Goal: Task Accomplishment & Management: Use online tool/utility

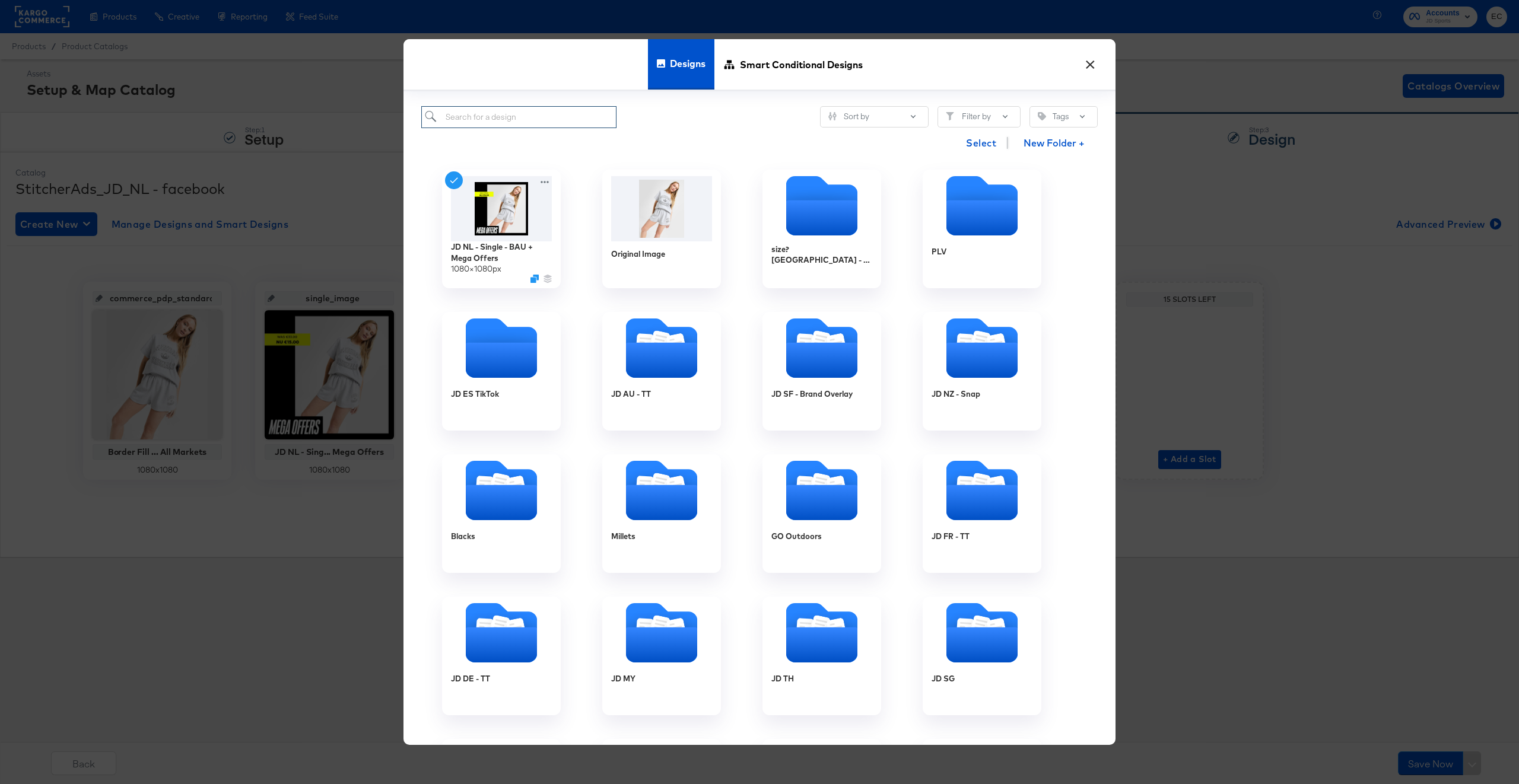
click at [565, 110] on input "search" at bounding box center [519, 117] width 195 height 22
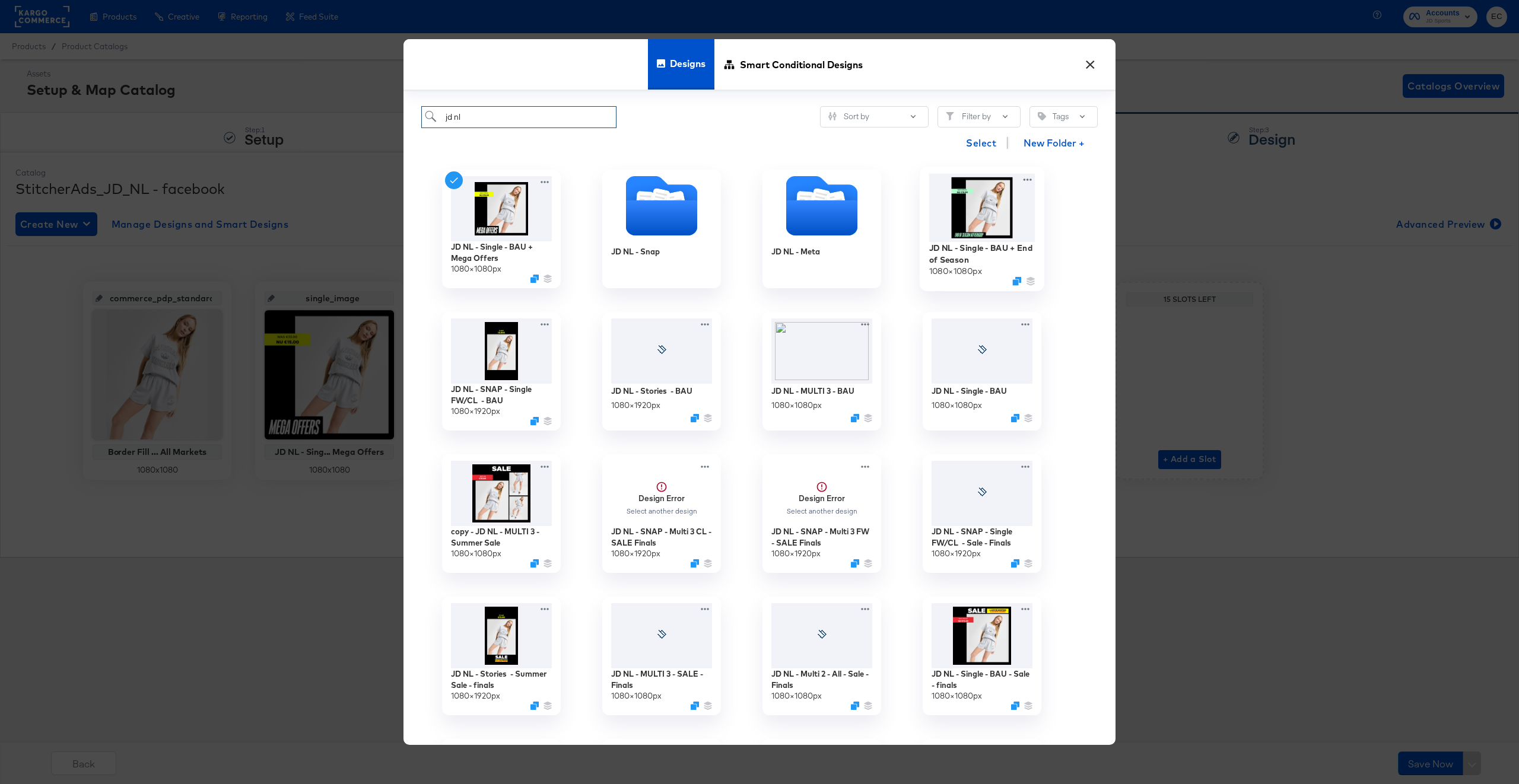
type input "jd nl"
click at [968, 235] on img at bounding box center [982, 208] width 106 height 68
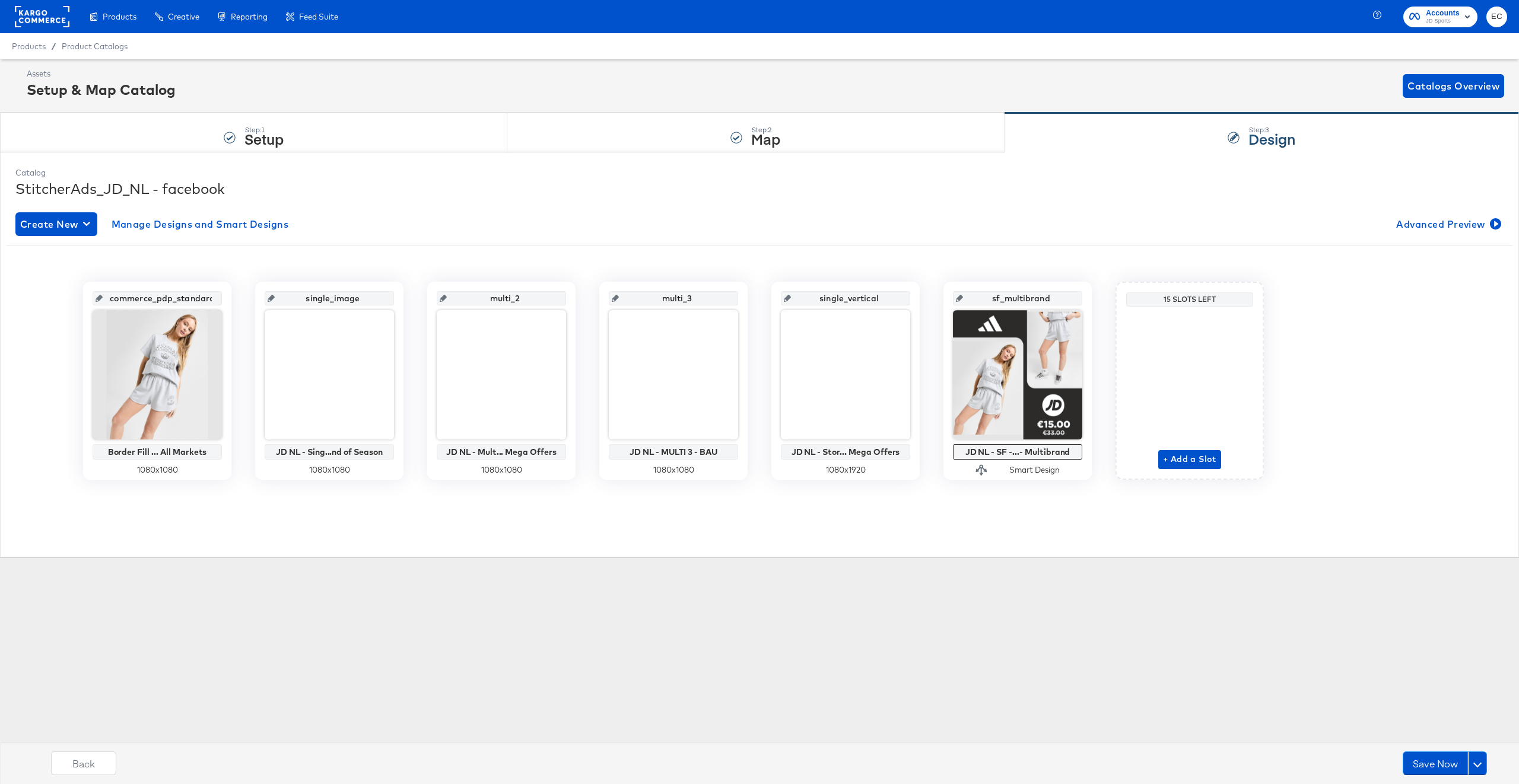
click at [508, 646] on div "Products Products Product Catalogs Enhance Your Product Catalog, Map Them to Pu…" at bounding box center [759, 392] width 1519 height 784
click at [467, 478] on span "Edit" at bounding box center [463, 475] width 55 height 9
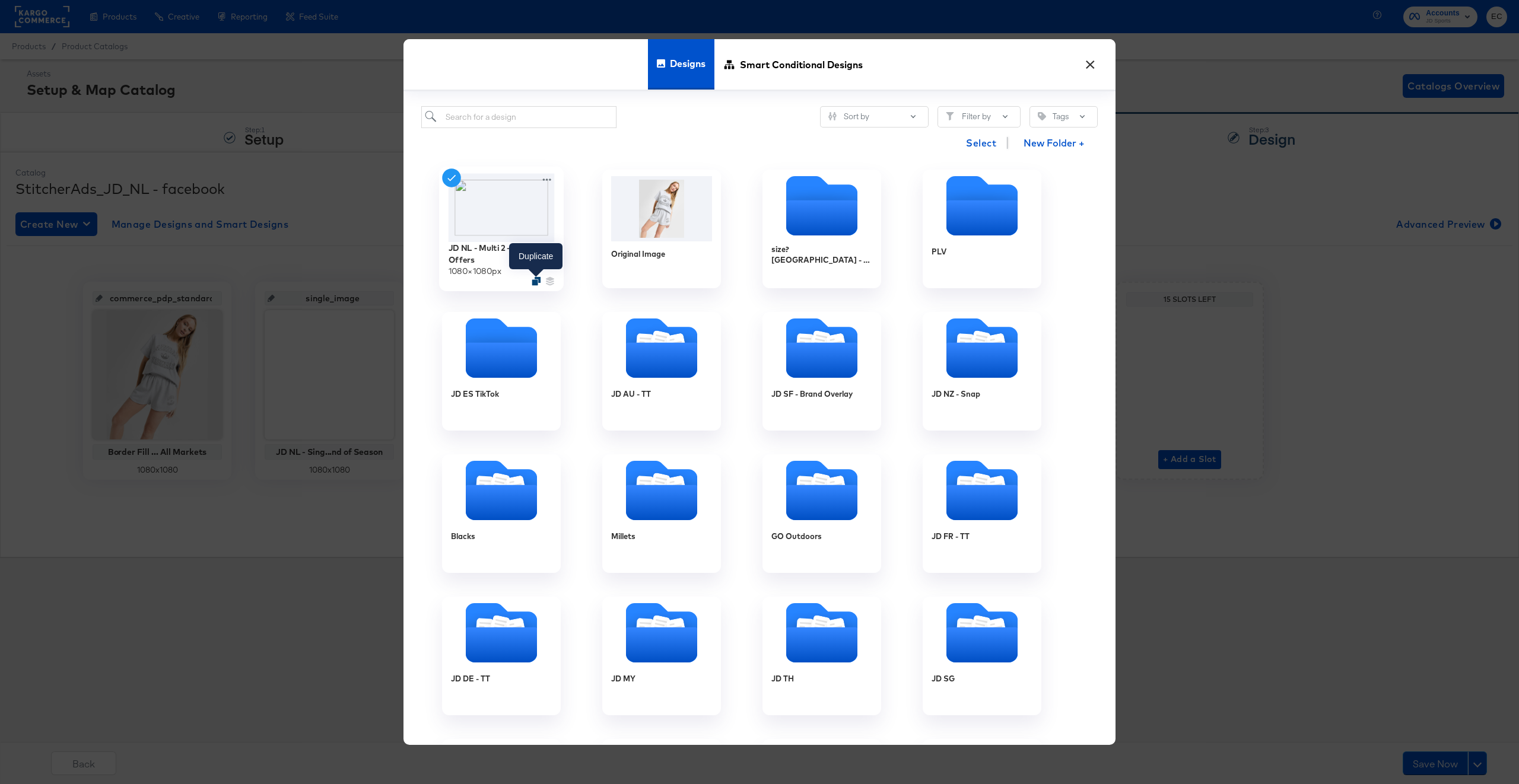
click at [535, 282] on icon "Duplicate" at bounding box center [535, 281] width 9 height 9
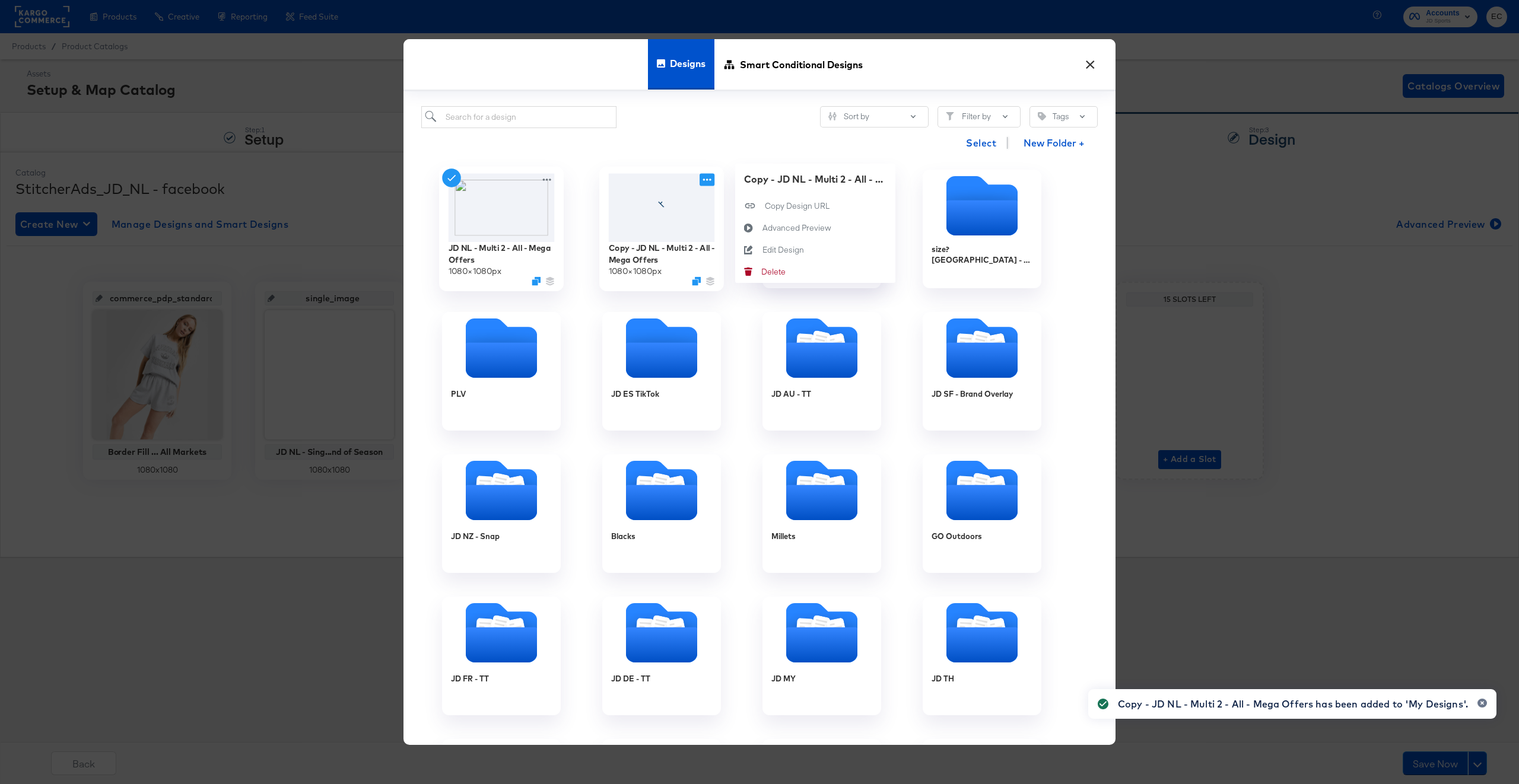
click at [706, 179] on icon at bounding box center [707, 180] width 15 height 12
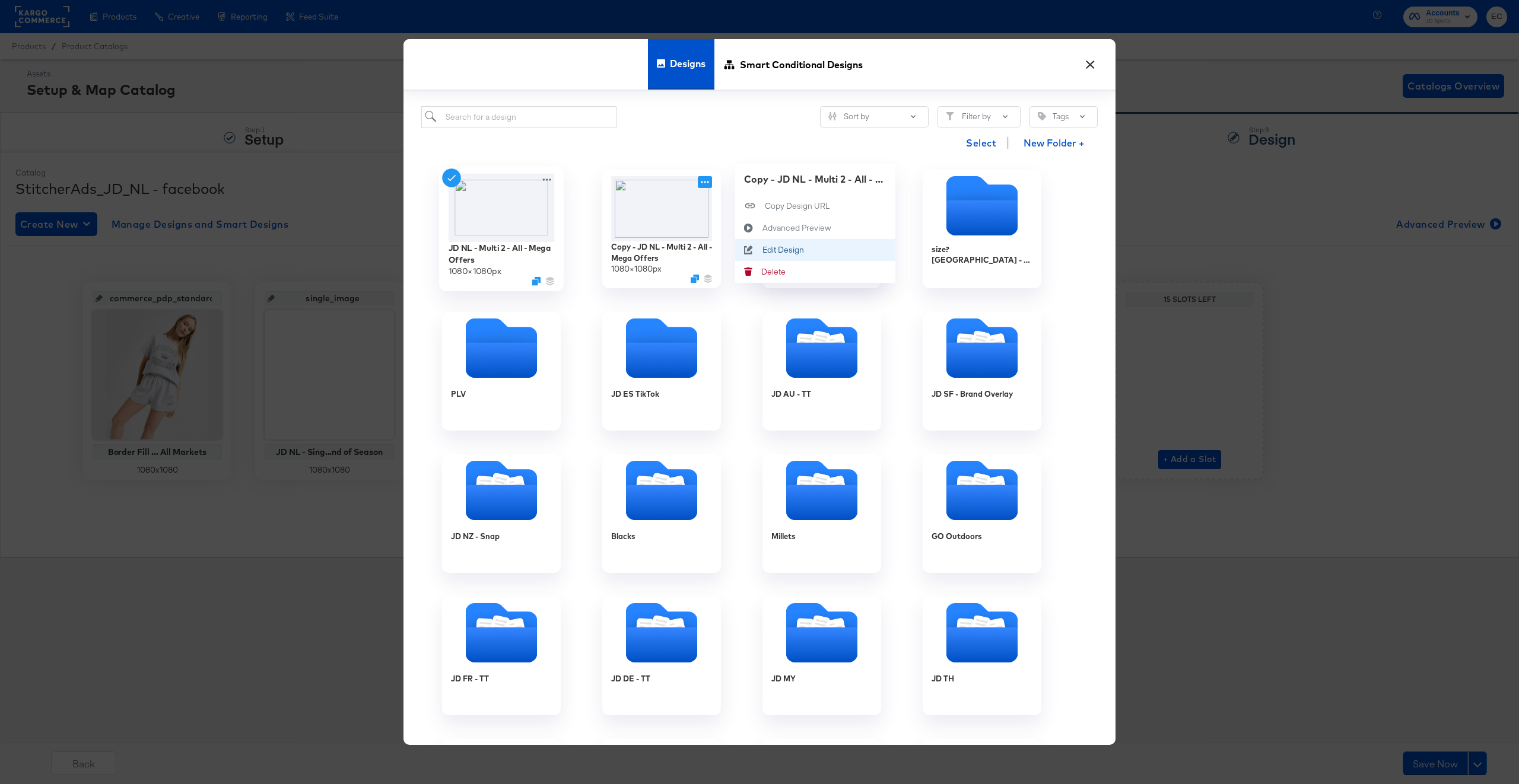
click at [763, 250] on div "Edit Design Edit Design" at bounding box center [763, 250] width 0 height 0
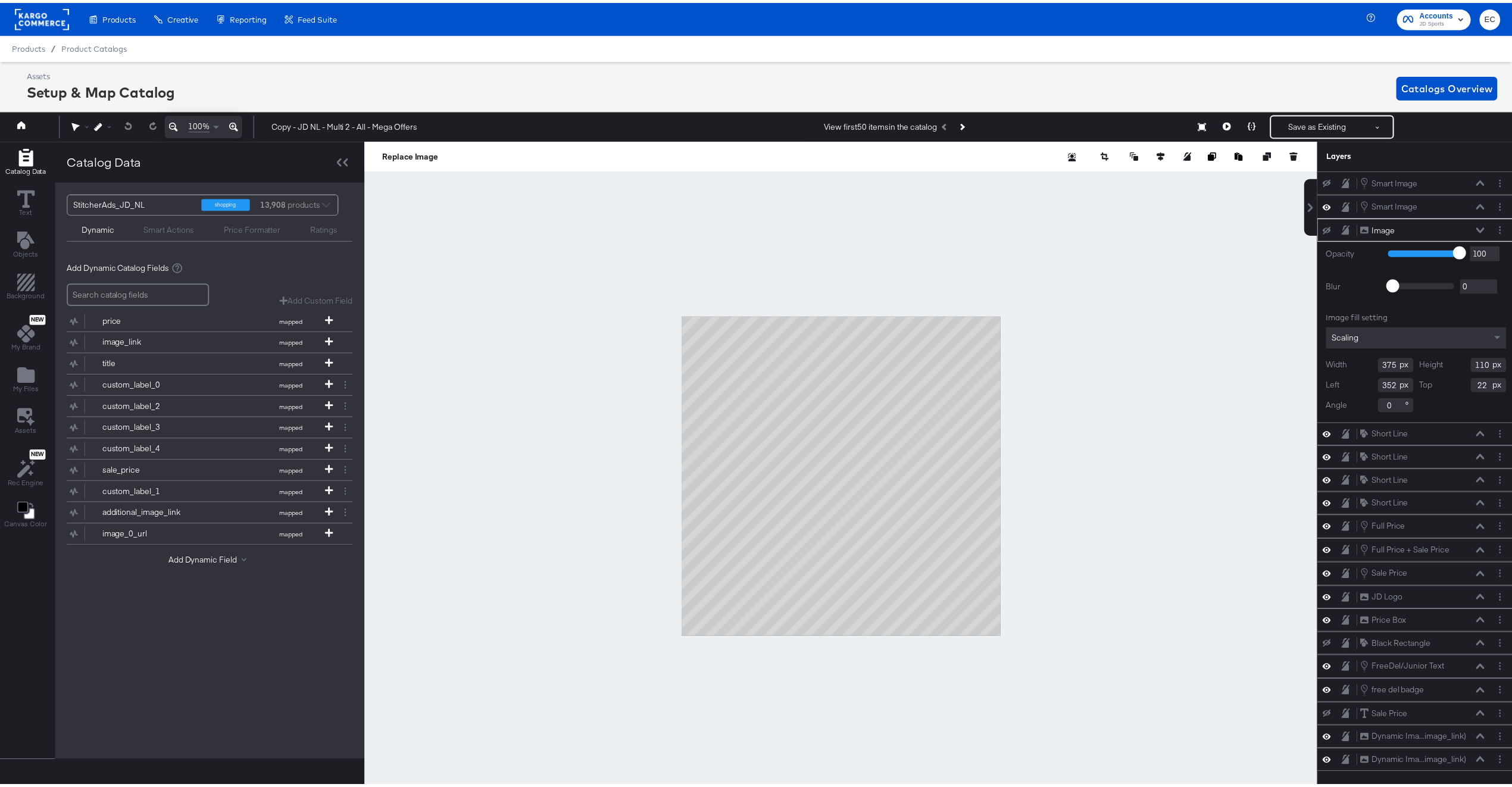
scroll to position [0, 3]
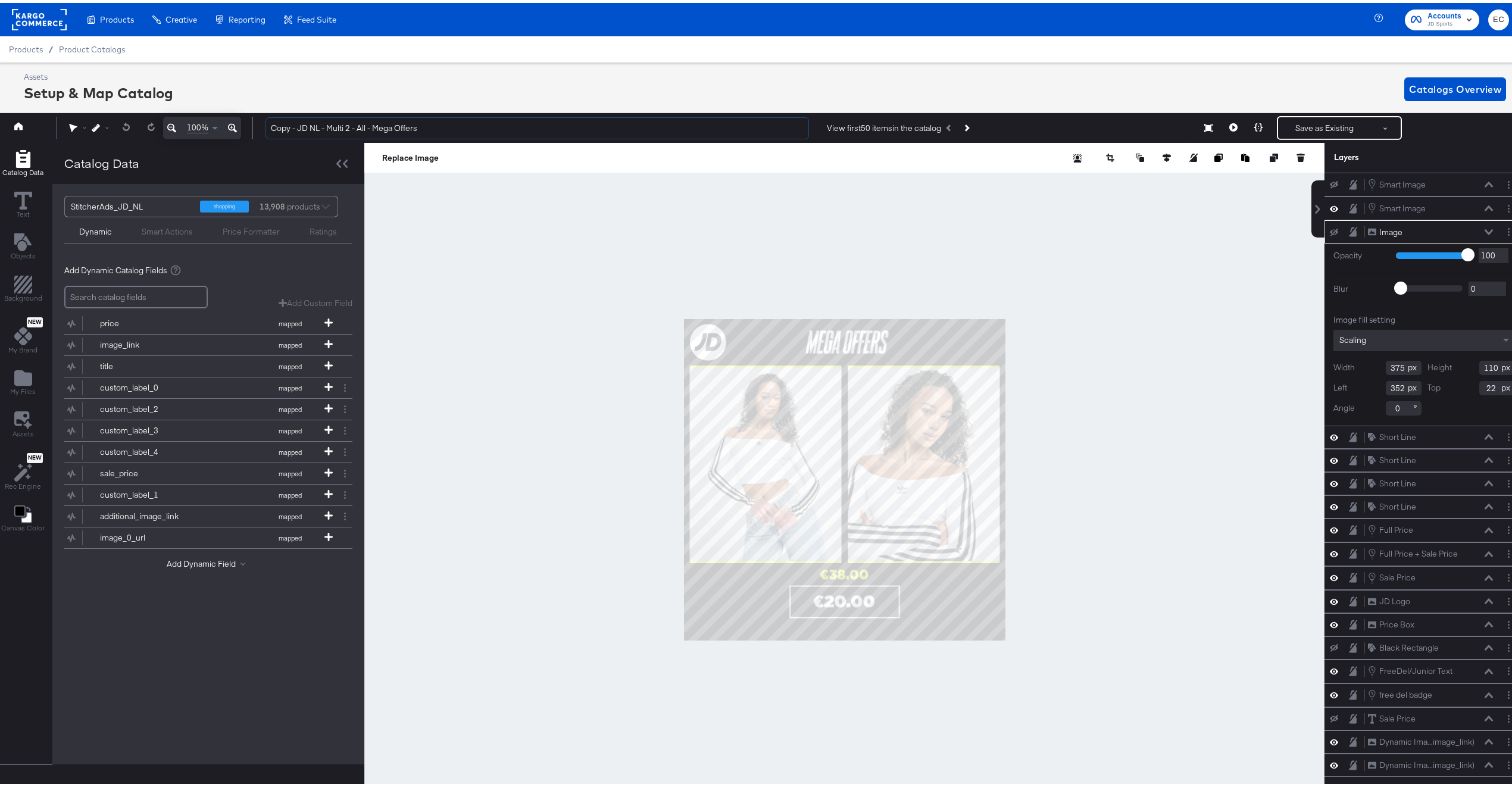
drag, startPoint x: 297, startPoint y: 128, endPoint x: 246, endPoint y: 118, distance: 52.0
click at [246, 118] on div "100% Copy - JD NL - Multi 2 - All - Mega Offers View first 50 items in the cata…" at bounding box center [759, 125] width 1530 height 30
drag, startPoint x: 349, startPoint y: 123, endPoint x: 459, endPoint y: 125, distance: 110.0
click at [459, 125] on input "JD NL - Multi 2 - All - Mega Offers" at bounding box center [536, 125] width 543 height 22
type input "JD NL - Multi 2 - All -"
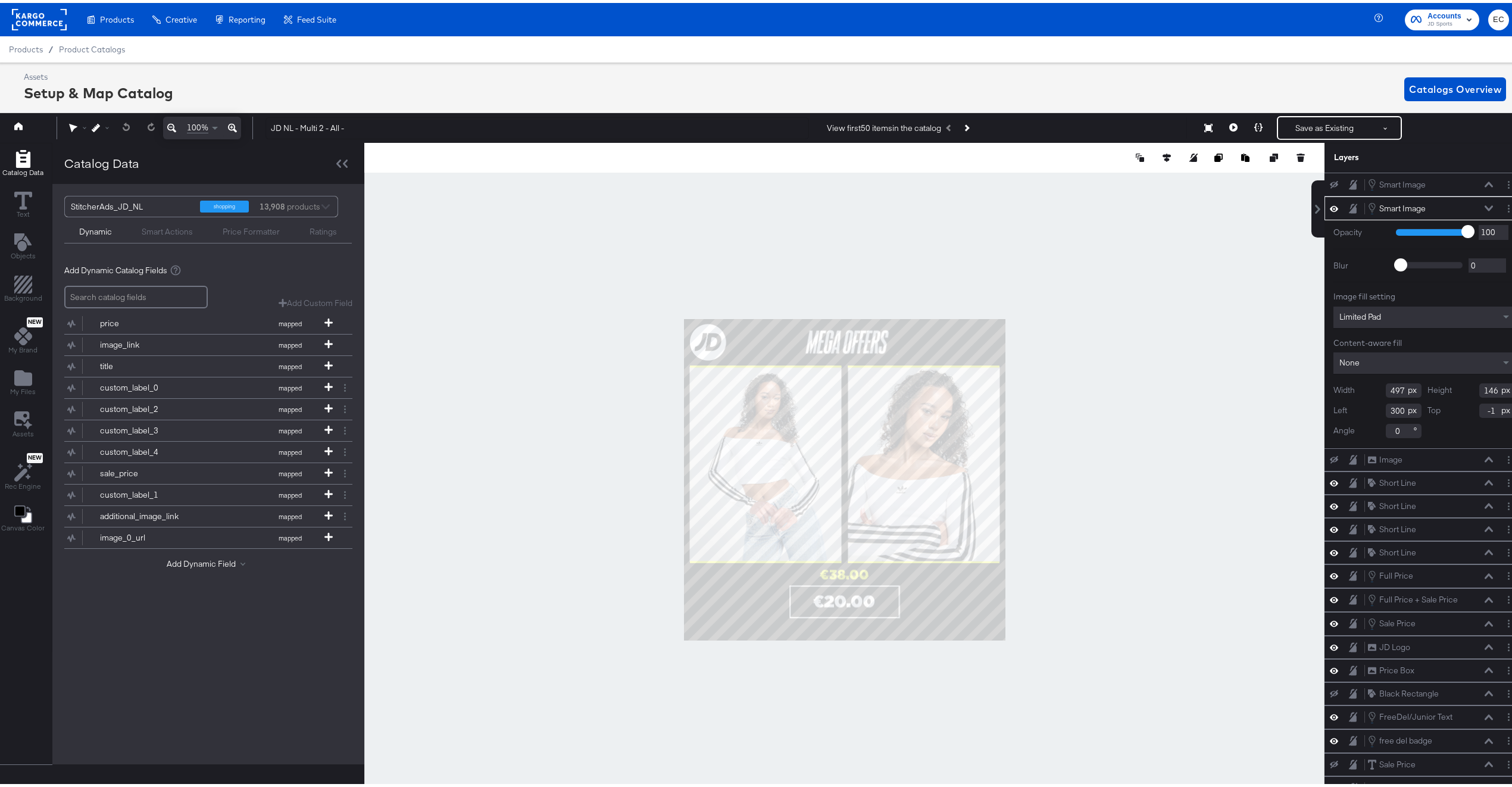
click at [1122, 295] on div at bounding box center [844, 477] width 960 height 674
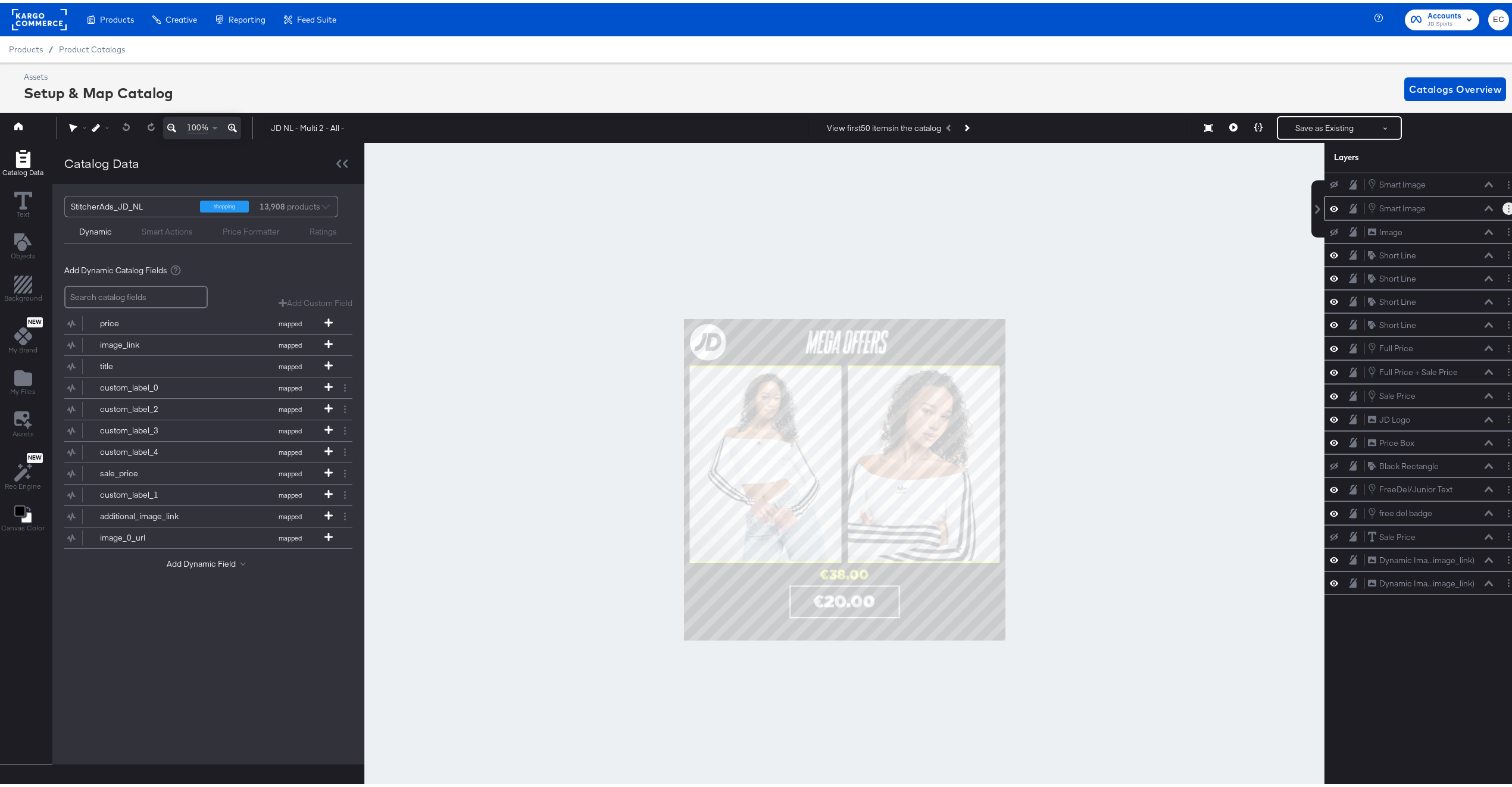
click at [1502, 208] on button "Layer Options" at bounding box center [1509, 205] width 12 height 12
click at [1443, 254] on ul "Edit Smart Layer Rename Duplicate Copy Delete" at bounding box center [1434, 277] width 65 height 73
click at [1411, 246] on button "Edit Smart Layer" at bounding box center [1432, 246] width 60 height 12
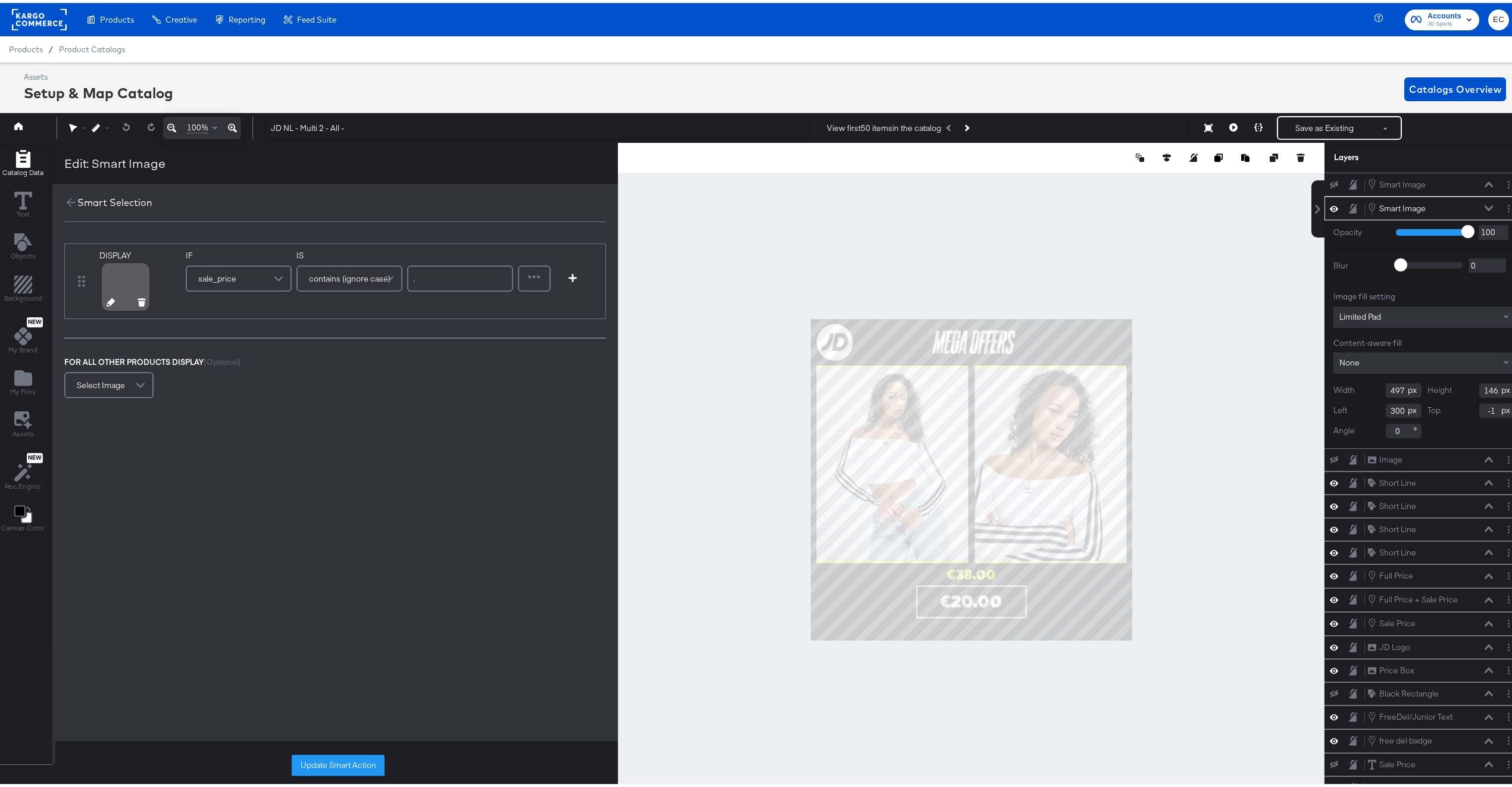
click at [108, 299] on icon at bounding box center [111, 299] width 8 height 8
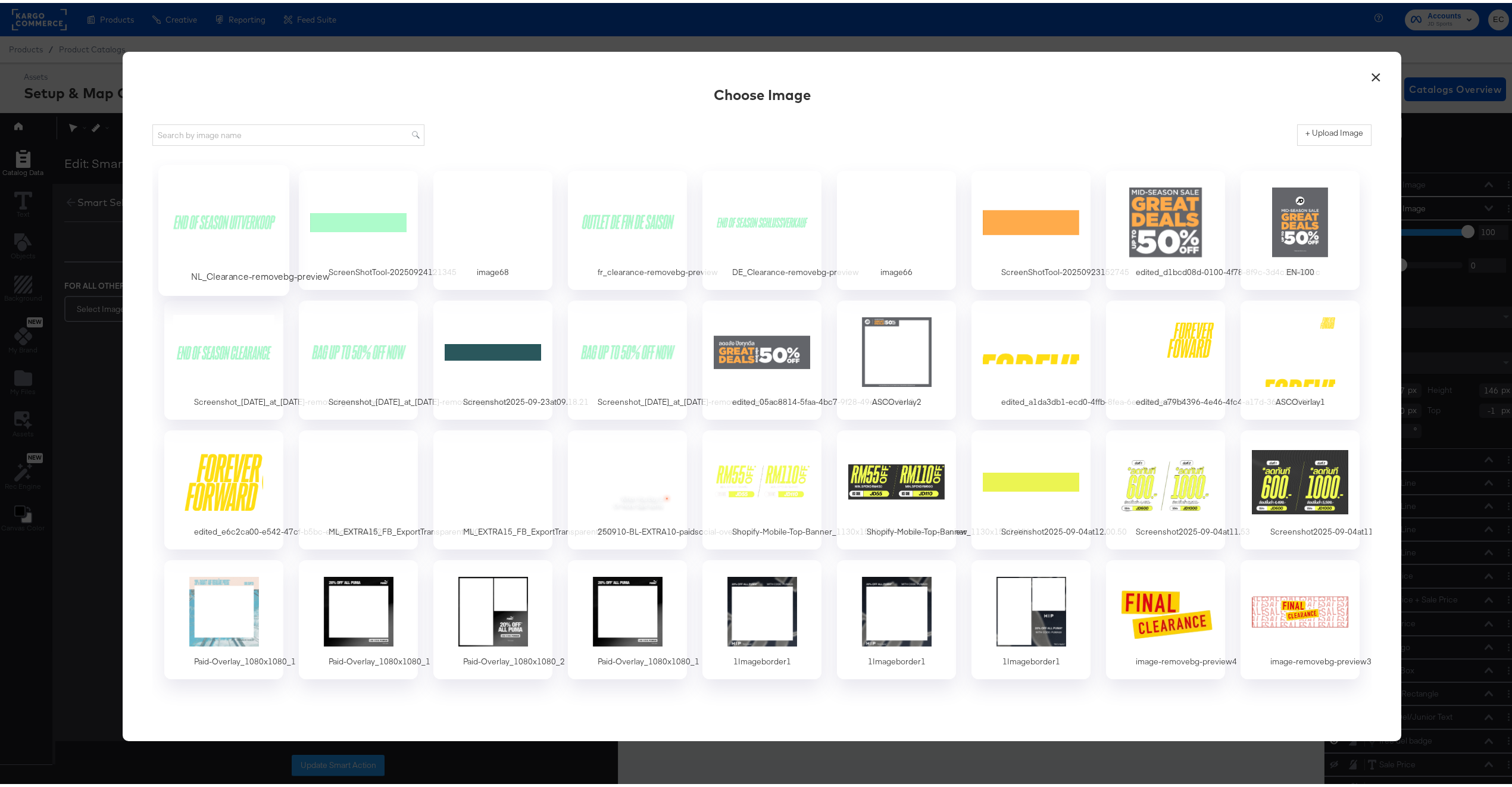
click at [211, 222] on div at bounding box center [224, 219] width 111 height 82
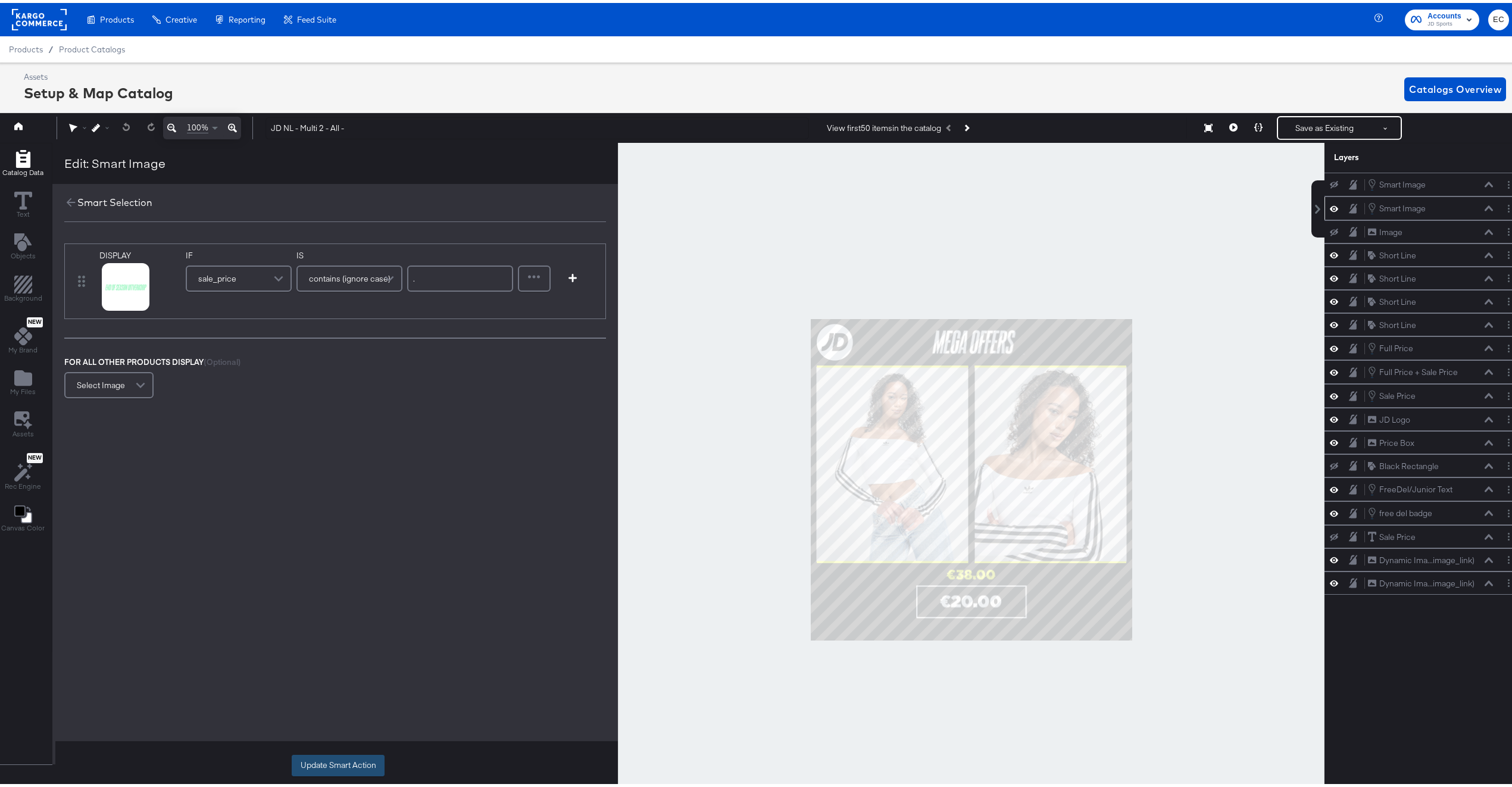
click at [351, 767] on button "Update Smart Action" at bounding box center [338, 763] width 93 height 22
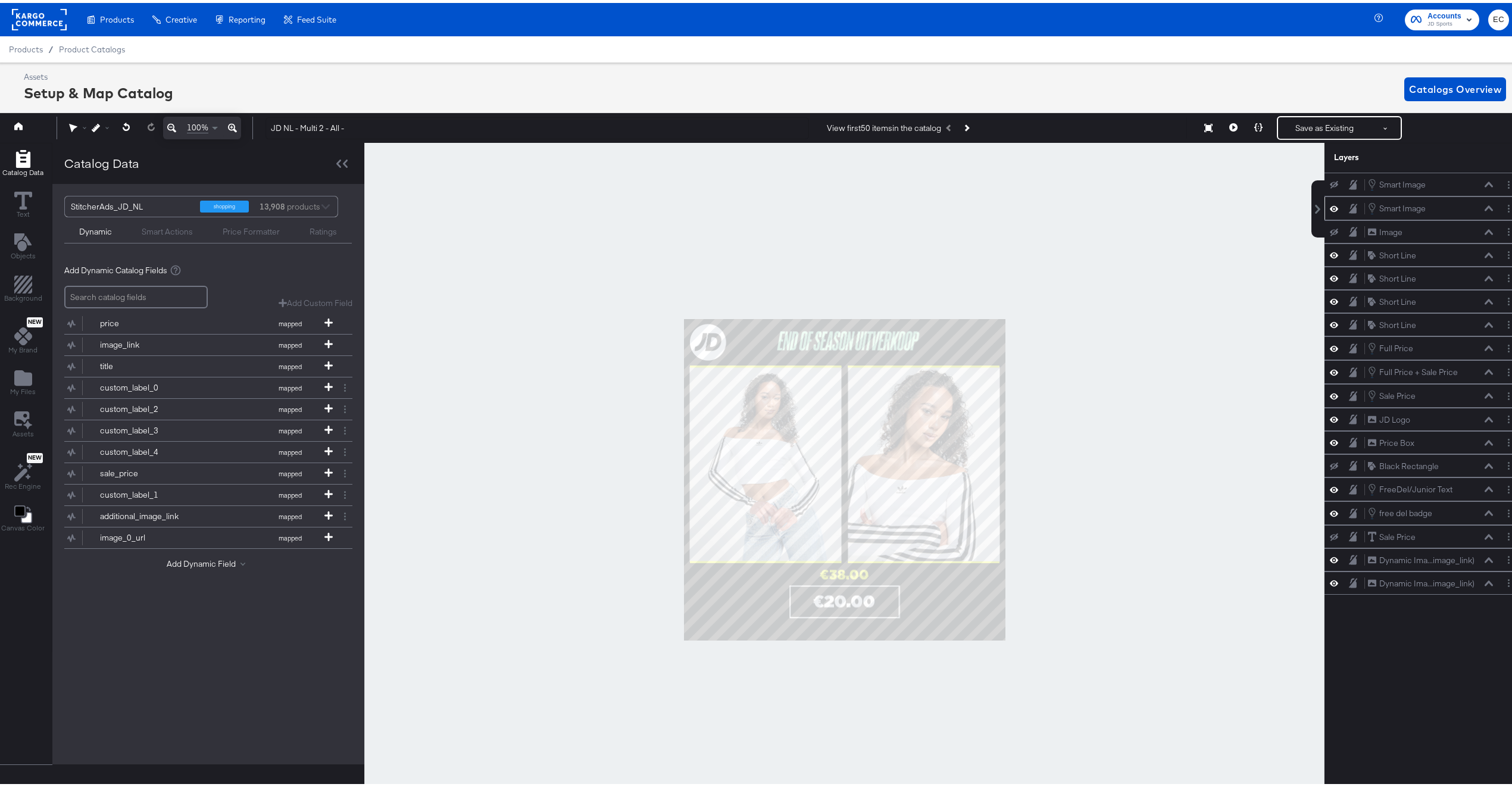
click at [477, 392] on div at bounding box center [844, 477] width 960 height 674
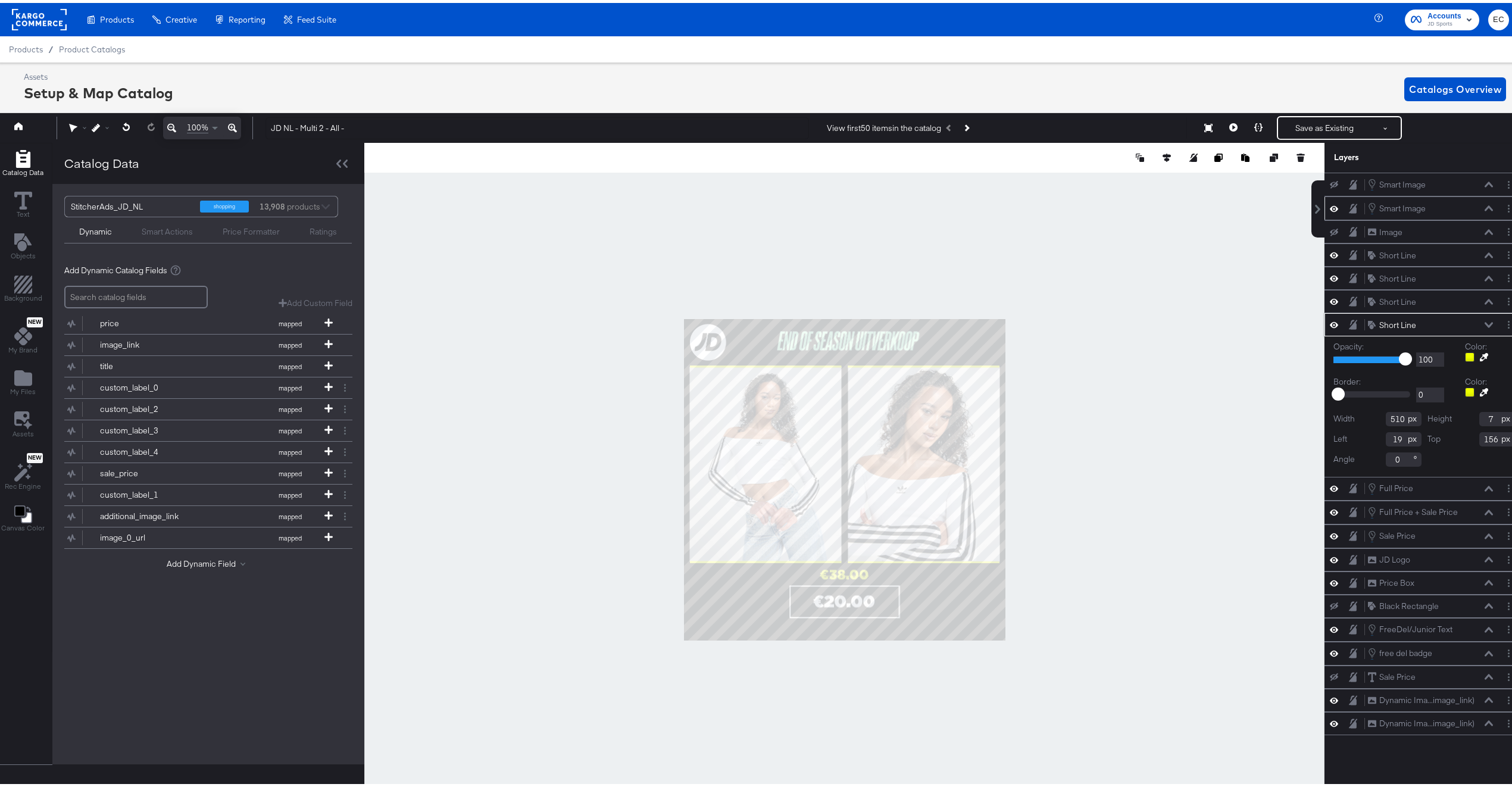
type input "158"
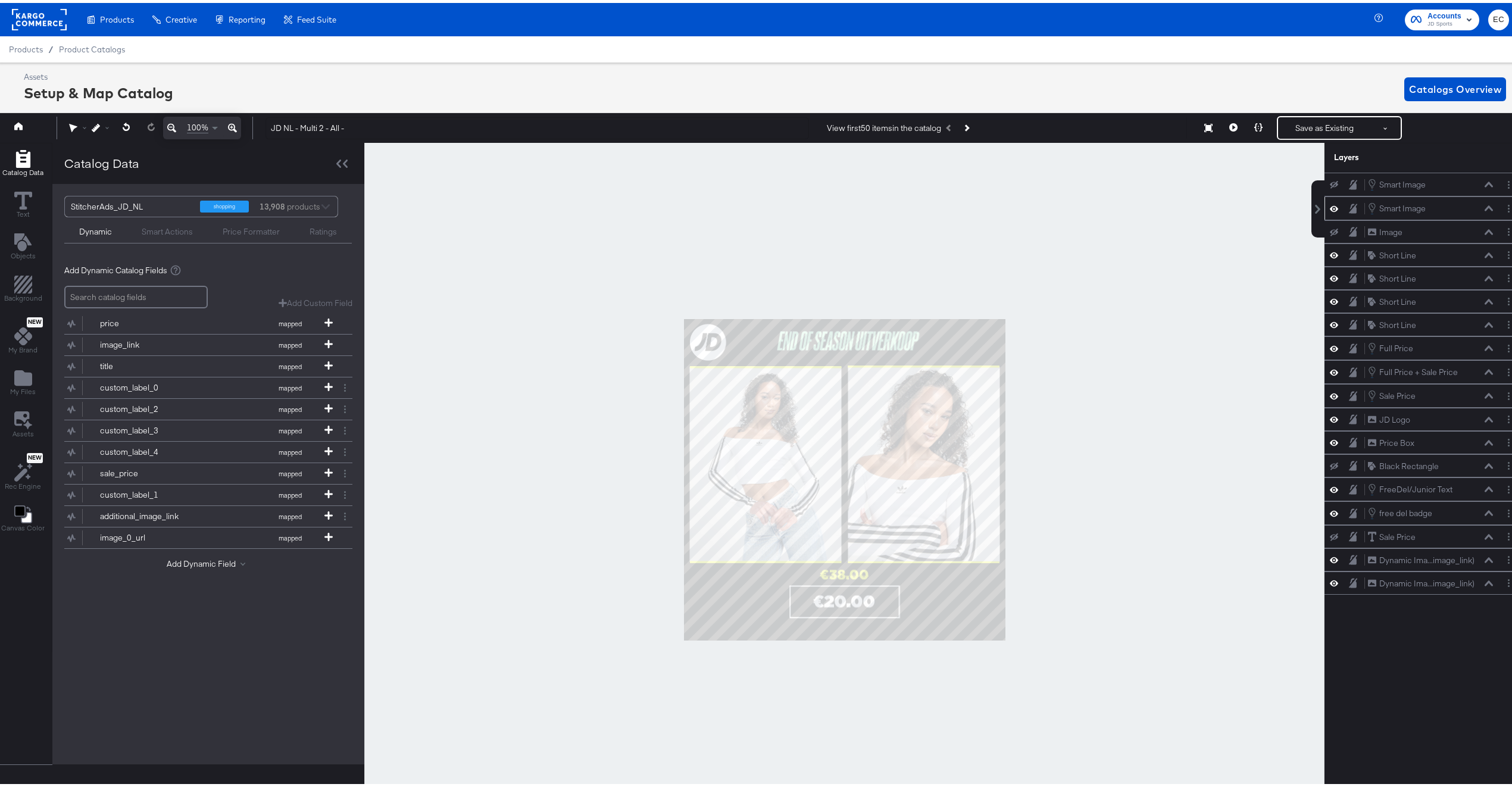
click at [610, 347] on div at bounding box center [844, 477] width 960 height 674
click at [154, 126] on icon at bounding box center [150, 124] width 7 height 8
click at [536, 437] on div at bounding box center [844, 477] width 960 height 674
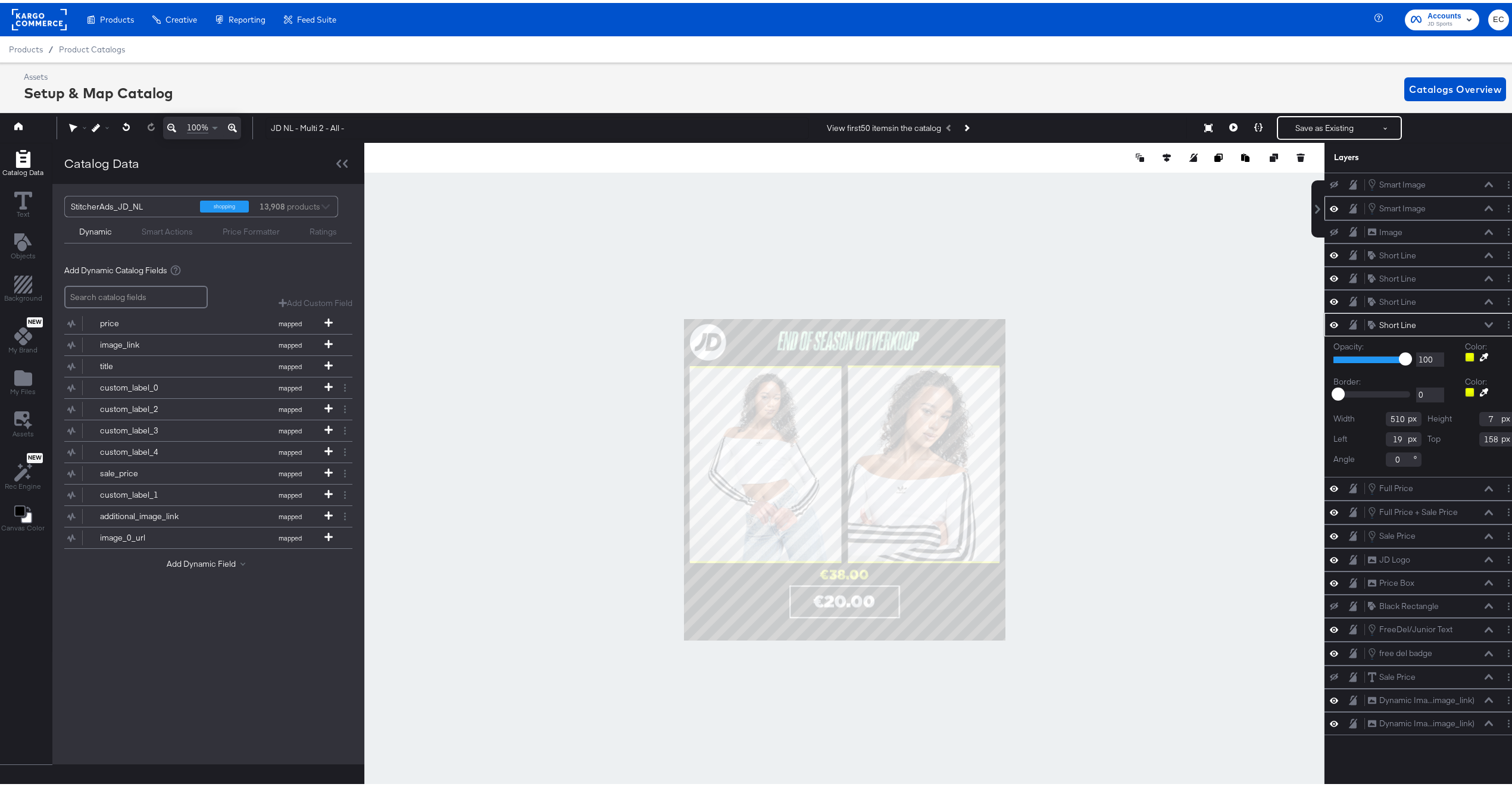
click at [1260, 344] on div at bounding box center [844, 477] width 960 height 674
click at [1480, 358] on icon at bounding box center [1484, 354] width 8 height 8
click at [783, 339] on div at bounding box center [844, 477] width 959 height 674
type input "510"
type input "7"
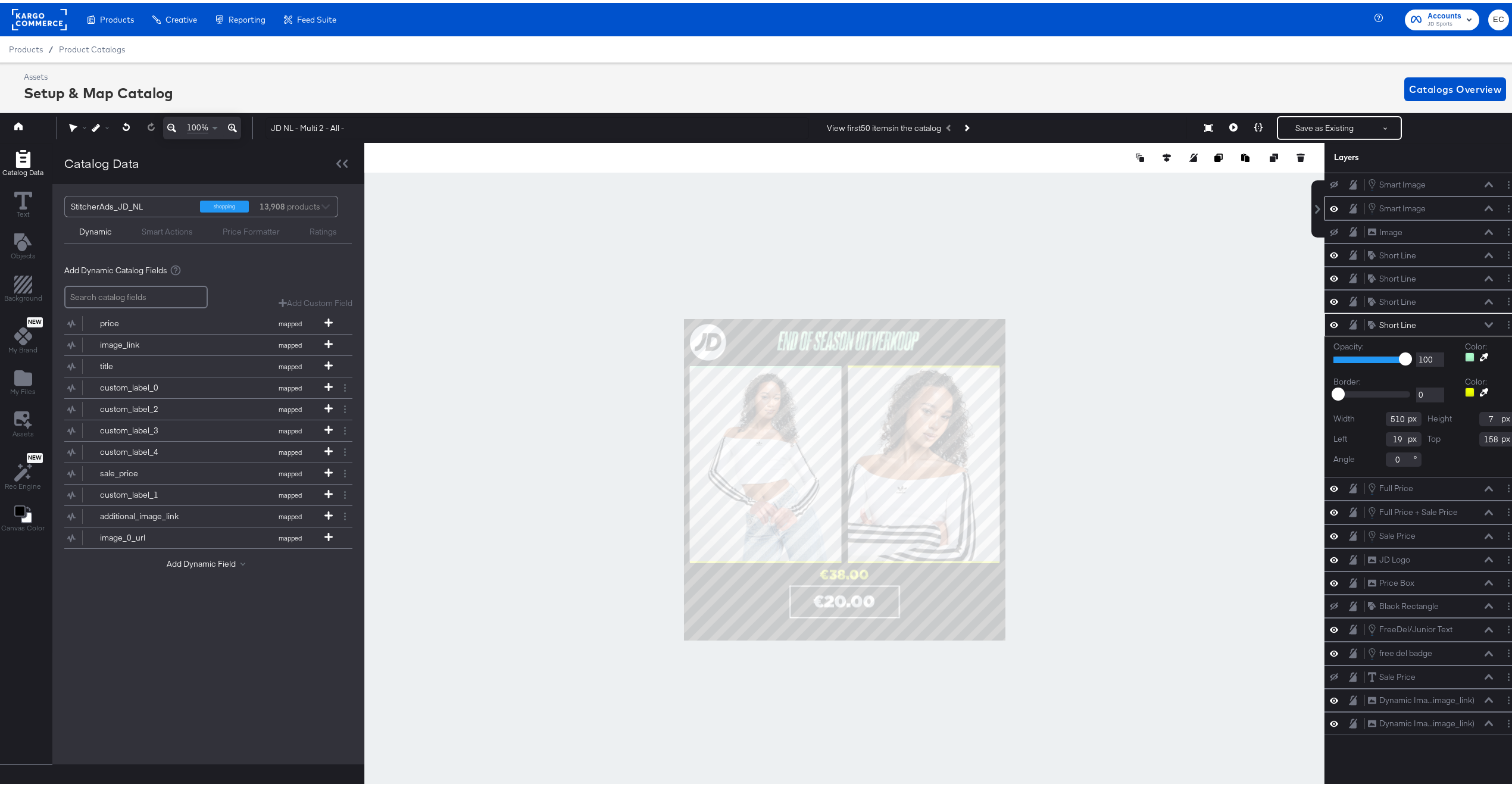
click at [232, 122] on icon at bounding box center [232, 124] width 9 height 14
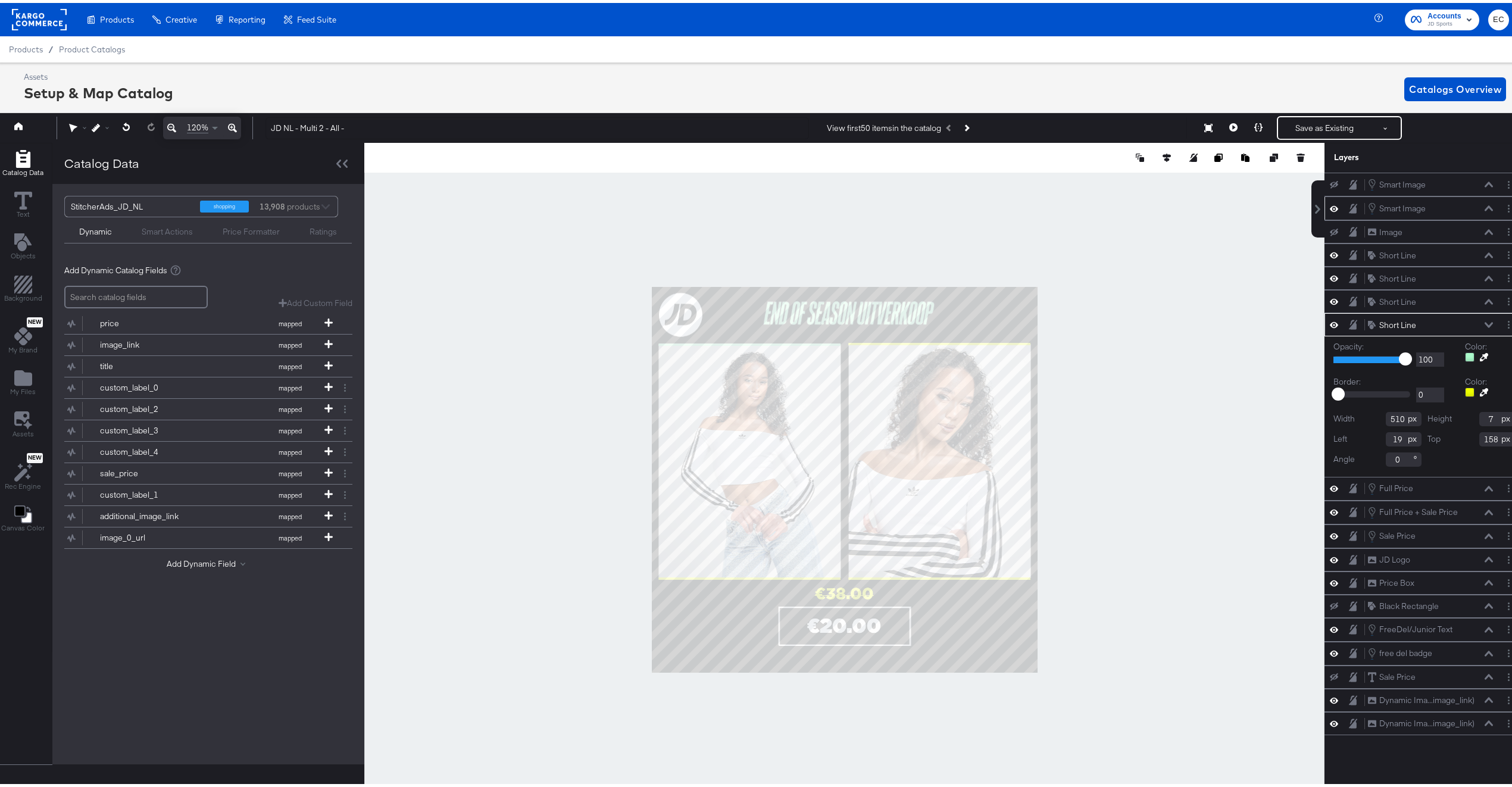
click at [232, 122] on icon at bounding box center [232, 124] width 9 height 14
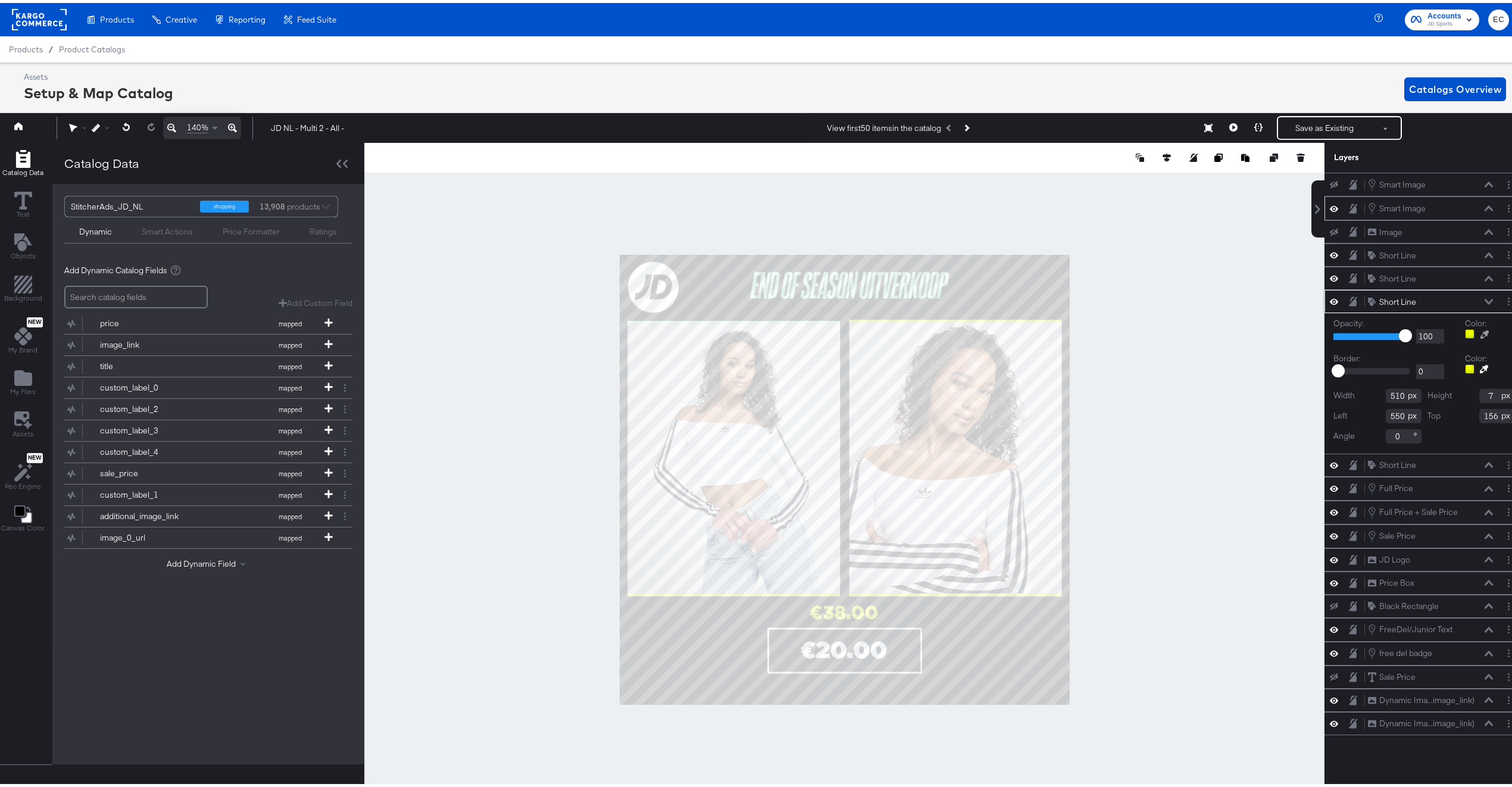
click at [1477, 337] on button at bounding box center [1485, 332] width 19 height 10
click at [749, 273] on div at bounding box center [844, 477] width 959 height 674
type input "510"
type input "7"
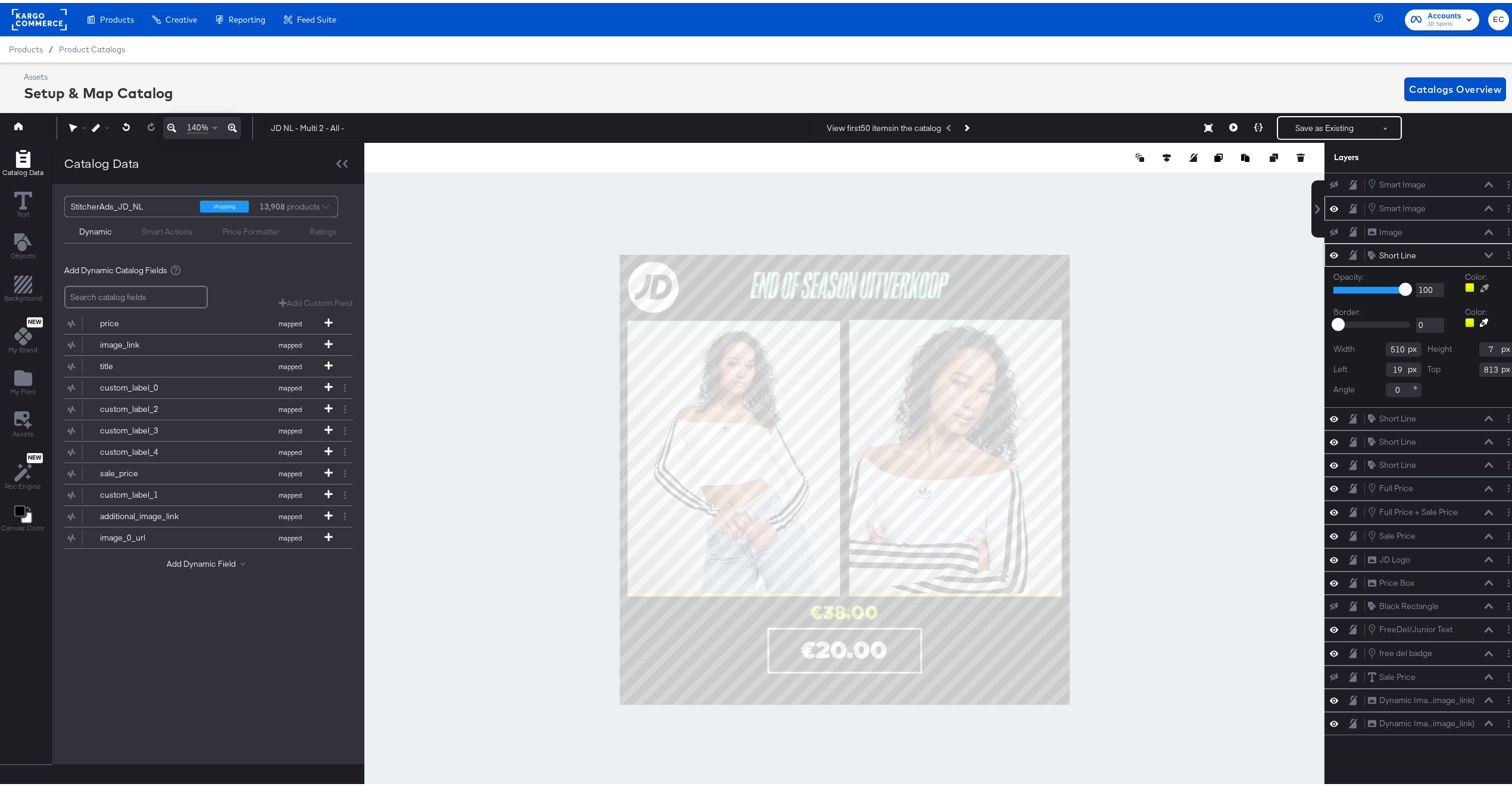
click at [1478, 287] on button at bounding box center [1485, 285] width 19 height 10
click at [755, 280] on div at bounding box center [844, 477] width 959 height 674
type input "510"
type input "7"
click at [1480, 311] on icon at bounding box center [1484, 308] width 8 height 8
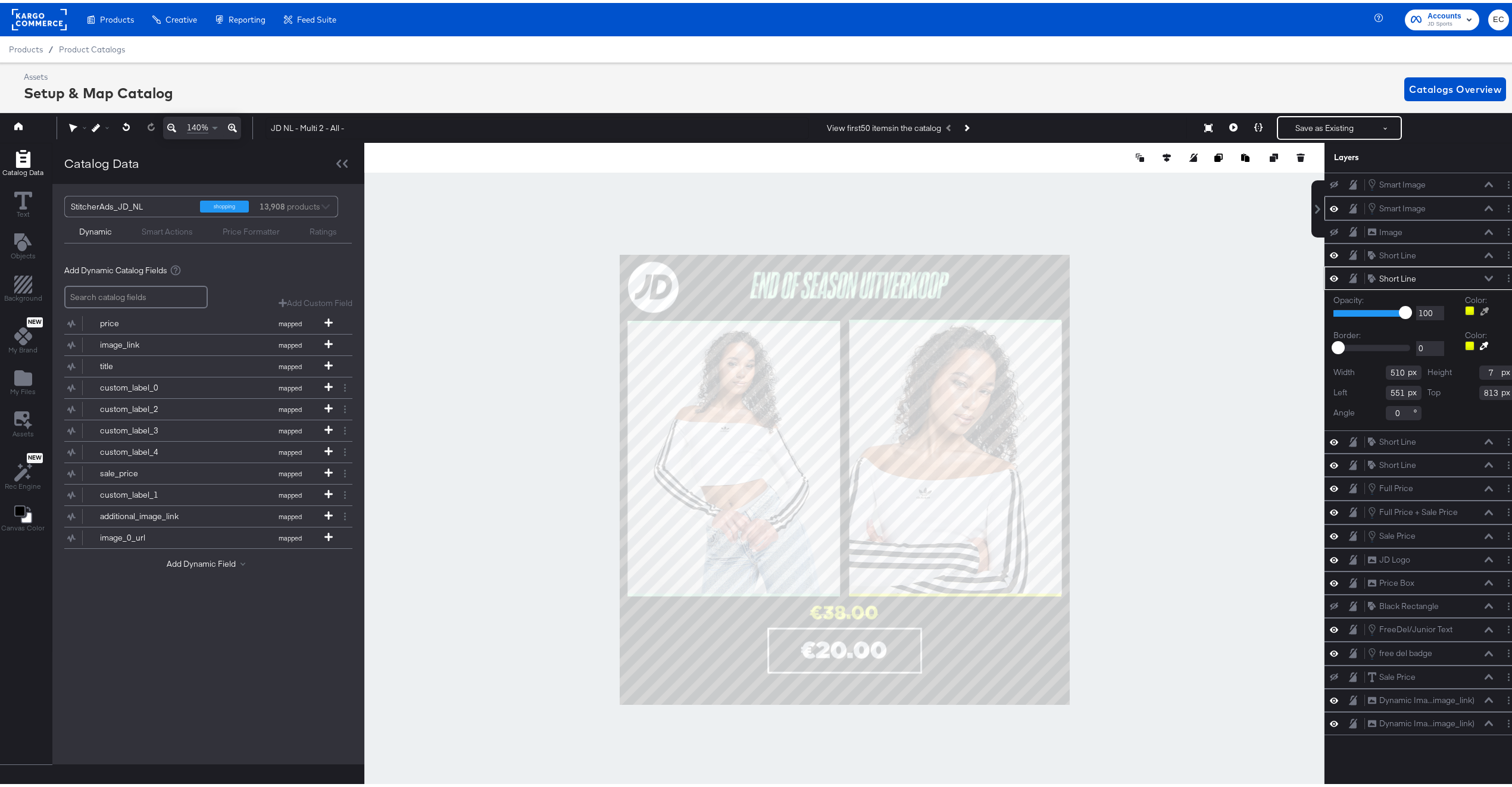
click at [906, 281] on div at bounding box center [844, 477] width 959 height 674
type input "510"
type input "7"
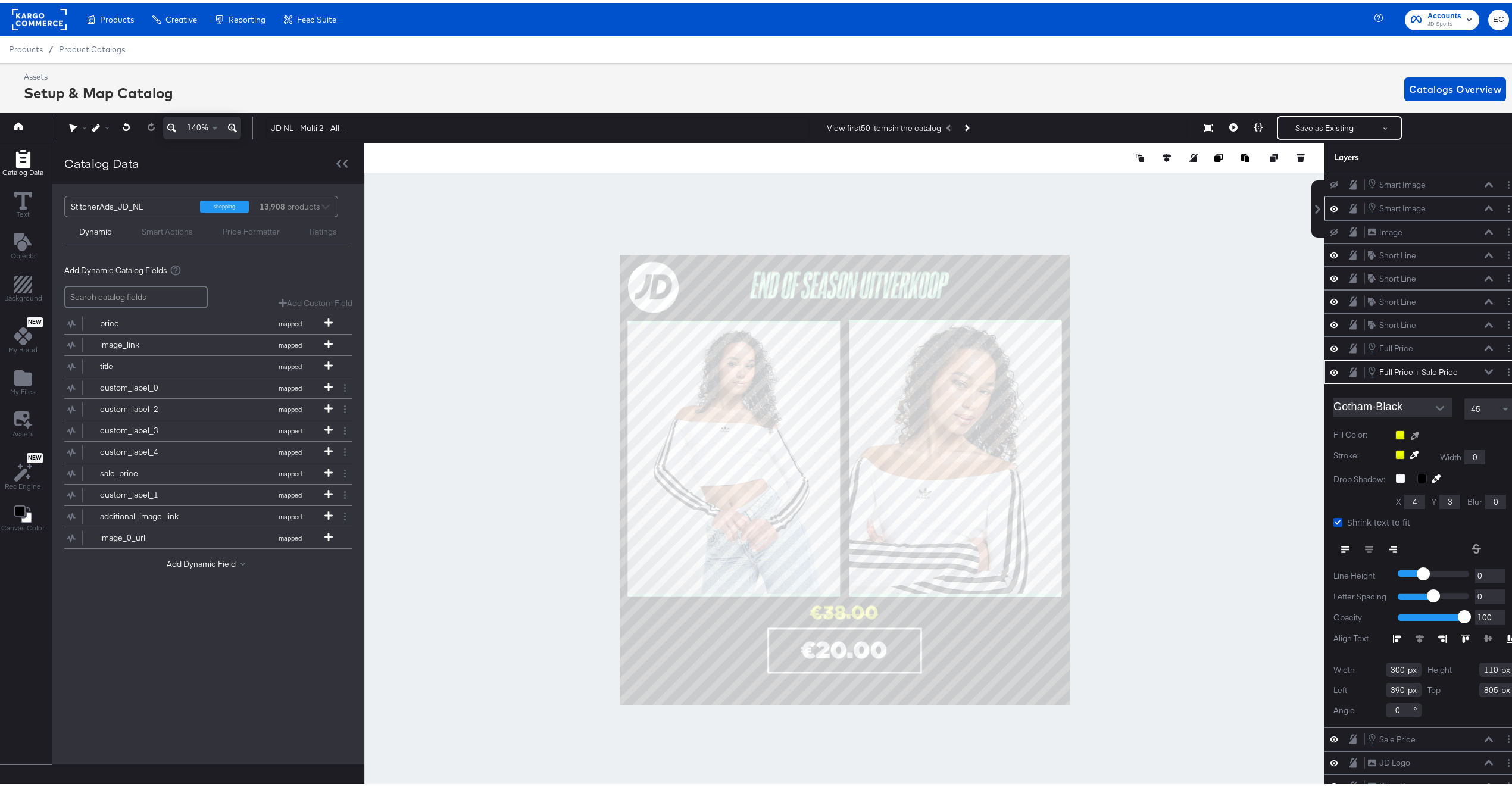
click at [1407, 438] on button at bounding box center [1415, 433] width 19 height 10
click at [844, 281] on div at bounding box center [844, 477] width 959 height 674
click at [1166, 452] on div at bounding box center [844, 477] width 960 height 674
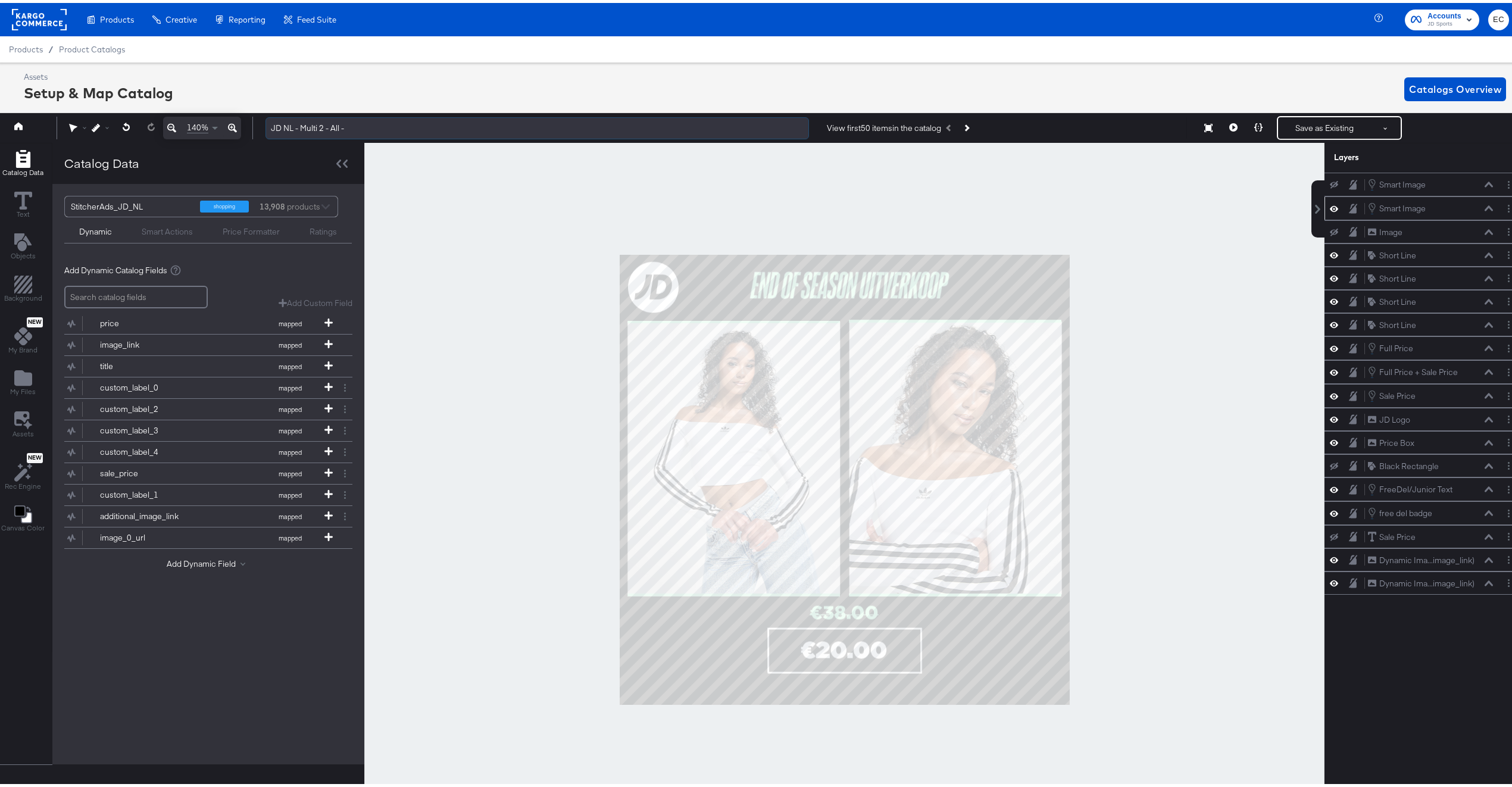
click at [366, 130] on input "JD NL - Multi 2 - All -" at bounding box center [536, 125] width 543 height 22
type input "JD NL - Multi 2 - All - End of Season"
click at [1105, 223] on div at bounding box center [844, 477] width 960 height 674
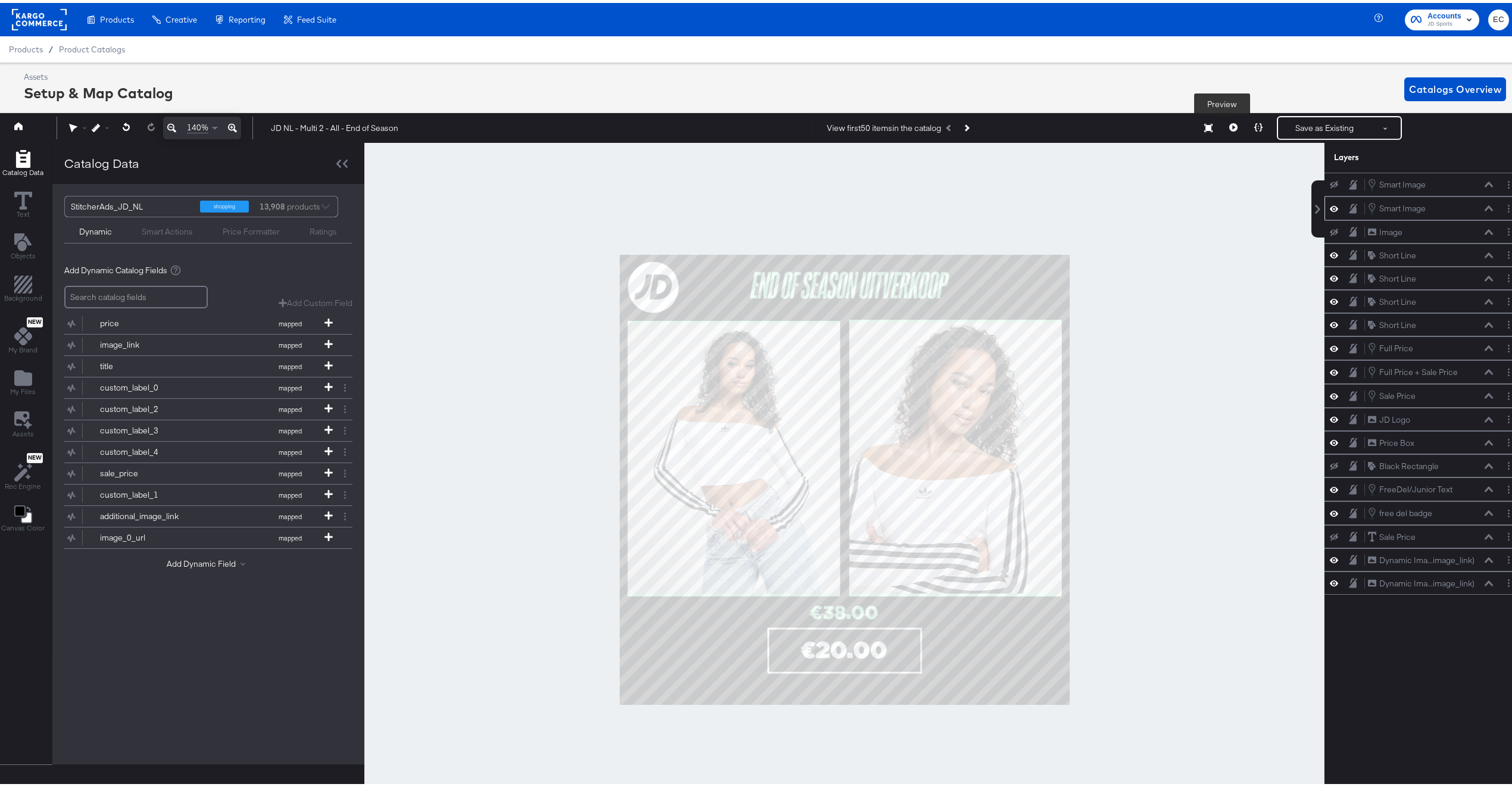
click at [1229, 124] on icon at bounding box center [1233, 124] width 8 height 8
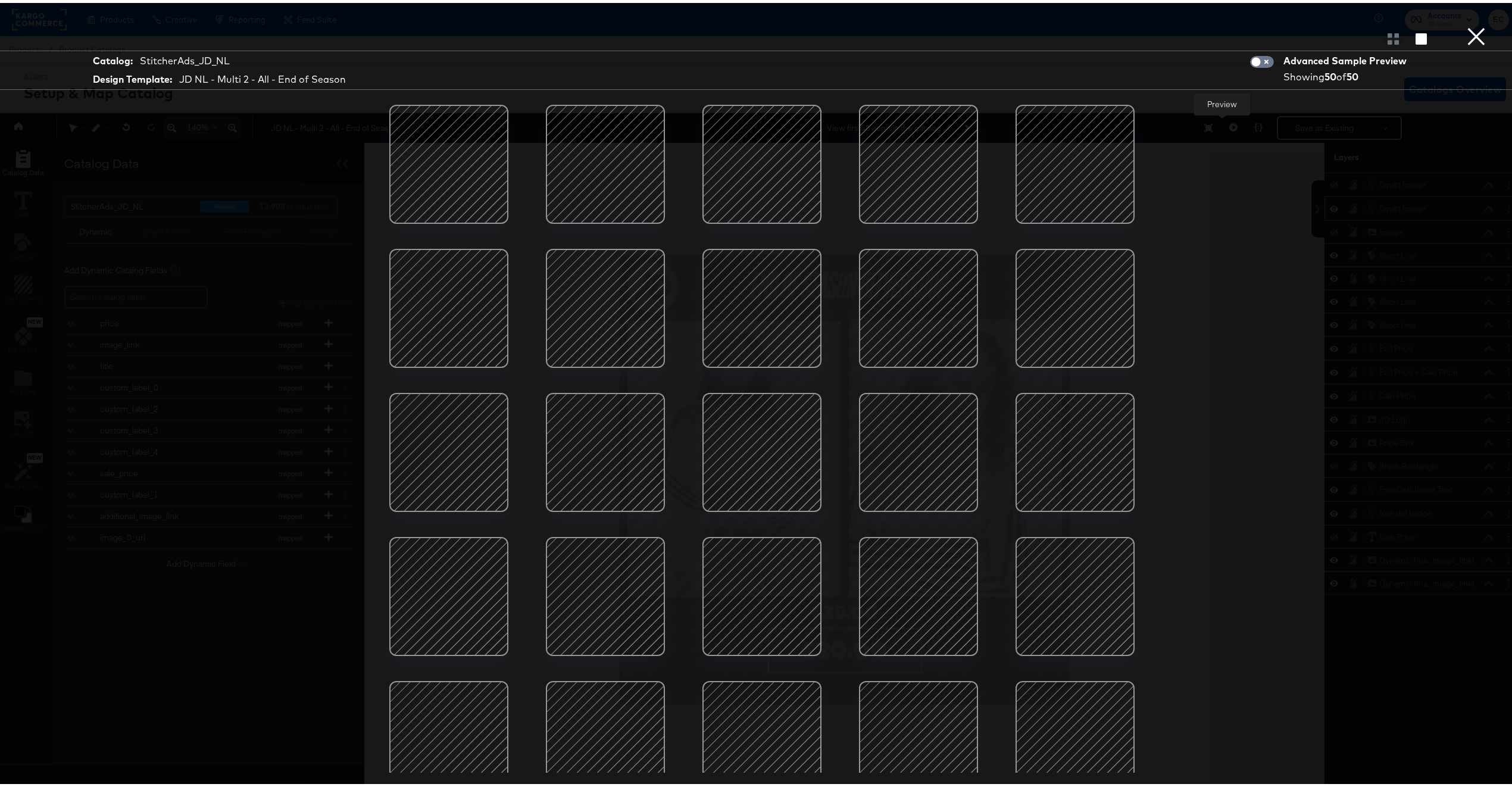
click at [426, 299] on div at bounding box center [449, 305] width 101 height 101
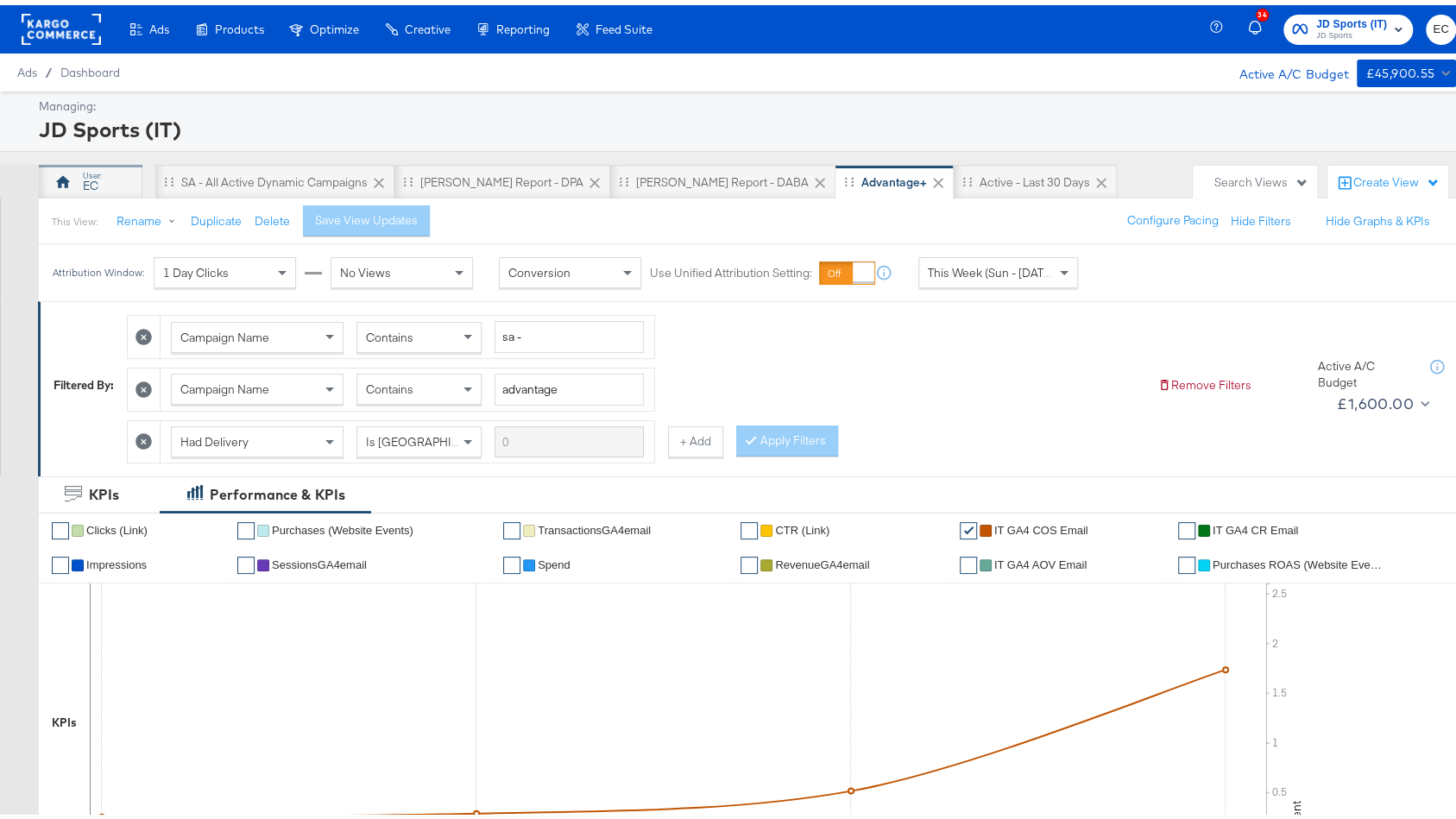
click at [92, 182] on div "EC" at bounding box center [91, 180] width 16 height 17
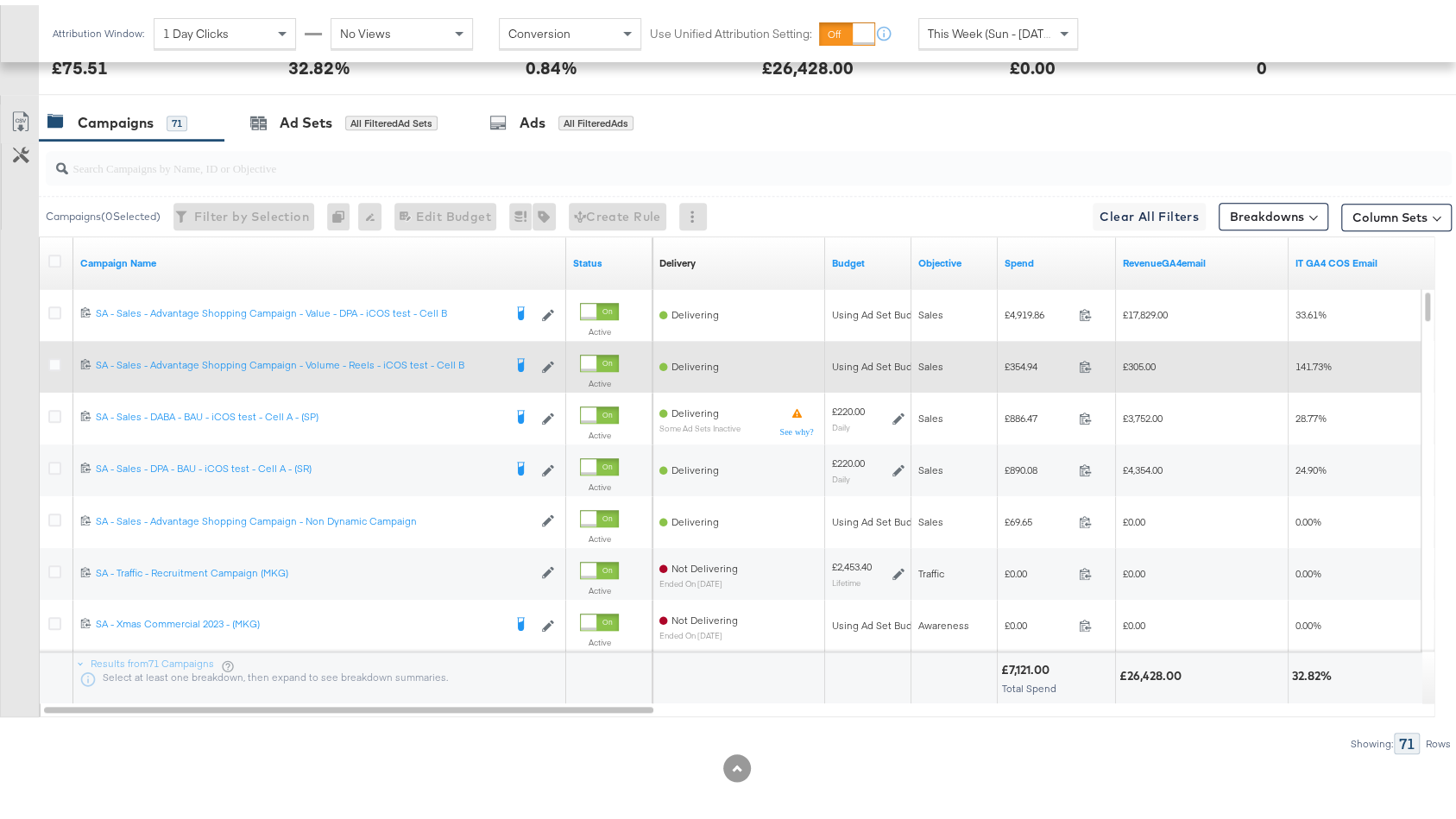
scroll to position [841, 0]
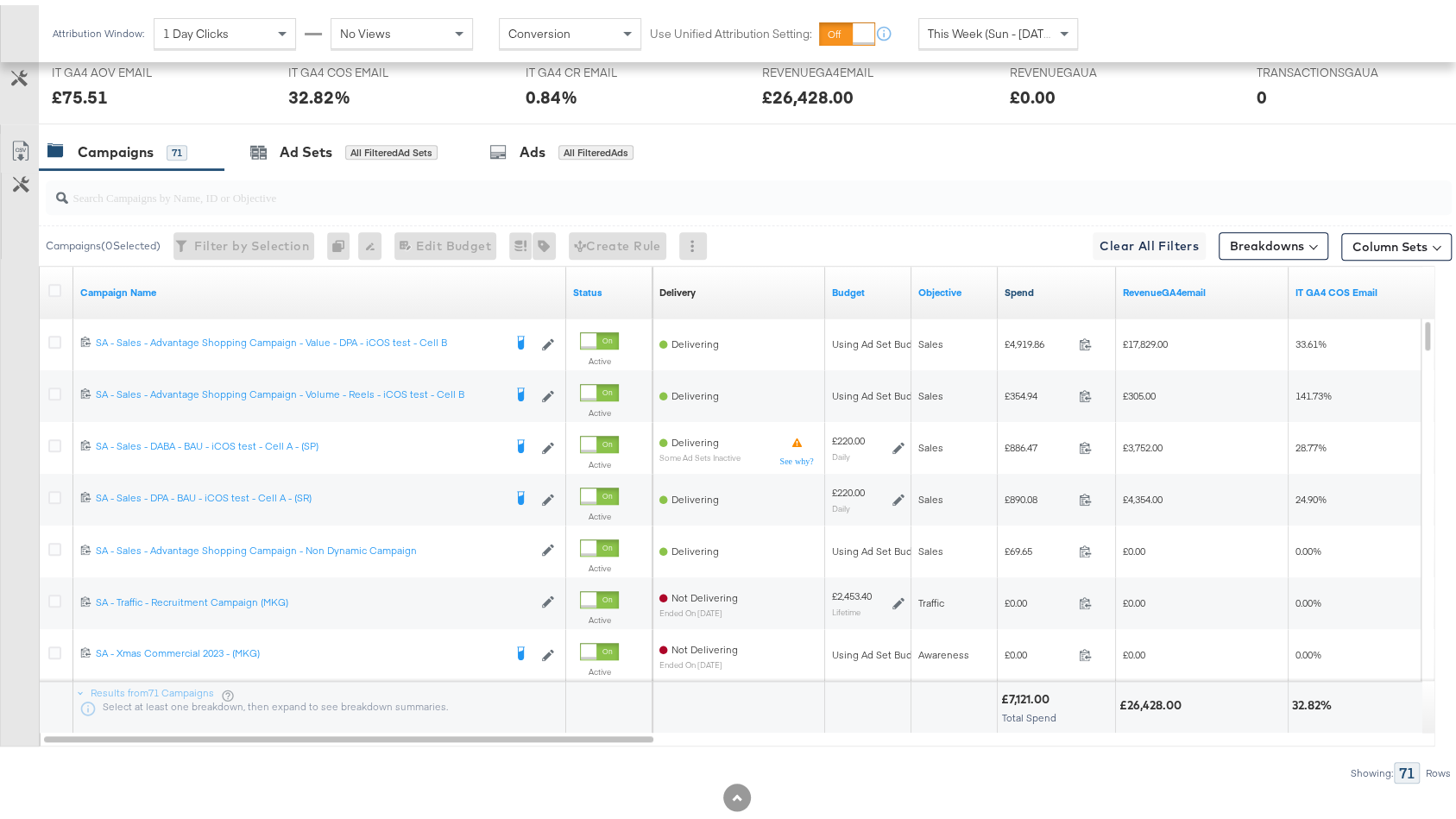
click at [1052, 287] on link "Spend" at bounding box center [1057, 288] width 104 height 14
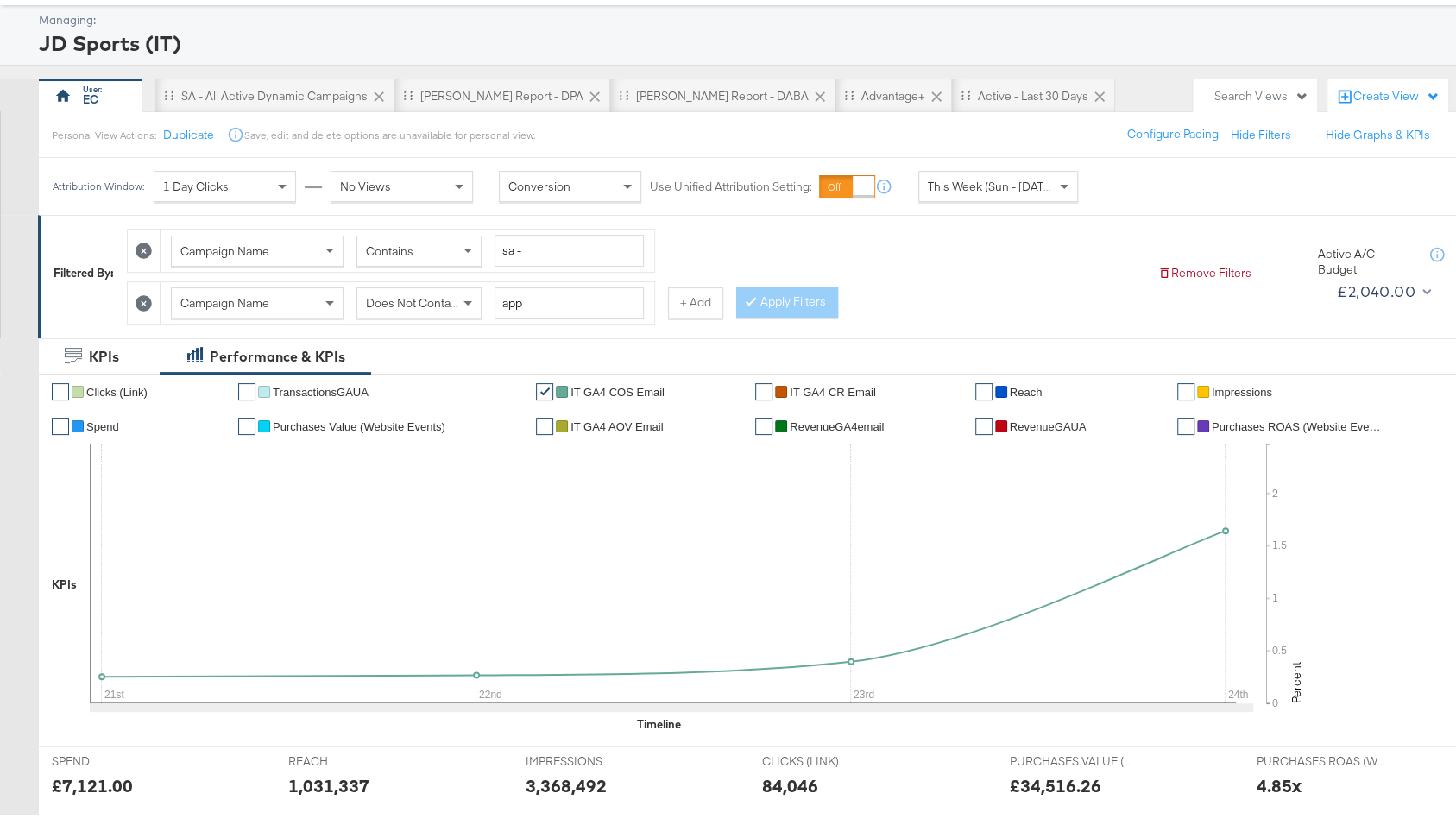
scroll to position [0, 0]
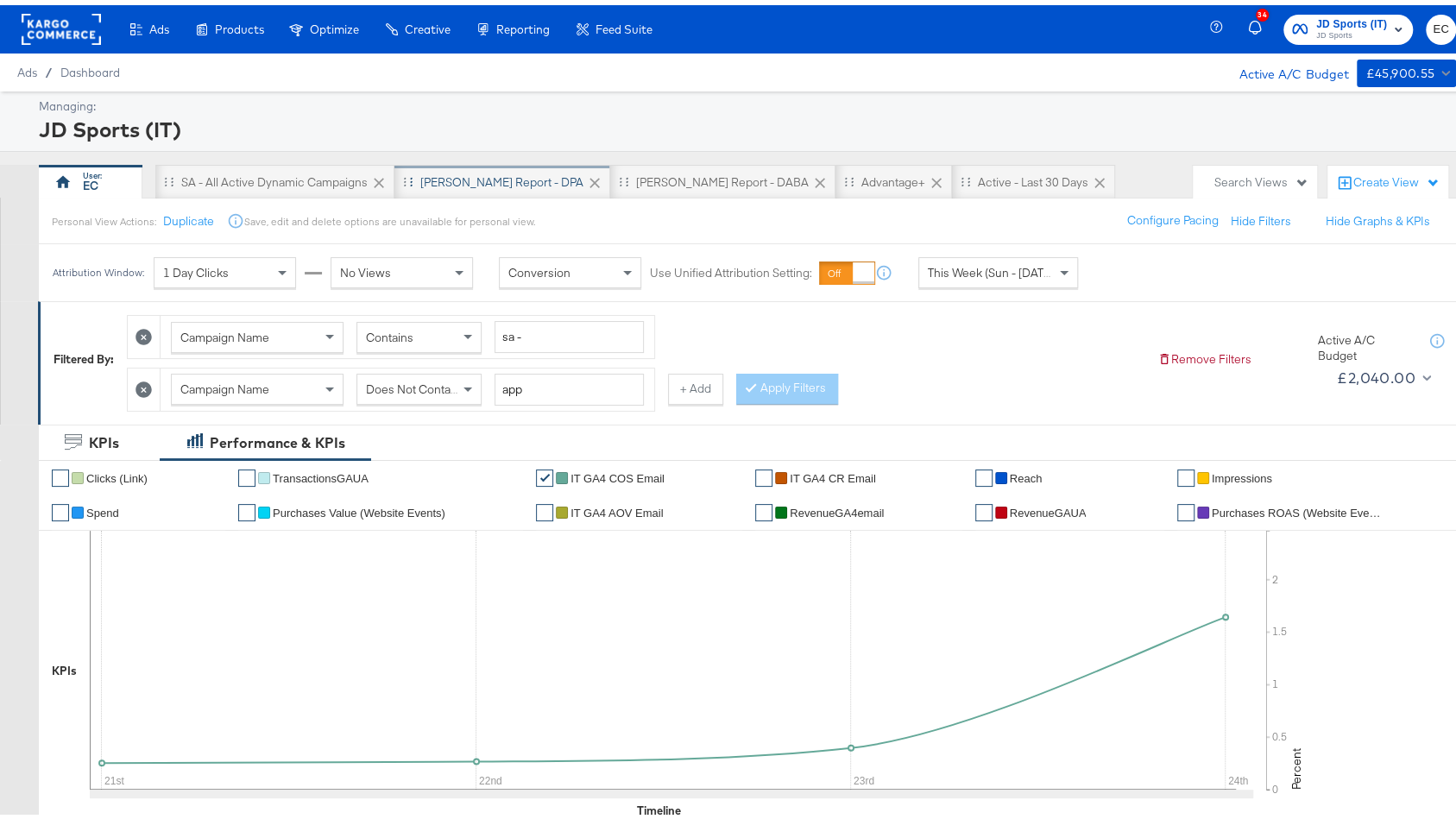
click at [454, 182] on div "SA - JD Report - DPA" at bounding box center [501, 177] width 163 height 17
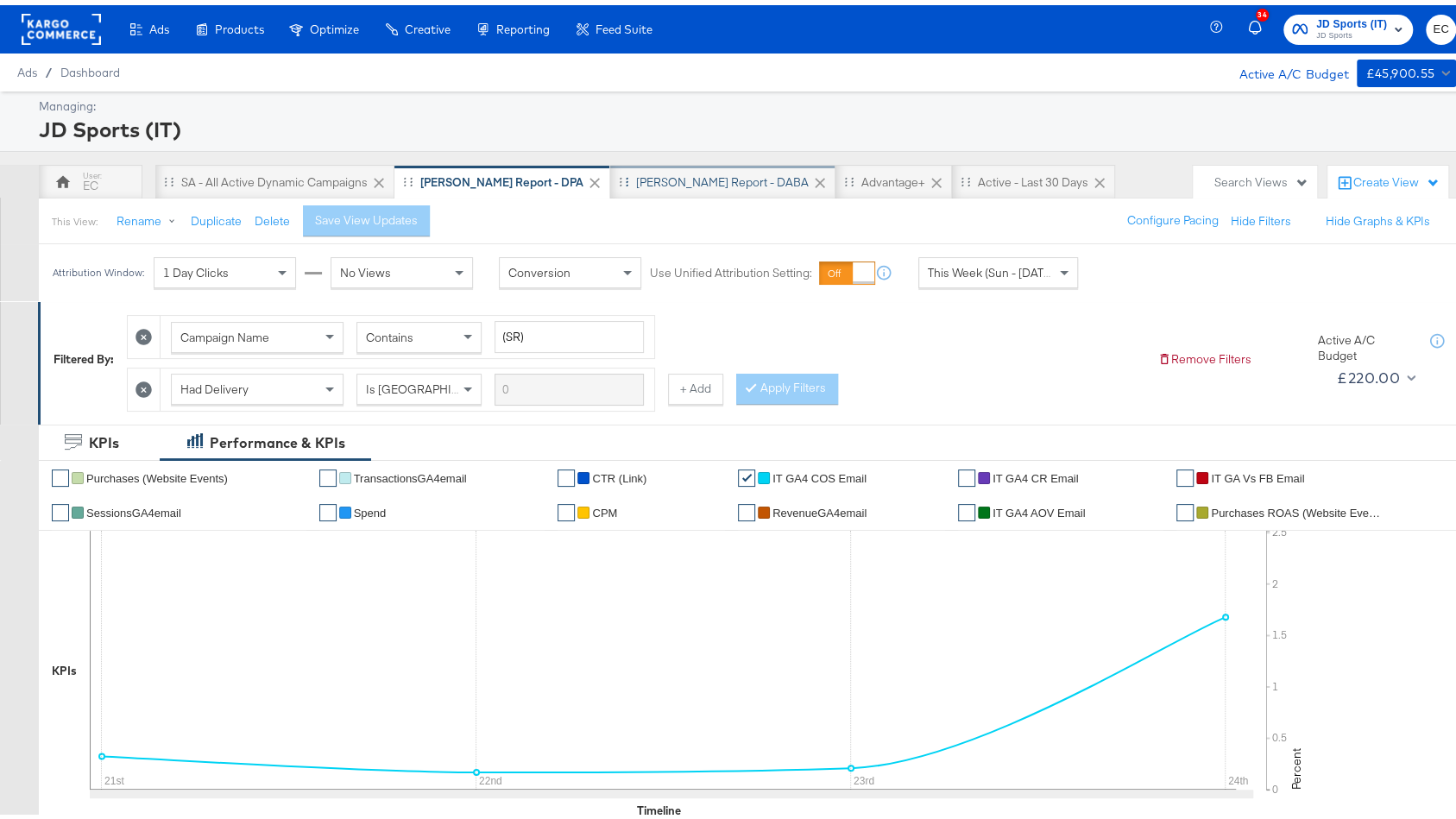
click at [655, 172] on div "SA - JD Report - DABA" at bounding box center [722, 177] width 173 height 17
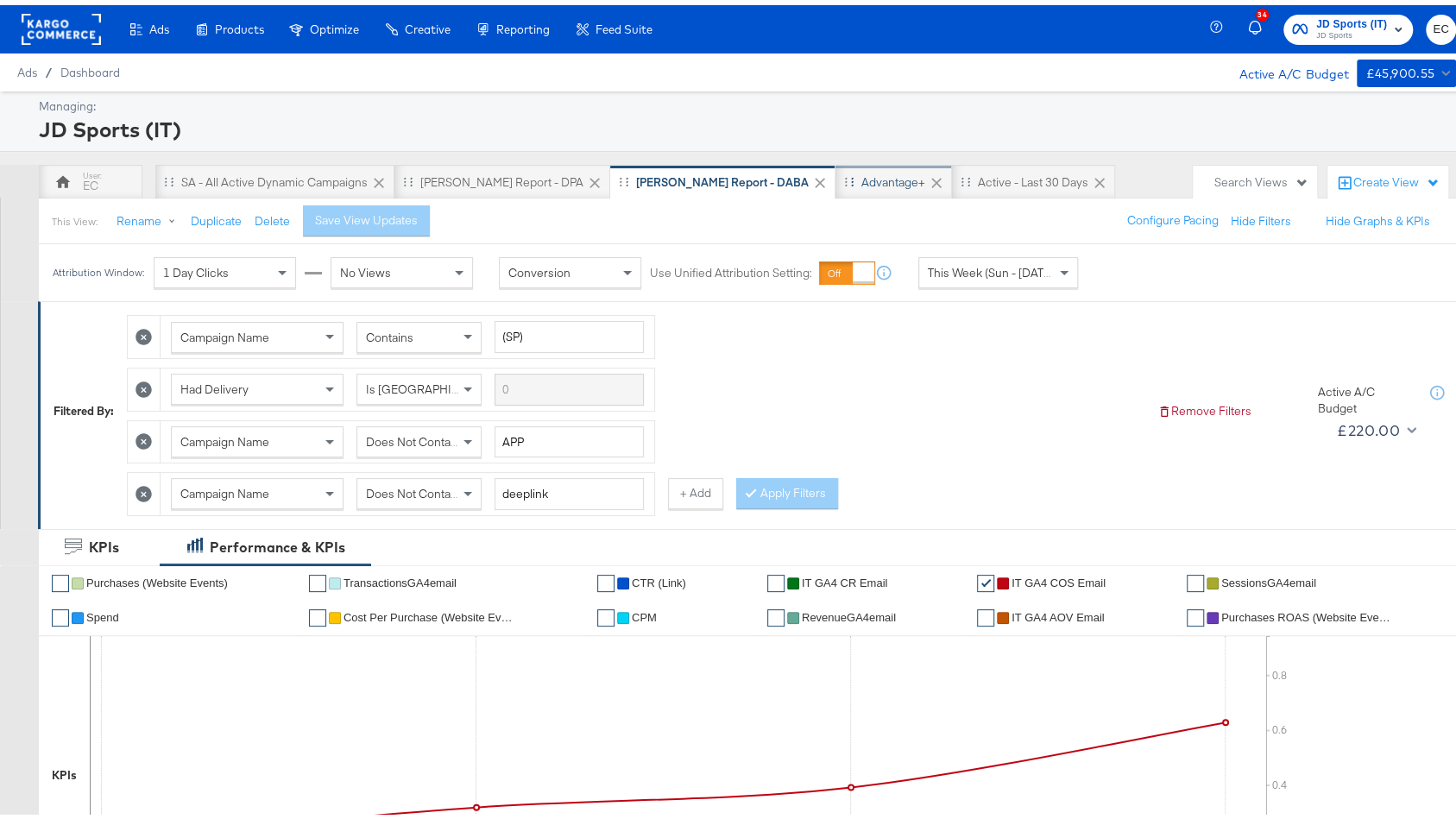
click at [862, 176] on div "Advantage+" at bounding box center [893, 177] width 64 height 17
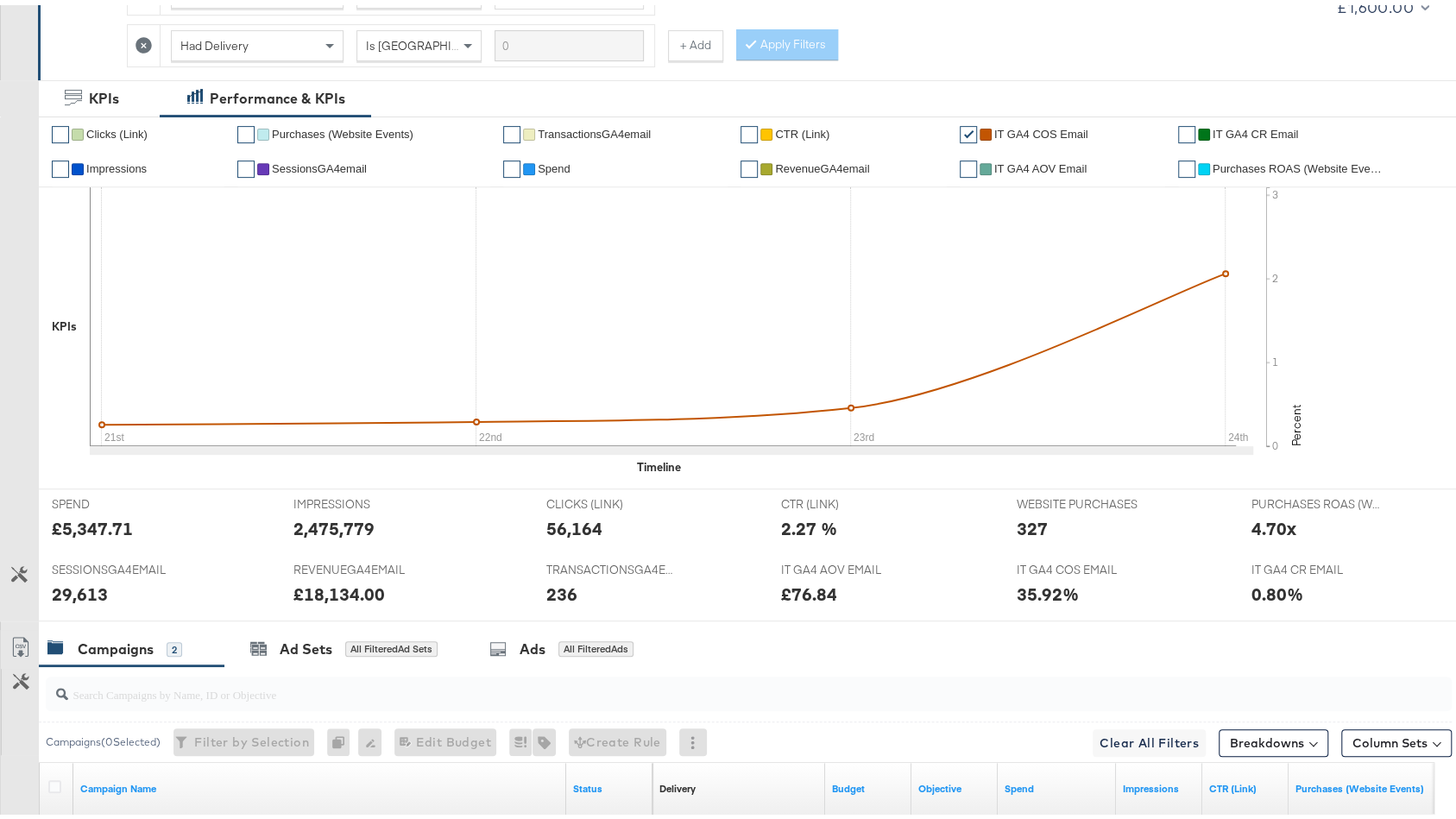
scroll to position [54, 0]
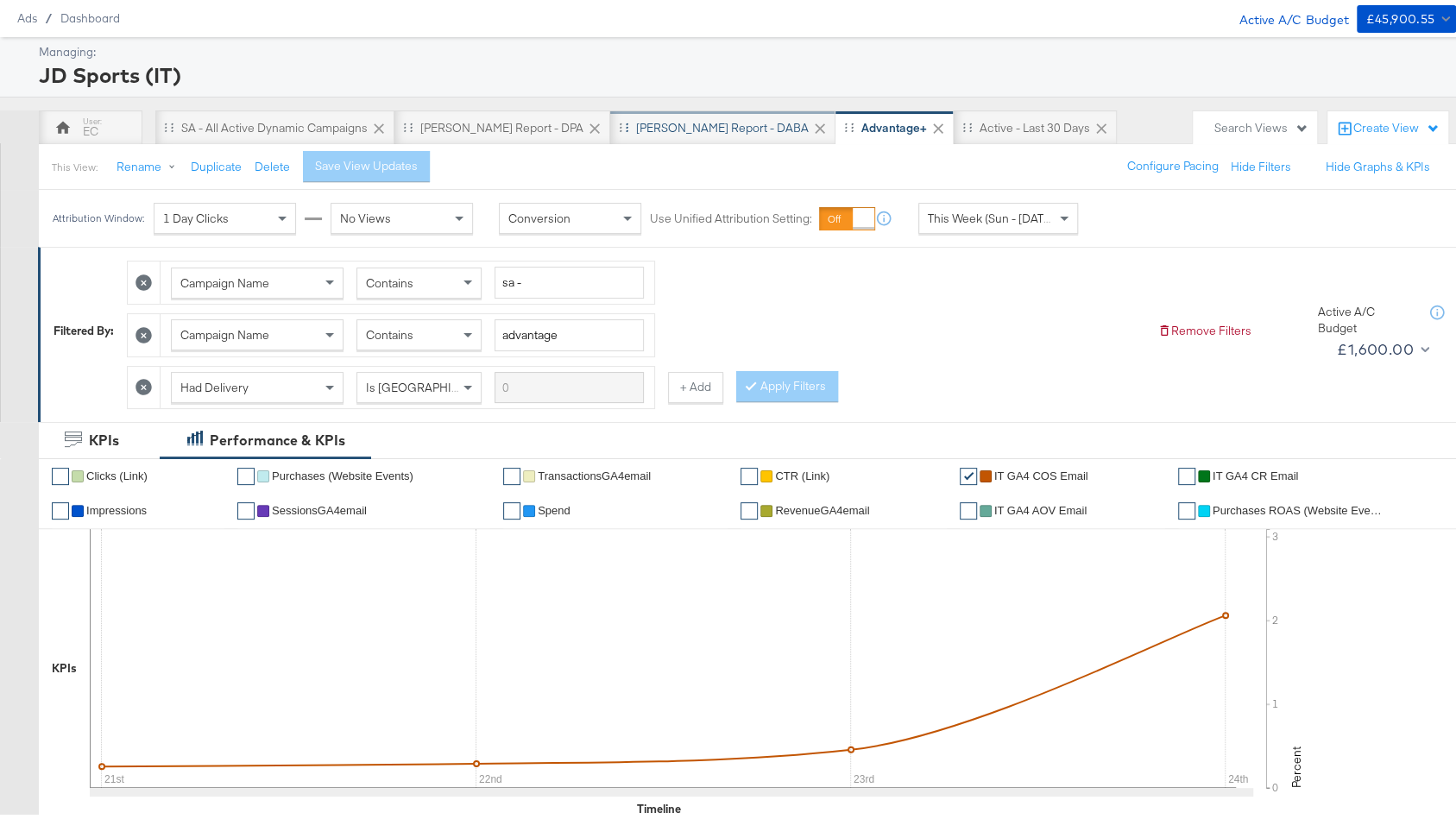
click at [642, 124] on div "SA - JD Report - DABA" at bounding box center [722, 122] width 173 height 17
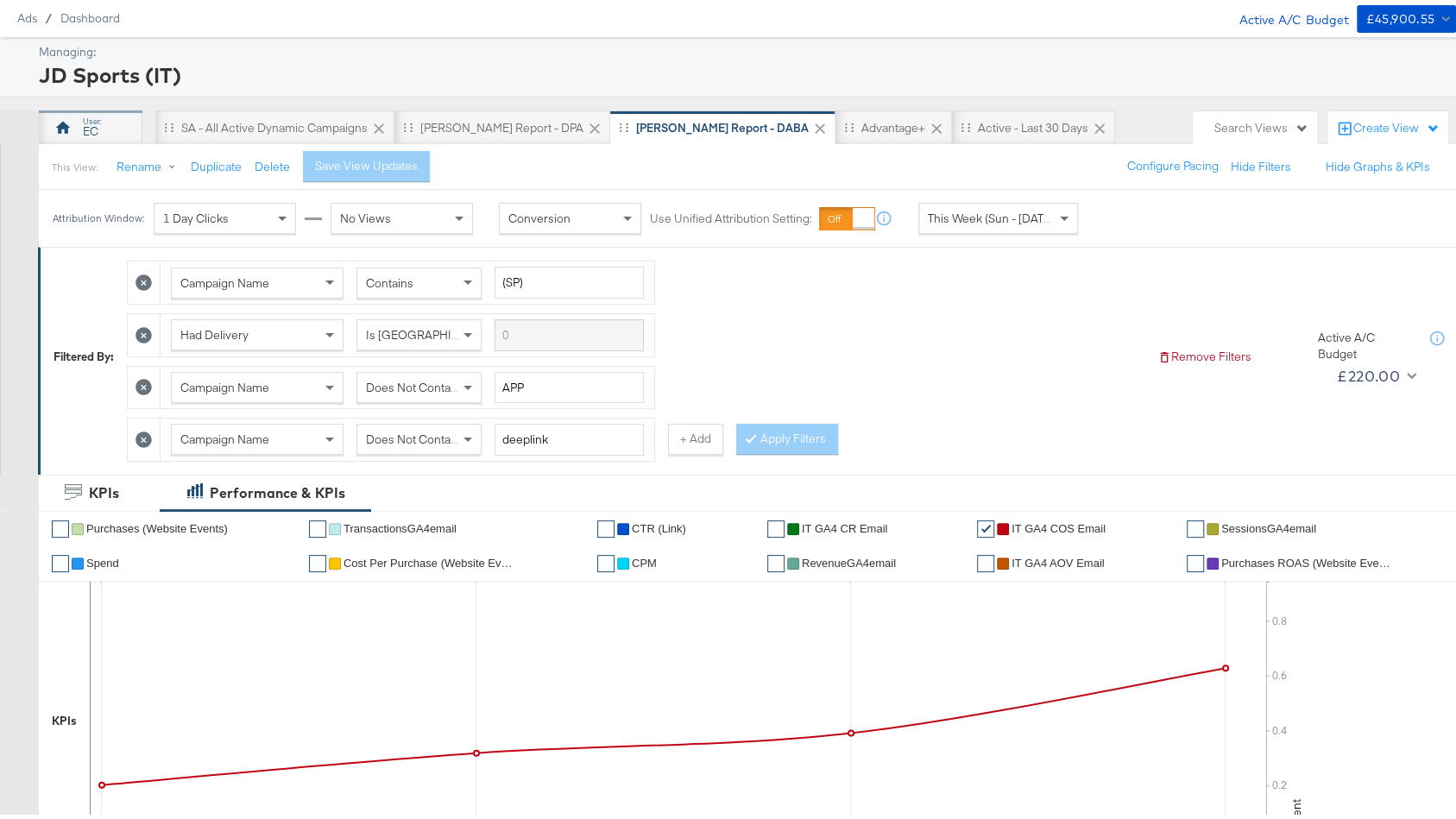
click at [104, 116] on div "EC" at bounding box center [90, 122] width 104 height 34
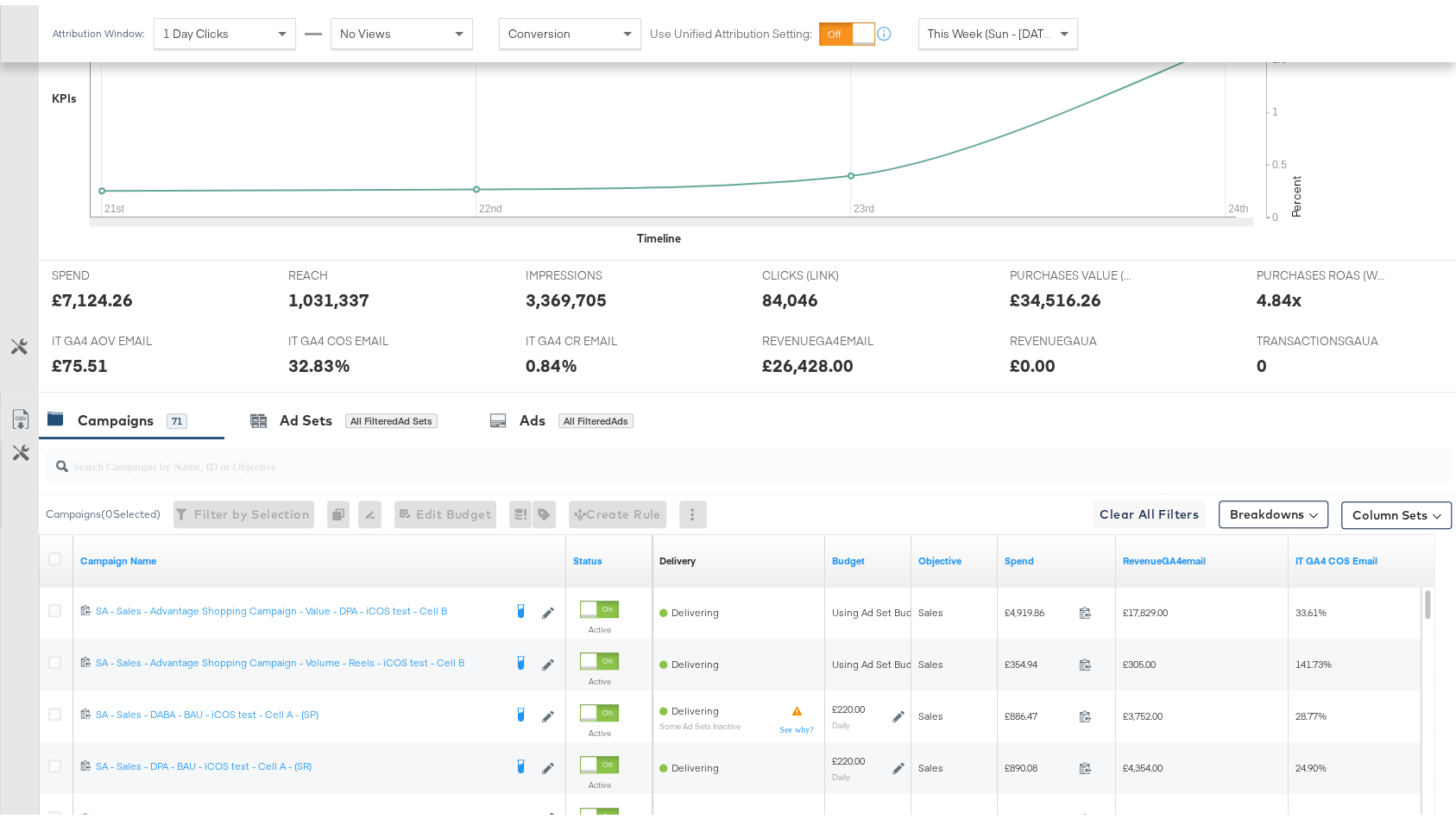
scroll to position [870, 0]
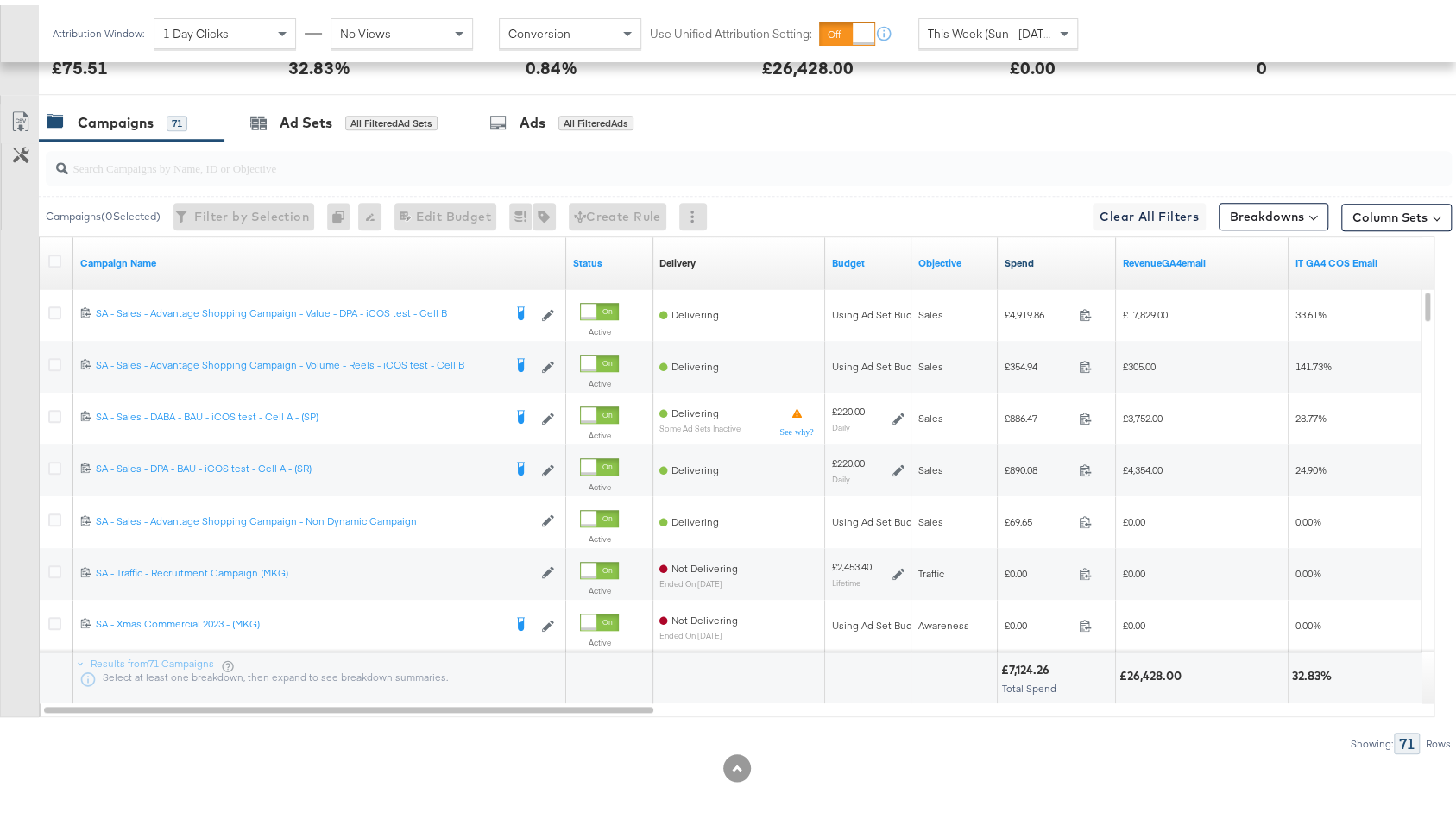
click at [1042, 256] on link "Spend" at bounding box center [1057, 258] width 104 height 14
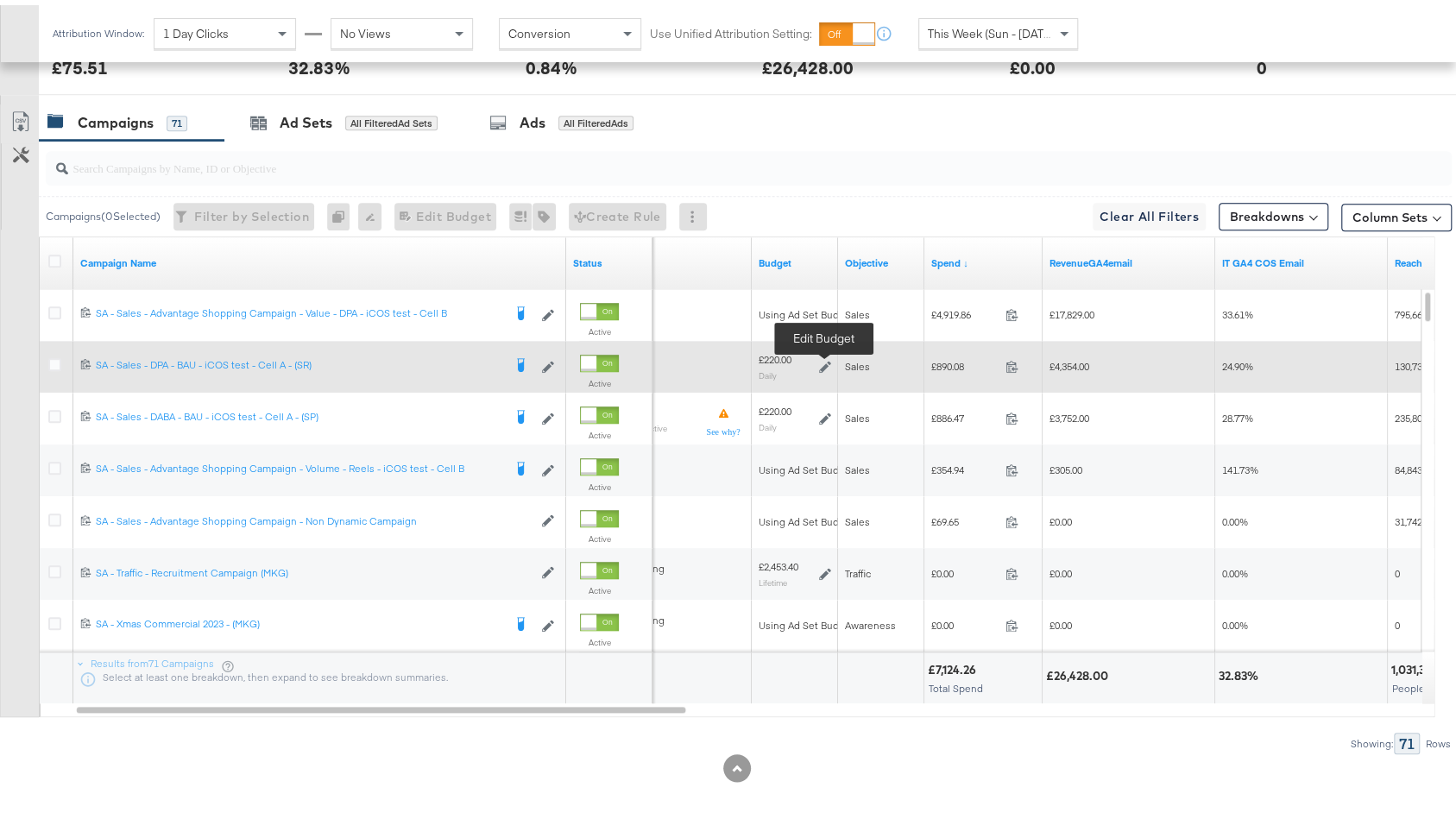
click at [826, 356] on icon at bounding box center [825, 362] width 12 height 12
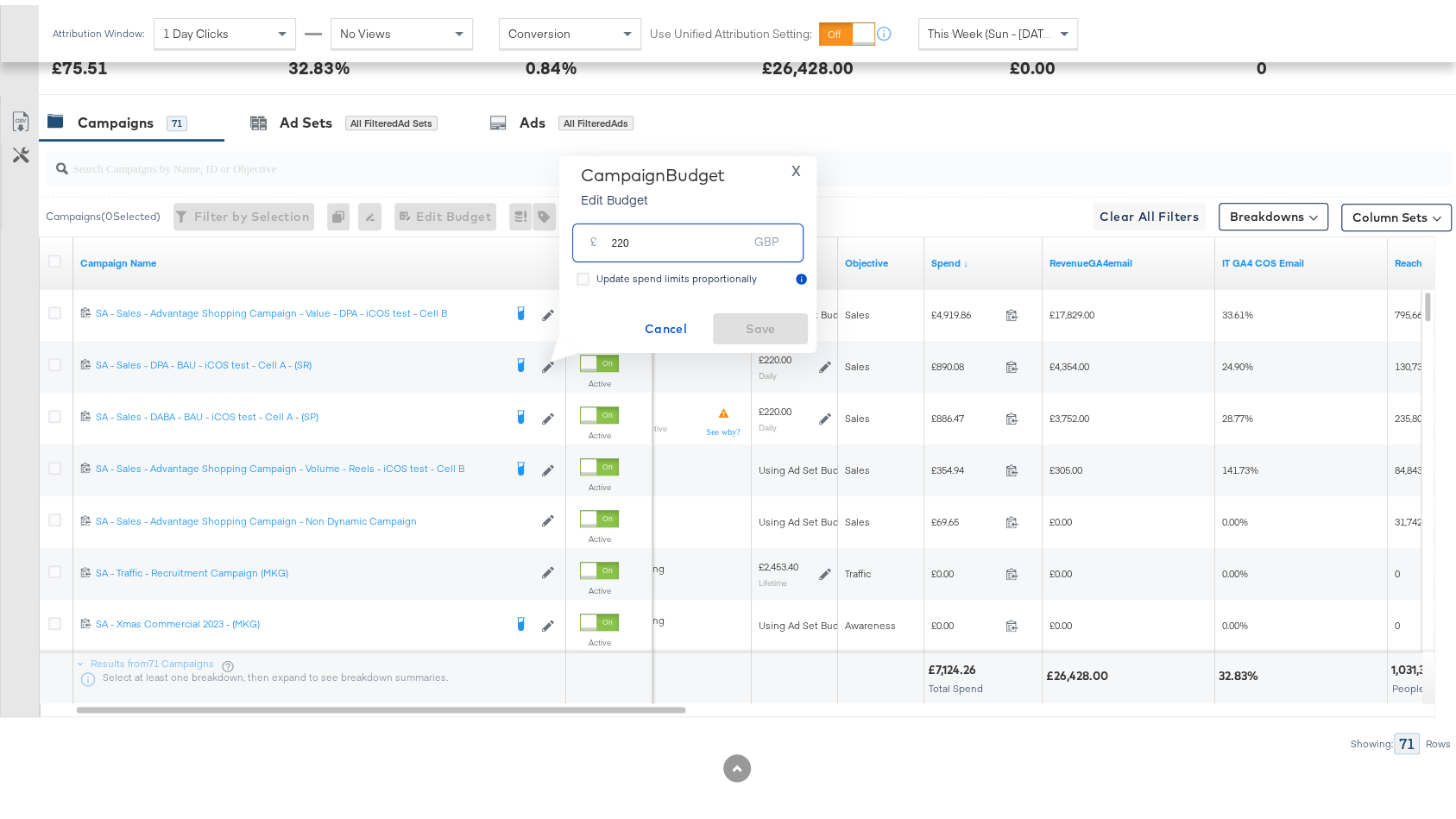
drag, startPoint x: 614, startPoint y: 237, endPoint x: 555, endPoint y: 237, distance: 59.0
click at [564, 237] on div "Campaign Budget Edit Budget X £ 220 GBP Update spend limits proportionally Canc…" at bounding box center [687, 249] width 257 height 197
type input "320"
click at [739, 324] on span "Save" at bounding box center [760, 324] width 81 height 22
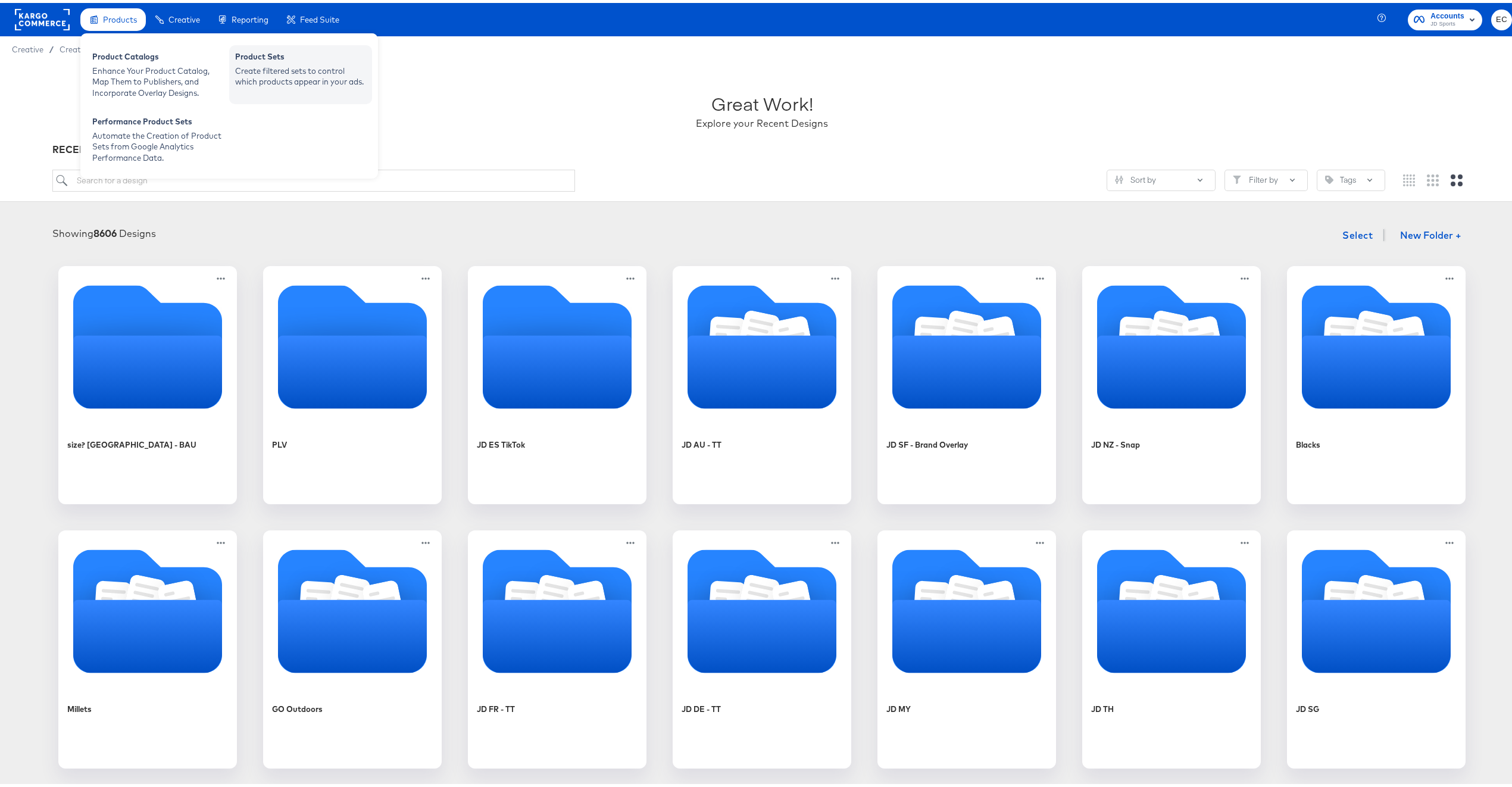
click at [277, 88] on div "Product Sets Create filtered sets to control which products appear in your ads." at bounding box center [300, 71] width 143 height 59
click at [118, 58] on div "Product Catalogs" at bounding box center [158, 55] width 131 height 14
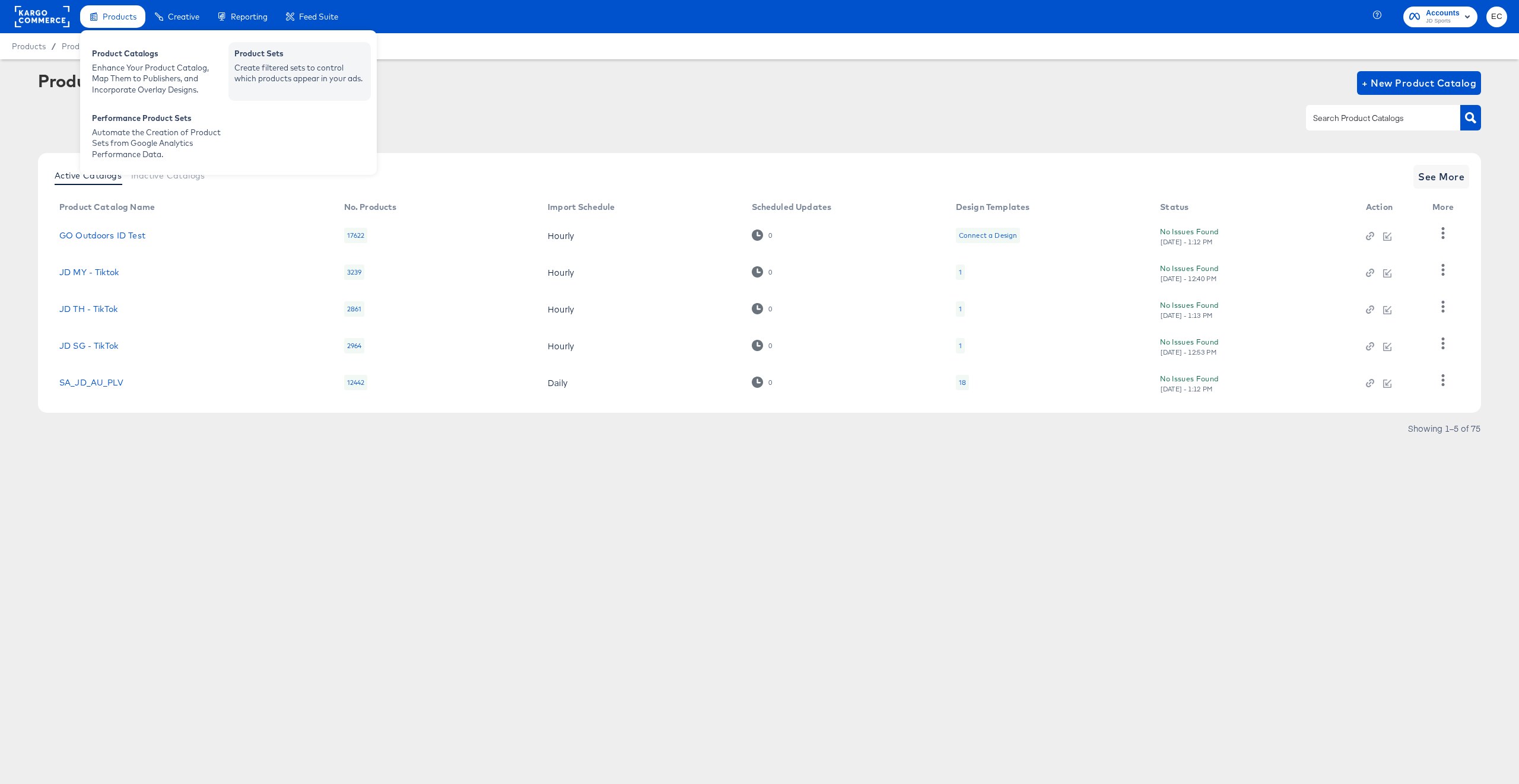
click at [279, 79] on div "Create filtered sets to control which products appear in your ads." at bounding box center [300, 73] width 131 height 22
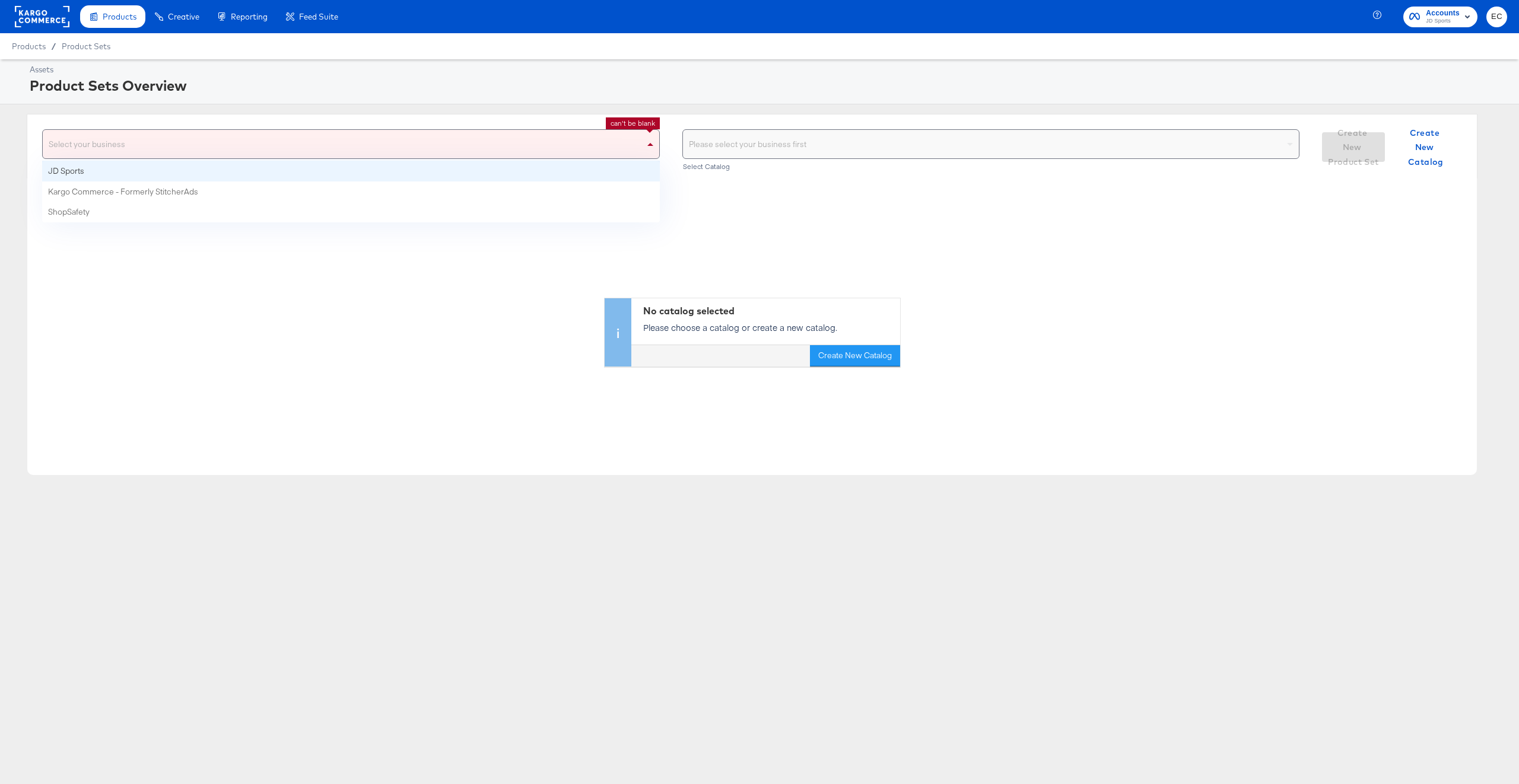
click at [287, 155] on div "Select your business" at bounding box center [351, 144] width 617 height 28
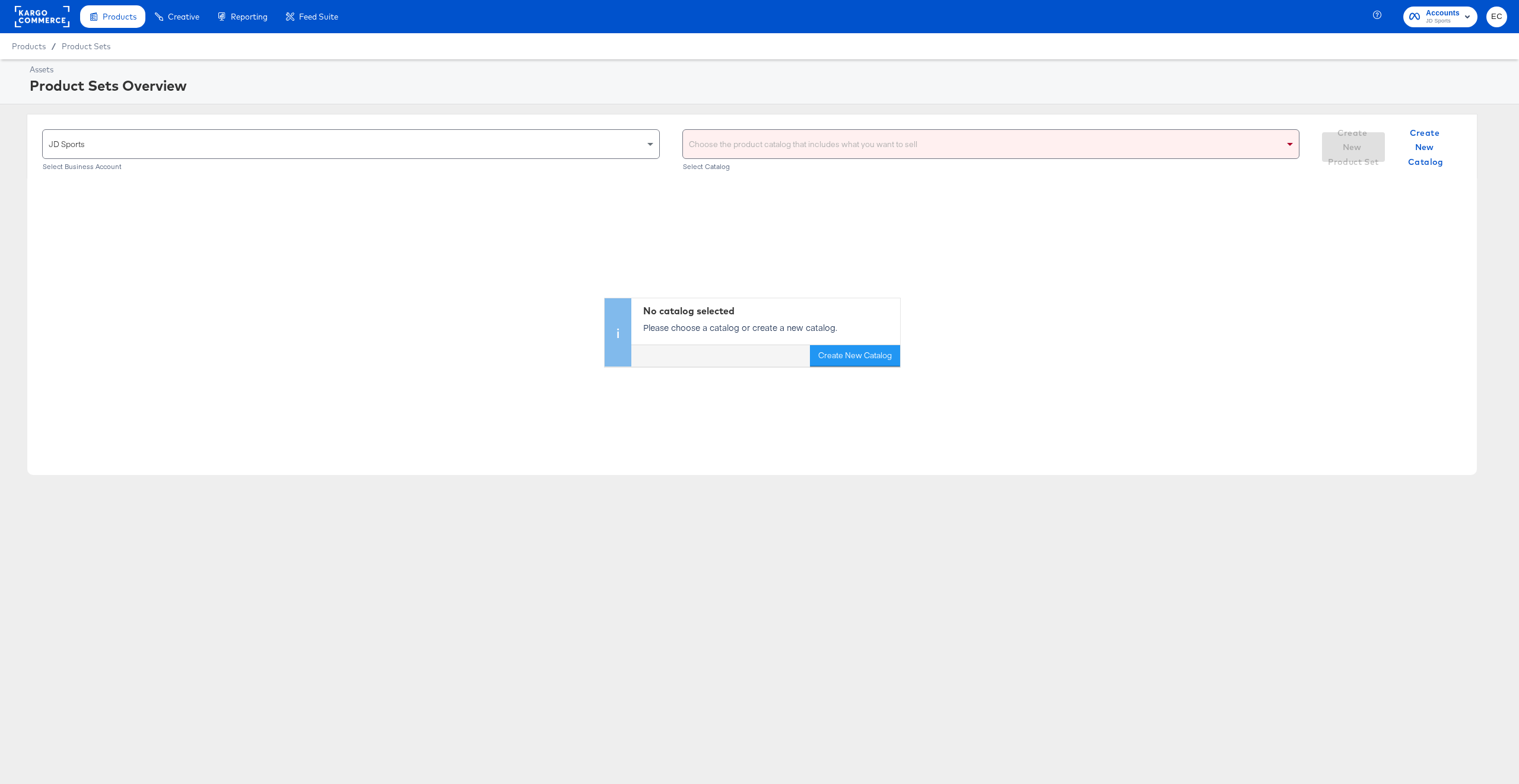
click at [753, 142] on div "Choose the product catalog that includes what you want to sell" at bounding box center [992, 144] width 617 height 28
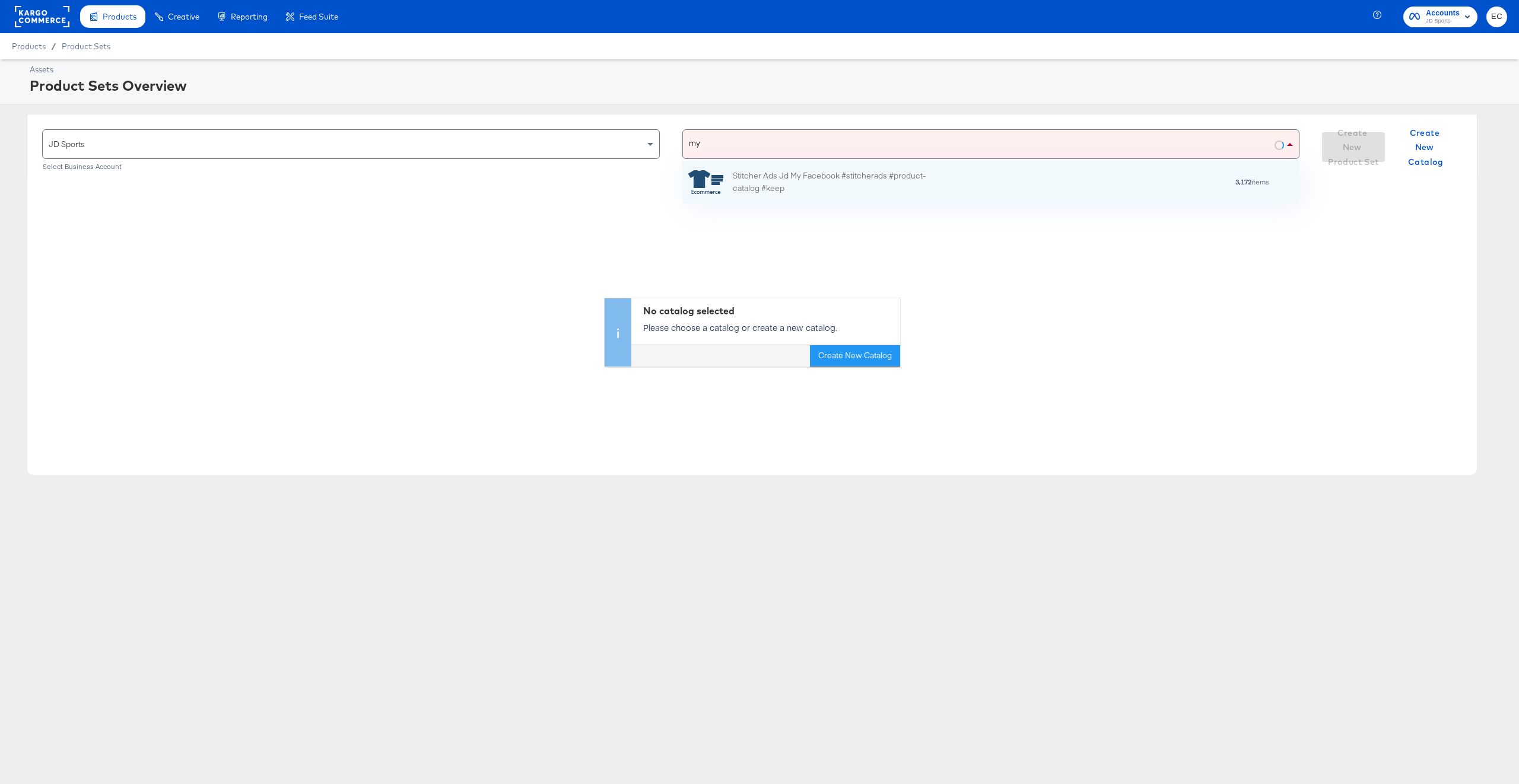
scroll to position [30, 605]
type input "my"
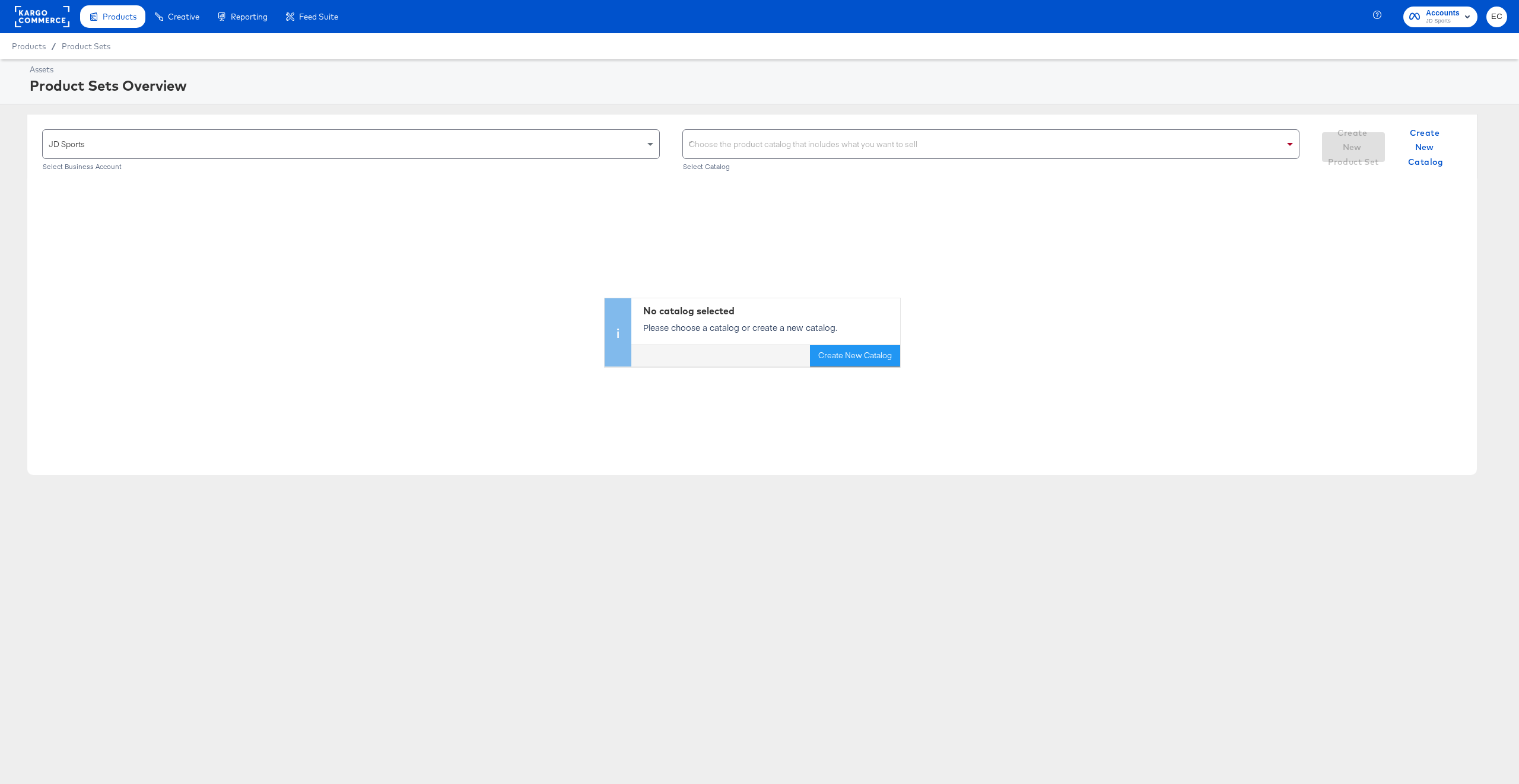
type input "my"
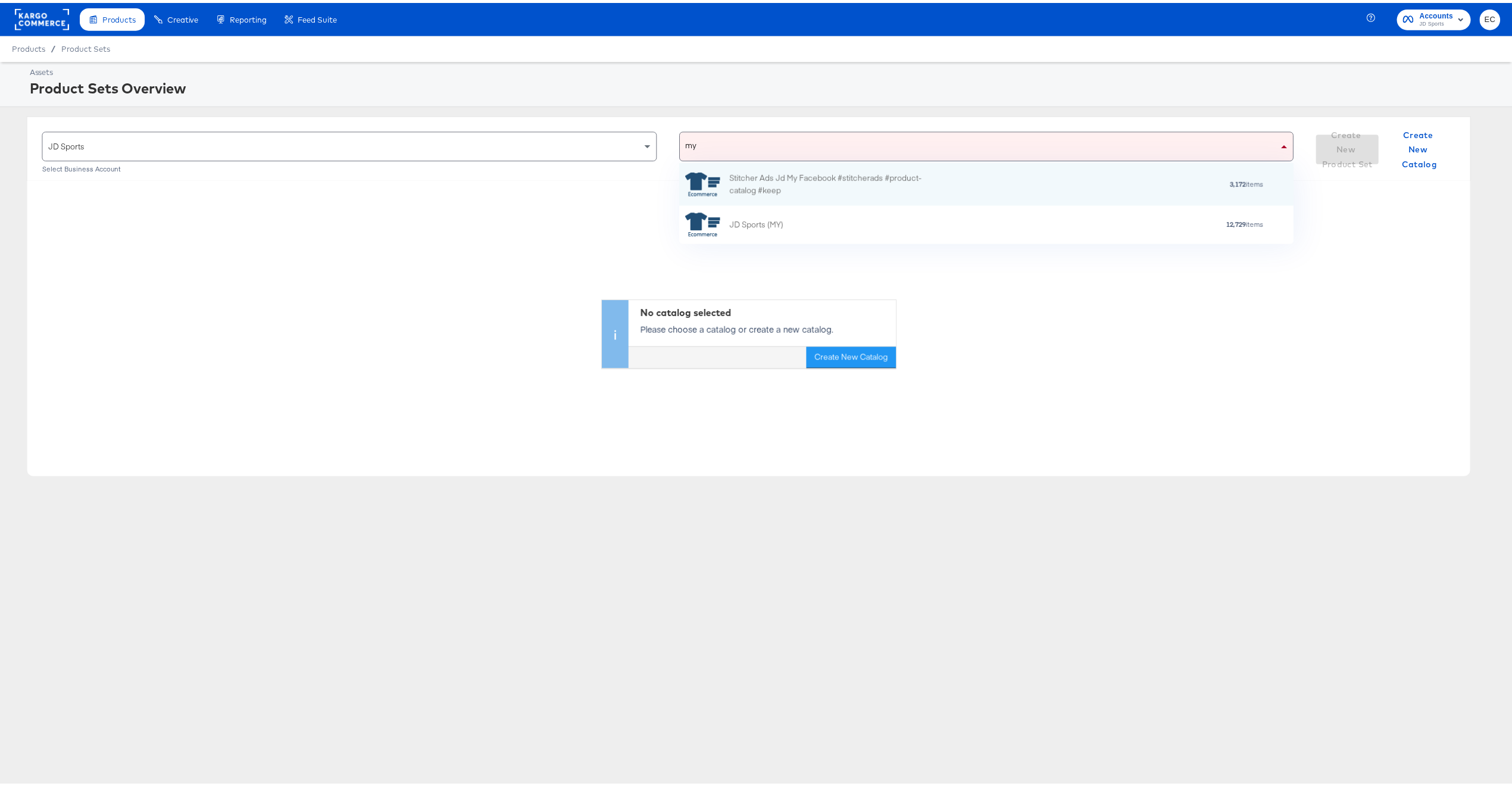
scroll to position [69, 607]
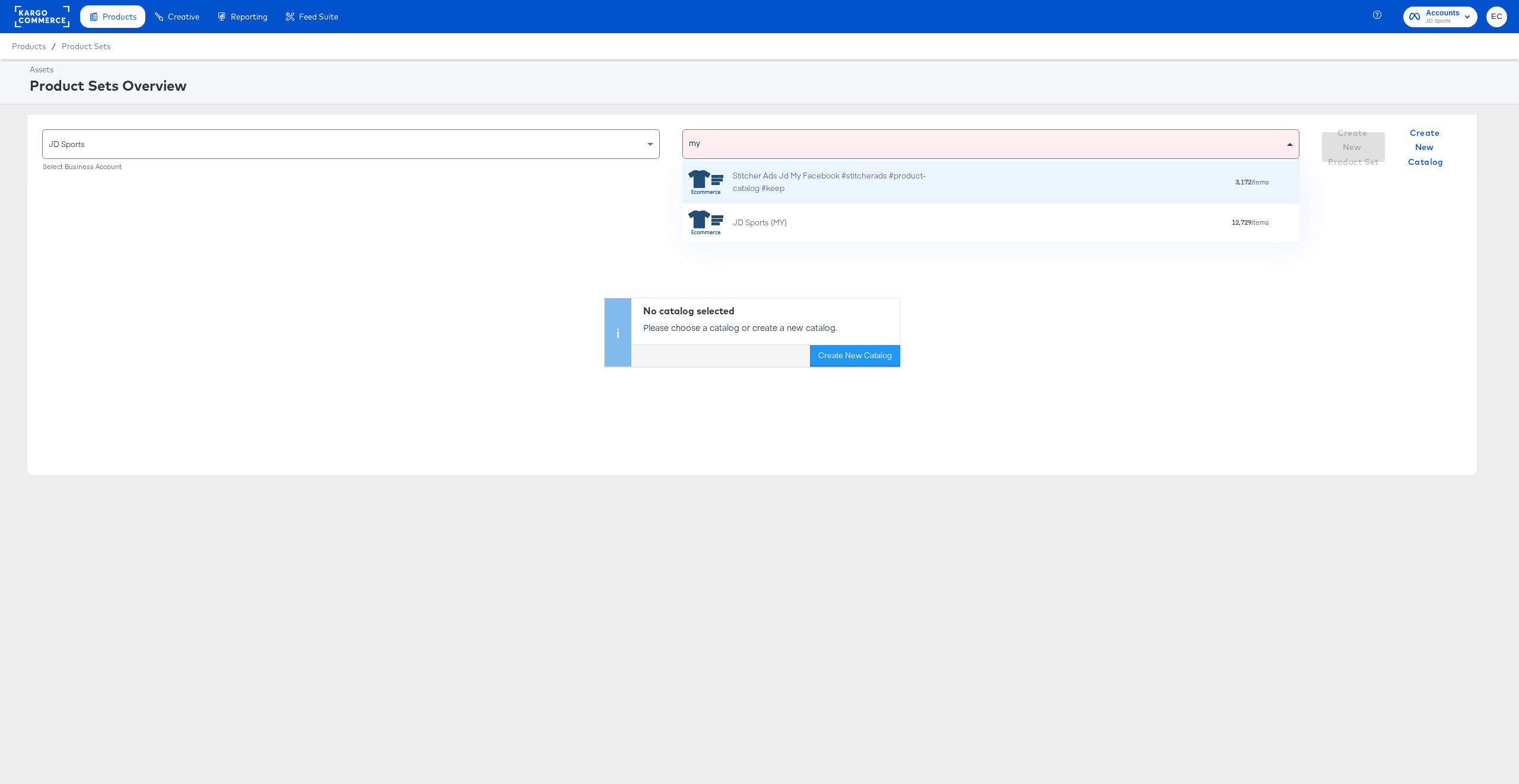
click at [811, 176] on div "Stitcher Ads Jd My Facebook #stitcherads #product-catalog #keep" at bounding box center [836, 182] width 207 height 25
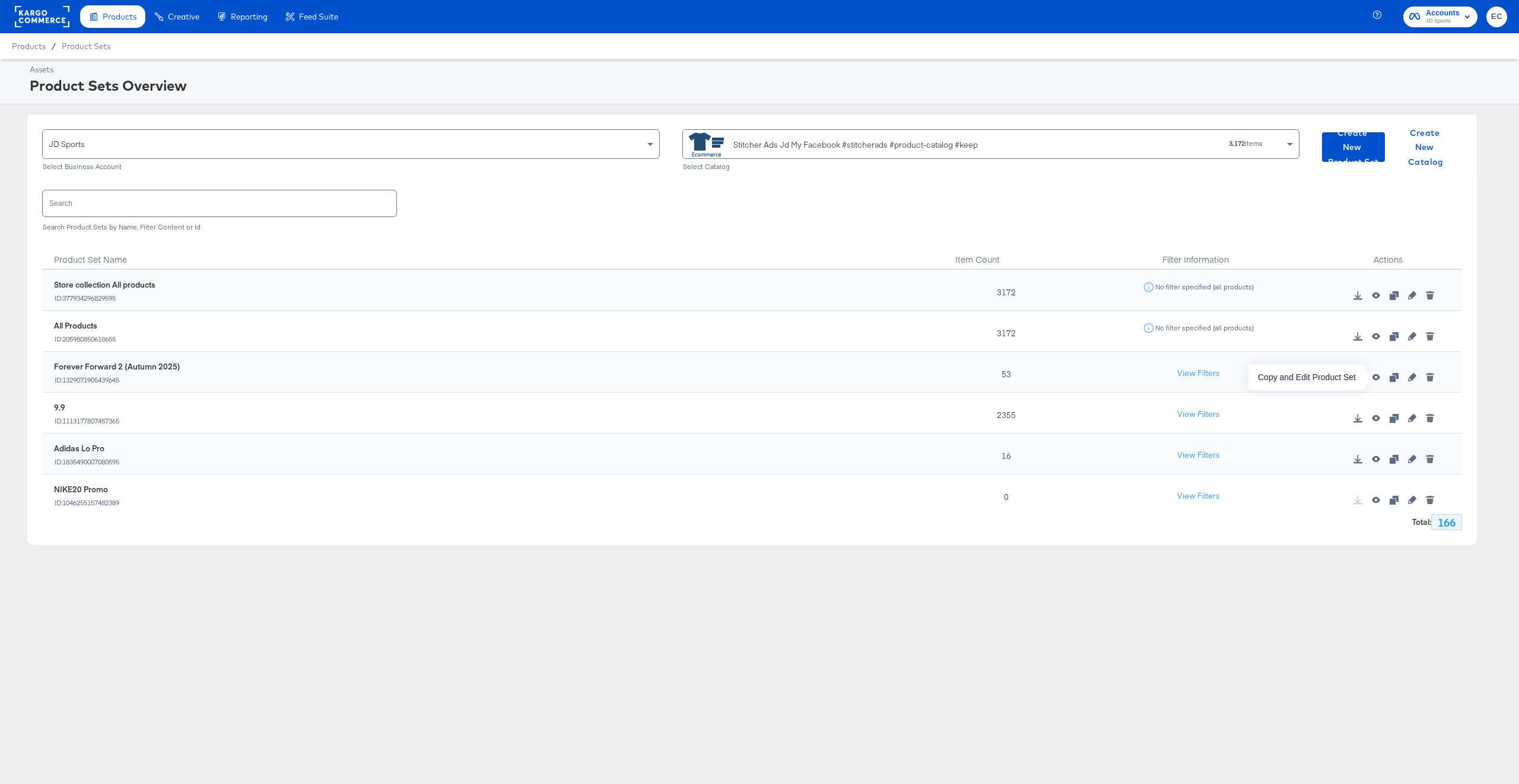
click at [1390, 377] on icon "button" at bounding box center [1394, 377] width 8 height 8
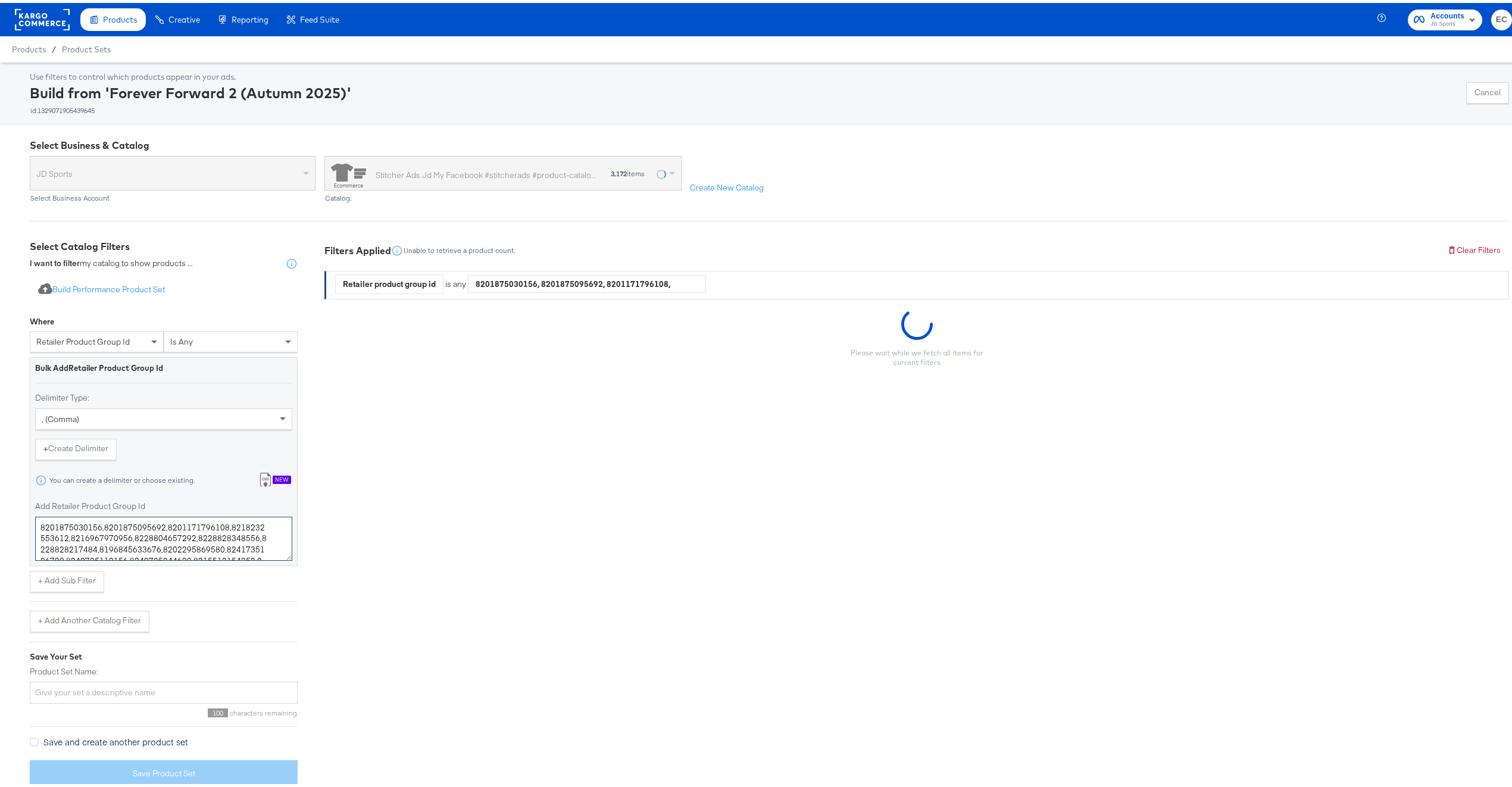
click at [127, 533] on textarea "8201875030156,8201875095692,8201171796108,8218232553612,8216967970956,822880465…" at bounding box center [164, 536] width 257 height 44
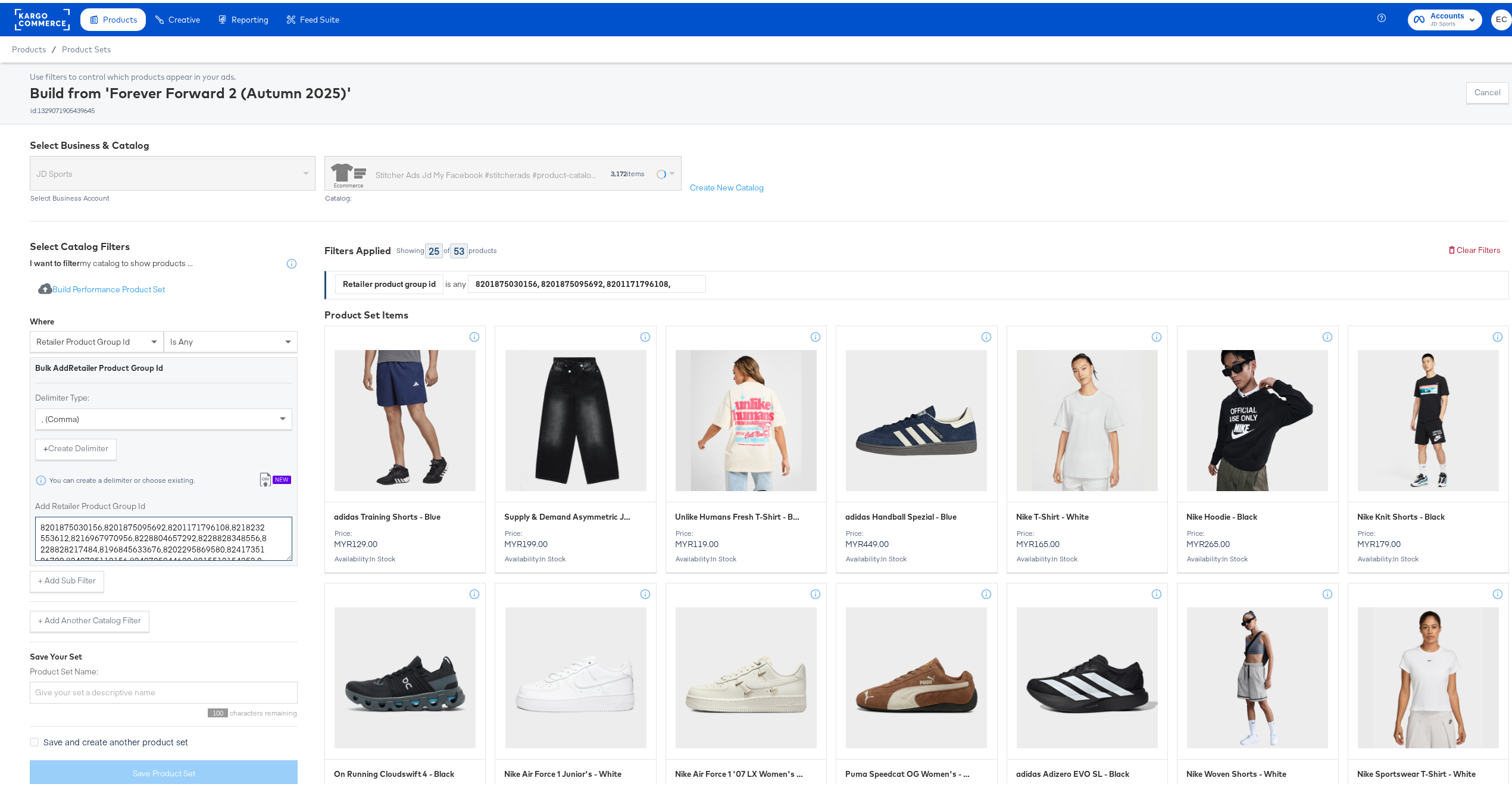
paste textarea "196834754700,8201102459020,8201134964876,8201101082764,8201108127884,8218217414…"
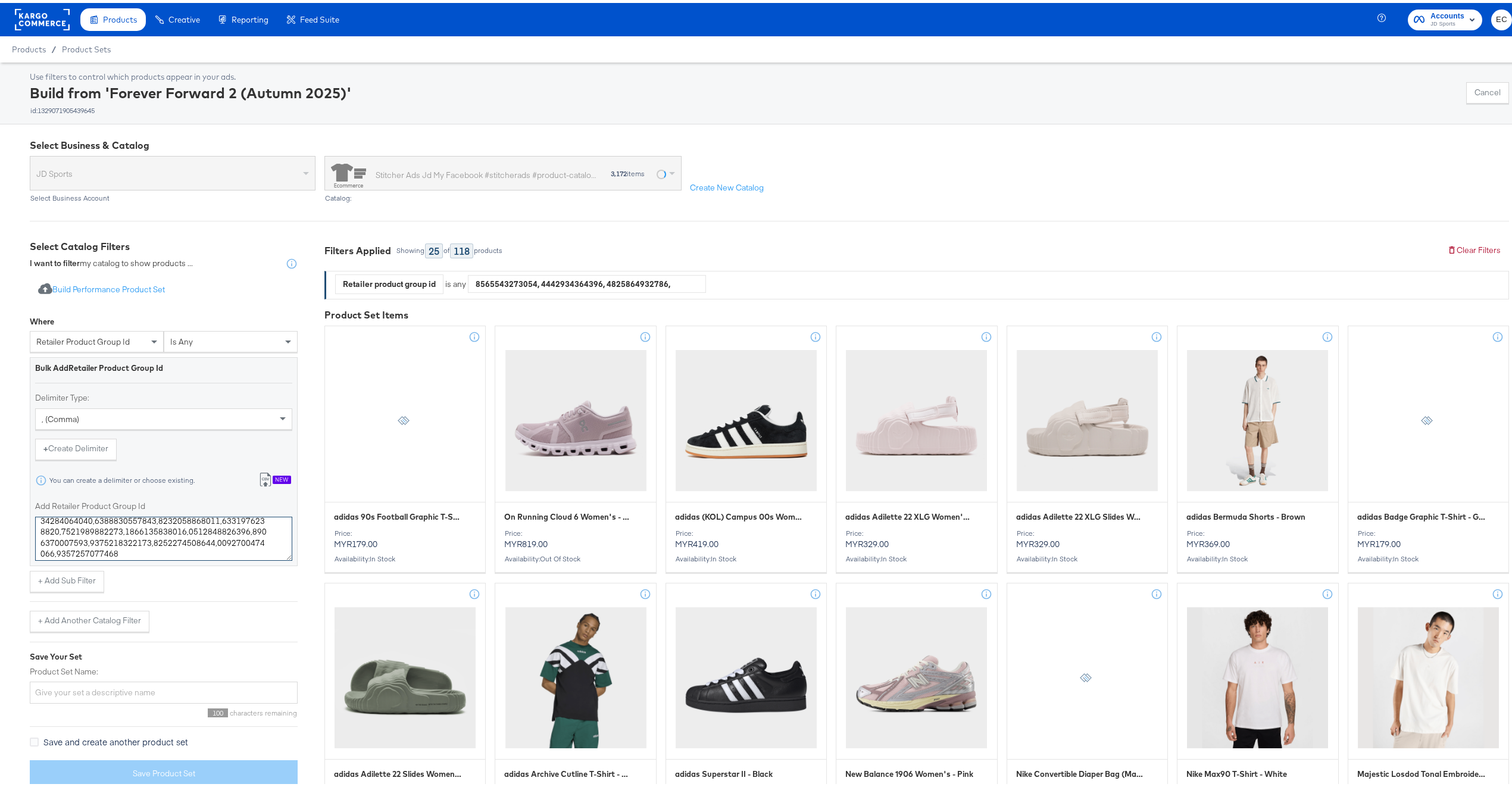
type textarea "8196834754700,8201102459020,8201134964876,8201101082764,8201108127884,821821741…"
click at [122, 691] on input "Product Set Name:" at bounding box center [164, 690] width 268 height 22
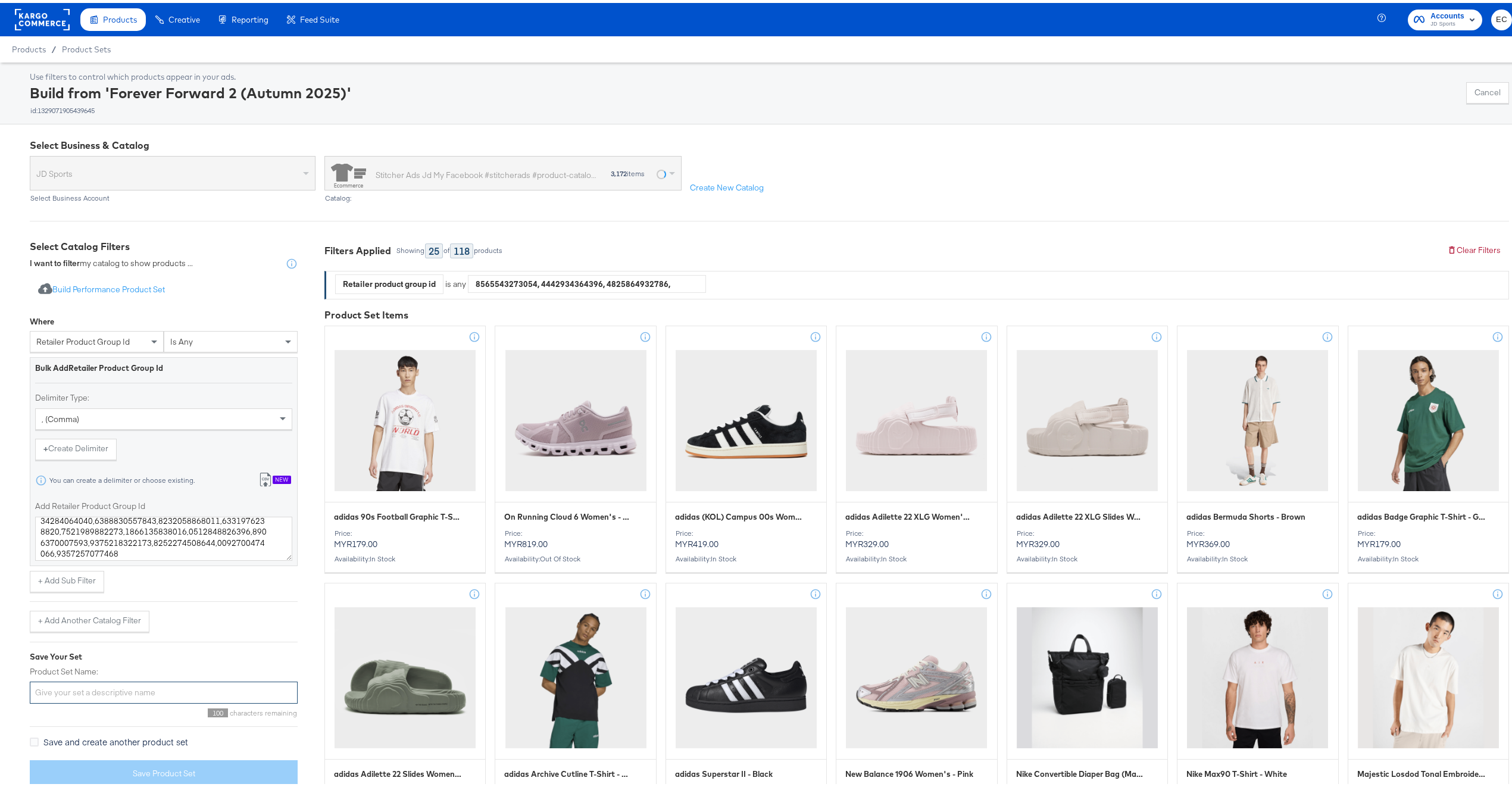
click at [113, 691] on input "Product Set Name:" at bounding box center [164, 690] width 268 height 22
click at [170, 691] on input "Product Set Name:" at bounding box center [164, 690] width 268 height 22
type input "N"
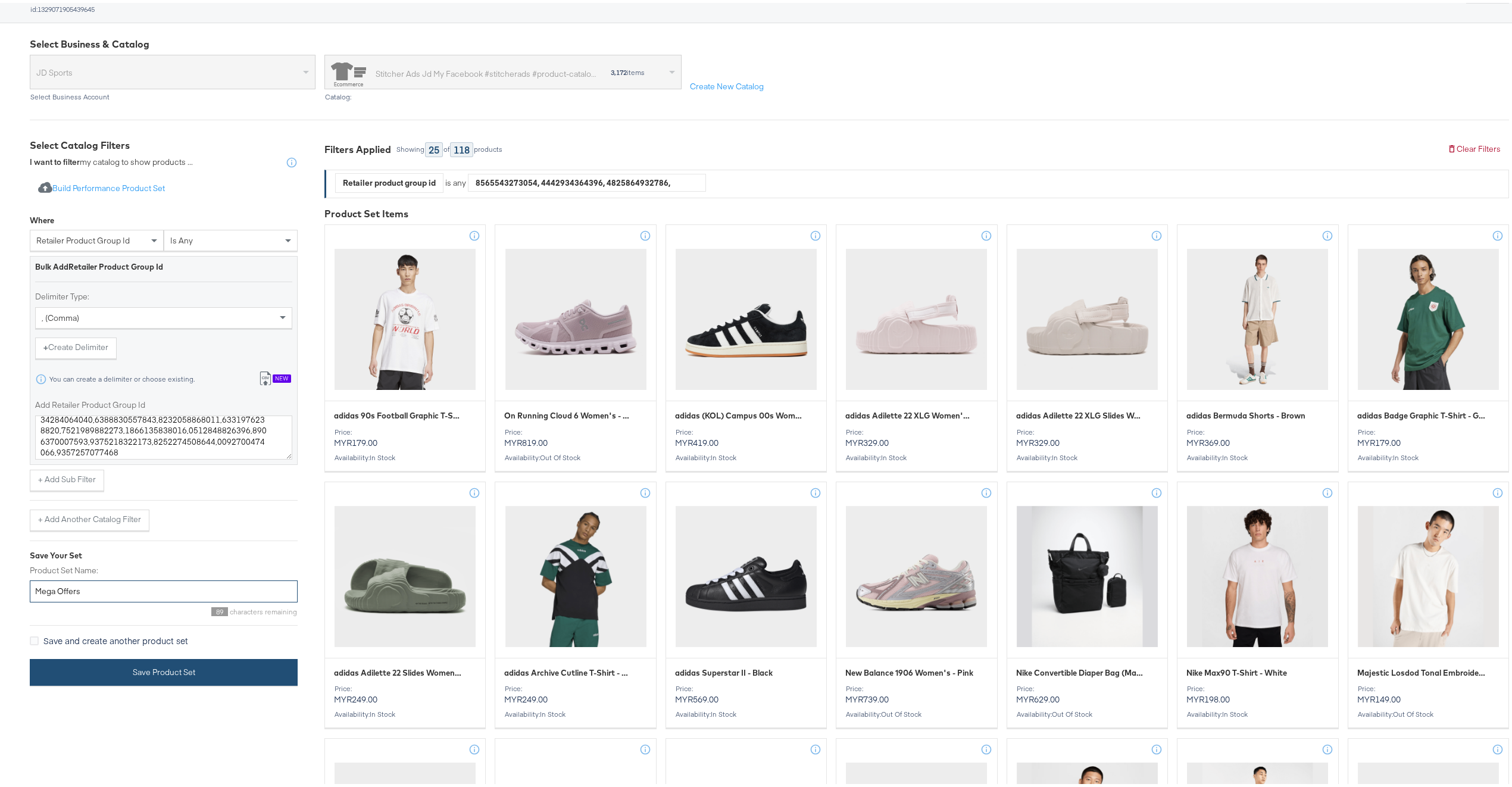
type input "Mega Offers"
click at [77, 677] on button "Save Product Set" at bounding box center [164, 669] width 268 height 27
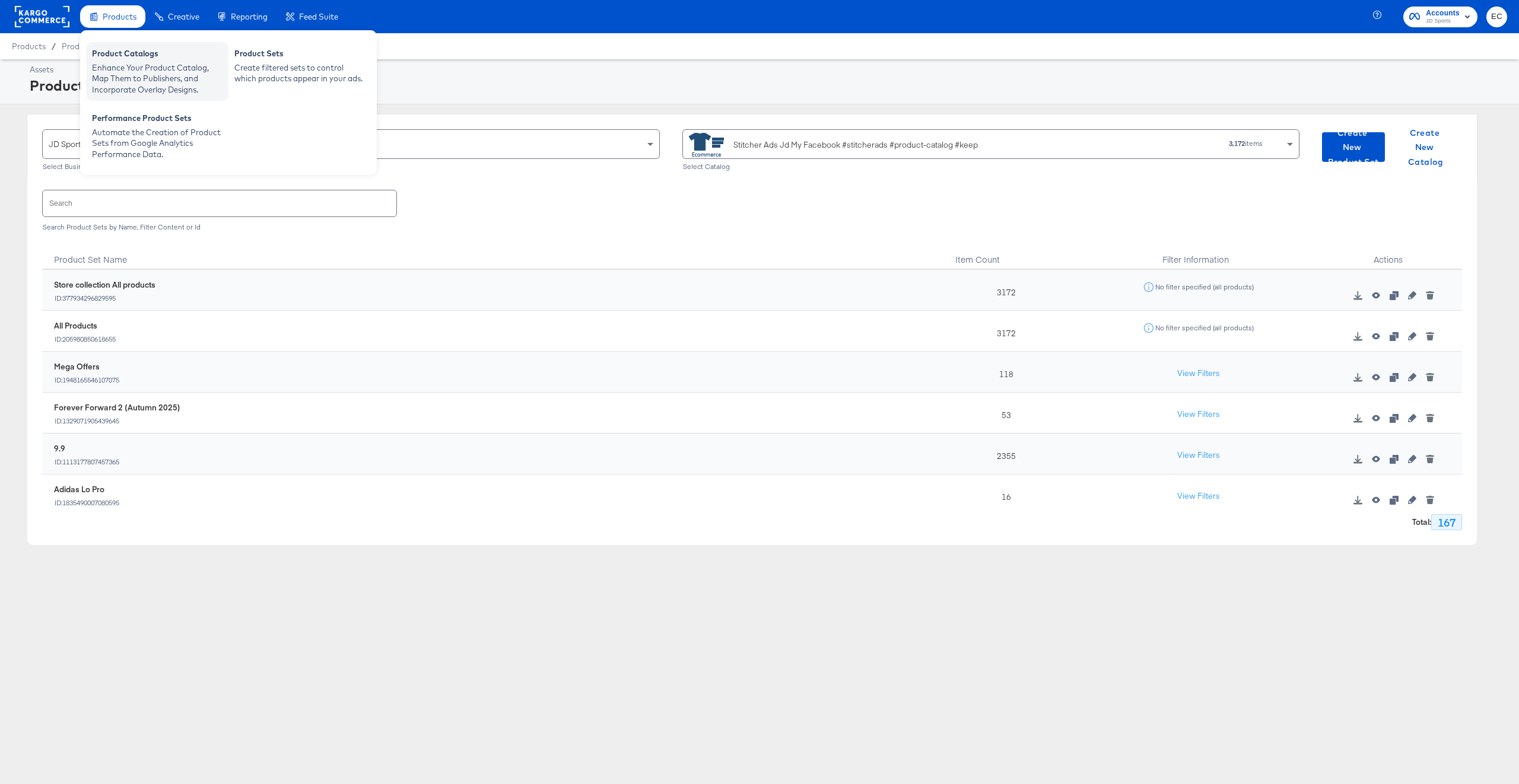
click at [110, 54] on div "Product Catalogs" at bounding box center [157, 55] width 131 height 14
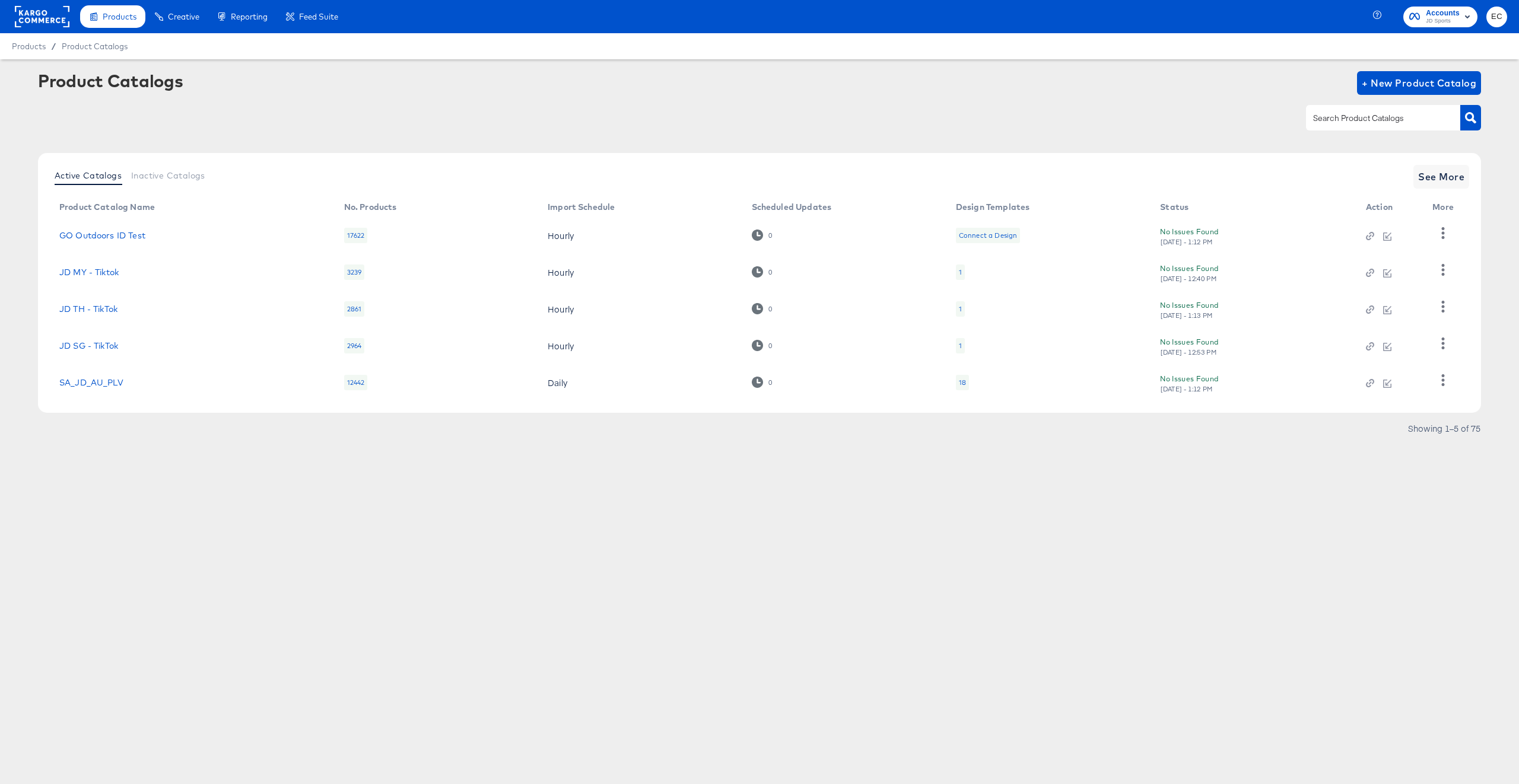
click at [1333, 121] on input "text" at bounding box center [1374, 119] width 126 height 14
type input "my"
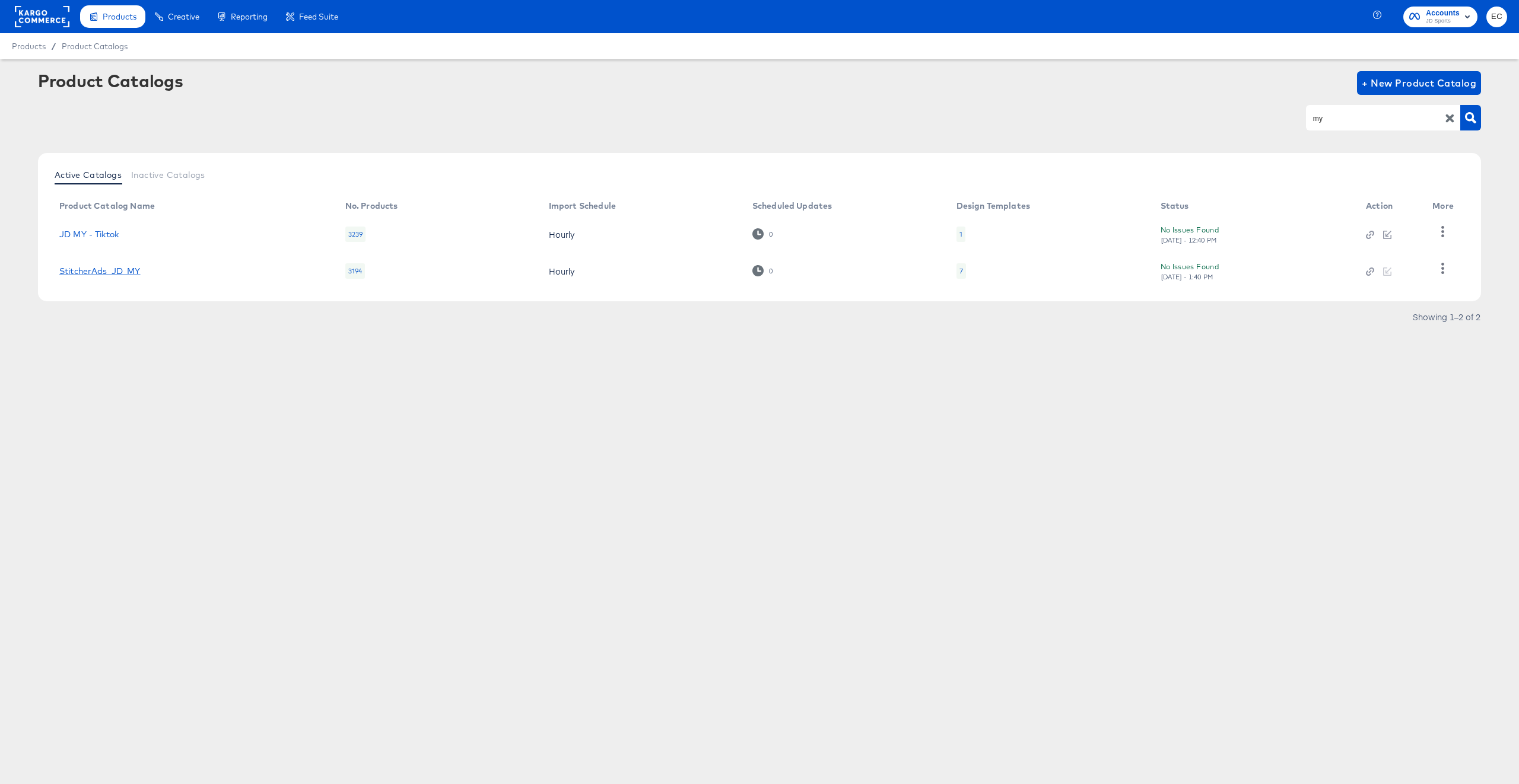
click at [121, 269] on link "StitcherAds_JD_MY" at bounding box center [100, 271] width 81 height 9
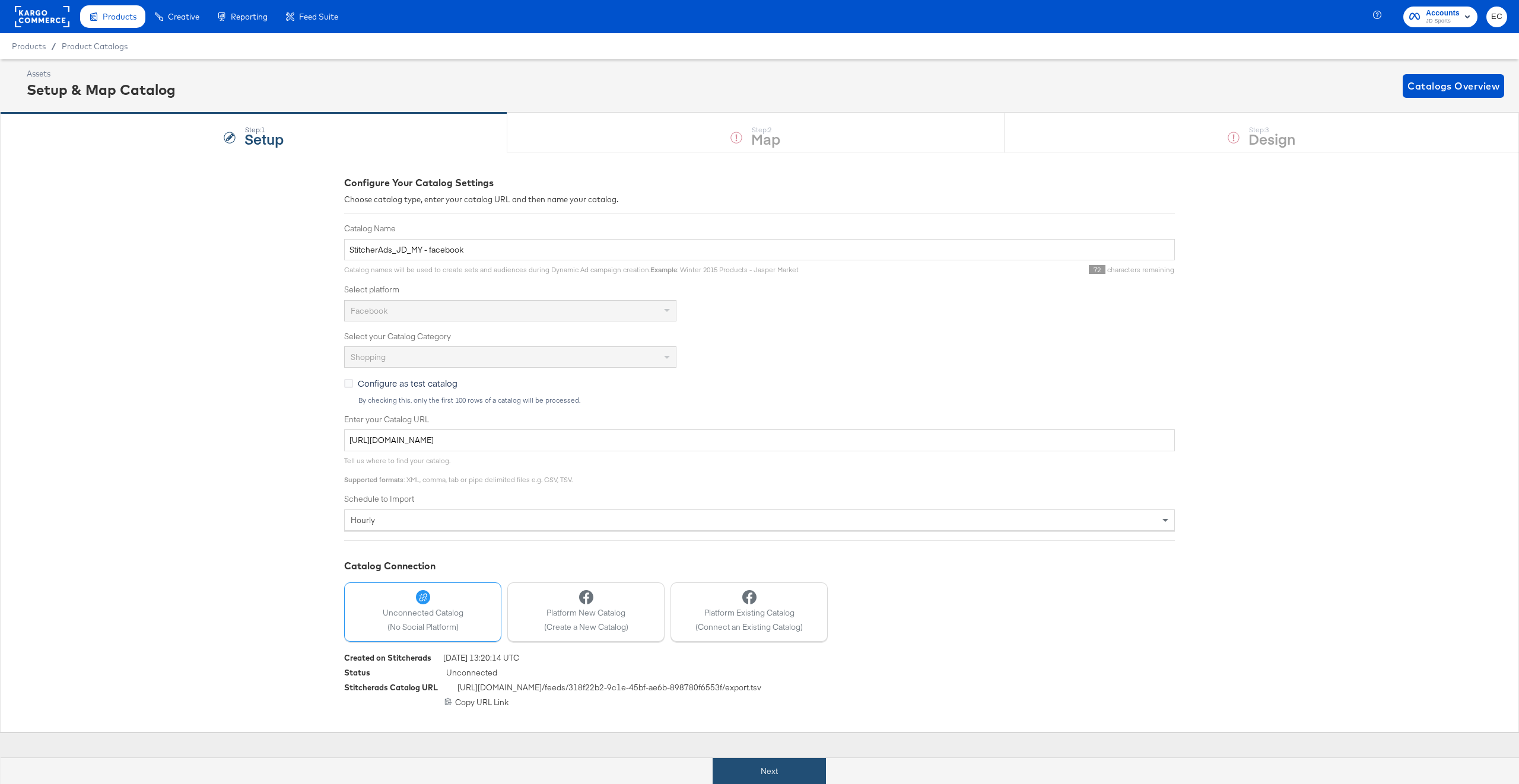
click at [723, 768] on button "Next" at bounding box center [769, 771] width 113 height 26
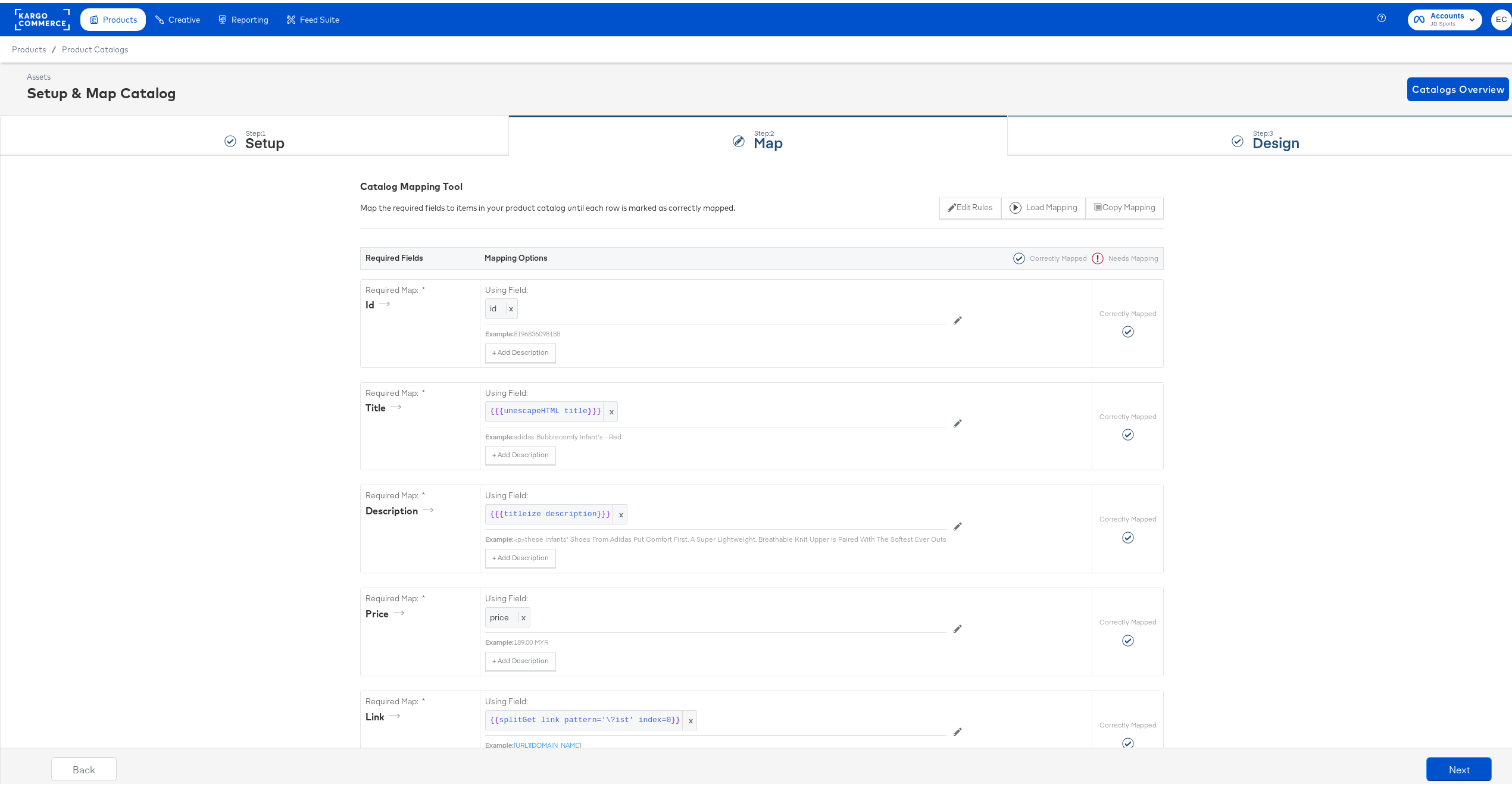
click at [1059, 135] on div "Step: 3 Design" at bounding box center [1265, 133] width 516 height 39
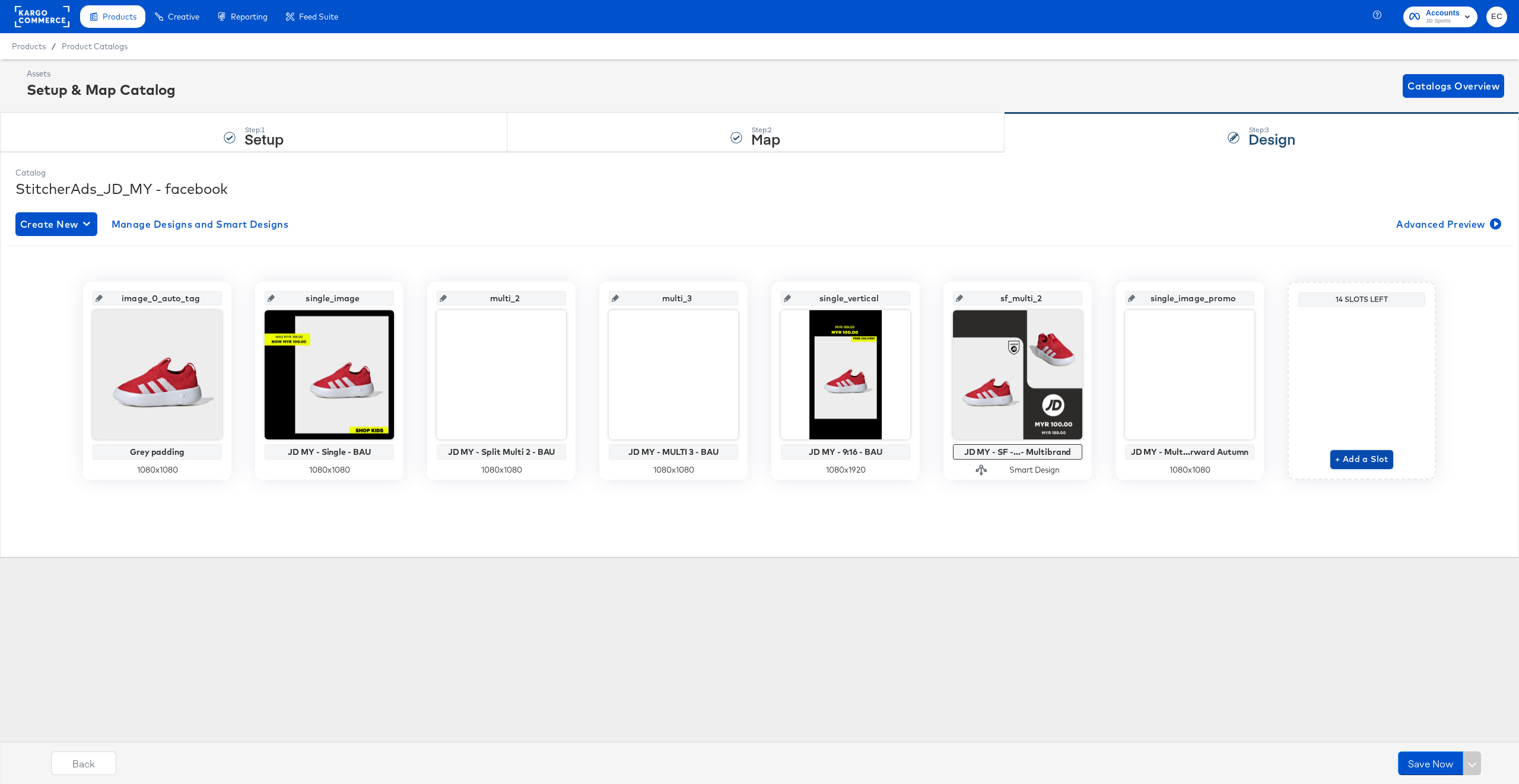
click at [1363, 466] on span "+ Add a Slot" at bounding box center [1362, 459] width 54 height 15
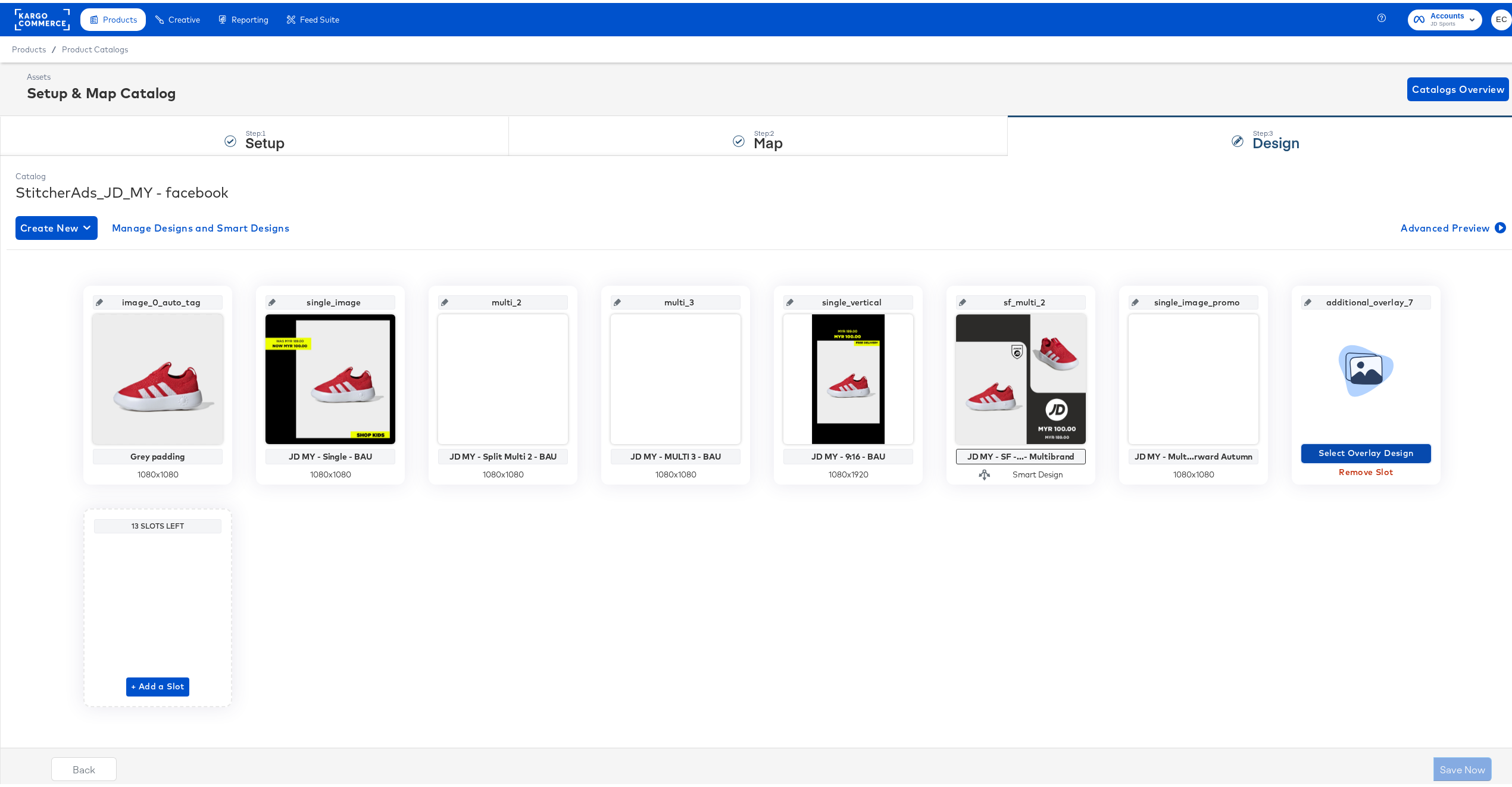
click at [1337, 450] on span "Select Overlay Design" at bounding box center [1366, 450] width 120 height 15
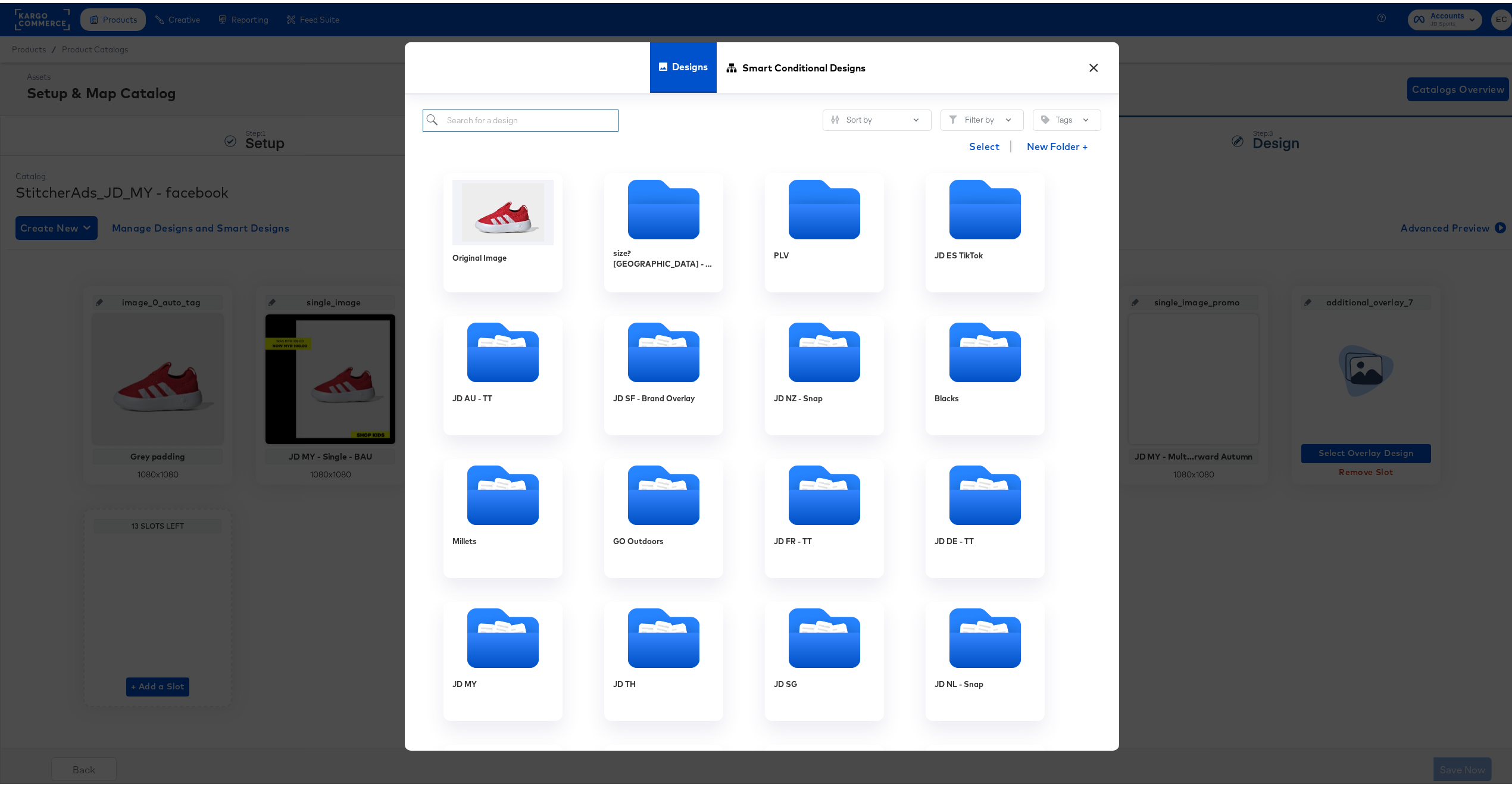
click at [534, 116] on input "search" at bounding box center [521, 118] width 196 height 22
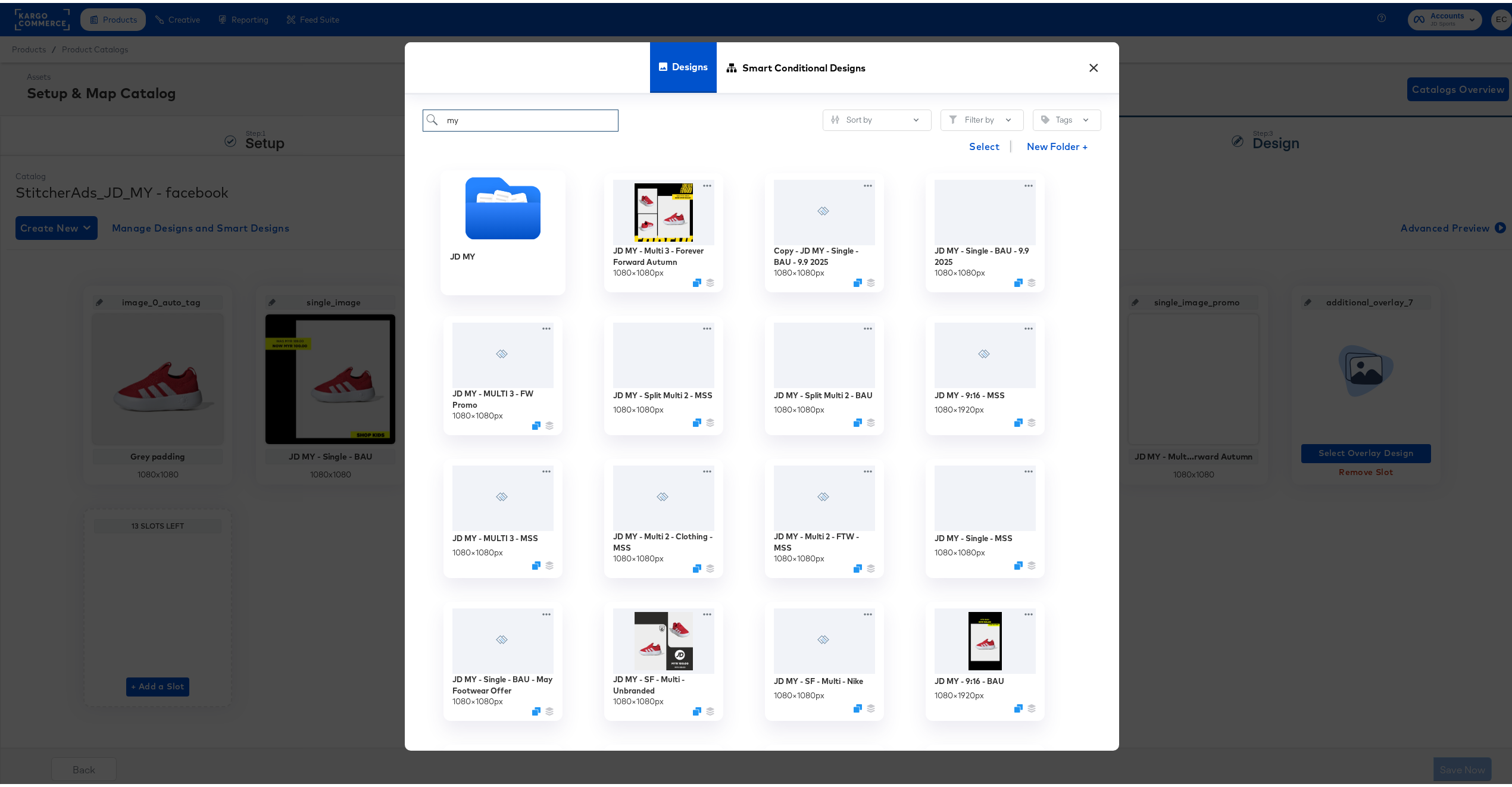
type input "m"
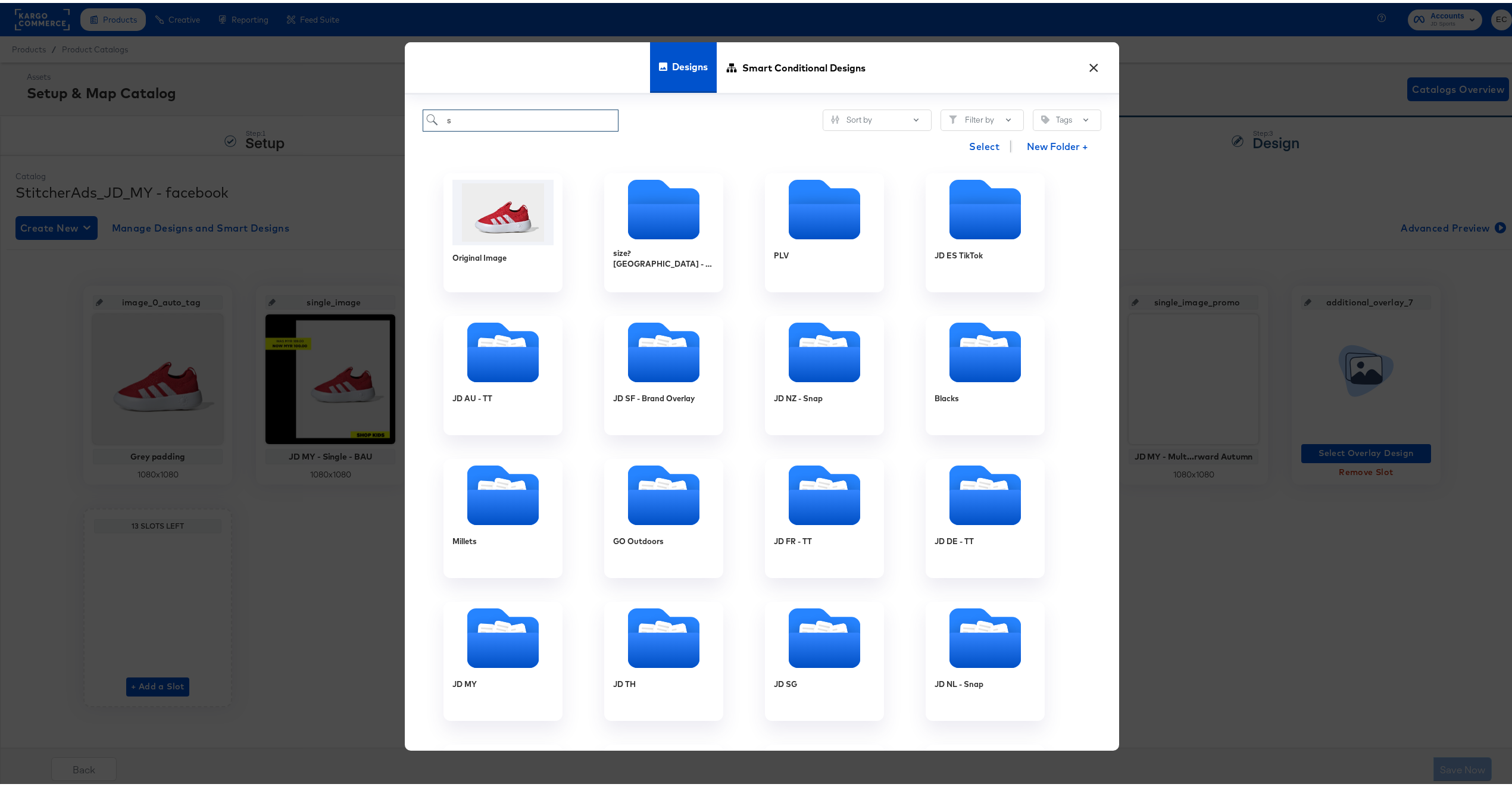
type input "sg"
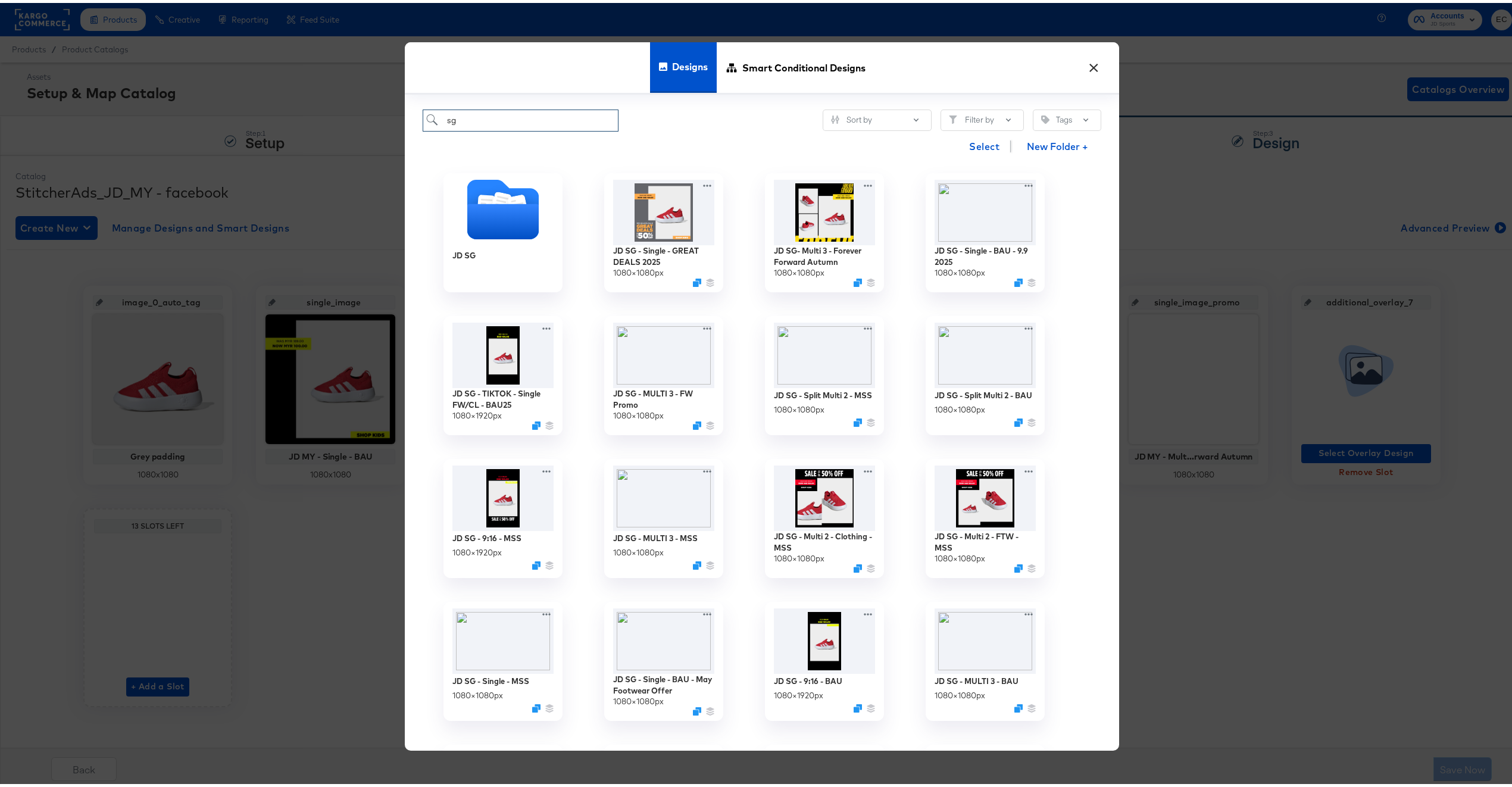
drag, startPoint x: 556, startPoint y: 116, endPoint x: 428, endPoint y: 112, distance: 128.1
click at [428, 112] on input "sg" at bounding box center [521, 118] width 196 height 22
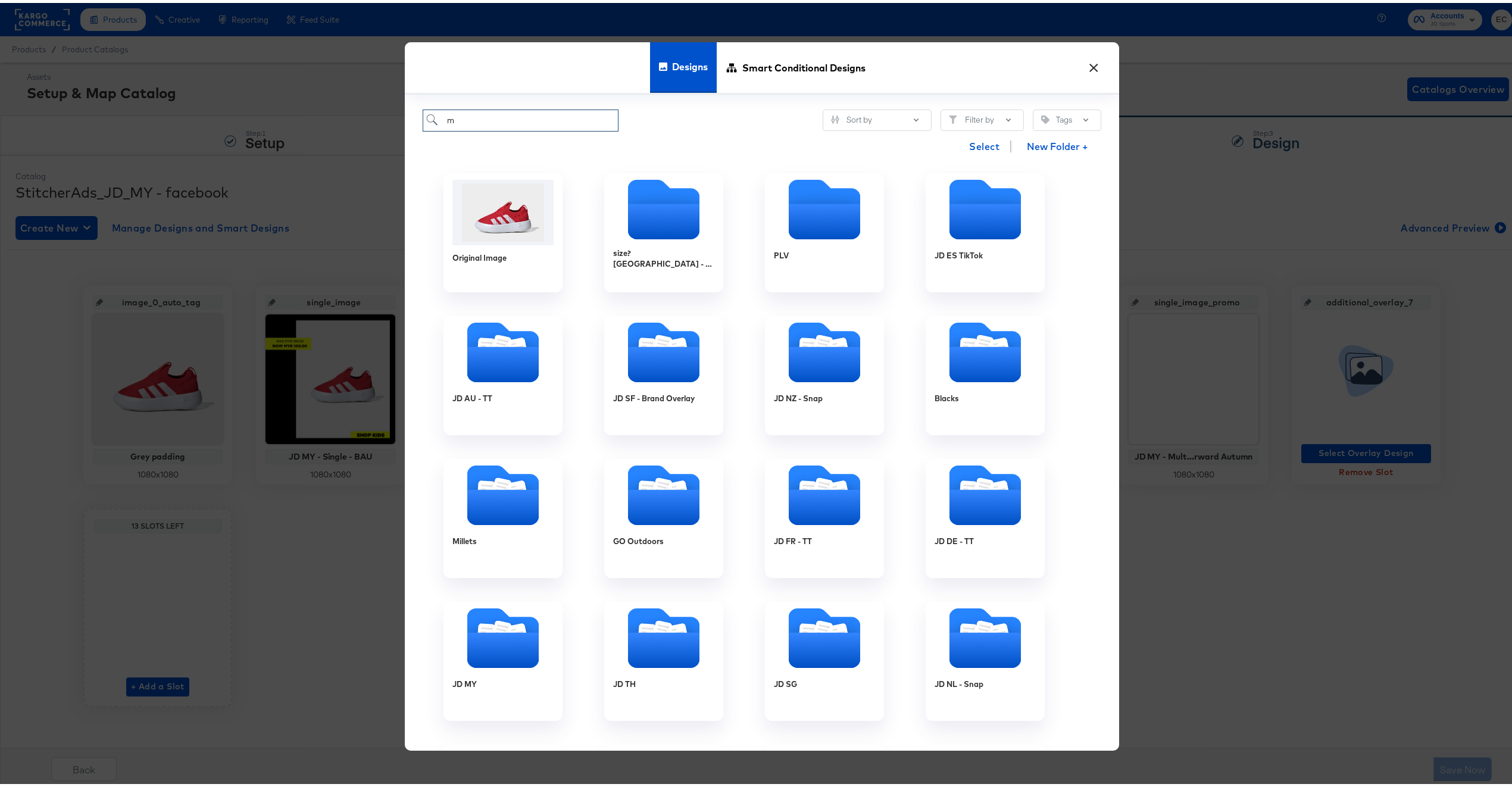
type input "my"
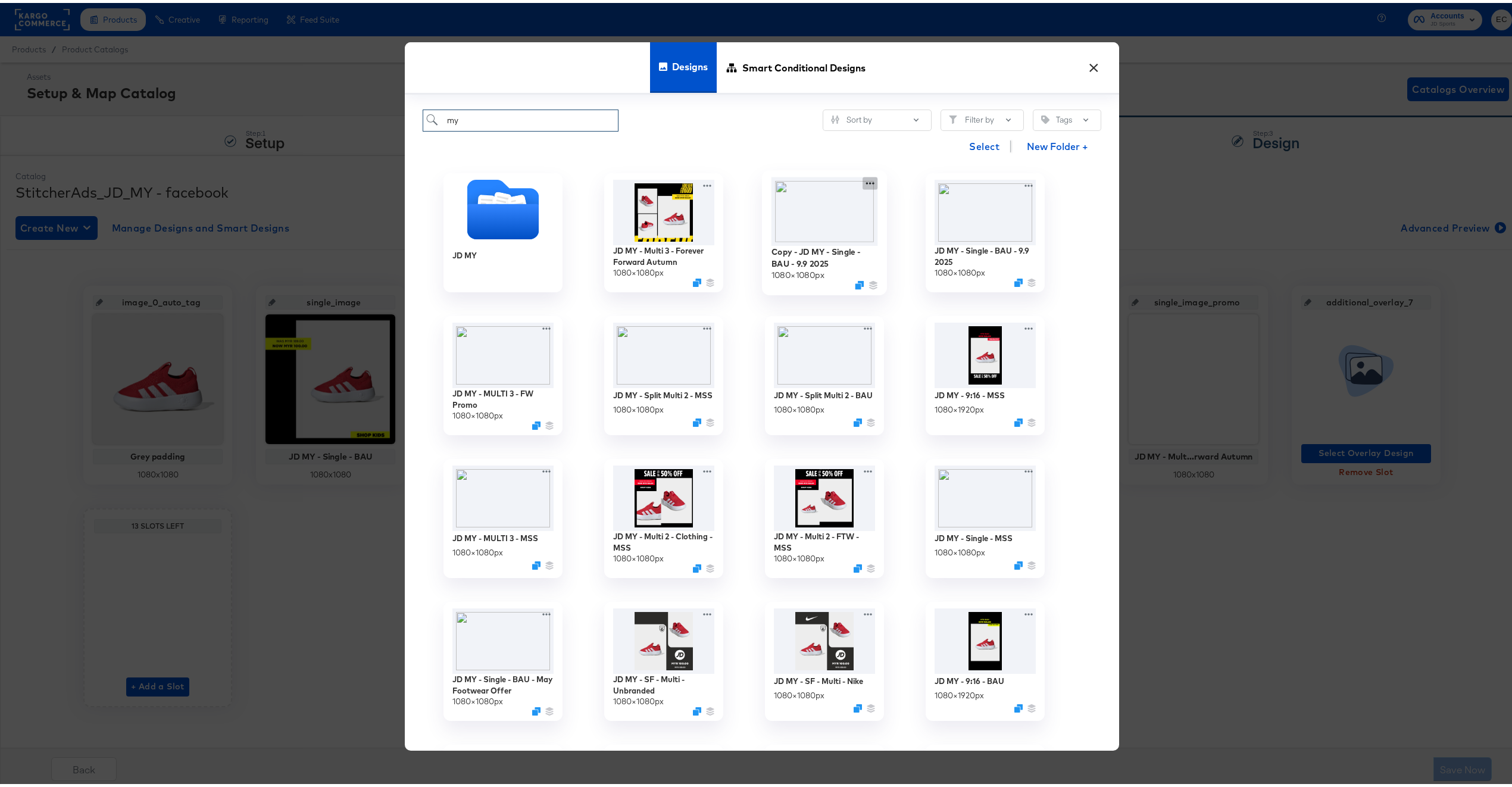
click at [867, 183] on icon at bounding box center [870, 181] width 15 height 12
click at [925, 251] on div "Edit Design Edit Design" at bounding box center [925, 251] width 0 height 0
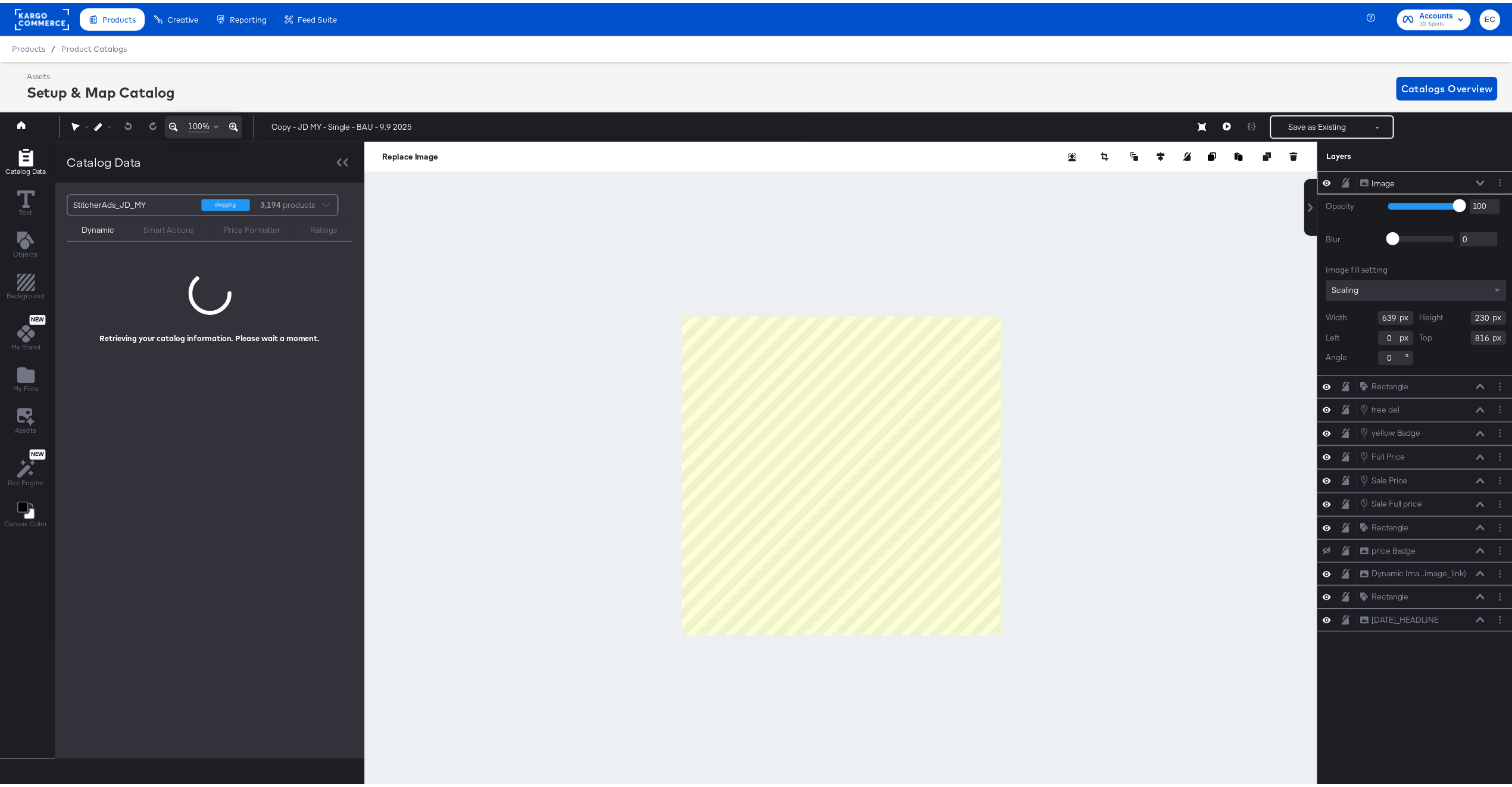
scroll to position [0, 3]
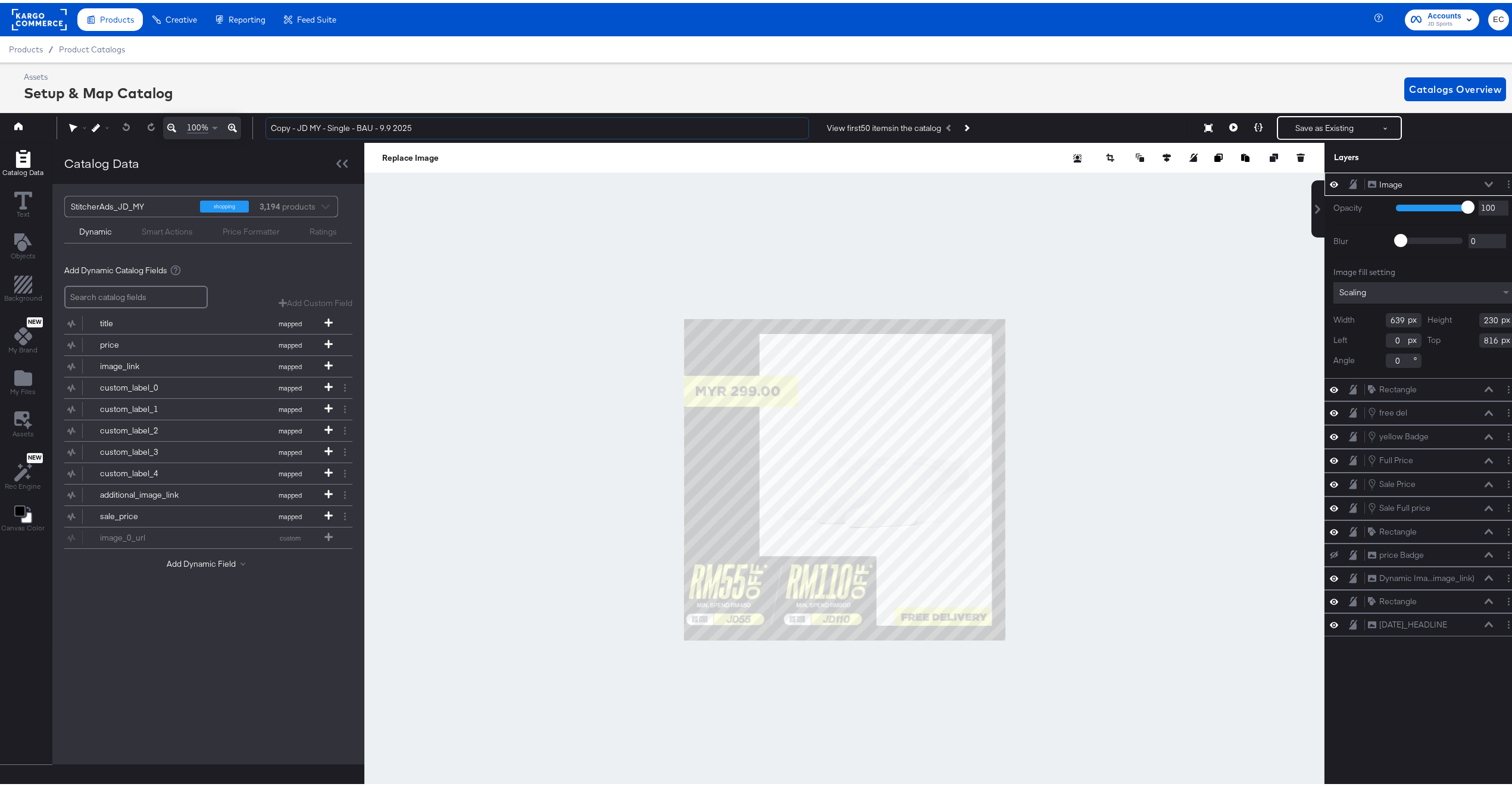
drag, startPoint x: 299, startPoint y: 124, endPoint x: 242, endPoint y: 121, distance: 57.1
click at [242, 121] on div "100% Copy - JD MY - Single - BAU - 9.9 2025 View first 50 items in the catalog …" at bounding box center [759, 125] width 1530 height 30
drag, startPoint x: 354, startPoint y: 125, endPoint x: 465, endPoint y: 125, distance: 111.0
click at [465, 125] on input "JD MY - Single - BAU - 9.9 2025" at bounding box center [536, 125] width 543 height 22
type input "JD MY - Single - BAU - Mega Offers"
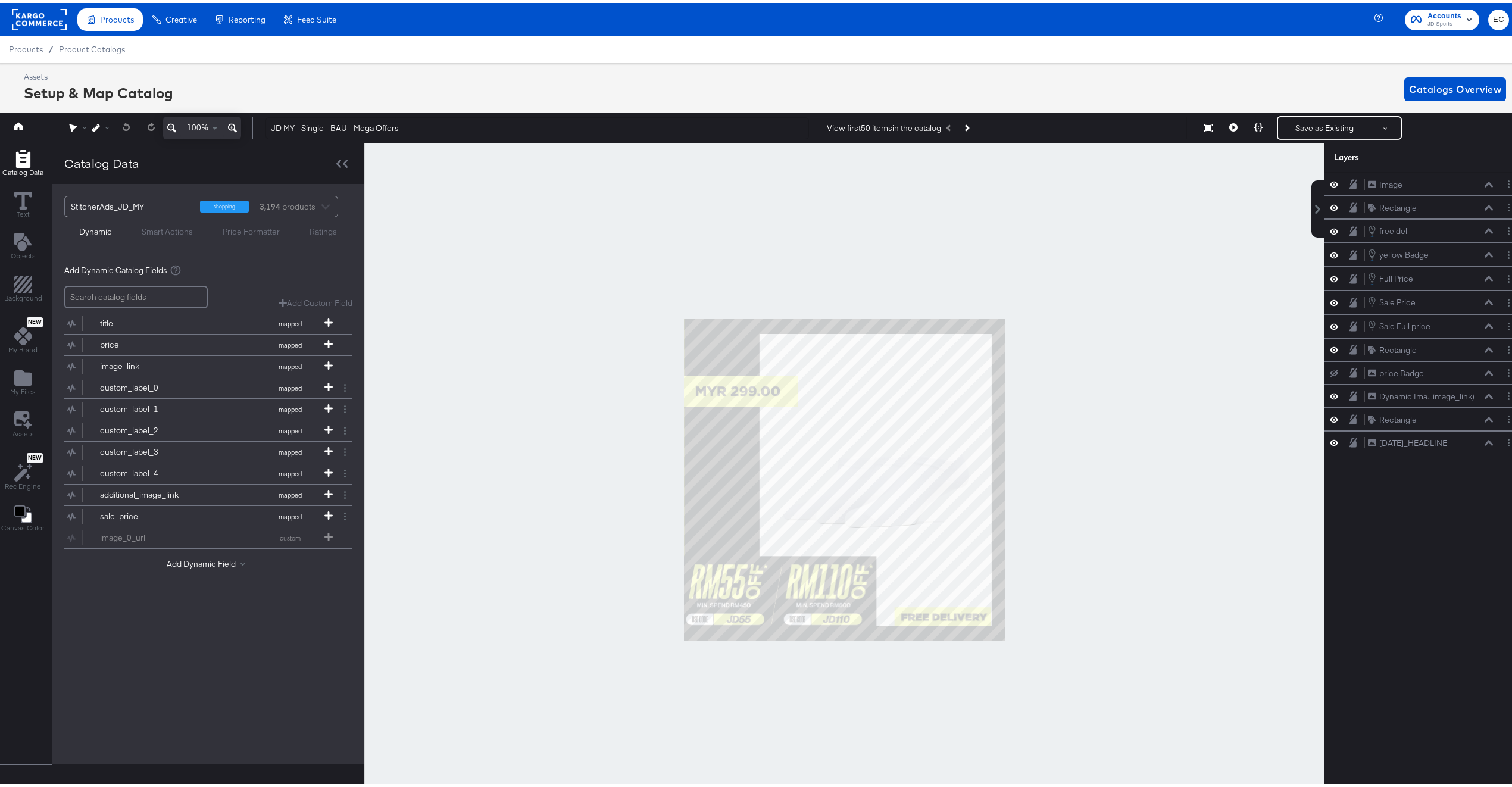
click at [728, 213] on div at bounding box center [844, 477] width 960 height 674
click at [22, 382] on icon "Add Files" at bounding box center [23, 375] width 18 height 16
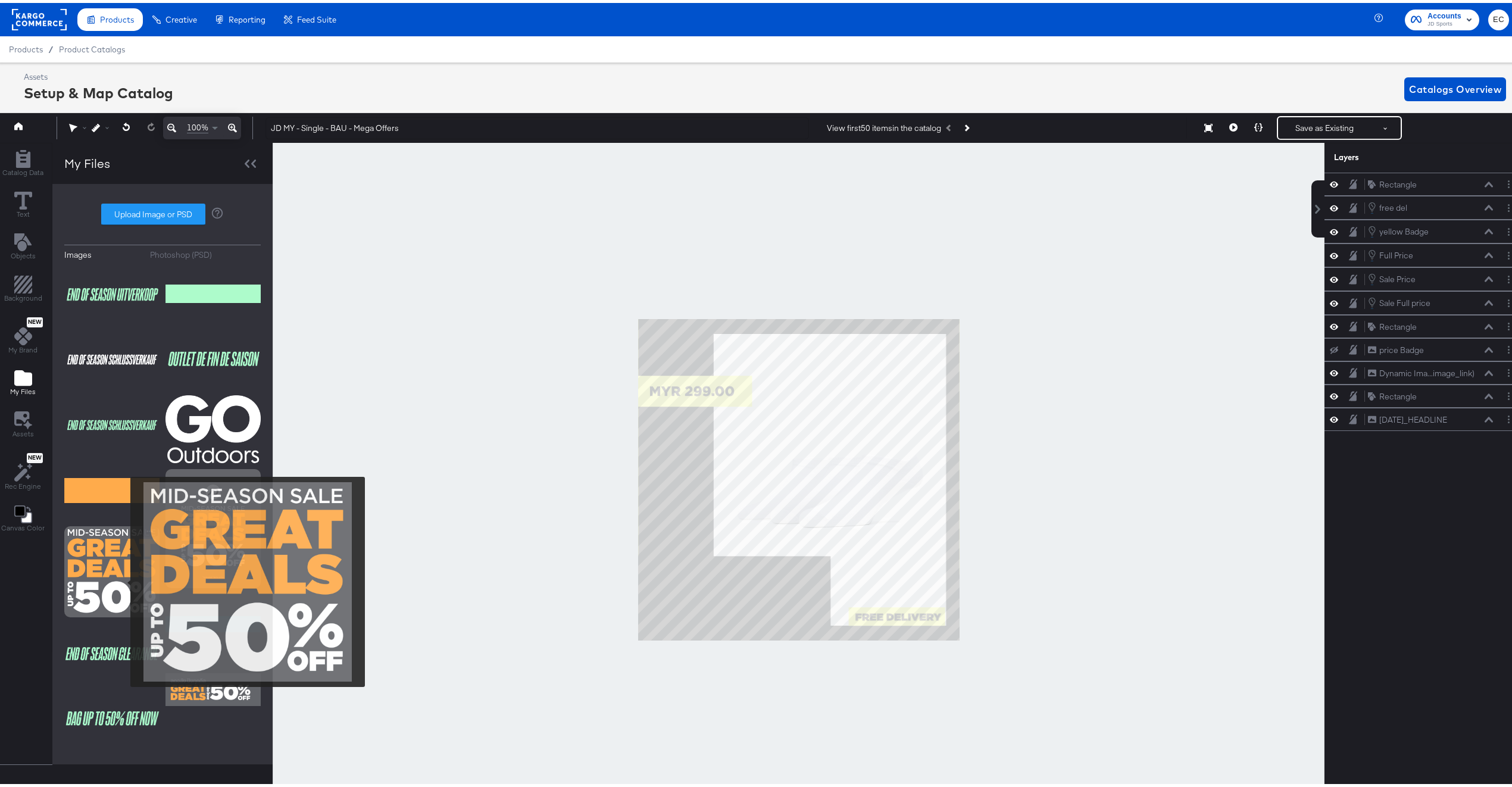
click at [122, 580] on img at bounding box center [112, 569] width 95 height 91
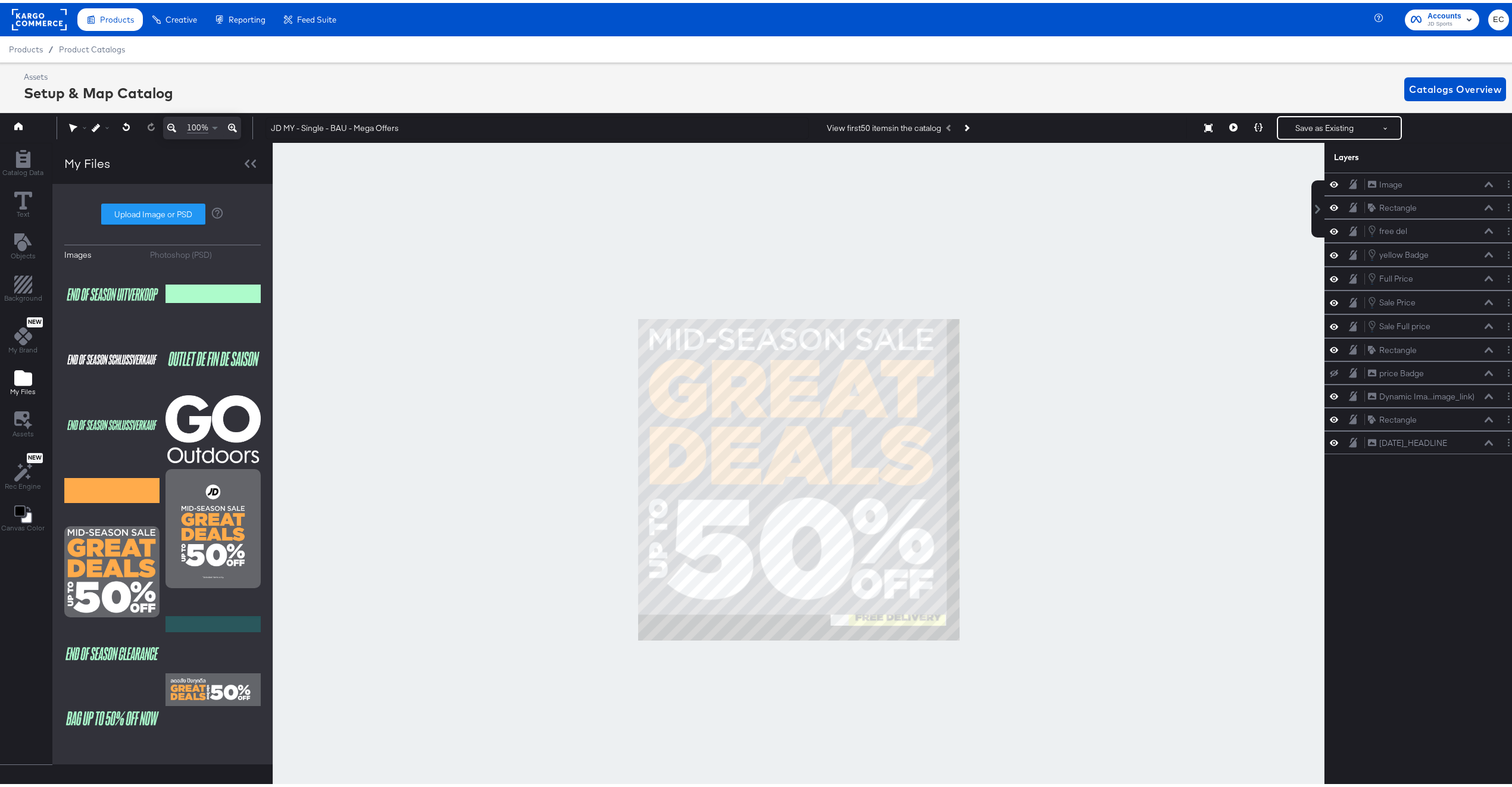
click at [925, 341] on div at bounding box center [798, 477] width 1052 height 674
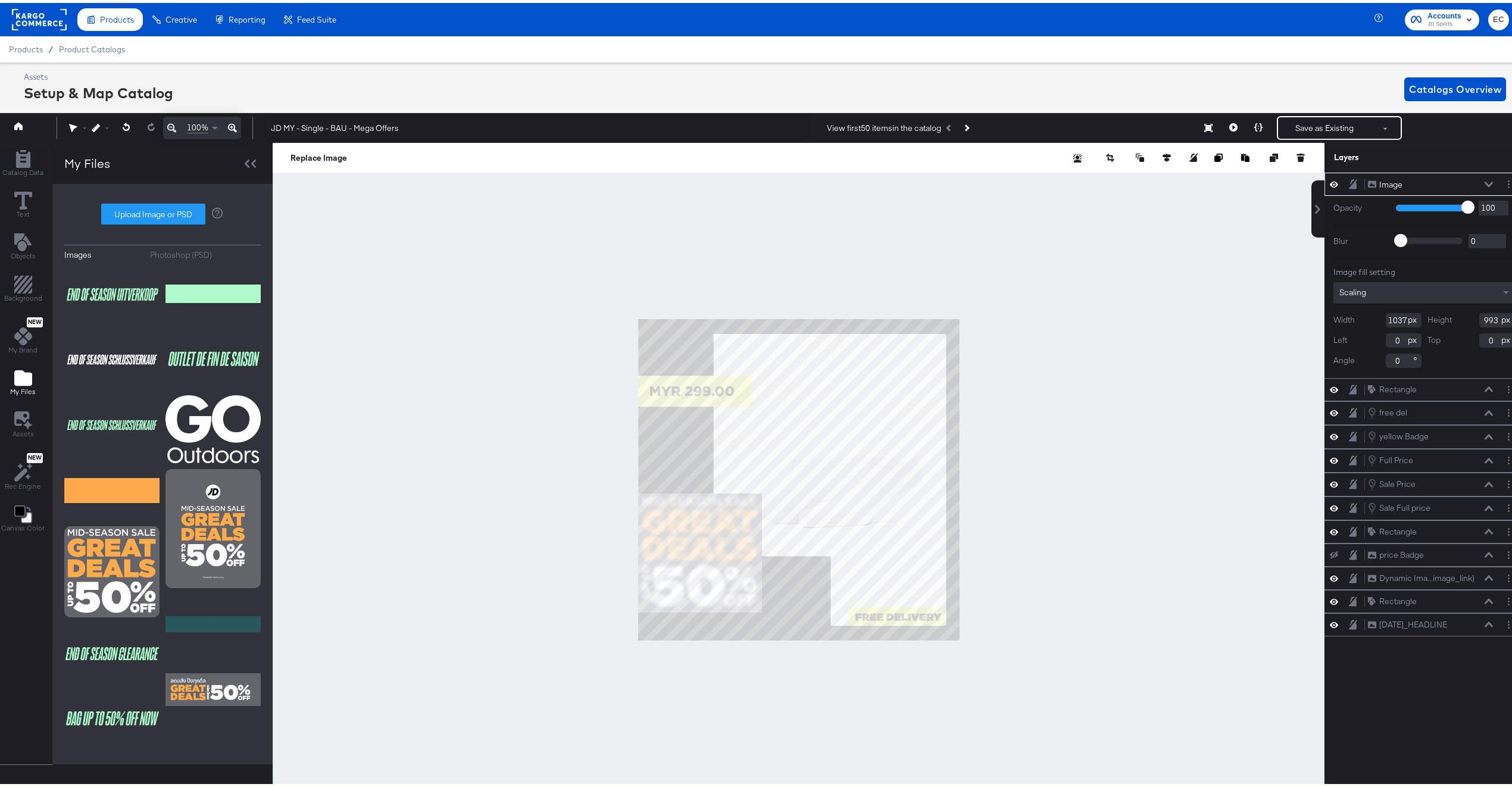
type input "361"
type input "346"
type input "641"
type input "86"
type input "685"
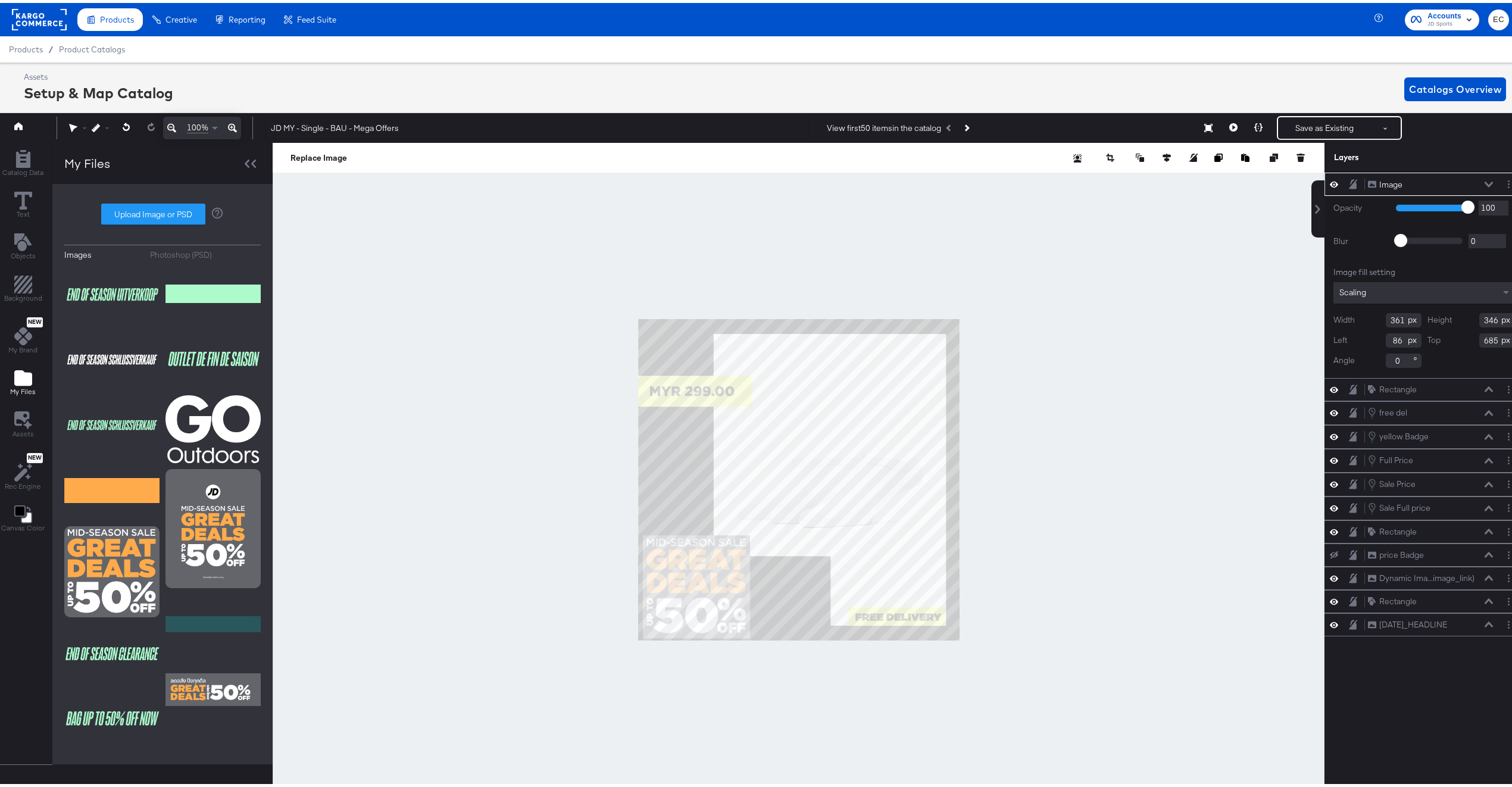
type input "16"
type input "727"
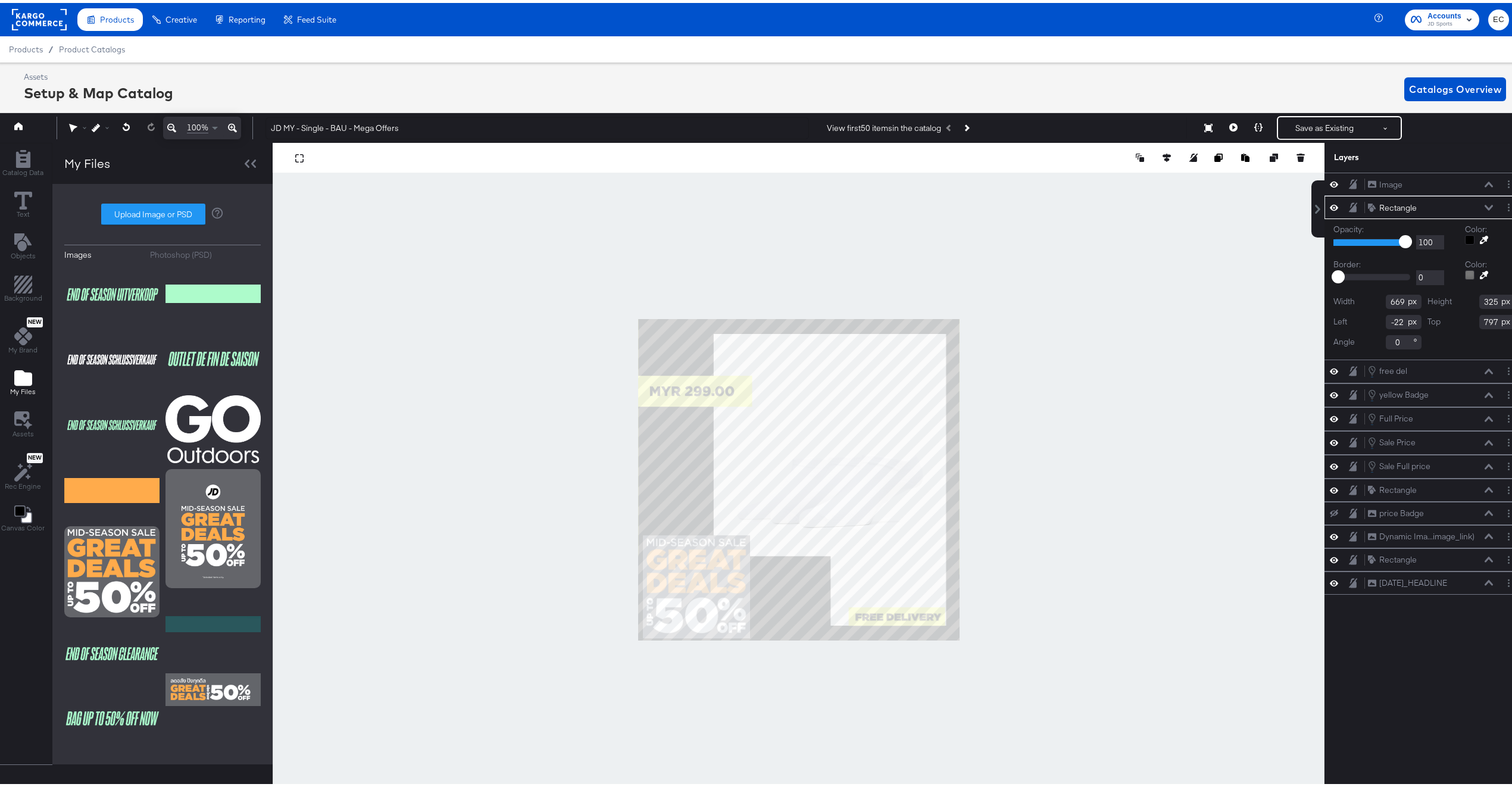
click at [1330, 210] on icon at bounding box center [1334, 204] width 8 height 10
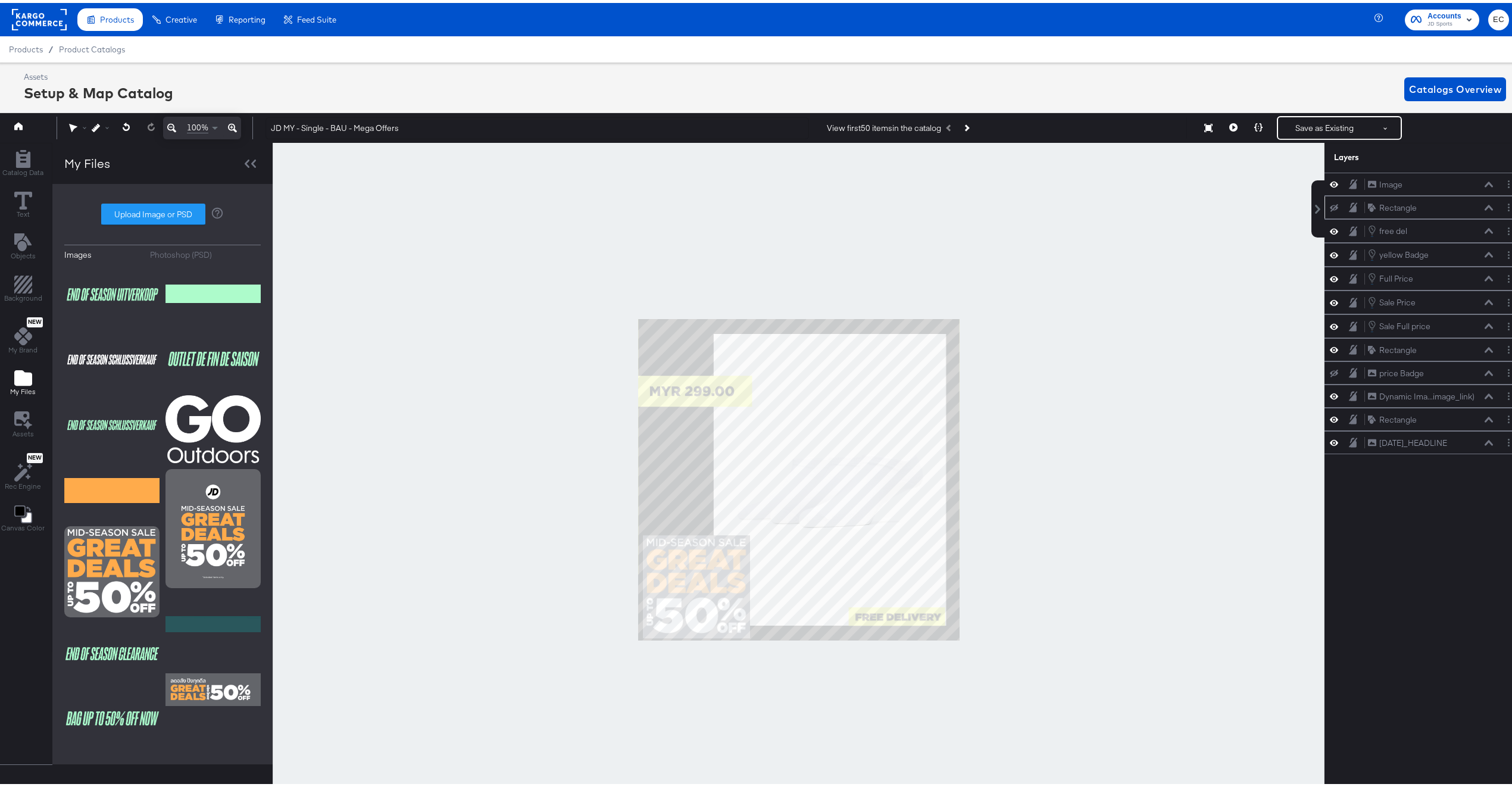
click at [1179, 384] on div at bounding box center [798, 477] width 1052 height 674
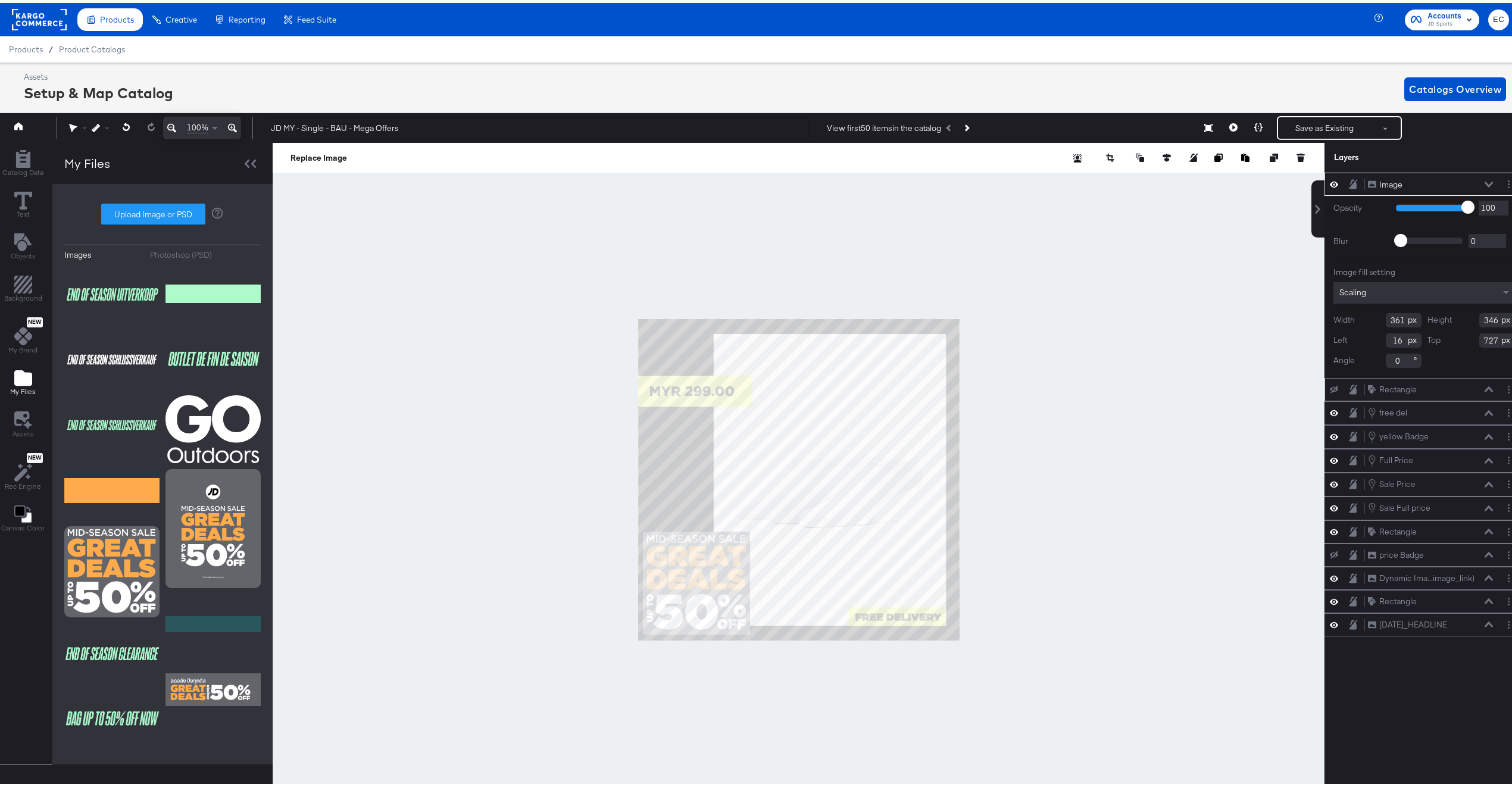
type input "715"
click at [587, 562] on div at bounding box center [798, 477] width 1052 height 674
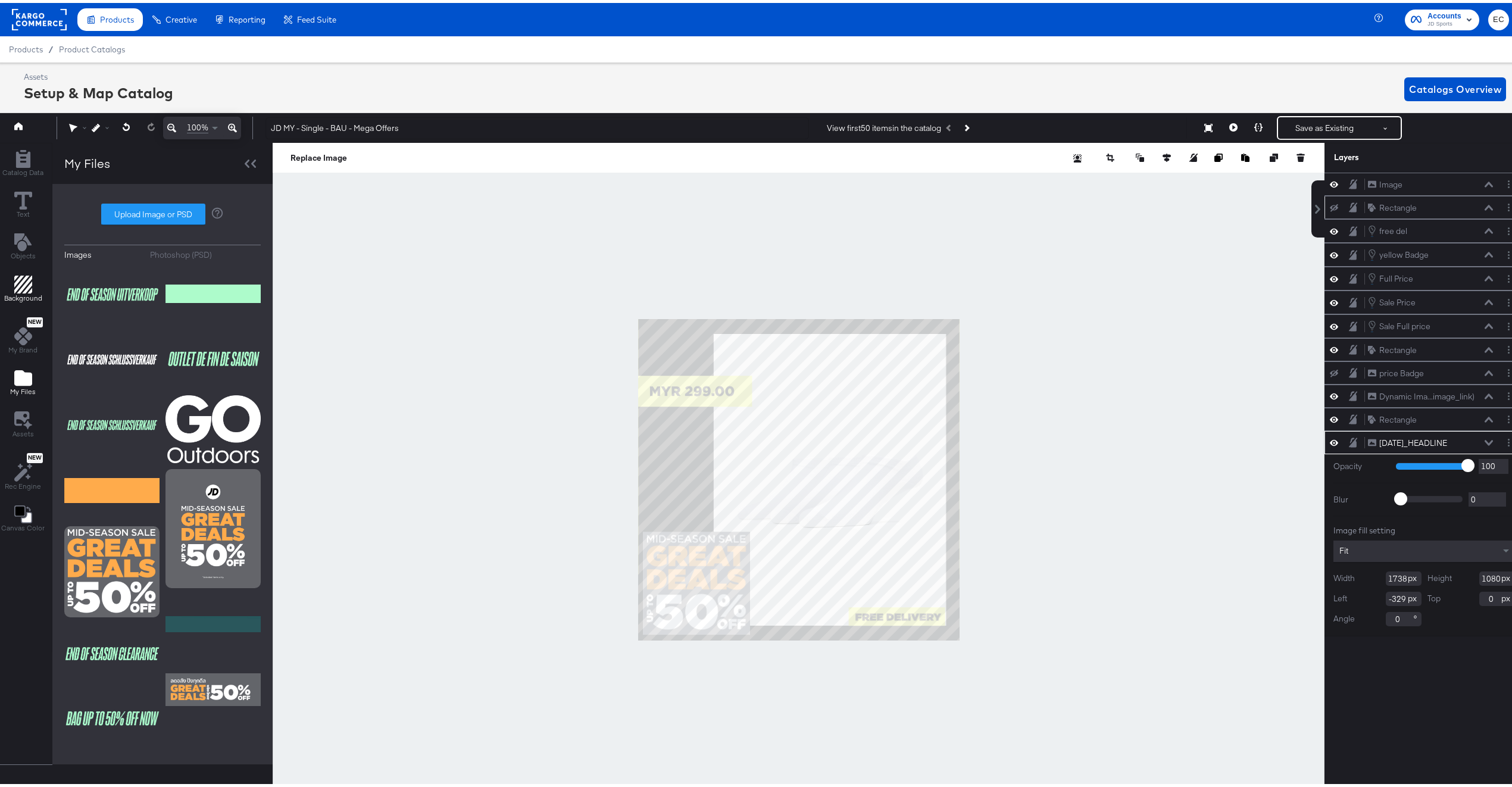
click at [20, 285] on icon "Add Rectangle" at bounding box center [23, 282] width 18 height 18
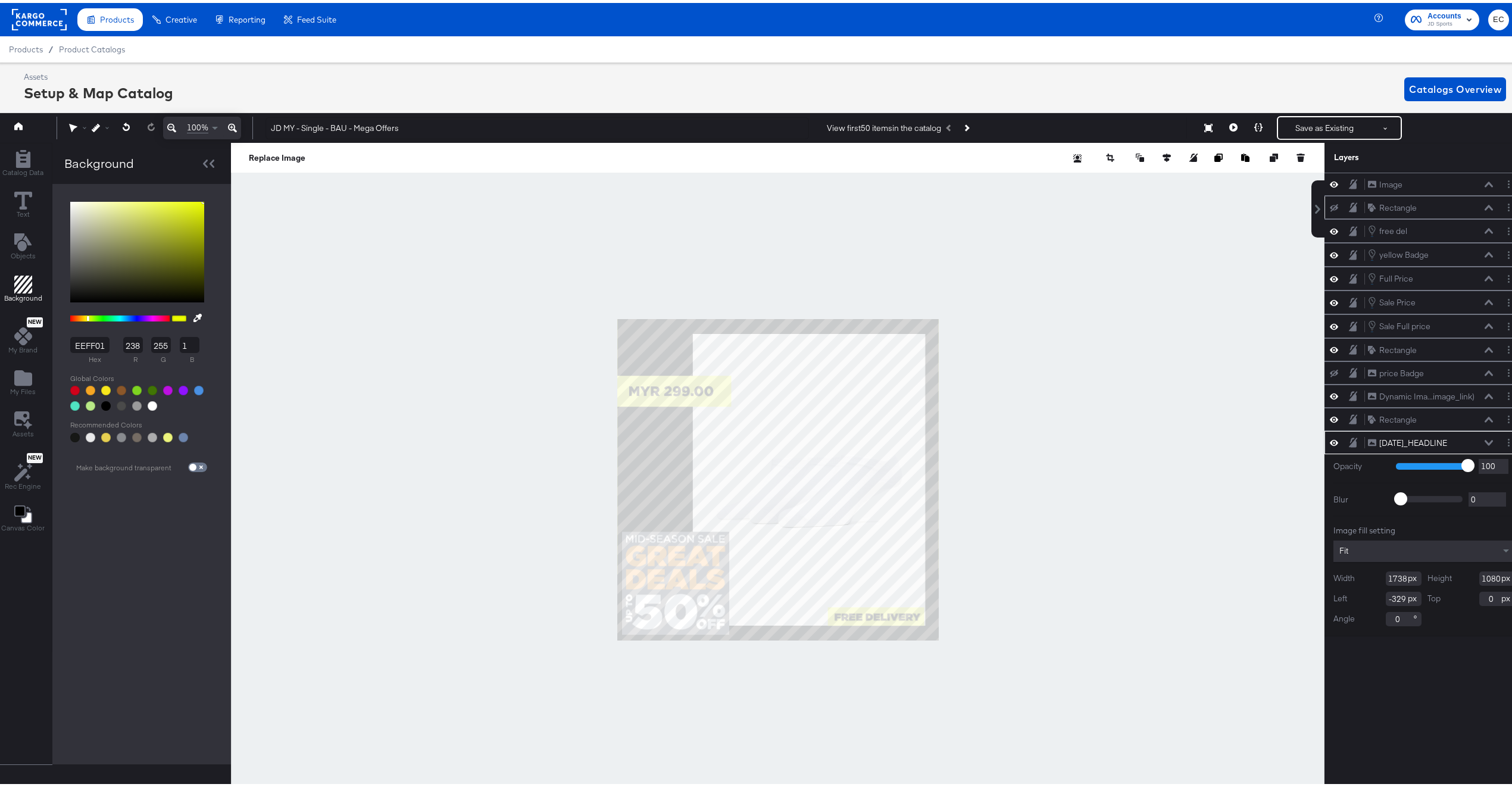
click at [201, 312] on button at bounding box center [198, 315] width 19 height 22
type input "64656A"
type input "100"
type input "101"
type input "106"
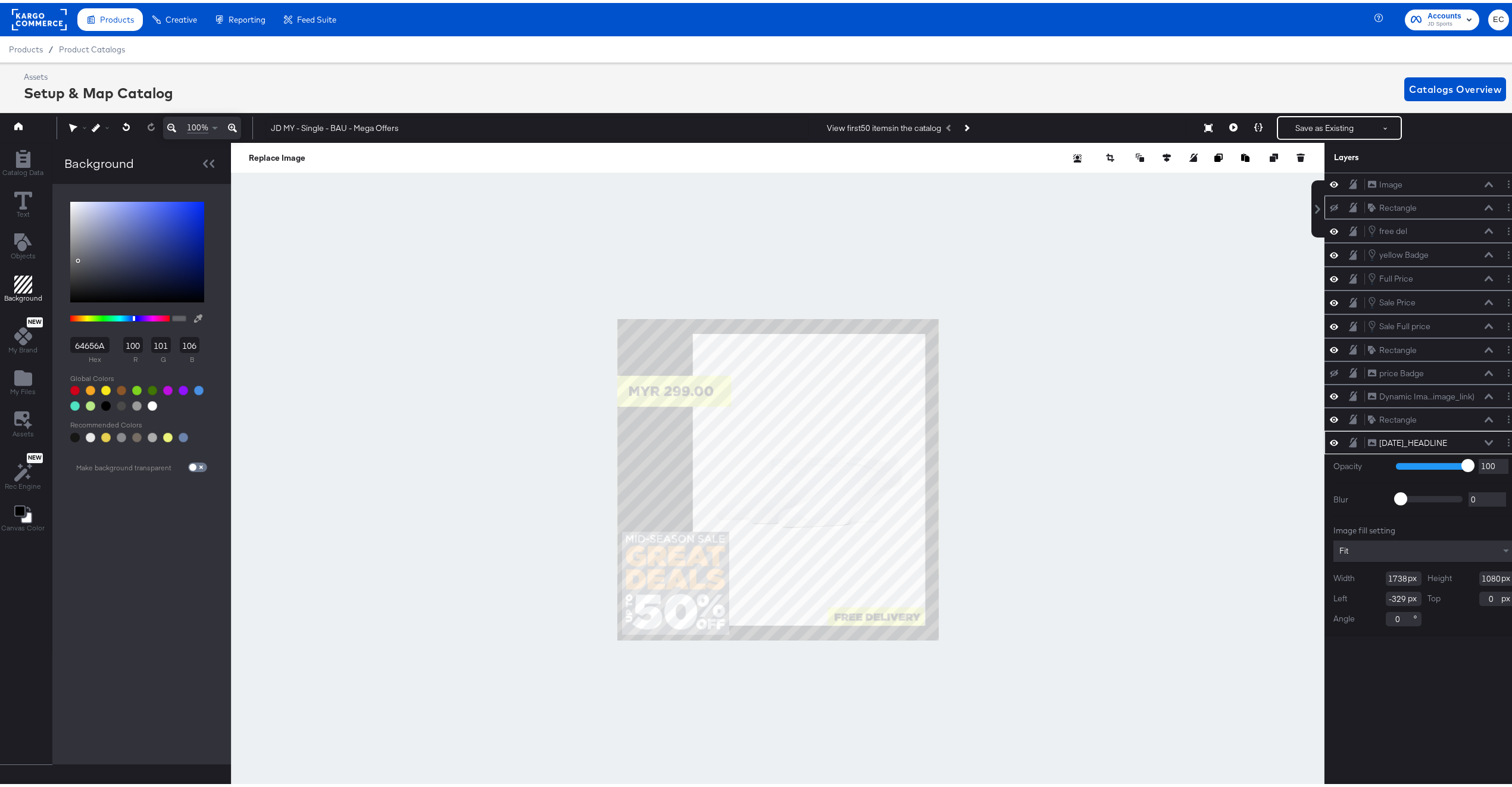
click at [654, 628] on div at bounding box center [778, 477] width 1093 height 674
click at [375, 511] on div at bounding box center [778, 477] width 1093 height 674
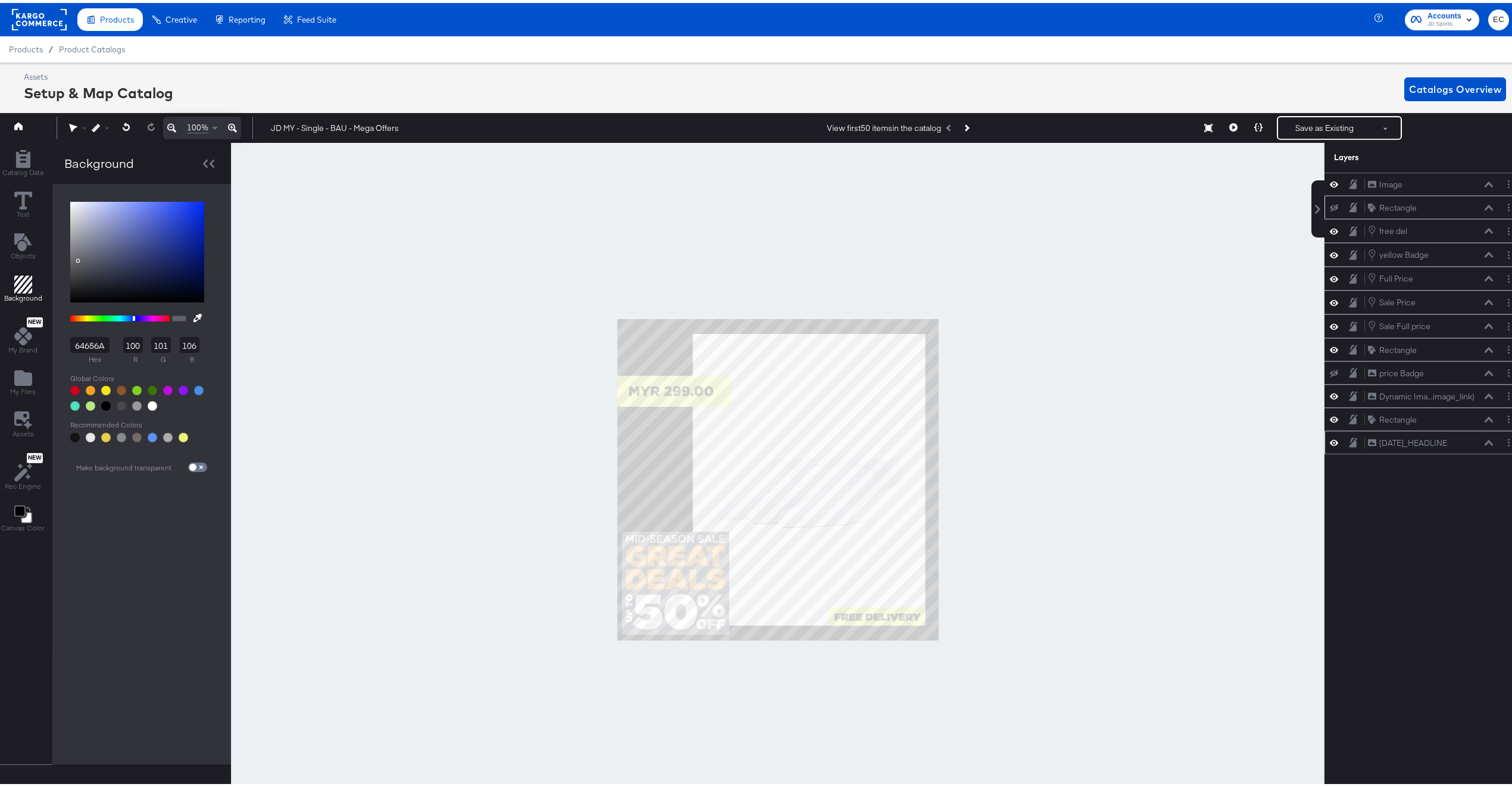
click at [1330, 445] on icon at bounding box center [1334, 439] width 8 height 10
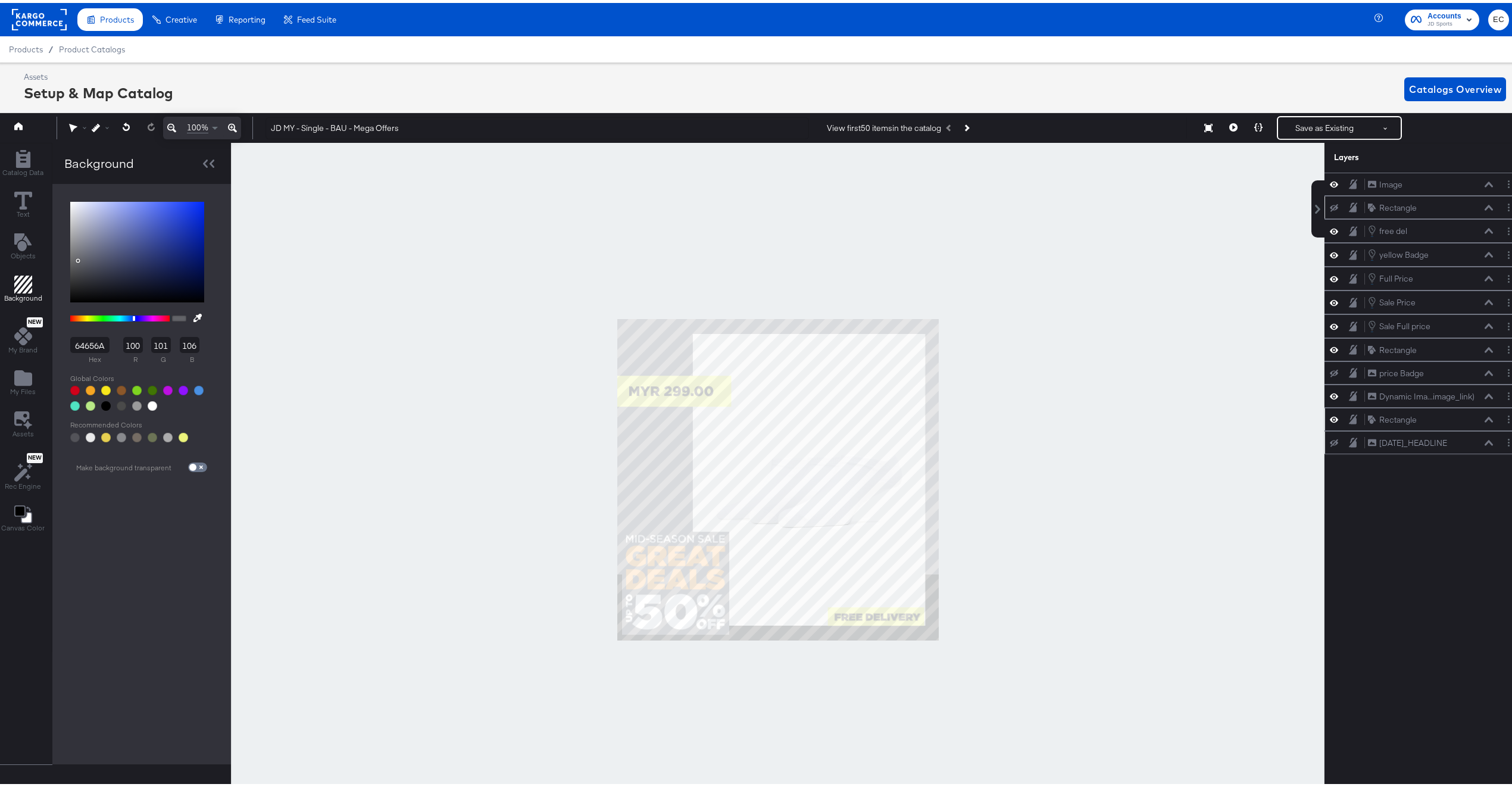
click at [1330, 420] on icon at bounding box center [1334, 416] width 8 height 6
click at [1161, 452] on div at bounding box center [778, 477] width 1093 height 674
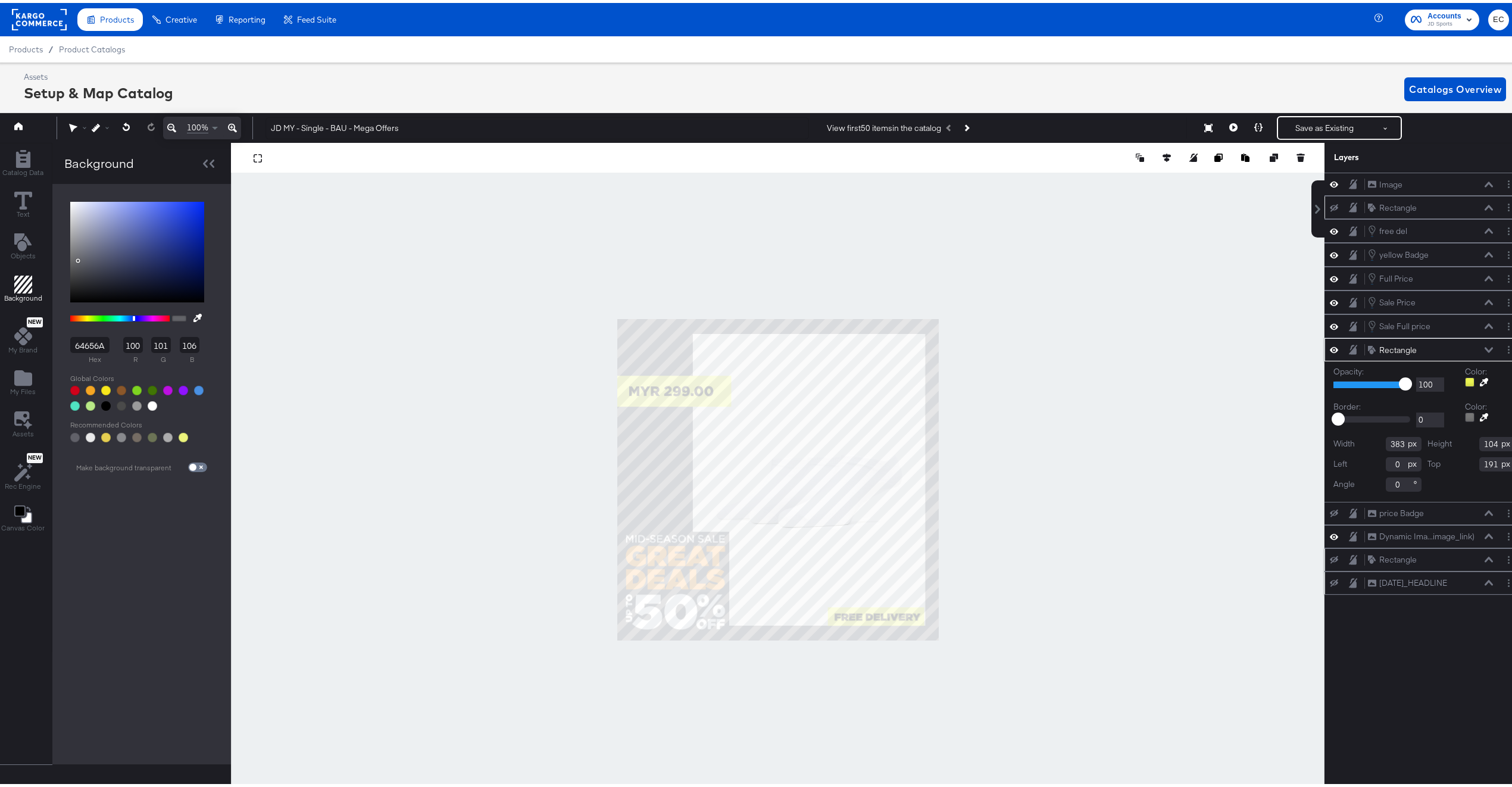
click at [1480, 384] on icon at bounding box center [1484, 380] width 8 height 8
click at [645, 556] on div at bounding box center [778, 477] width 1093 height 674
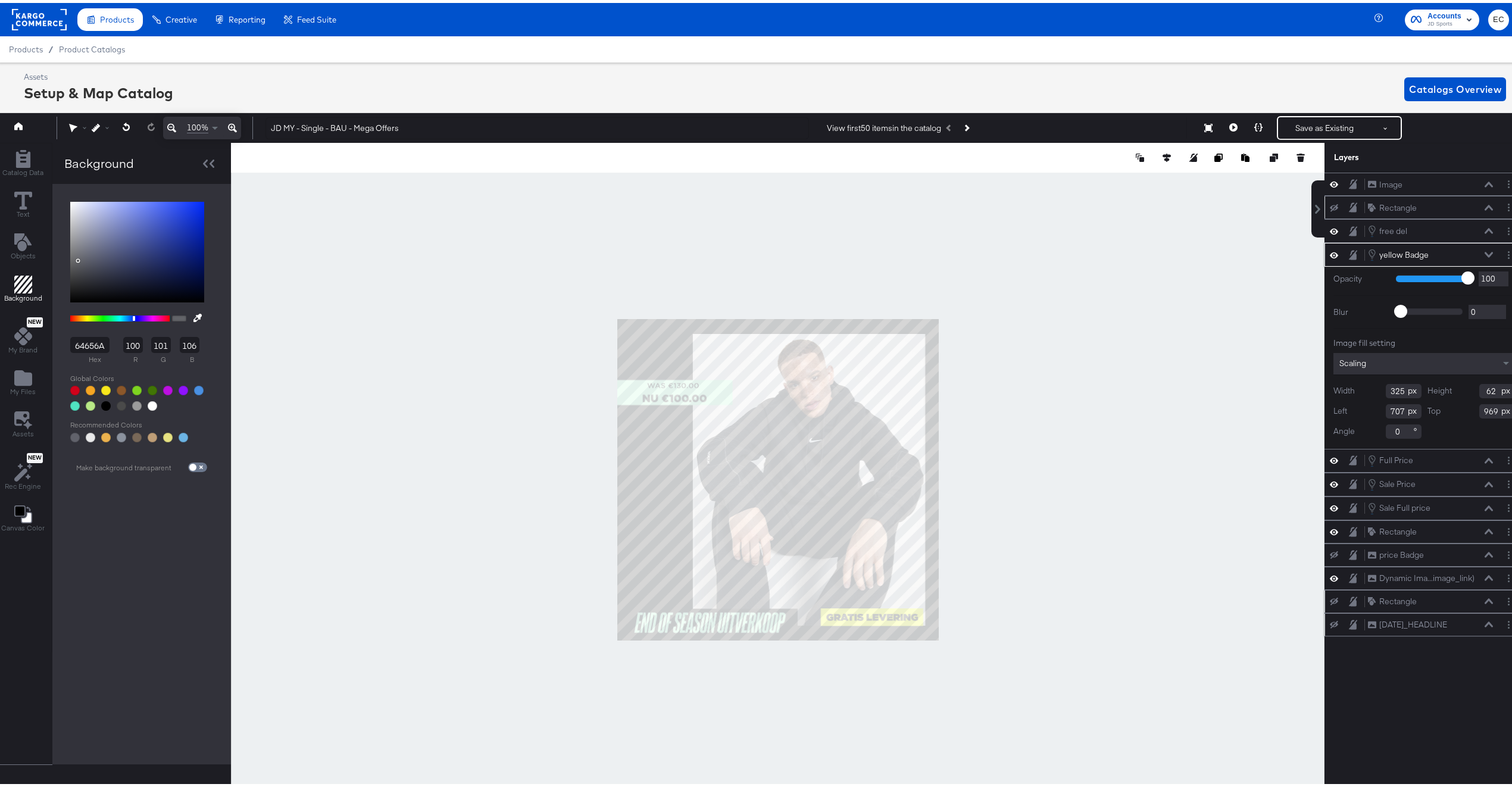
click at [1101, 436] on div at bounding box center [778, 477] width 1093 height 674
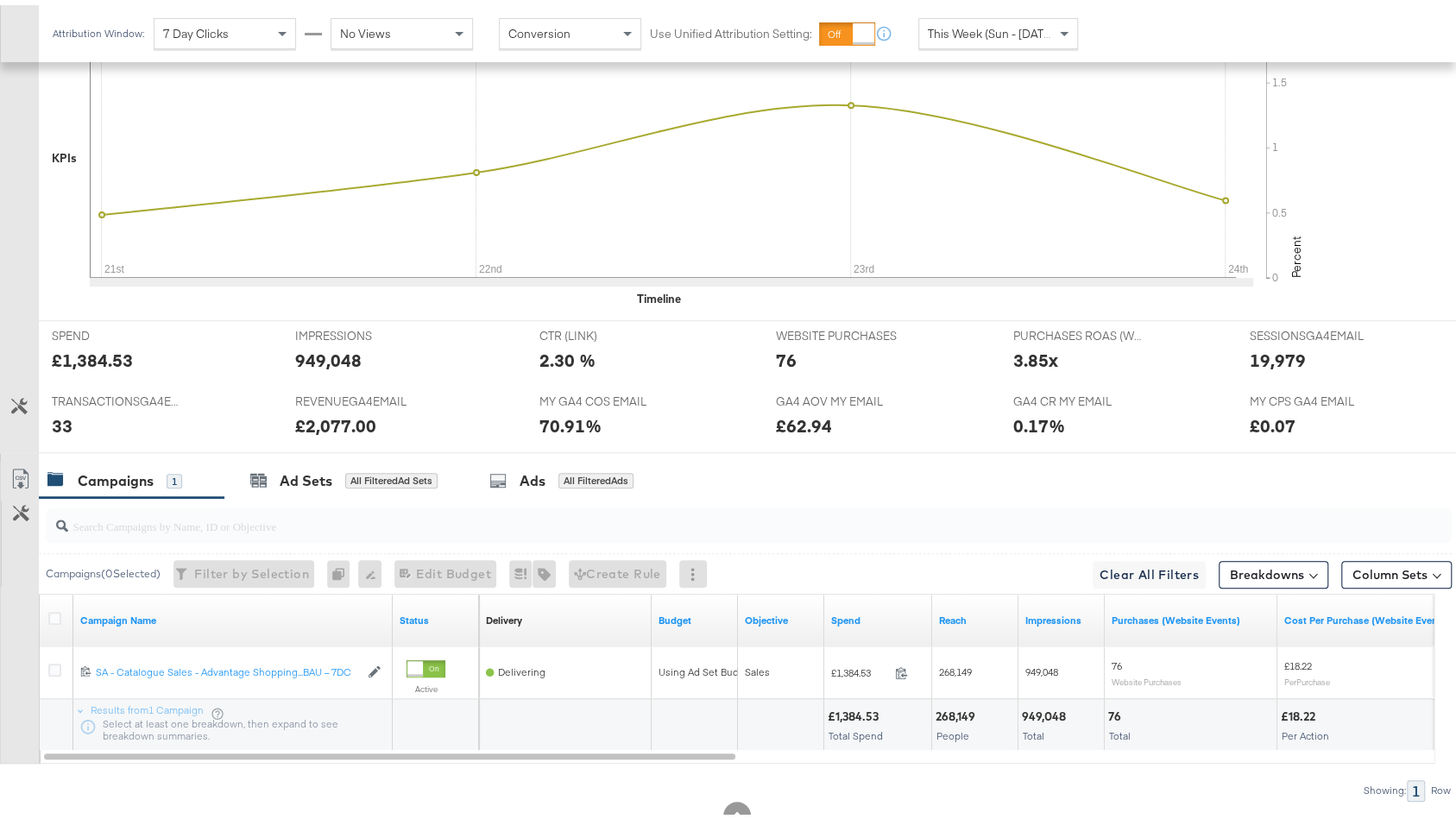
scroll to position [610, 0]
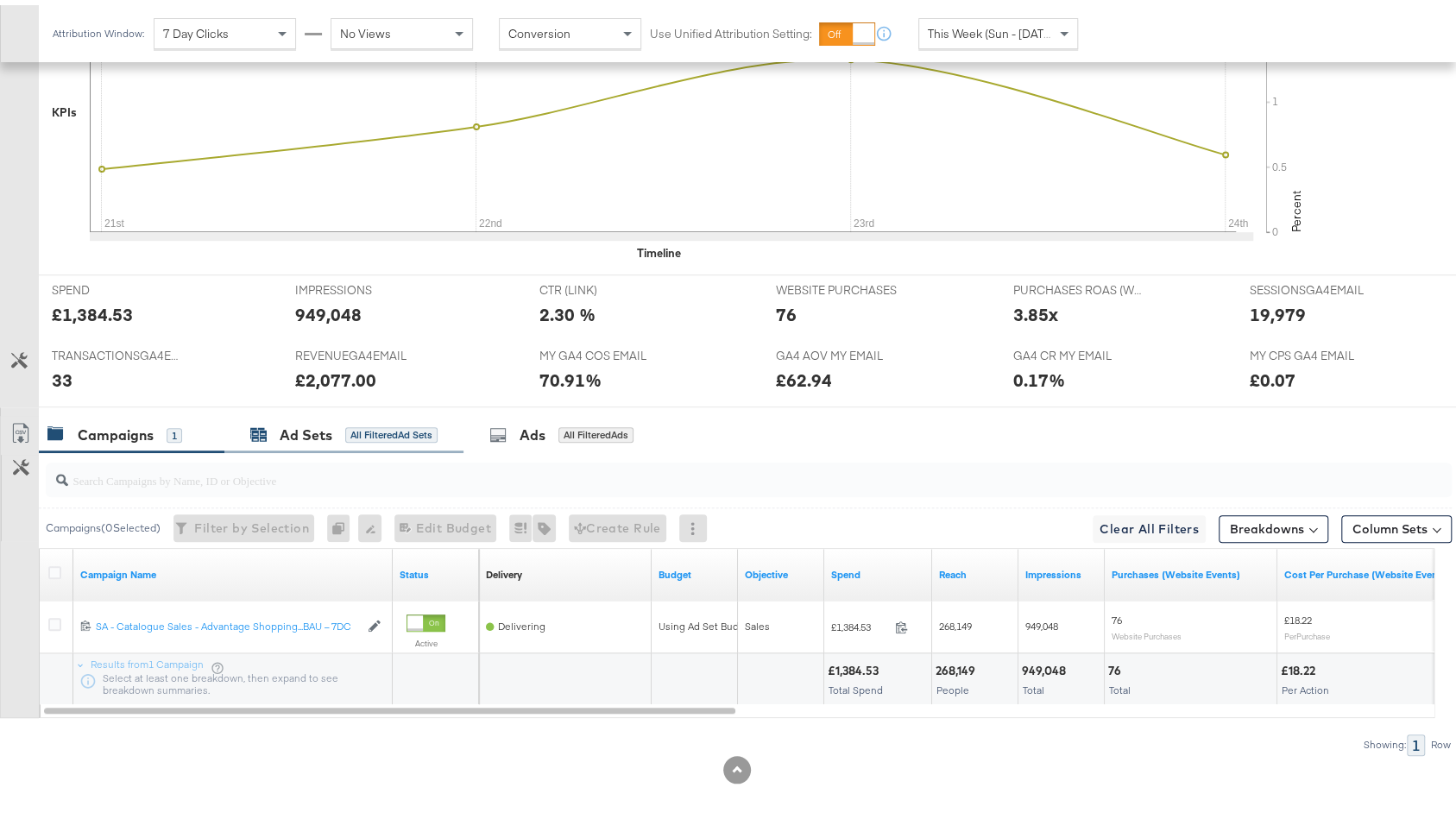
click at [378, 431] on div "Ad Sets All Filtered Ad Sets" at bounding box center [344, 430] width 187 height 20
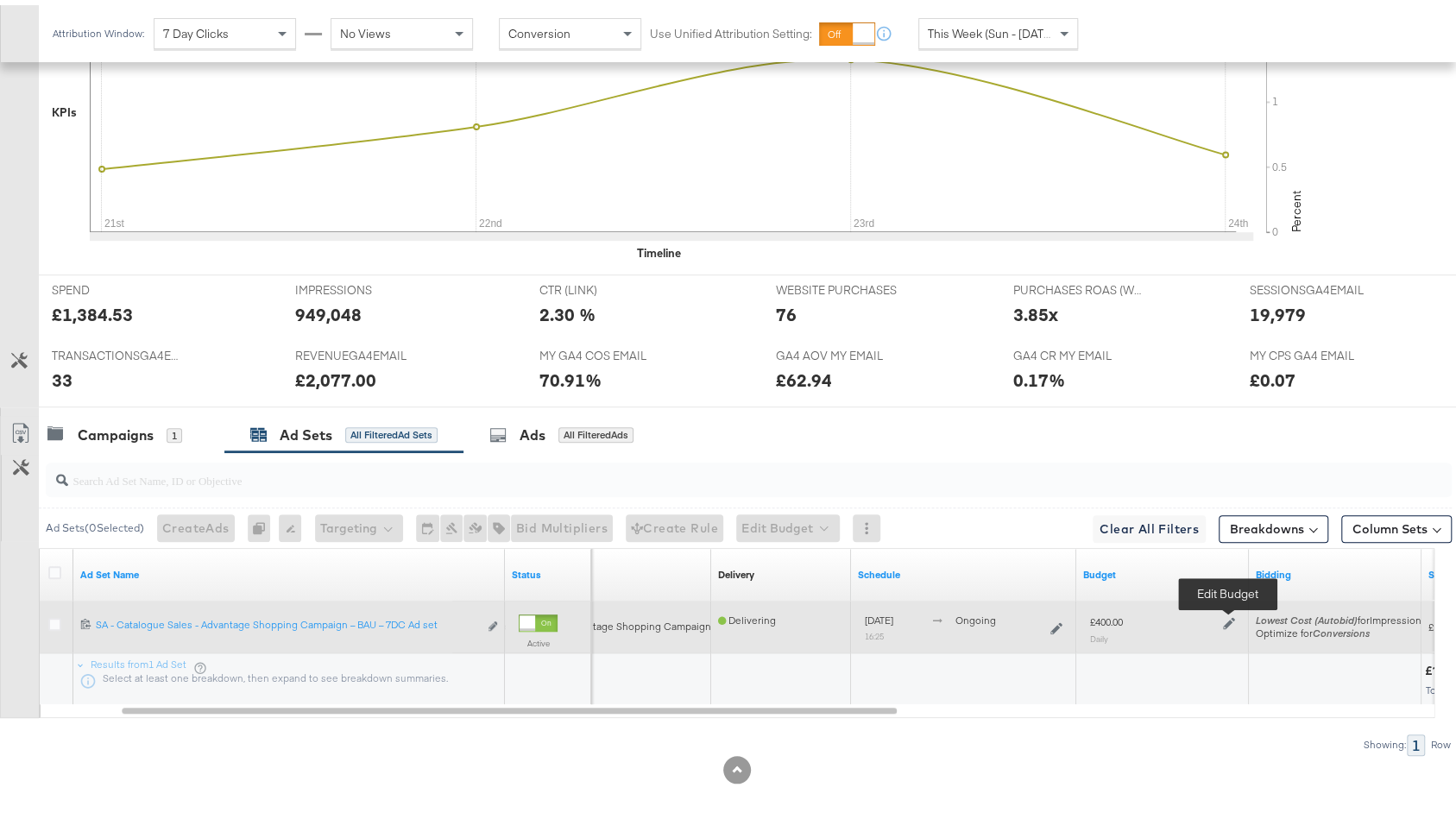
click at [1227, 613] on icon at bounding box center [1229, 619] width 12 height 12
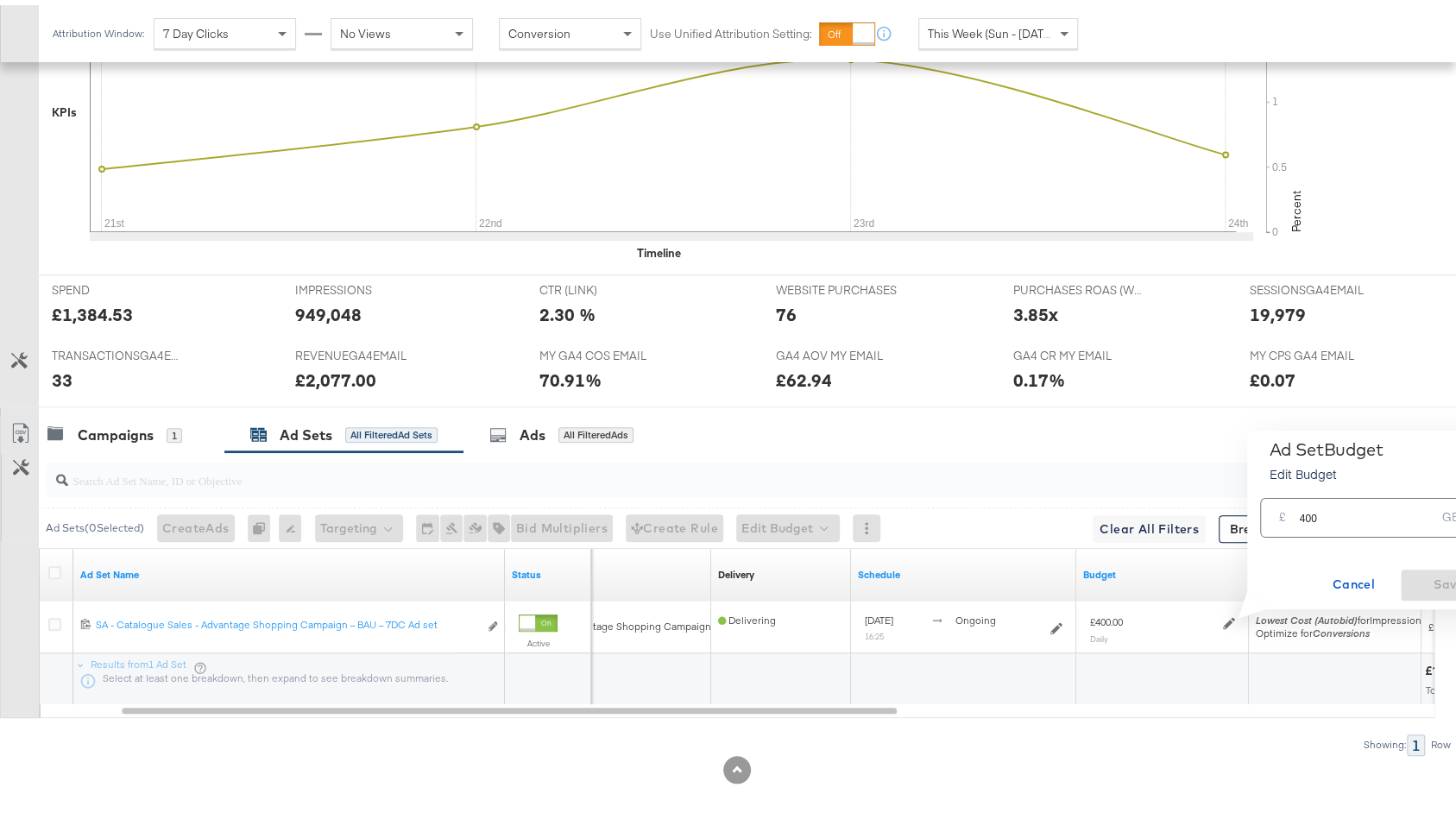
click at [1314, 512] on input "400" at bounding box center [1367, 506] width 136 height 37
type input "380"
click at [1433, 581] on span "Save" at bounding box center [1448, 580] width 81 height 22
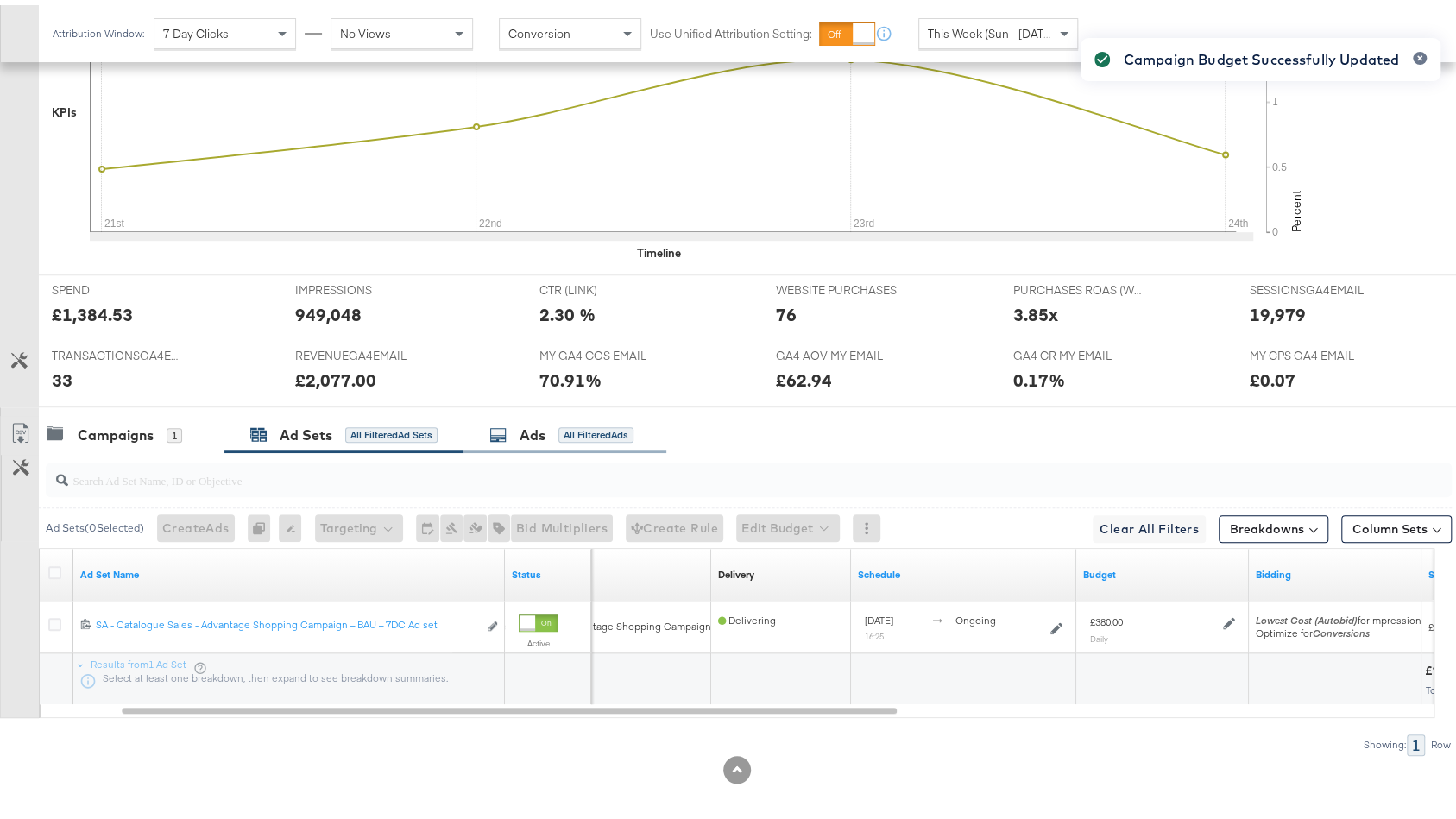
click at [601, 426] on div "All Filtered Ads" at bounding box center [595, 430] width 75 height 16
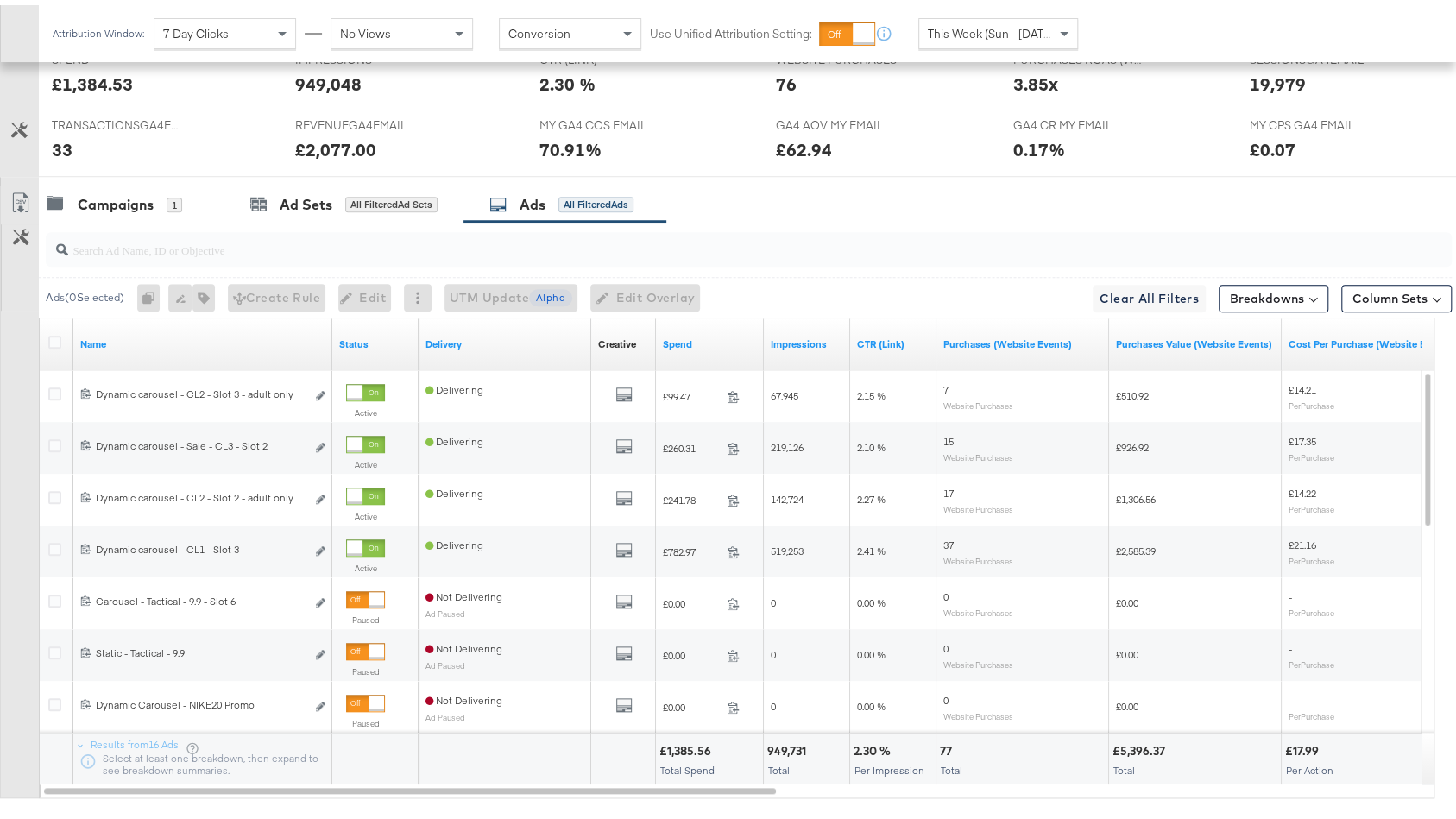
scroll to position [855, 0]
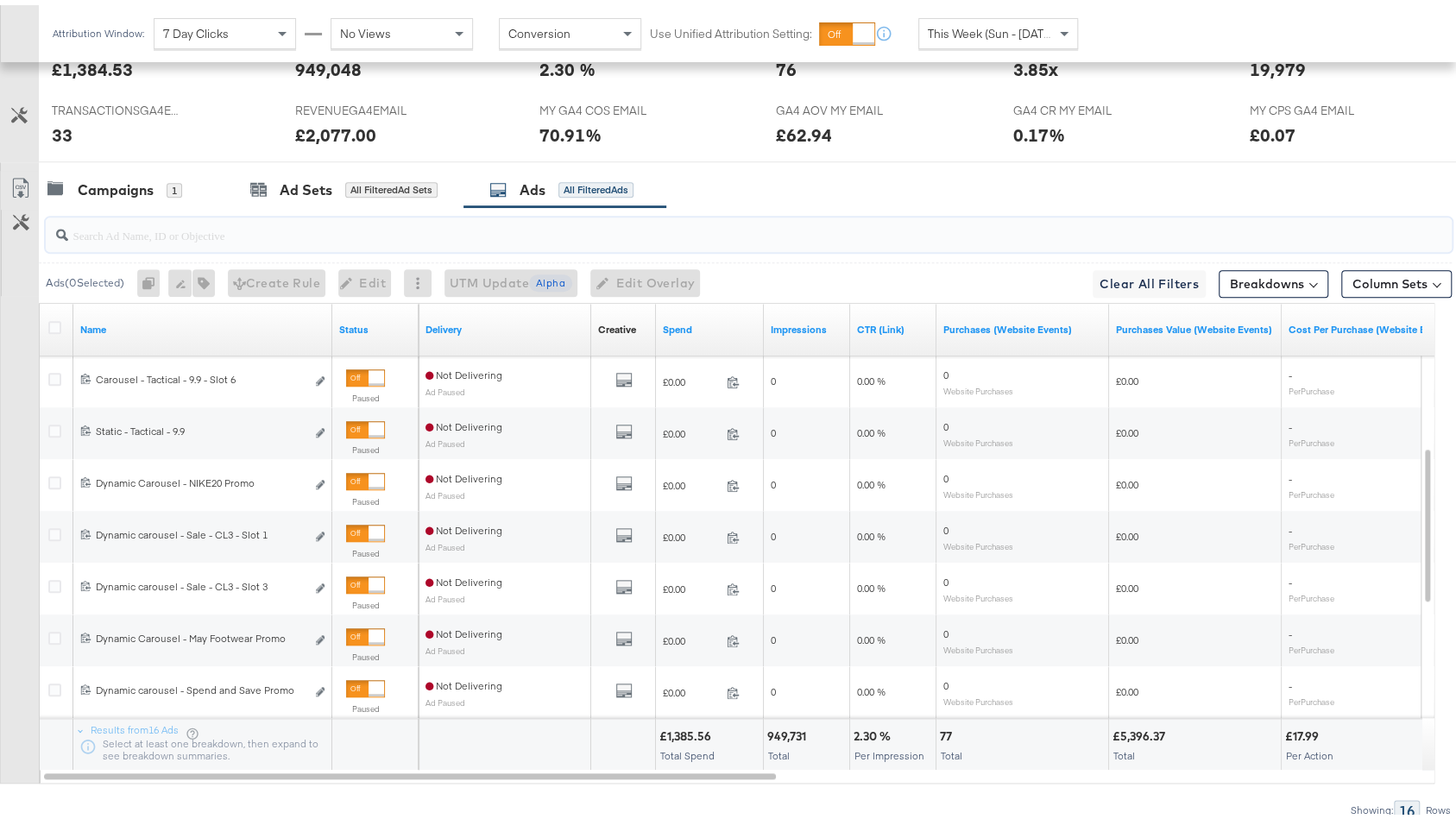
click at [333, 220] on input "search" at bounding box center [696, 223] width 1256 height 34
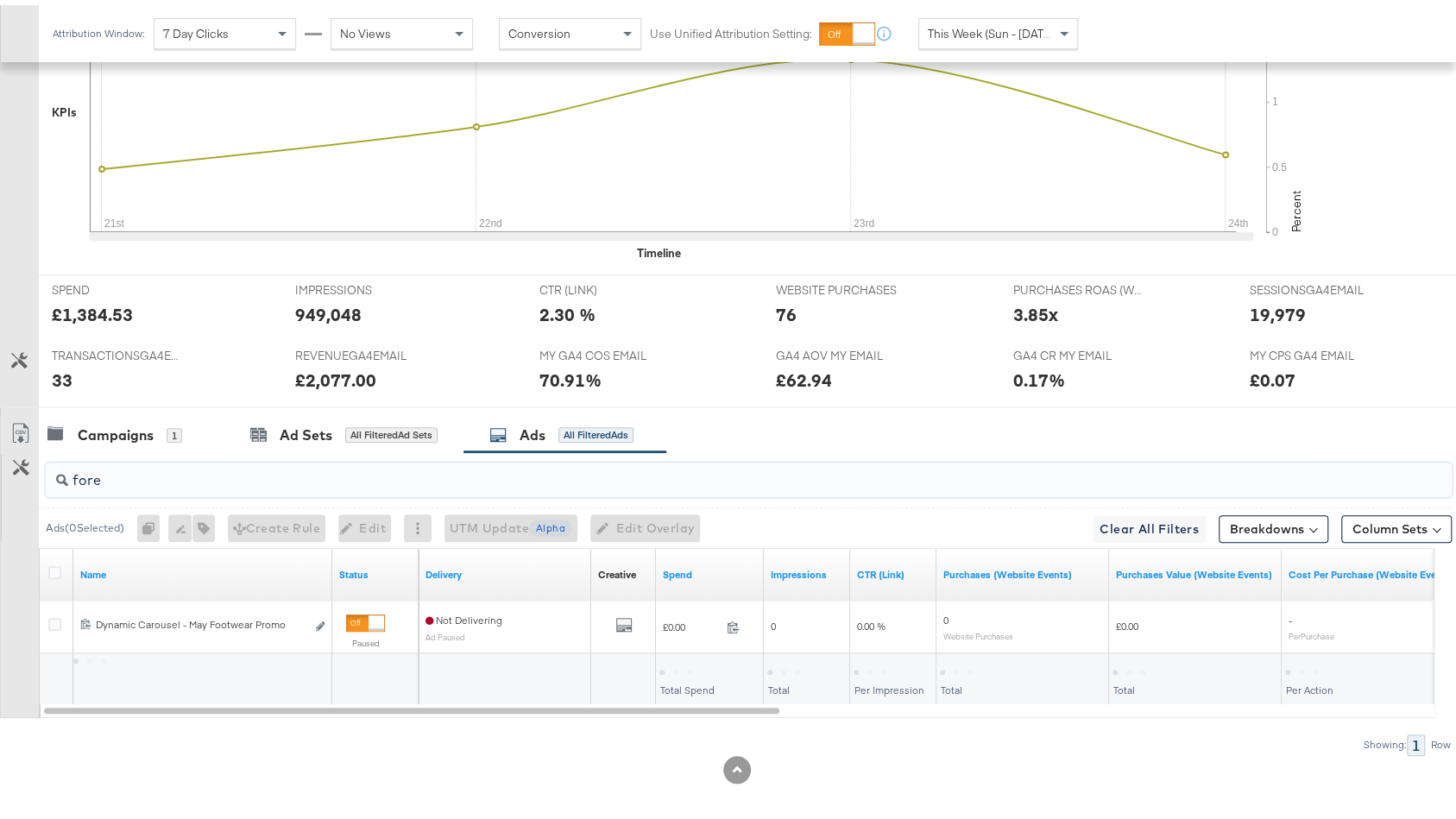
scroll to position [662, 0]
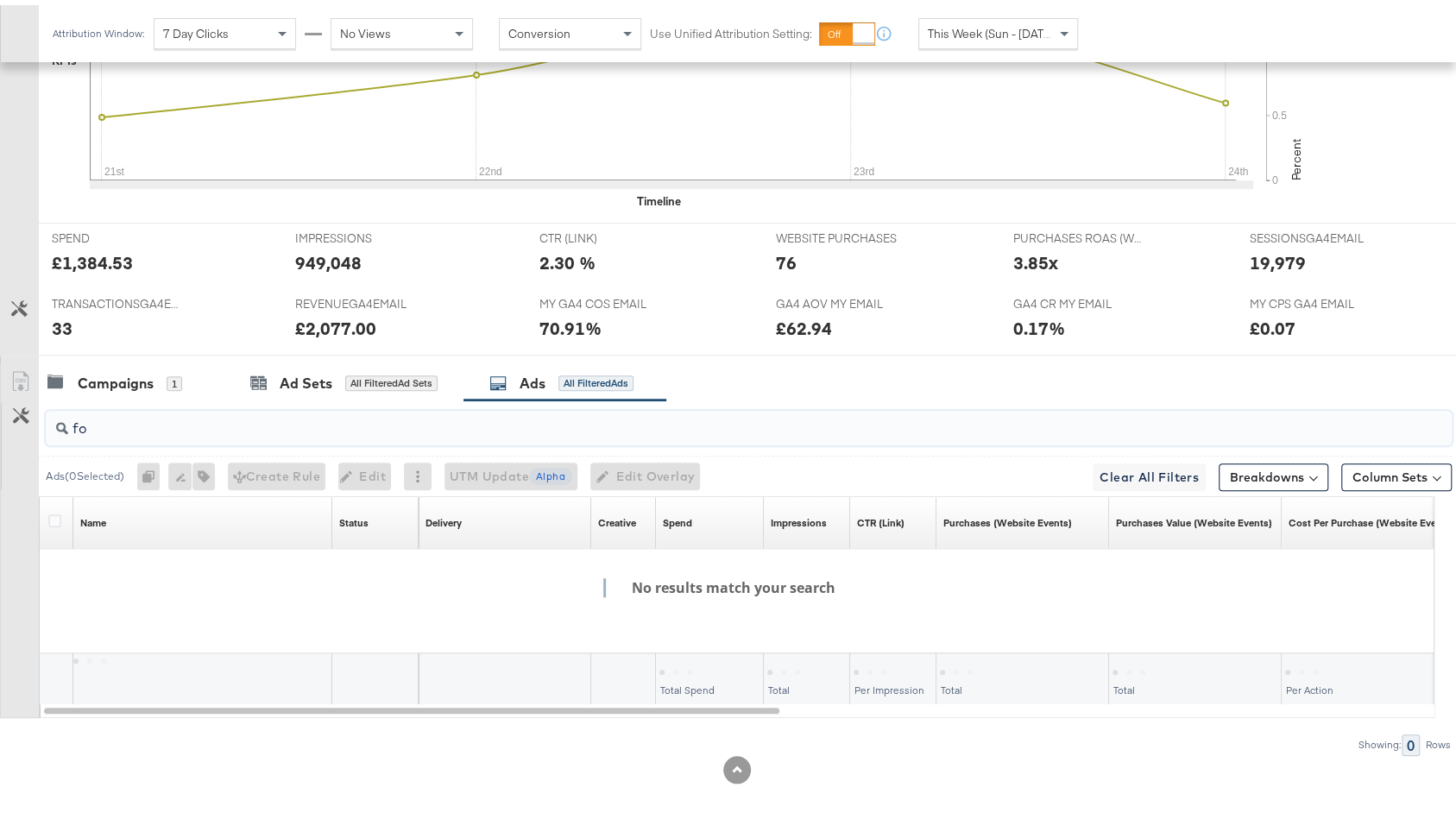
type input "f"
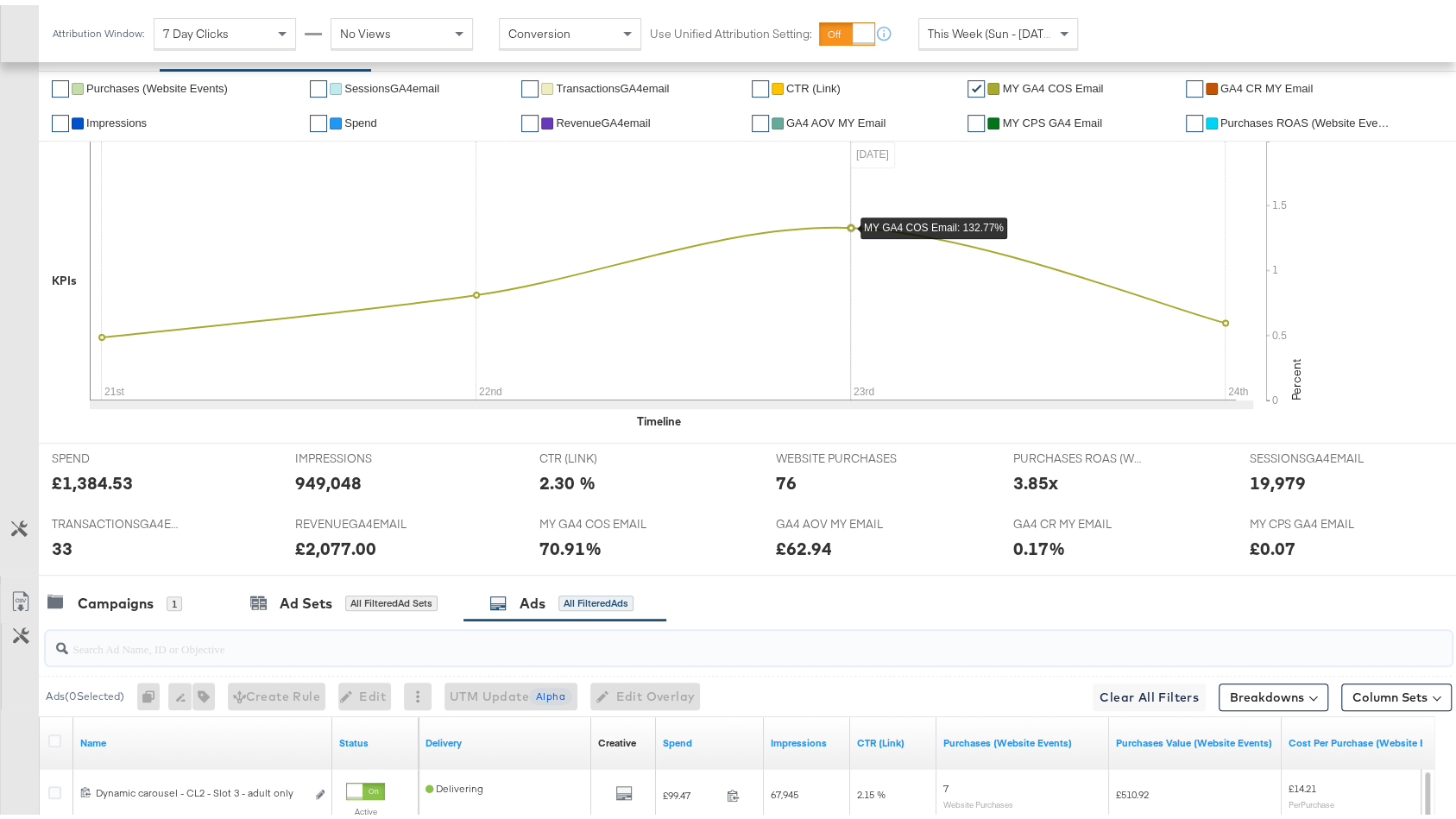
scroll to position [0, 0]
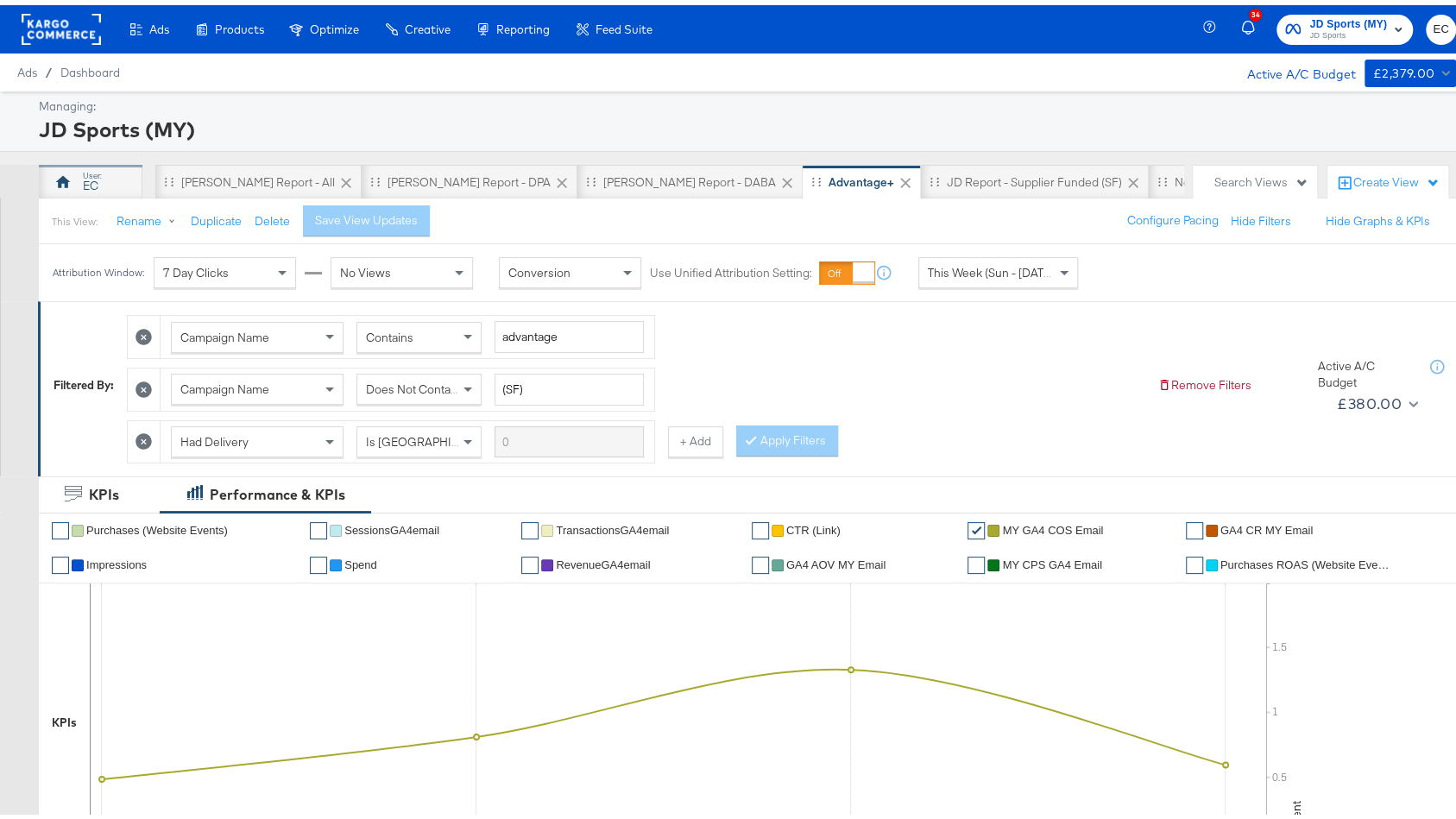
click at [80, 190] on div "EC" at bounding box center [90, 176] width 104 height 34
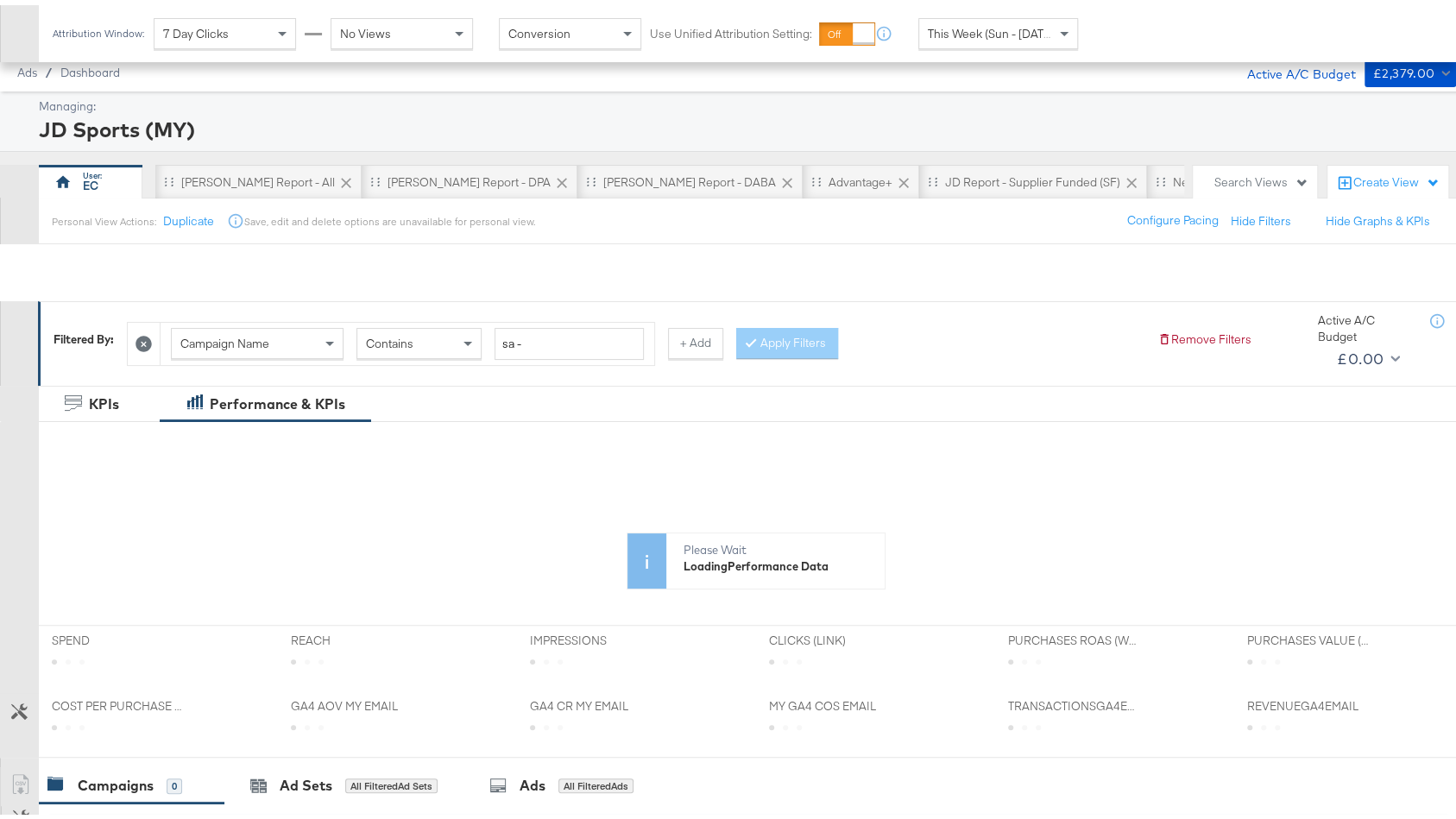
scroll to position [277, 0]
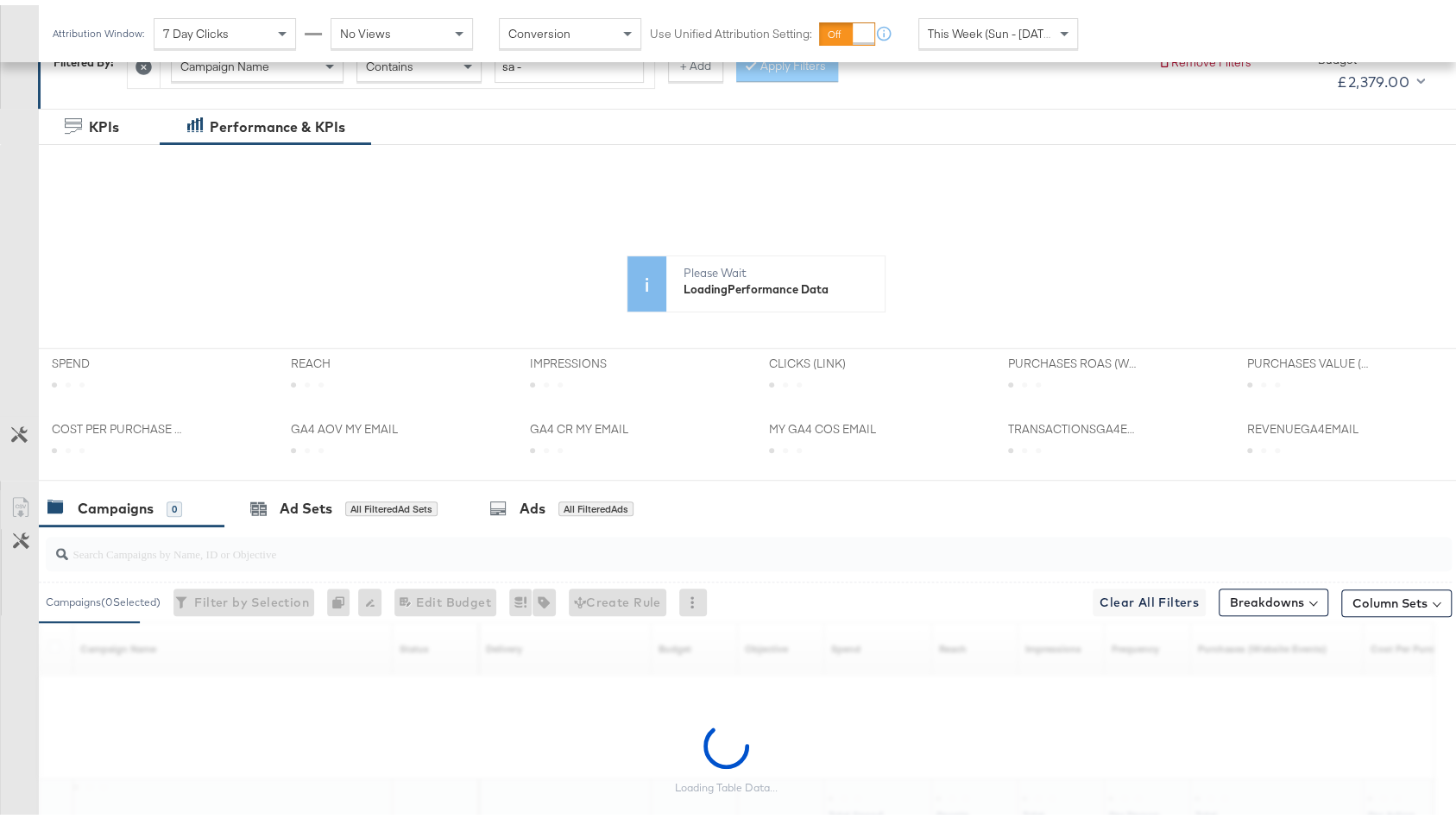
click at [445, 535] on input "search" at bounding box center [696, 541] width 1256 height 34
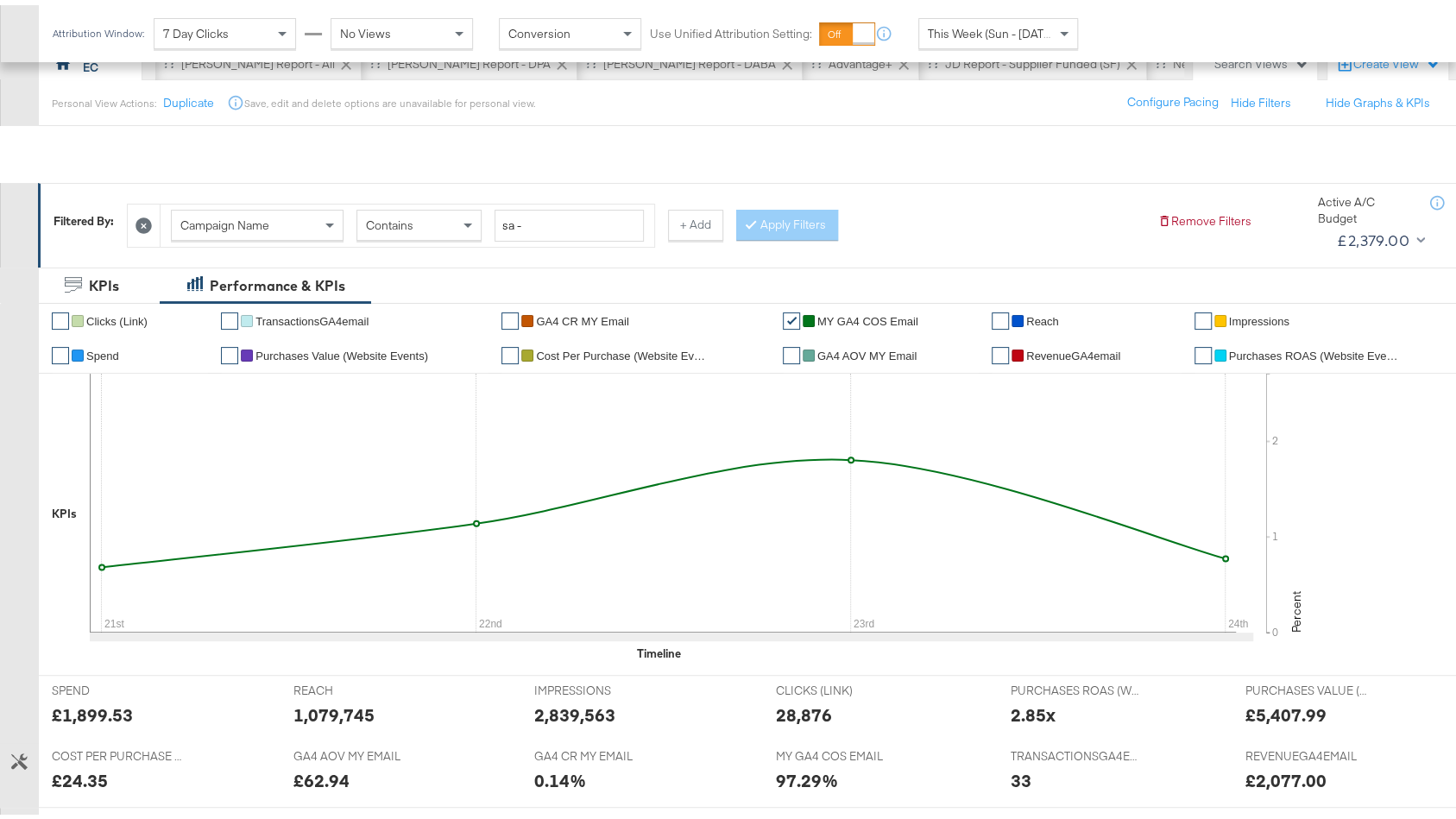
scroll to position [605, 0]
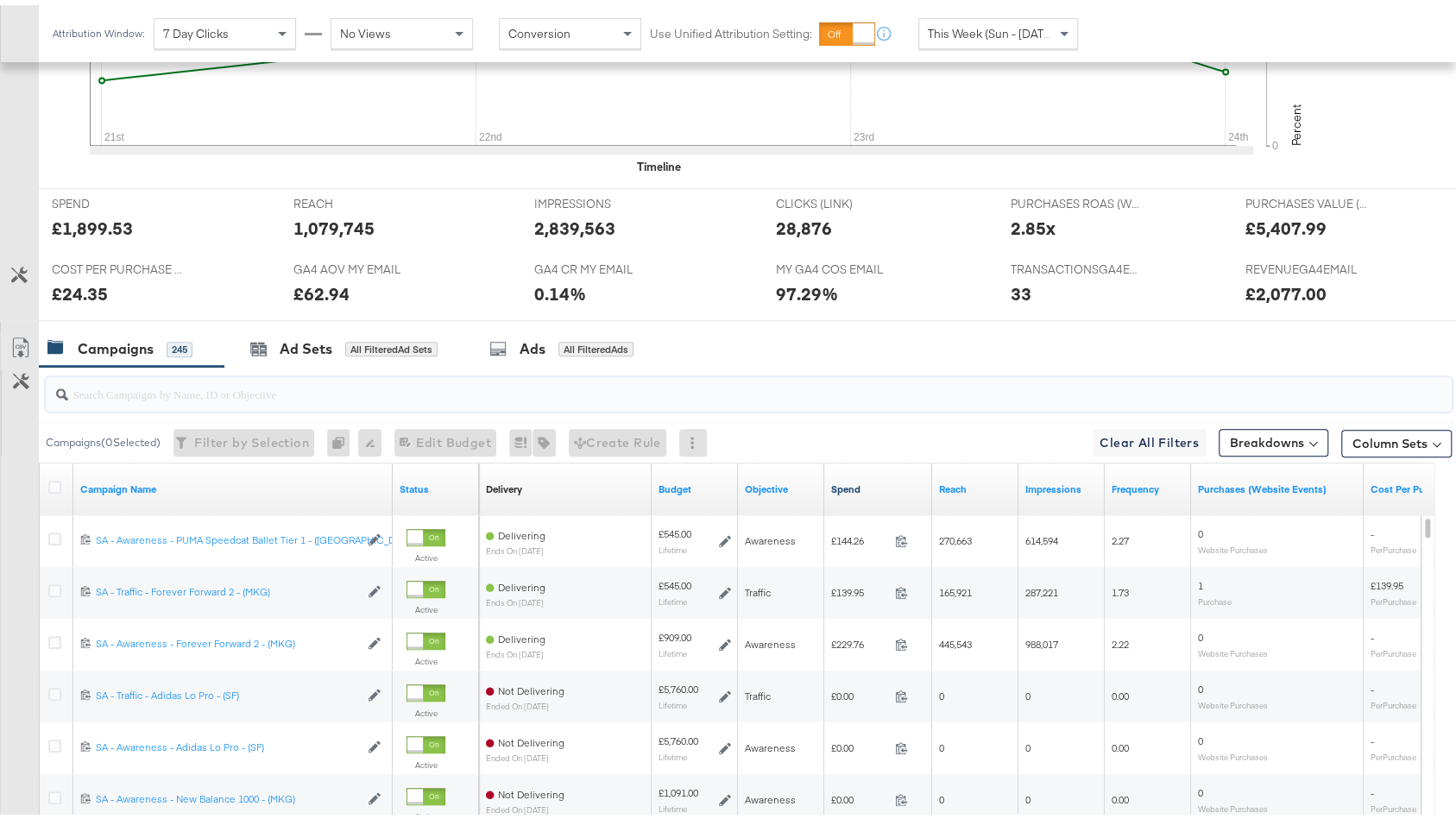
click at [867, 477] on link "Spend" at bounding box center [877, 484] width 94 height 14
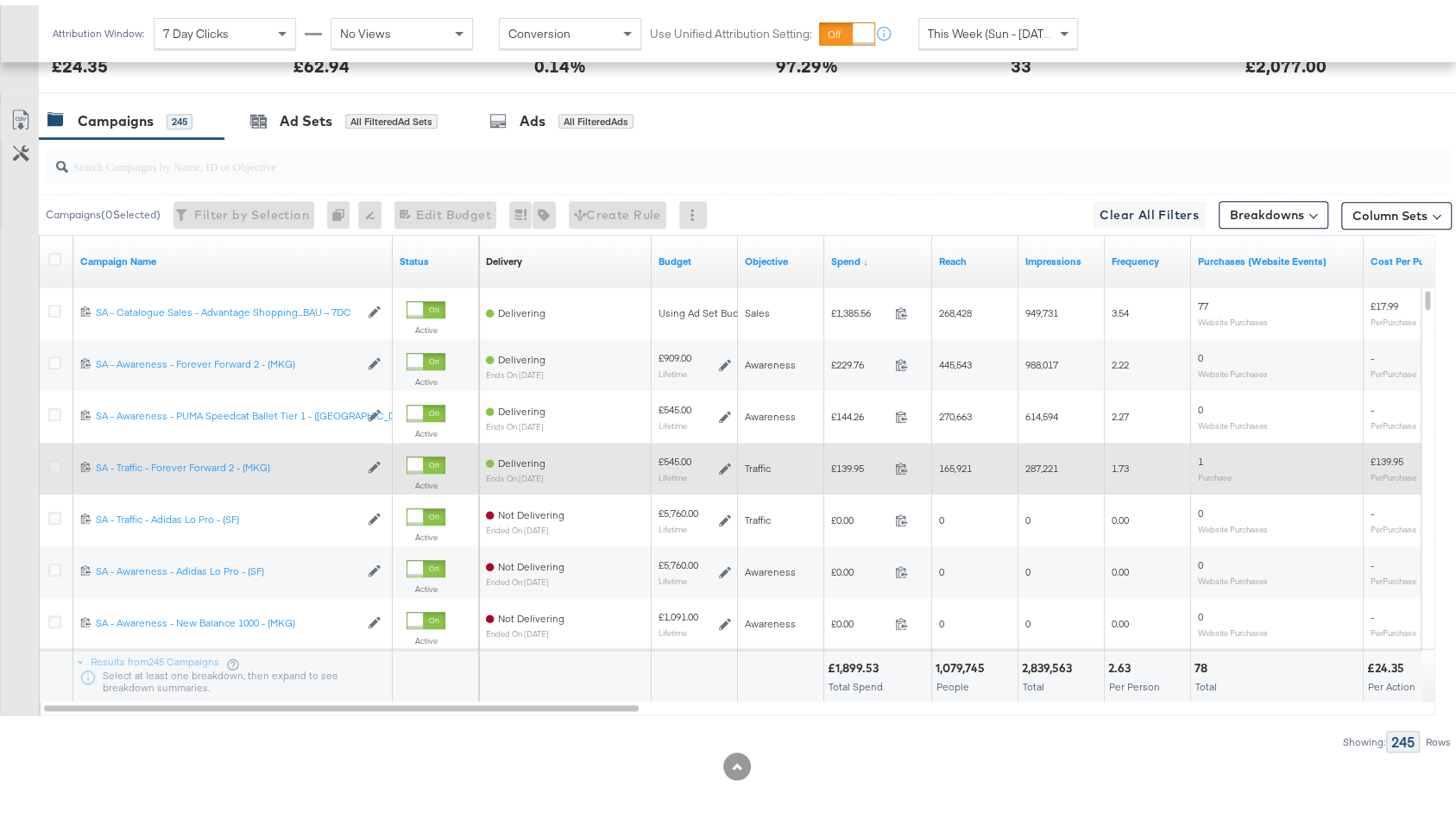
click at [52, 459] on icon at bounding box center [54, 460] width 13 height 13
click at [0, 0] on input "checkbox" at bounding box center [0, 0] width 0 height 0
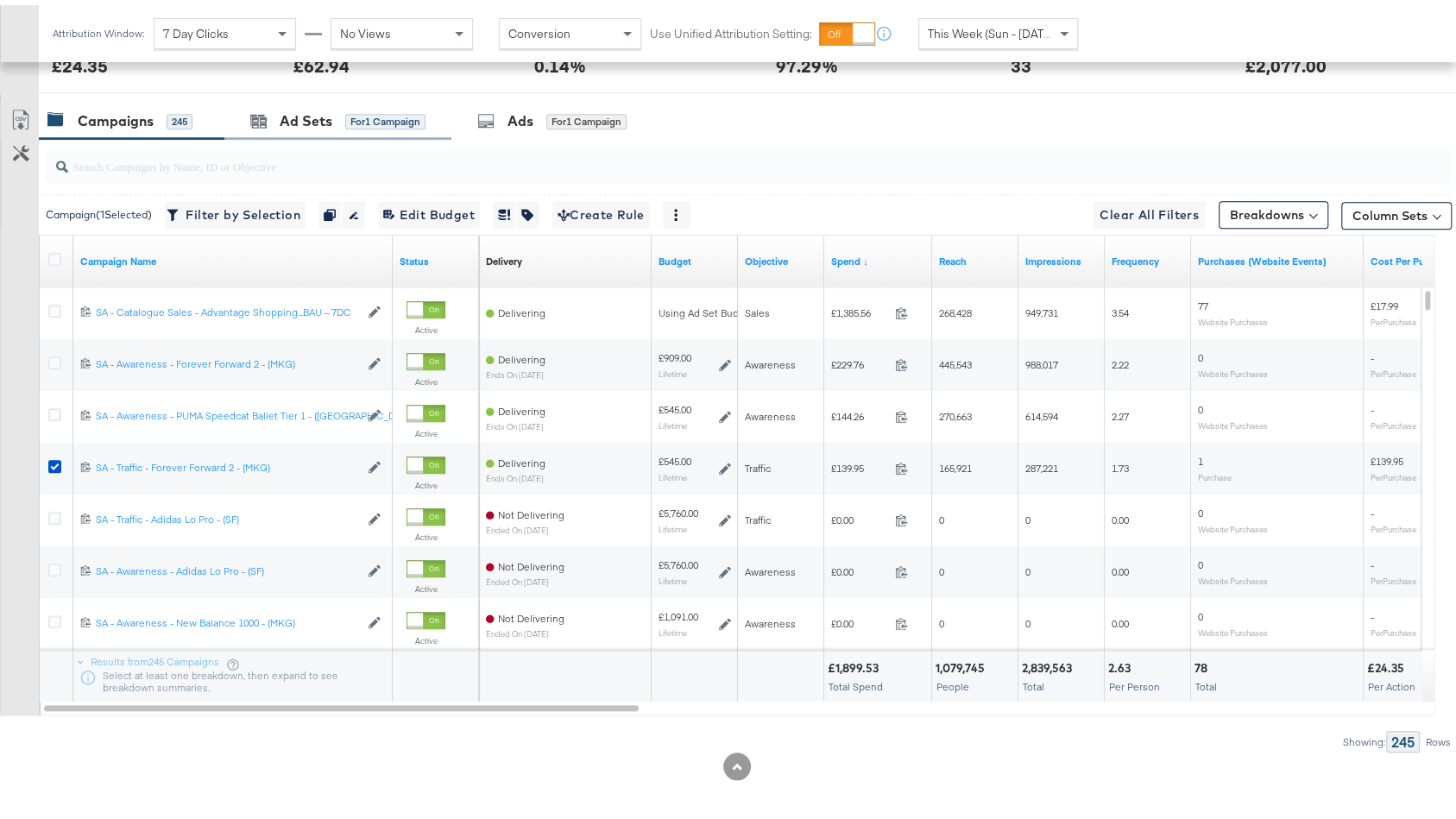
click at [307, 98] on div "Ad Sets for 1 Campaign" at bounding box center [338, 116] width 227 height 37
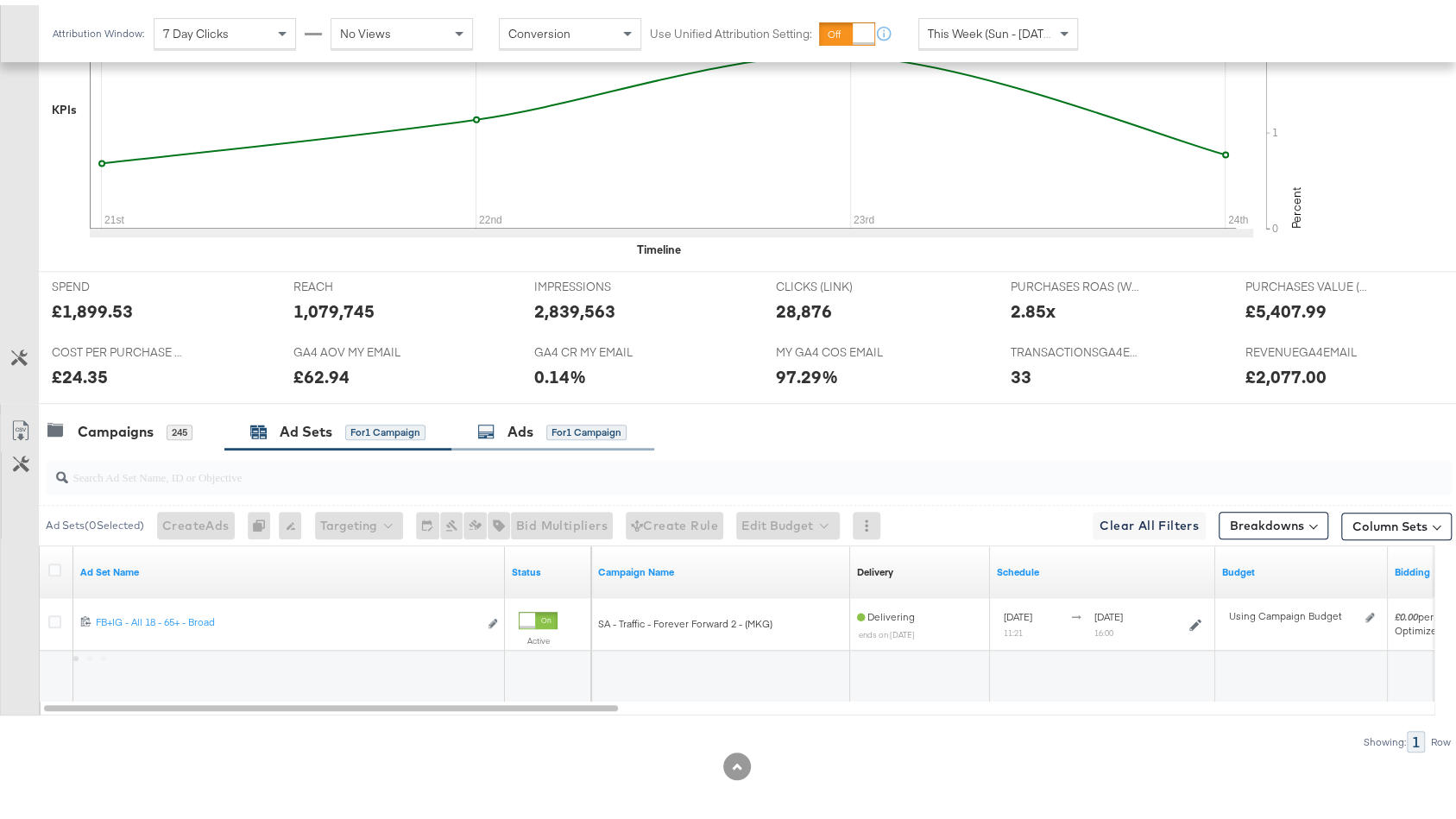
click at [515, 429] on div "Ads" at bounding box center [520, 427] width 26 height 20
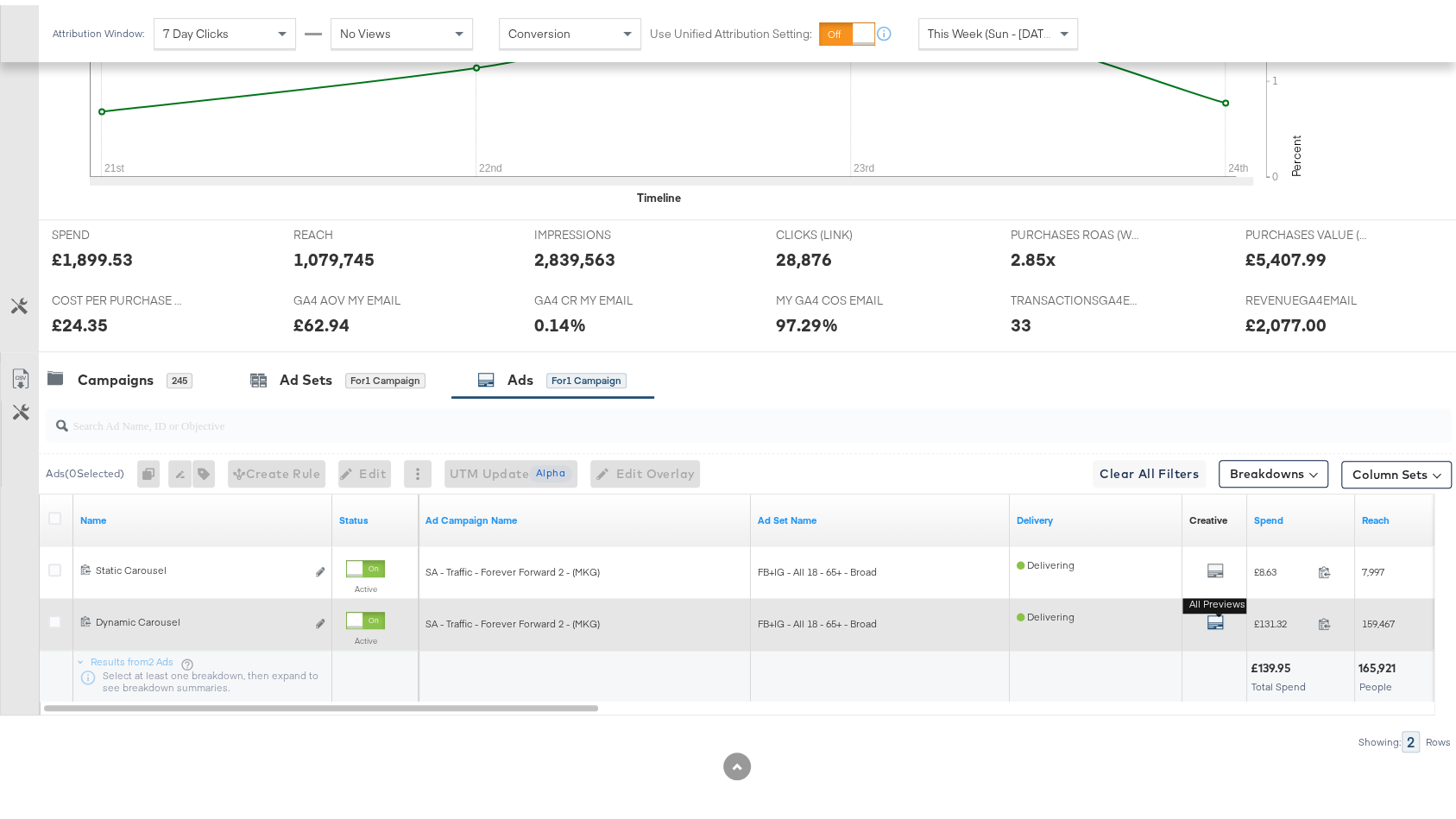
click at [1214, 611] on icon "default" at bounding box center [1215, 617] width 18 height 18
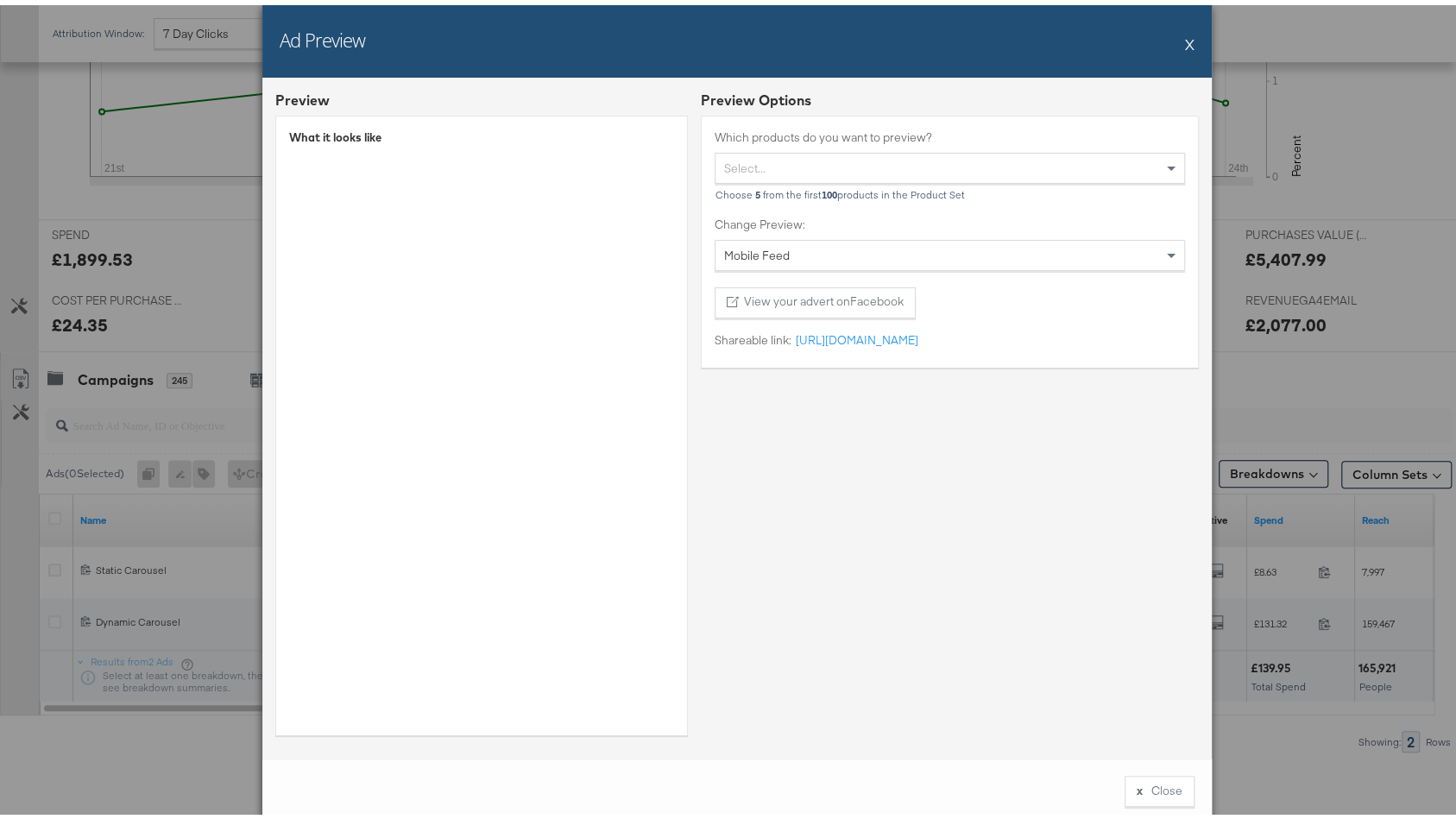
click at [221, 243] on div "Ad Preview X Preview What it looks like Preview Options Which products do you w…" at bounding box center [736, 409] width 1474 height 819
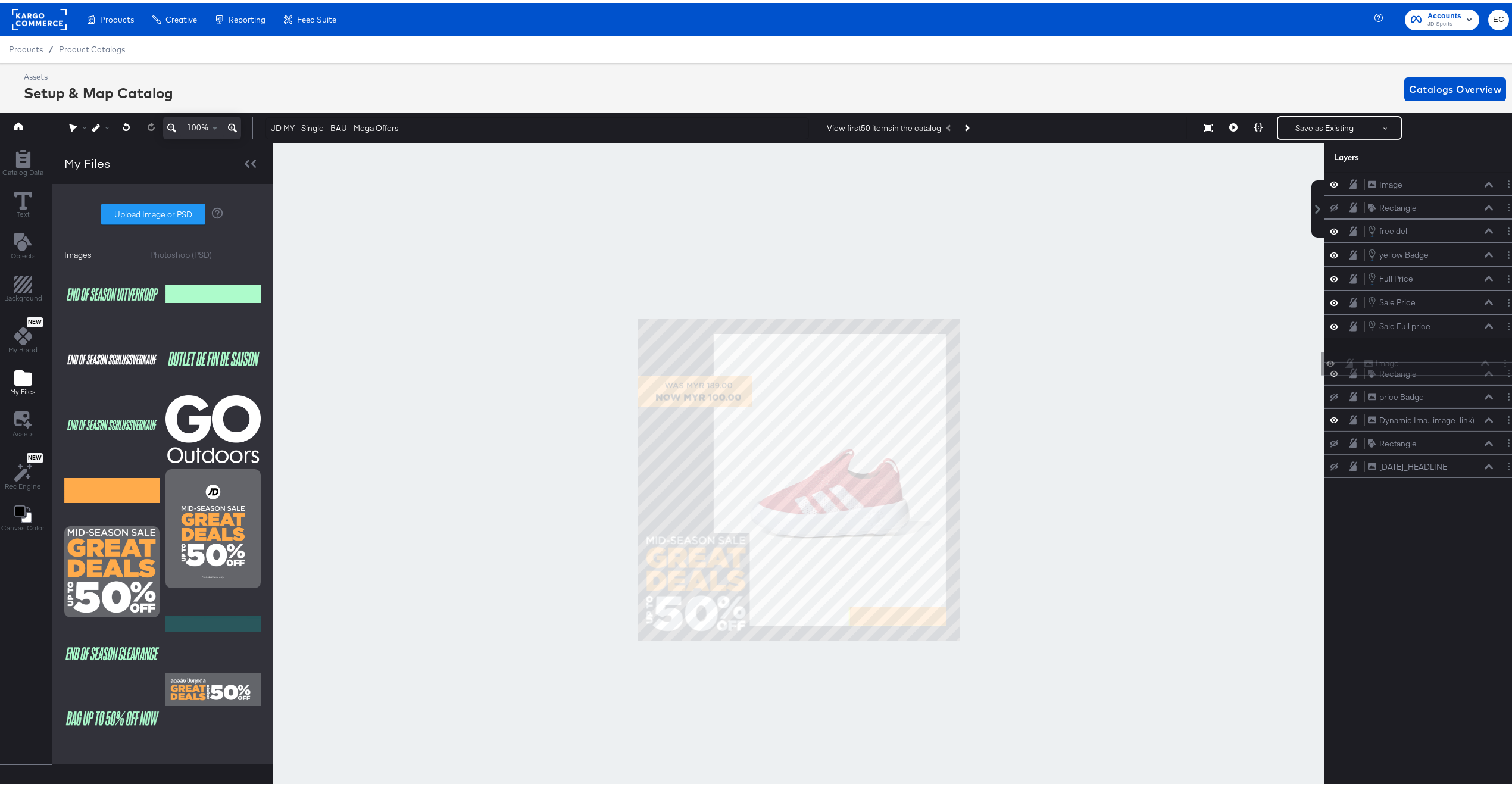
click at [1418, 361] on div "Image Image Image Image Rectangle Rectangle free del free del yellow Badge yell…" at bounding box center [1424, 322] width 199 height 305
click at [1330, 373] on icon at bounding box center [1334, 370] width 8 height 10
click at [1329, 373] on button at bounding box center [1334, 371] width 10 height 10
click at [1330, 352] on icon at bounding box center [1334, 347] width 8 height 10
click at [1330, 352] on icon at bounding box center [1334, 347] width 8 height 7
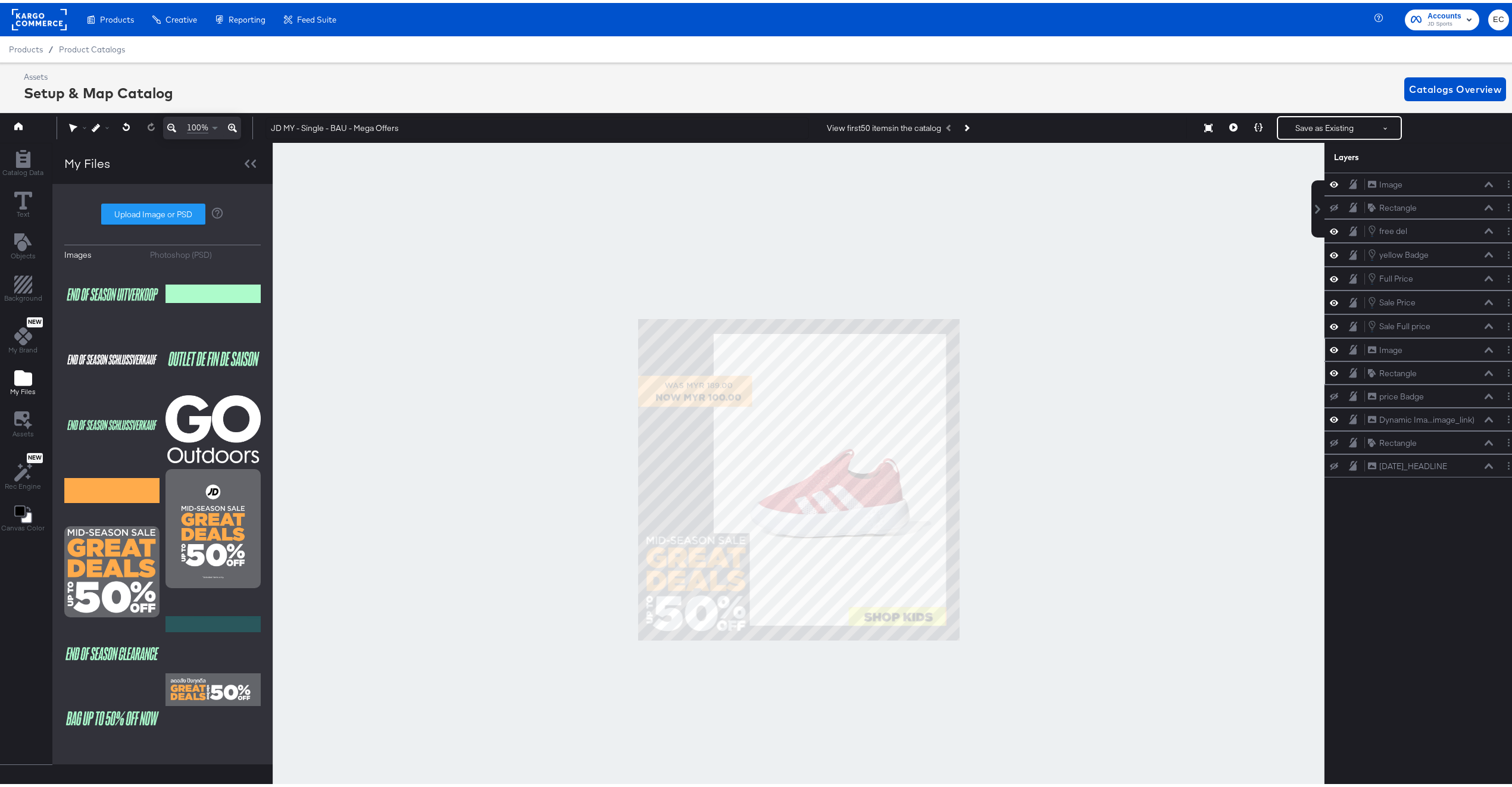
click at [1330, 375] on icon at bounding box center [1334, 370] width 8 height 10
click at [1330, 375] on icon at bounding box center [1334, 370] width 8 height 7
click at [131, 122] on button at bounding box center [126, 124] width 24 height 22
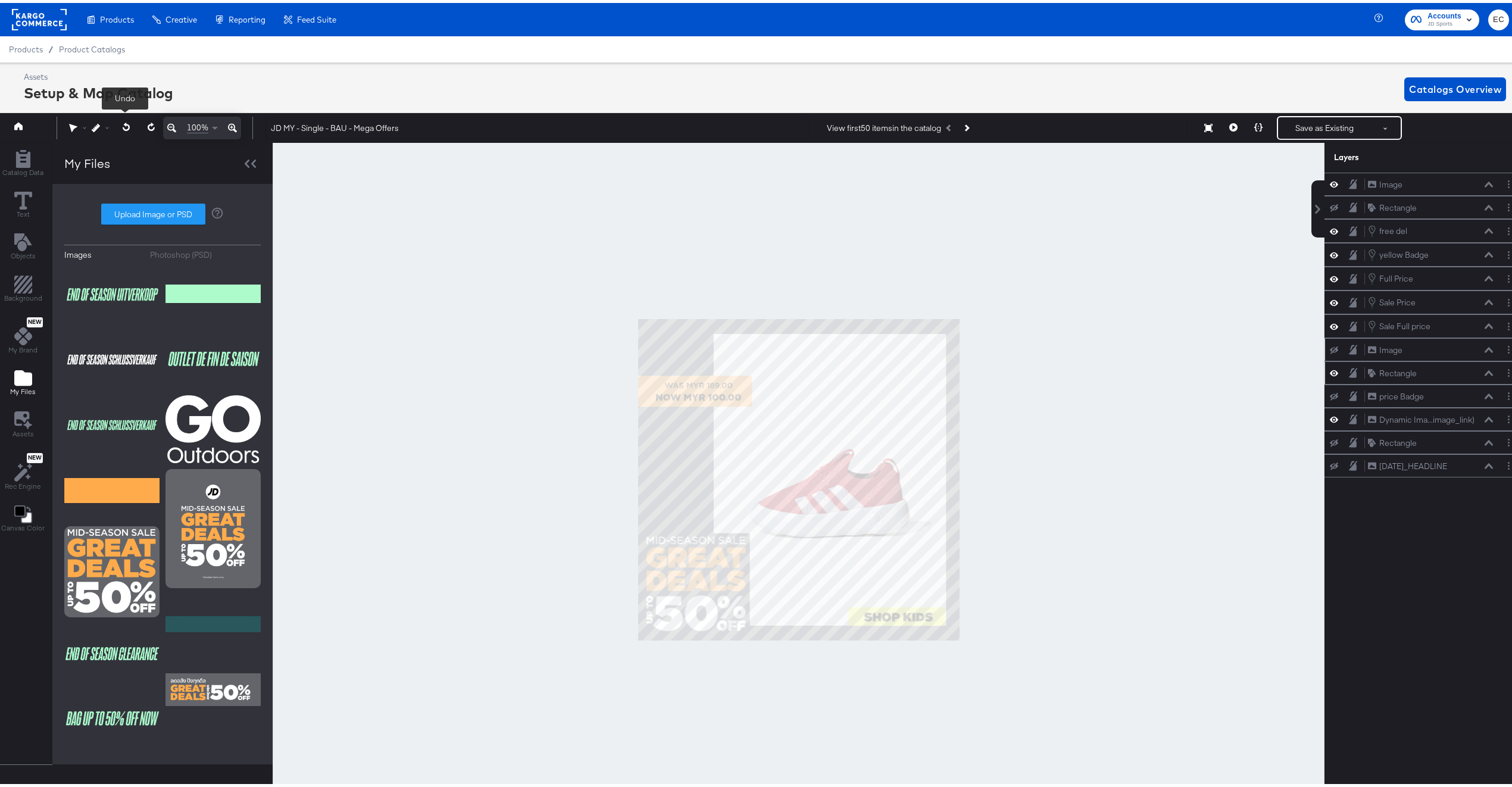
click at [131, 122] on button at bounding box center [126, 124] width 24 height 22
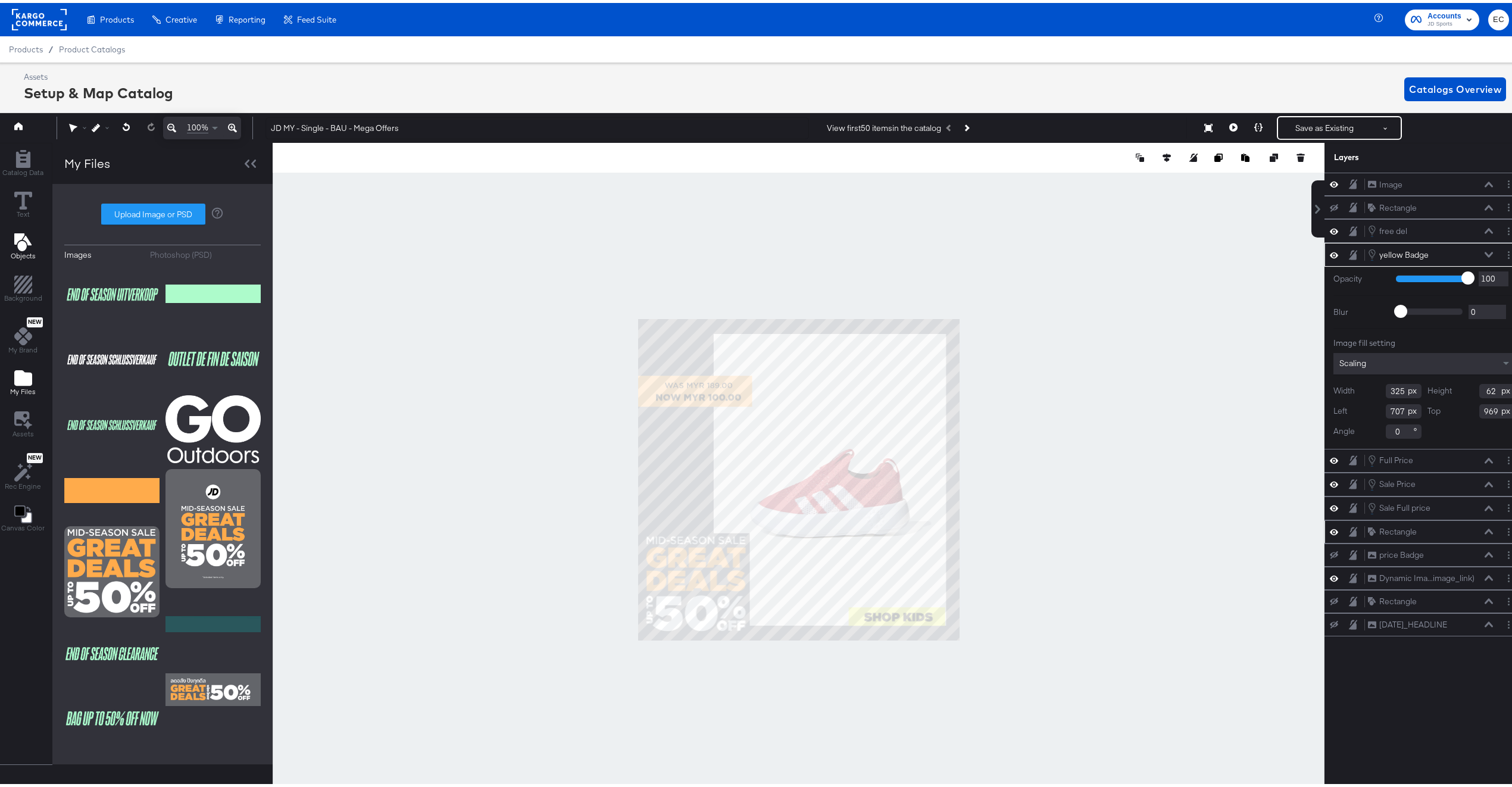
click at [20, 232] on icon "Add Text" at bounding box center [23, 239] width 18 height 18
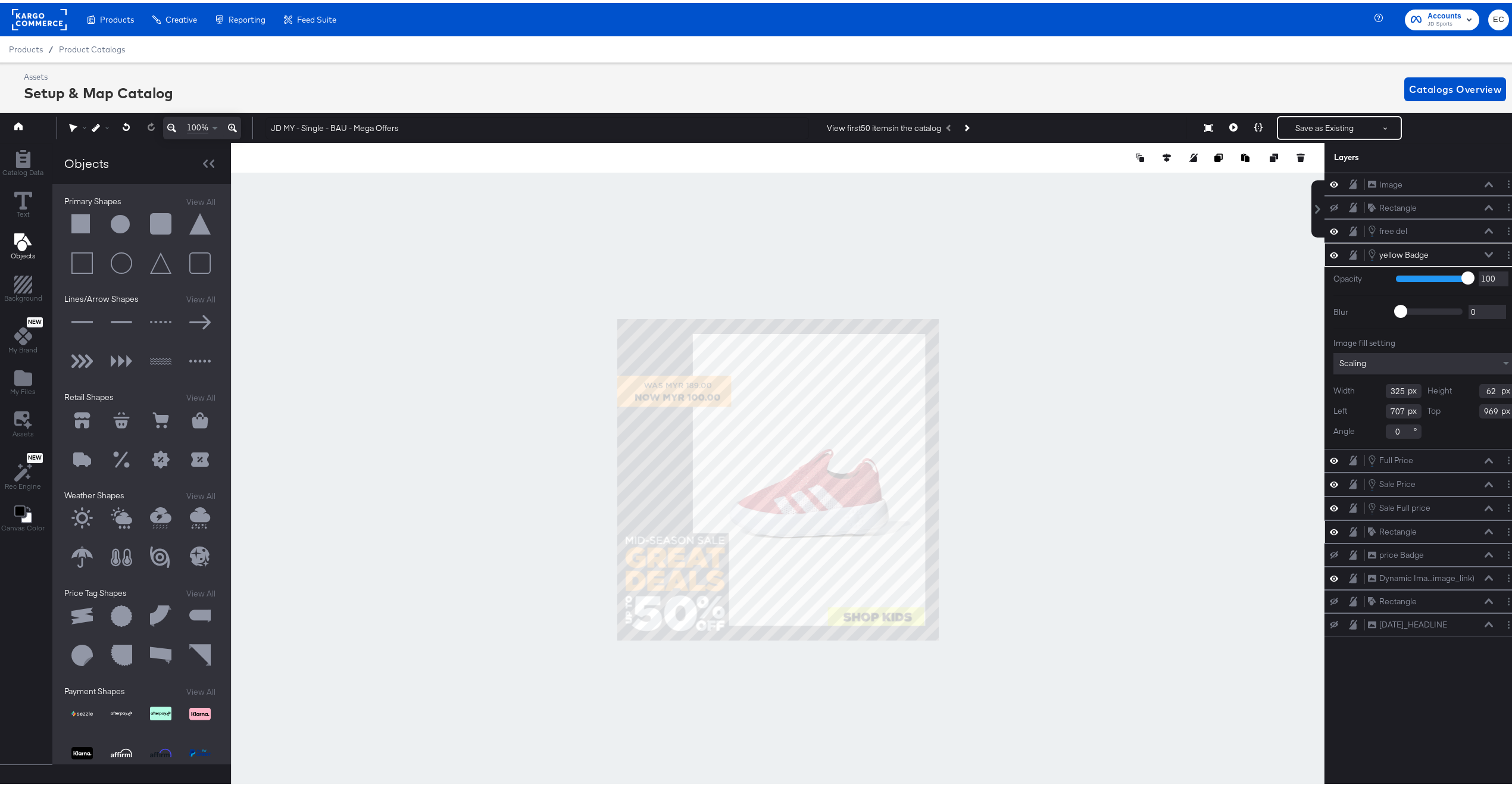
click at [77, 319] on button at bounding box center [82, 320] width 36 height 36
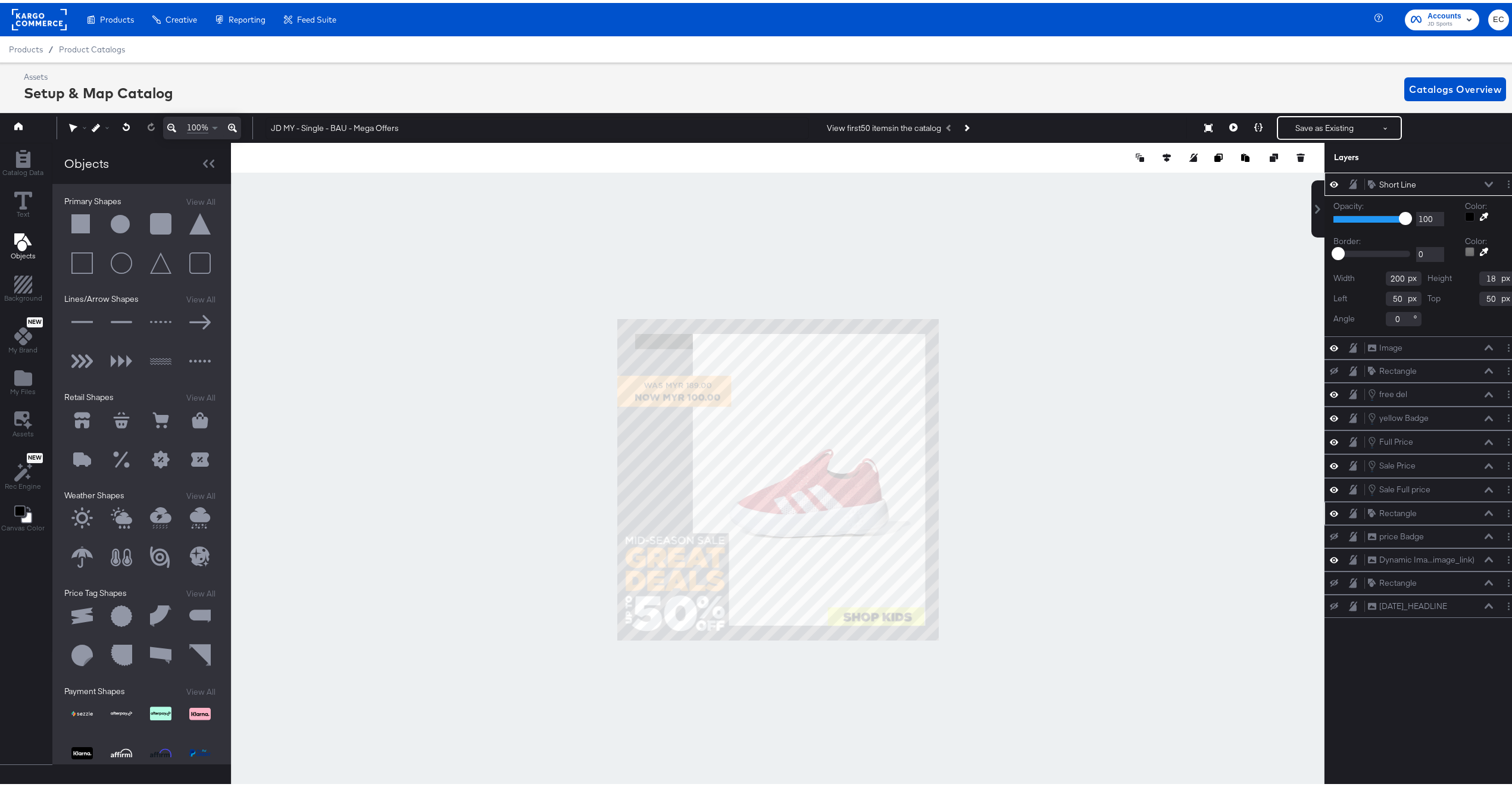
type input "194"
type input "55"
type input "60"
type input "87"
type input "838"
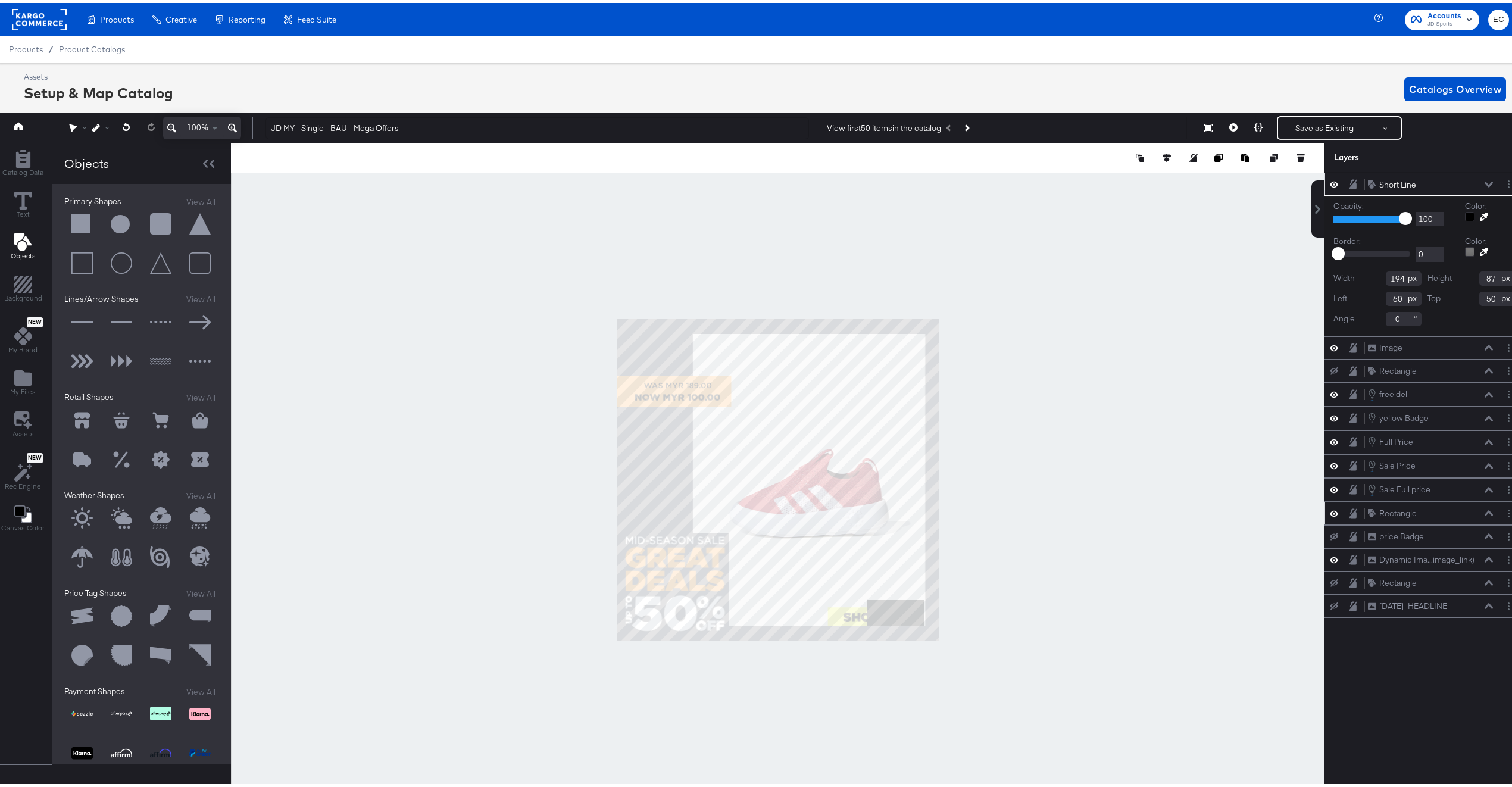
type input "944"
type input "325"
type input "707"
type input "76"
type input "955"
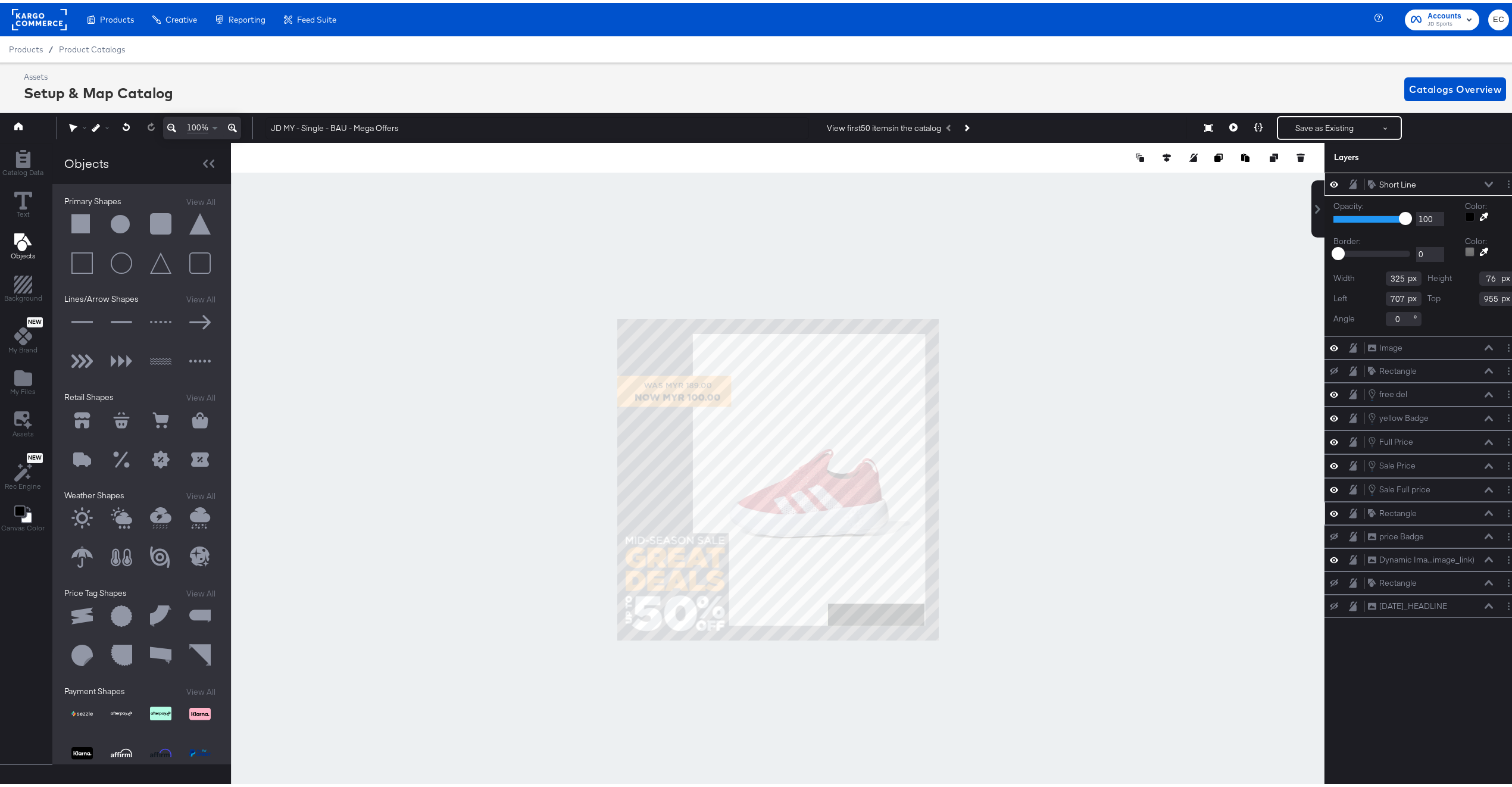
click at [1042, 457] on div at bounding box center [778, 477] width 1093 height 674
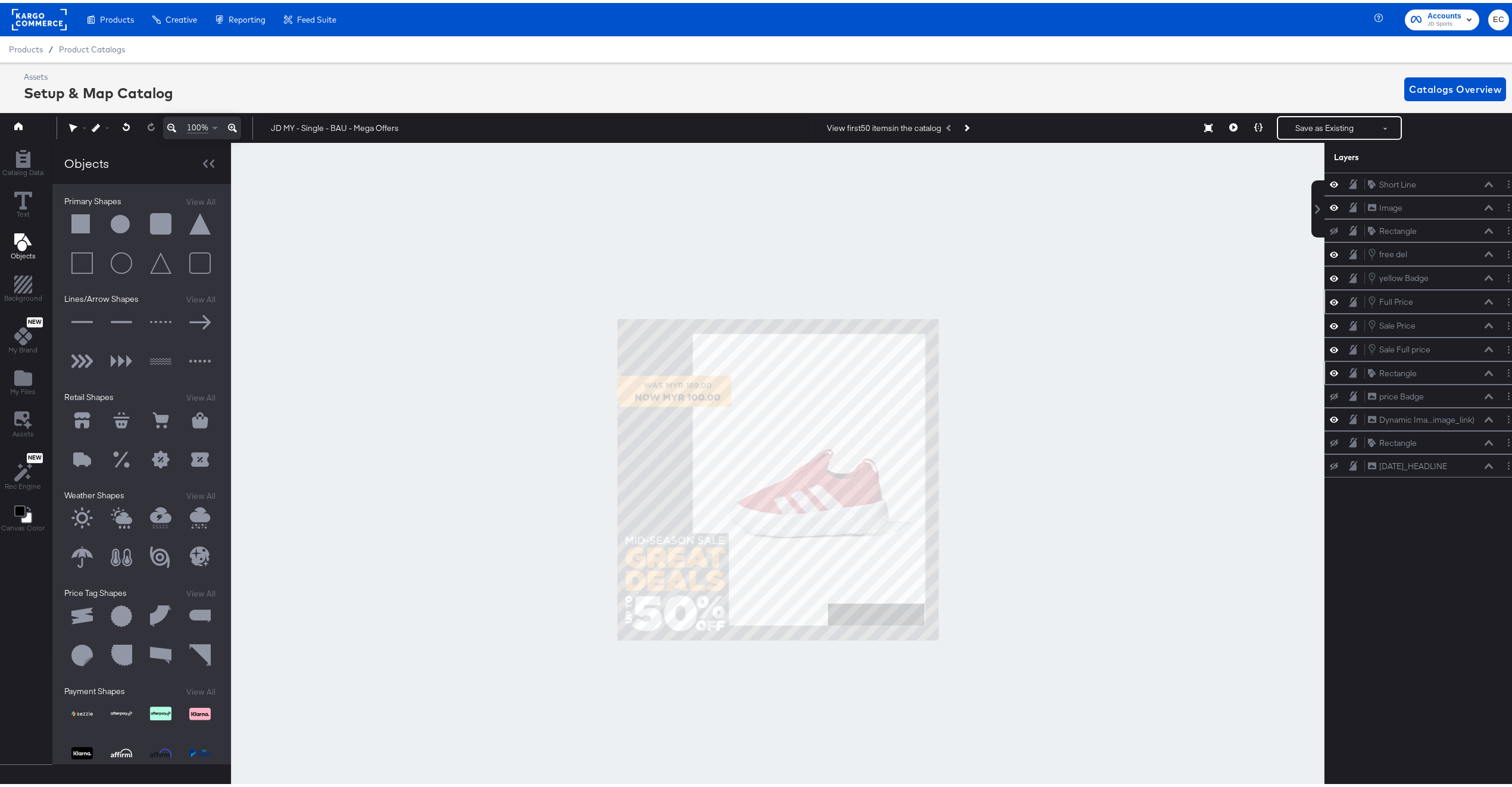
drag, startPoint x: 1392, startPoint y: 180, endPoint x: 1403, endPoint y: 301, distance: 121.5
click at [1405, 334] on div "Short Line Short Line Image Image Rectangle Rectangle free del free del yellow …" at bounding box center [1424, 322] width 199 height 305
click at [1456, 182] on div "Short Line Short Line" at bounding box center [1430, 182] width 126 height 12
drag, startPoint x: 1454, startPoint y: 183, endPoint x: 1456, endPoint y: 380, distance: 197.0
click at [1456, 380] on div "Short Line Short Line" at bounding box center [1420, 377] width 126 height 12
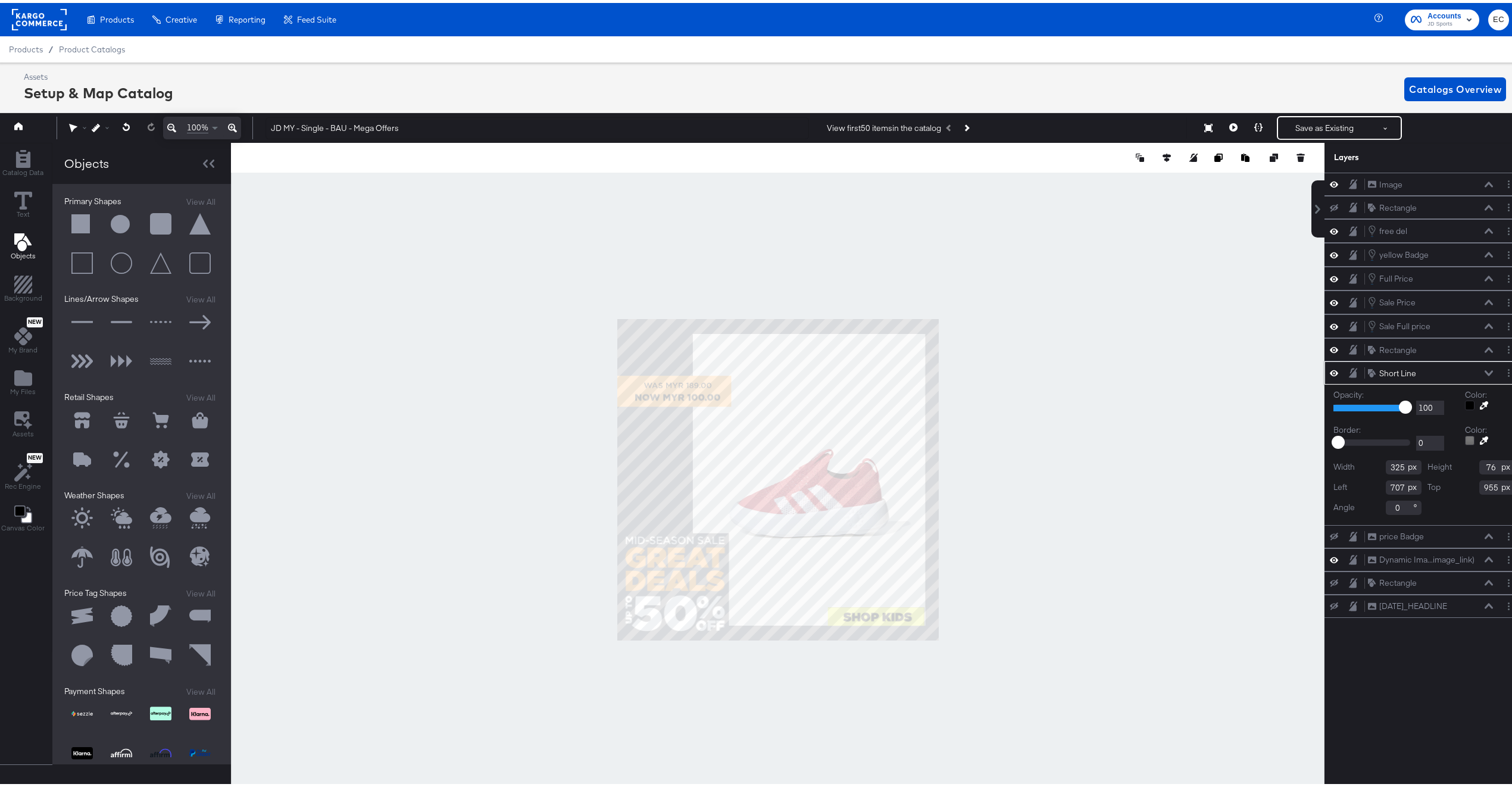
type input "62"
type input "969"
click at [1049, 591] on div at bounding box center [778, 477] width 1093 height 674
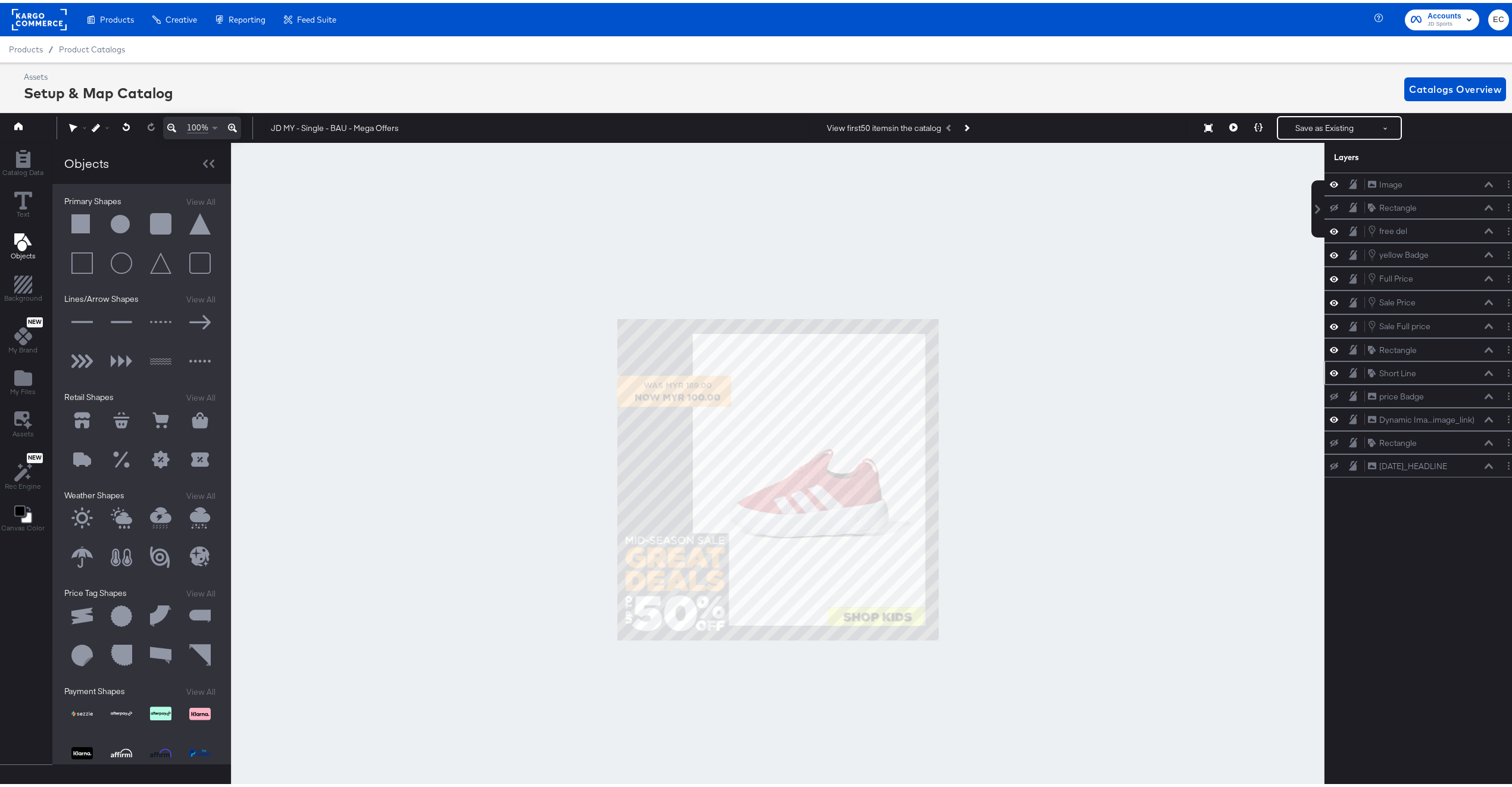
click at [1485, 373] on icon at bounding box center [1489, 370] width 8 height 5
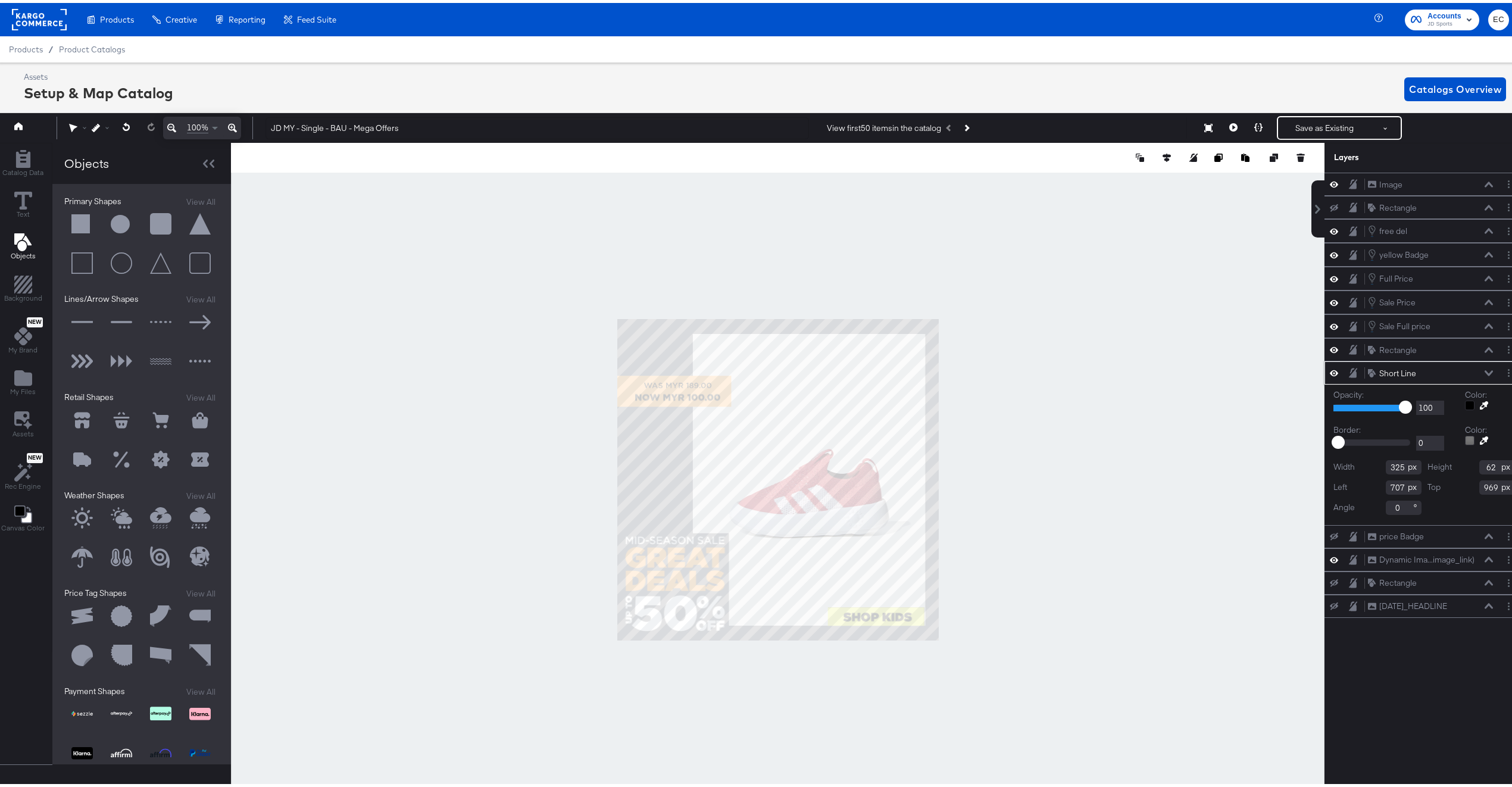
click at [1480, 407] on icon at bounding box center [1484, 403] width 8 height 8
click at [619, 390] on div at bounding box center [778, 477] width 1093 height 674
type input "325"
type input "62"
click at [1061, 450] on div at bounding box center [778, 477] width 1093 height 674
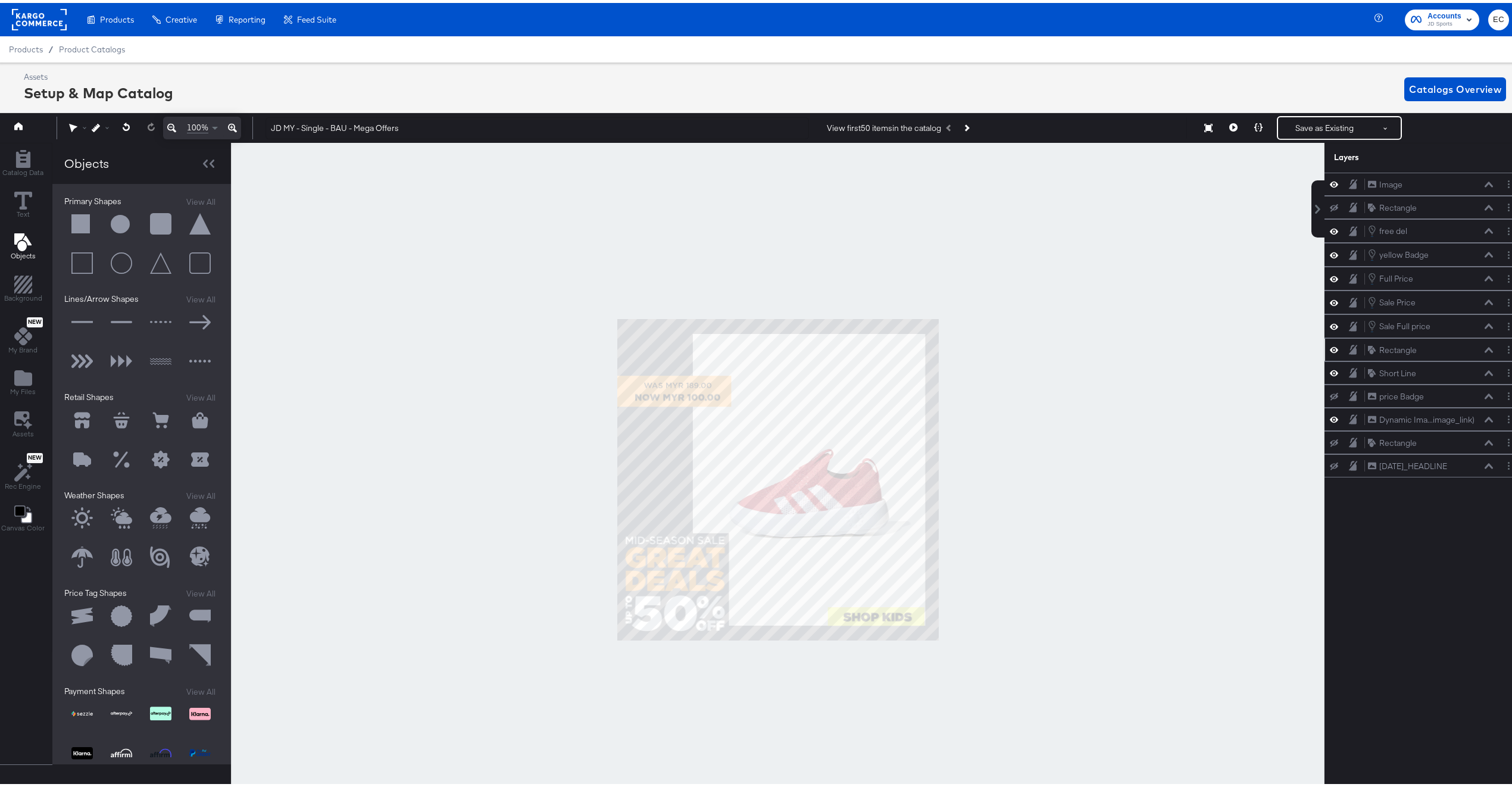
click at [1330, 350] on icon at bounding box center [1334, 347] width 8 height 6
click at [1330, 352] on icon at bounding box center [1334, 347] width 8 height 7
click at [1330, 375] on icon at bounding box center [1334, 370] width 8 height 10
click at [1330, 375] on icon at bounding box center [1334, 370] width 8 height 7
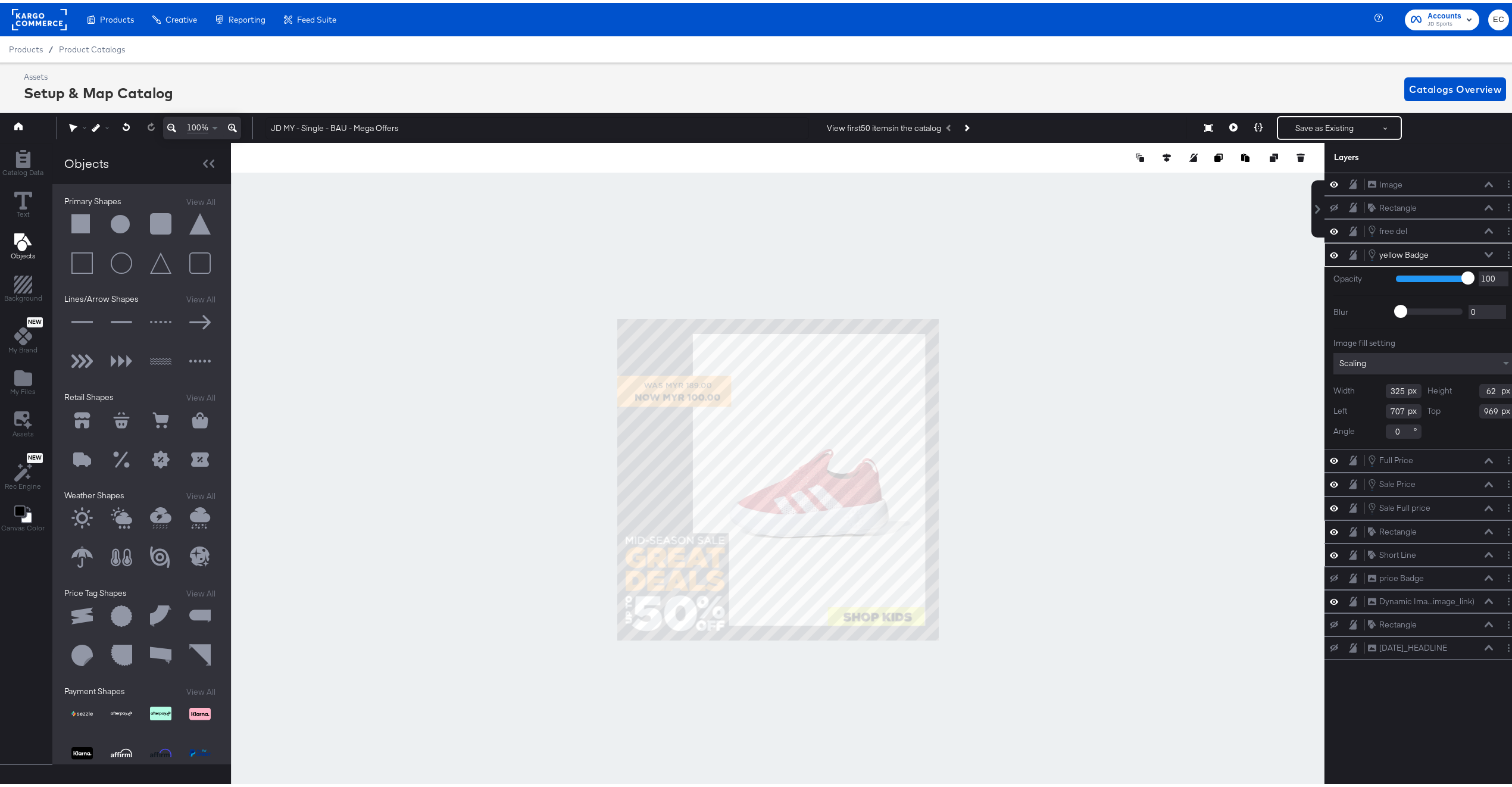
click at [1324, 250] on div "yellow Badge yellow Badge" at bounding box center [1424, 252] width 199 height 24
click at [1330, 255] on icon at bounding box center [1334, 252] width 8 height 10
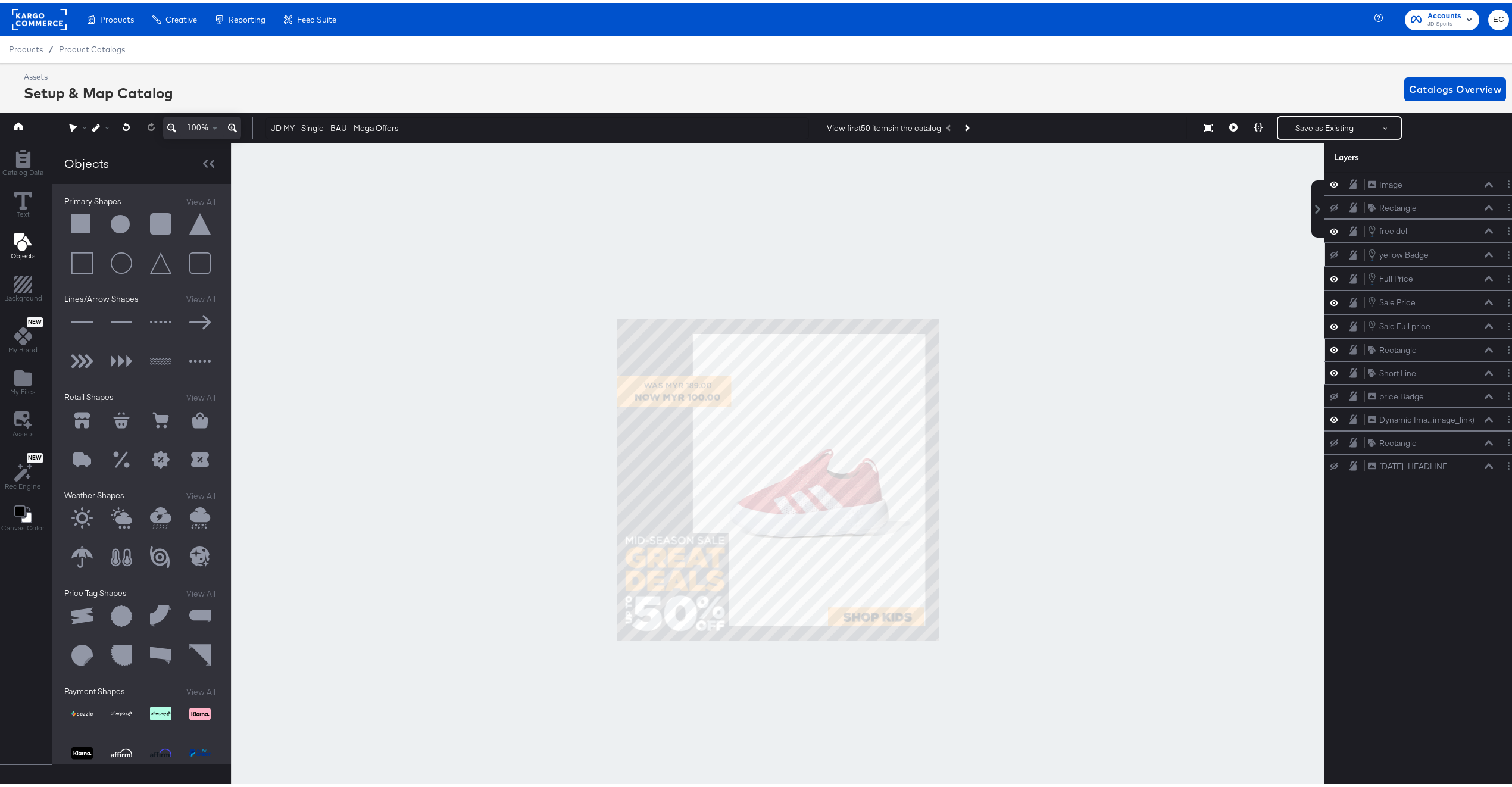
click at [1164, 435] on div at bounding box center [778, 477] width 1093 height 674
click at [1502, 256] on button "Layer Options" at bounding box center [1509, 252] width 12 height 12
click at [1434, 304] on li "Rename" at bounding box center [1434, 307] width 65 height 12
click at [1434, 297] on button "Edit Smart Layer" at bounding box center [1432, 292] width 60 height 12
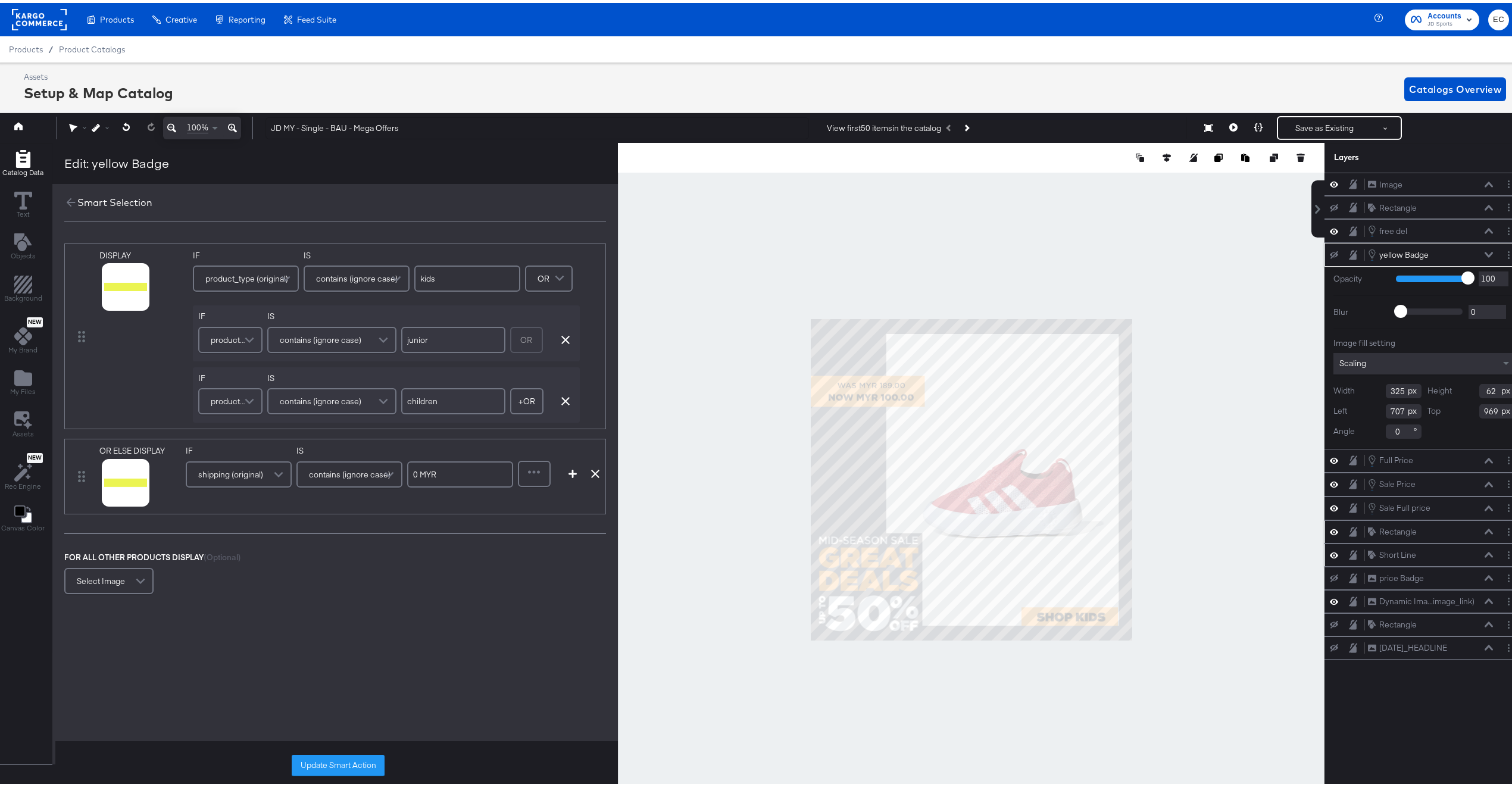
click at [640, 297] on div at bounding box center [971, 477] width 706 height 674
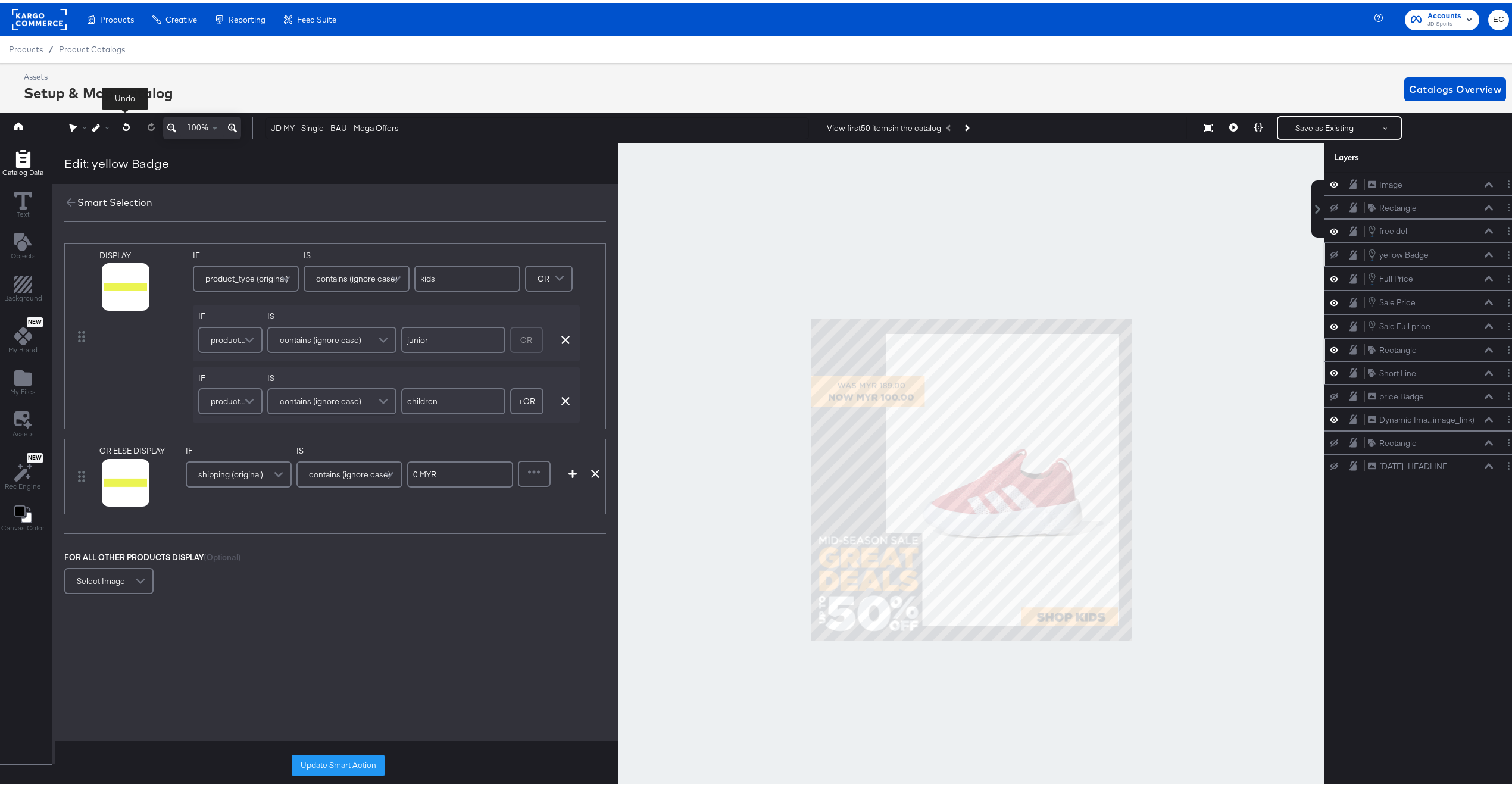
click at [124, 124] on icon at bounding box center [126, 124] width 7 height 8
click at [69, 203] on icon at bounding box center [71, 199] width 13 height 13
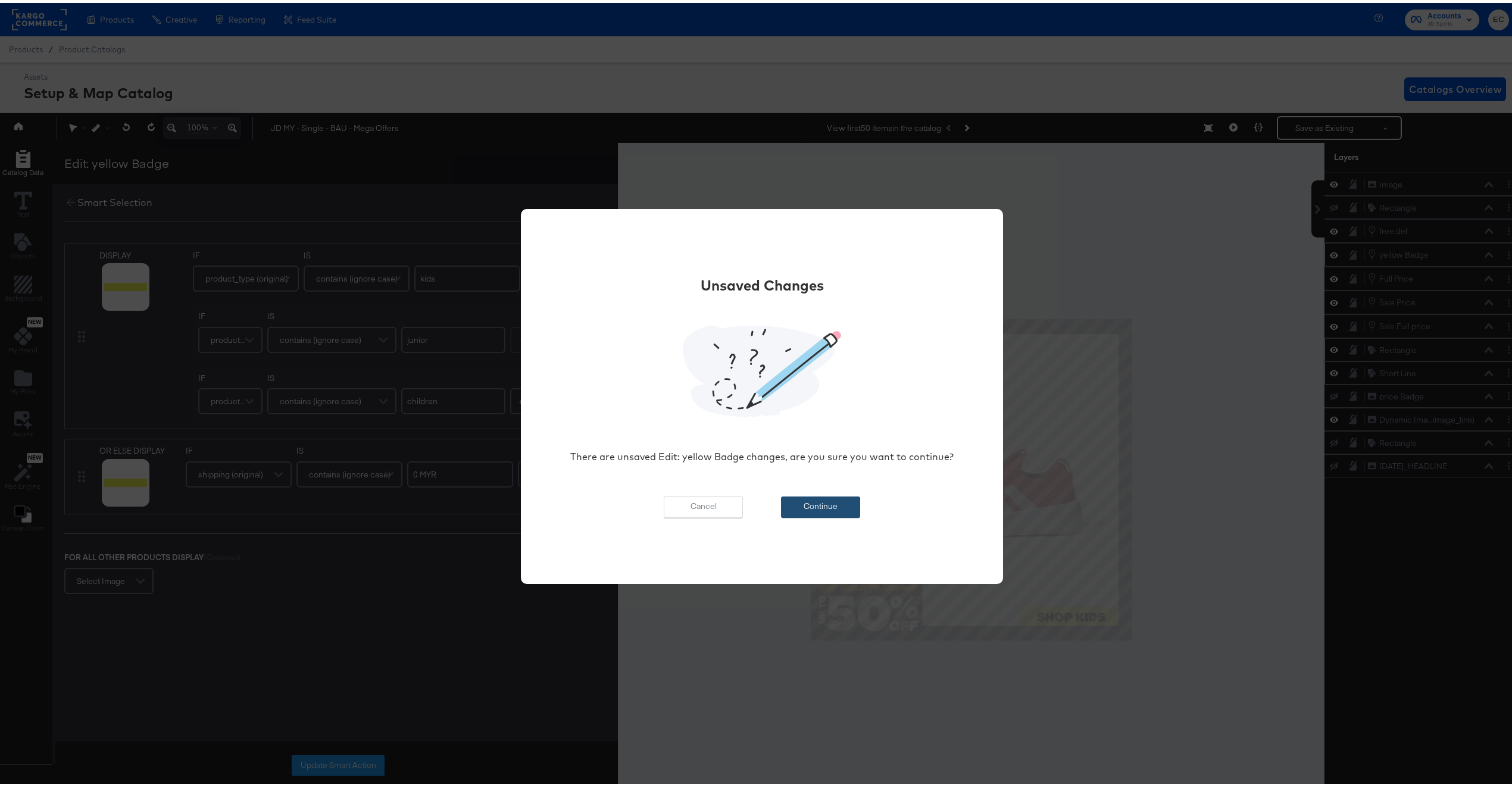
click at [838, 503] on button "Continue" at bounding box center [821, 505] width 79 height 22
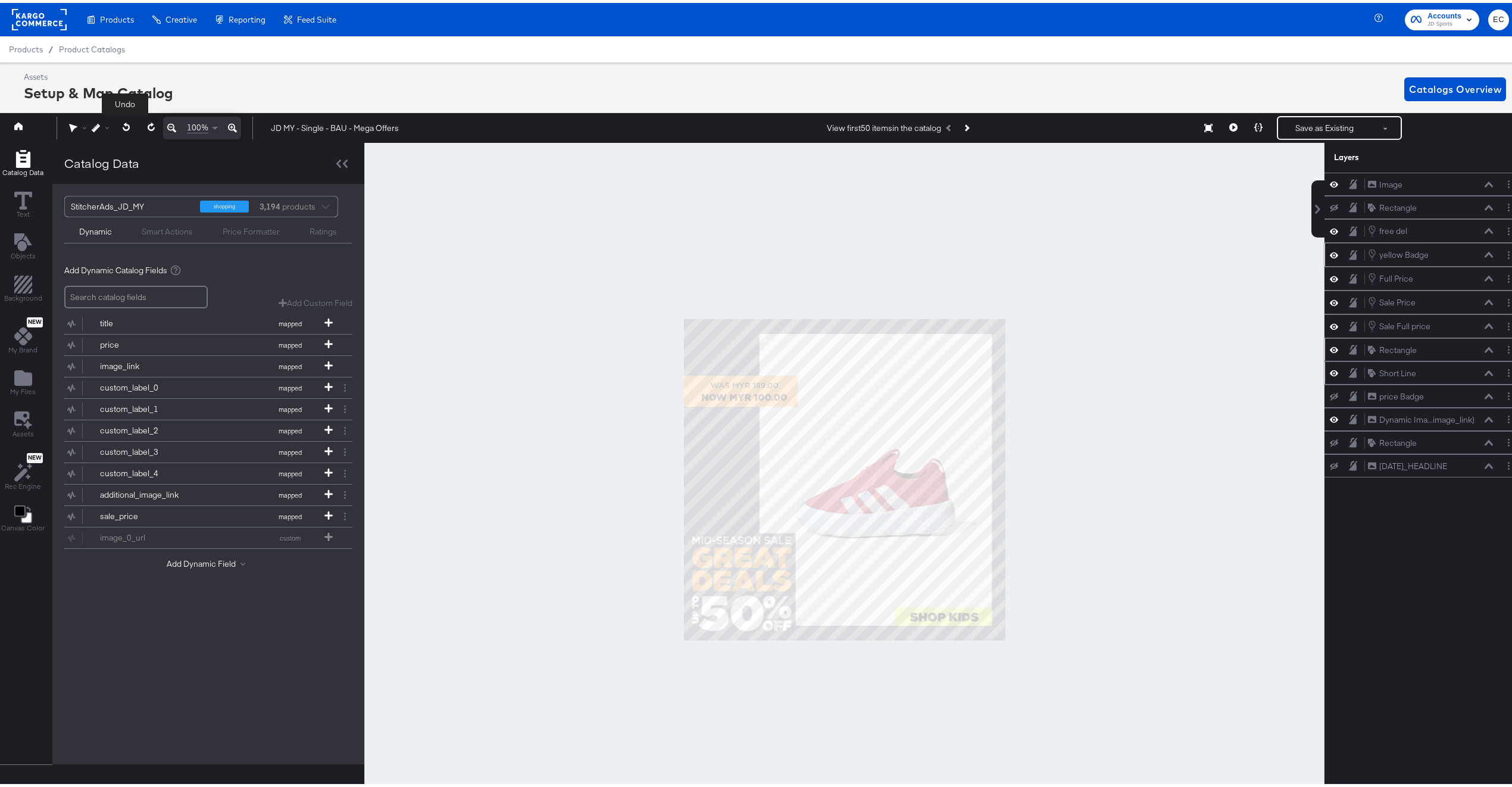
click at [124, 124] on icon at bounding box center [126, 124] width 7 height 8
click at [122, 125] on icon at bounding box center [125, 124] width 7 height 8
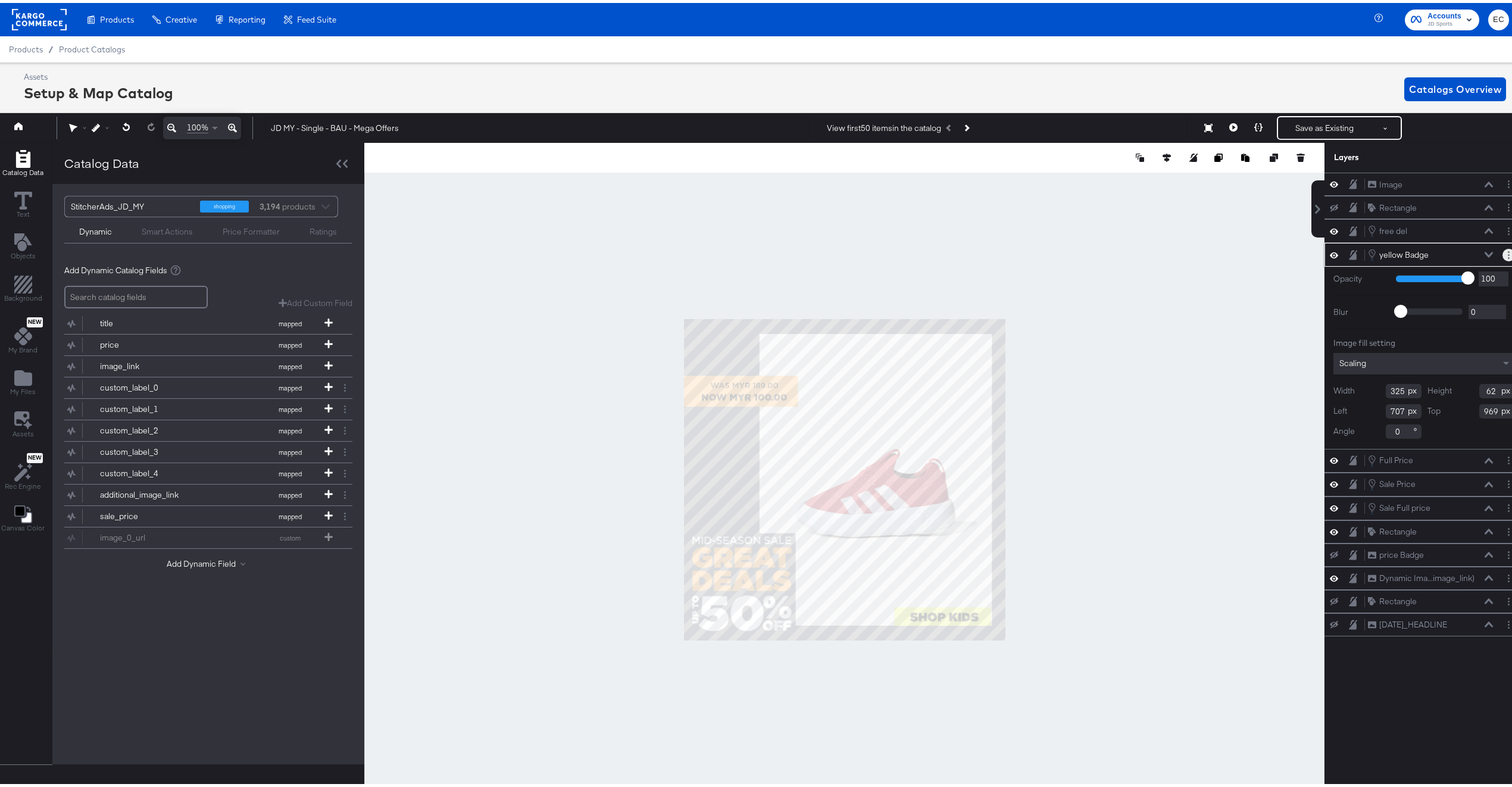
click at [1508, 253] on circle "Layer Options" at bounding box center [1509, 252] width 2 height 2
click at [1446, 292] on button "Edit Smart Layer" at bounding box center [1432, 292] width 60 height 12
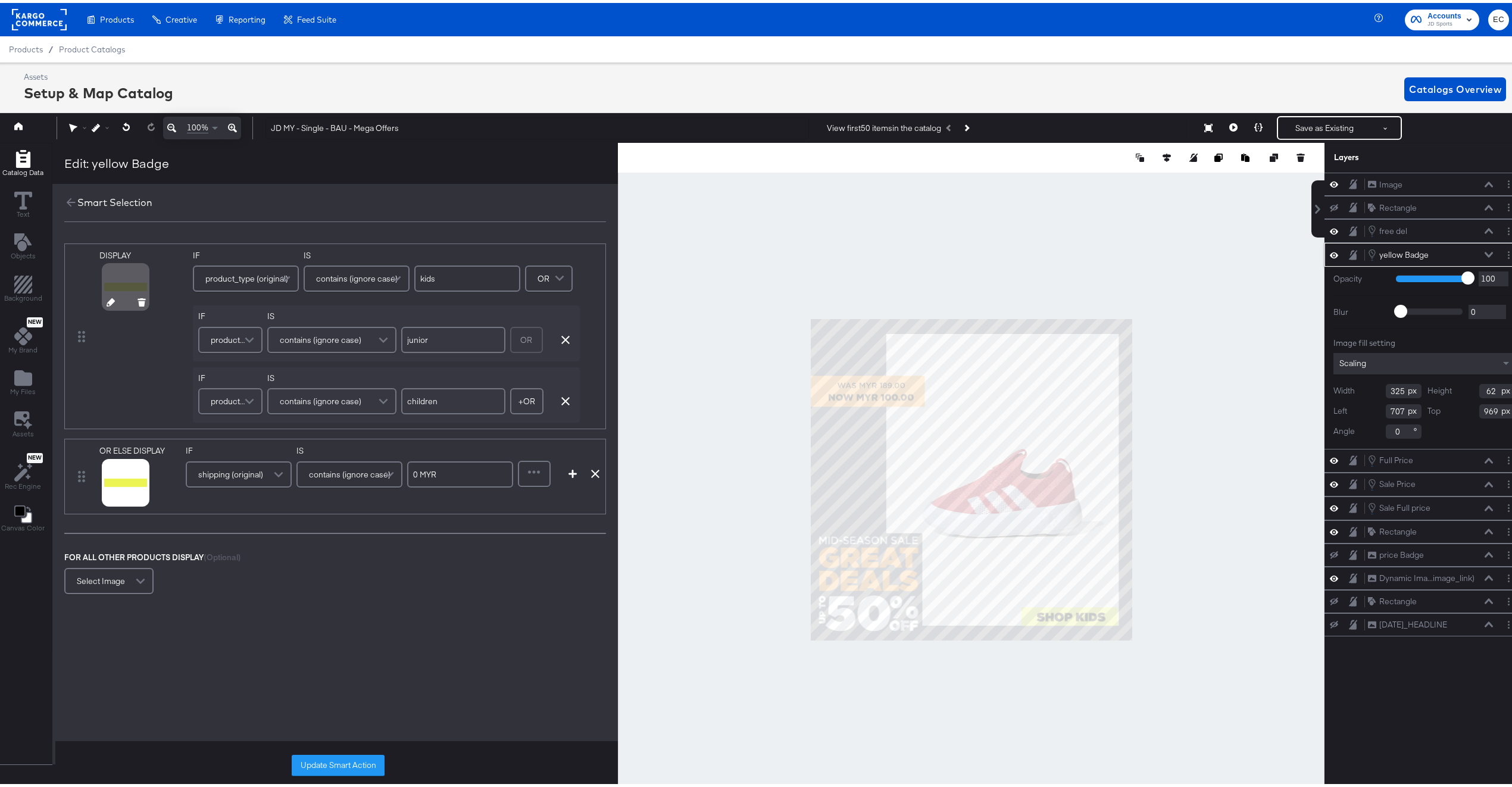
click at [108, 302] on icon at bounding box center [111, 299] width 8 height 8
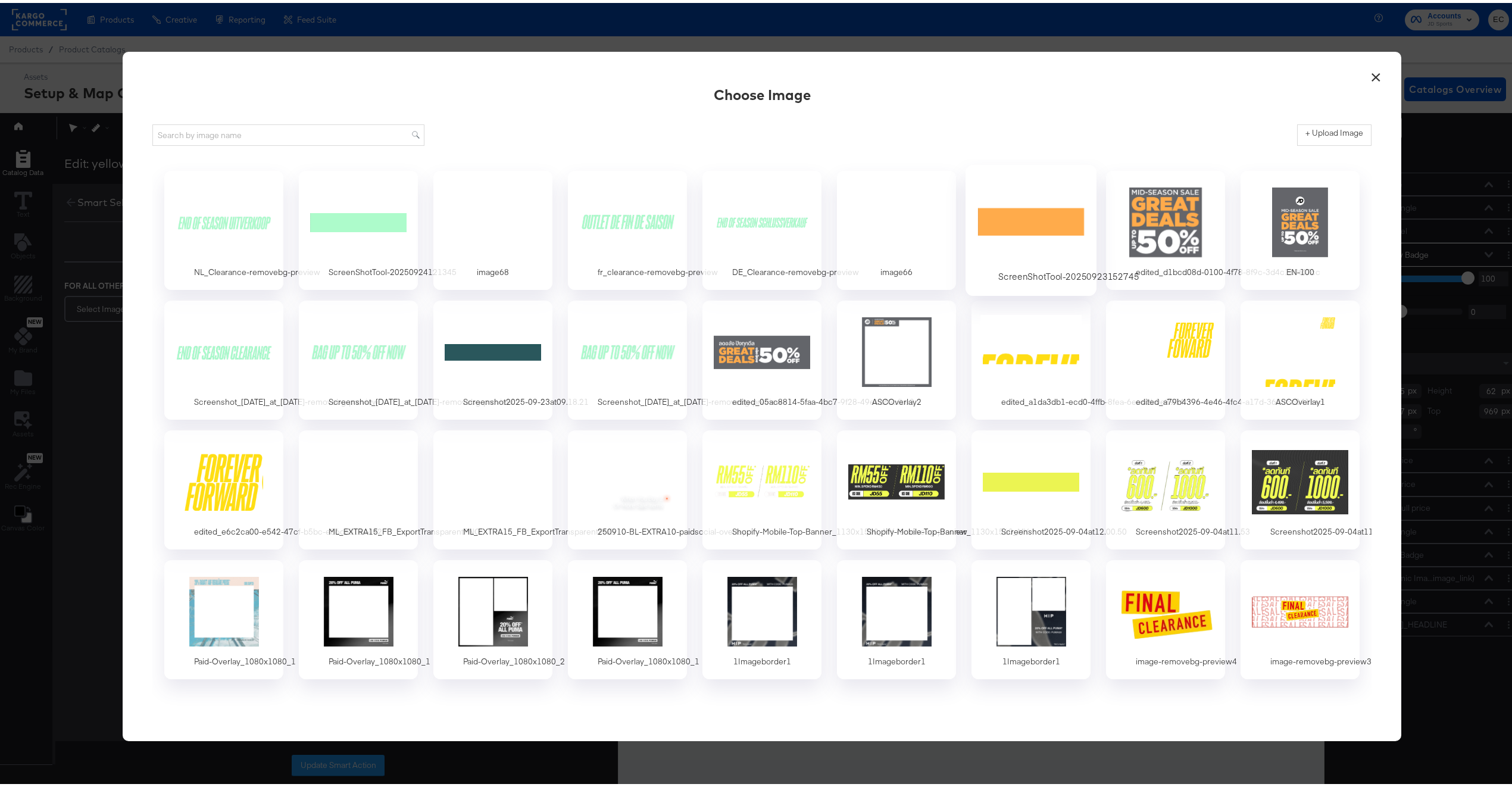
click at [1016, 242] on div at bounding box center [1031, 219] width 111 height 82
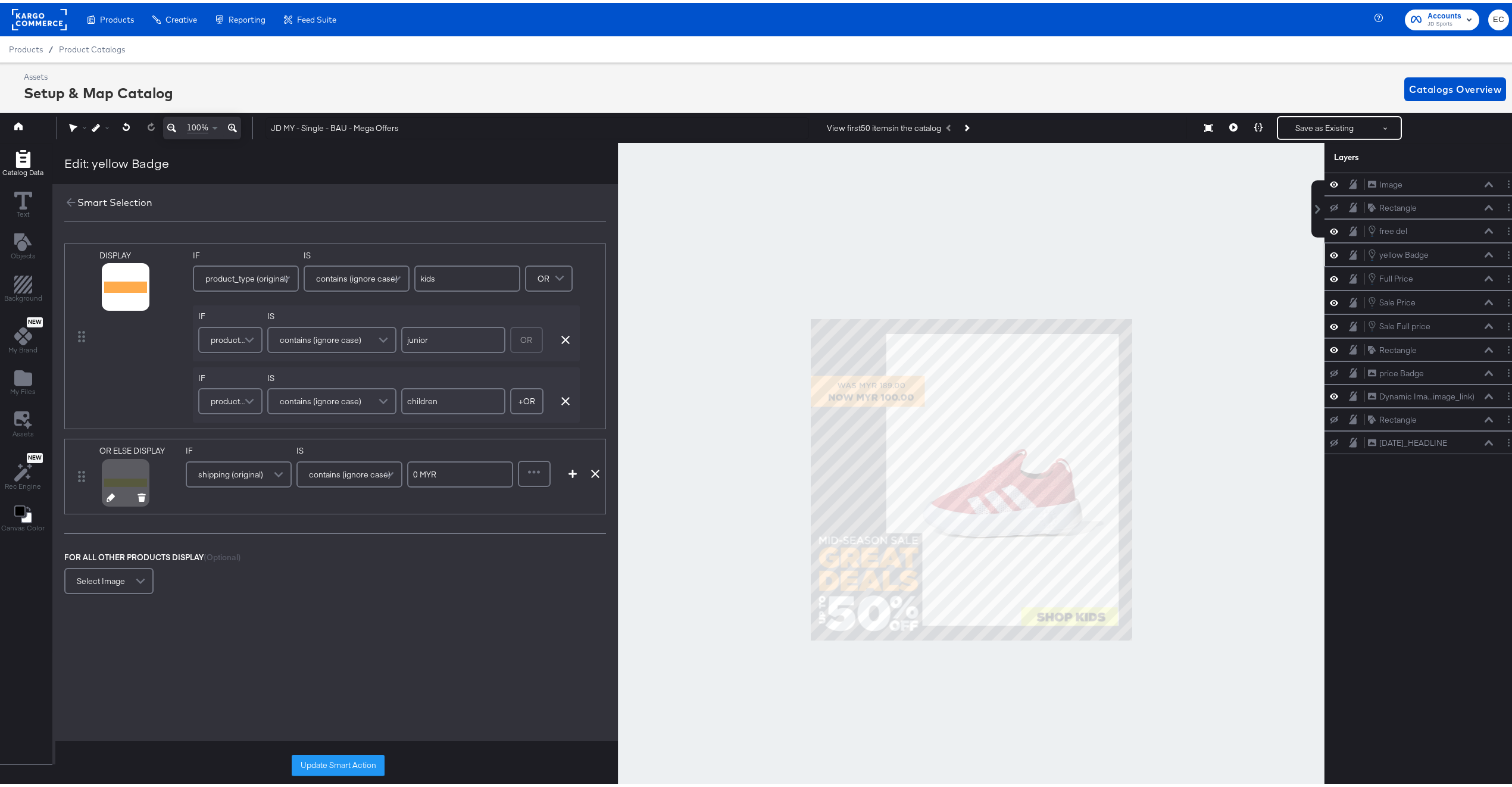
click at [107, 495] on icon at bounding box center [111, 495] width 8 height 8
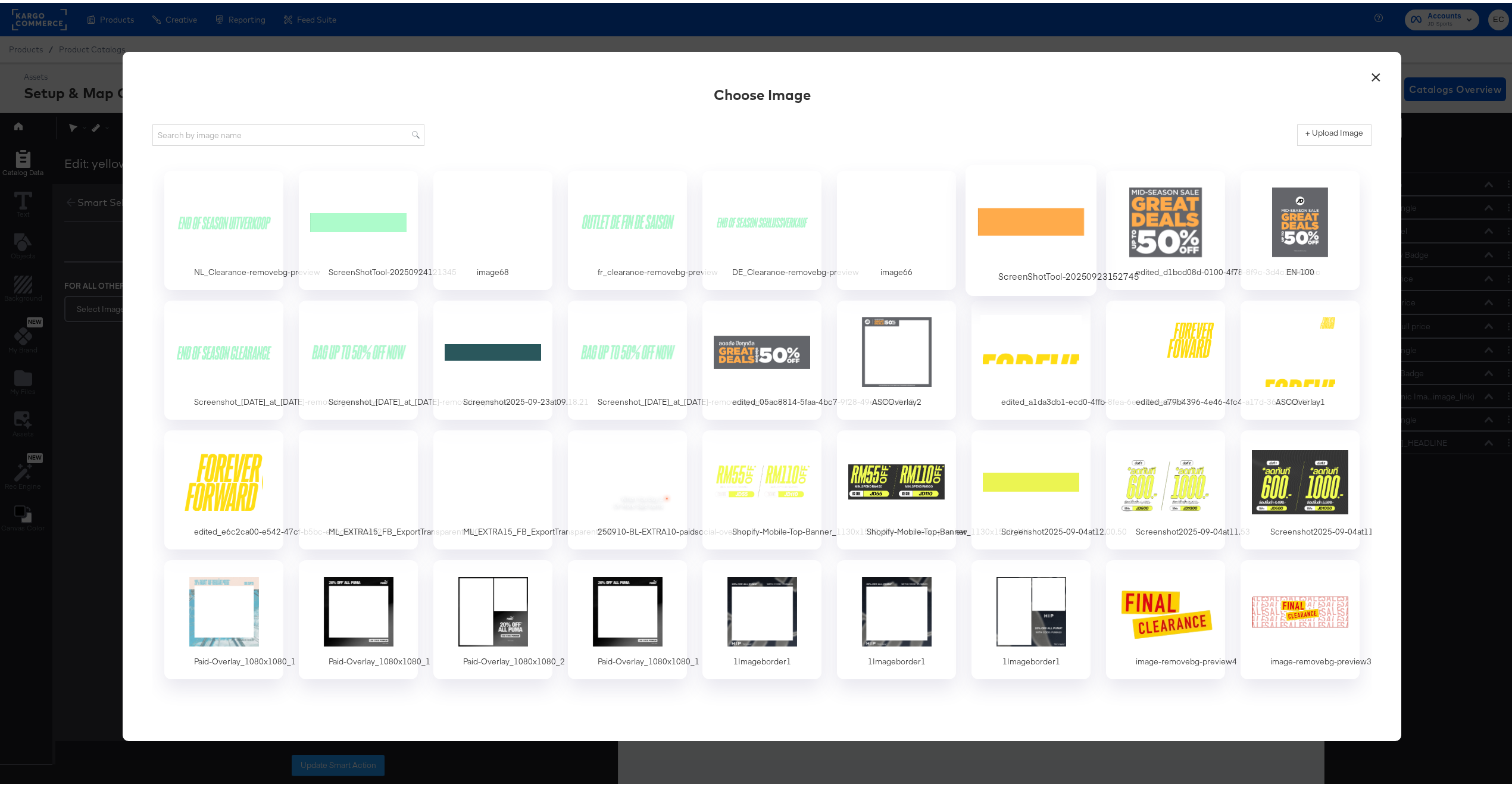
click at [992, 208] on div at bounding box center [1031, 219] width 111 height 82
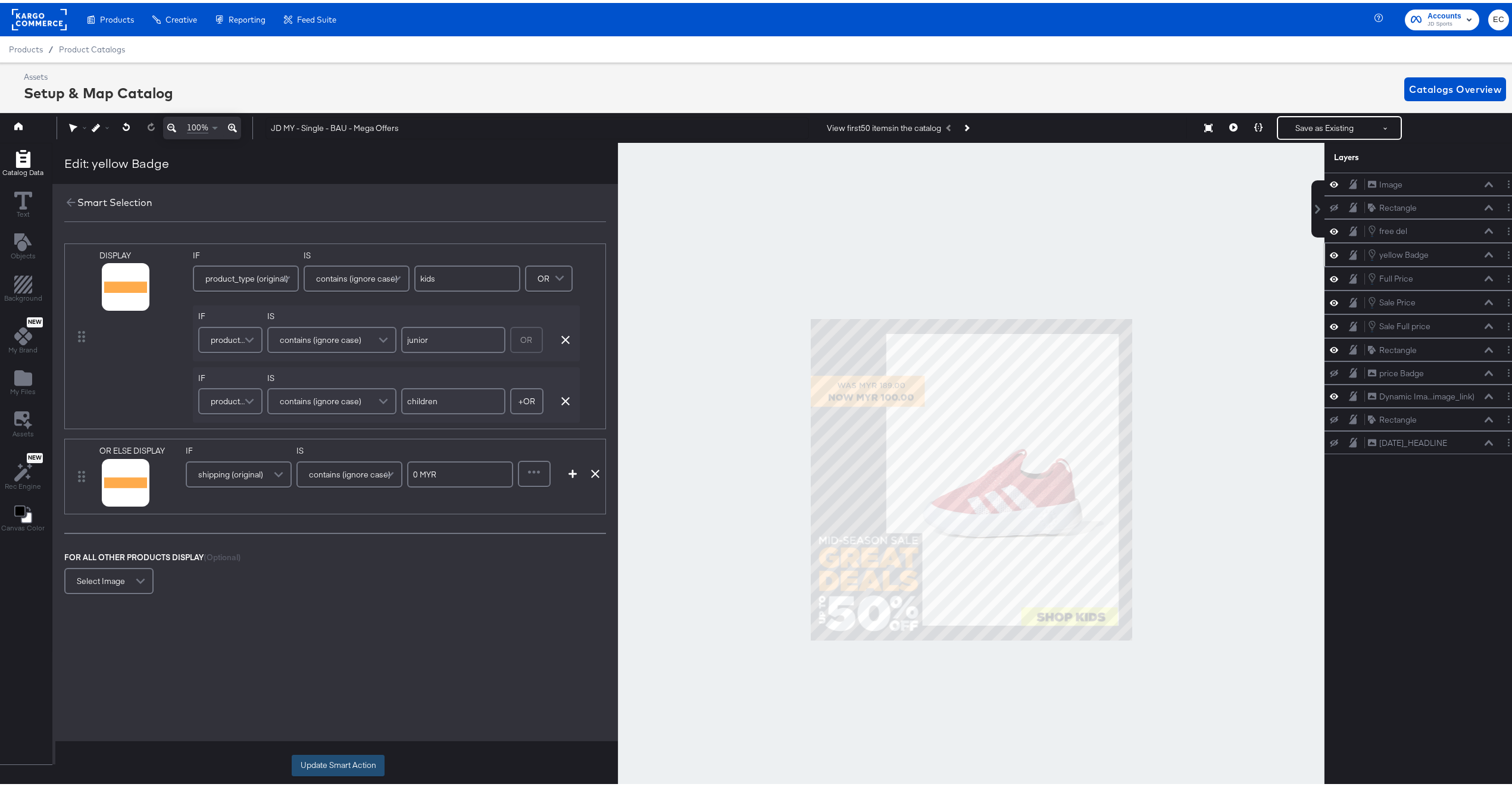
click at [338, 767] on button "Update Smart Action" at bounding box center [338, 763] width 93 height 22
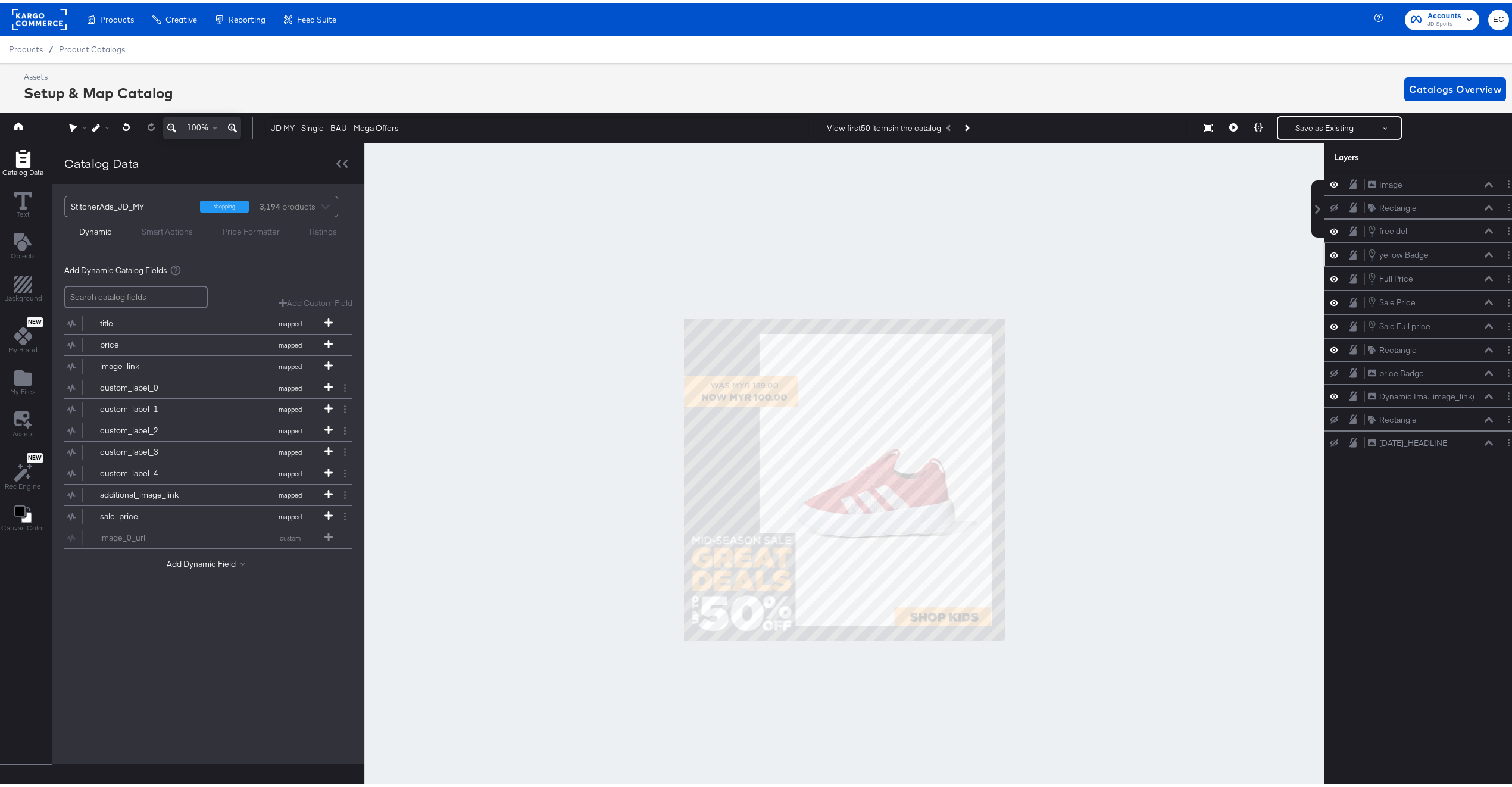
click at [1135, 395] on div at bounding box center [844, 477] width 960 height 674
click at [1227, 122] on button at bounding box center [1233, 124] width 25 height 24
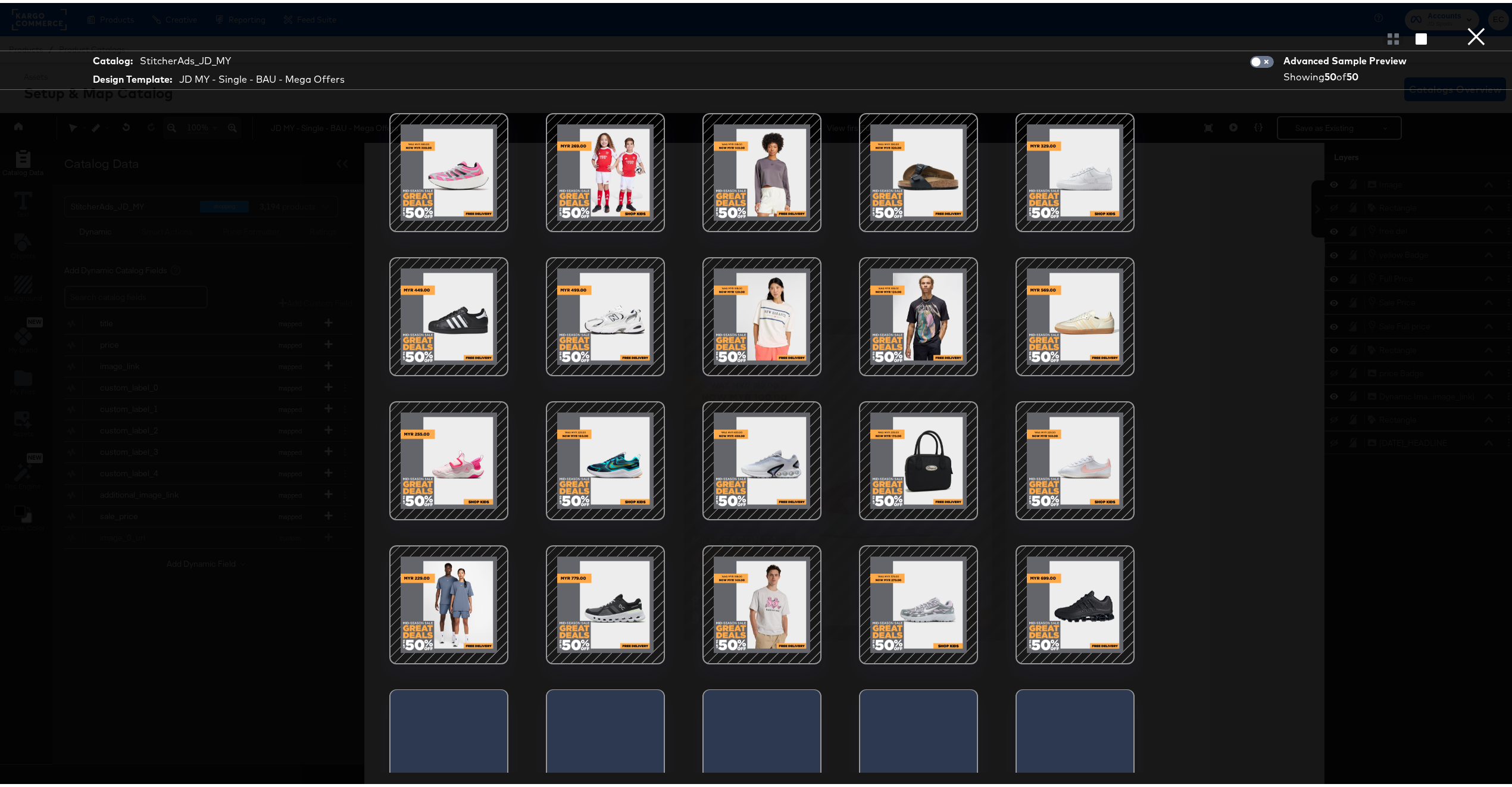
scroll to position [299, 0]
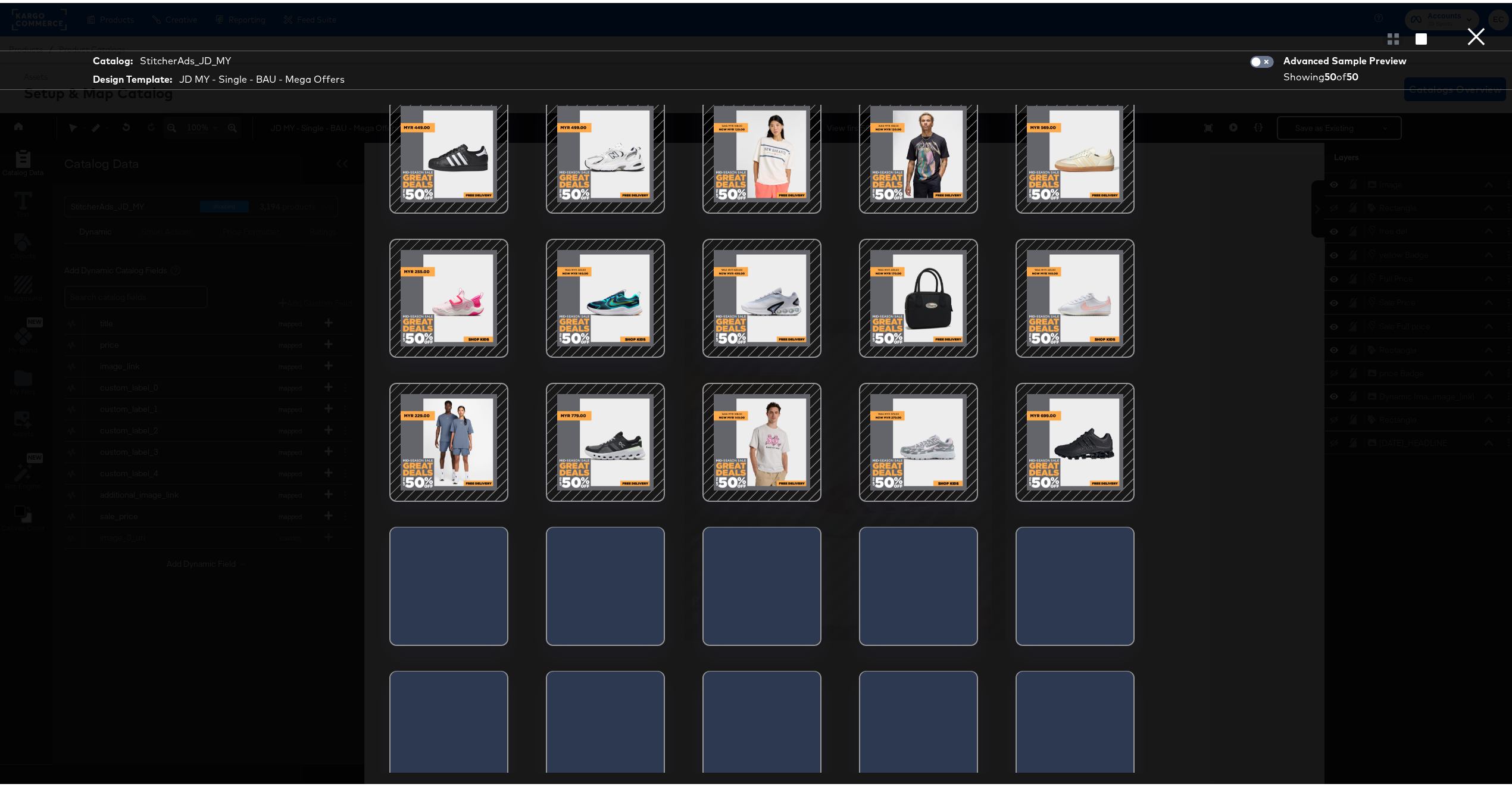
click at [1465, 24] on button "×" at bounding box center [1476, 12] width 24 height 24
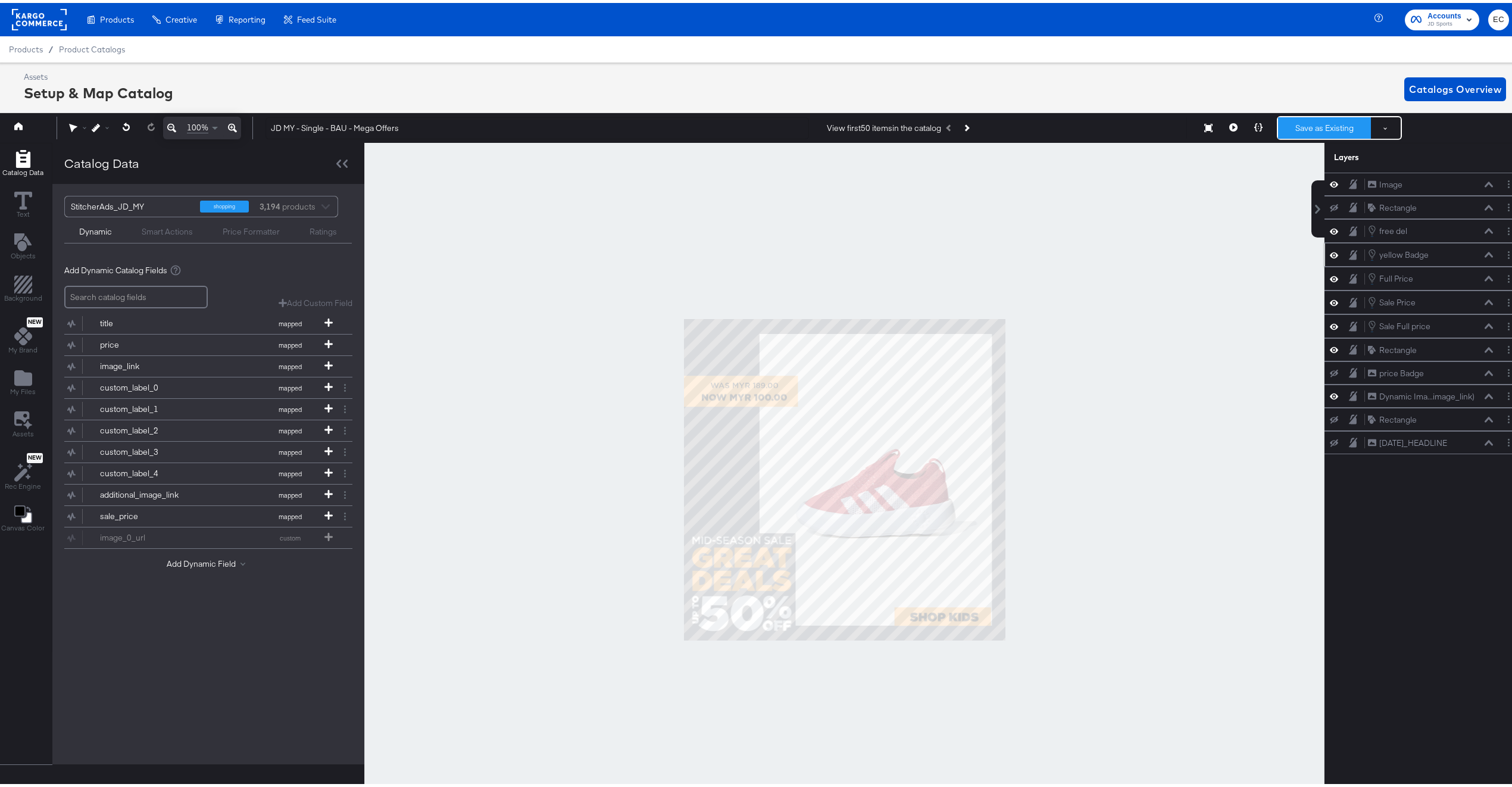
click at [1286, 132] on button "Save as Existing" at bounding box center [1324, 125] width 93 height 22
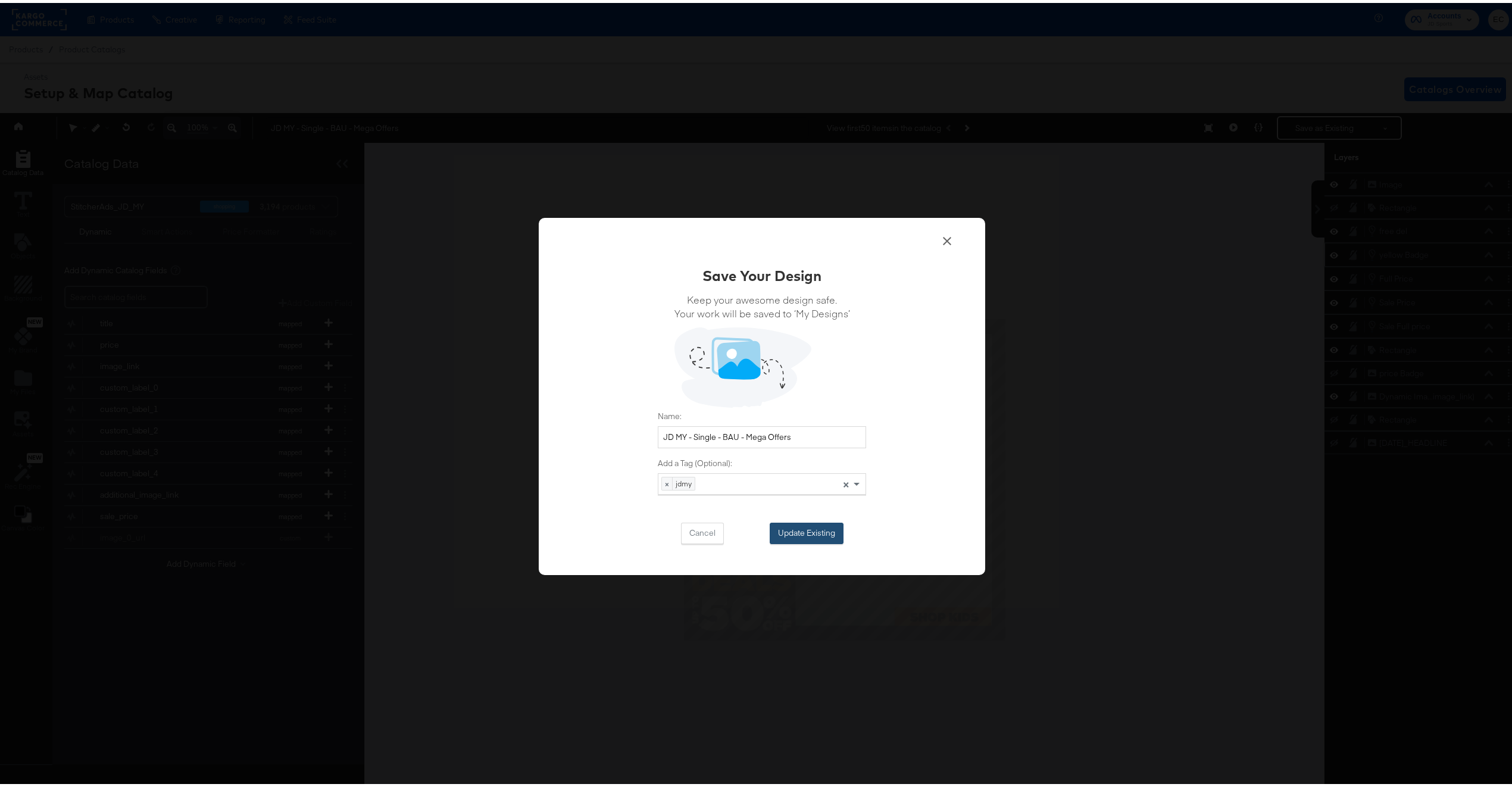
click at [824, 533] on button "Update Existing" at bounding box center [806, 531] width 74 height 22
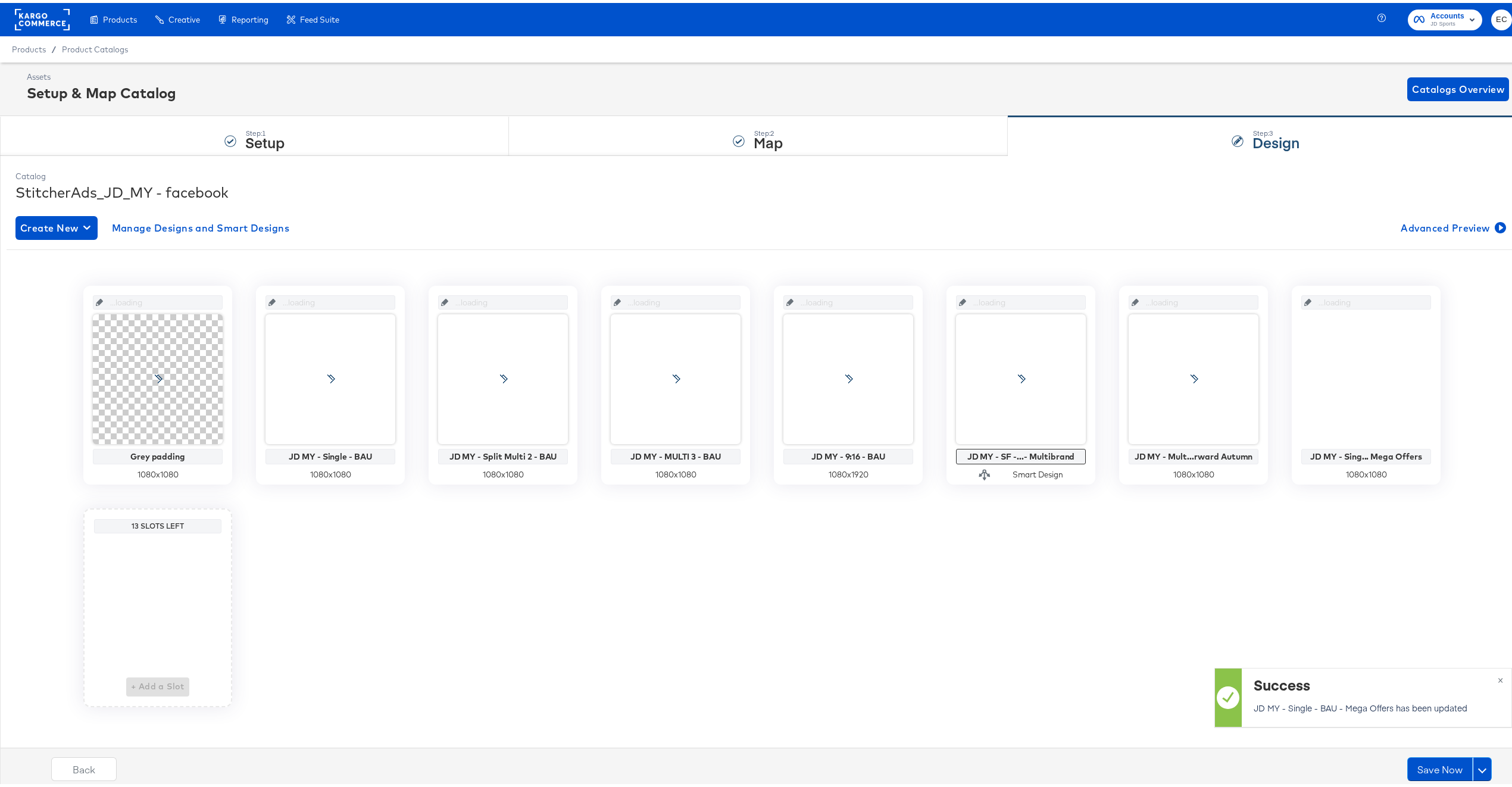
scroll to position [0, 0]
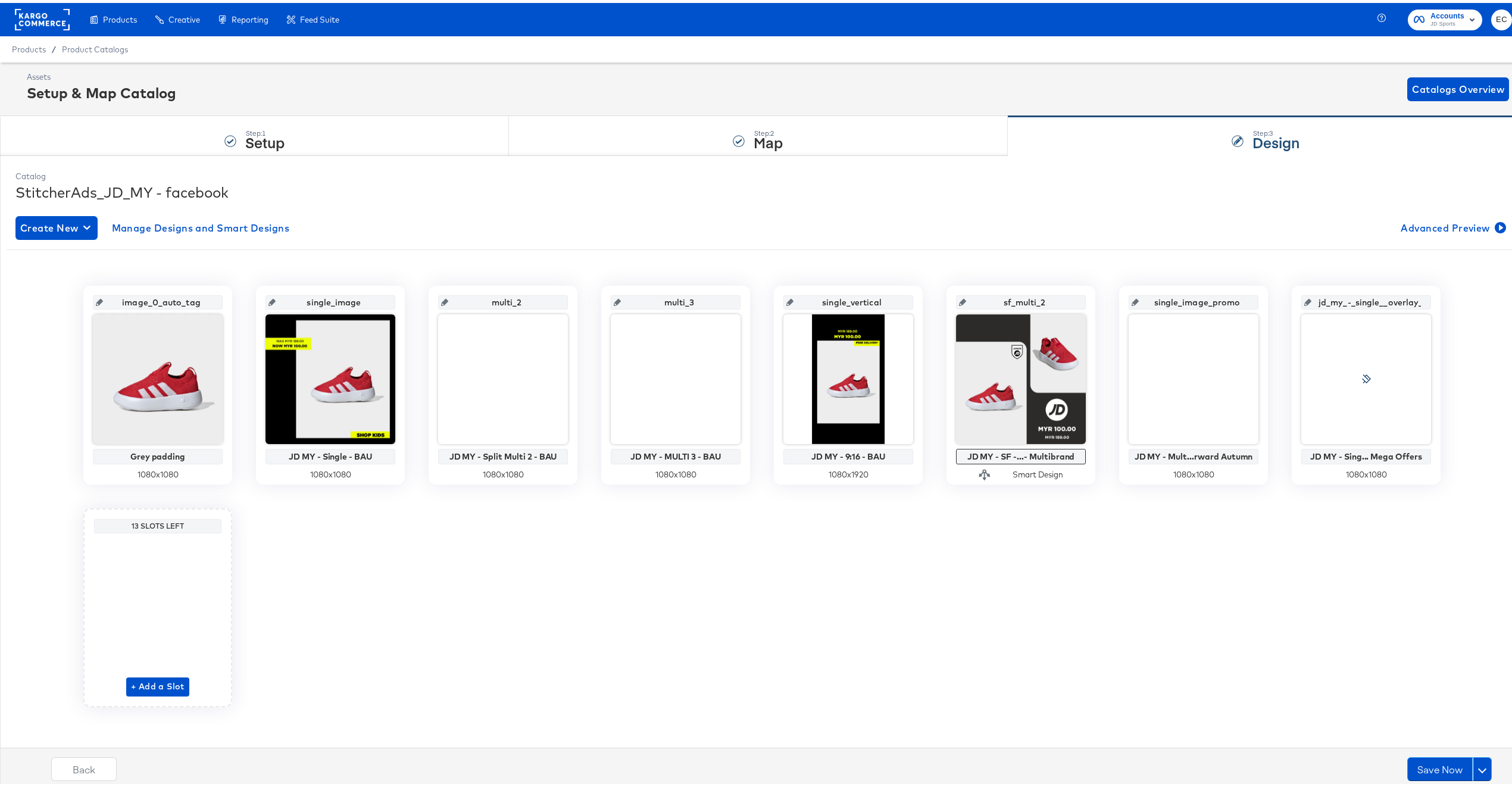
click at [1354, 296] on input "jd_my_-_single__overlay_7" at bounding box center [1370, 295] width 117 height 32
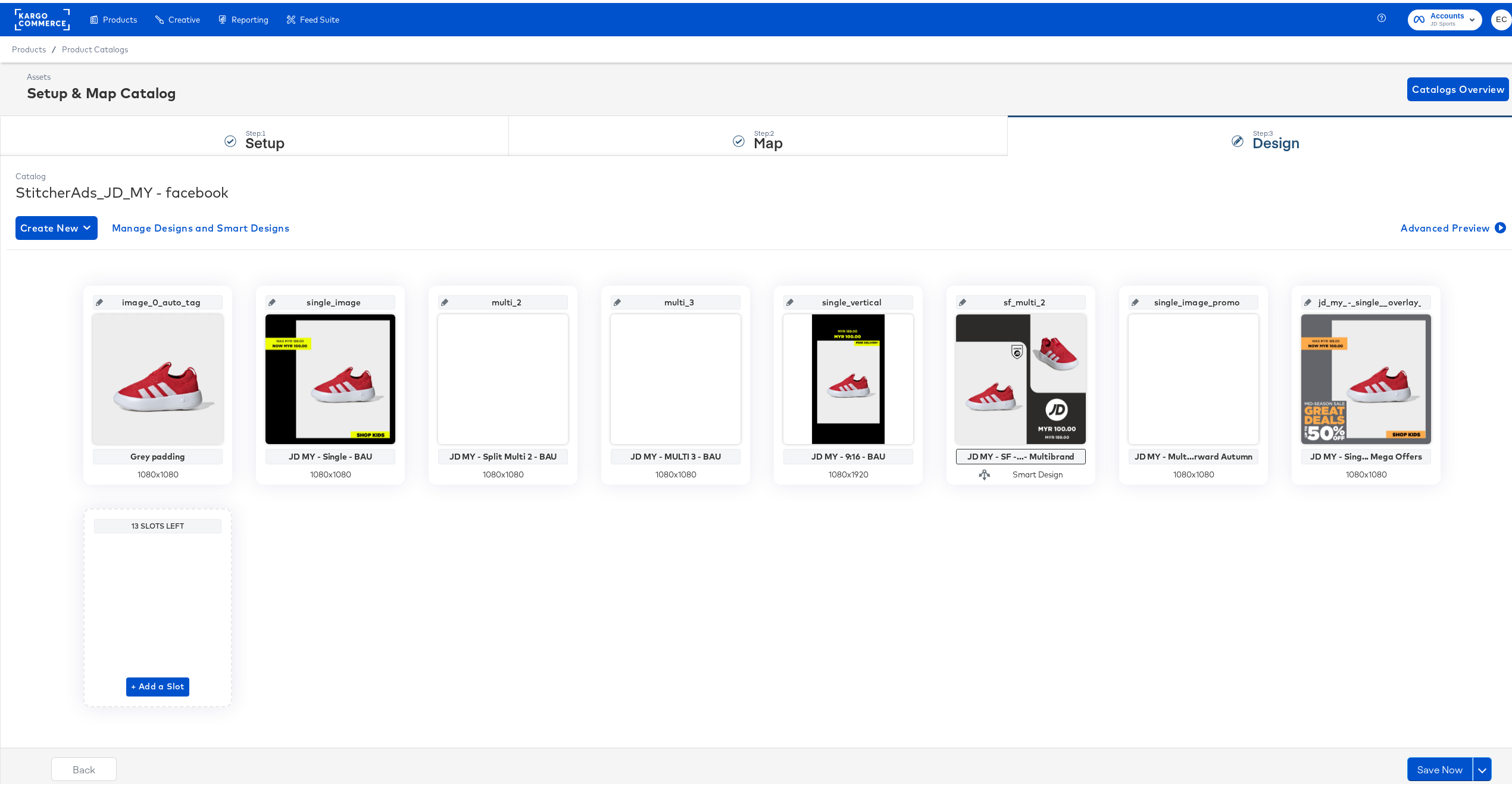
click at [1182, 300] on input "single_image_promo" at bounding box center [1197, 295] width 117 height 32
click at [1217, 298] on input "single_image_promo" at bounding box center [1197, 295] width 117 height 32
click at [1232, 299] on input "single_image_promo" at bounding box center [1197, 295] width 117 height 32
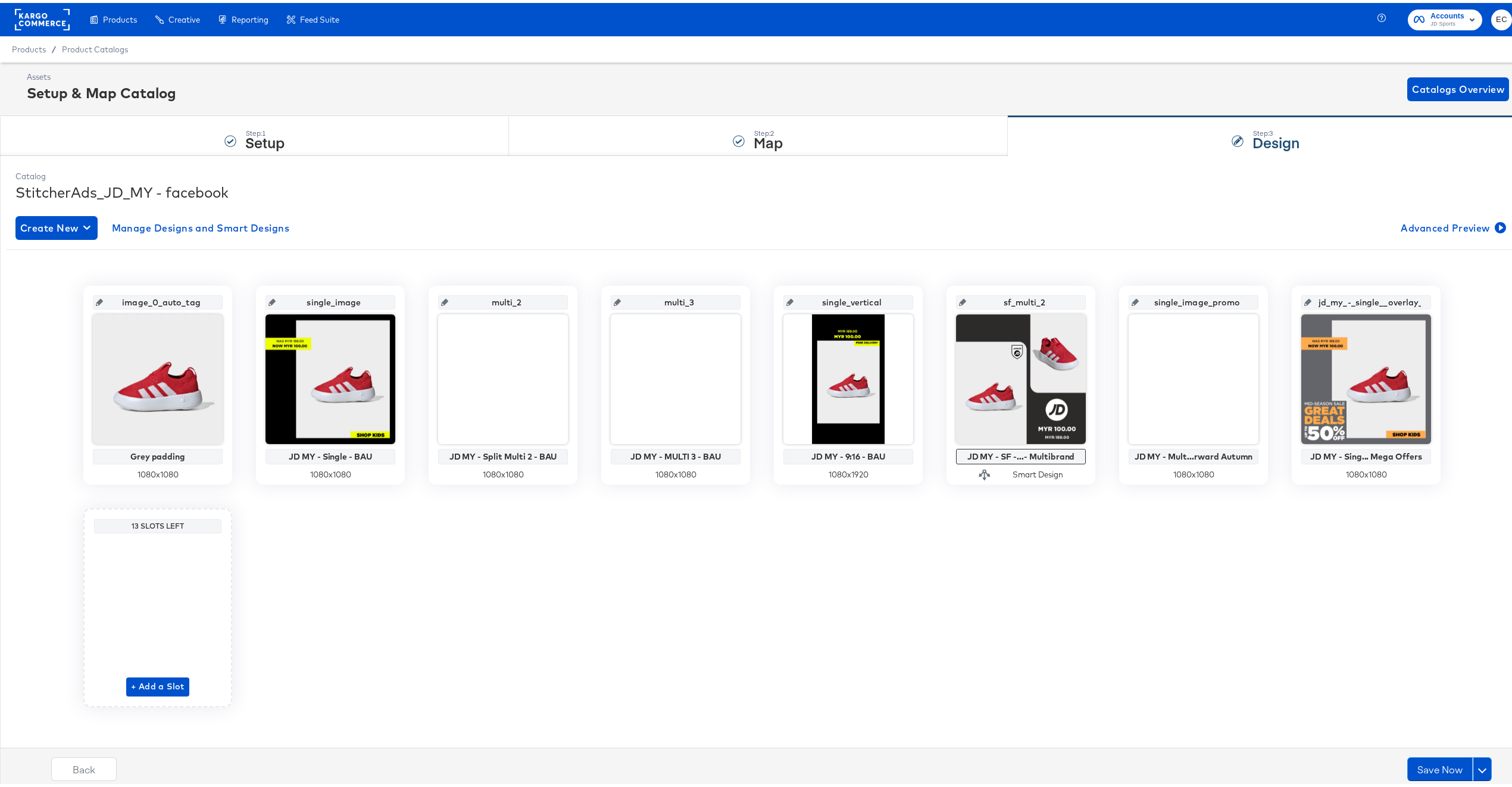
click at [1224, 301] on input "single_image_promo" at bounding box center [1197, 295] width 117 height 32
click at [1369, 299] on input "jd_my_-_single__overlay_7" at bounding box center [1370, 295] width 117 height 32
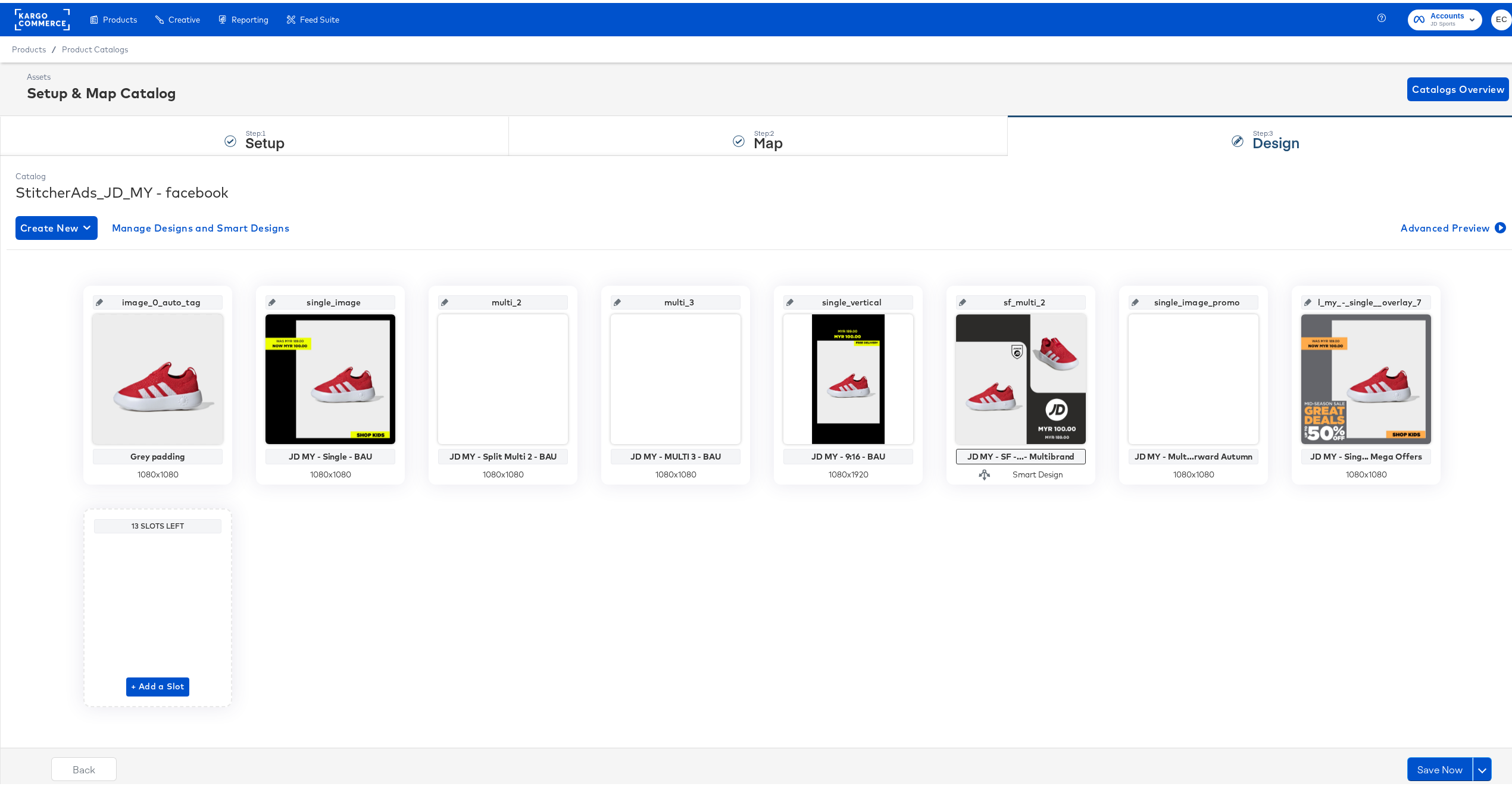
click at [1235, 299] on input "single_image_promo" at bounding box center [1197, 295] width 117 height 32
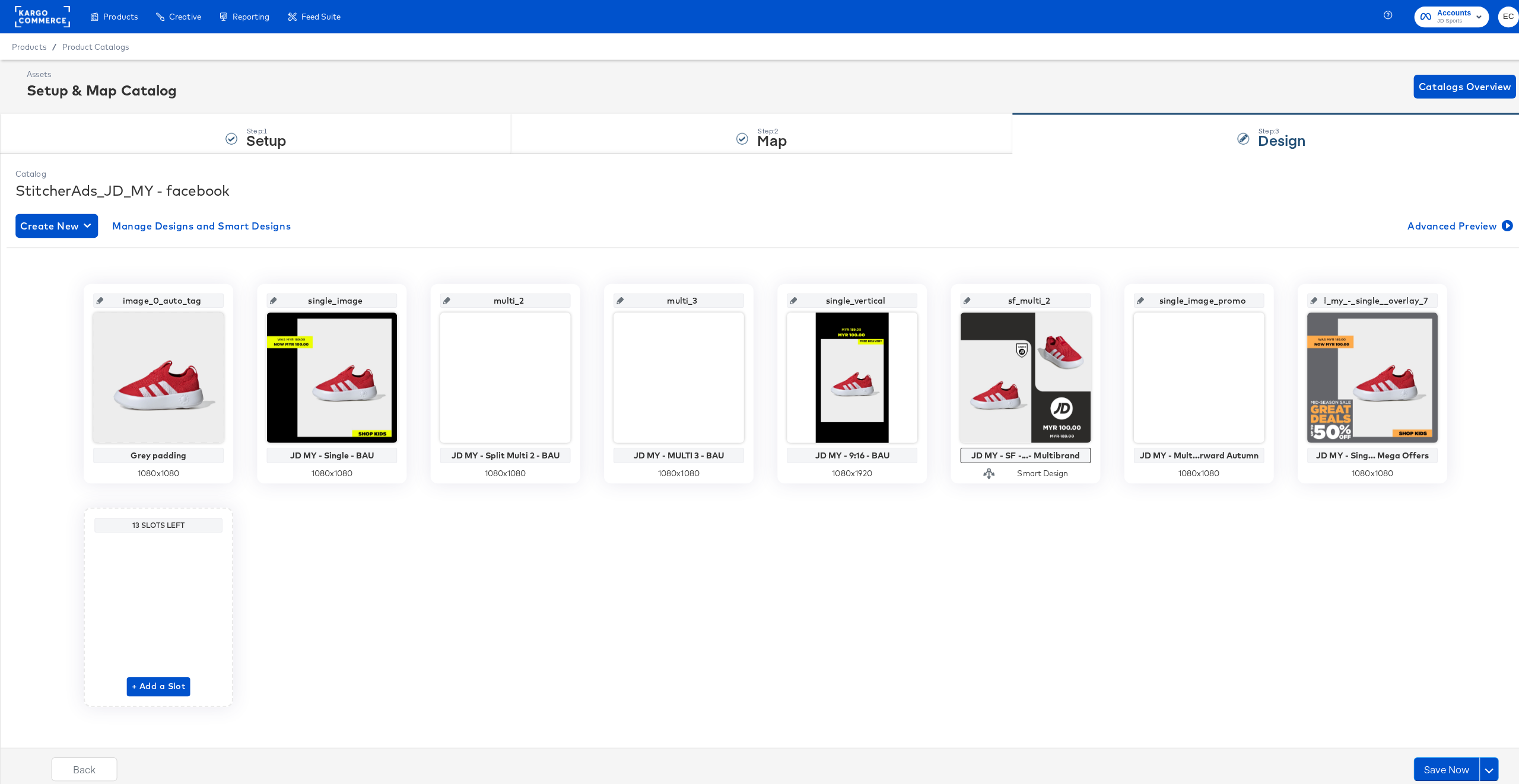
scroll to position [0, 0]
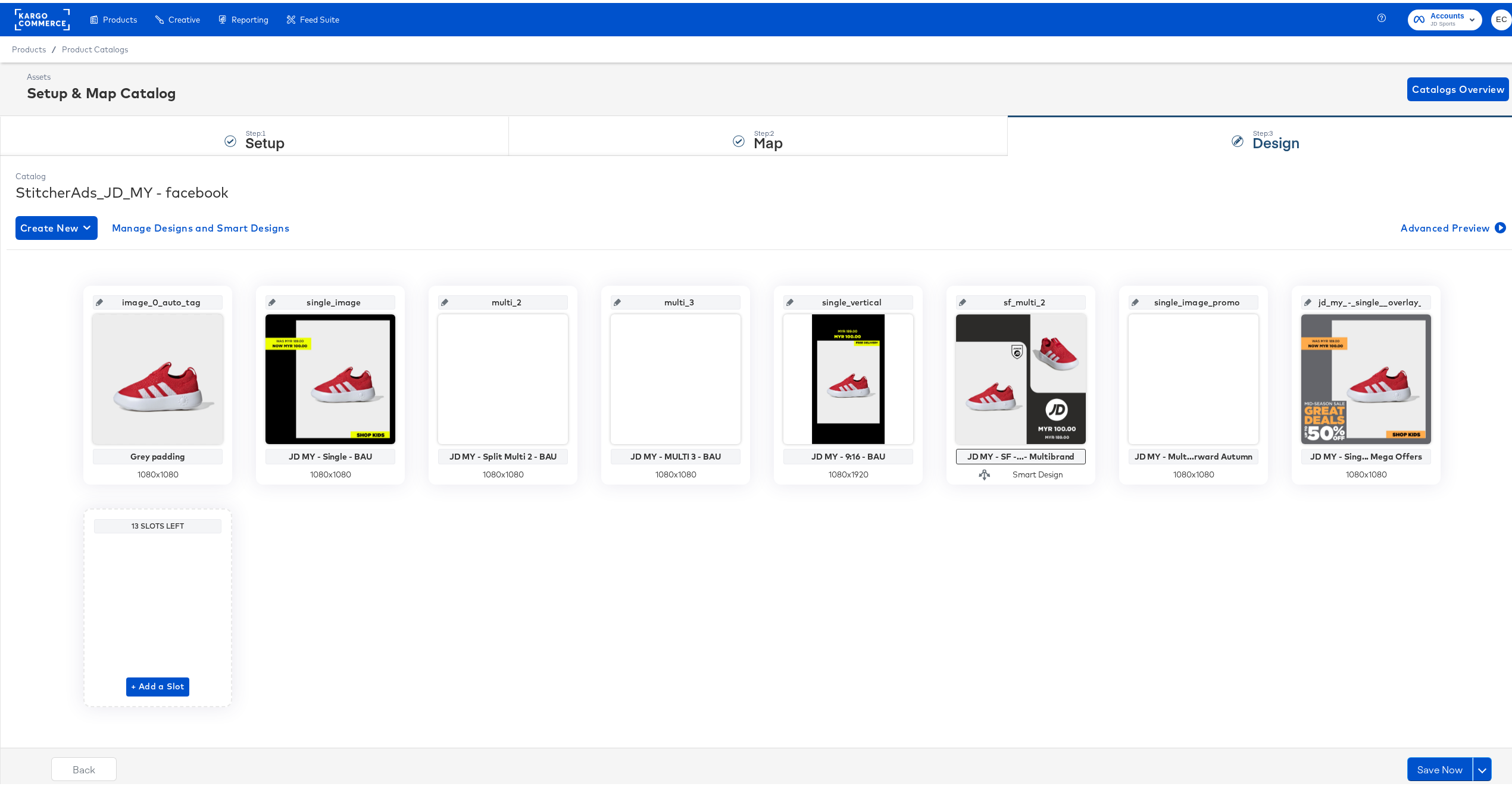
click at [1235, 299] on input "single_image_promo" at bounding box center [1197, 295] width 117 height 32
click at [1399, 301] on input "jd_my_-_single__overlay_7" at bounding box center [1370, 295] width 117 height 32
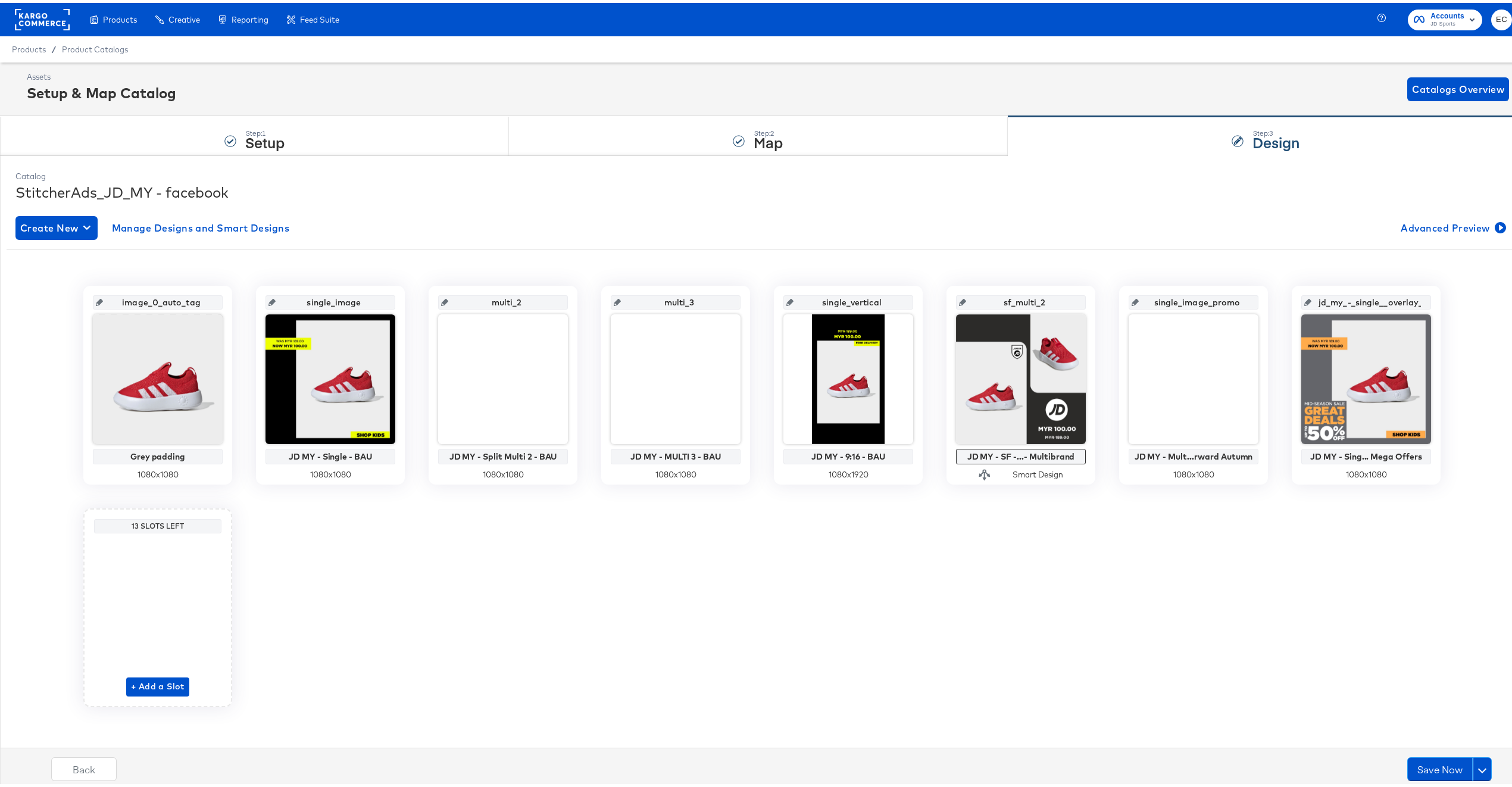
click at [1233, 302] on input "single_image_promo" at bounding box center [1197, 295] width 117 height 32
click at [1227, 302] on input "single_image_promo" at bounding box center [1197, 295] width 117 height 32
click at [1225, 300] on input "single_image_promo" at bounding box center [1197, 295] width 117 height 32
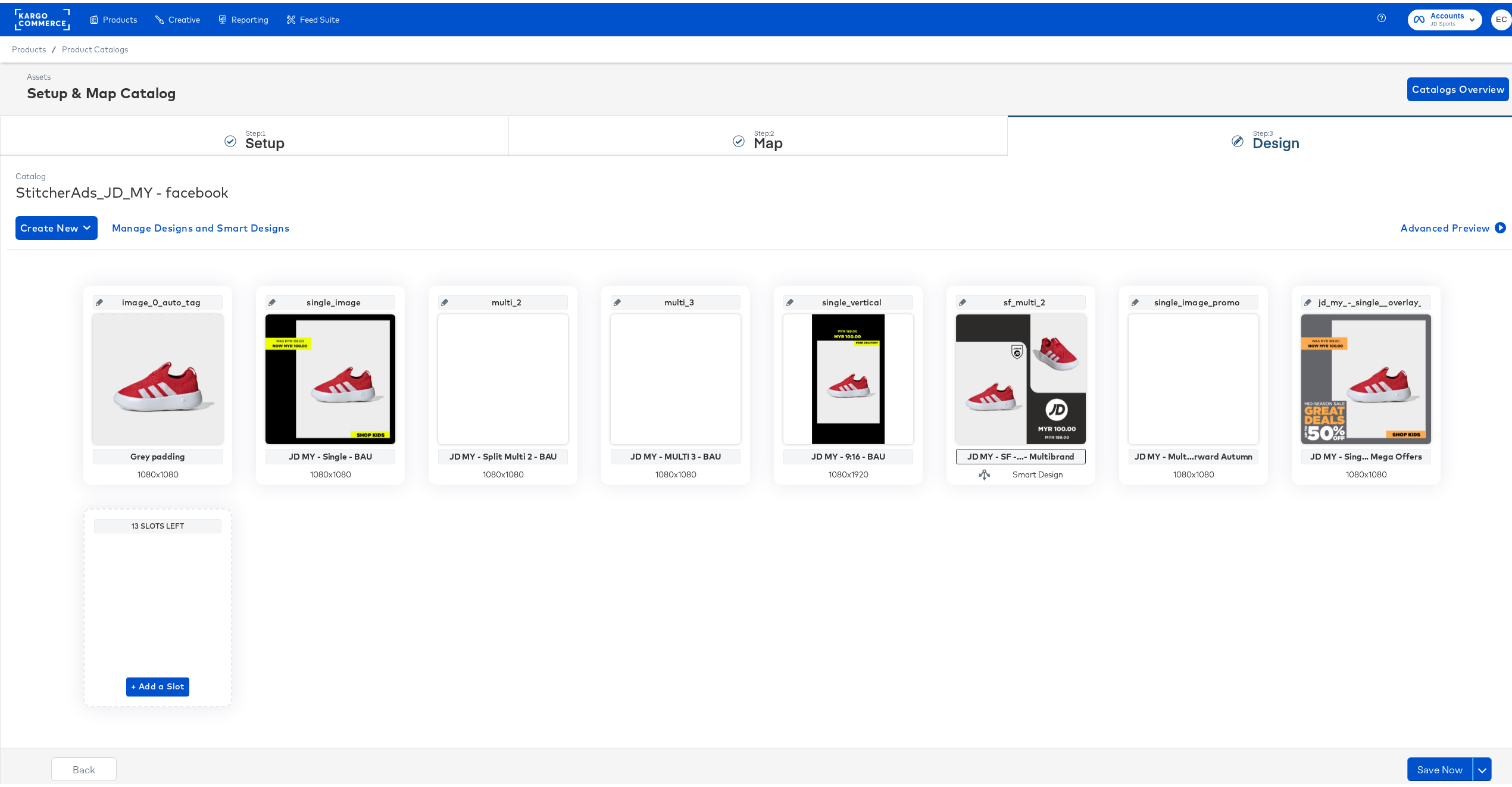
click at [1228, 301] on input "single_image_promo" at bounding box center [1197, 295] width 117 height 32
click at [1244, 302] on input "single_image_promo" at bounding box center [1197, 295] width 117 height 32
type input "single_image_push"
click at [1356, 577] on div "image_0_auto_tag Grey padding 1080 x 1080 single_image JD MY - Single - BAU 108…" at bounding box center [762, 494] width 1511 height 422
click at [1350, 298] on input "jd_my_-_single__overlay_7" at bounding box center [1370, 295] width 117 height 32
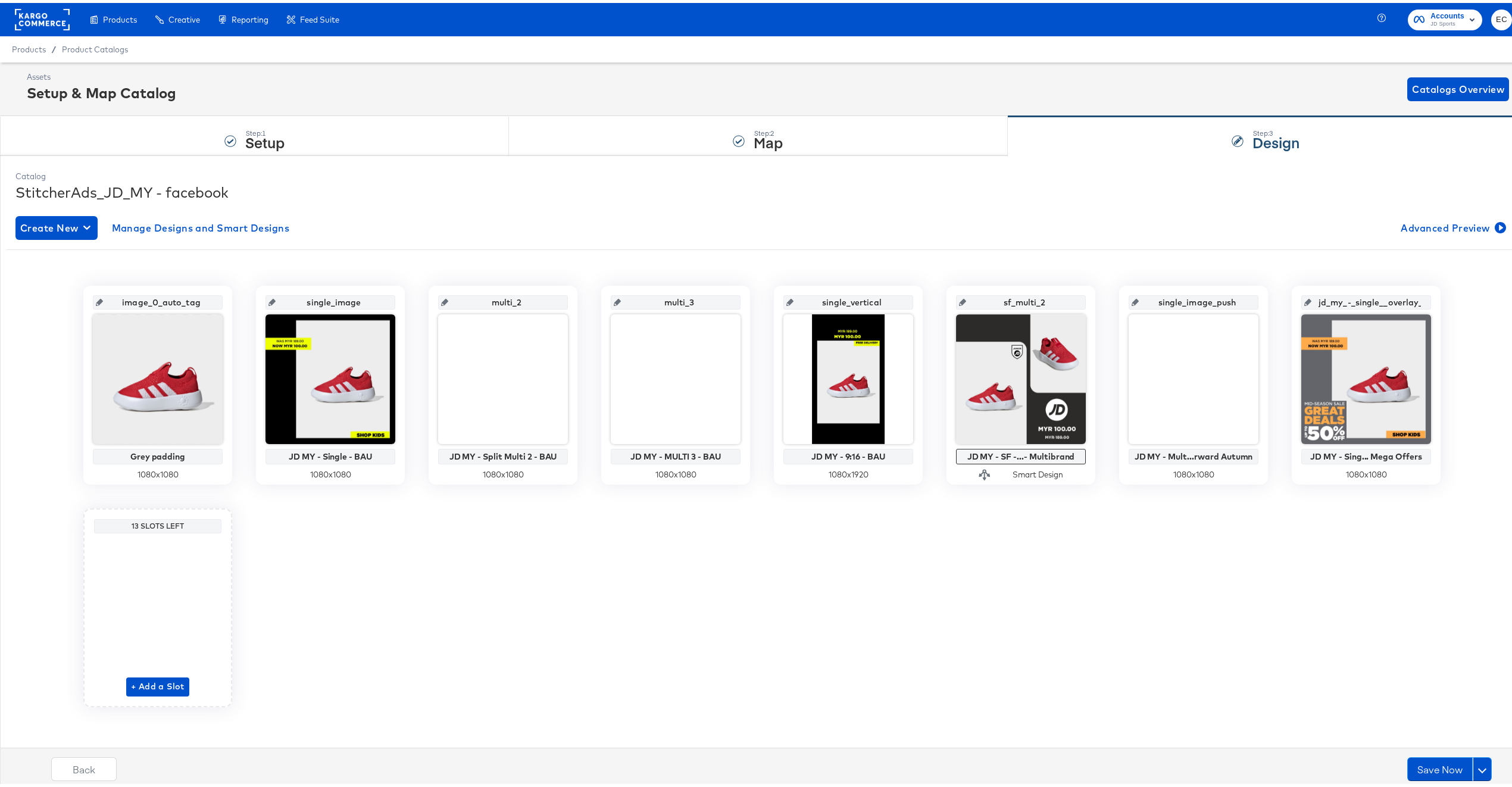
click at [1350, 298] on input "jd_my_-_single__overlay_7" at bounding box center [1370, 295] width 117 height 32
paste input "single_image_promo"
type input "single_image_promo"
click at [1161, 653] on div "image_0_auto_tag Grey padding 1080 x 1080 single_image JD MY - Single - BAU 108…" at bounding box center [762, 494] width 1511 height 422
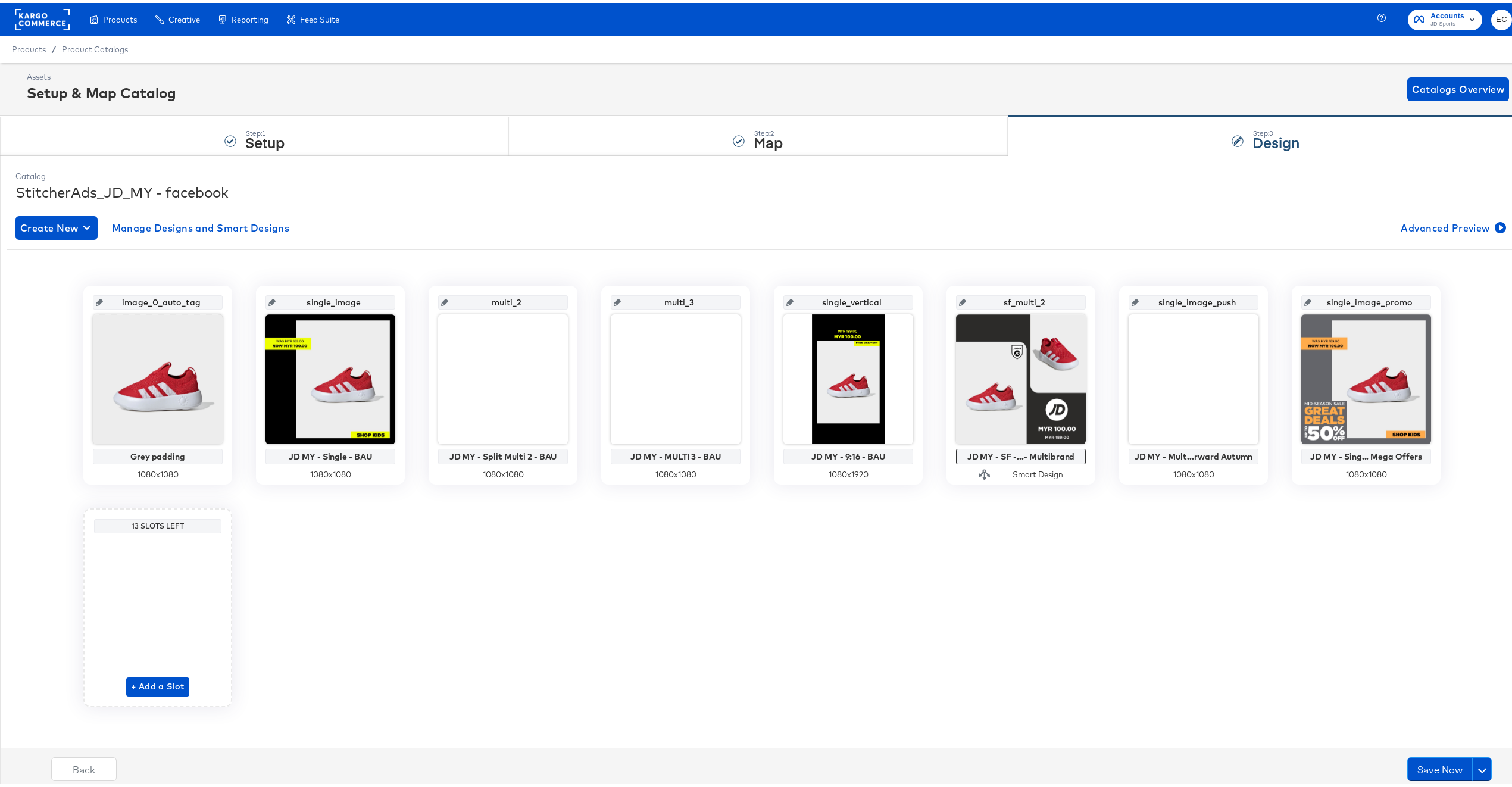
click at [1400, 299] on input "single_image_promo" at bounding box center [1370, 295] width 117 height 32
type input "single_image_promos"
click at [1278, 614] on div "image_0_auto_tag Grey padding 1080 x 1080 single_image JD MY - Single - BAU 108…" at bounding box center [762, 494] width 1511 height 422
click at [1298, 620] on div "image_0_auto_tag Grey padding 1080 x 1080 single_image JD MY - Single - BAU 108…" at bounding box center [762, 494] width 1511 height 422
click at [1165, 298] on input "single_image_push" at bounding box center [1197, 295] width 117 height 32
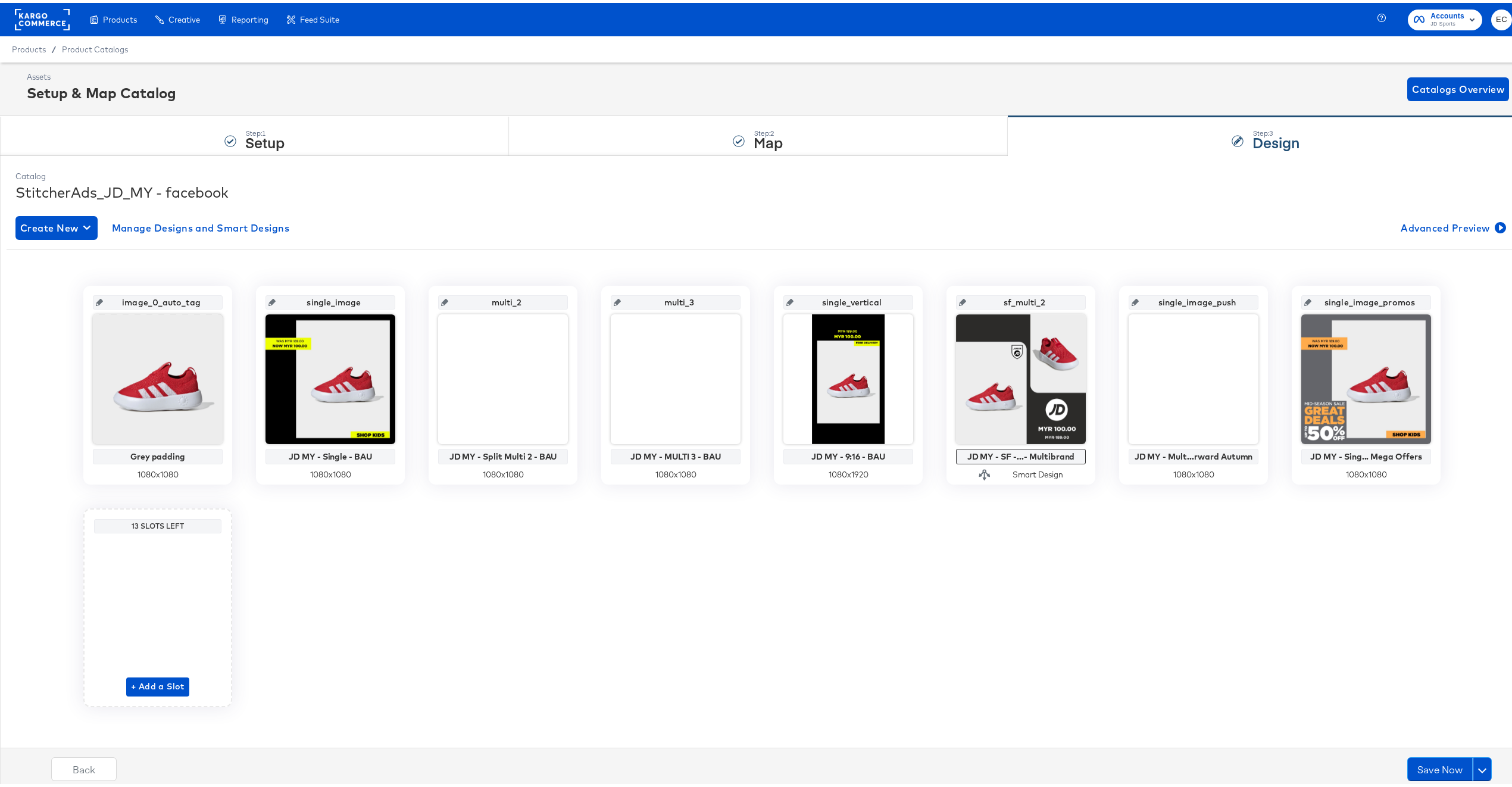
click at [1165, 298] on input "single_image_push" at bounding box center [1197, 295] width 117 height 32
click at [1160, 299] on input "single_image_push" at bounding box center [1197, 295] width 117 height 32
click at [1172, 298] on input "single_image_push" at bounding box center [1197, 295] width 117 height 32
click at [1179, 301] on input "single_image_push" at bounding box center [1197, 295] width 117 height 32
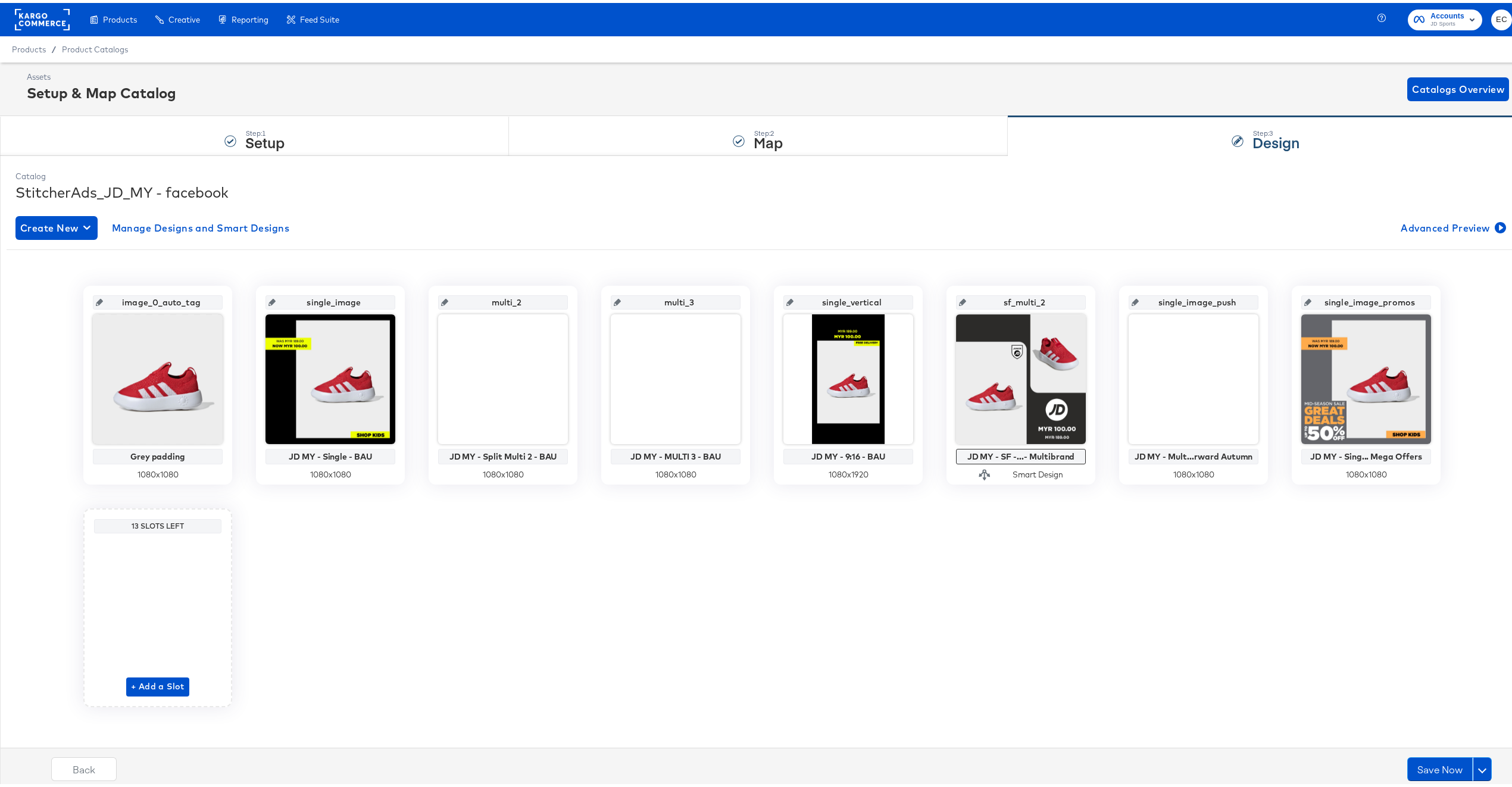
drag, startPoint x: 1209, startPoint y: 301, endPoint x: 1107, endPoint y: 297, distance: 102.1
click at [1107, 297] on div "image_0_auto_tag Grey padding 1080 x 1080 single_image JD MY - Single - BAU 108…" at bounding box center [762, 494] width 1511 height 422
click at [1150, 299] on input "single_image_push" at bounding box center [1197, 295] width 117 height 32
click at [1164, 299] on input "single_image_push" at bounding box center [1197, 295] width 117 height 32
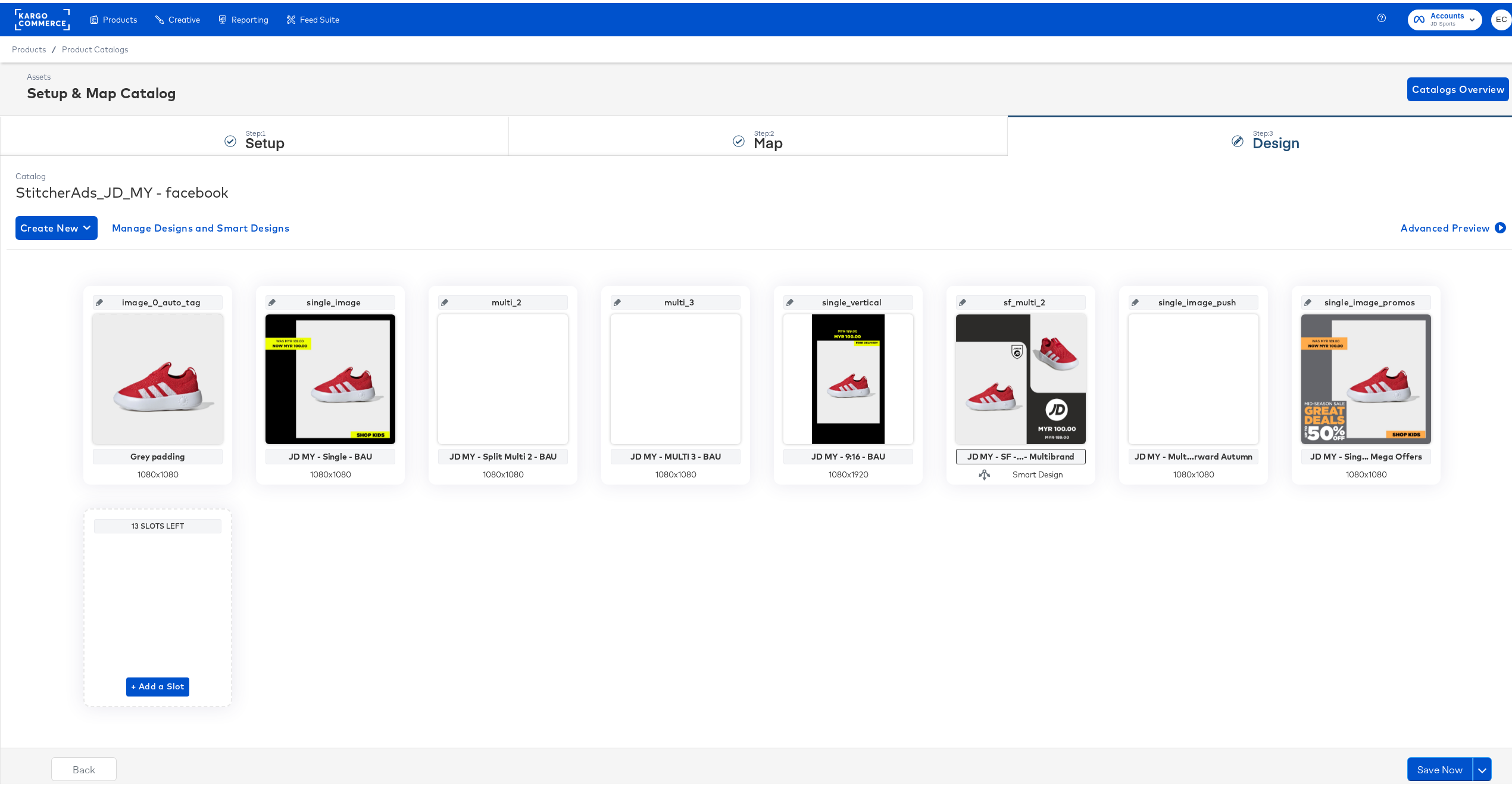
click at [1160, 298] on input "single_image_push" at bounding box center [1197, 295] width 117 height 32
drag, startPoint x: 1176, startPoint y: 299, endPoint x: 1107, endPoint y: 294, distance: 69.2
click at [1107, 294] on div "image_0_auto_tag Grey padding 1080 x 1080 single_image JD MY - Single - BAU 108…" at bounding box center [762, 494] width 1511 height 422
type input "multi_image_push"
click at [1295, 567] on div "image_0_auto_tag Grey padding 1080 x 1080 single_image JD MY - Single - BAU 108…" at bounding box center [762, 494] width 1511 height 422
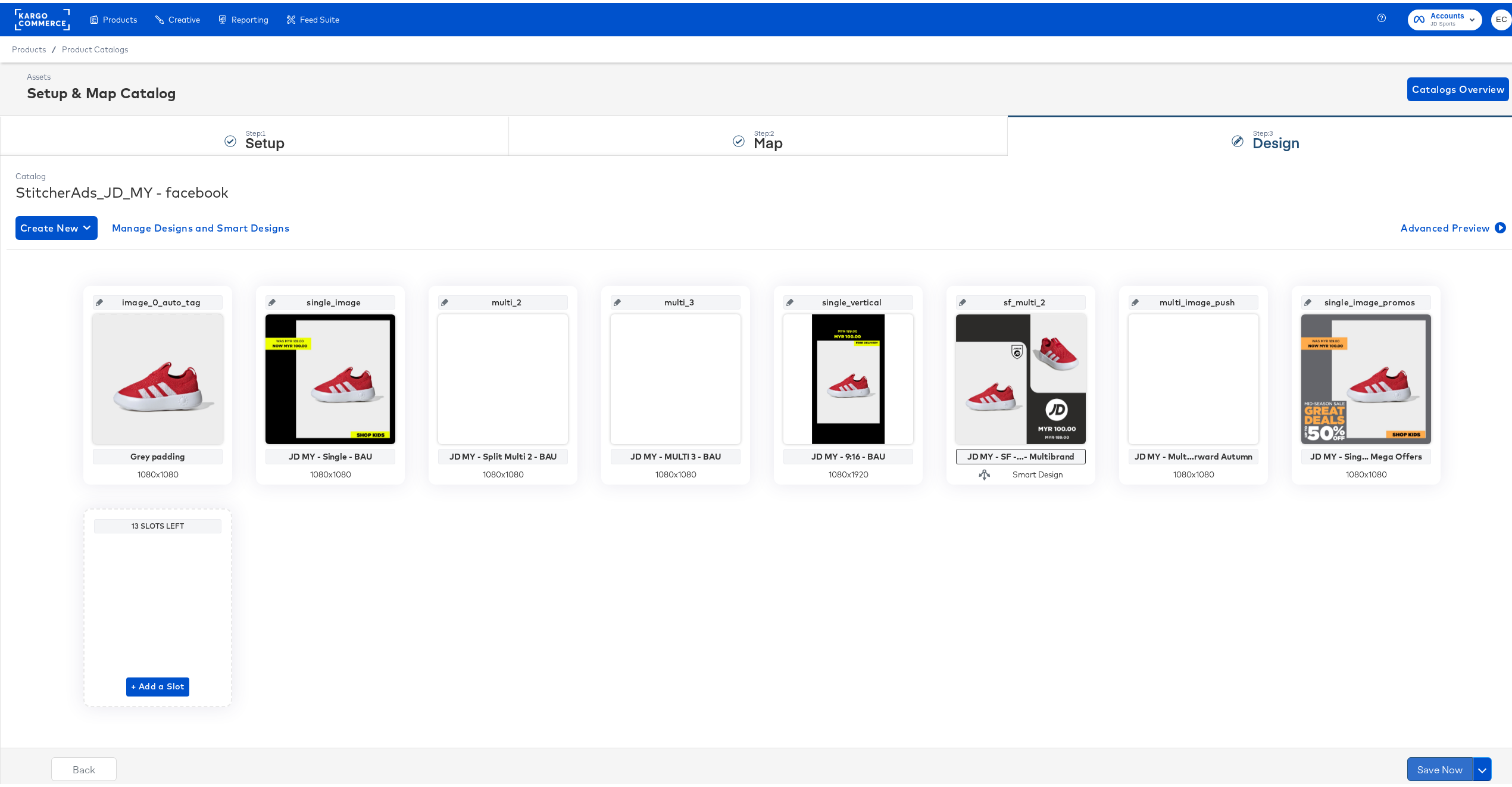
click at [1420, 763] on button "Save Now" at bounding box center [1440, 766] width 65 height 24
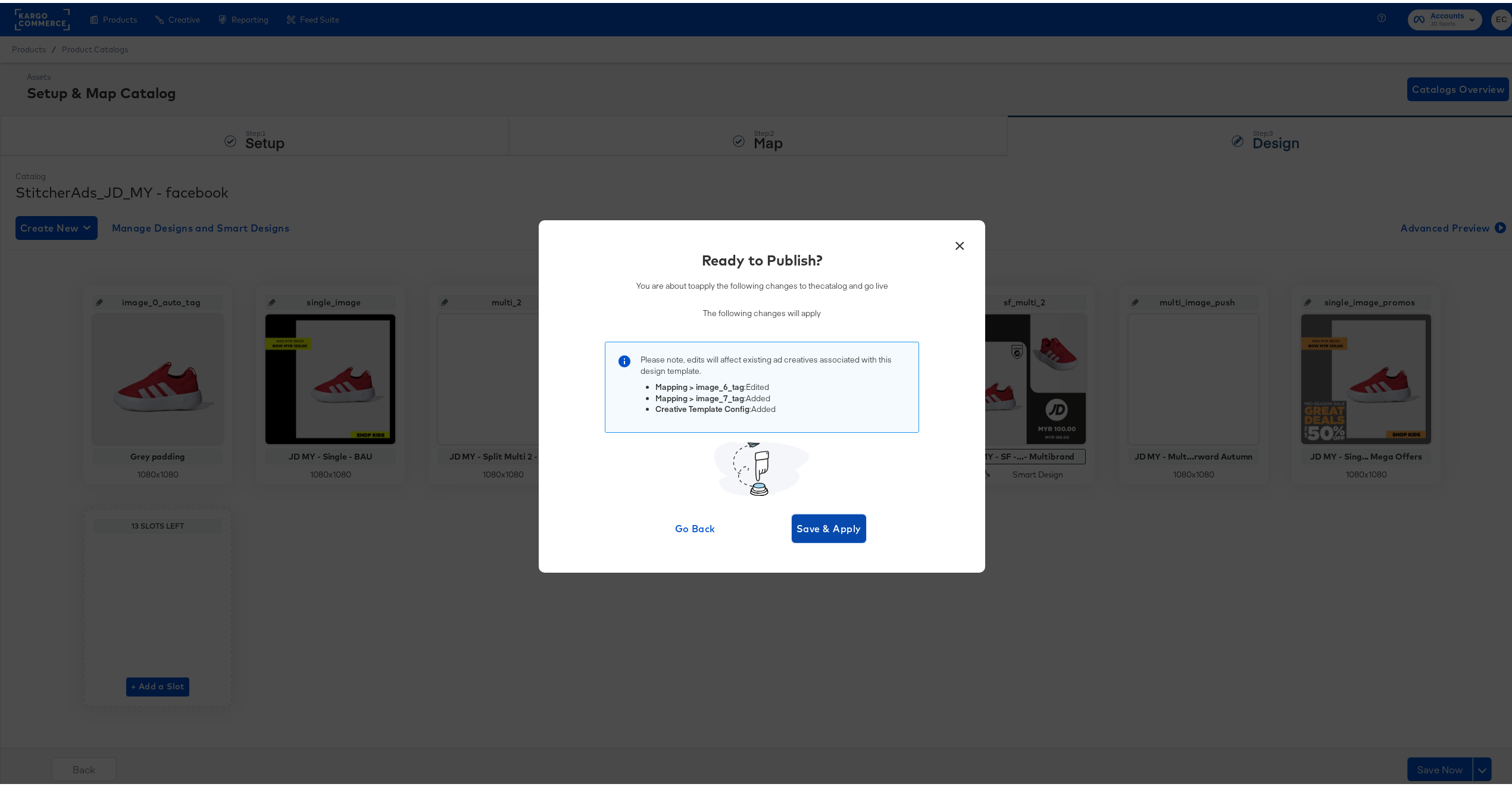
click at [826, 532] on span "Save & Apply" at bounding box center [828, 526] width 65 height 17
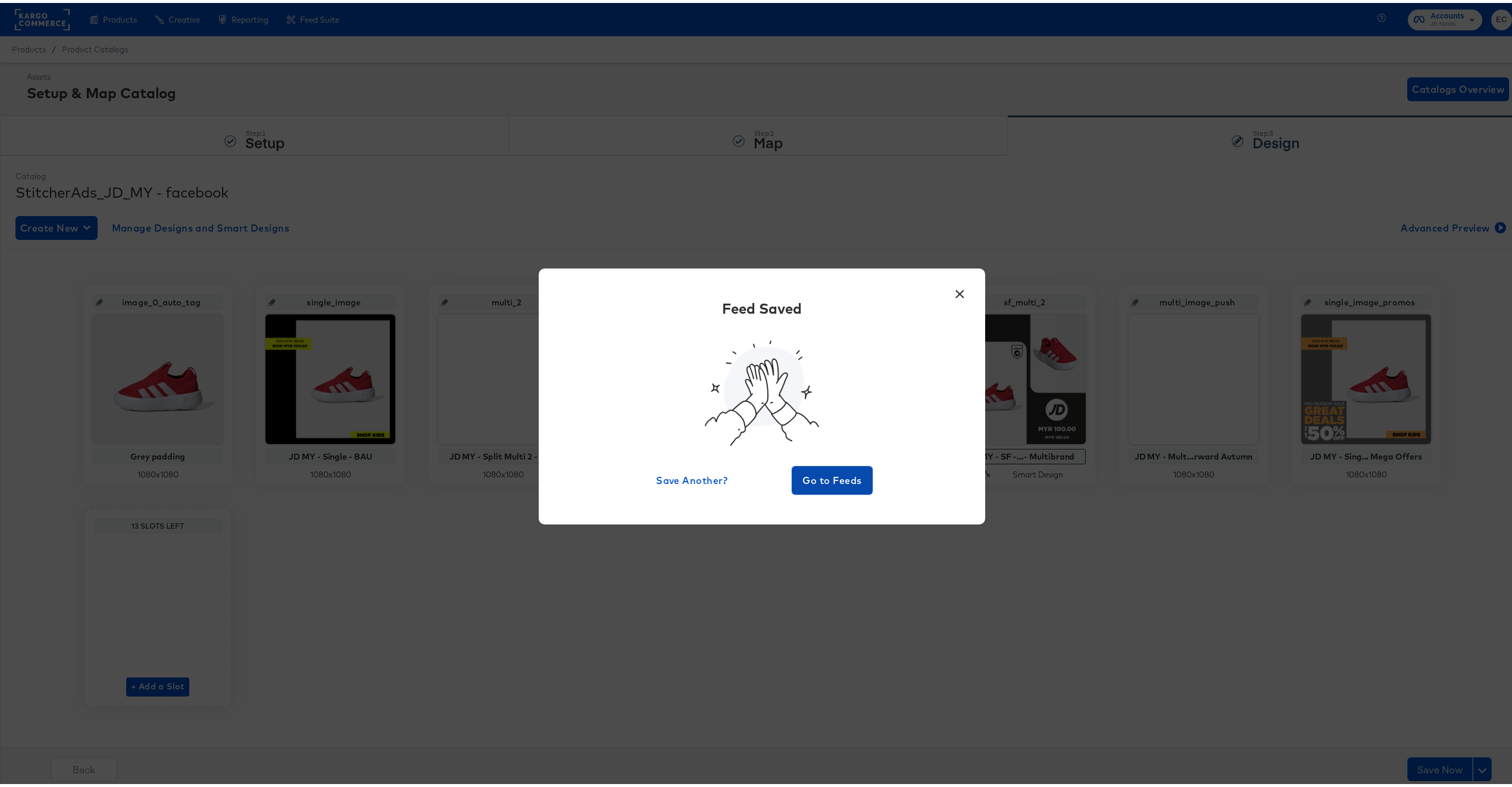
click at [834, 473] on span "Go to Feeds" at bounding box center [831, 478] width 71 height 17
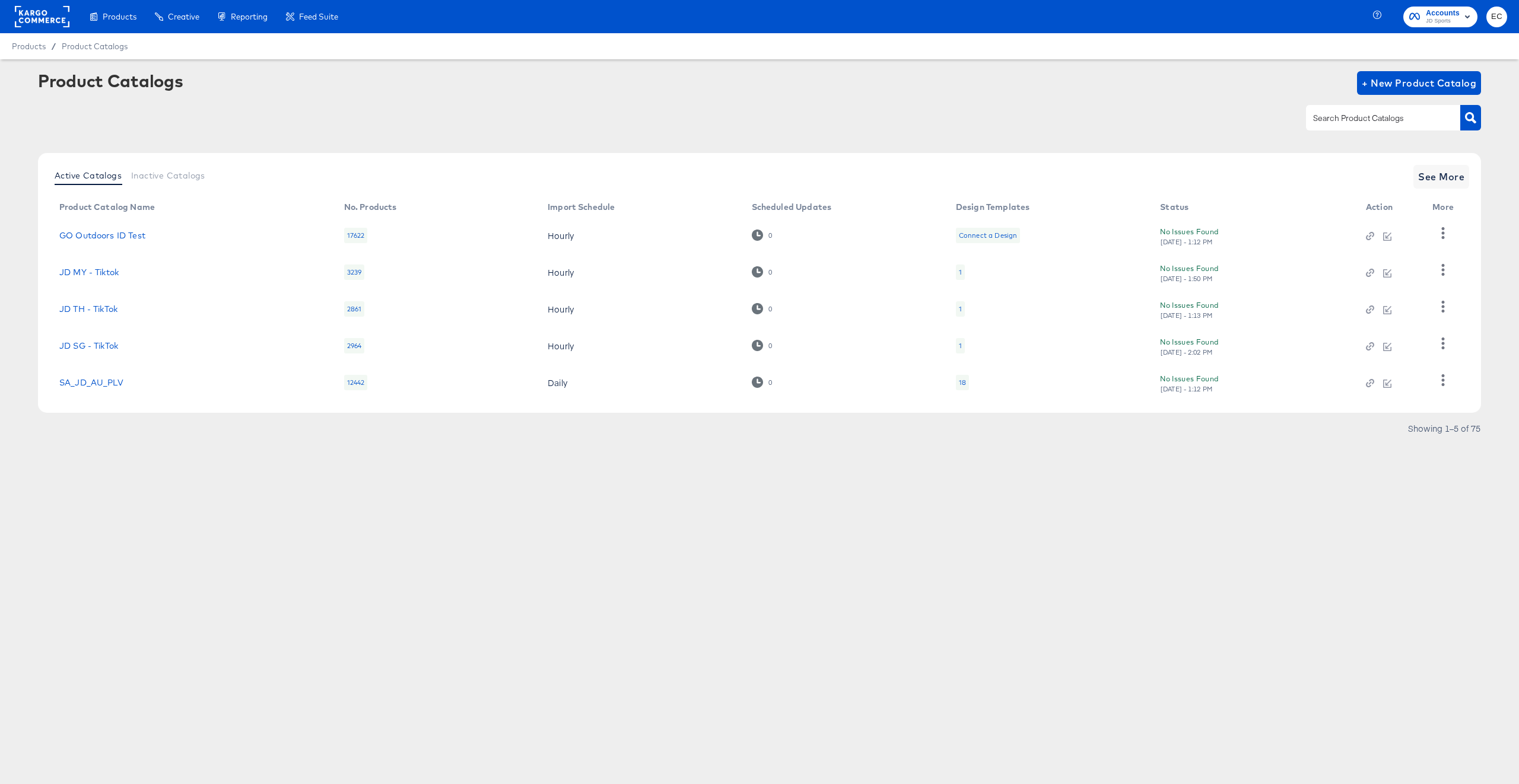
click at [58, 12] on rect at bounding box center [42, 17] width 55 height 22
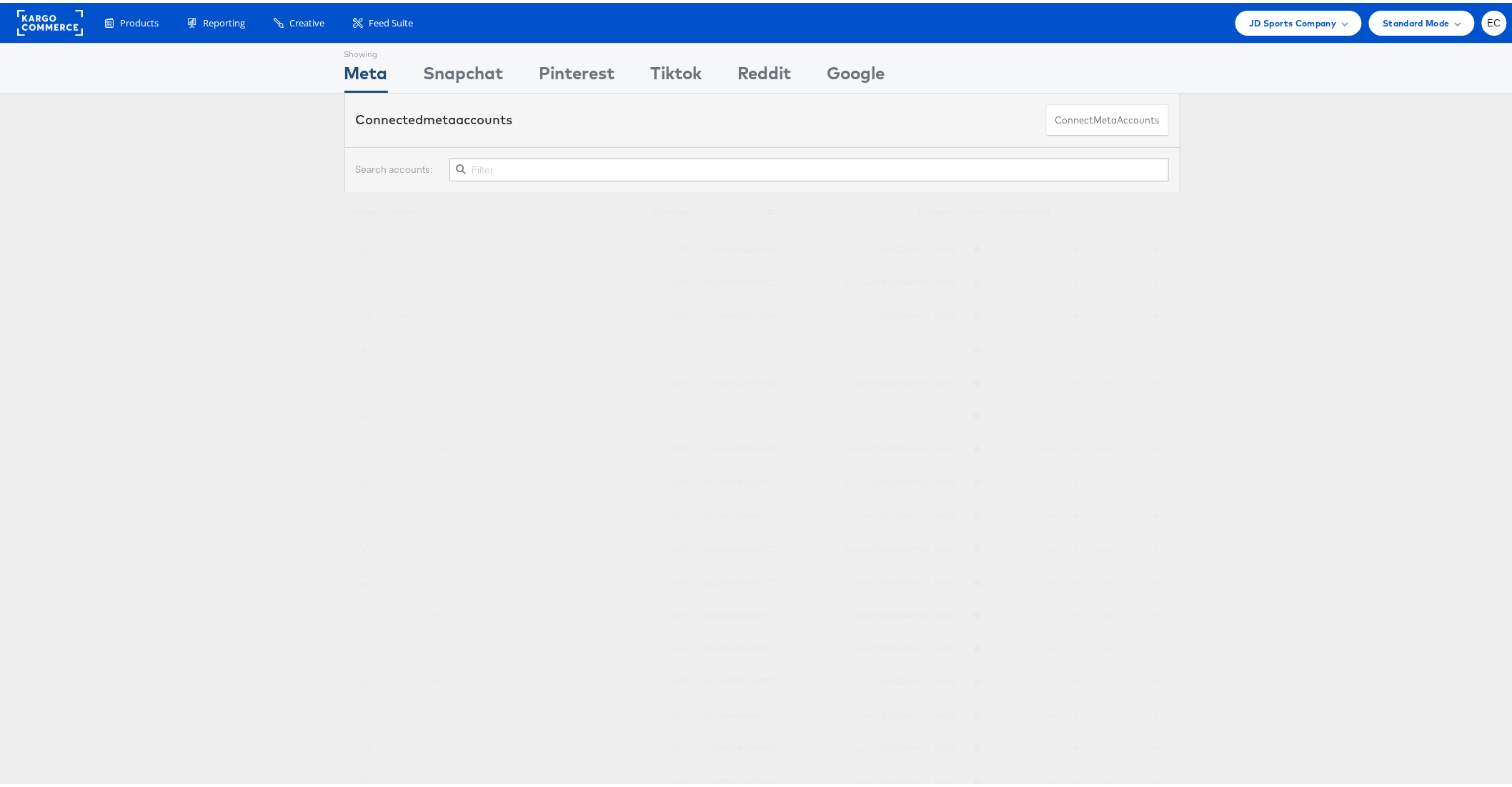
click at [539, 168] on input "text" at bounding box center [809, 167] width 719 height 23
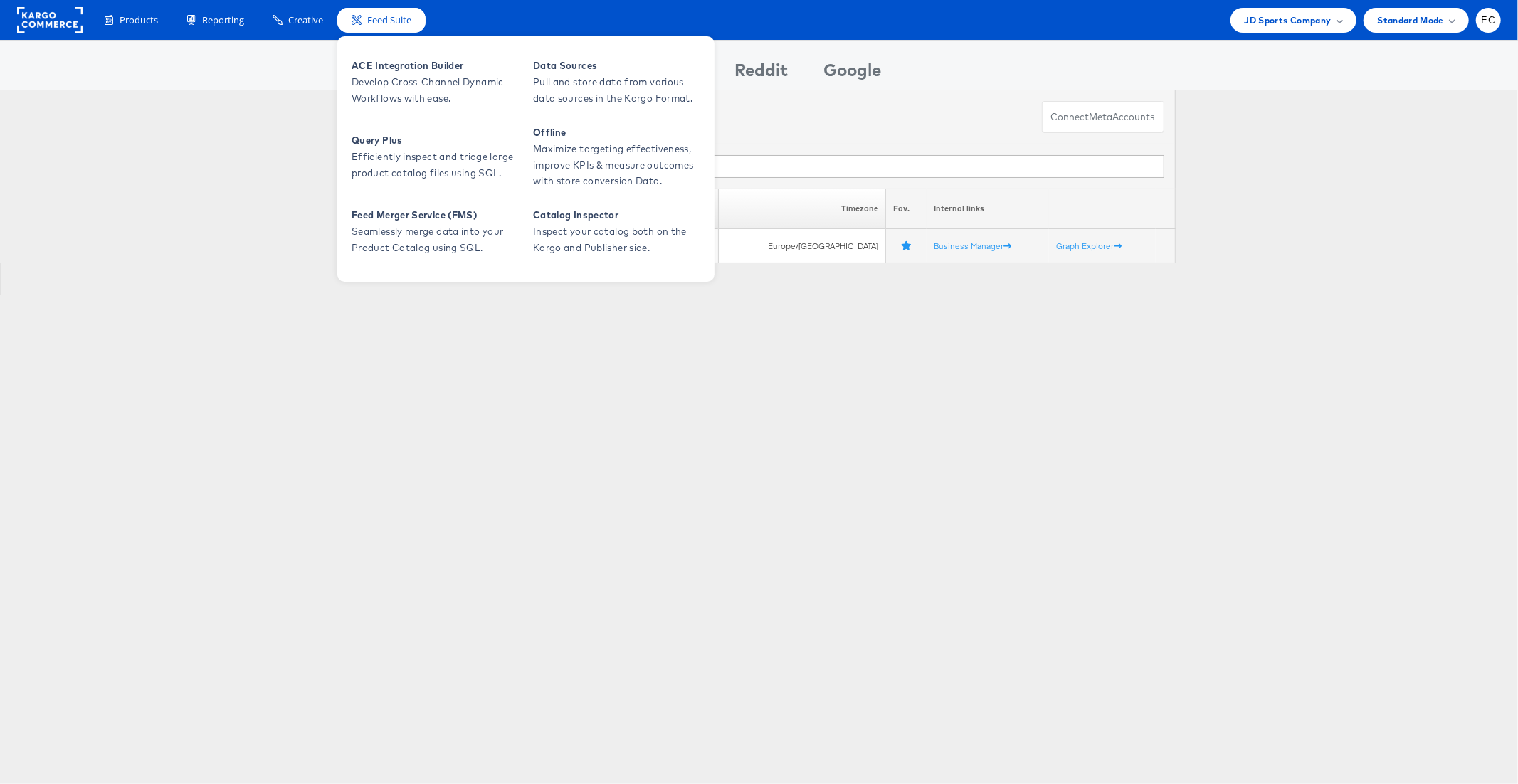
type input "my"
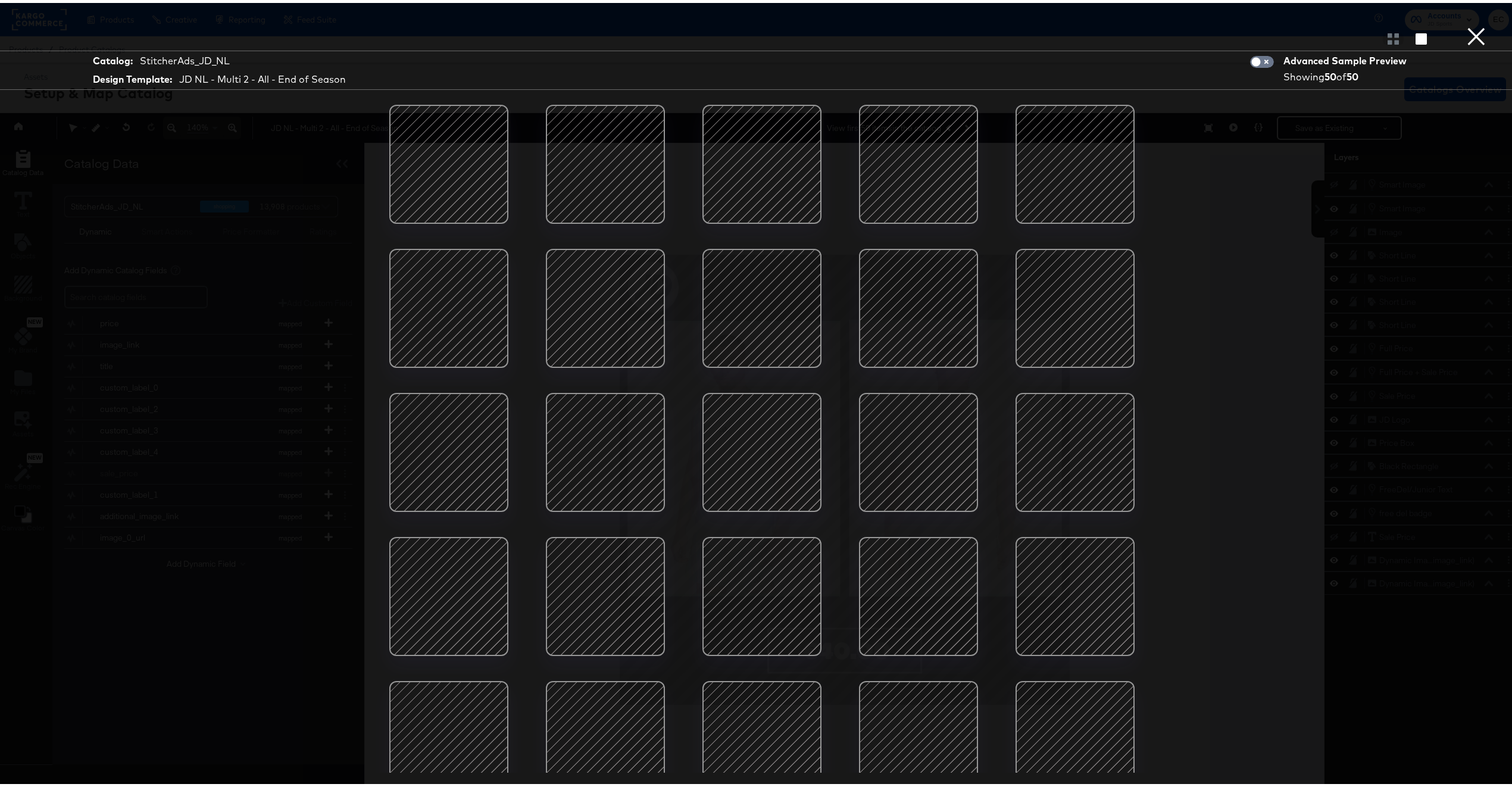
click at [613, 570] on div at bounding box center [605, 593] width 101 height 101
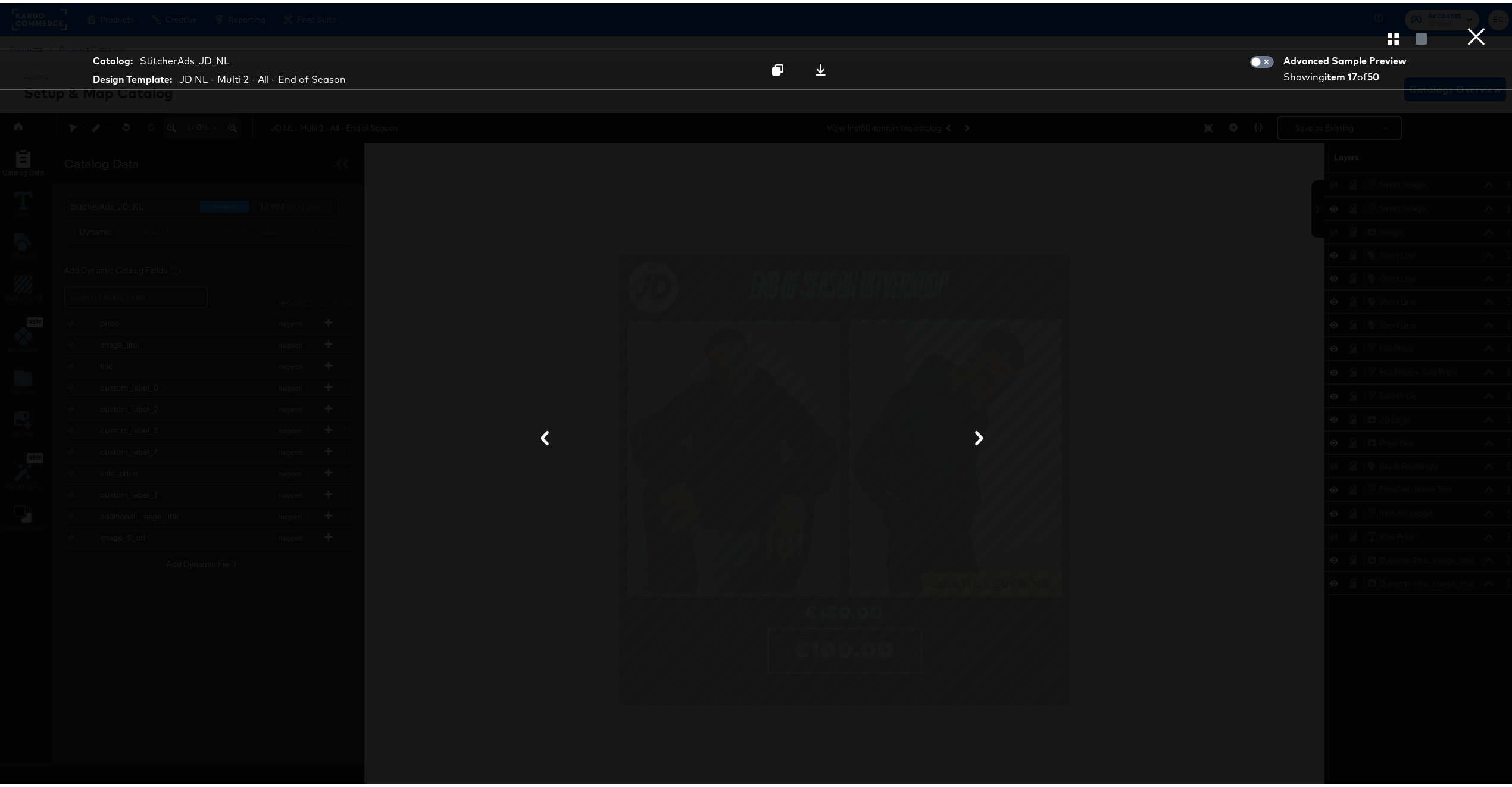
click at [1469, 24] on button "×" at bounding box center [1476, 12] width 24 height 24
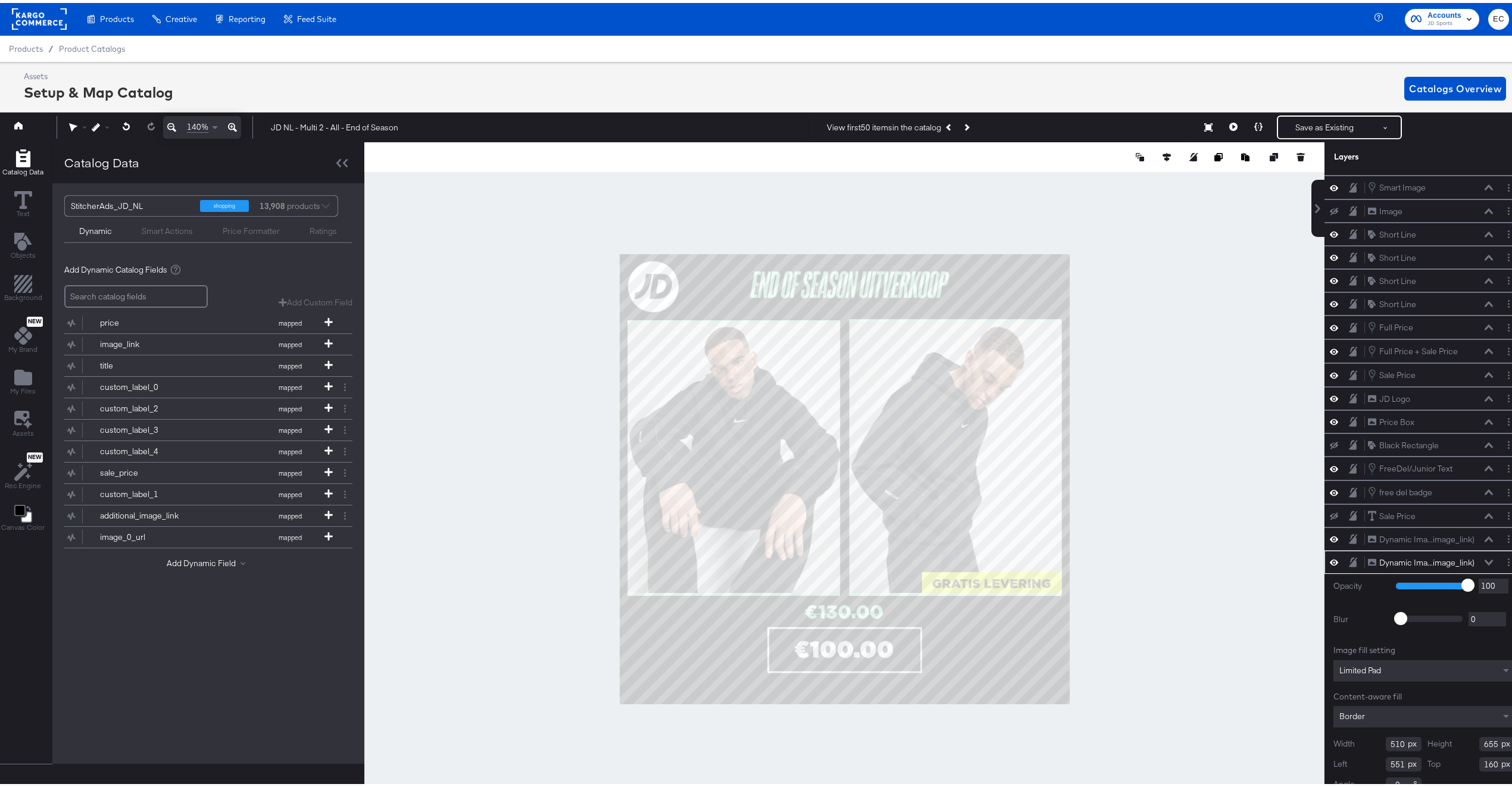
scroll to position [12, 3]
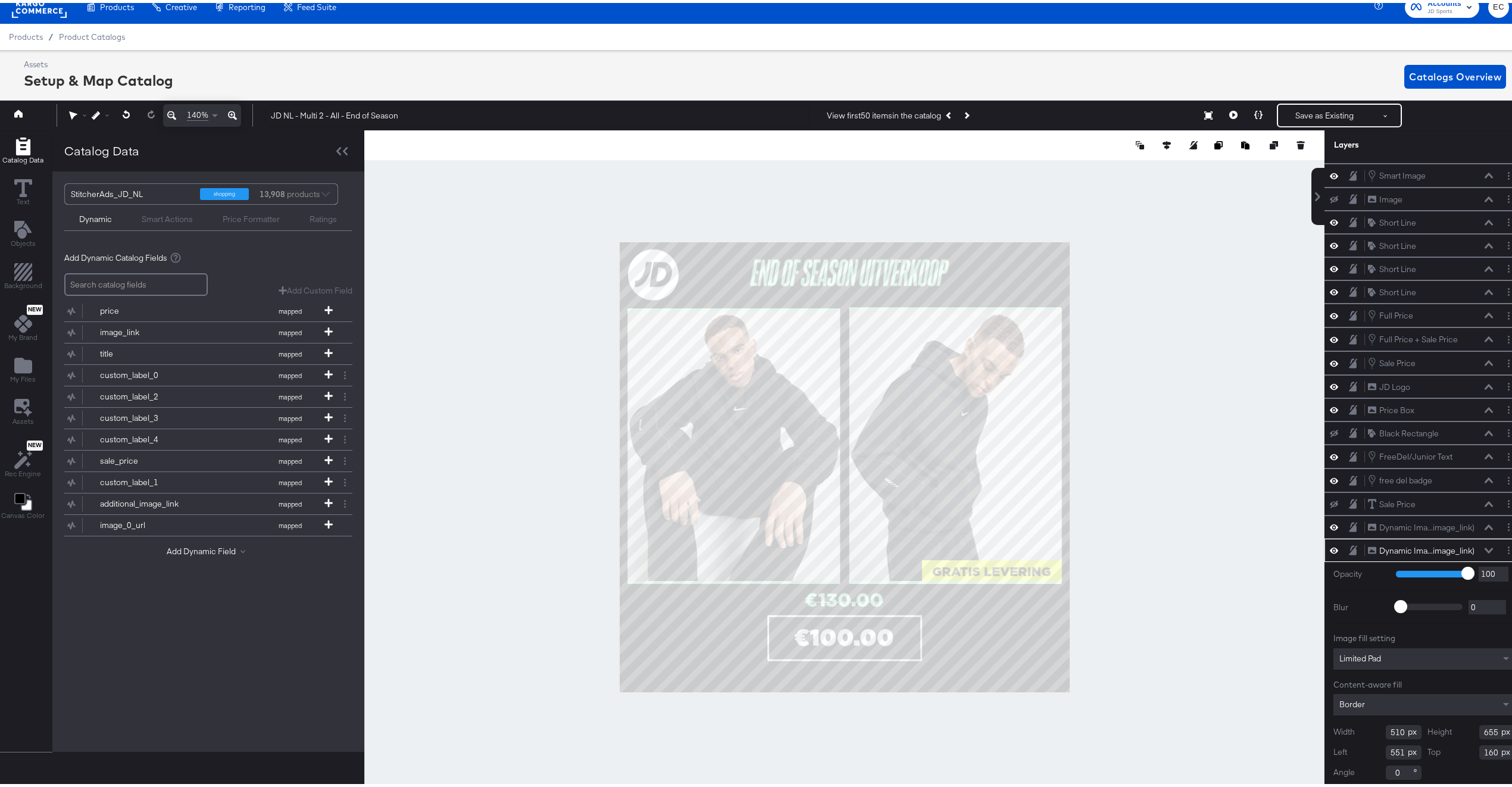
click at [1288, 462] on div at bounding box center [844, 464] width 960 height 674
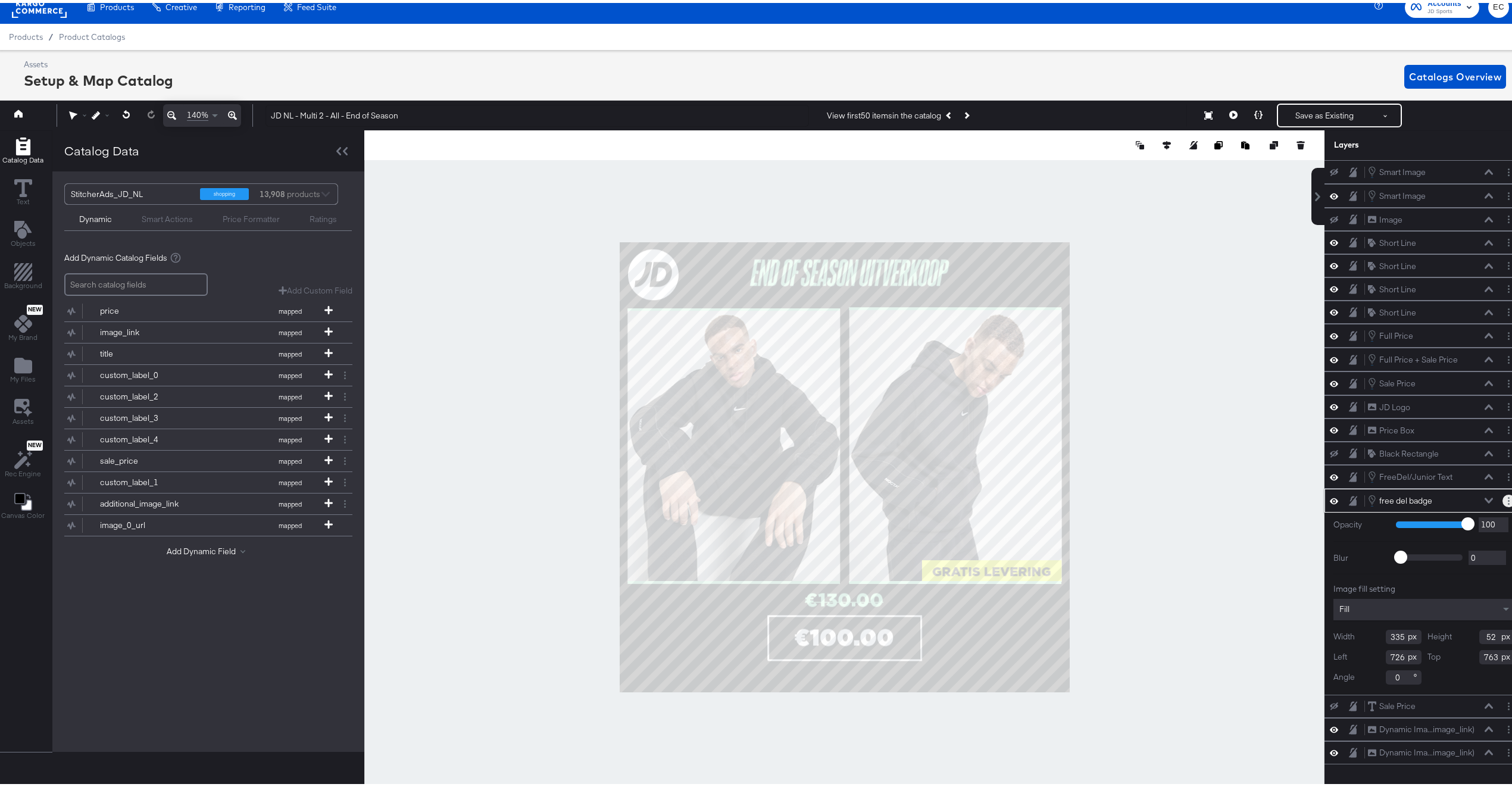
click at [1508, 502] on icon "Layer Options" at bounding box center [1509, 498] width 2 height 7
click at [1444, 543] on button "Edit Smart Layer" at bounding box center [1432, 539] width 60 height 12
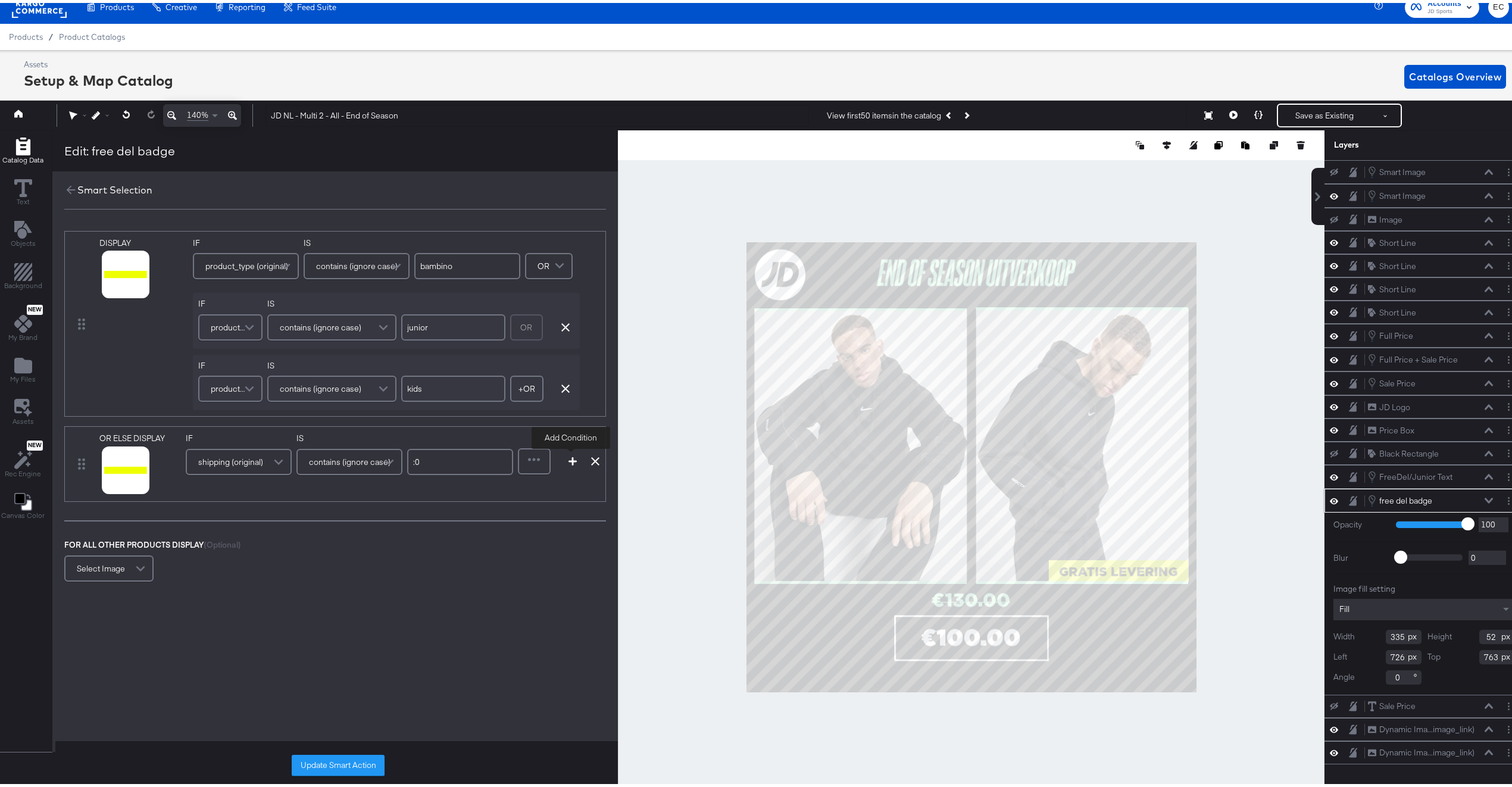
click at [572, 462] on icon "button" at bounding box center [572, 458] width 8 height 8
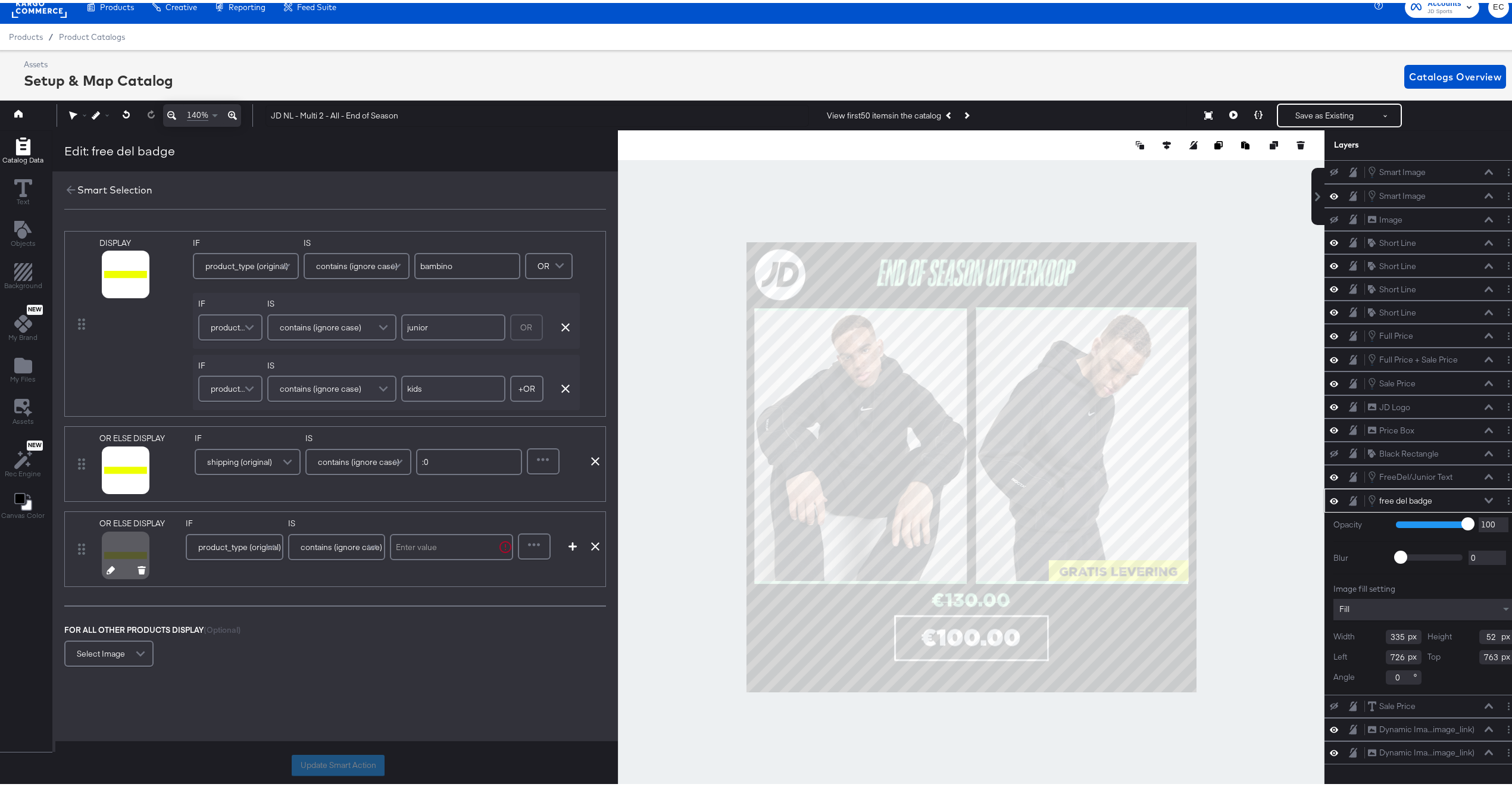
click at [109, 570] on icon at bounding box center [111, 567] width 8 height 8
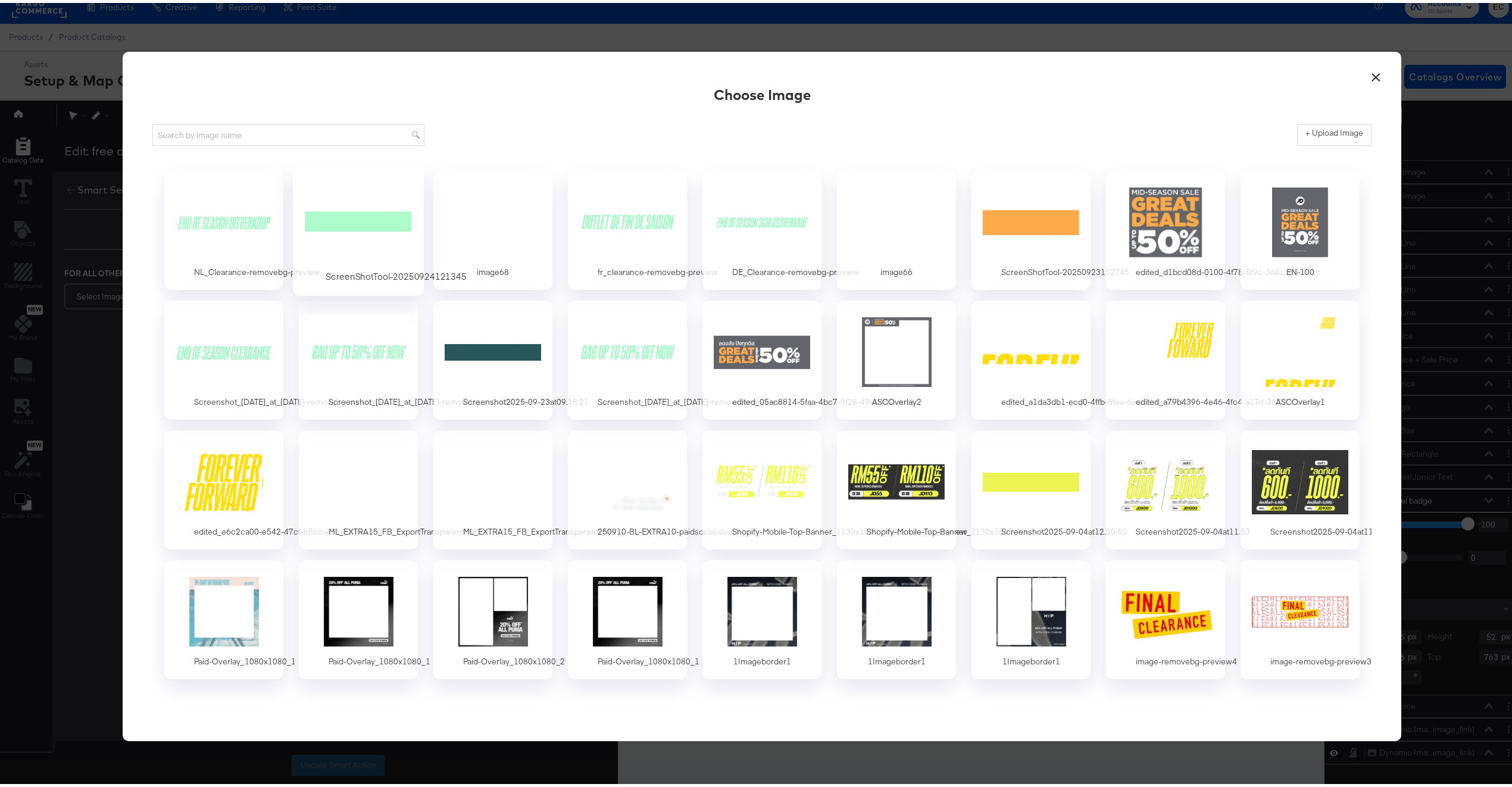
click at [356, 205] on div at bounding box center [359, 219] width 111 height 82
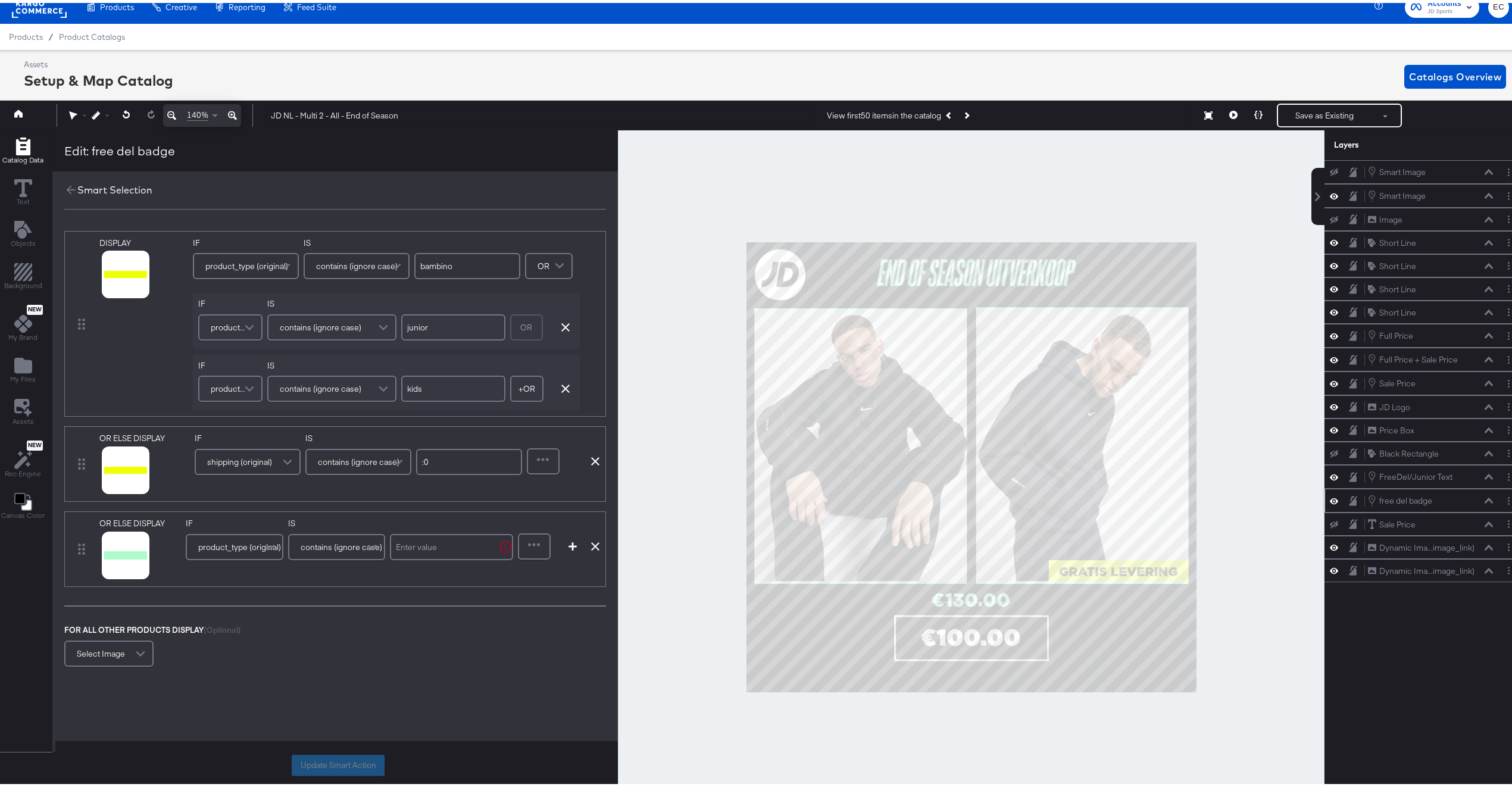
click at [252, 552] on span "product_type (original)" at bounding box center [240, 544] width 83 height 20
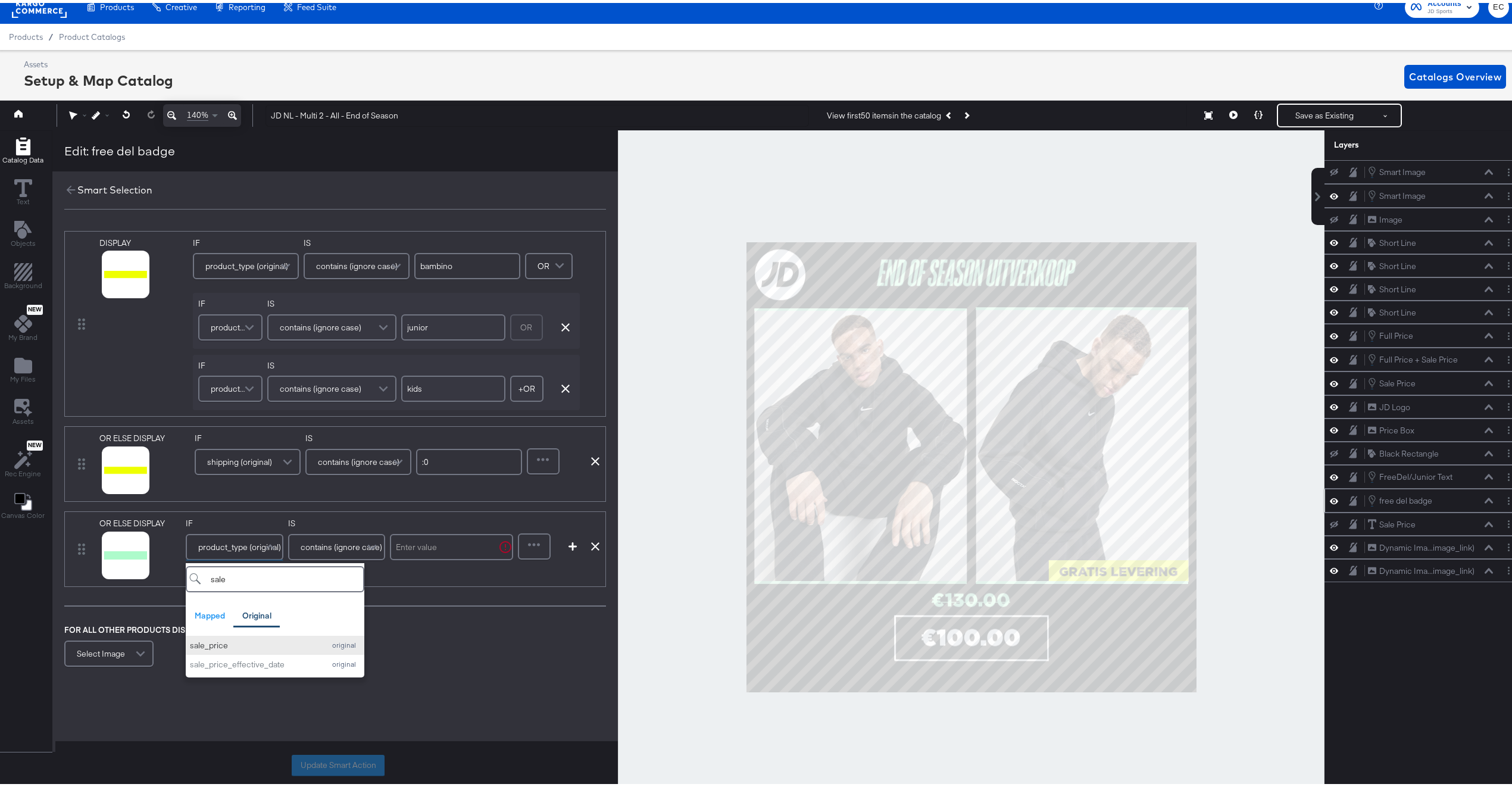
type input "sale"
click at [265, 648] on div "sale_price" at bounding box center [254, 643] width 128 height 12
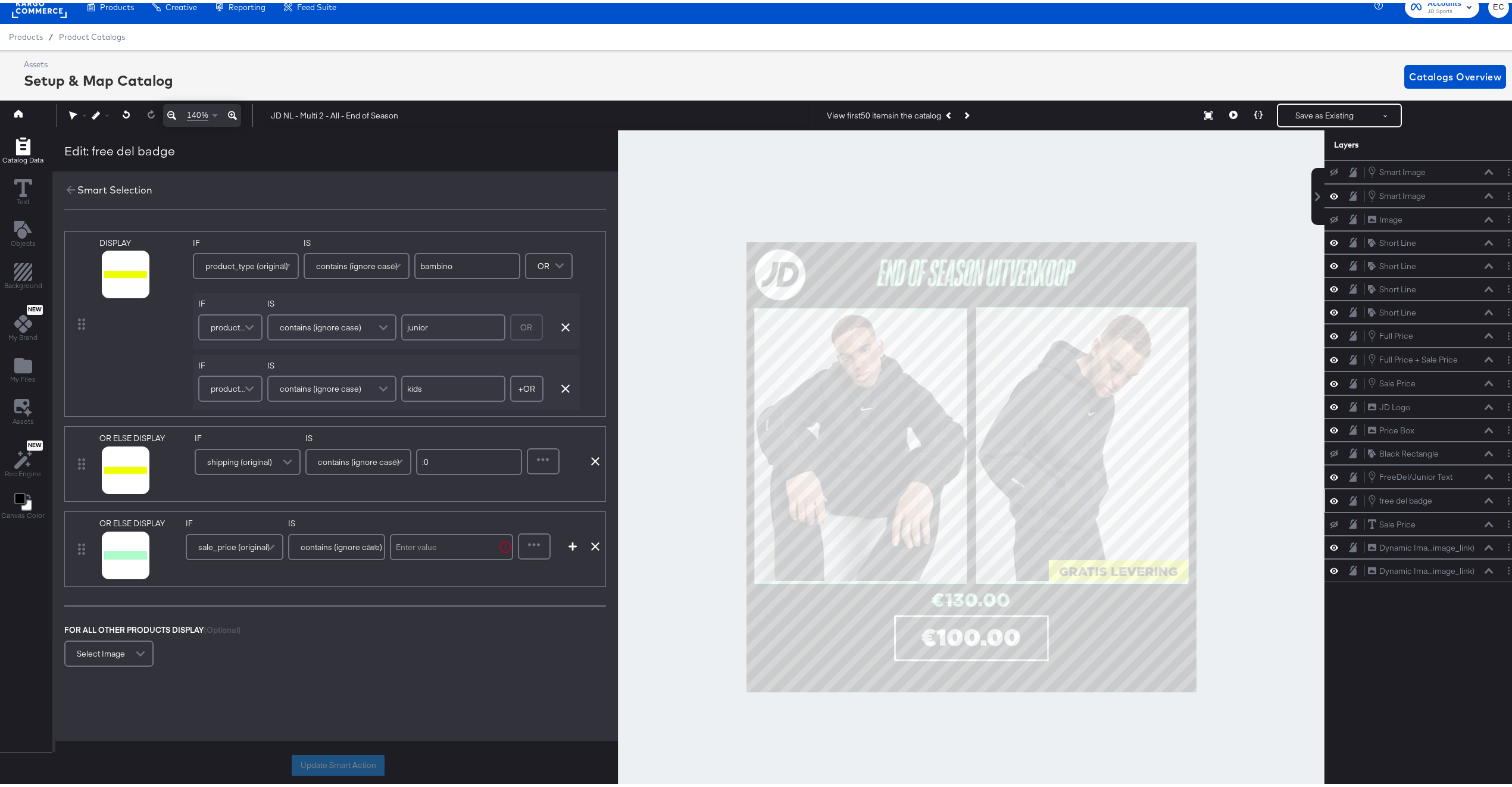
click at [468, 540] on input "text" at bounding box center [451, 544] width 123 height 27
type input "."
click at [568, 543] on icon "button" at bounding box center [572, 543] width 8 height 8
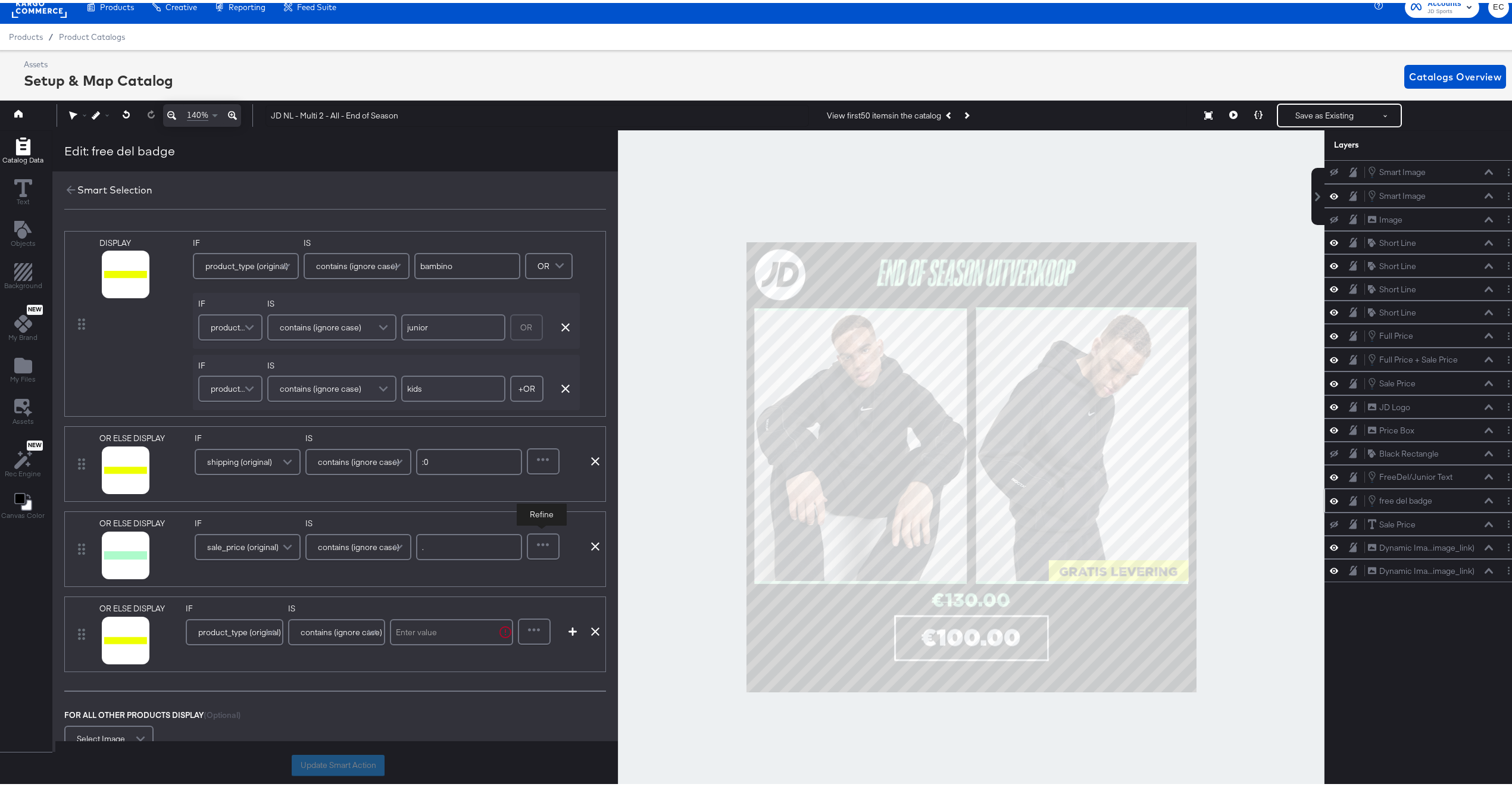
click at [533, 548] on div at bounding box center [543, 543] width 31 height 24
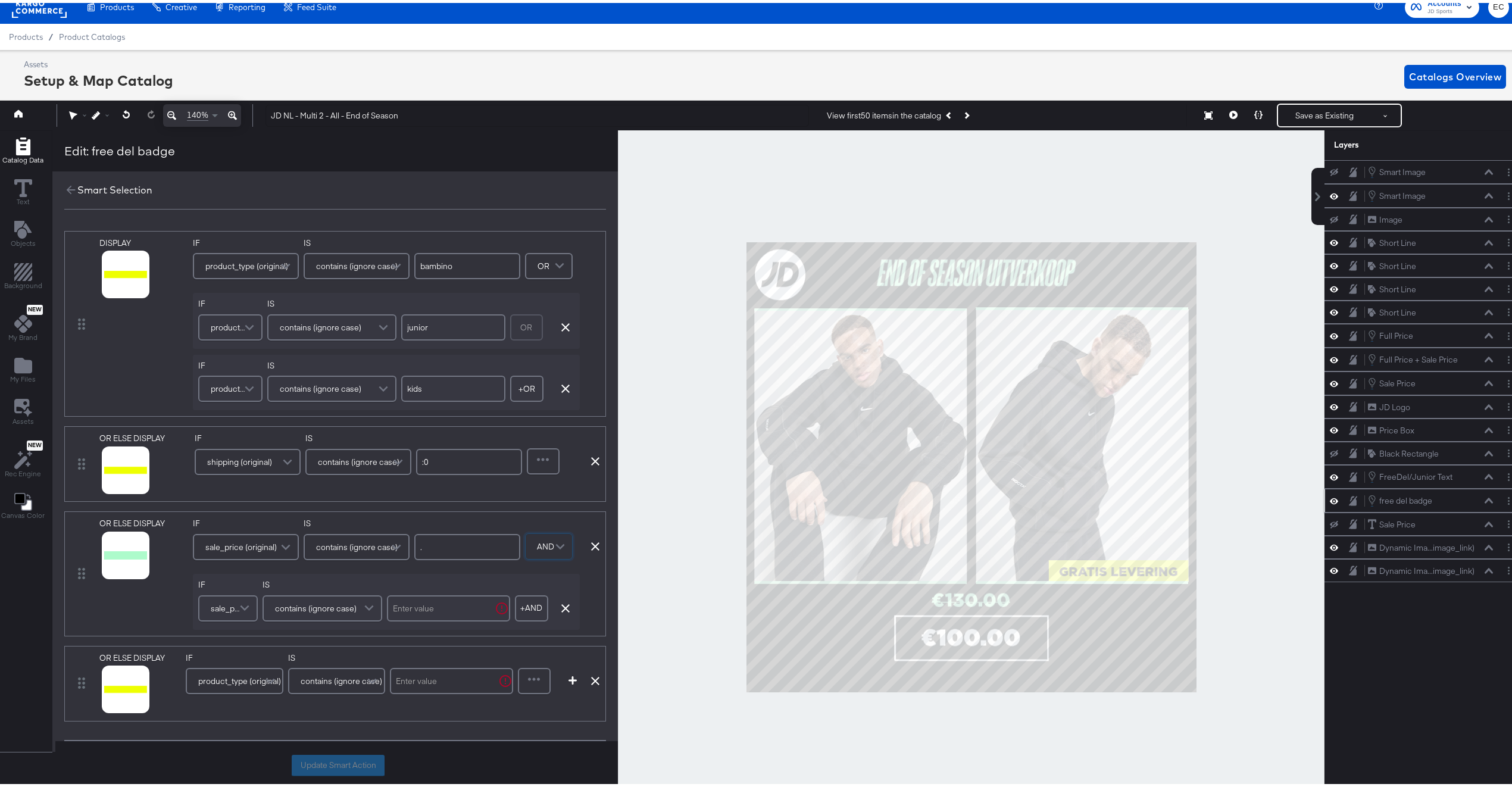
click at [218, 605] on span "sale_price (original)" at bounding box center [226, 606] width 31 height 20
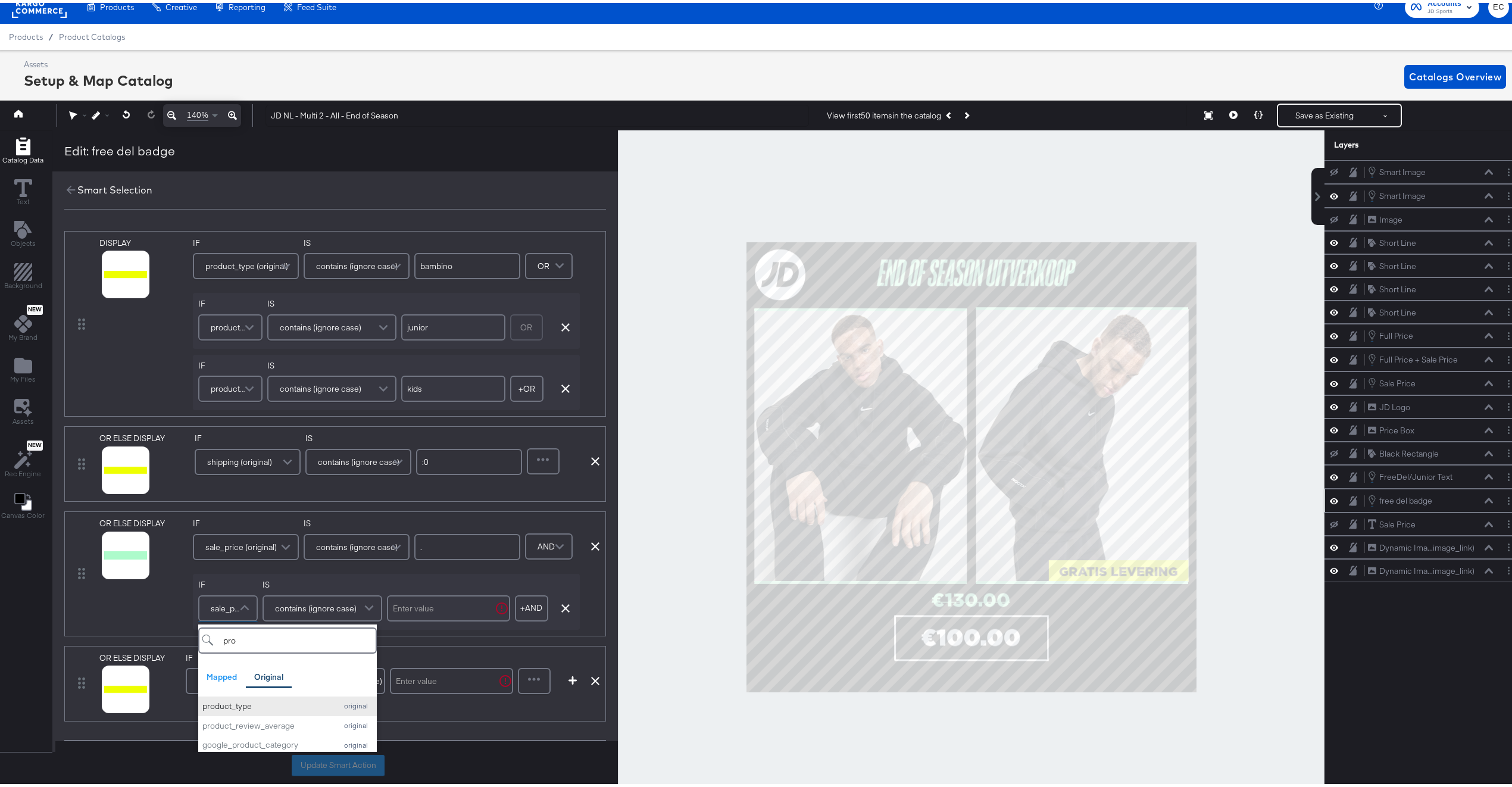
type input "pro"
click at [301, 701] on div "product_type" at bounding box center [267, 703] width 128 height 12
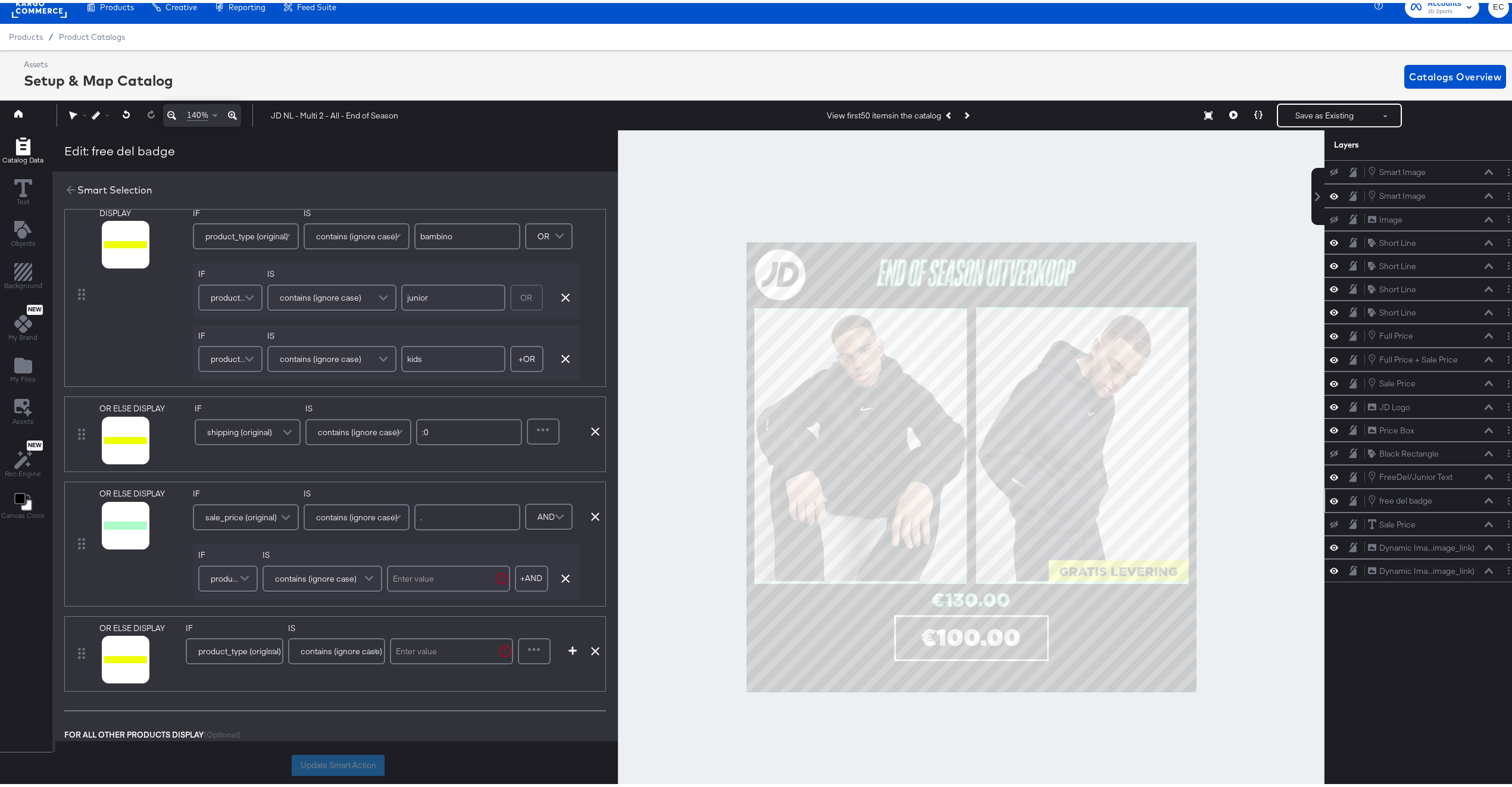
scroll to position [50, 0]
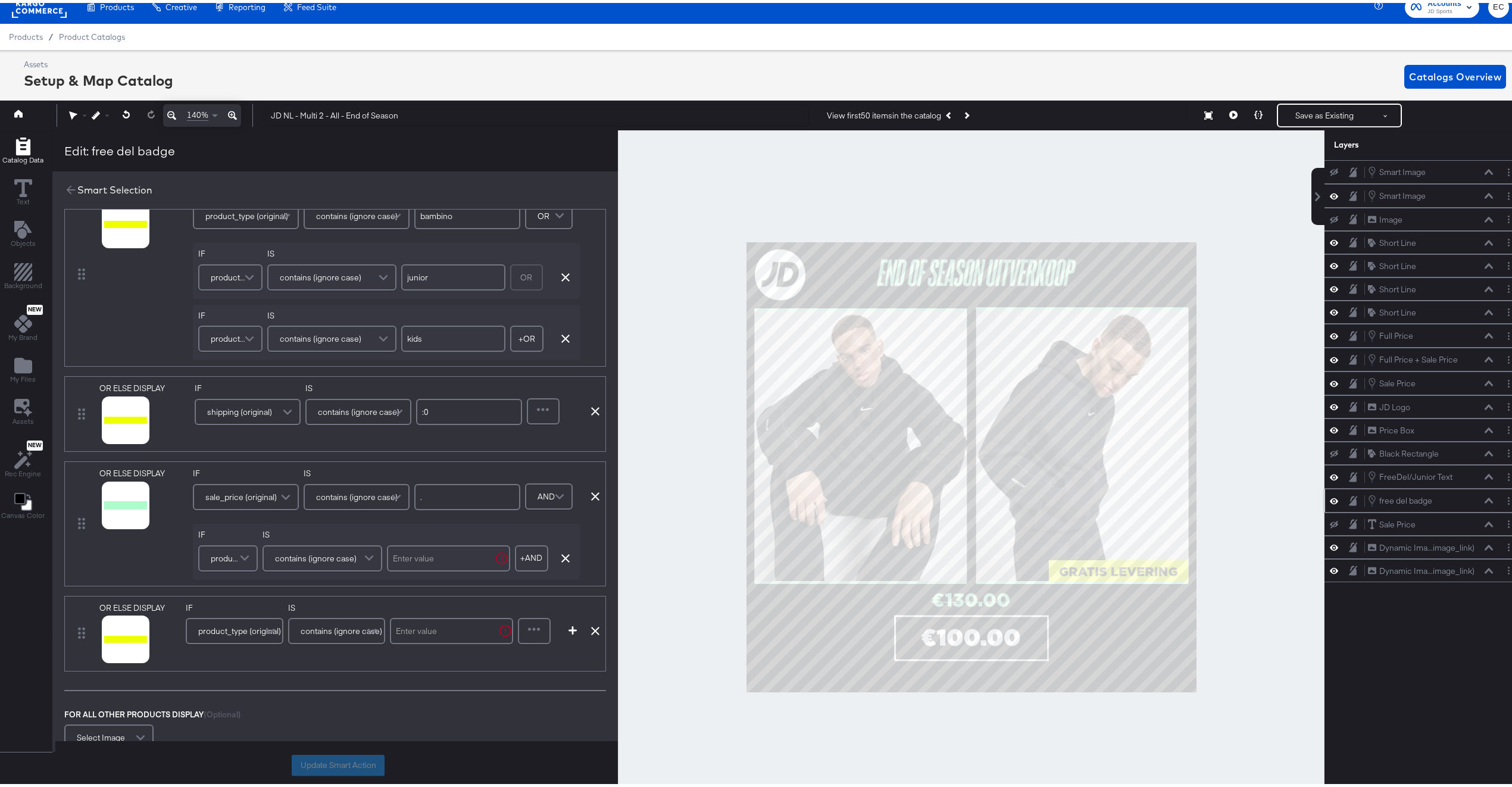
click at [452, 280] on input "junior" at bounding box center [453, 274] width 104 height 27
click at [407, 565] on input "text" at bounding box center [448, 556] width 123 height 27
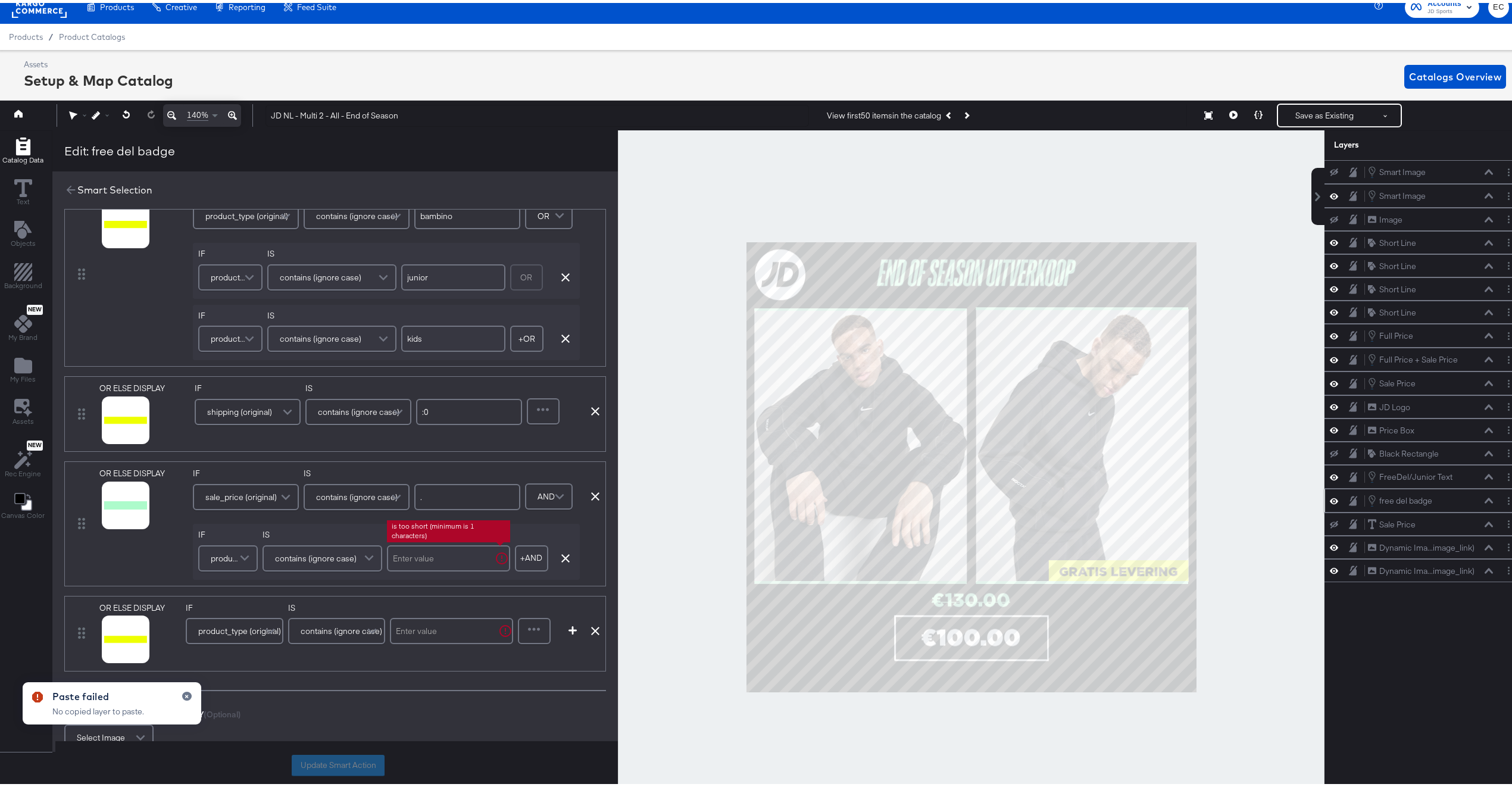
click at [415, 548] on input "text" at bounding box center [448, 556] width 123 height 27
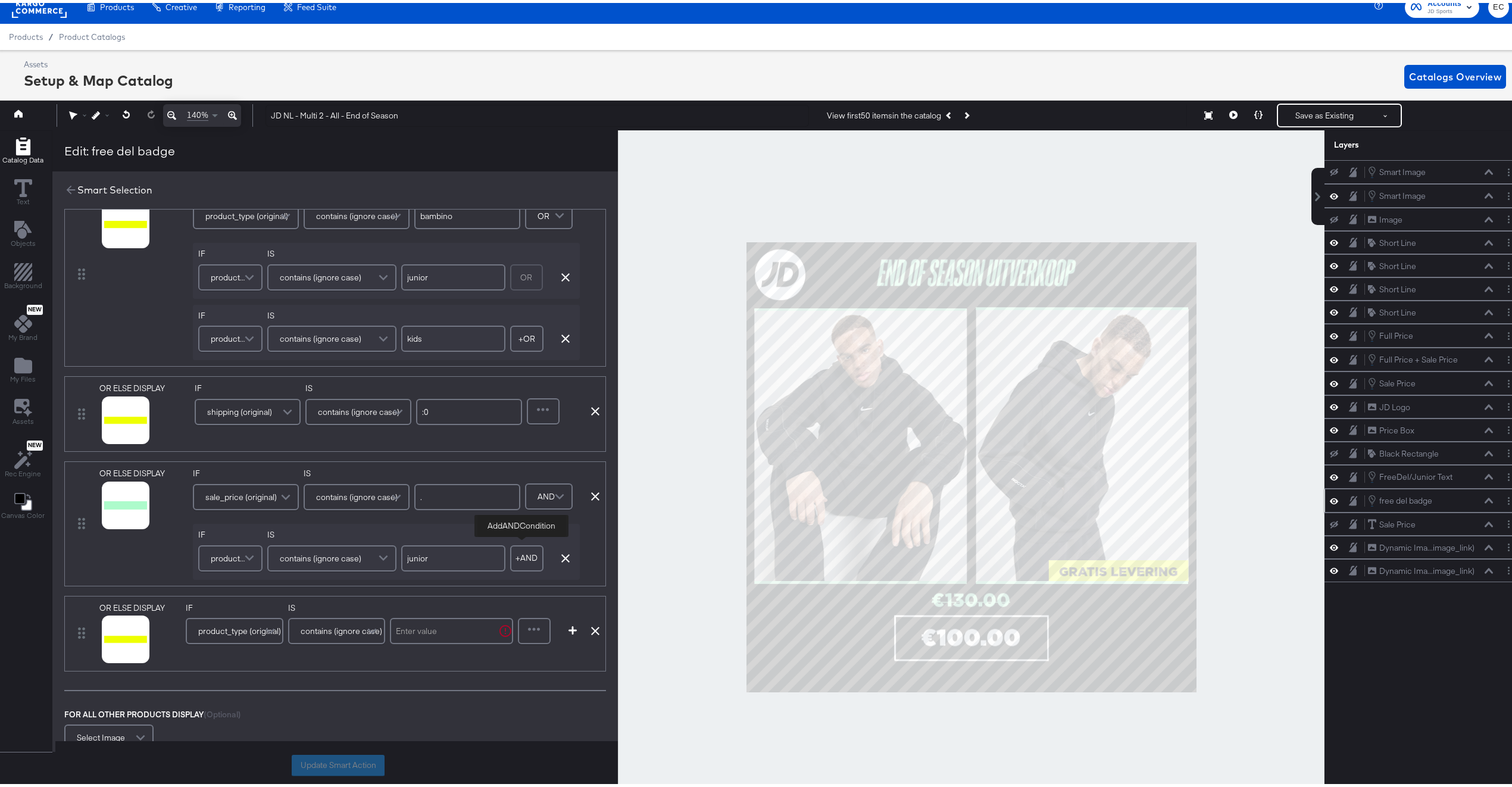
type input "junior"
click at [518, 548] on button "+ AND" at bounding box center [526, 556] width 33 height 27
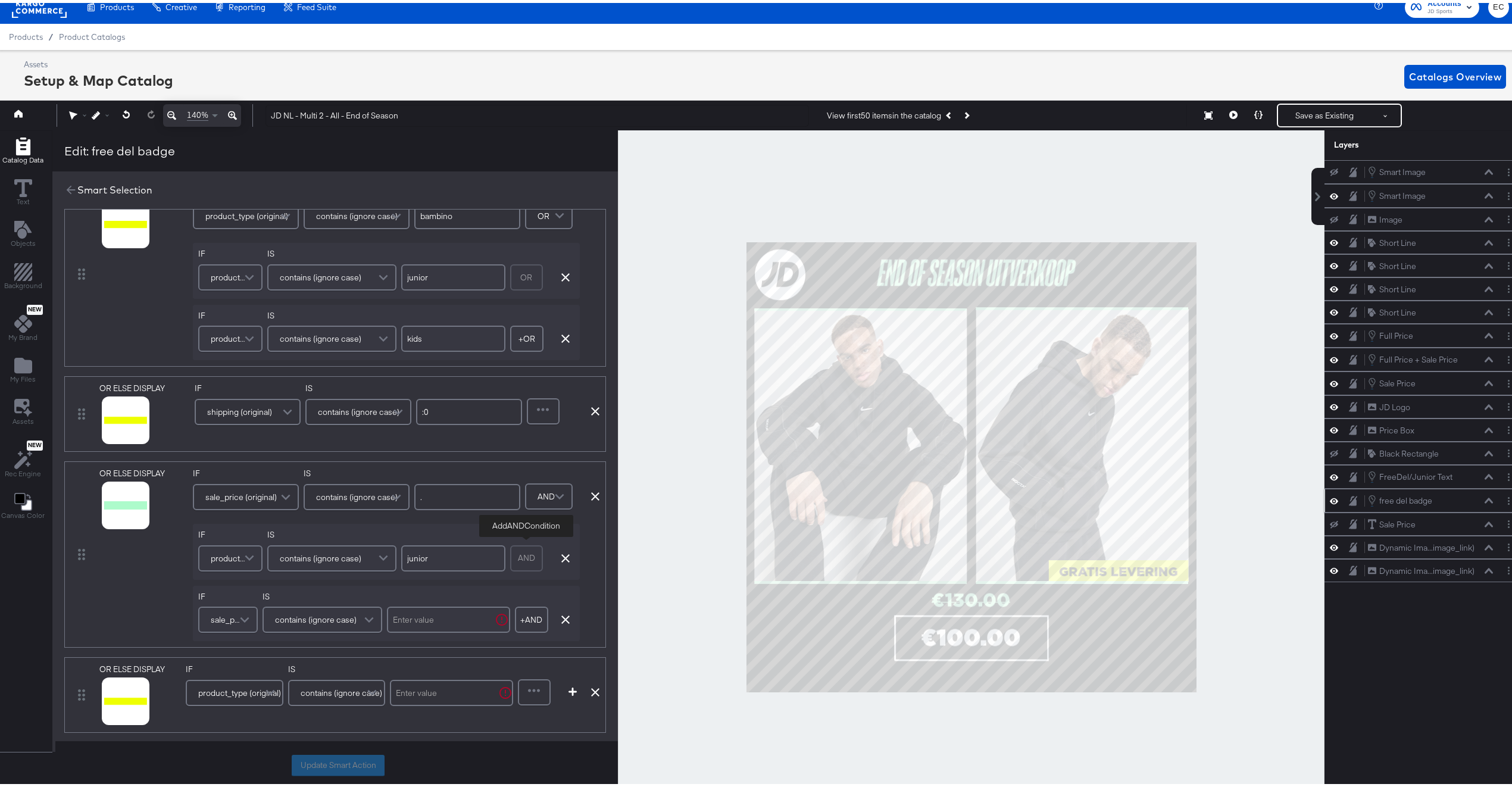
scroll to position [112, 0]
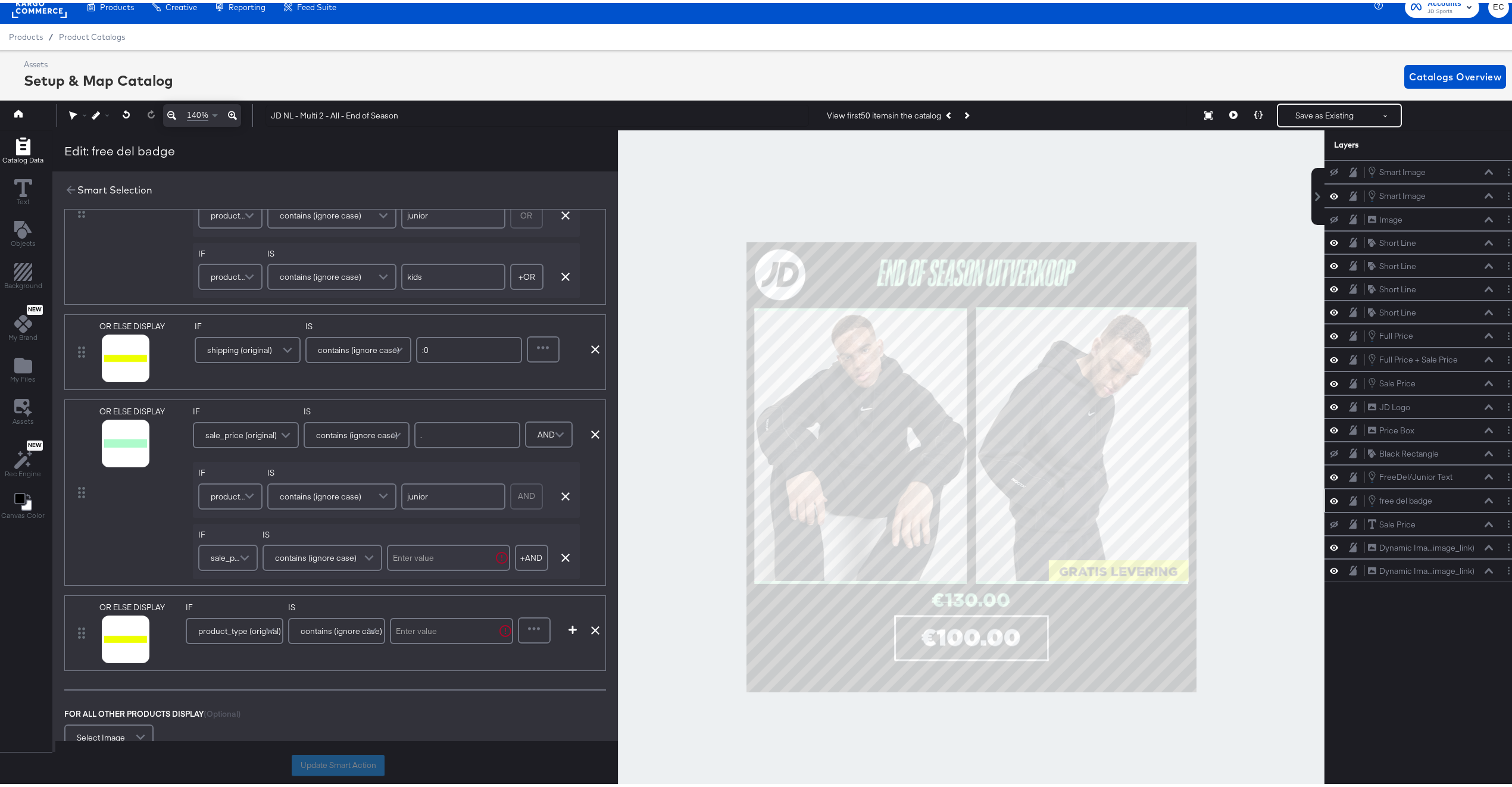
click at [245, 563] on span at bounding box center [246, 554] width 21 height 24
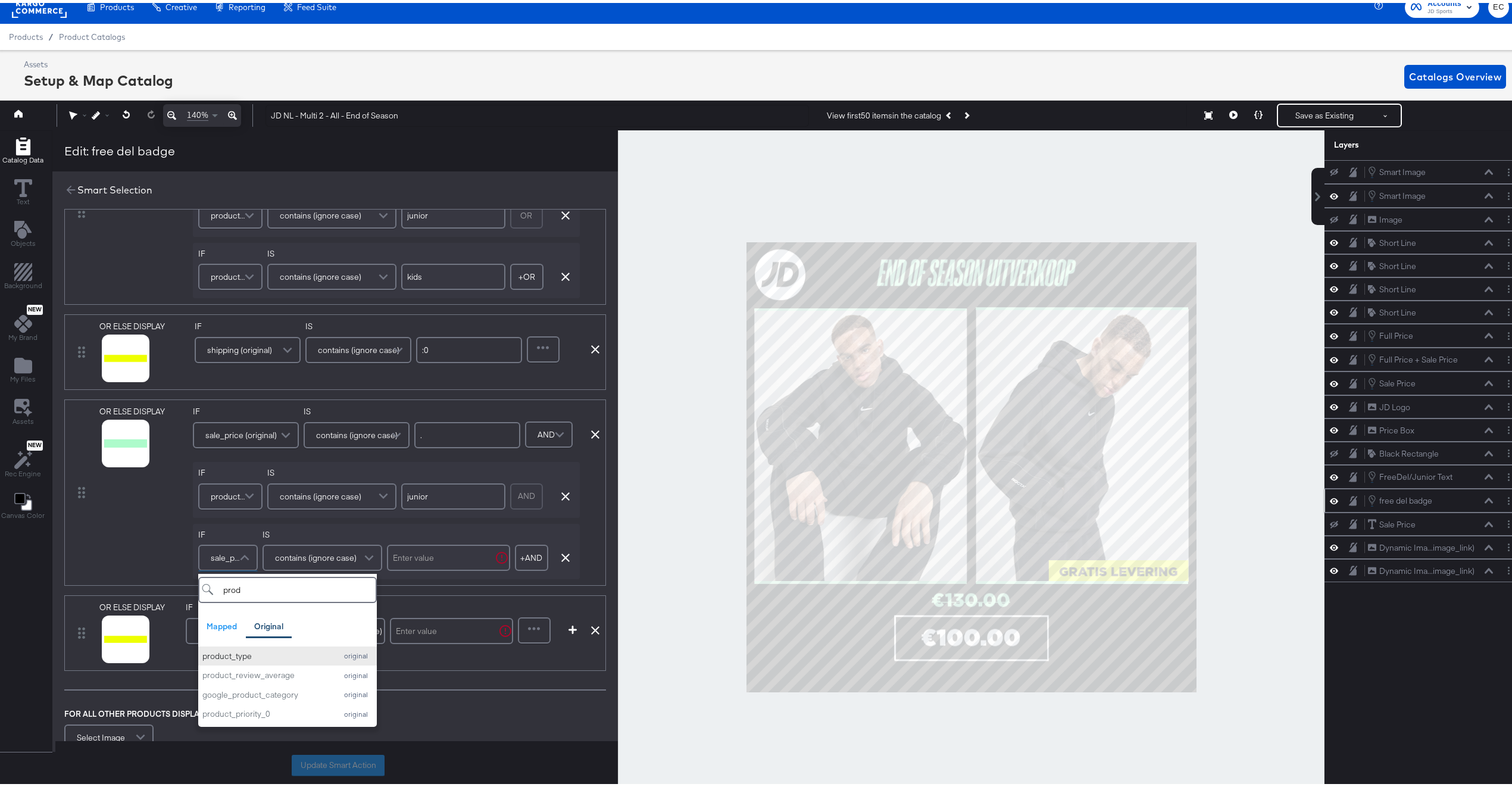
type input "prod"
click at [287, 658] on div "product_type" at bounding box center [267, 654] width 128 height 12
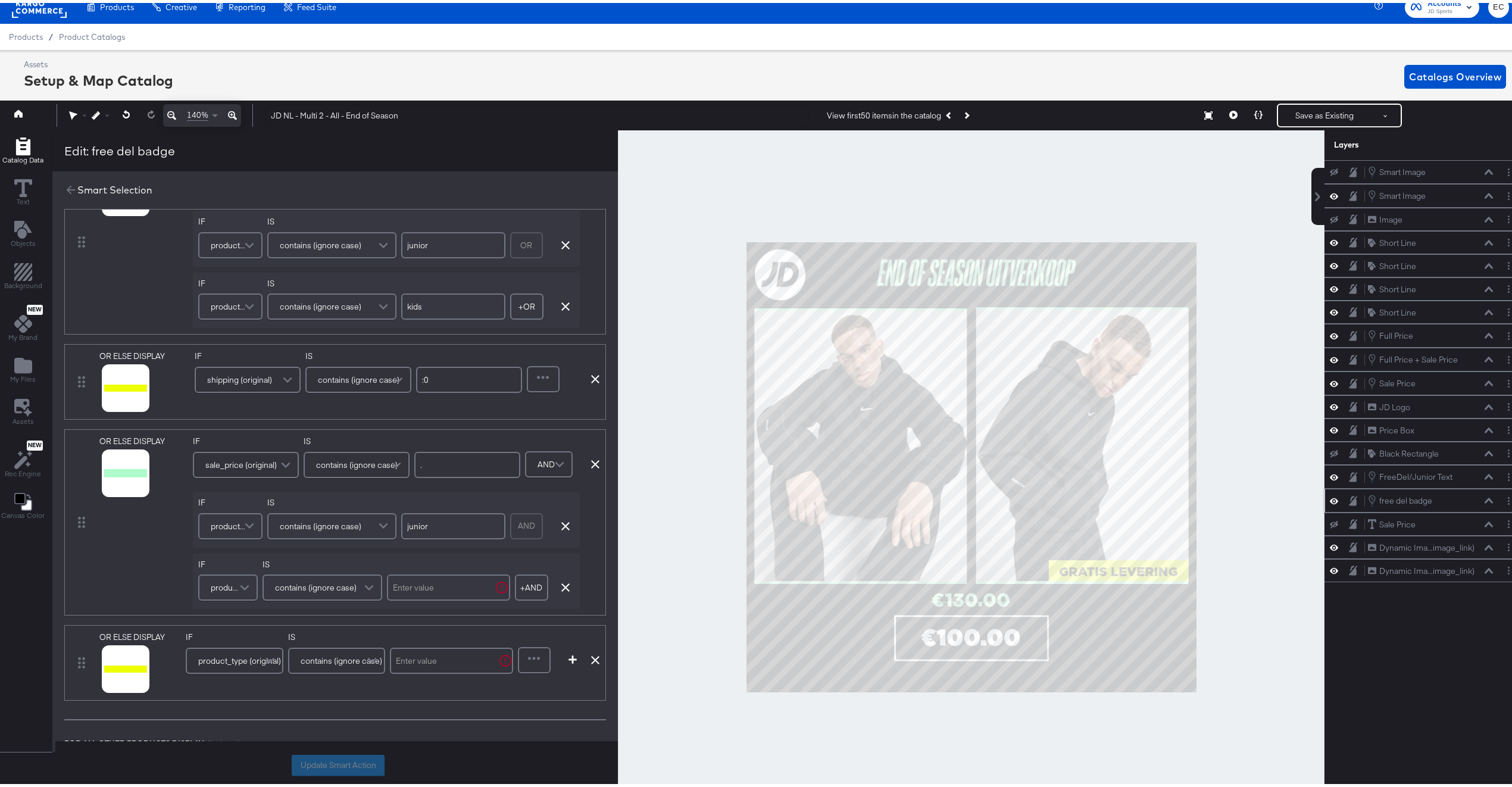
scroll to position [51, 0]
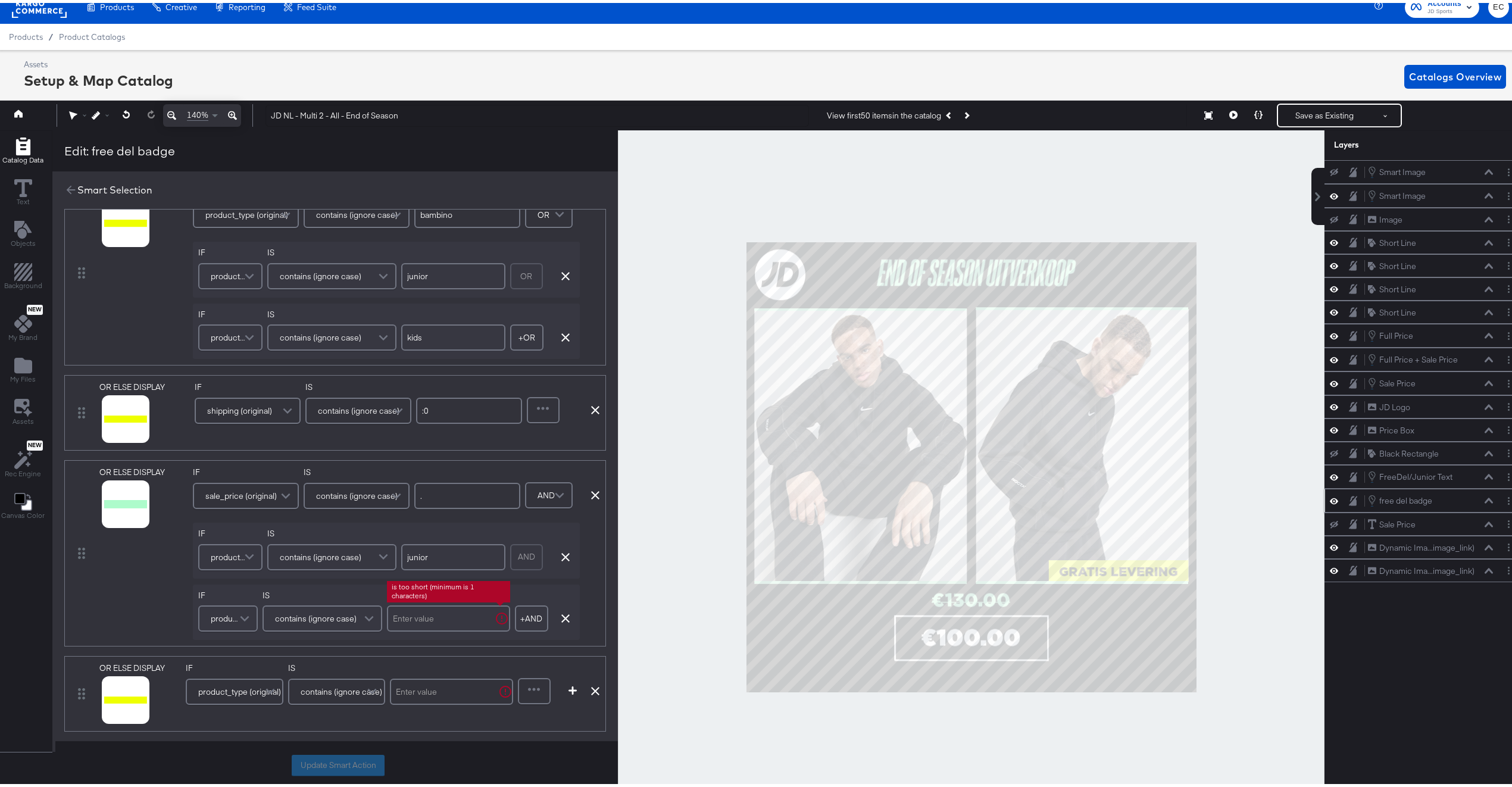
click at [425, 620] on input "text" at bounding box center [448, 616] width 123 height 27
type input "kids"
click at [260, 695] on span "product_type (original)" at bounding box center [240, 689] width 83 height 20
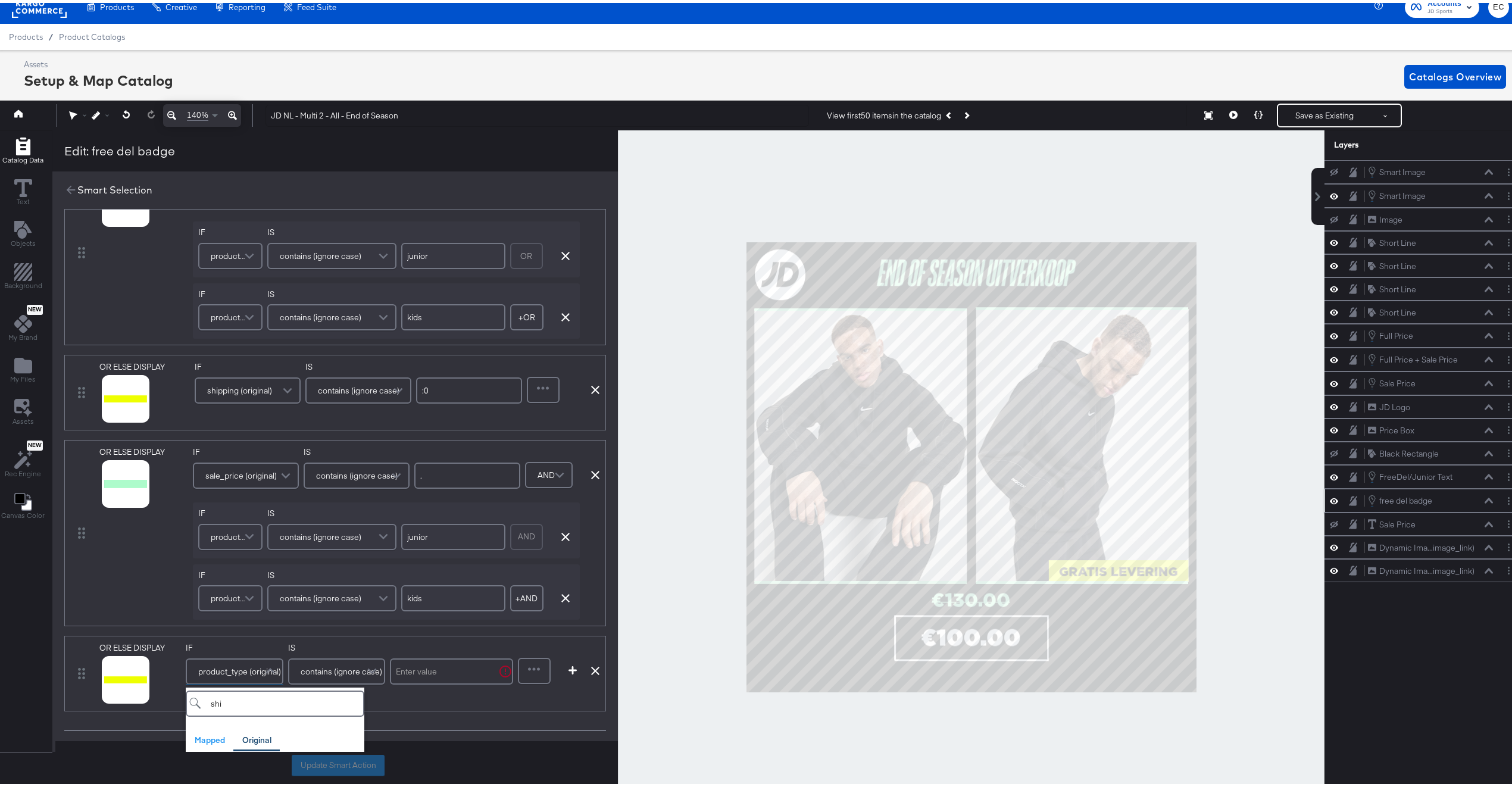
scroll to position [162, 0]
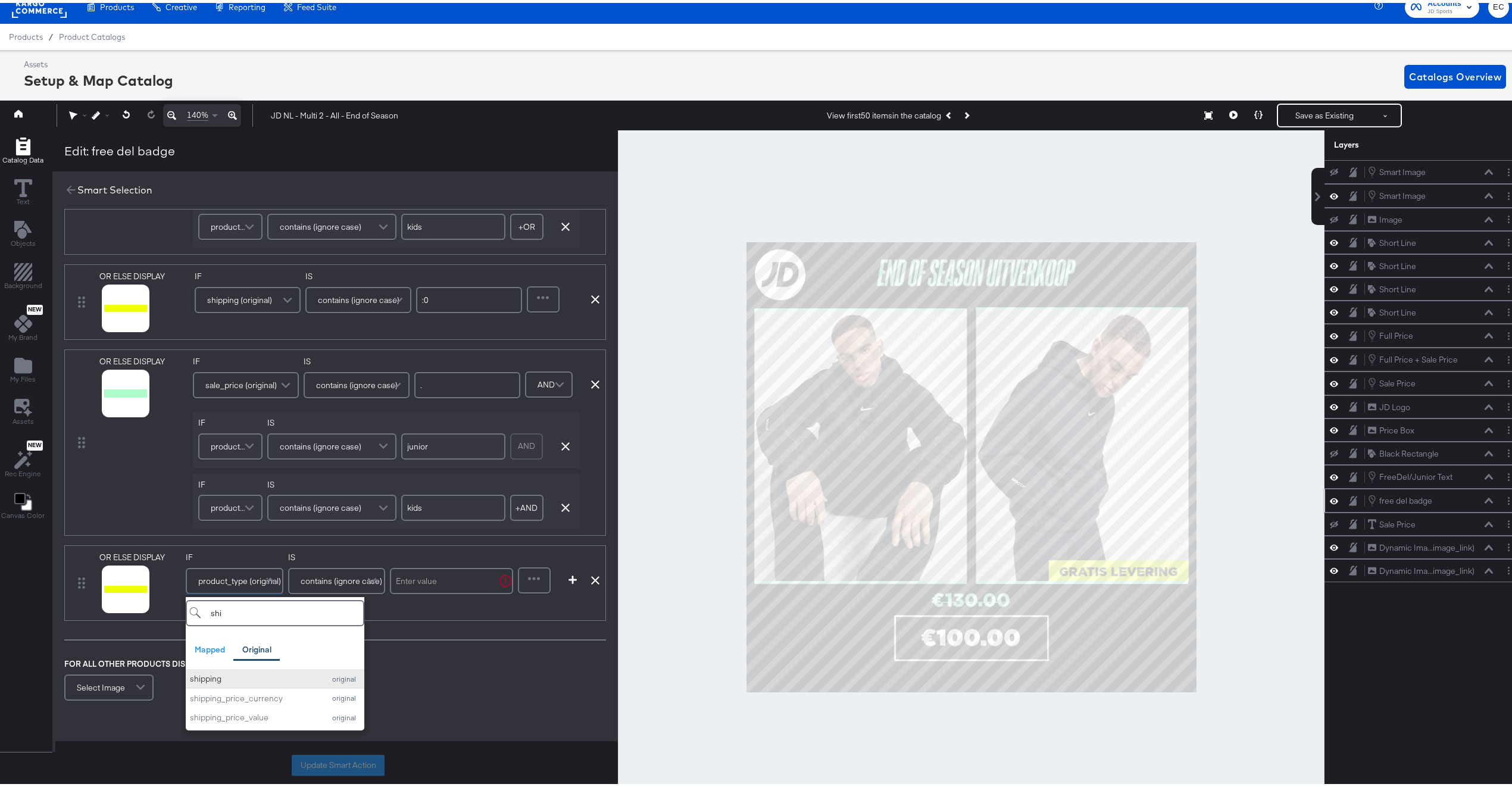
type input "shi"
click at [247, 686] on button "shipping original" at bounding box center [275, 676] width 179 height 20
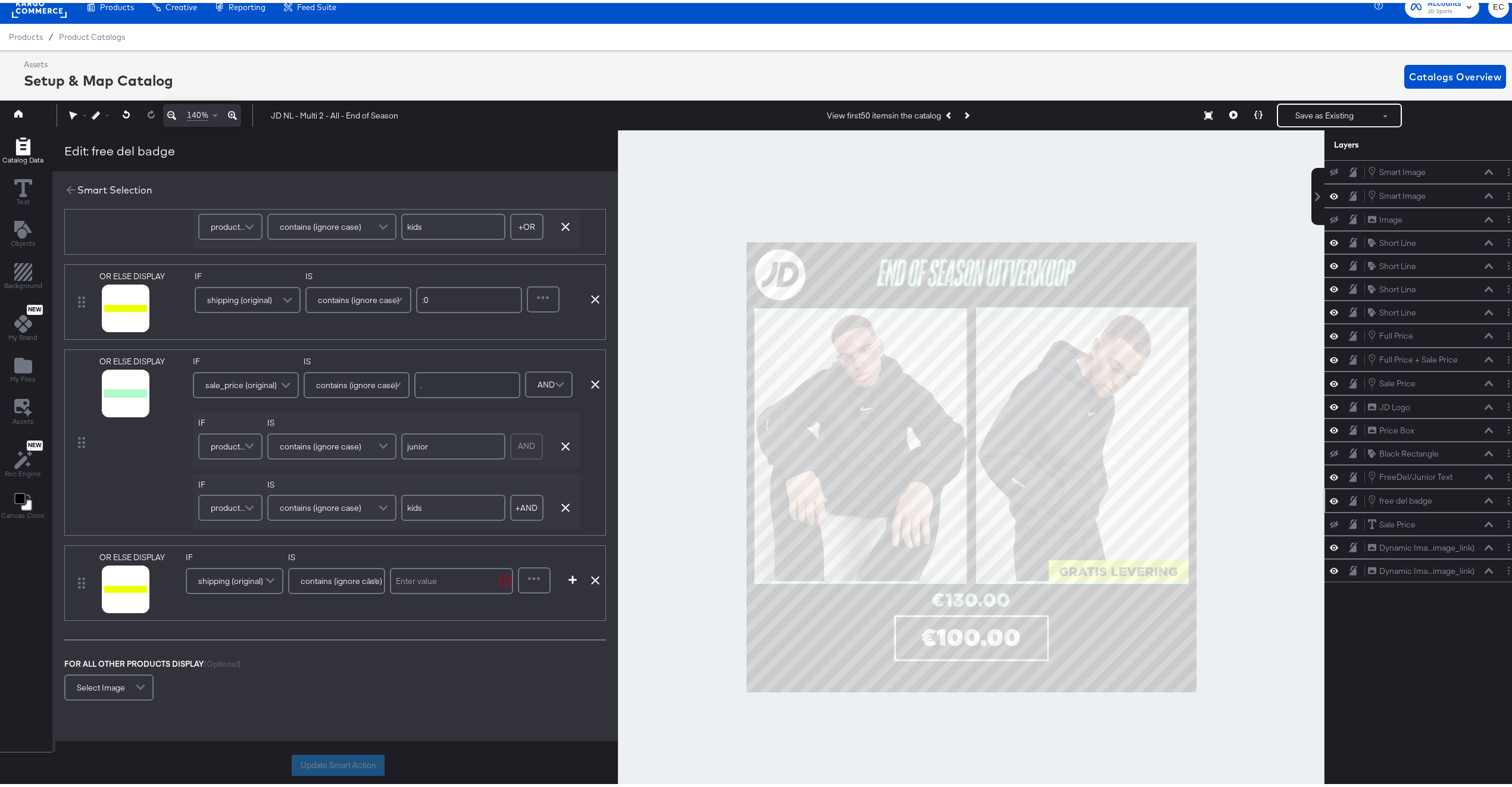
click at [256, 301] on span "shipping (original)" at bounding box center [239, 297] width 65 height 20
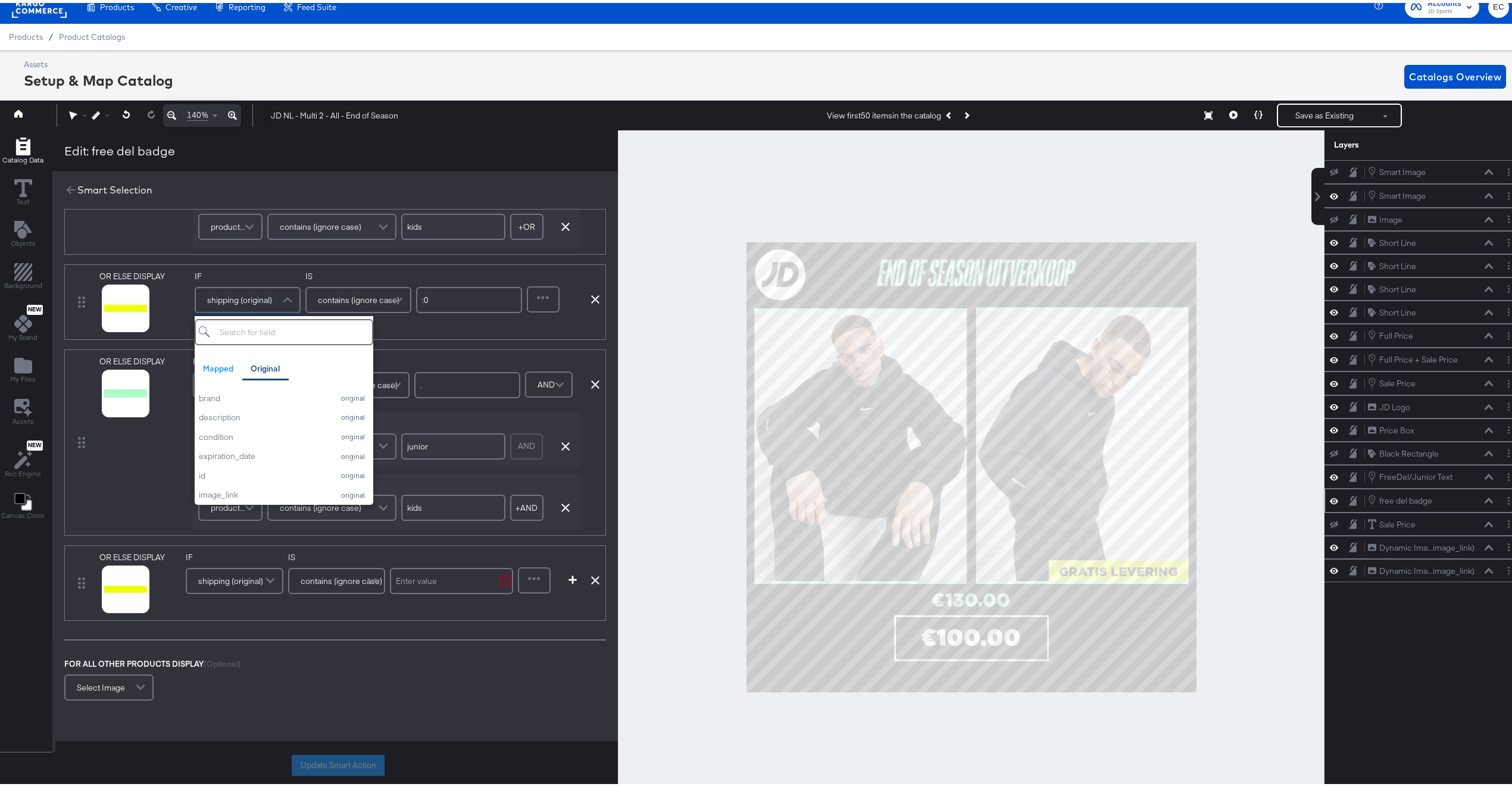
click at [235, 586] on span "shipping (original)" at bounding box center [230, 578] width 65 height 20
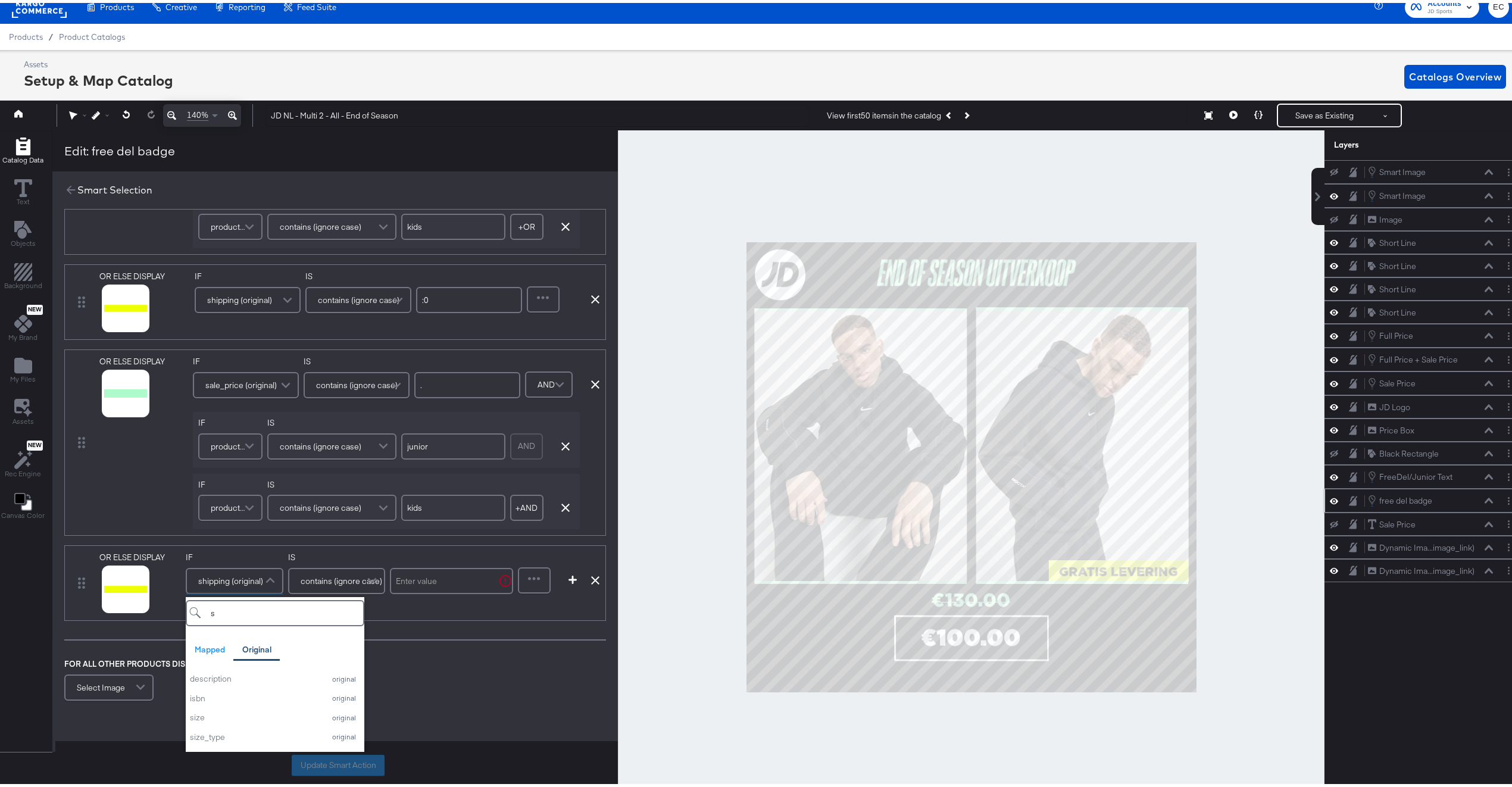
type input "sh"
click at [436, 582] on input "text" at bounding box center [451, 578] width 123 height 27
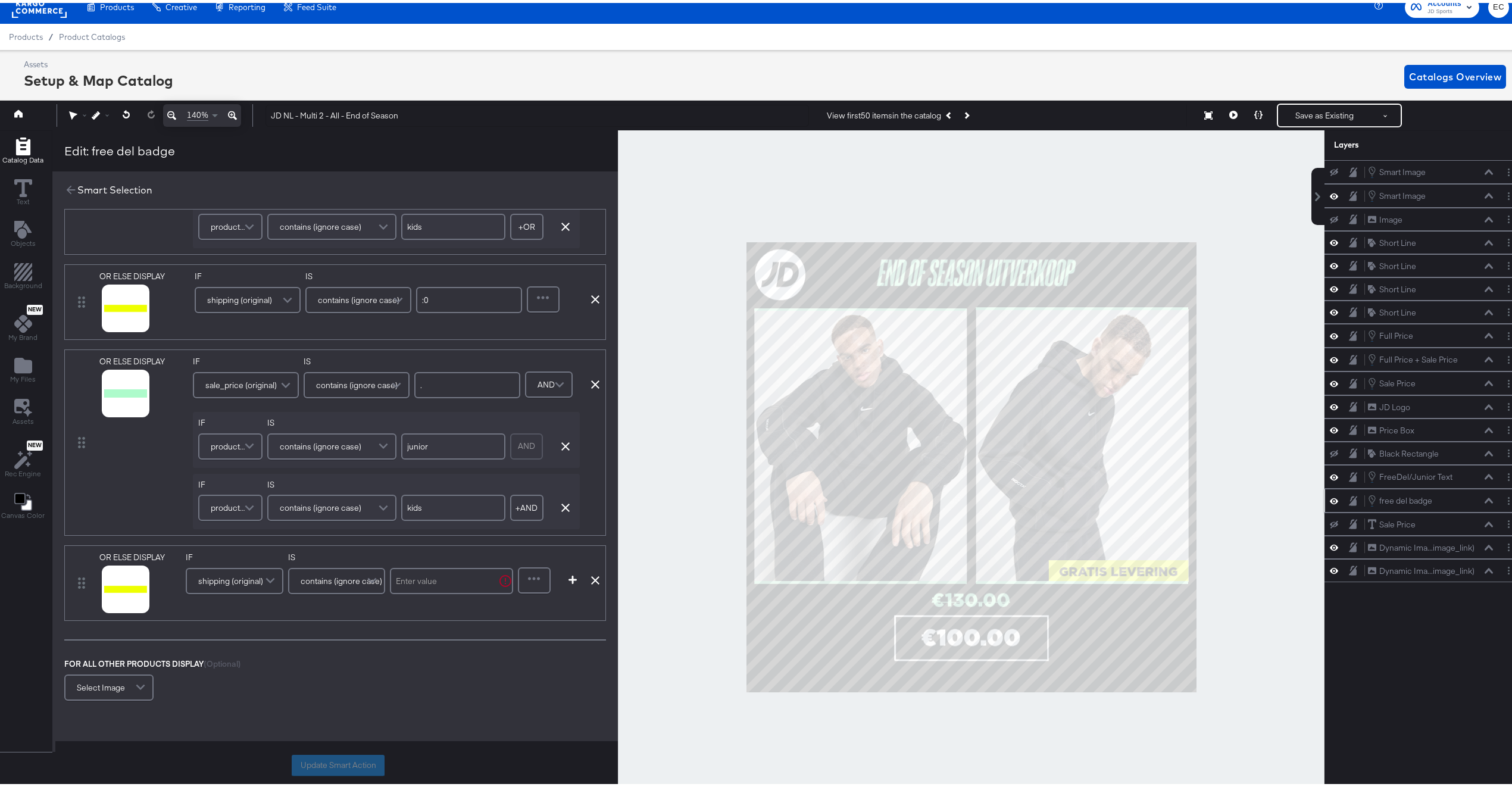
drag, startPoint x: 444, startPoint y: 295, endPoint x: 392, endPoint y: 295, distance: 52.0
click at [392, 295] on div "IF shipping (original) IS contains (ignore case) :0" at bounding box center [358, 293] width 328 height 50
click at [438, 587] on input "text" at bounding box center [451, 578] width 123 height 27
type input ":0"
drag, startPoint x: 362, startPoint y: 765, endPoint x: 186, endPoint y: 597, distance: 243.3
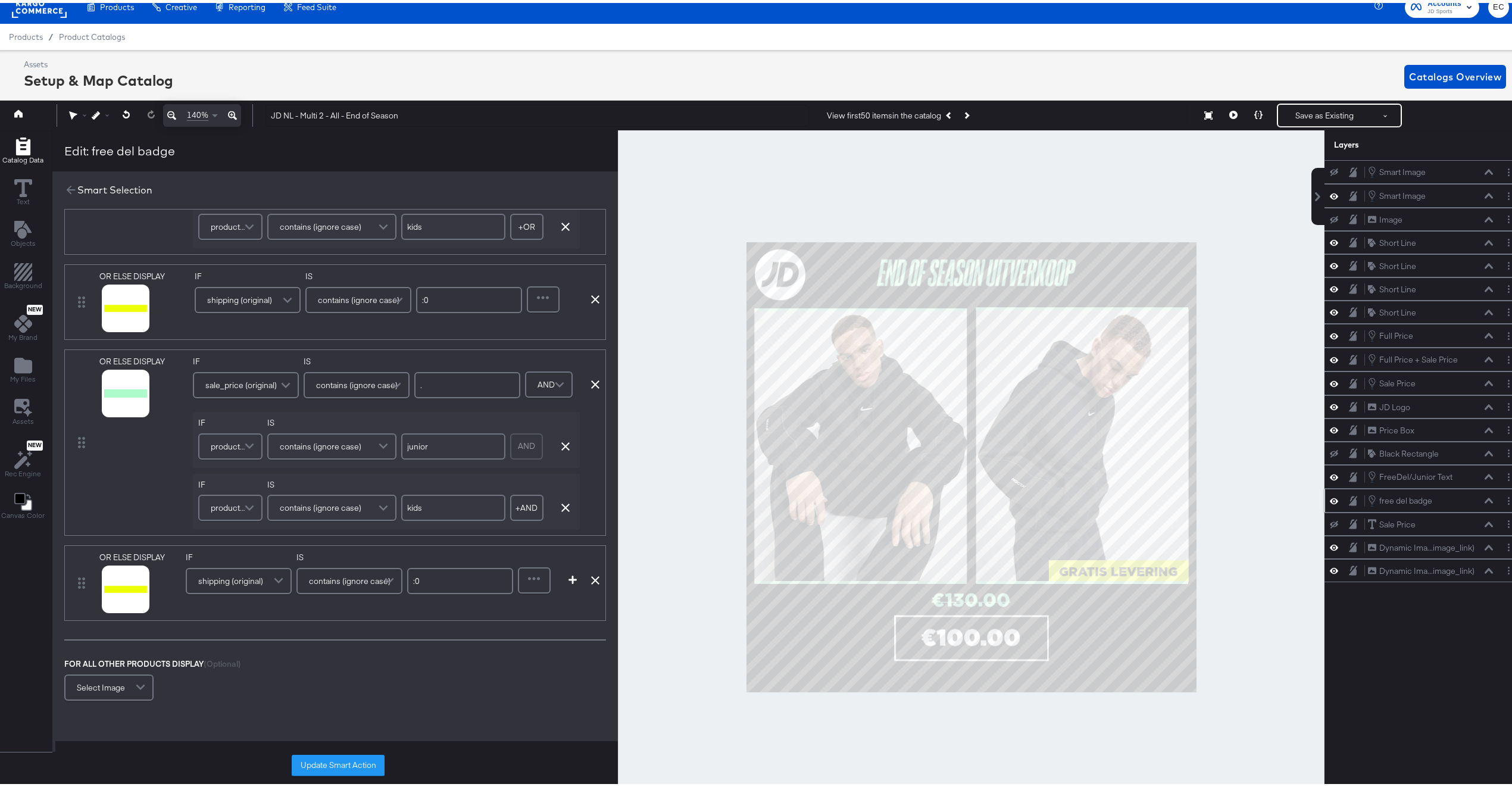
click at [186, 597] on div "DISPLAY link mapped image_link mapped custom_label_4 Spare CL mapped additional…" at bounding box center [335, 450] width 566 height 809
click at [111, 603] on icon at bounding box center [111, 601] width 8 height 8
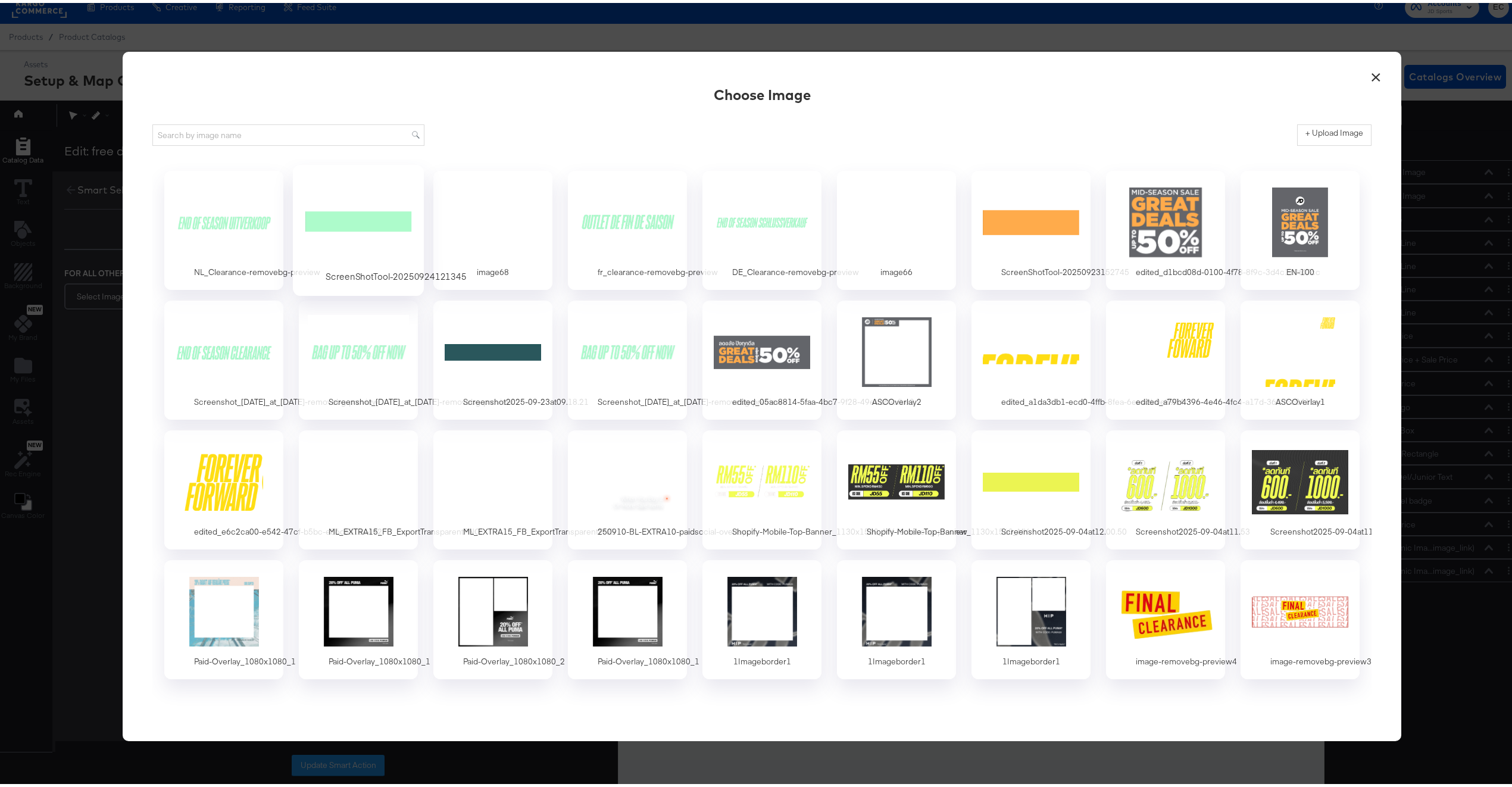
click at [332, 201] on div at bounding box center [359, 219] width 111 height 82
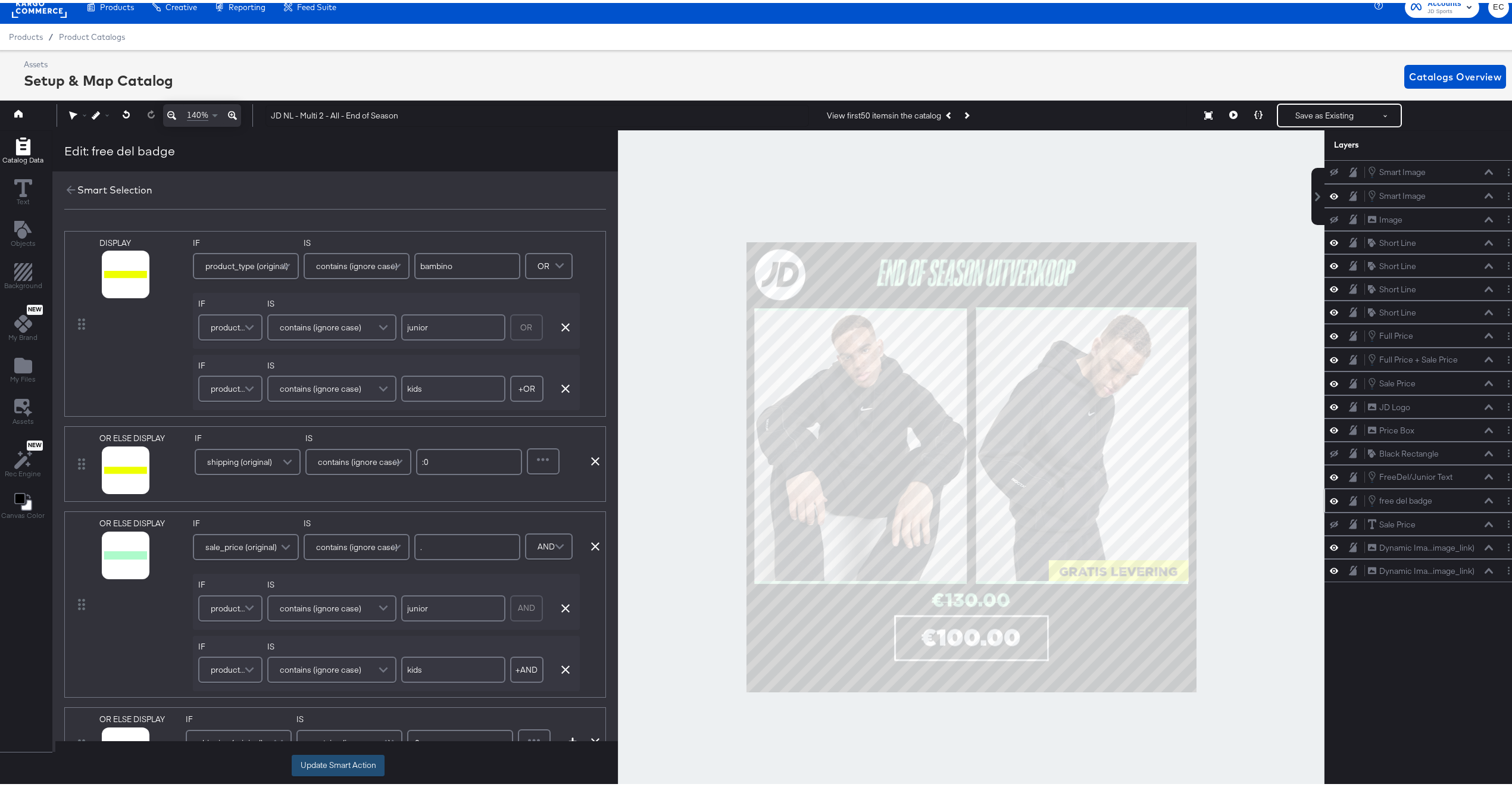
click at [324, 767] on button "Update Smart Action" at bounding box center [338, 763] width 93 height 22
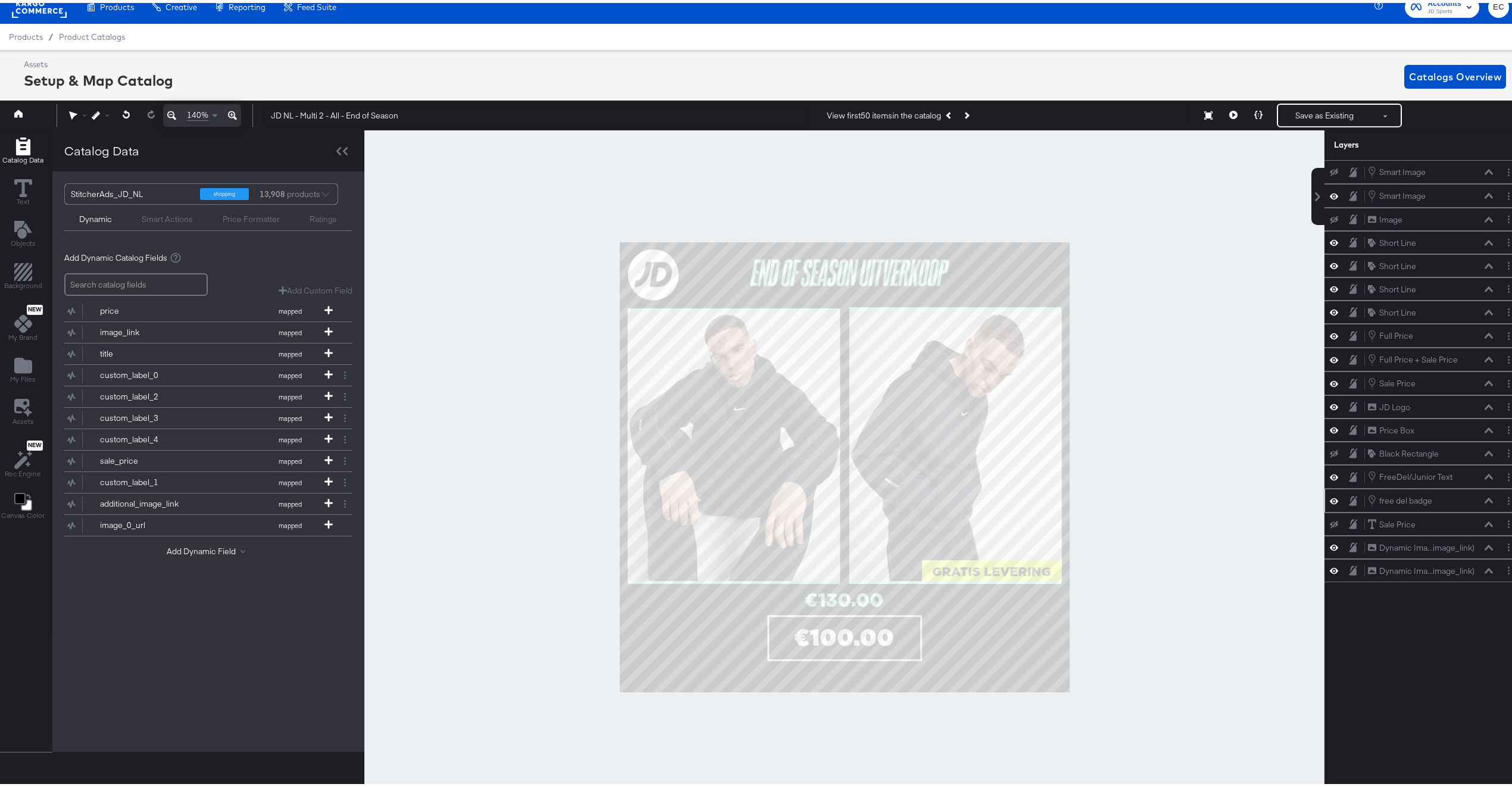
click at [1138, 354] on div at bounding box center [844, 464] width 960 height 674
click at [1227, 116] on button at bounding box center [1233, 112] width 25 height 24
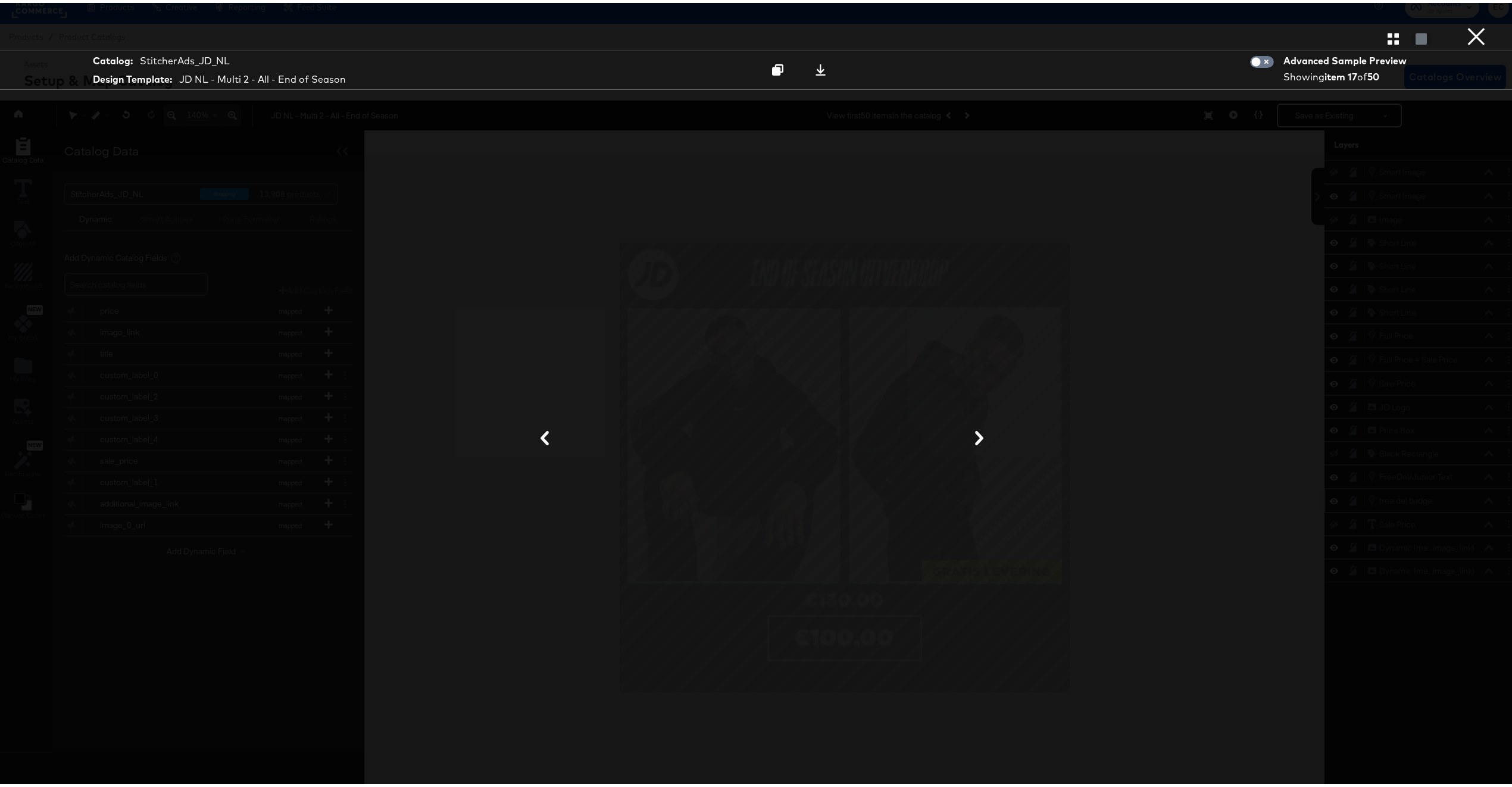
click at [1464, 24] on button "×" at bounding box center [1476, 12] width 24 height 24
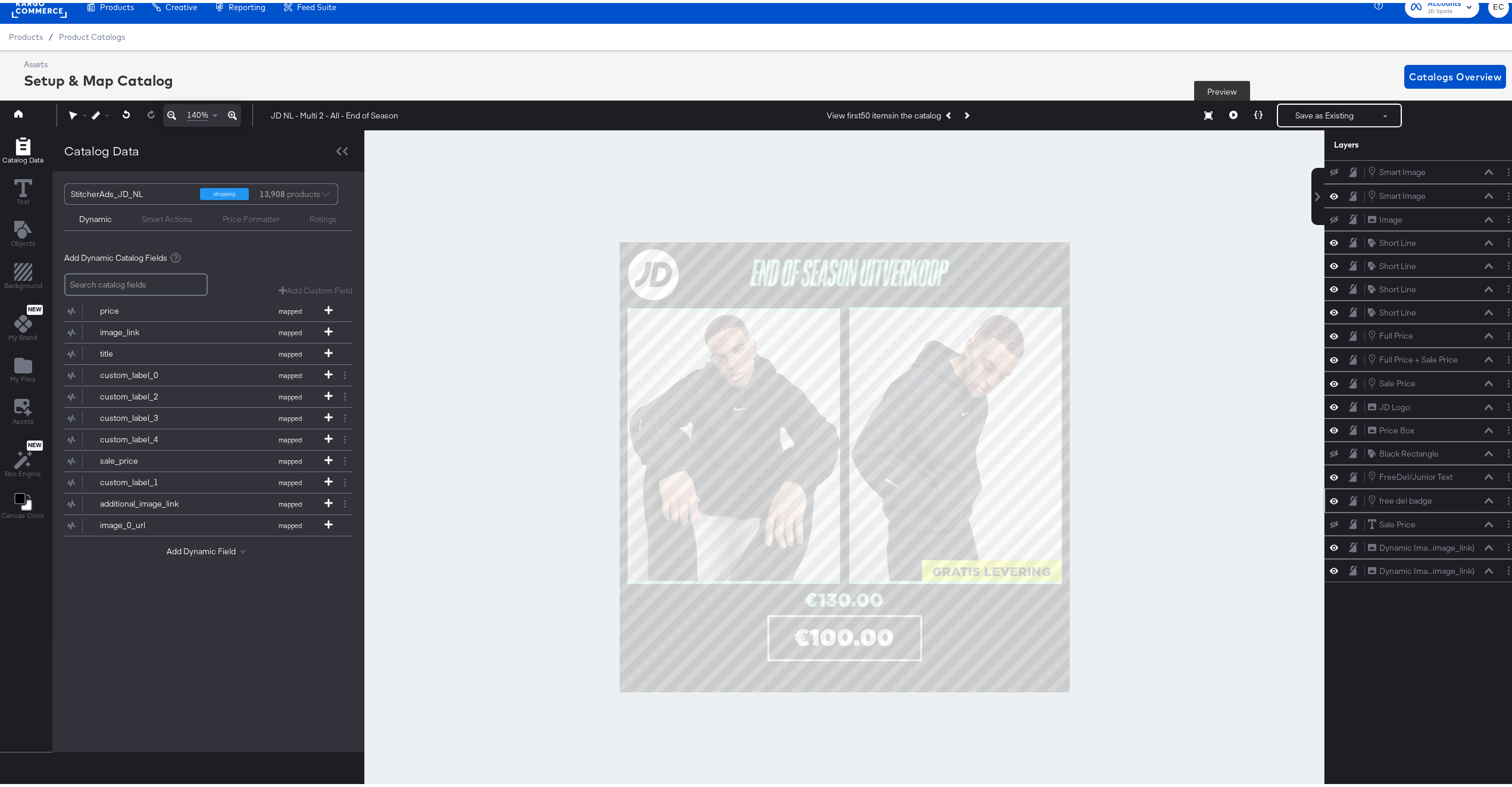
click at [1222, 122] on button at bounding box center [1233, 112] width 25 height 24
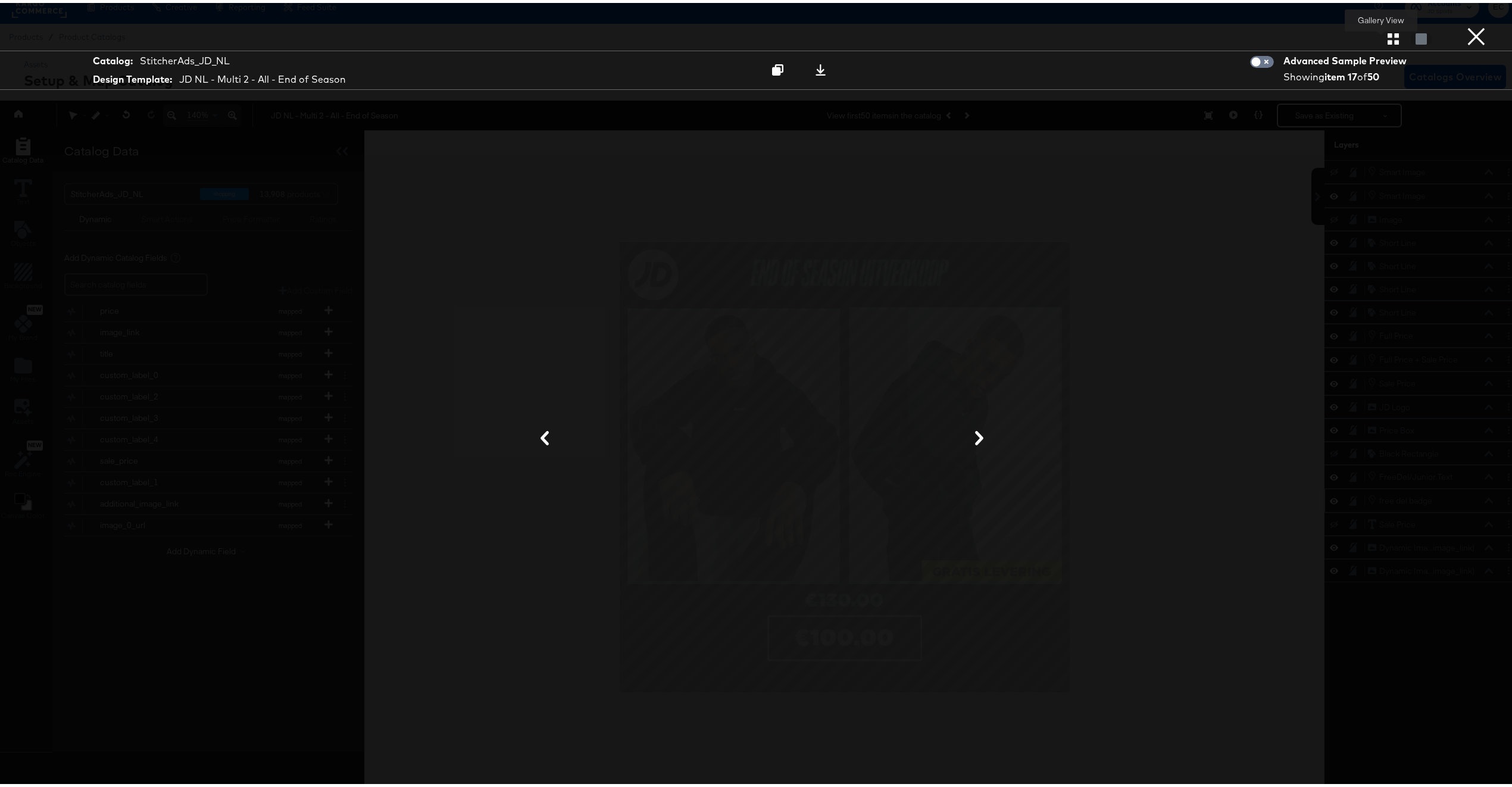
click at [1388, 35] on icon "button" at bounding box center [1393, 36] width 12 height 12
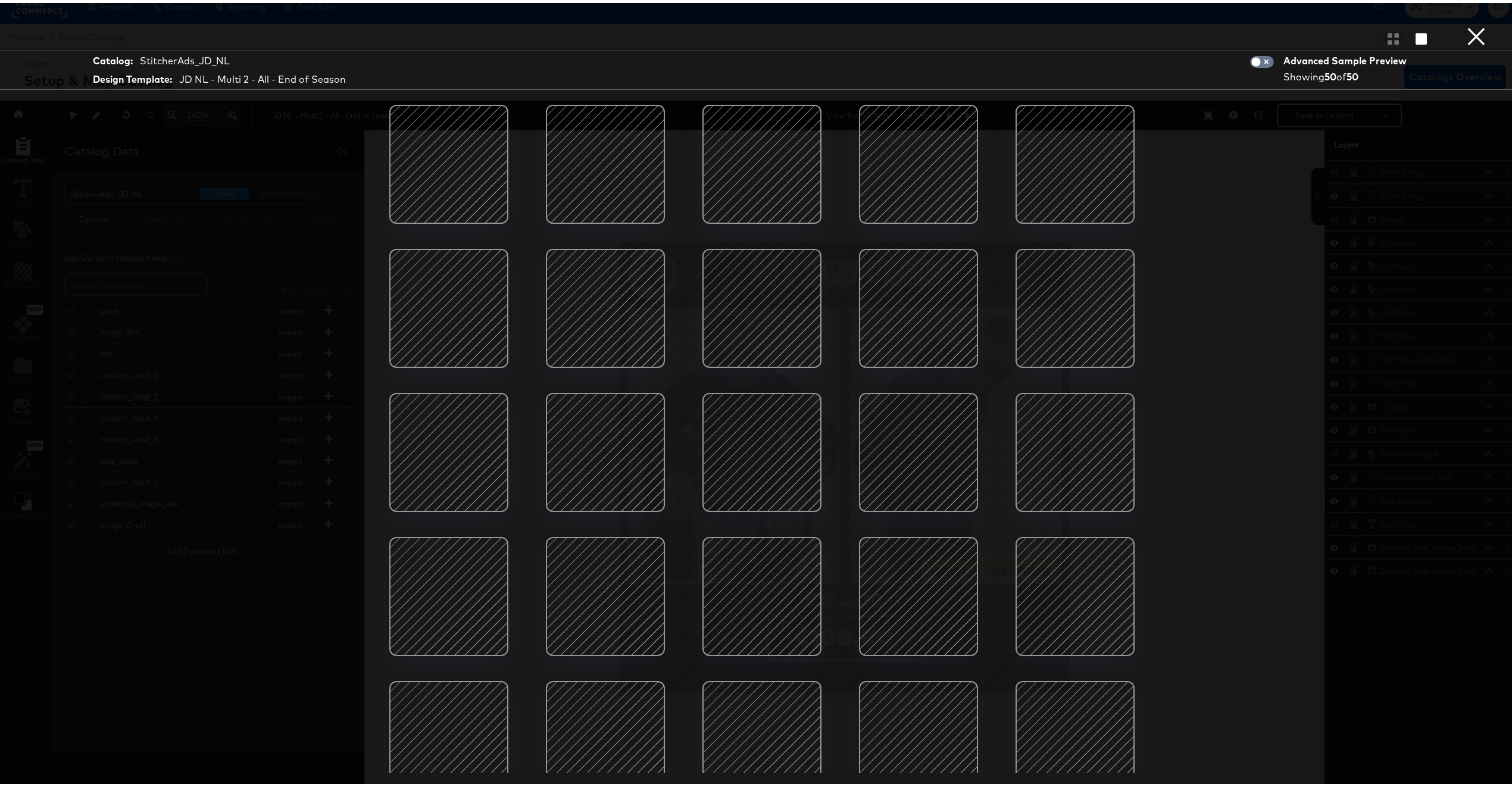
click at [612, 579] on div at bounding box center [605, 593] width 101 height 101
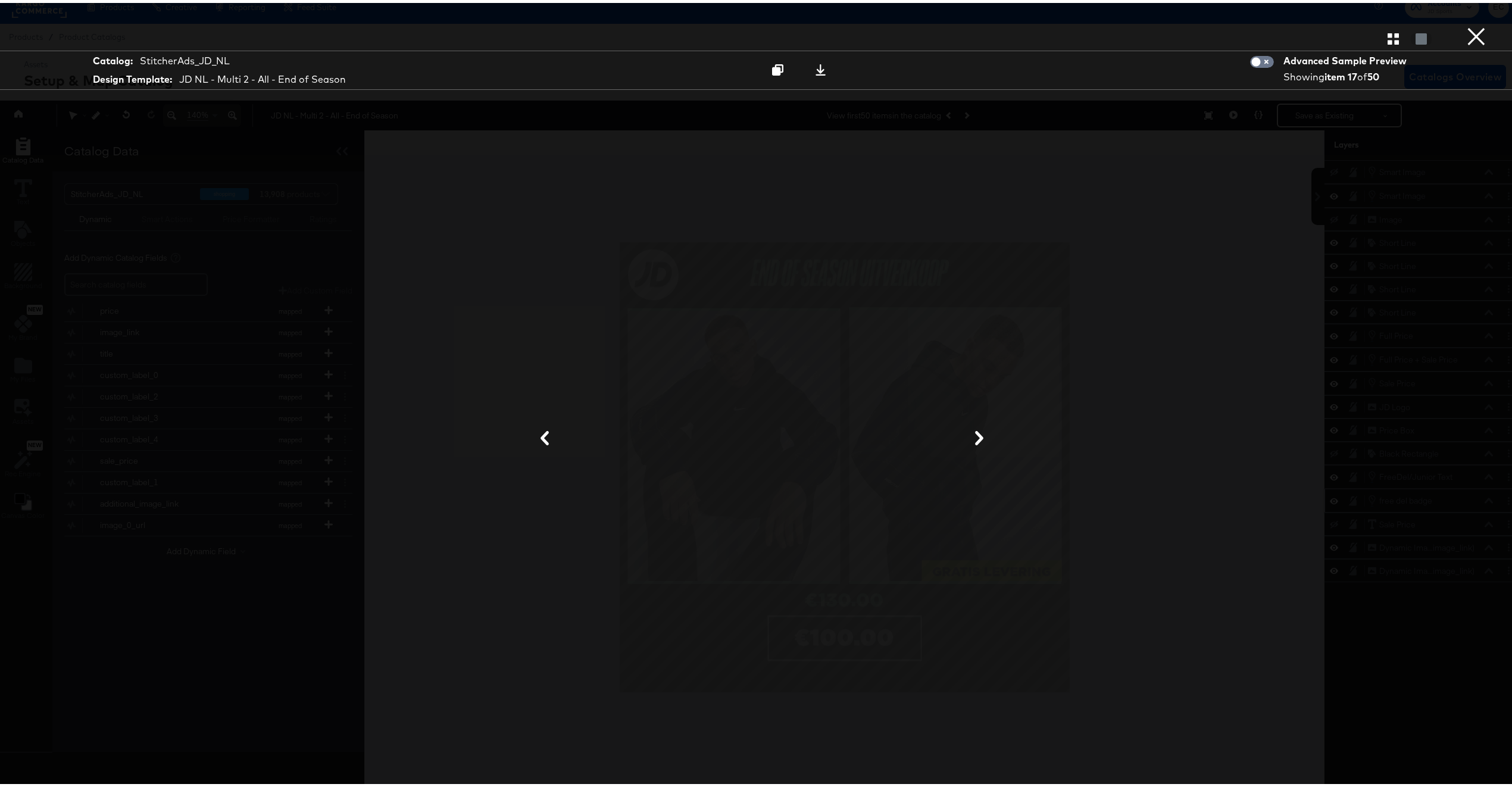
drag, startPoint x: 1456, startPoint y: 39, endPoint x: 1432, endPoint y: 54, distance: 28.3
click at [1464, 24] on button "×" at bounding box center [1476, 12] width 24 height 24
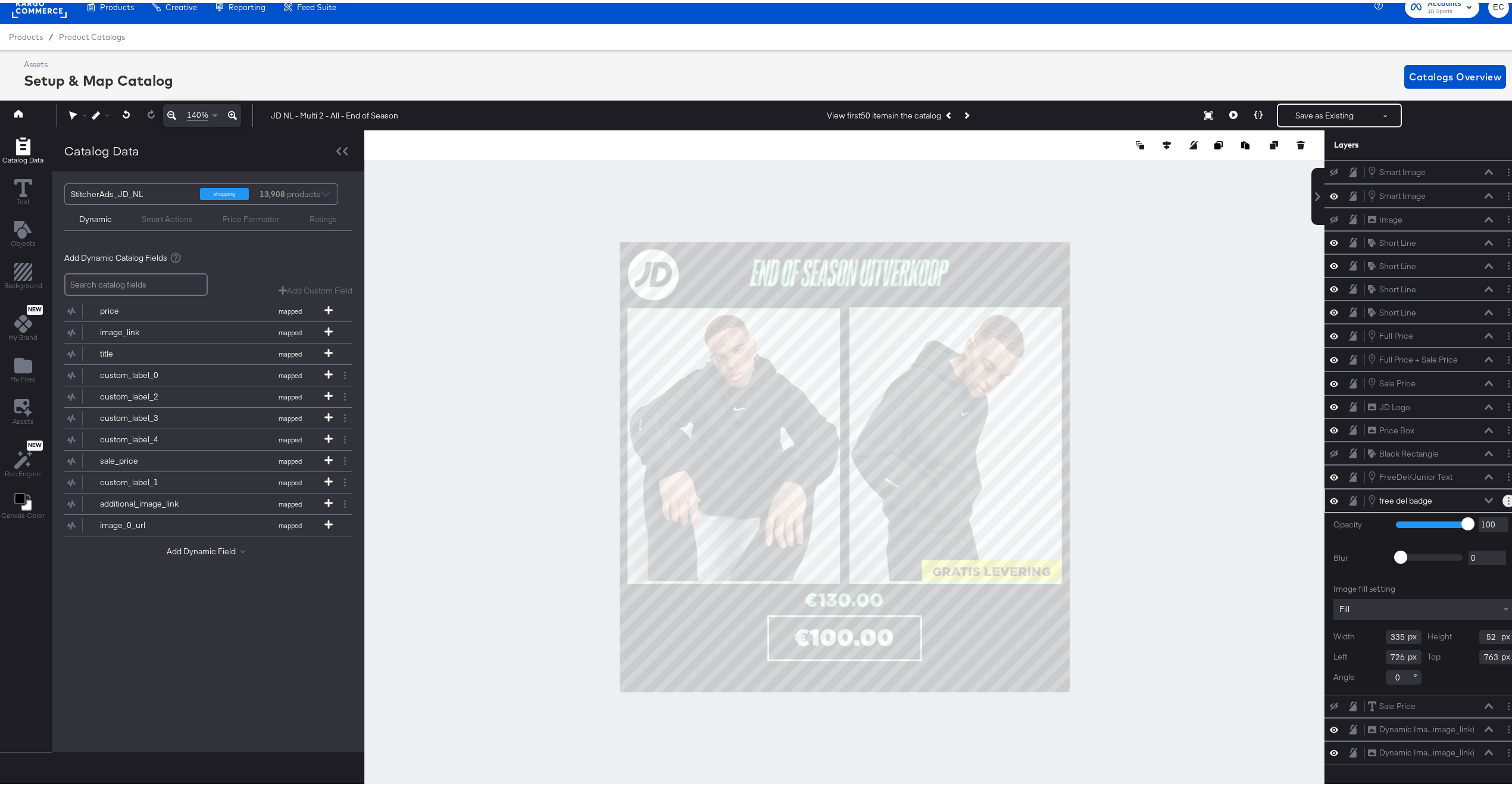
click at [1502, 505] on button "Layer Options" at bounding box center [1509, 498] width 12 height 12
click at [1424, 542] on button "Edit Smart Layer" at bounding box center [1432, 539] width 60 height 12
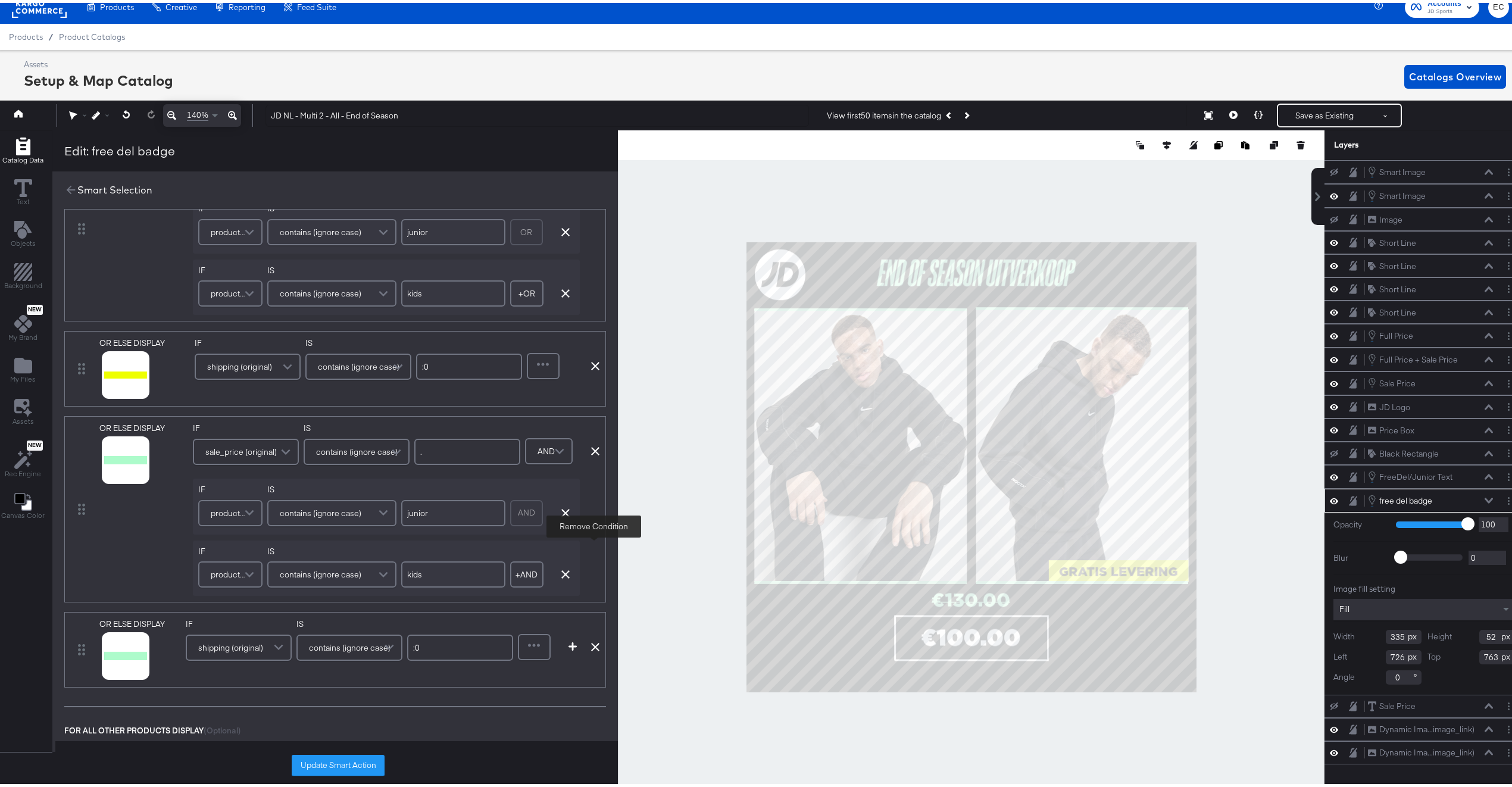
scroll to position [84, 0]
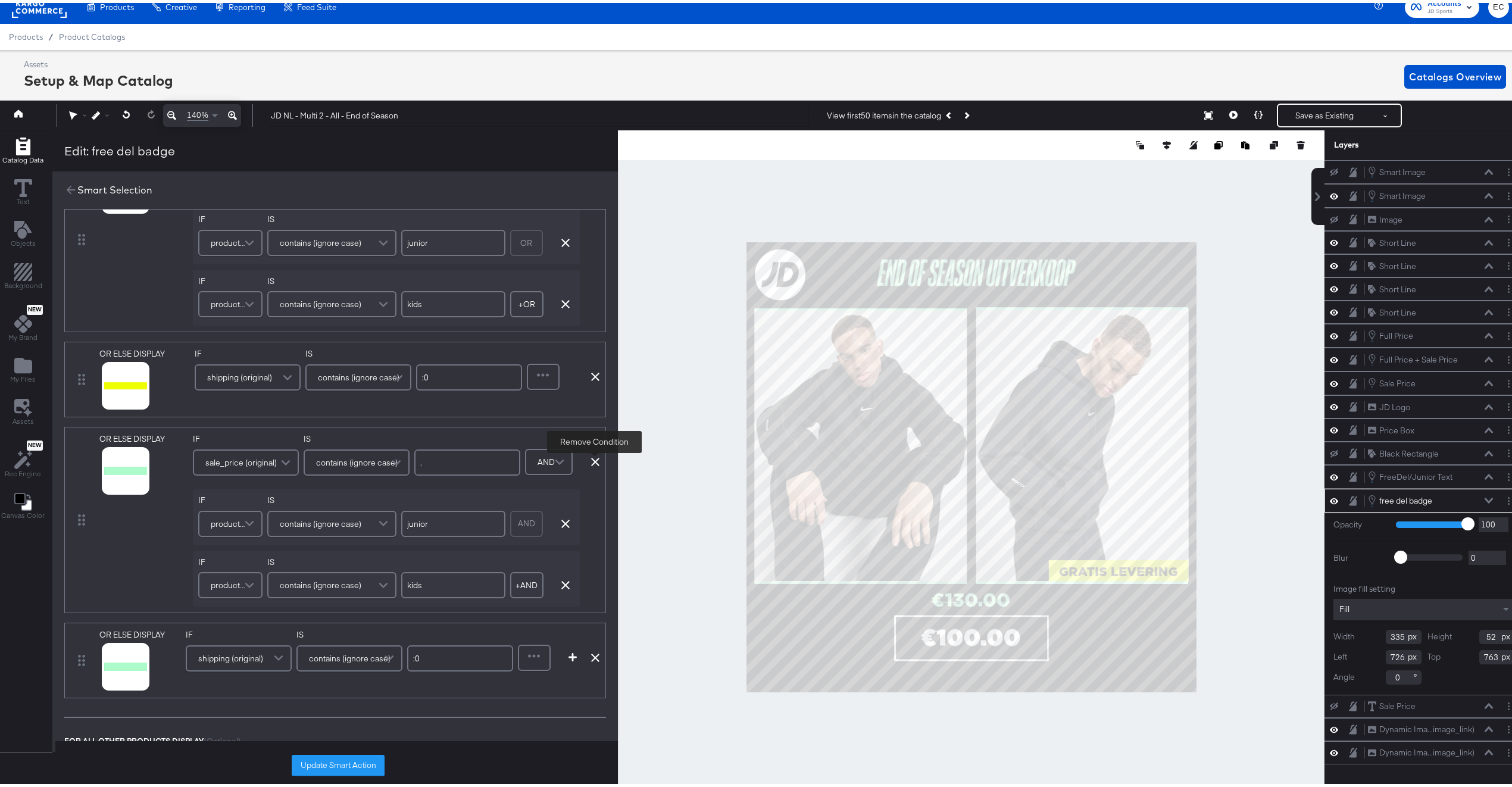
click at [595, 460] on icon at bounding box center [595, 459] width 8 height 8
type input ":0"
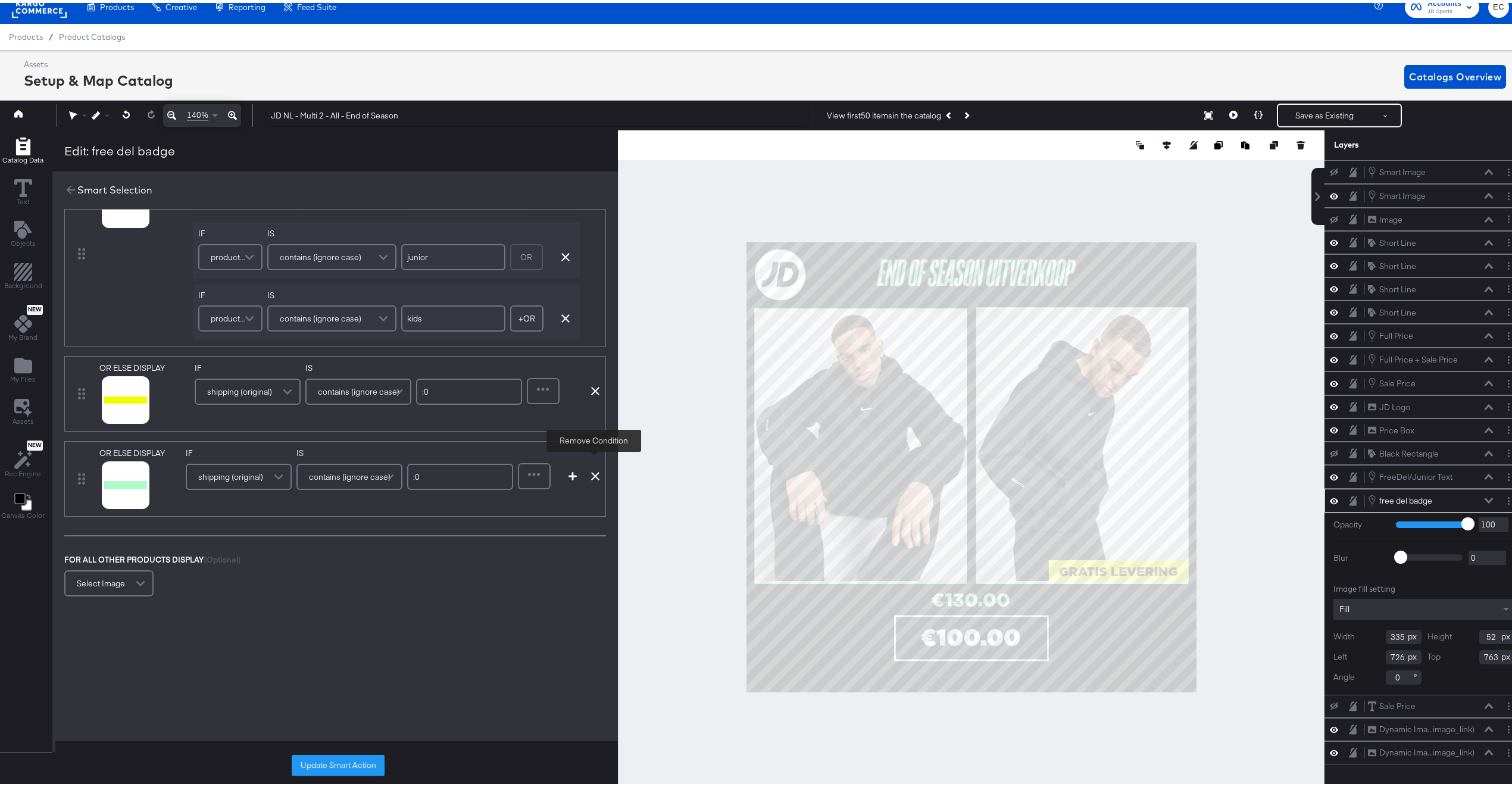
scroll to position [0, 0]
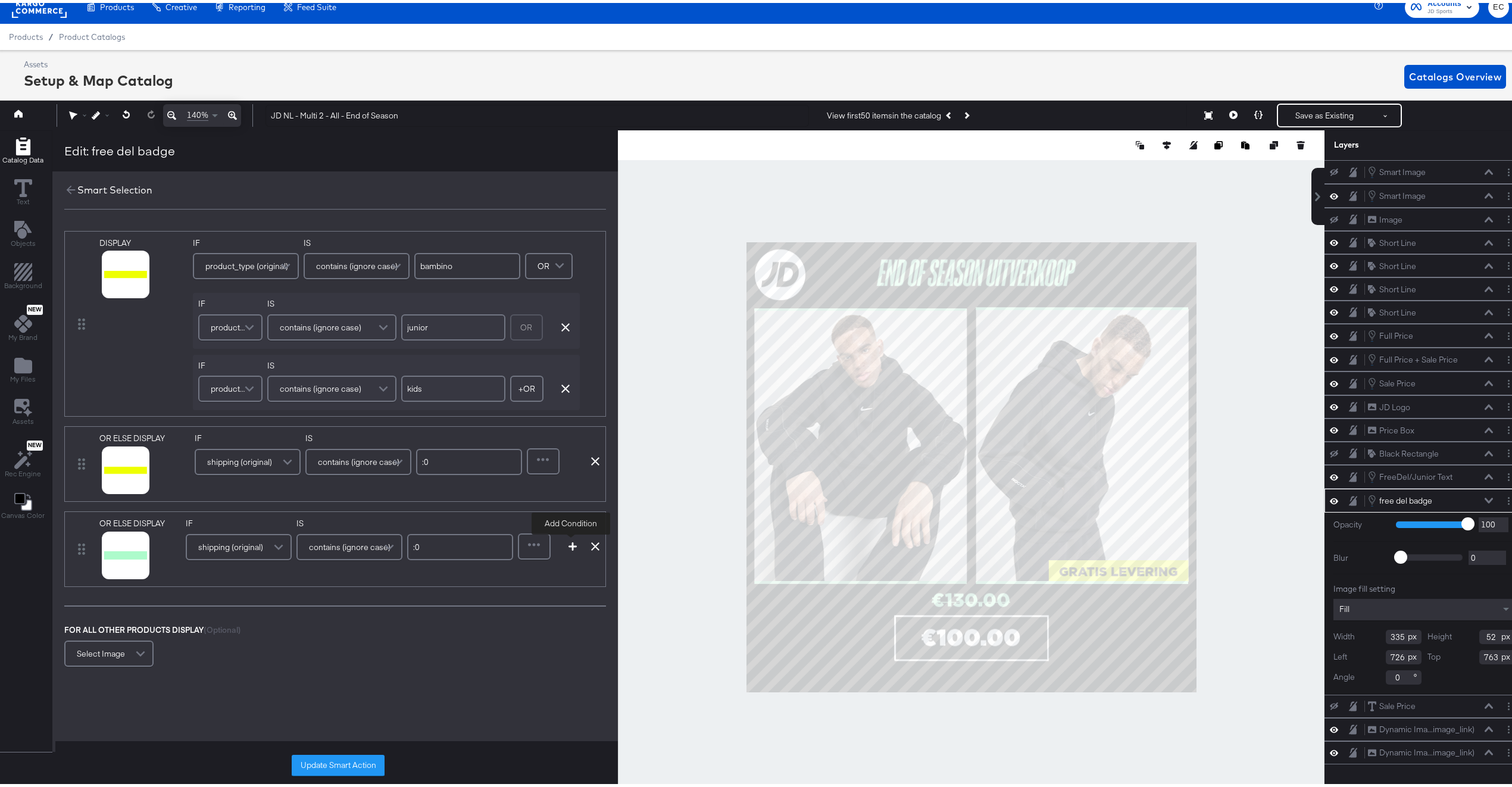
click at [568, 546] on icon "button" at bounding box center [572, 543] width 8 height 8
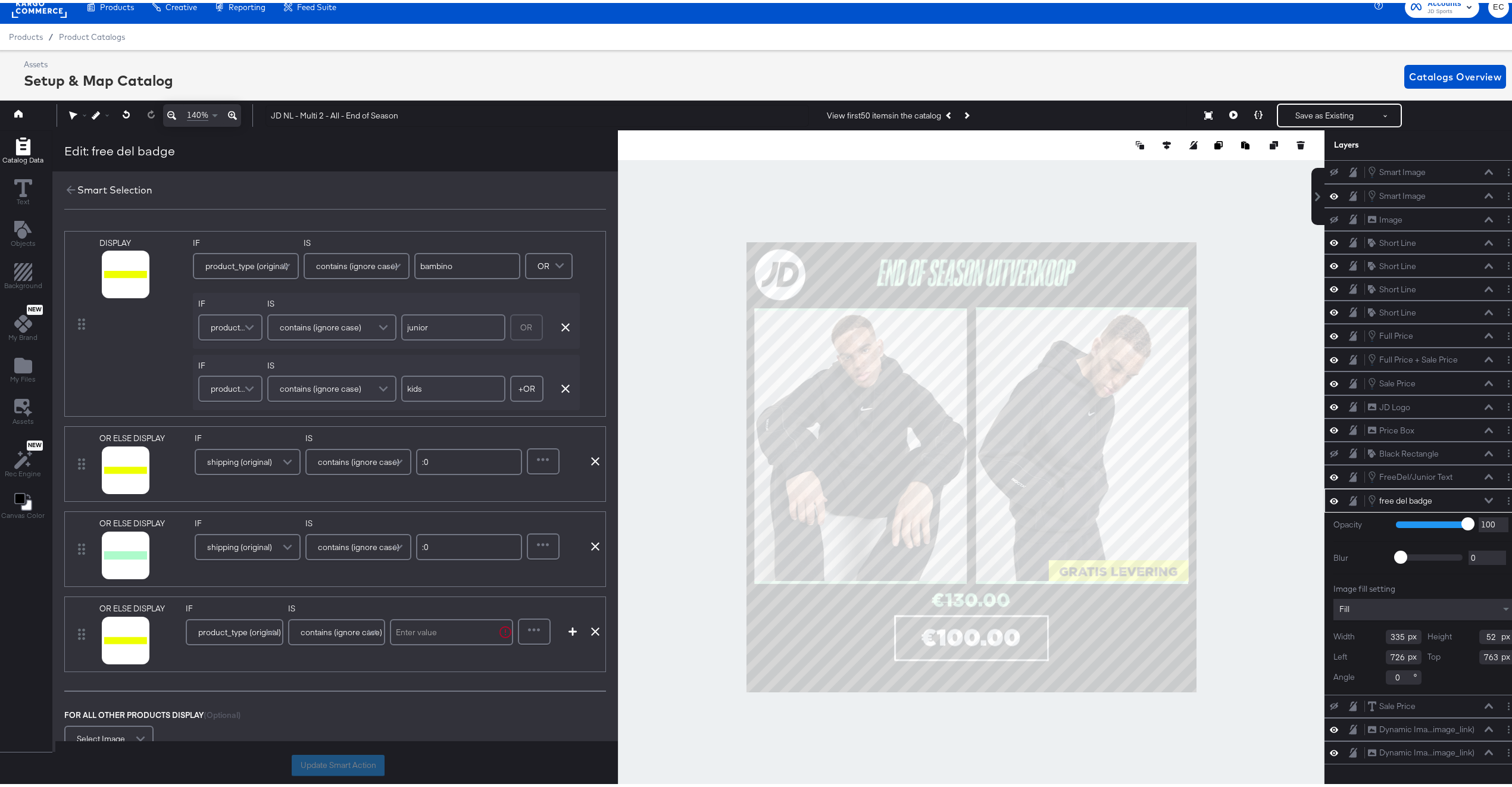
click at [260, 552] on span "shipping (original)" at bounding box center [239, 544] width 65 height 20
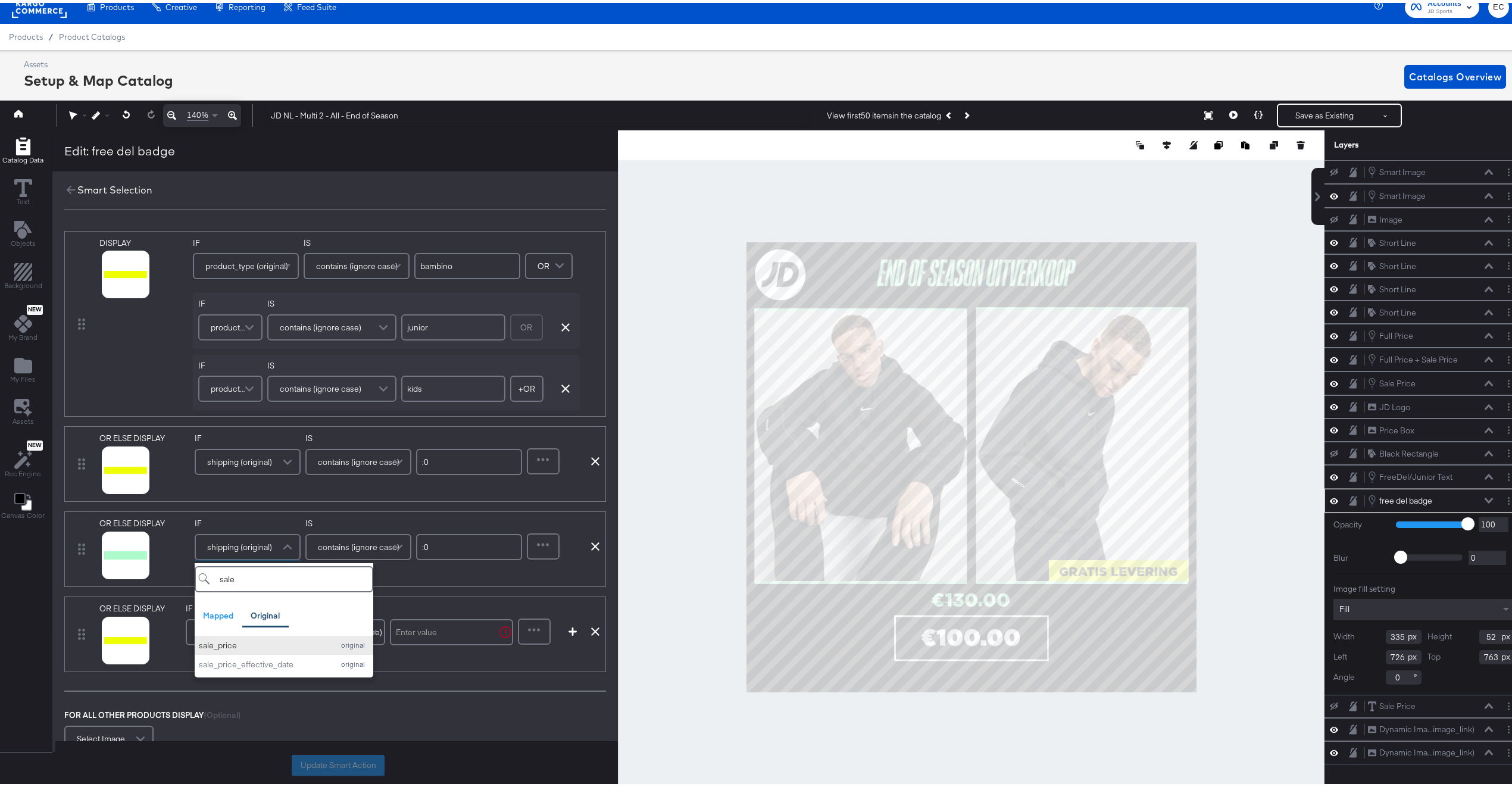
type input "sale"
click at [255, 645] on div "sale_price" at bounding box center [262, 643] width 128 height 12
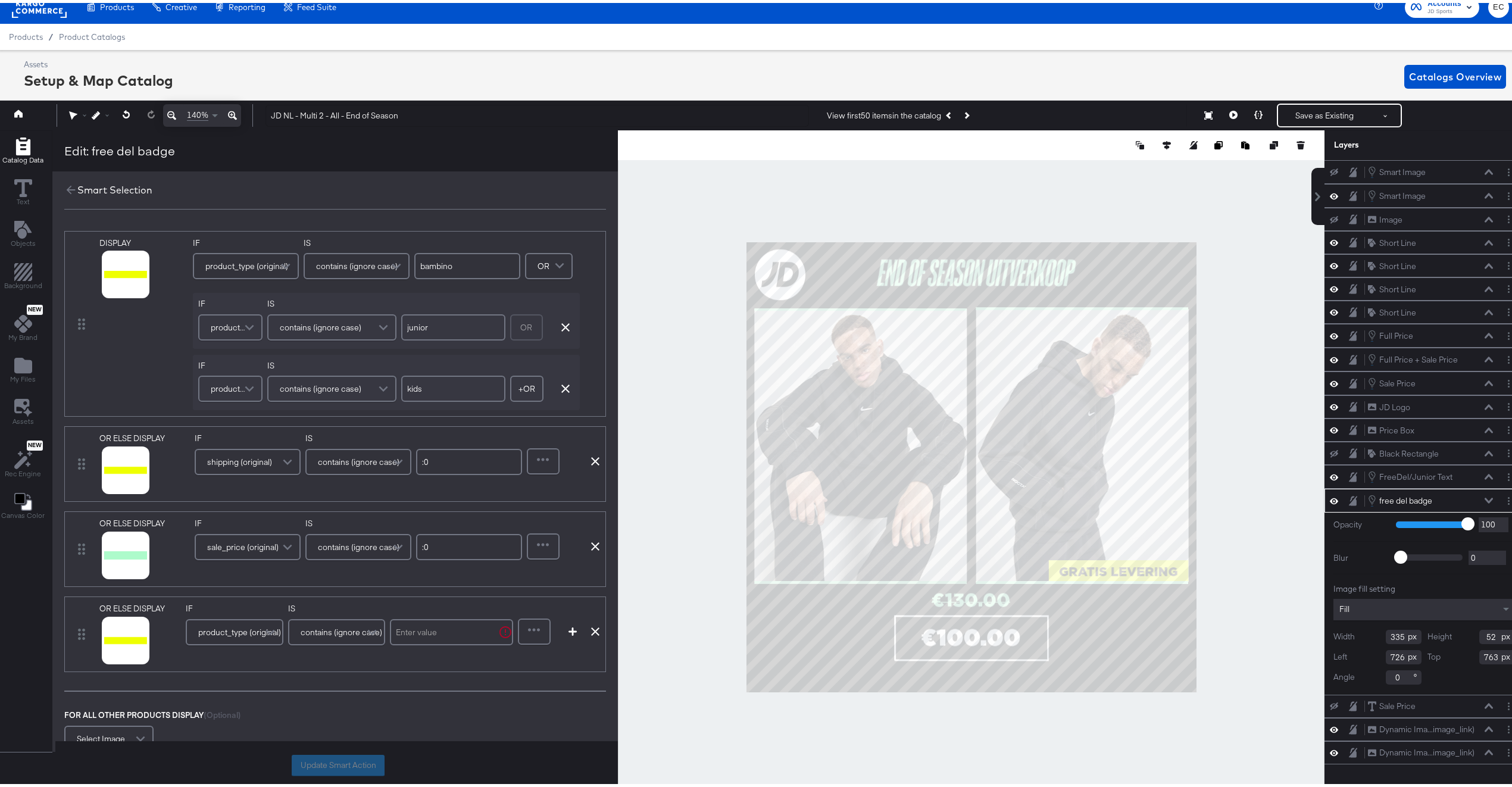
drag, startPoint x: 481, startPoint y: 550, endPoint x: 402, endPoint y: 548, distance: 79.0
click at [402, 548] on div "IF sale_price (original) IS contains (ignore case) :0" at bounding box center [358, 540] width 328 height 50
type input "."
click at [542, 550] on div at bounding box center [543, 543] width 31 height 24
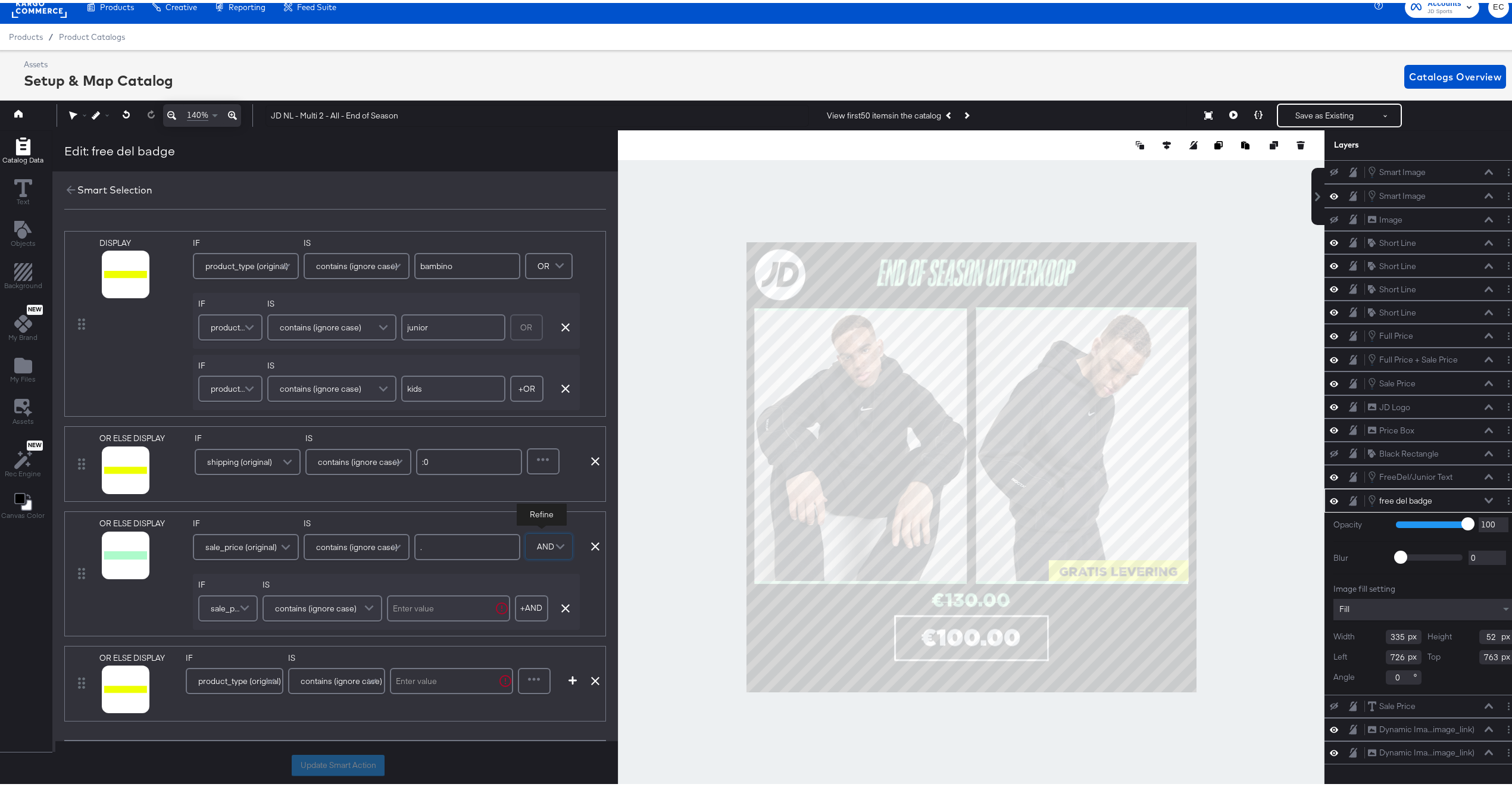
click at [237, 611] on span at bounding box center [246, 605] width 21 height 24
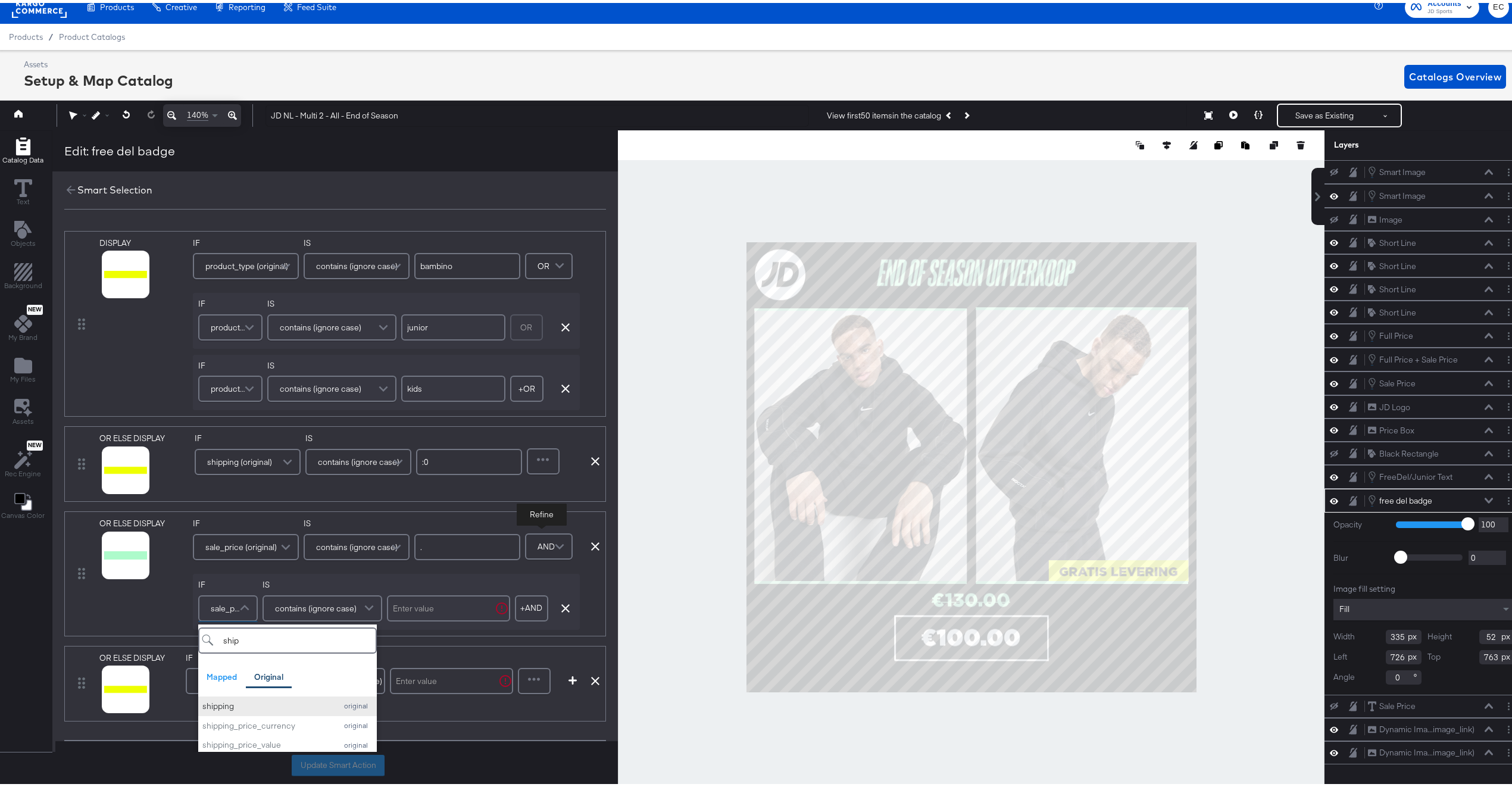
type input "ship"
click at [344, 701] on div "original" at bounding box center [356, 703] width 33 height 8
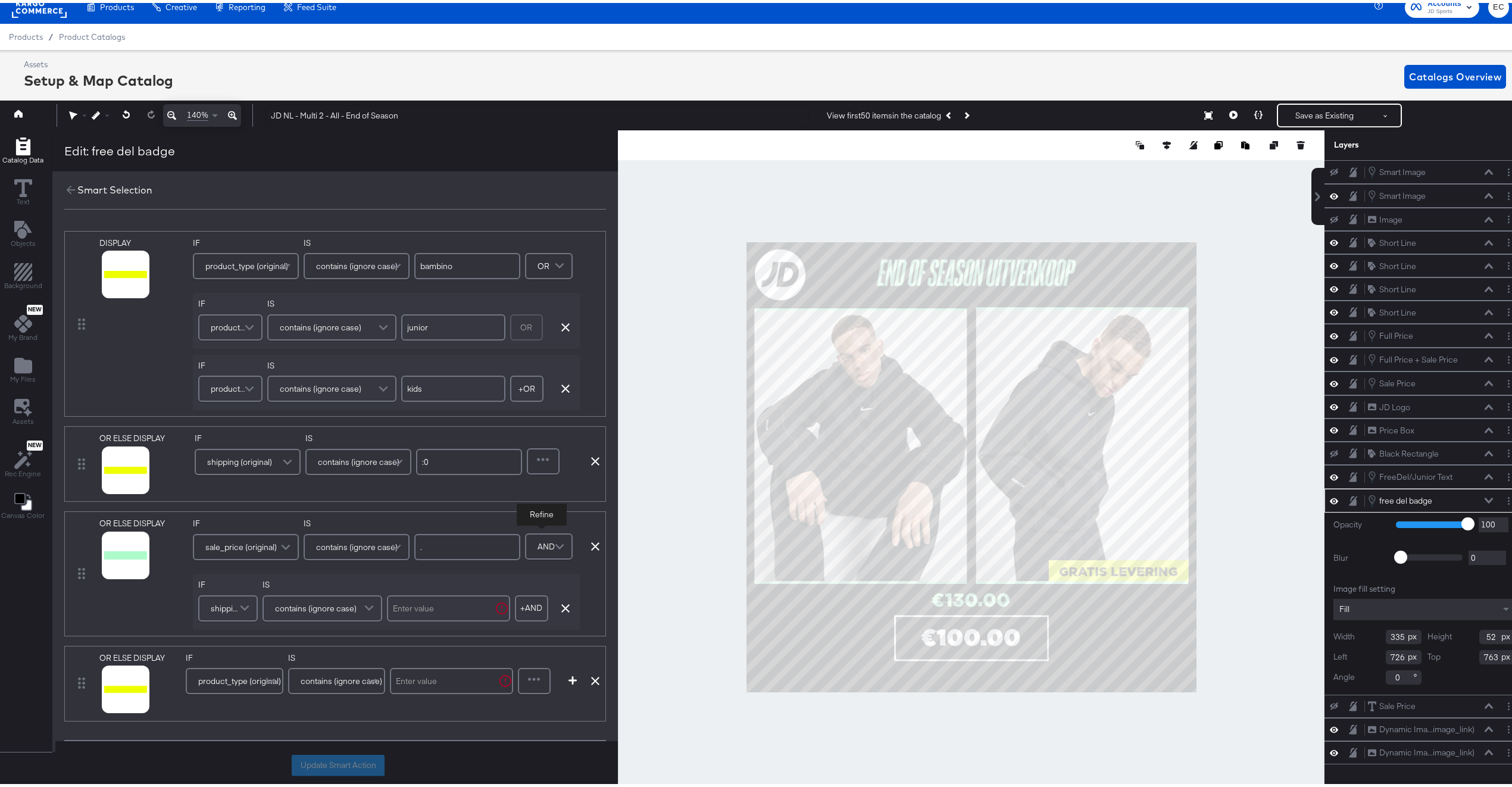
click at [421, 603] on input "text" at bounding box center [448, 605] width 123 height 27
type input ":0"
click at [108, 706] on icon at bounding box center [111, 702] width 8 height 8
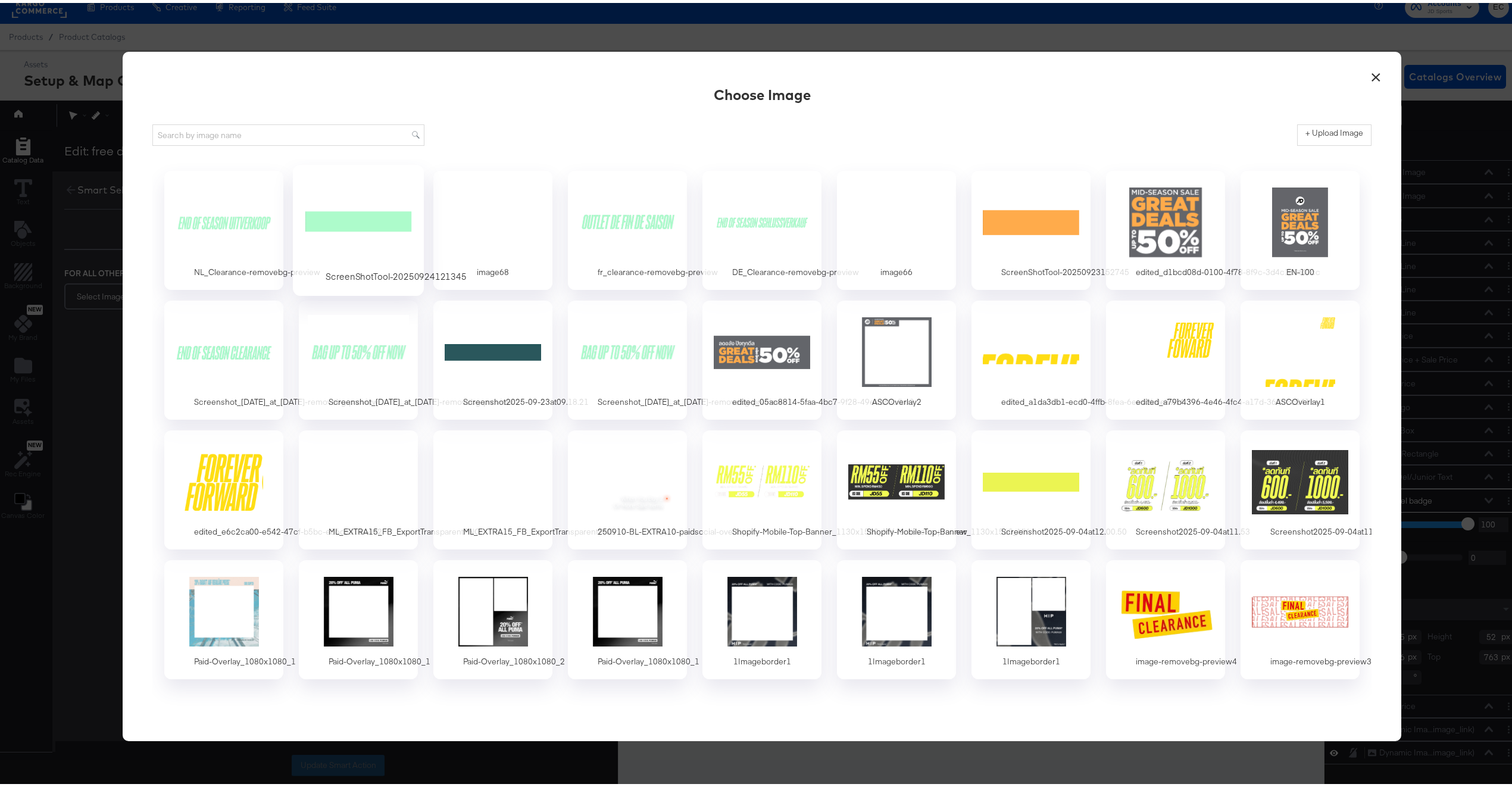
click at [358, 231] on div at bounding box center [359, 219] width 111 height 82
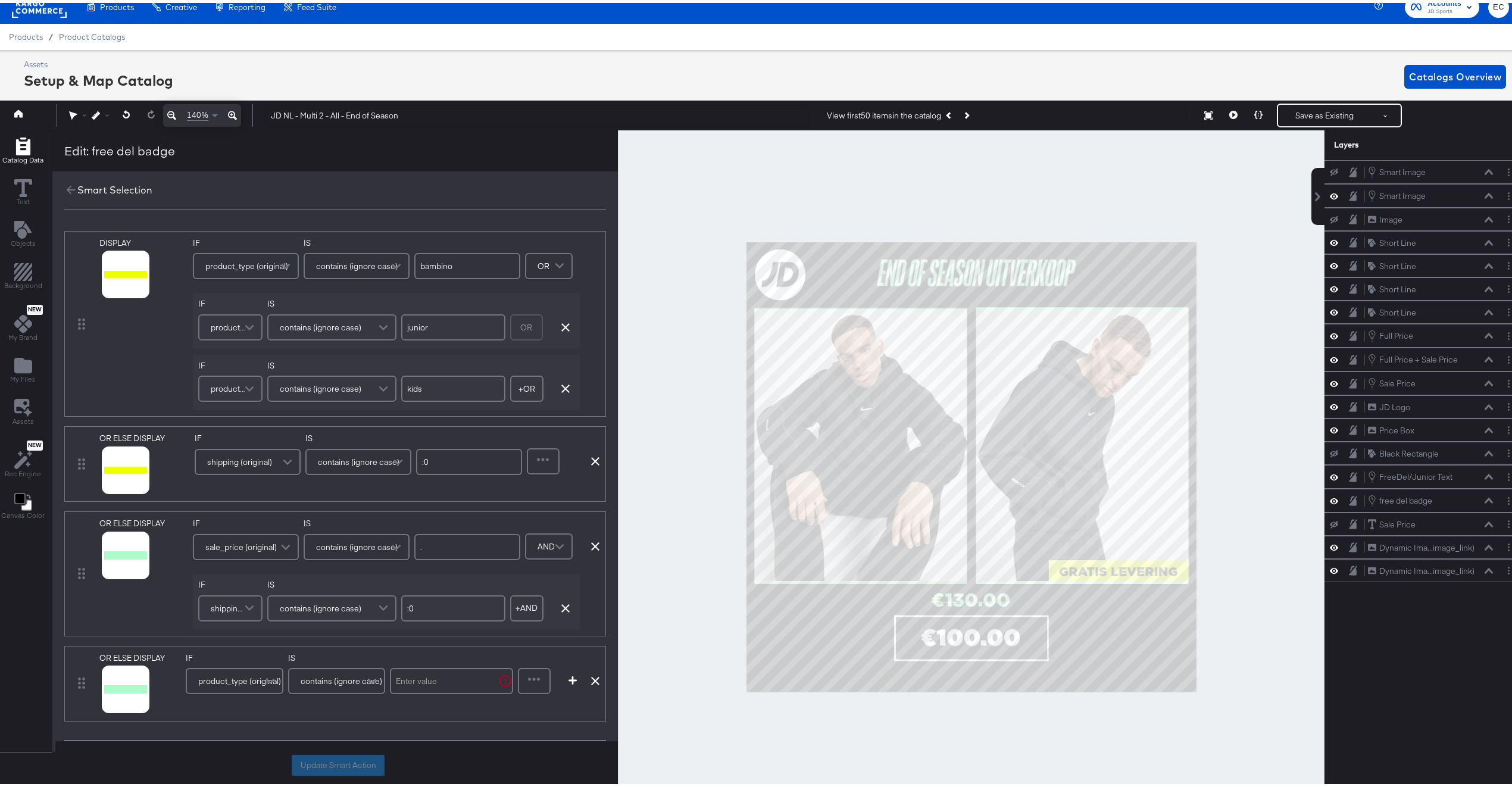
scroll to position [20, 0]
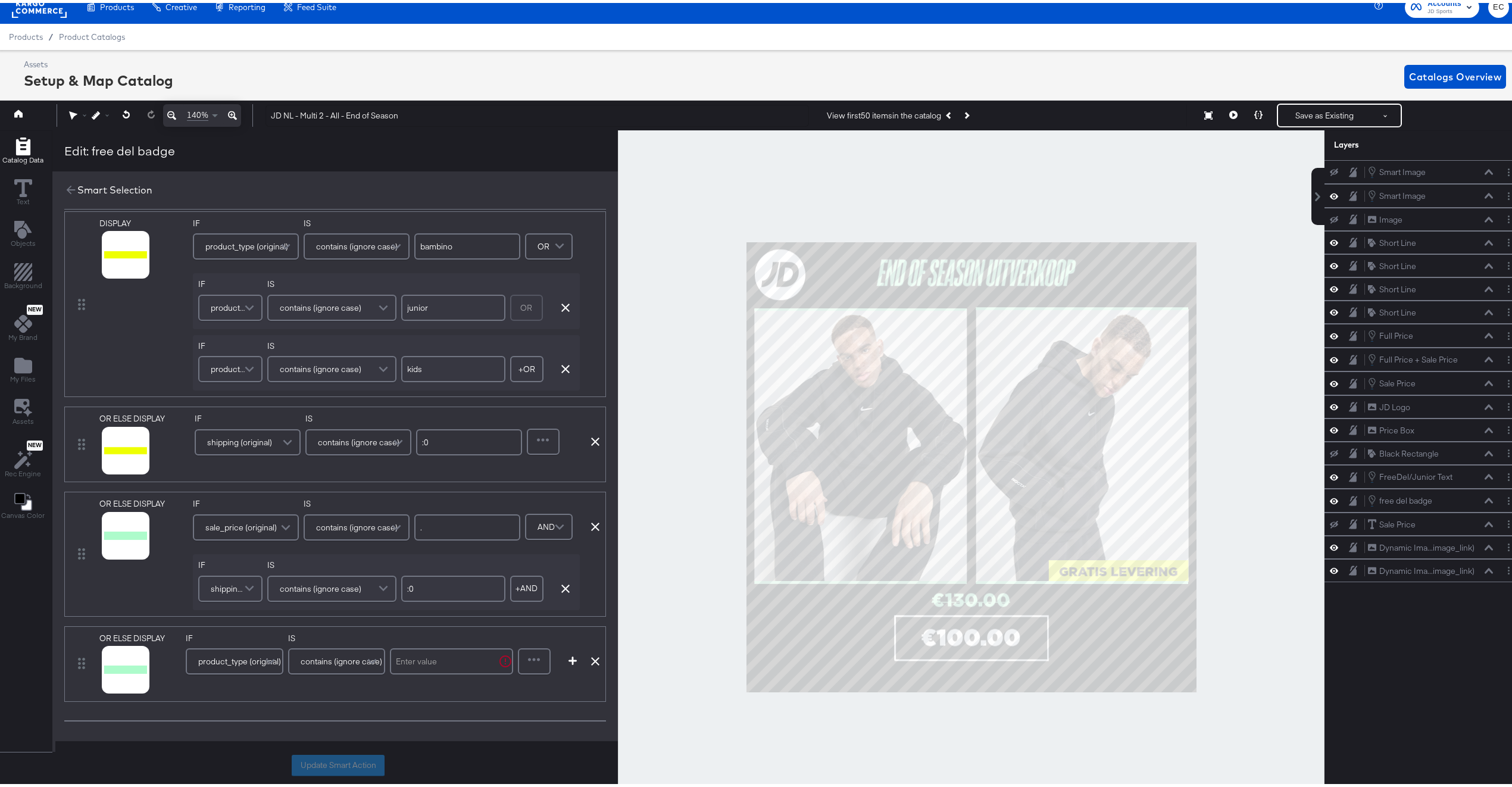
click at [256, 654] on span "product_type (original)" at bounding box center [240, 658] width 83 height 20
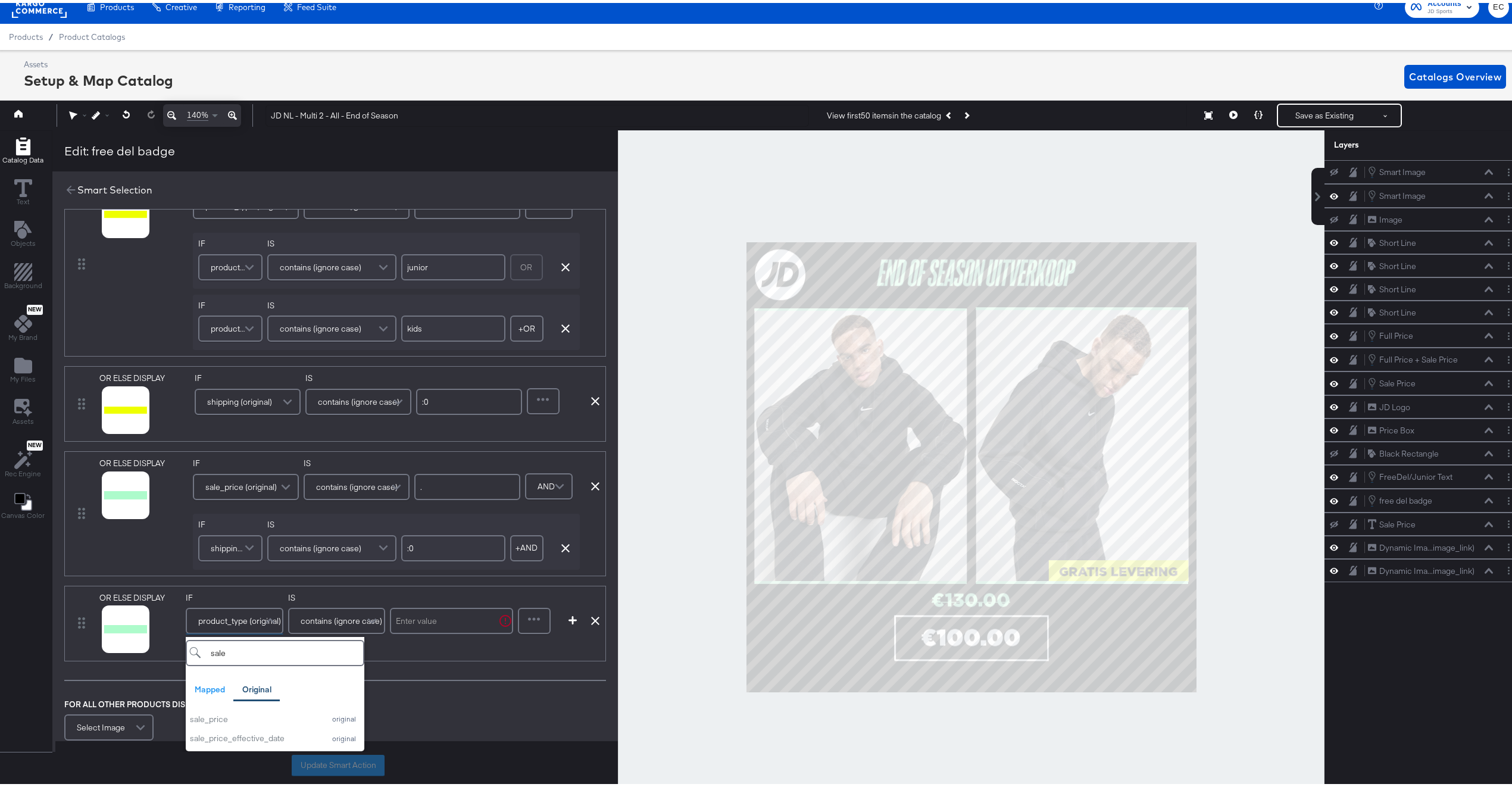
scroll to position [84, 0]
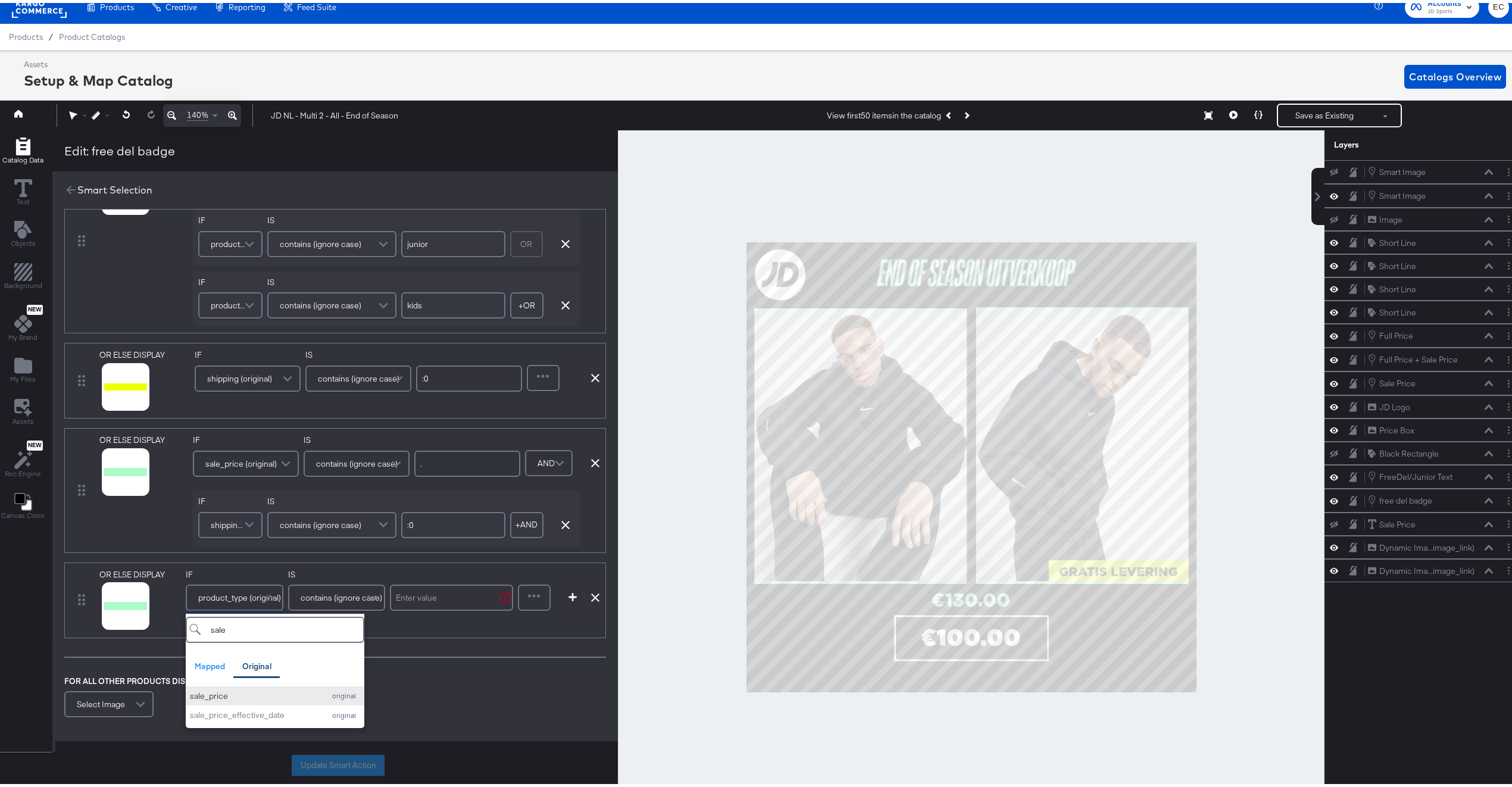
type input "sale"
click at [229, 696] on div "sale_price" at bounding box center [254, 693] width 128 height 12
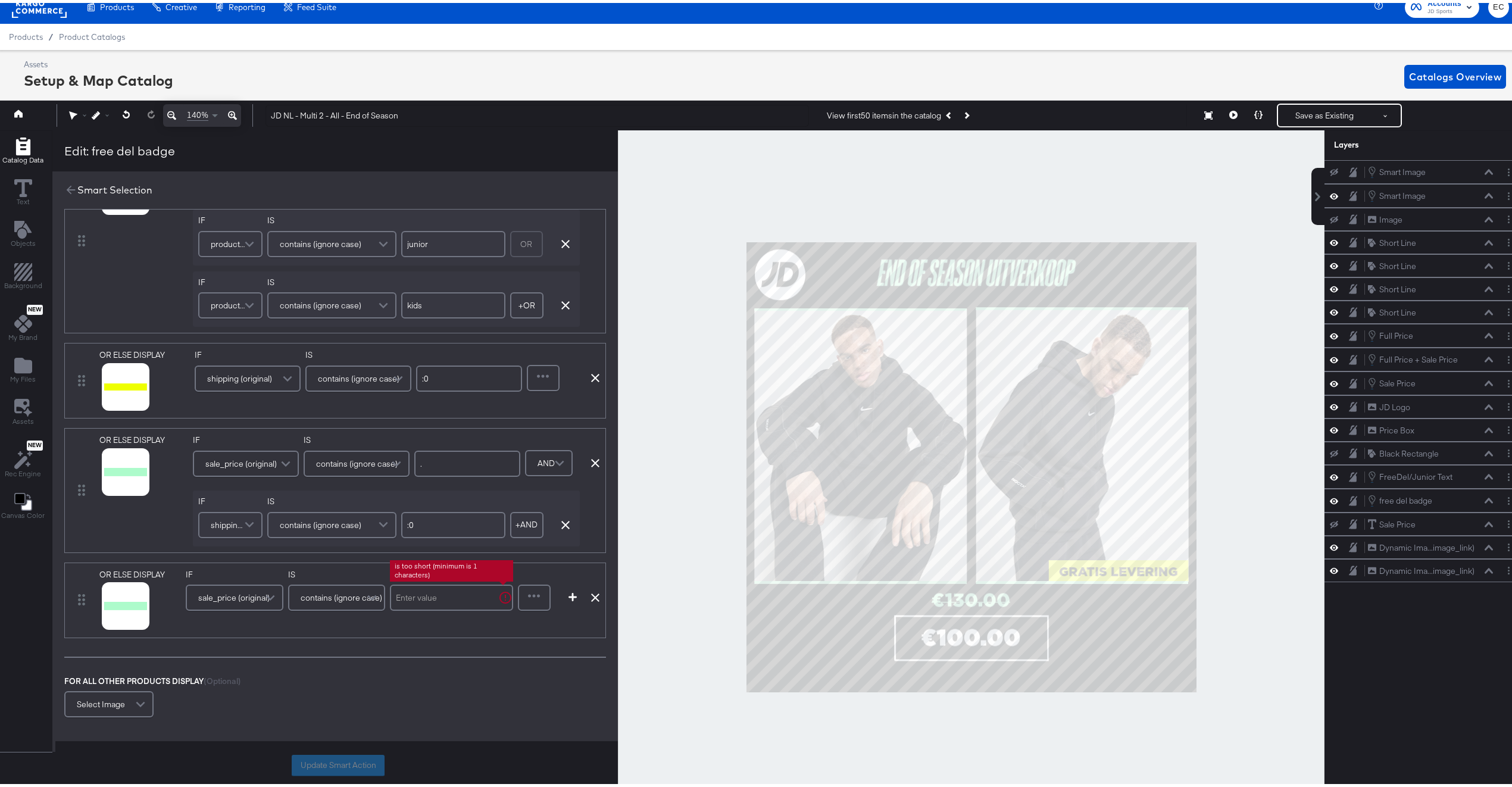
click at [468, 598] on input "text" at bounding box center [451, 595] width 123 height 27
click at [518, 586] on div "OR ELSE DISPLAY link mapped image_link mapped custom_label_4 Spare CL mapped ad…" at bounding box center [335, 597] width 542 height 76
type input "."
click at [540, 598] on div at bounding box center [534, 595] width 31 height 24
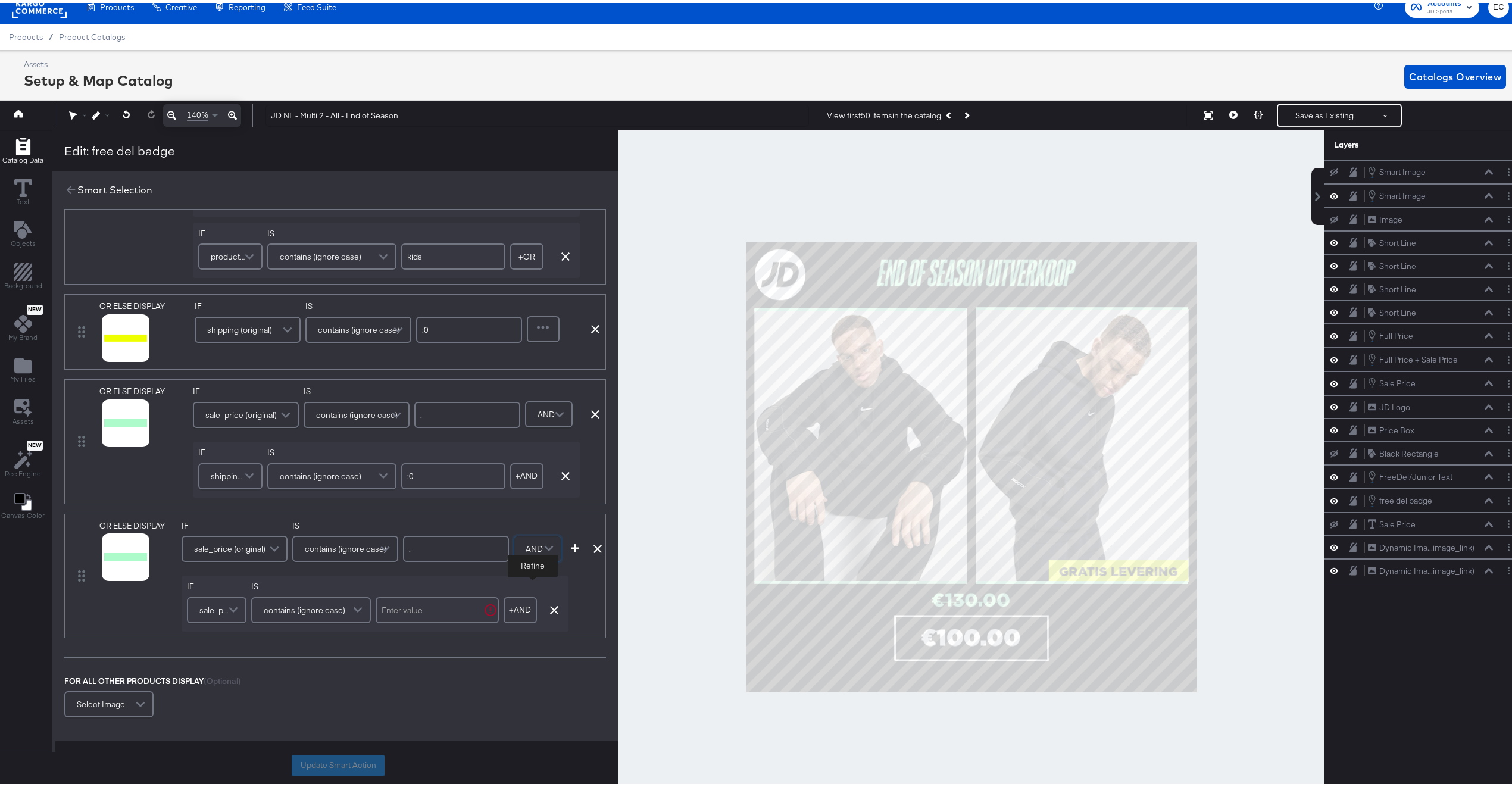
scroll to position [112, 0]
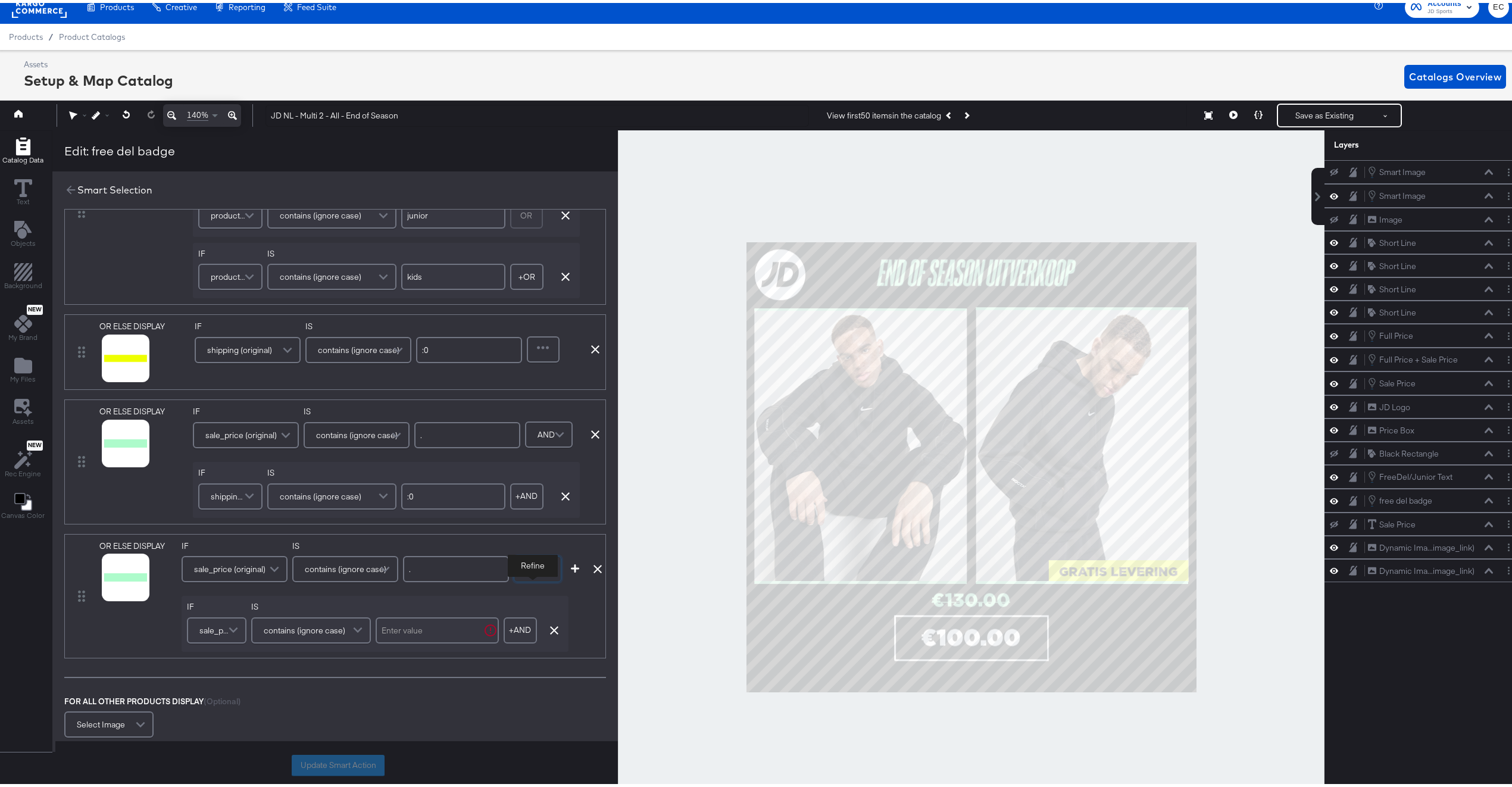
click at [222, 625] on span "sale_price (original)" at bounding box center [215, 628] width 31 height 20
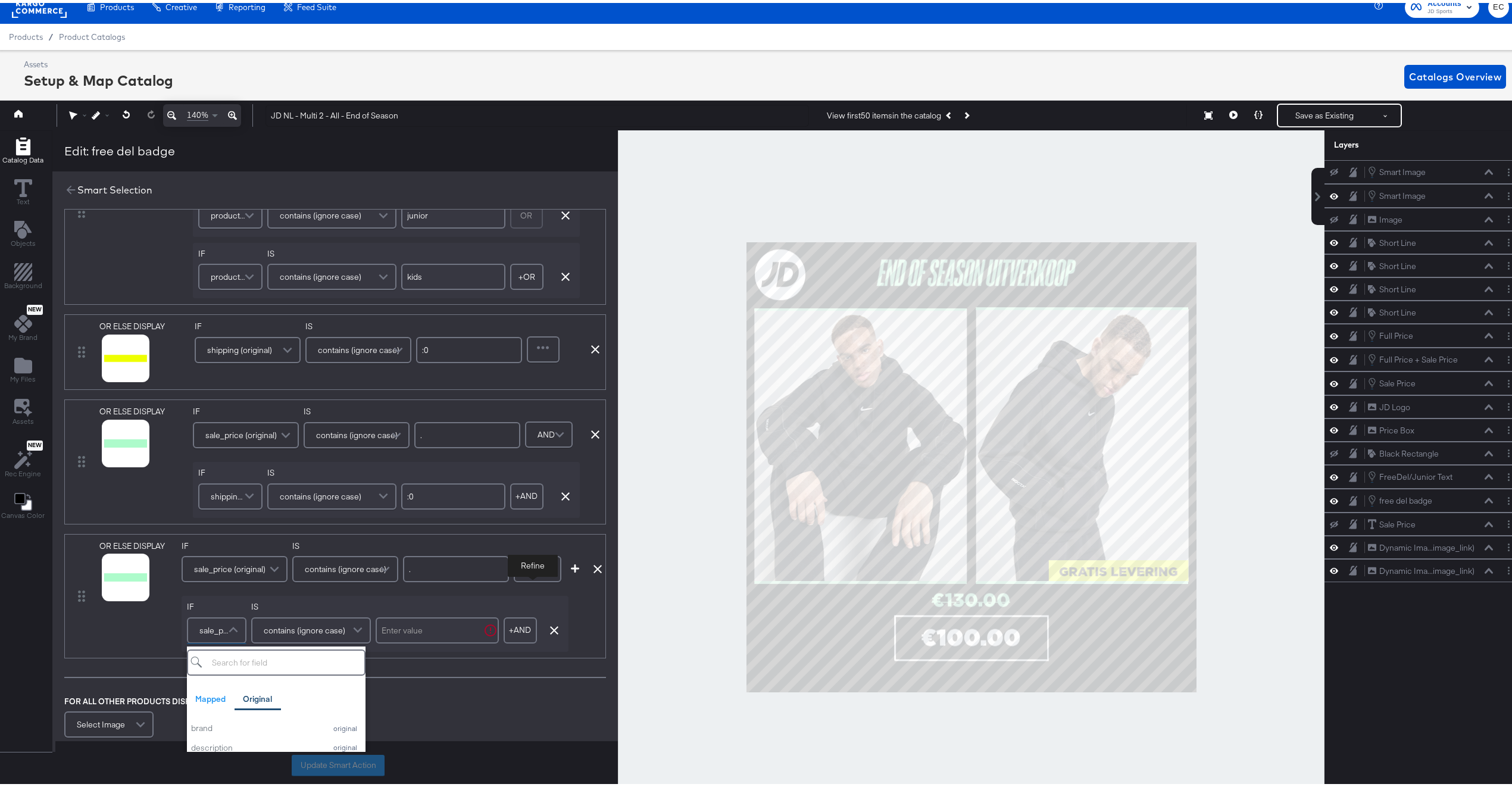
click at [237, 278] on span "product_type (original)" at bounding box center [228, 274] width 36 height 20
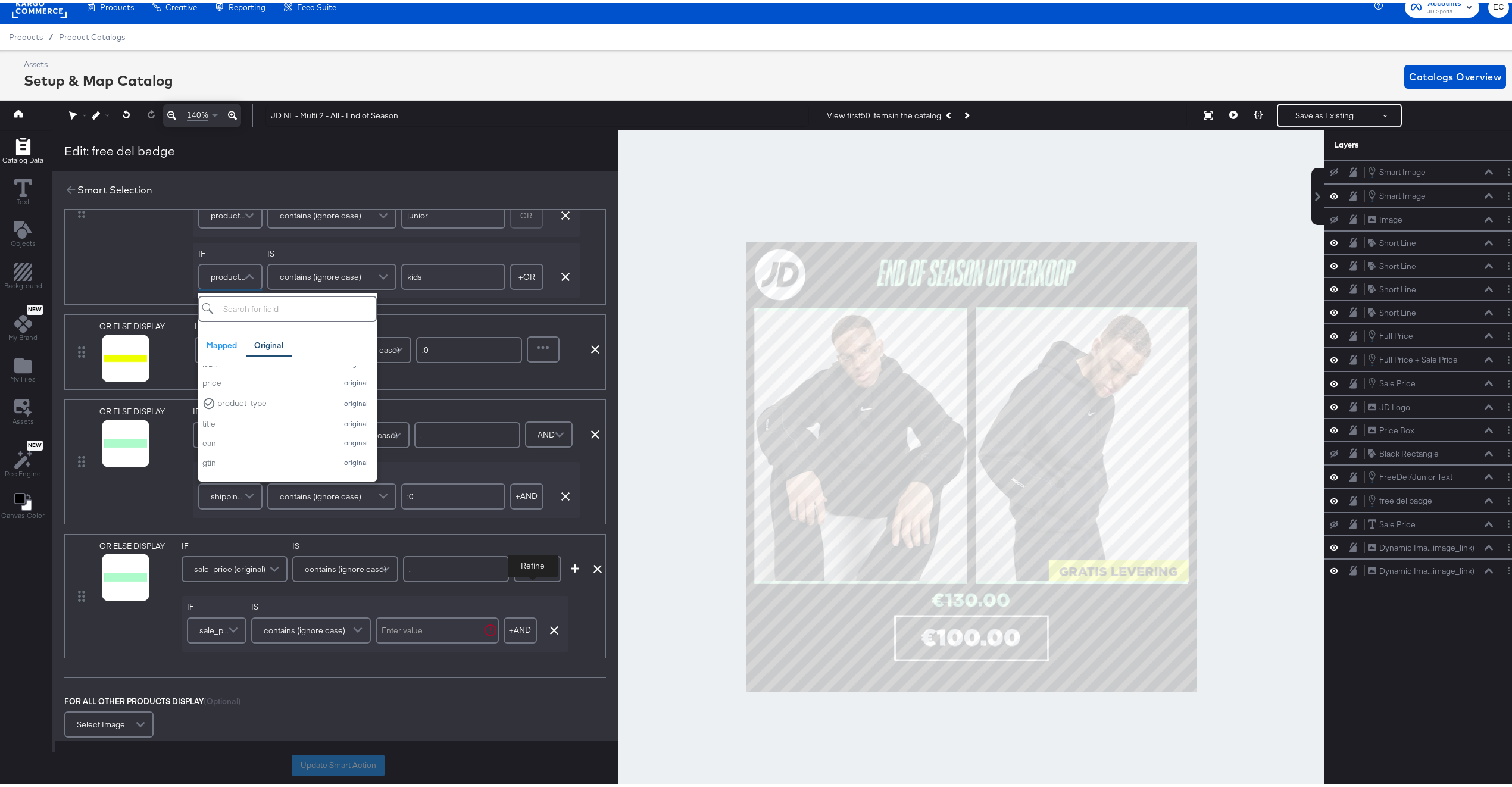
scroll to position [156, 0]
click at [235, 637] on span at bounding box center [235, 627] width 21 height 24
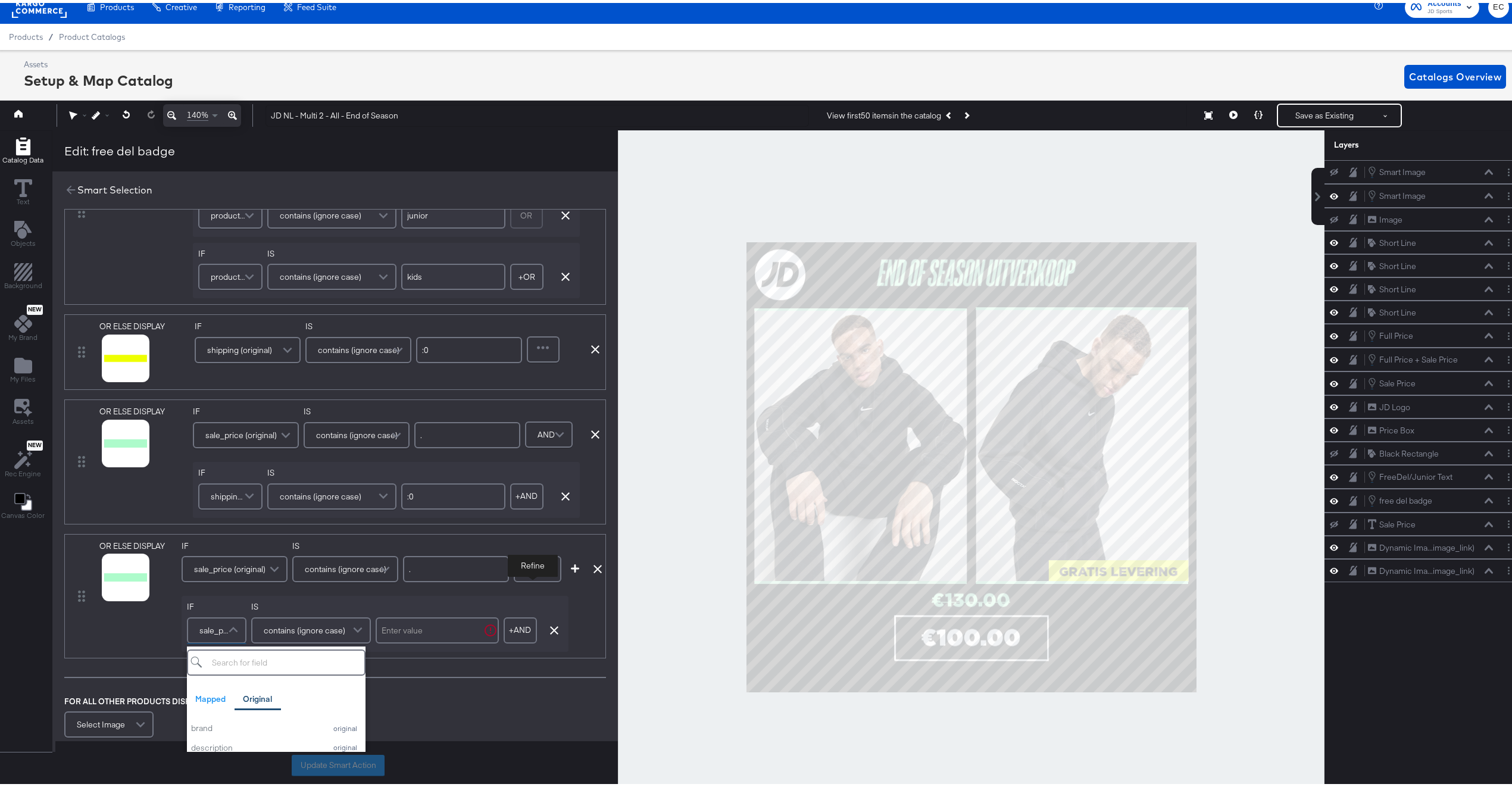
type input "["
type input "o"
type input "prod"
click at [328, 728] on div "original" at bounding box center [345, 726] width 33 height 8
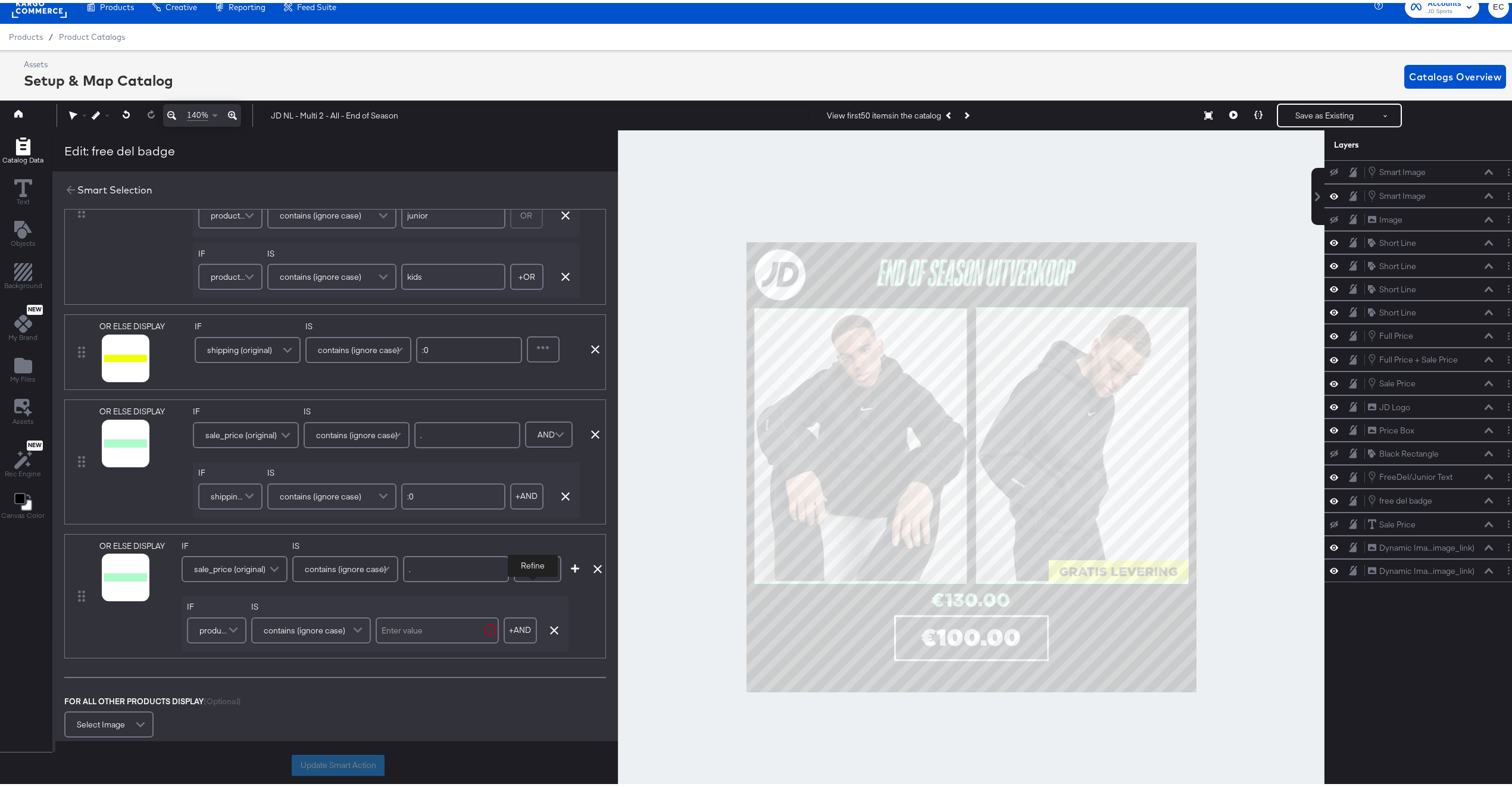
click at [405, 631] on input "text" at bounding box center [436, 628] width 123 height 27
type input "junior"
click at [519, 631] on button "+ AND" at bounding box center [515, 628] width 33 height 27
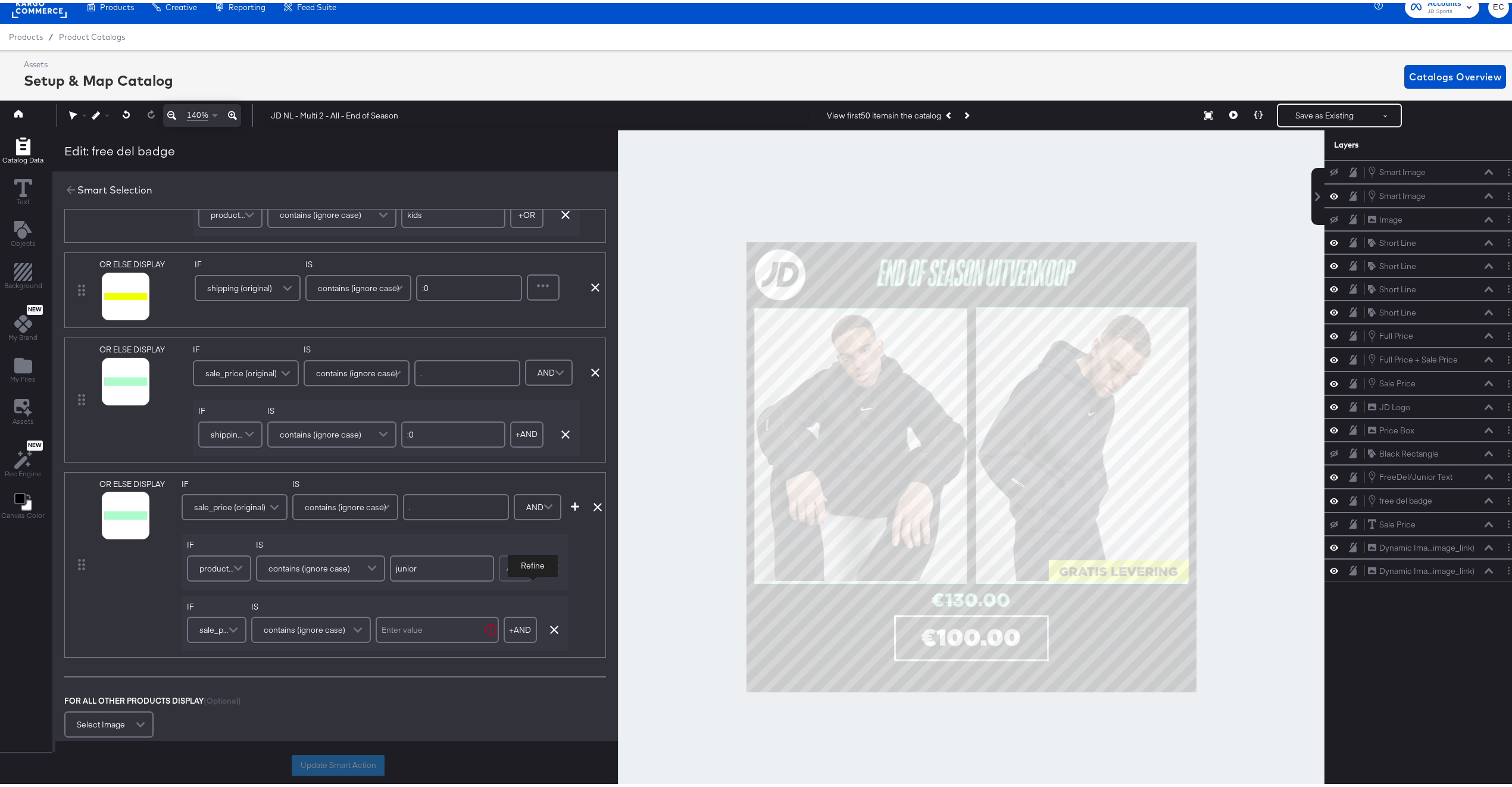
click at [572, 563] on div "OR ELSE DISPLAY link mapped image_link mapped custom_label_4 Spare CL mapped ad…" at bounding box center [335, 563] width 542 height 186
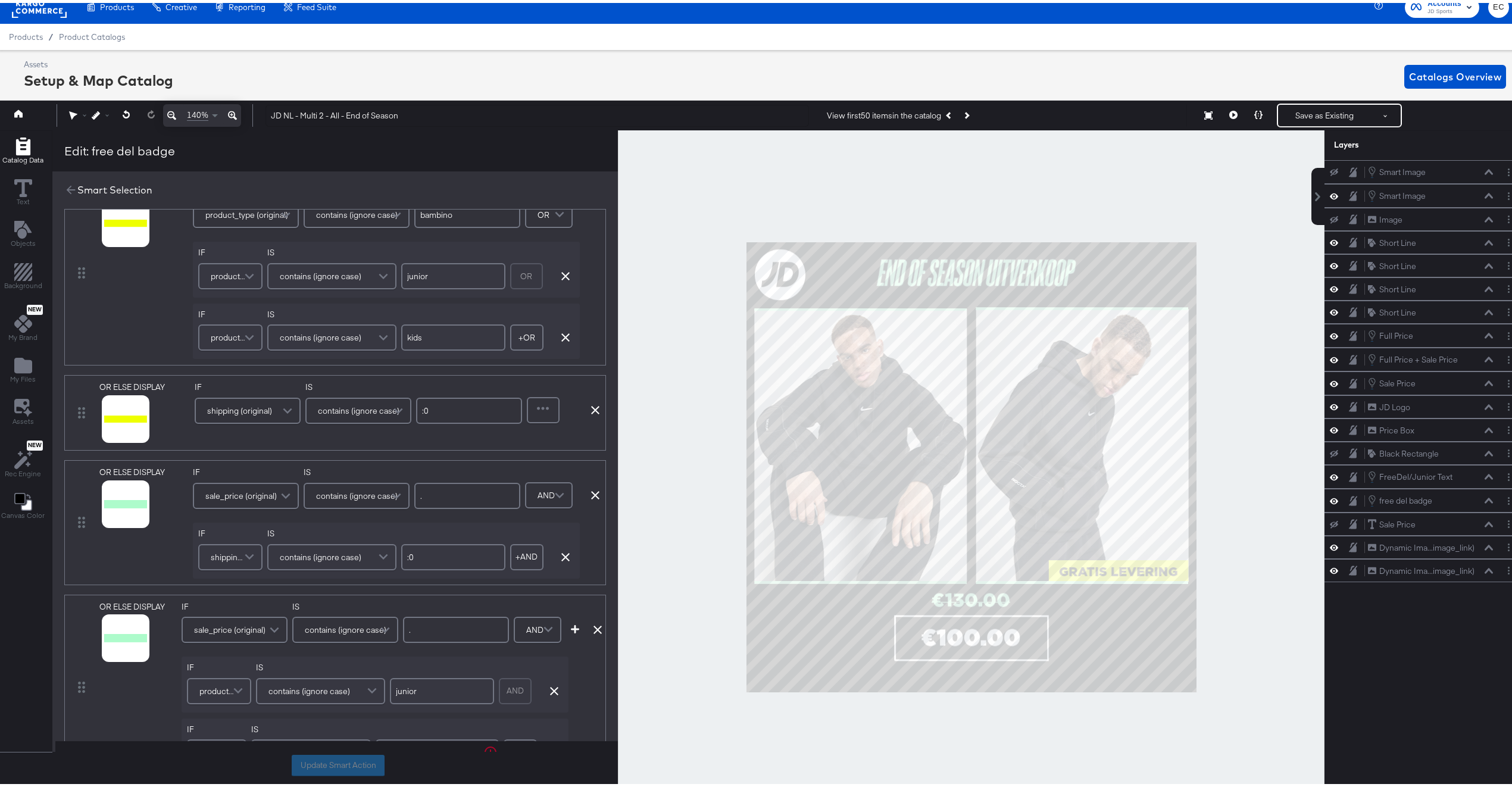
scroll to position [194, 0]
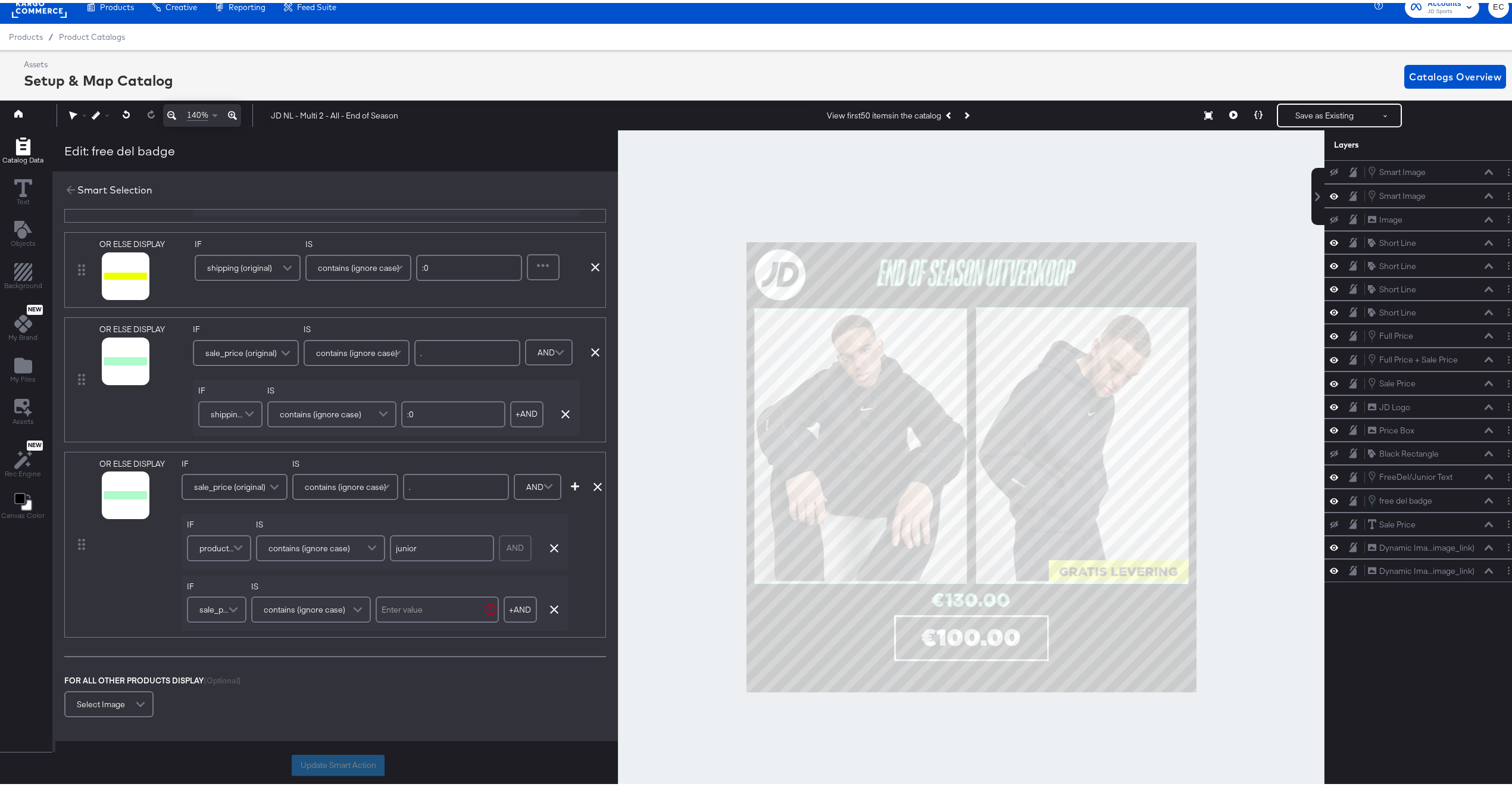
click at [511, 551] on div "AND" at bounding box center [515, 546] width 33 height 27
click at [551, 550] on icon "button" at bounding box center [554, 546] width 8 height 8
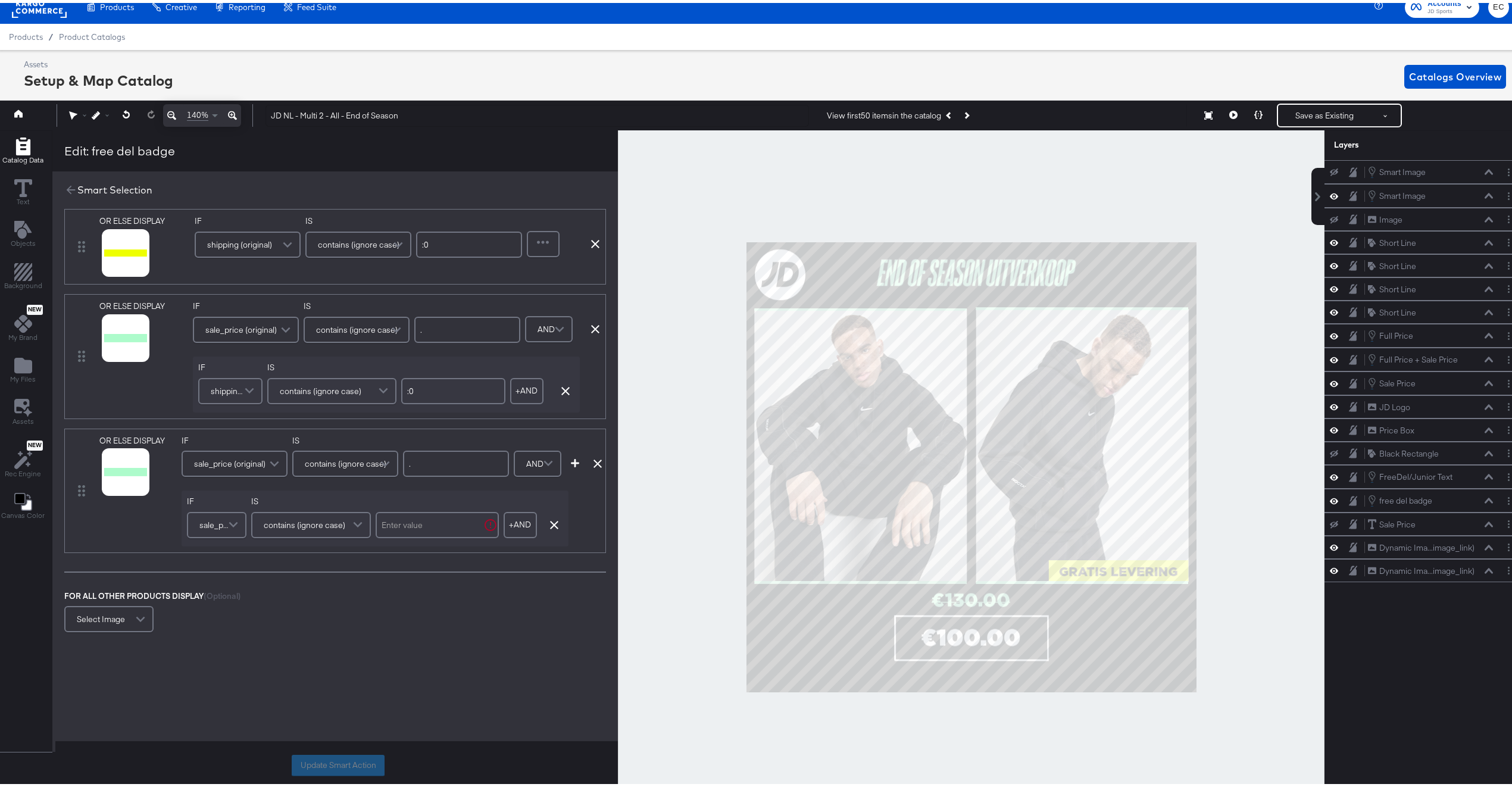
scroll to position [163, 0]
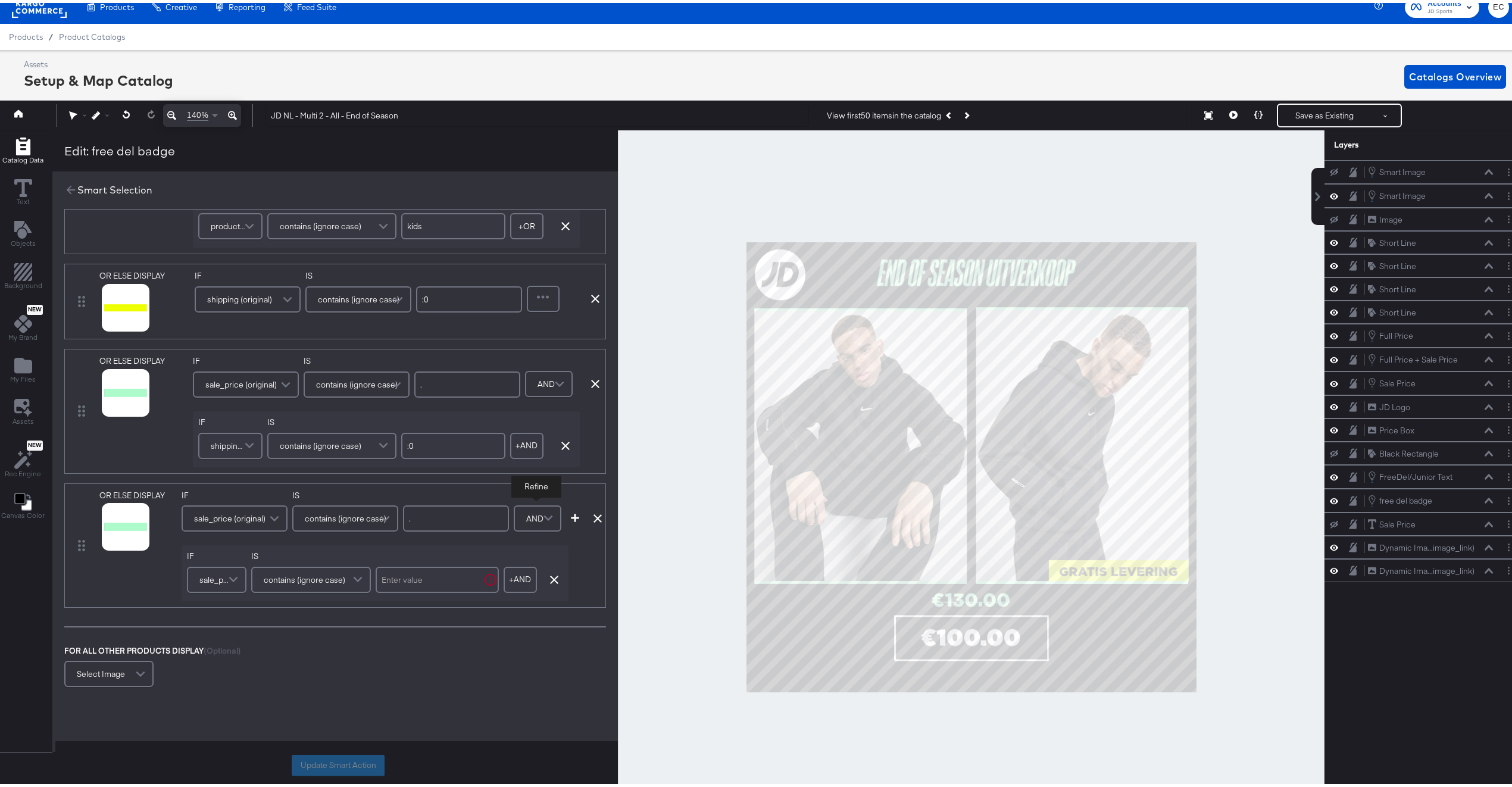
click at [543, 520] on span at bounding box center [549, 516] width 21 height 24
click at [535, 526] on span "OR" at bounding box center [532, 516] width 12 height 20
click at [514, 584] on button "+ AND" at bounding box center [520, 577] width 33 height 27
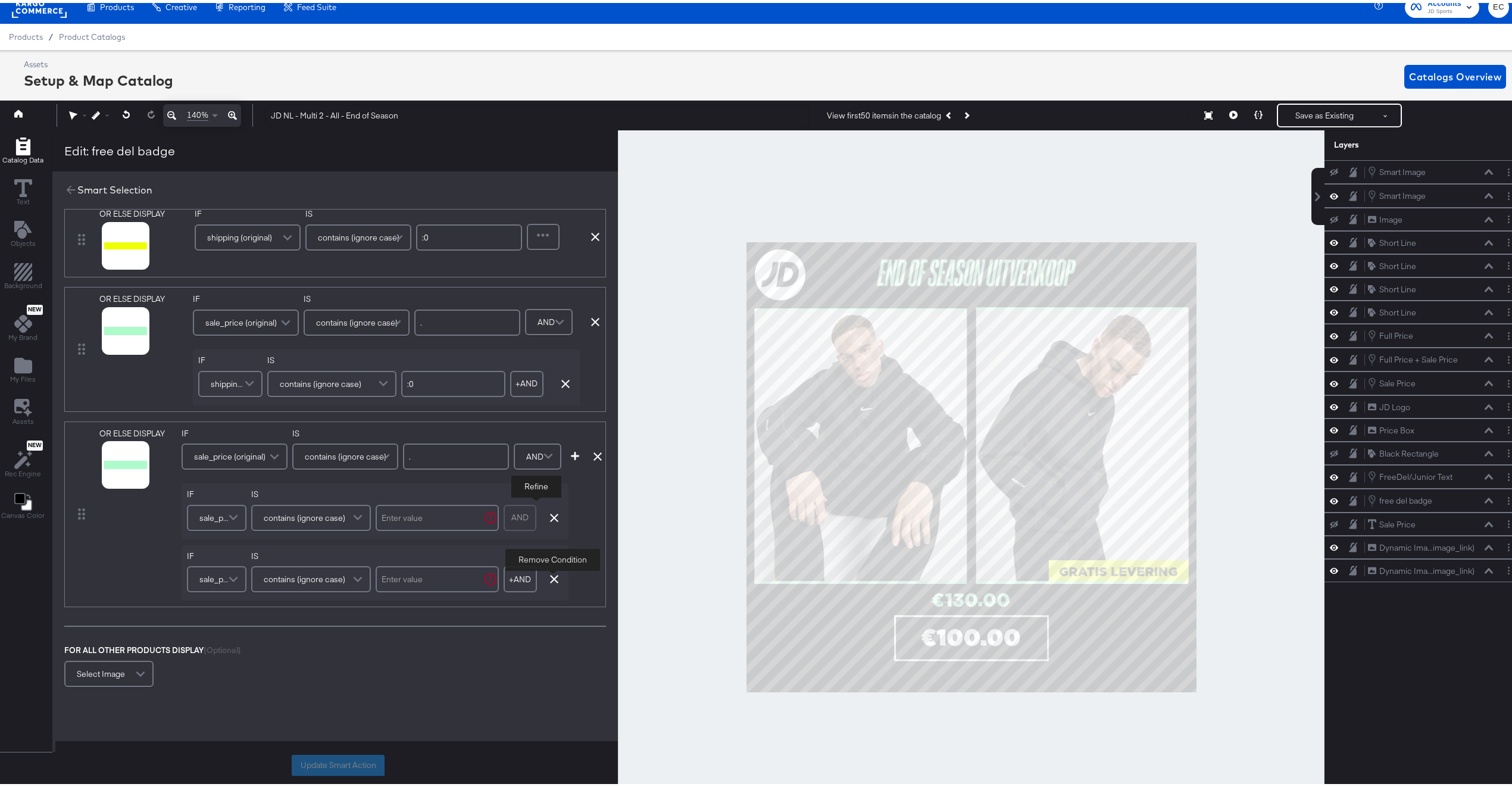
click at [557, 581] on button "button" at bounding box center [554, 576] width 18 height 8
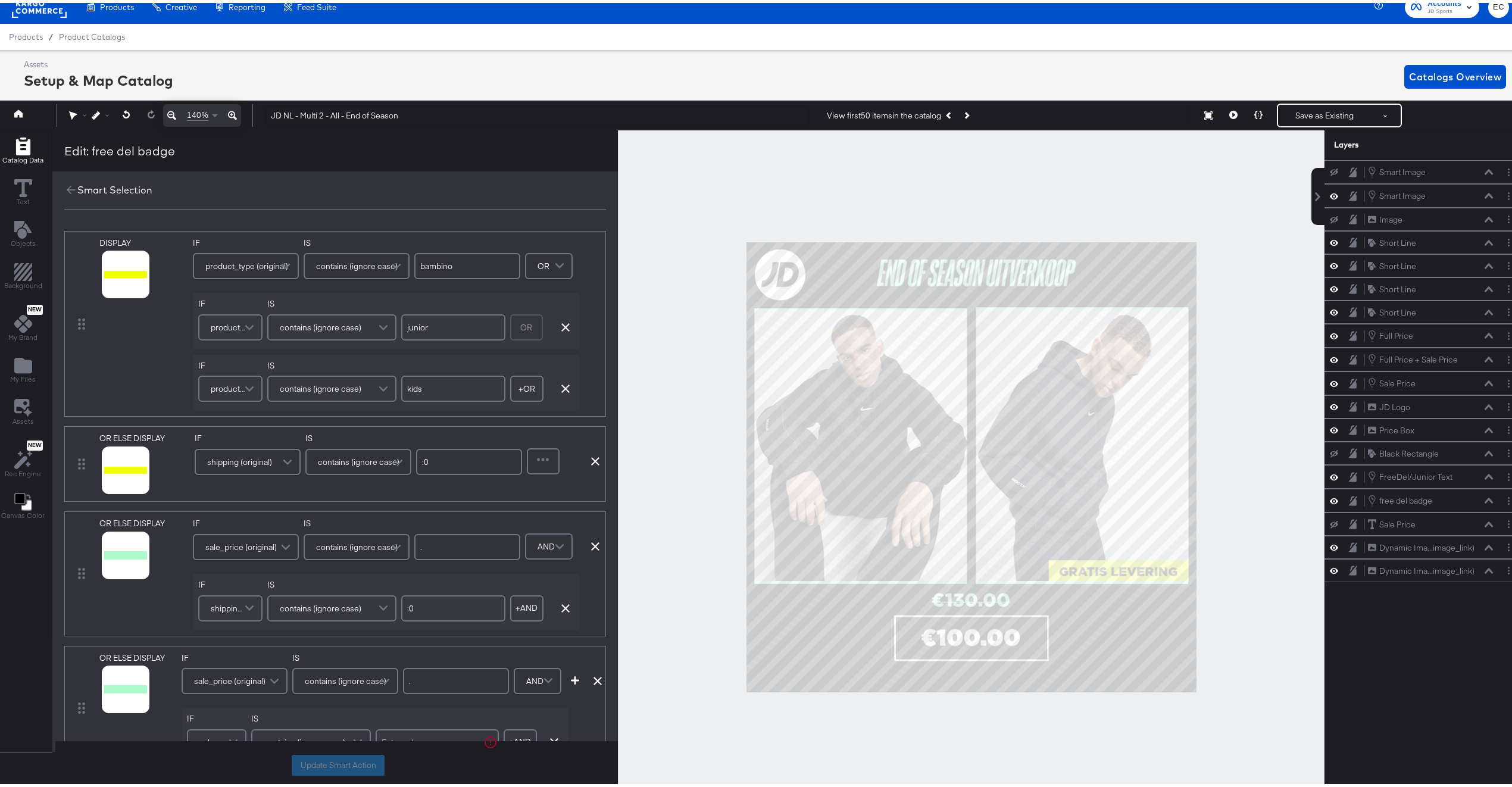
scroll to position [268, 0]
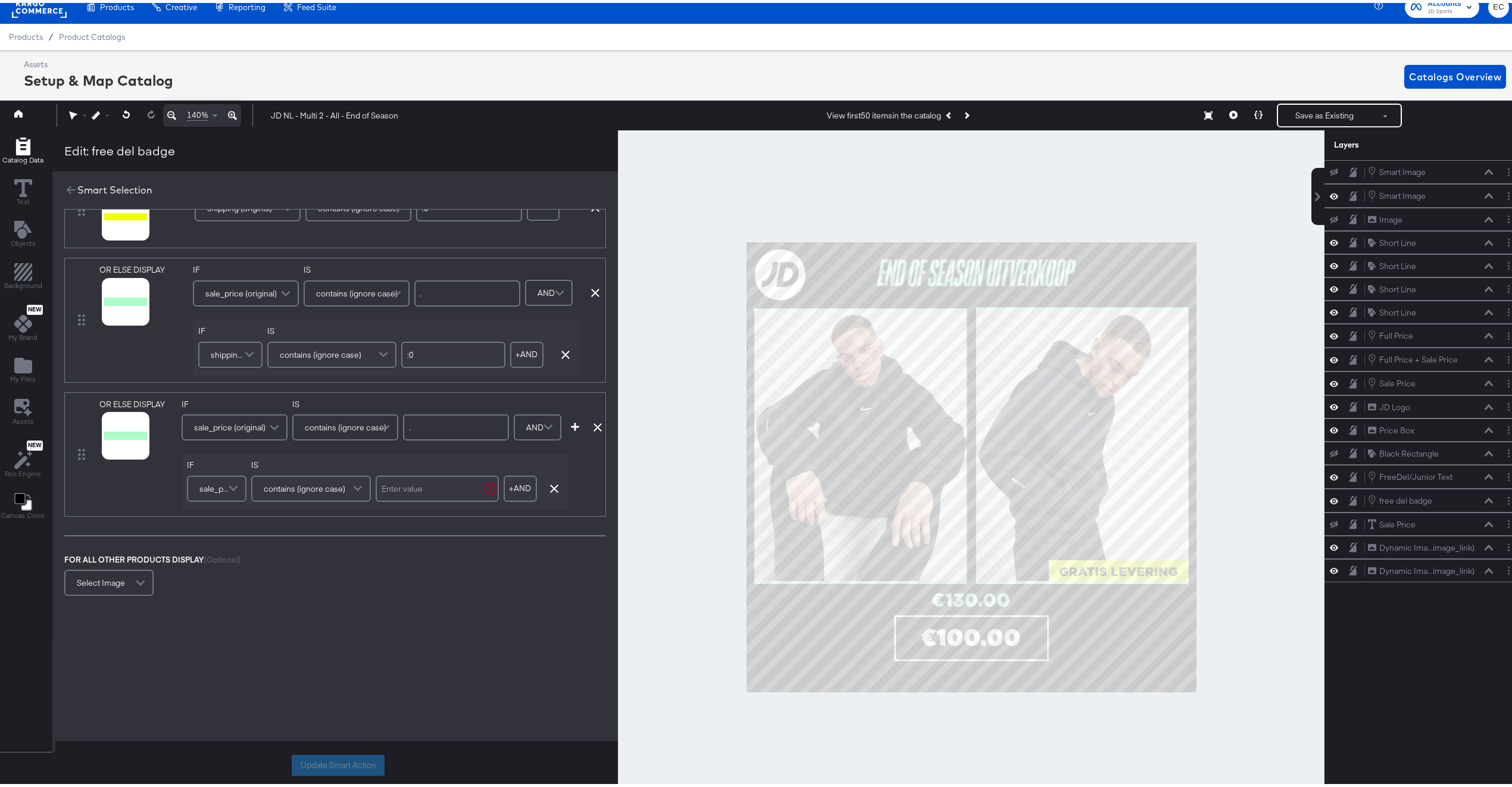
click at [413, 480] on input "text" at bounding box center [436, 486] width 123 height 27
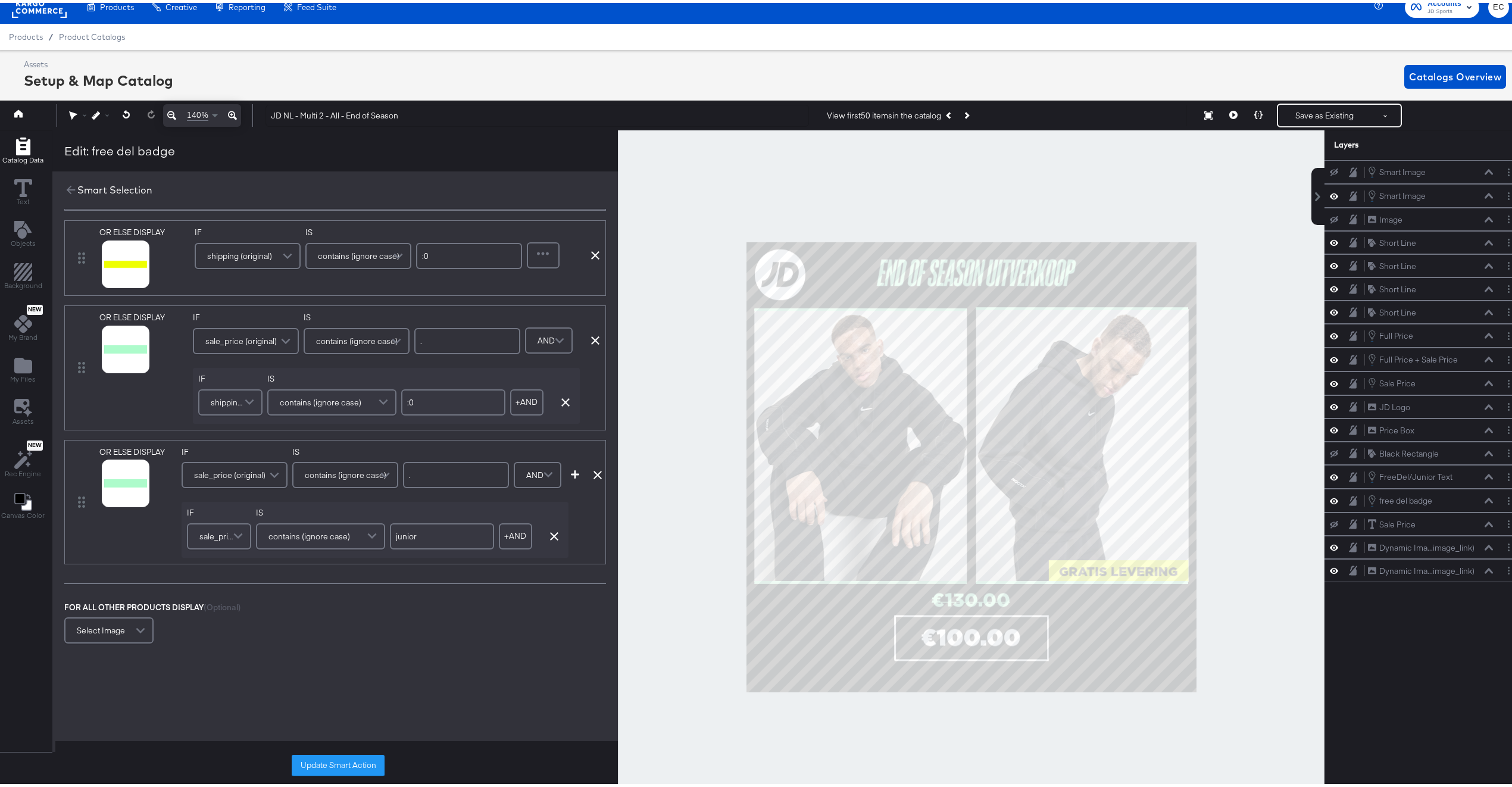
scroll to position [0, 0]
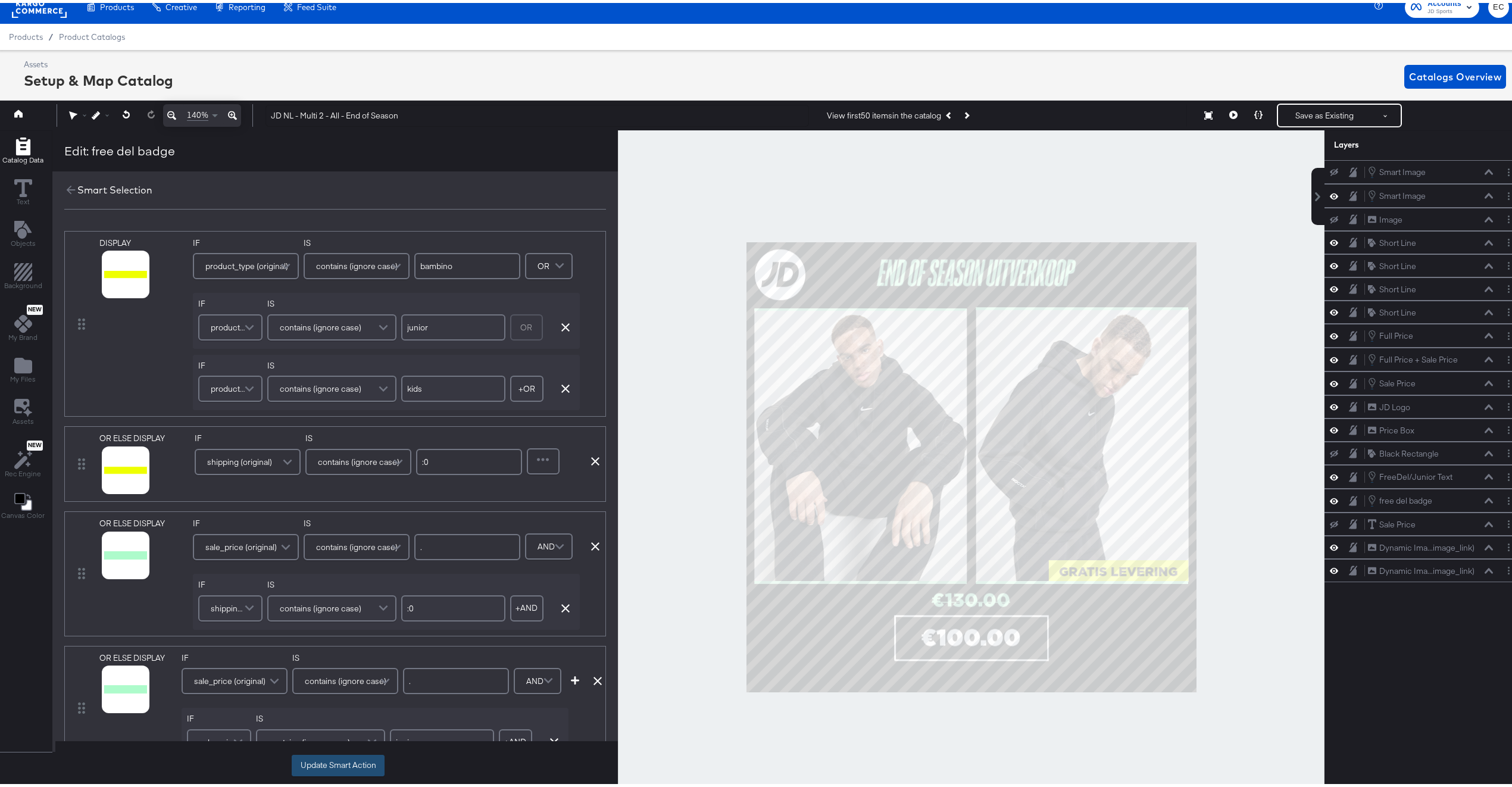
type input "junior"
click at [309, 769] on button "Update Smart Action" at bounding box center [338, 763] width 93 height 22
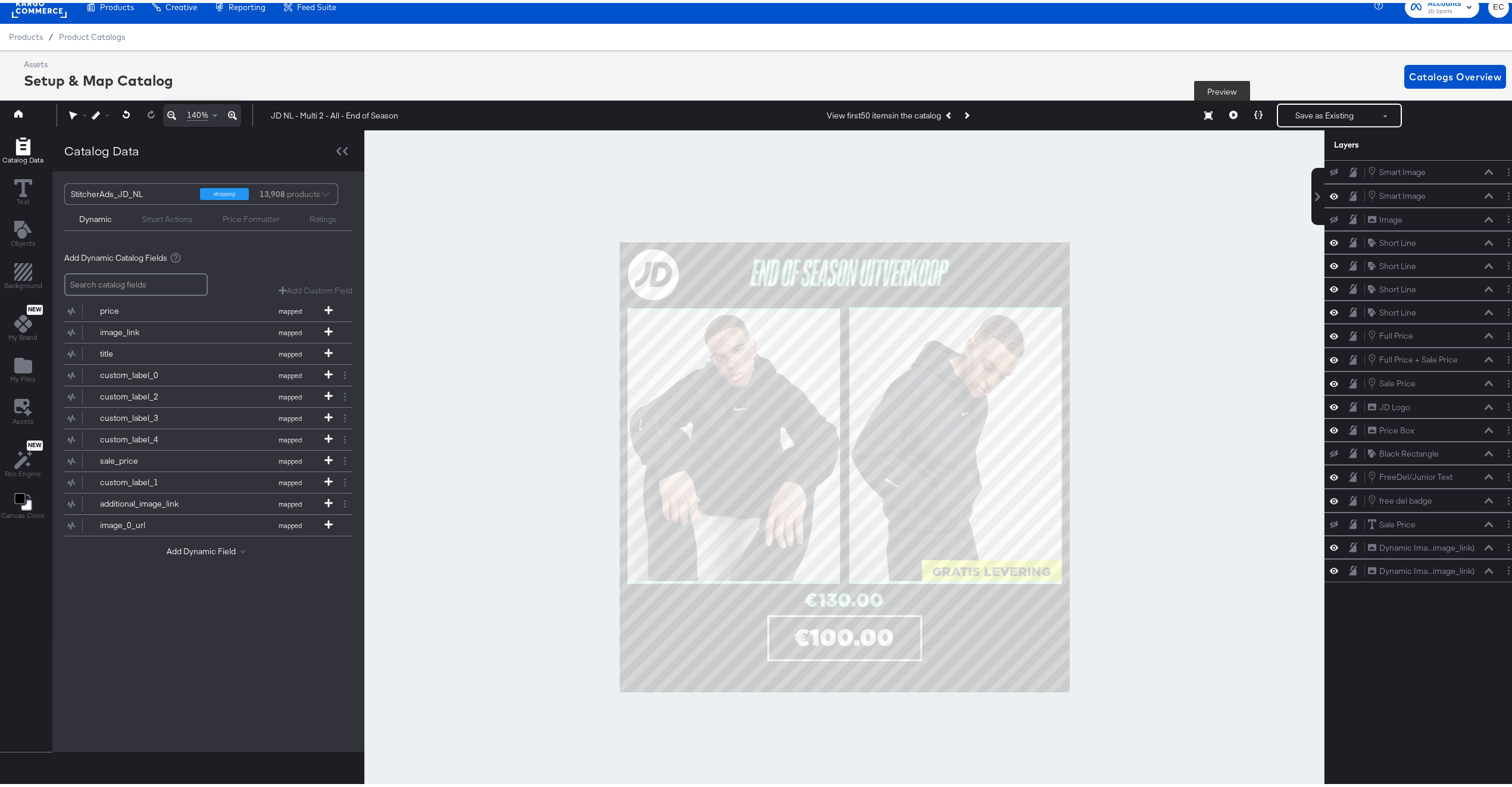
click at [1221, 119] on button at bounding box center [1233, 112] width 25 height 24
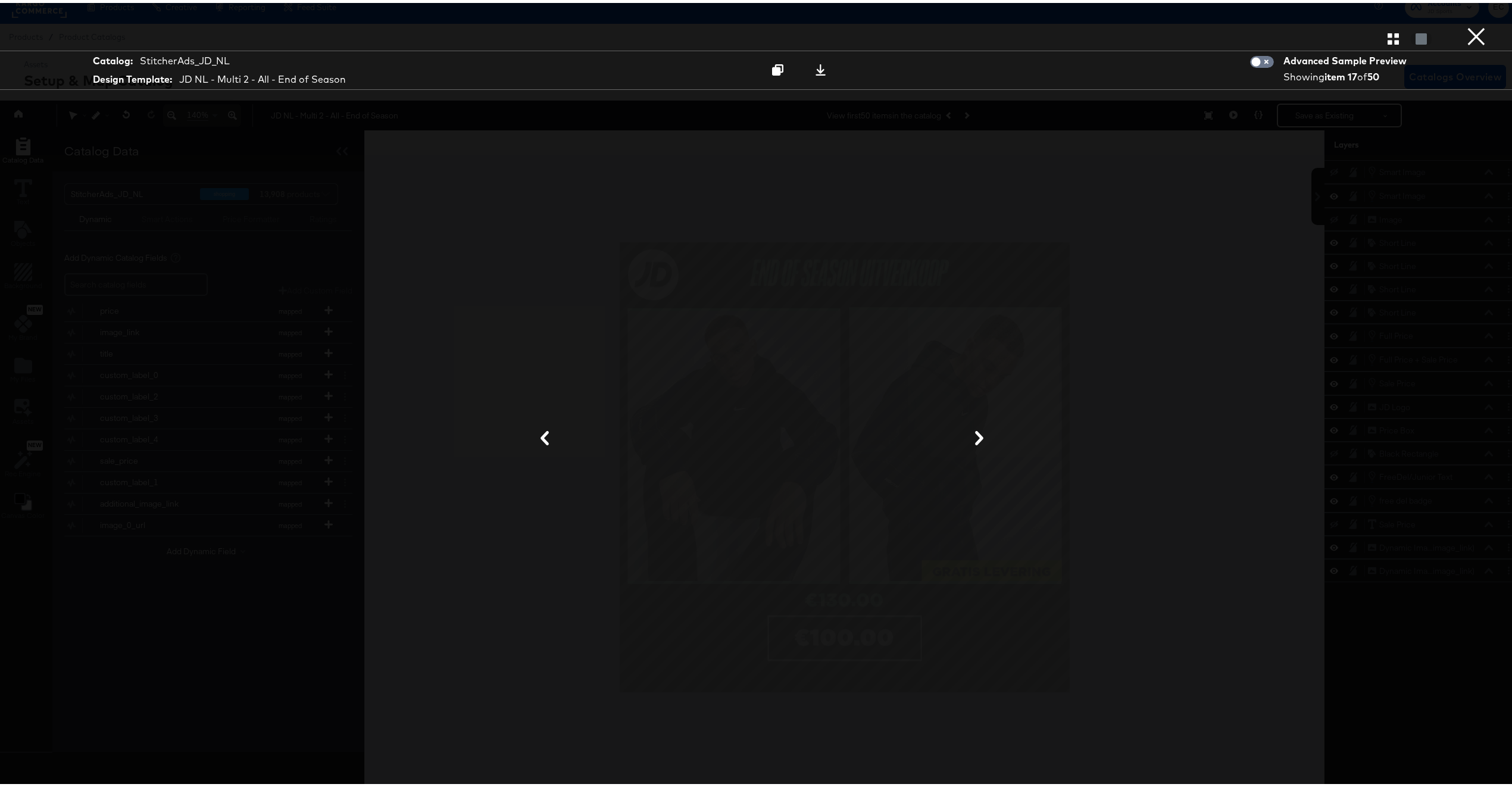
click at [1375, 26] on div "× Catalog: StitcherAds_JD_NL Design Template: JD NL - Multi 2 - All - End of Se…" at bounding box center [761, 393] width 1524 height 787
drag, startPoint x: 1380, startPoint y: 31, endPoint x: 1309, endPoint y: 224, distance: 205.6
click at [1388, 31] on icon "button" at bounding box center [1393, 36] width 12 height 12
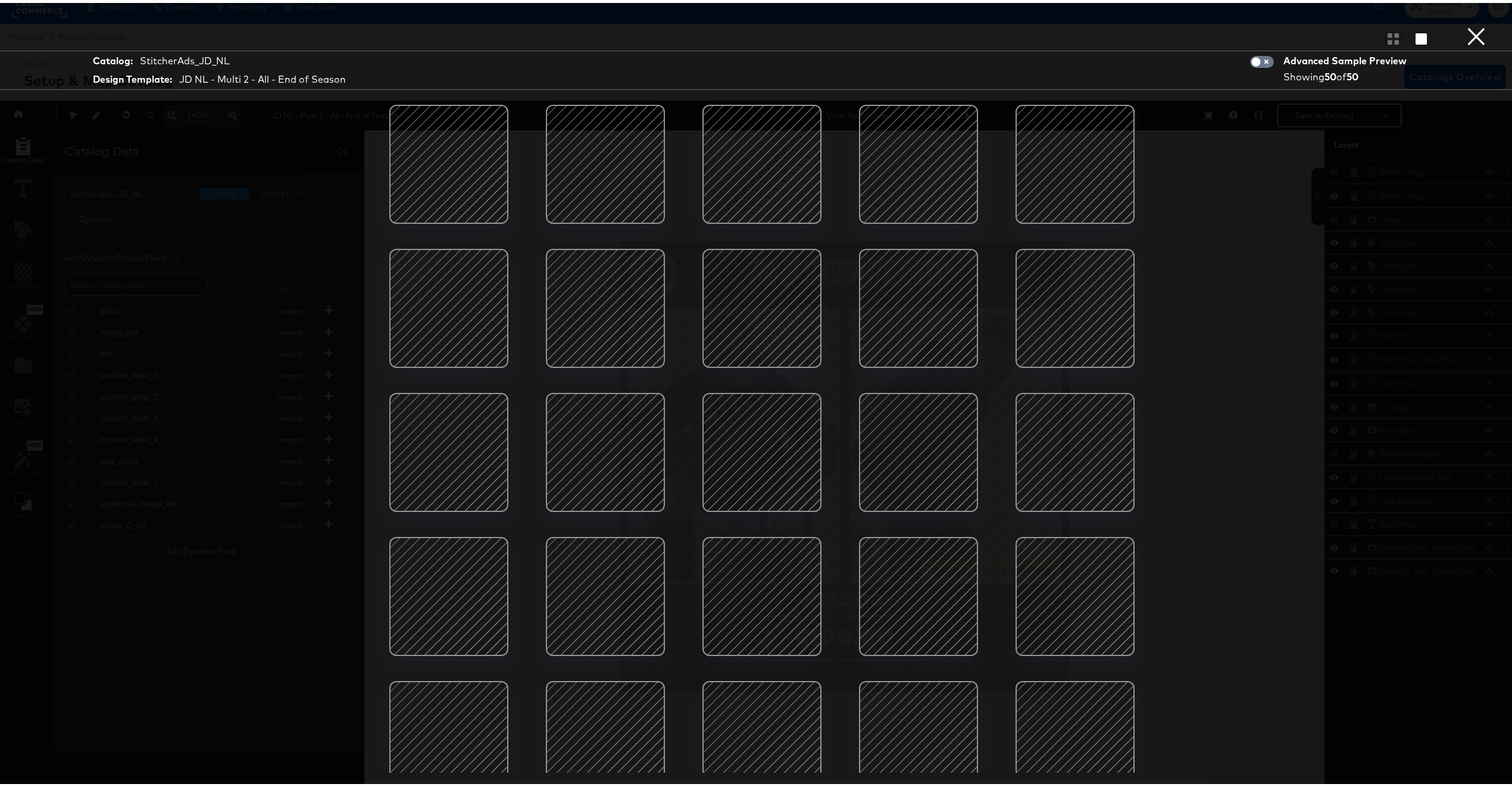
click at [1033, 591] on div at bounding box center [1075, 593] width 101 height 101
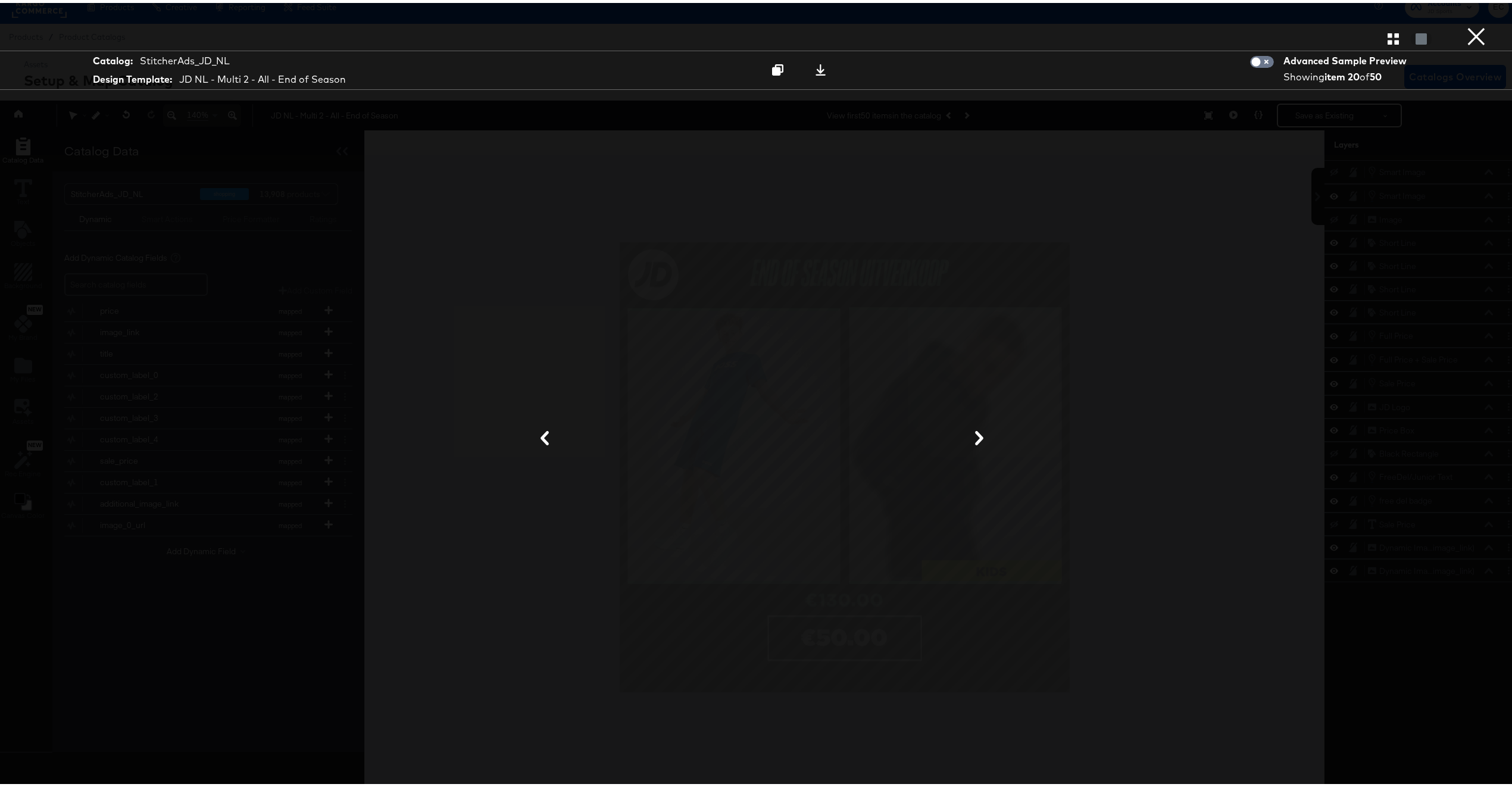
click at [1464, 24] on button "×" at bounding box center [1476, 12] width 24 height 24
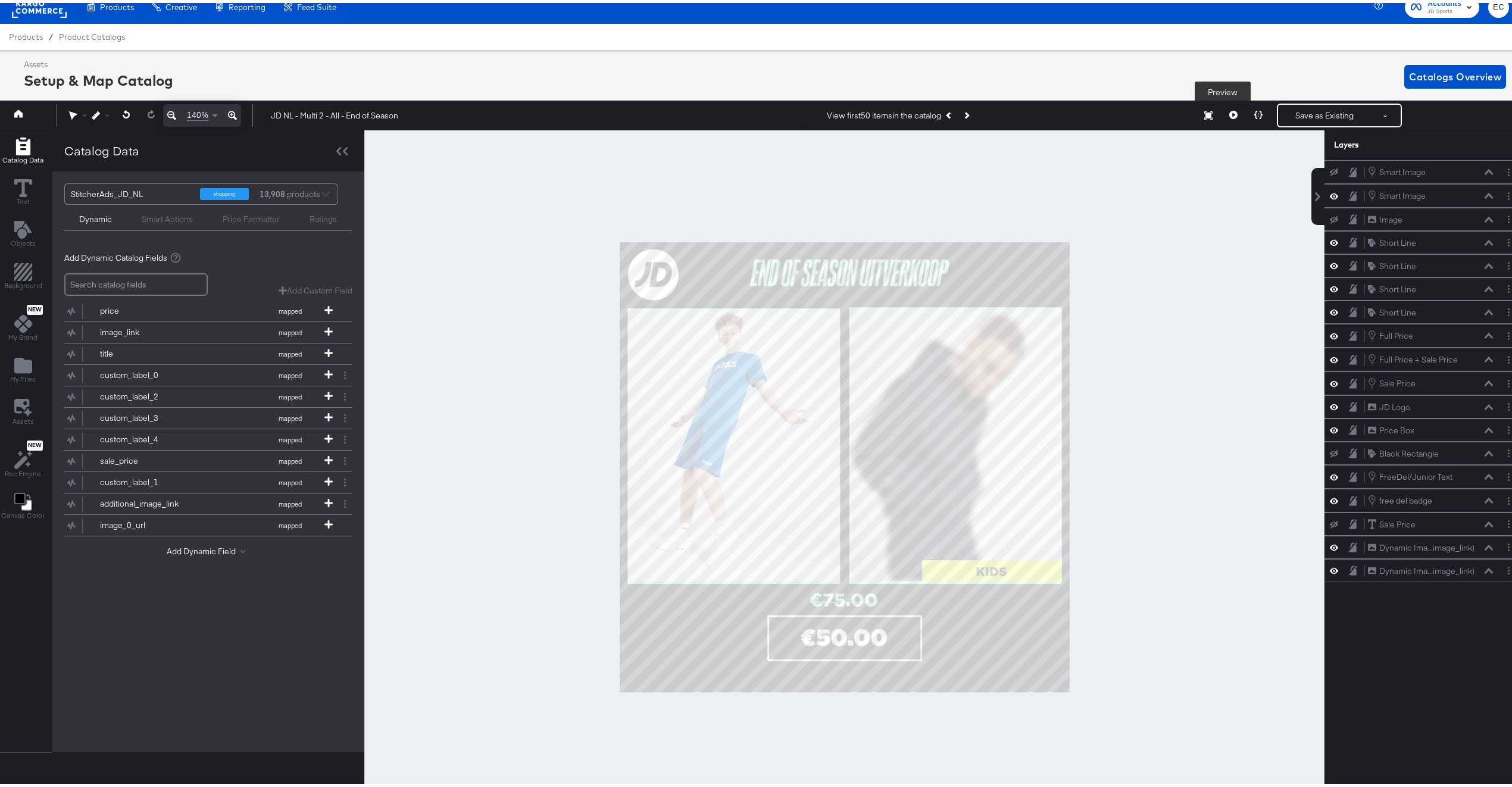
click at [1229, 110] on icon at bounding box center [1233, 112] width 8 height 8
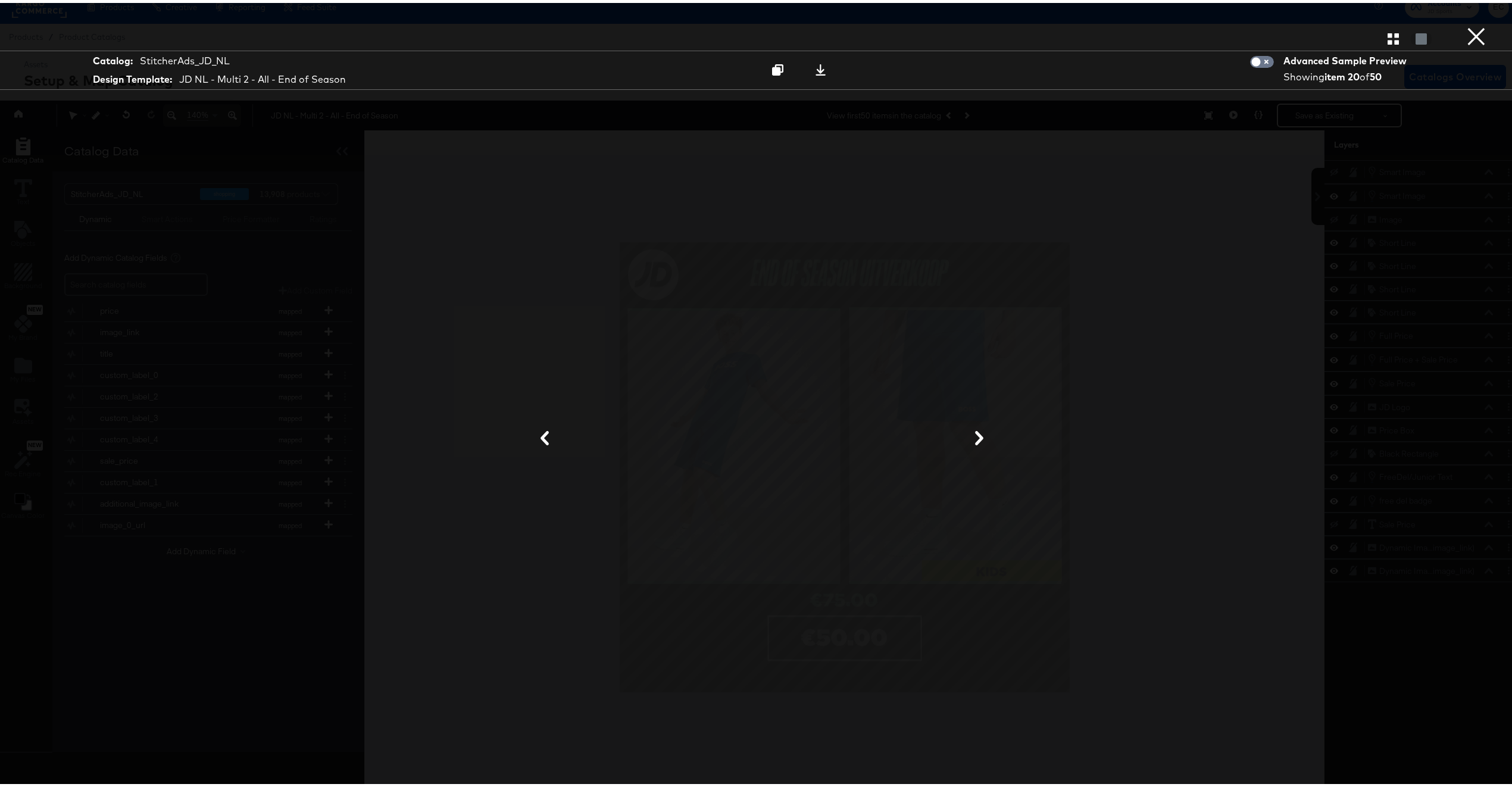
click at [1471, 24] on button "×" at bounding box center [1476, 12] width 24 height 24
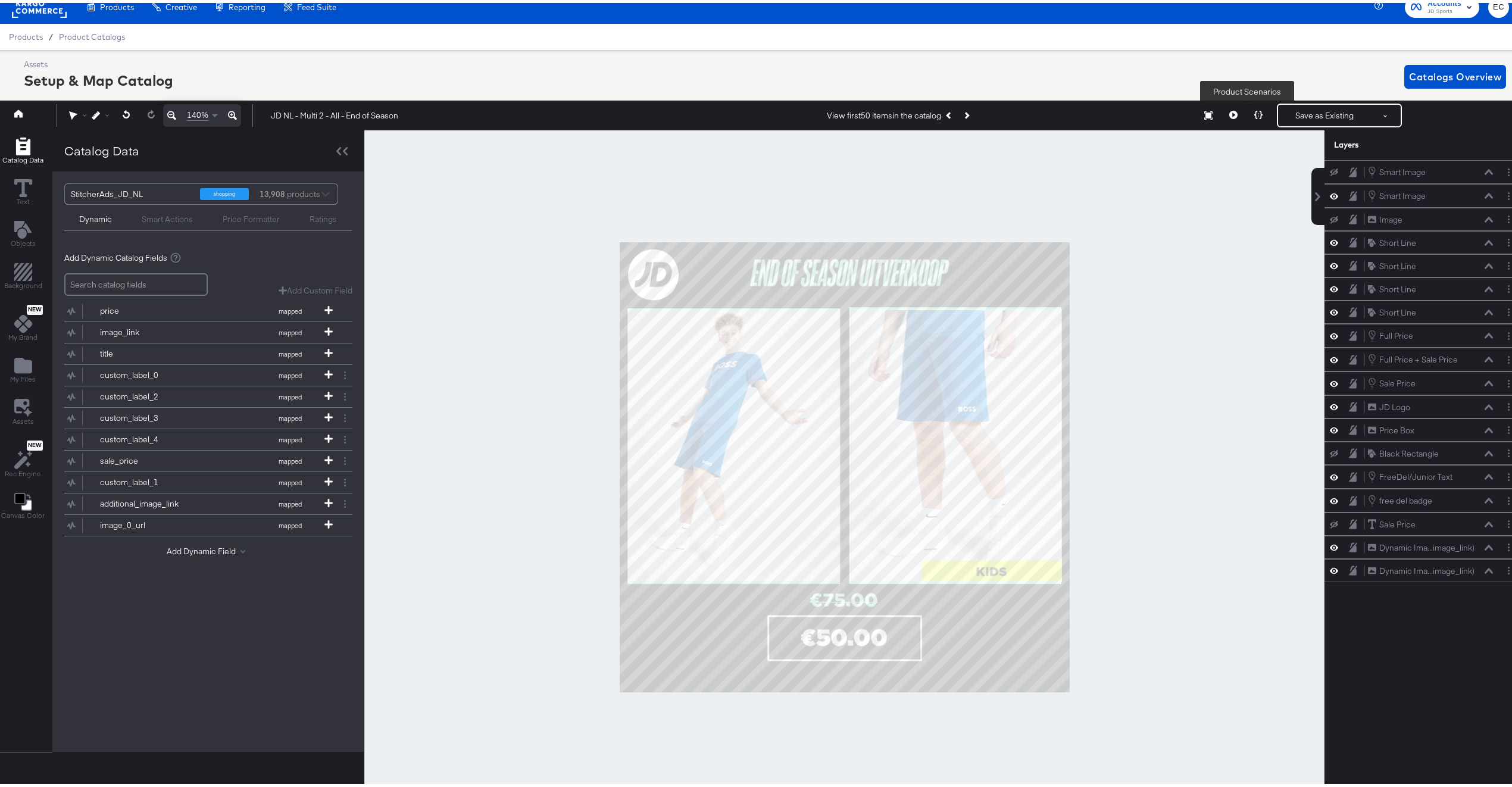
click at [1257, 118] on button at bounding box center [1258, 112] width 25 height 24
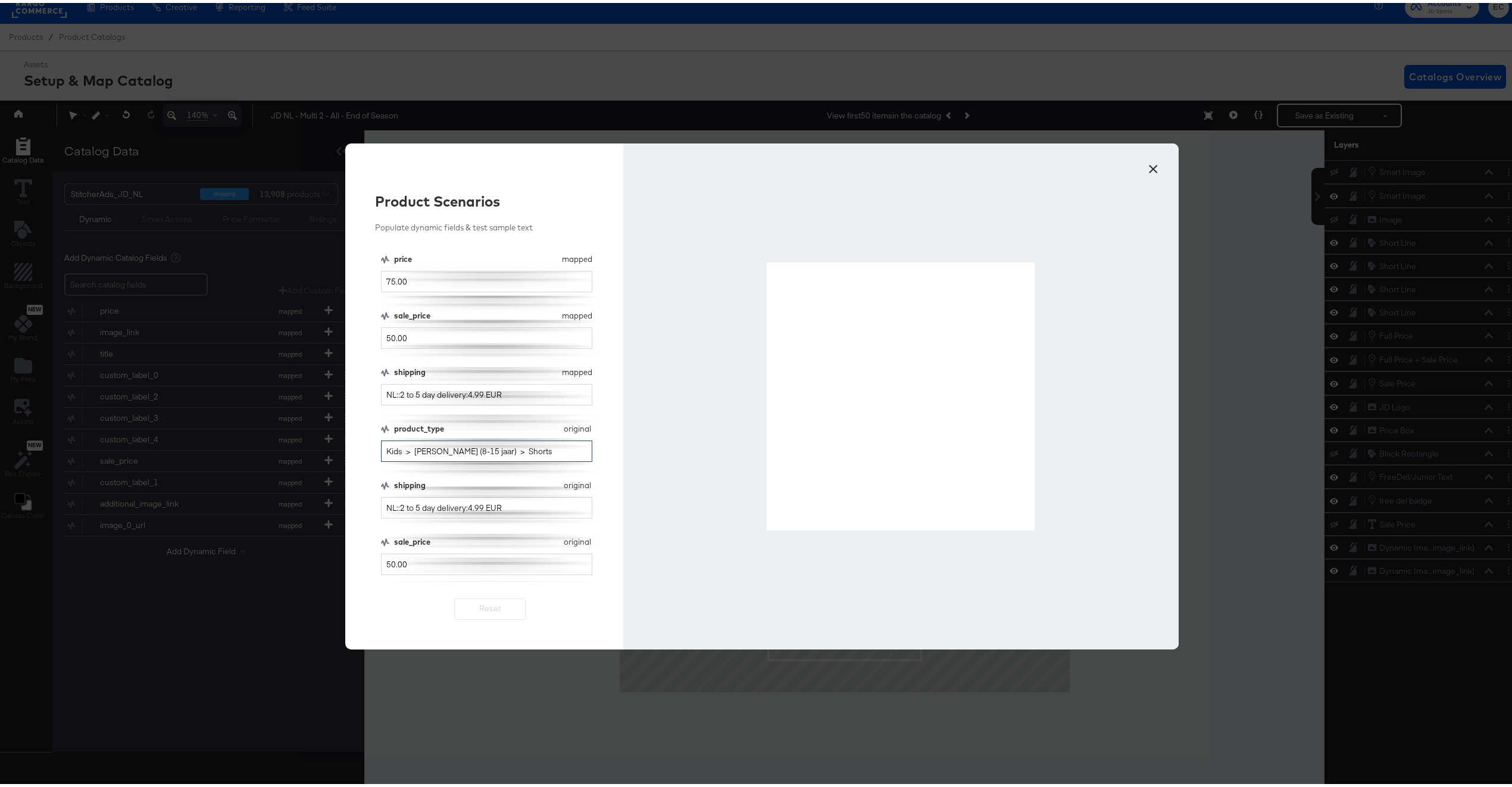
click at [418, 449] on input "Kids > Junior Kleding (8-15 jaar) > Shorts" at bounding box center [486, 449] width 211 height 22
drag, startPoint x: 1141, startPoint y: 167, endPoint x: 1127, endPoint y: 176, distance: 16.6
click at [1142, 167] on button "×" at bounding box center [1153, 163] width 22 height 22
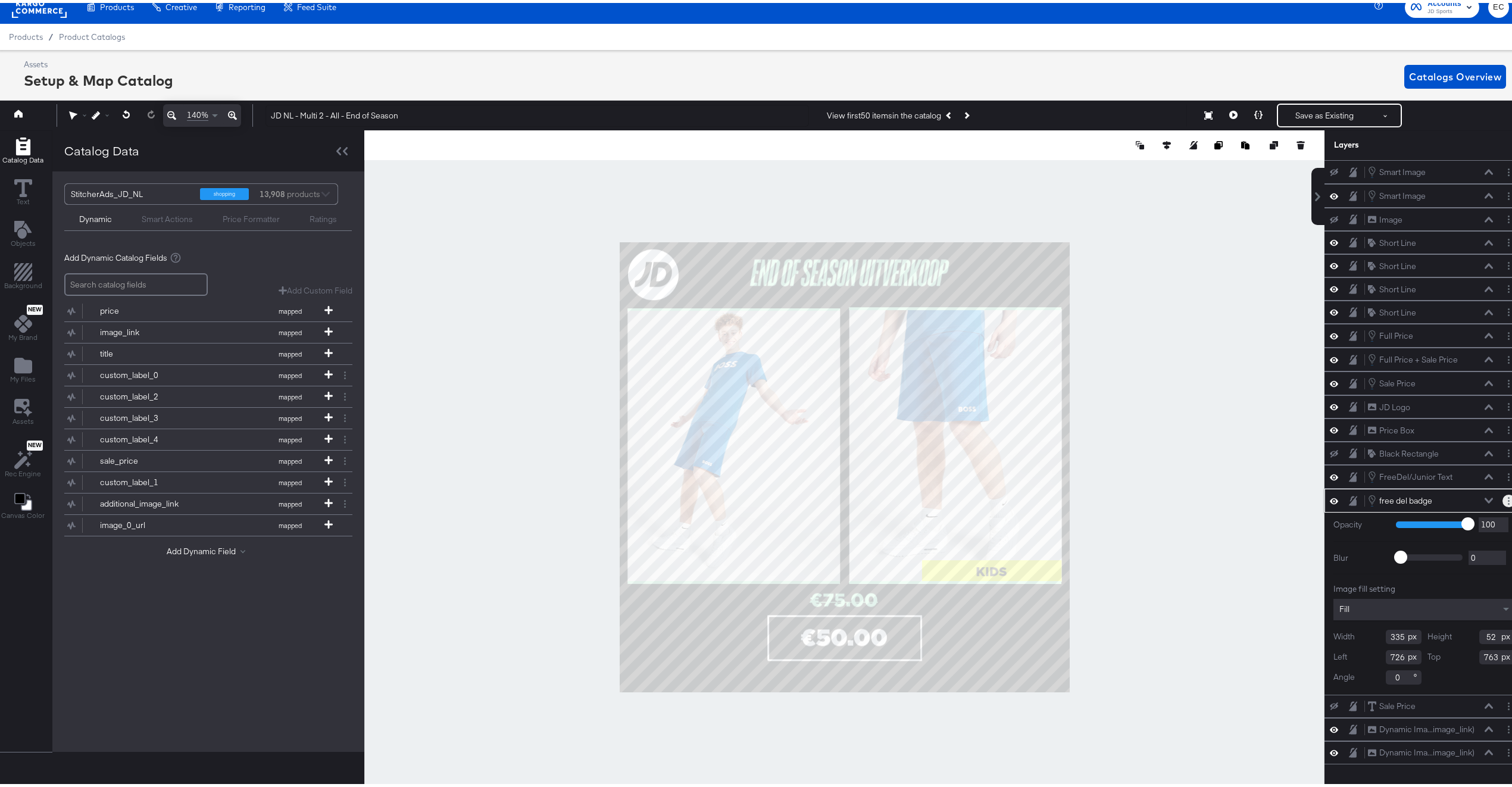
click at [1508, 502] on icon "Layer Options" at bounding box center [1509, 498] width 2 height 7
click at [1428, 545] on button "Edit Smart Layer" at bounding box center [1432, 539] width 60 height 12
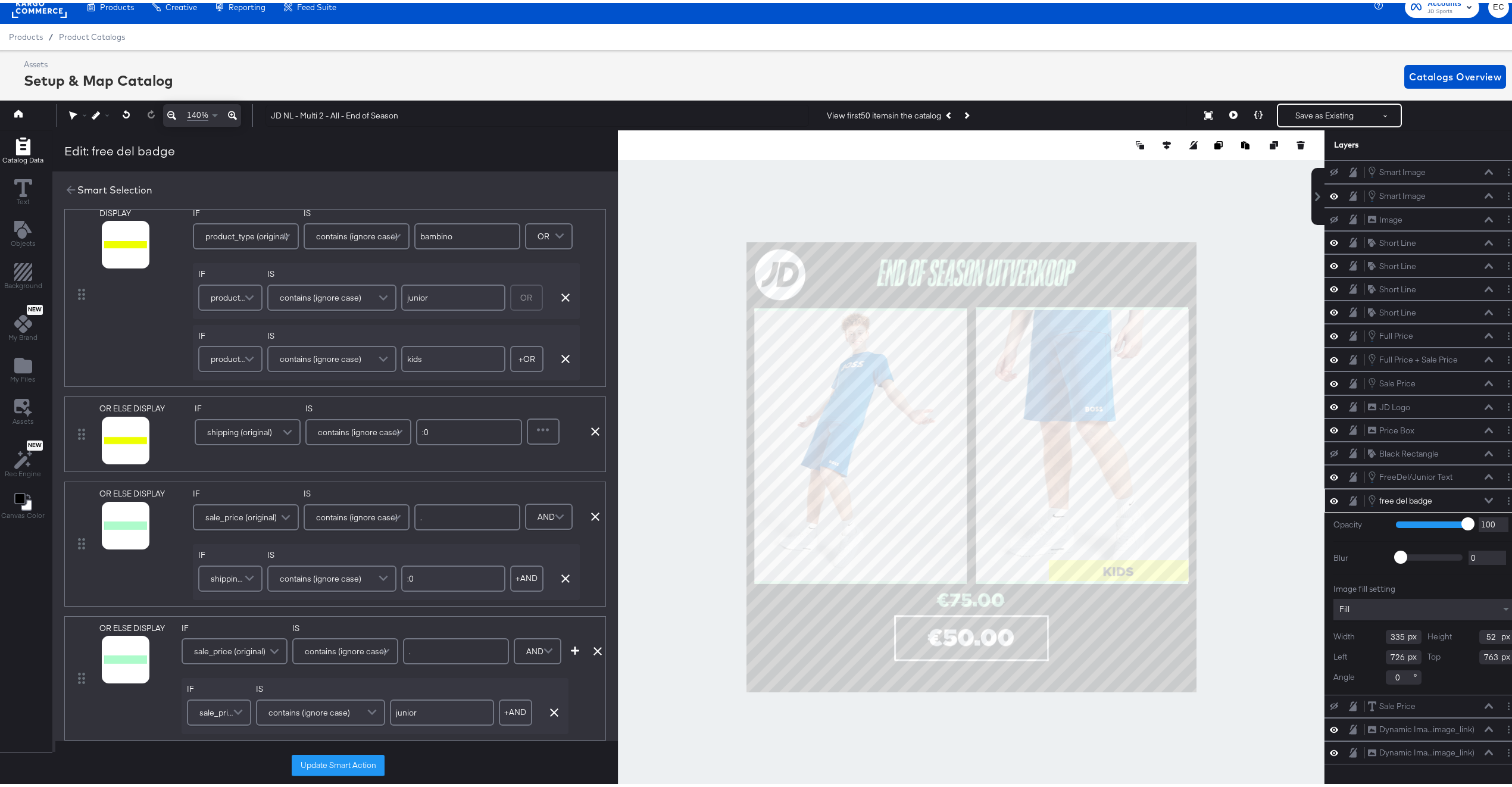
scroll to position [41, 0]
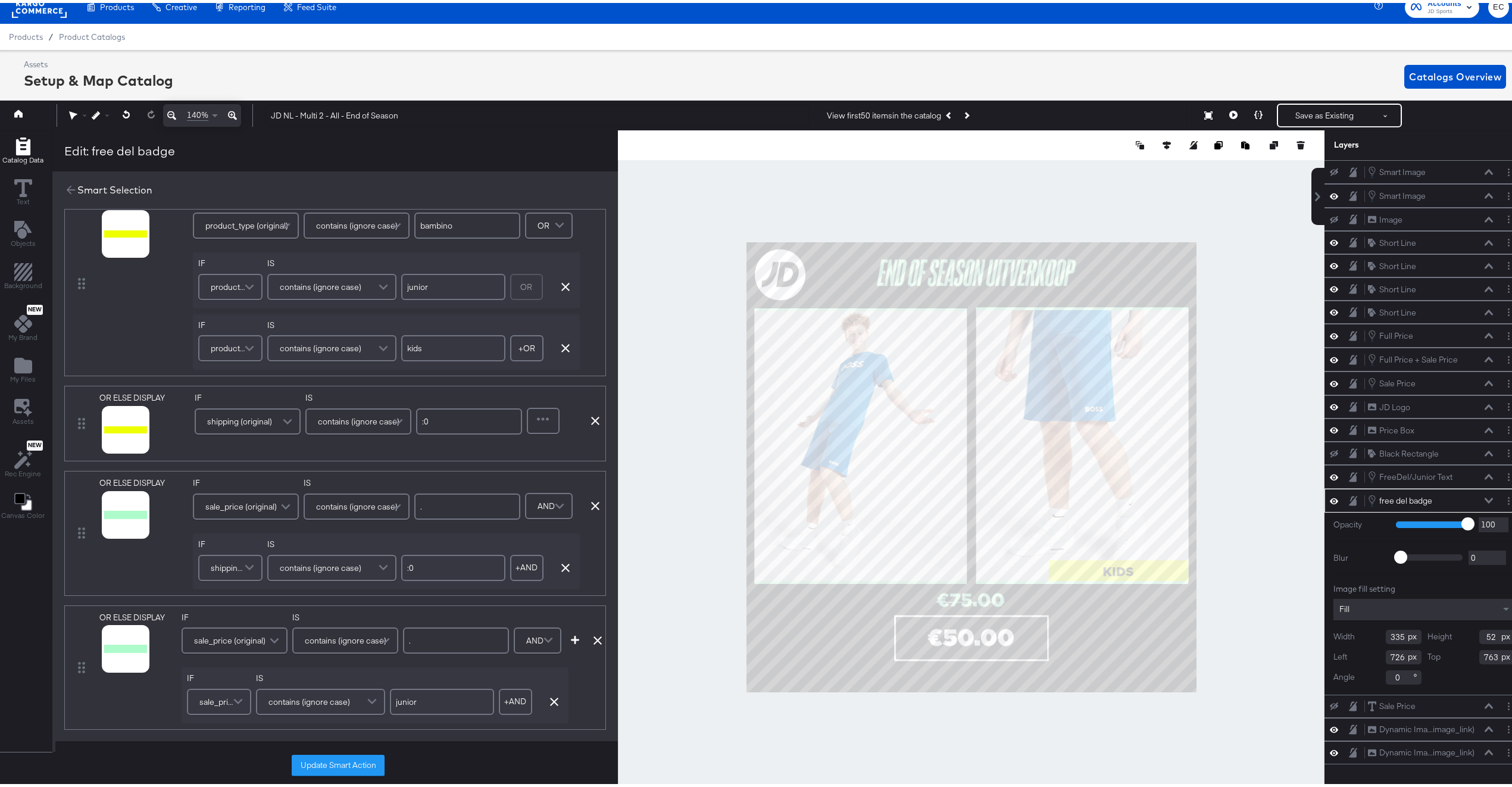
click at [248, 508] on span "sale_price (original)" at bounding box center [241, 504] width 71 height 20
click at [129, 561] on div "OR ELSE DISPLAY" at bounding box center [143, 531] width 88 height 112
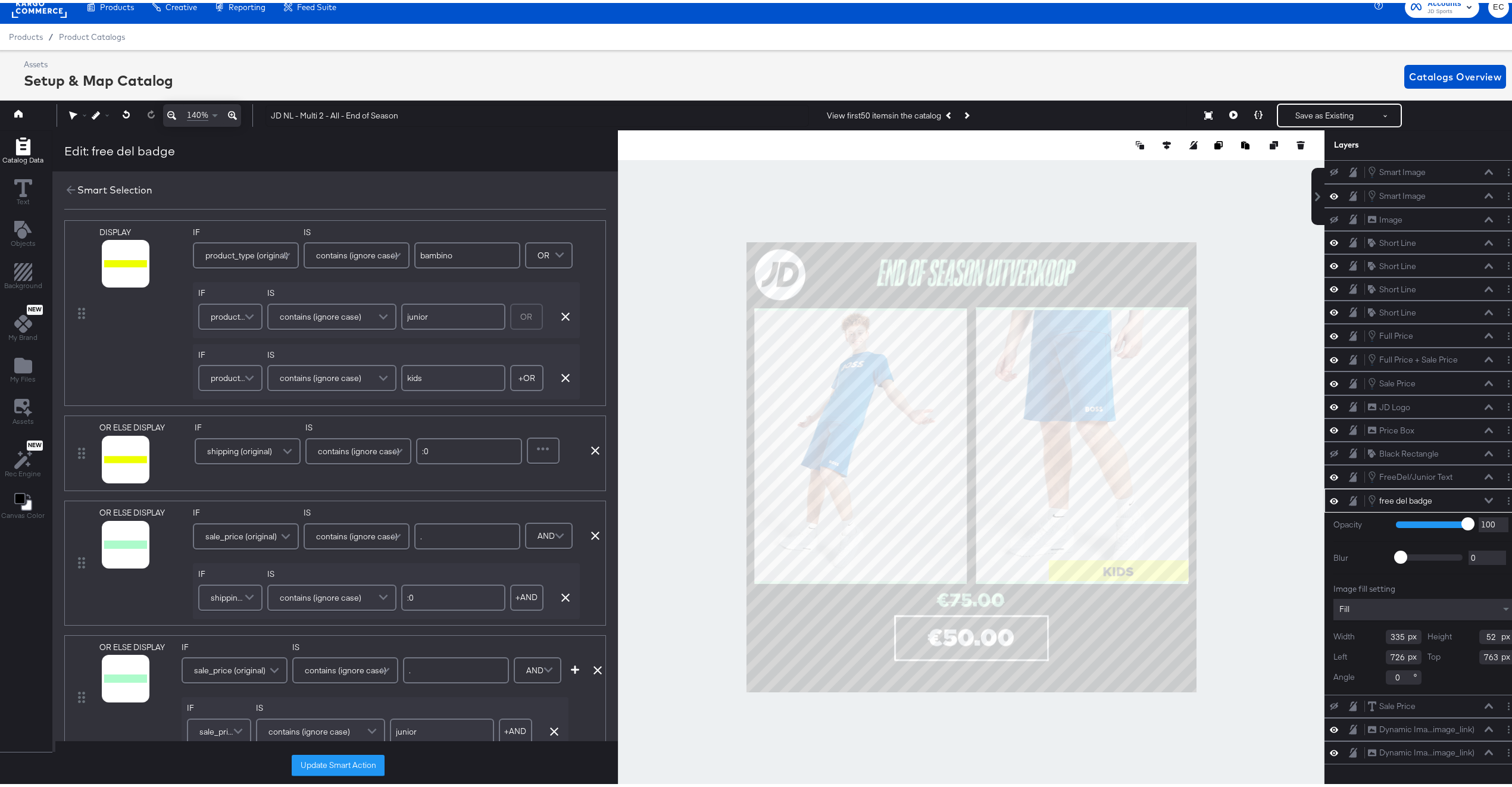
scroll to position [22, 0]
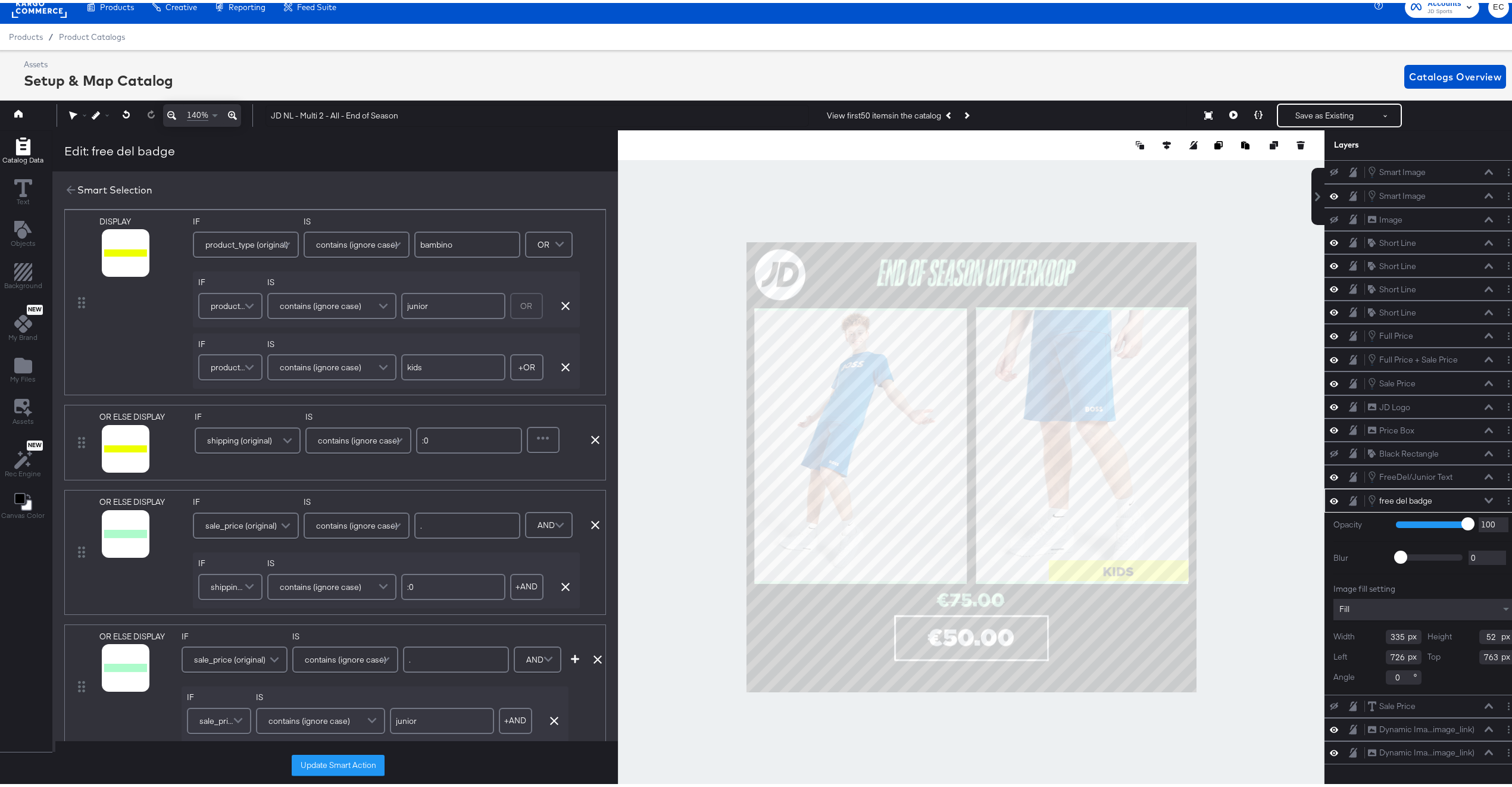
click at [1275, 701] on div at bounding box center [971, 464] width 706 height 674
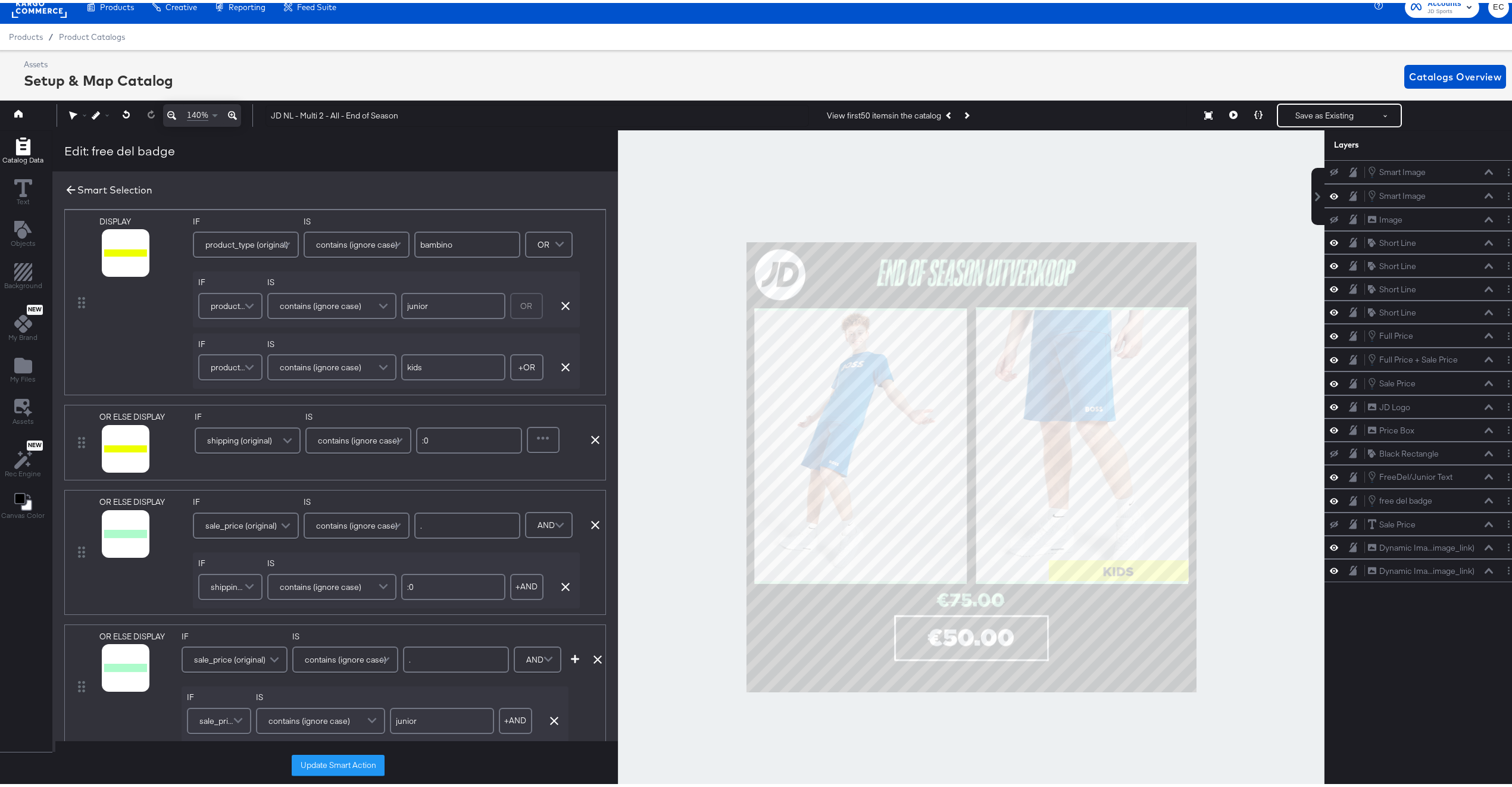
click at [65, 189] on icon at bounding box center [71, 186] width 13 height 13
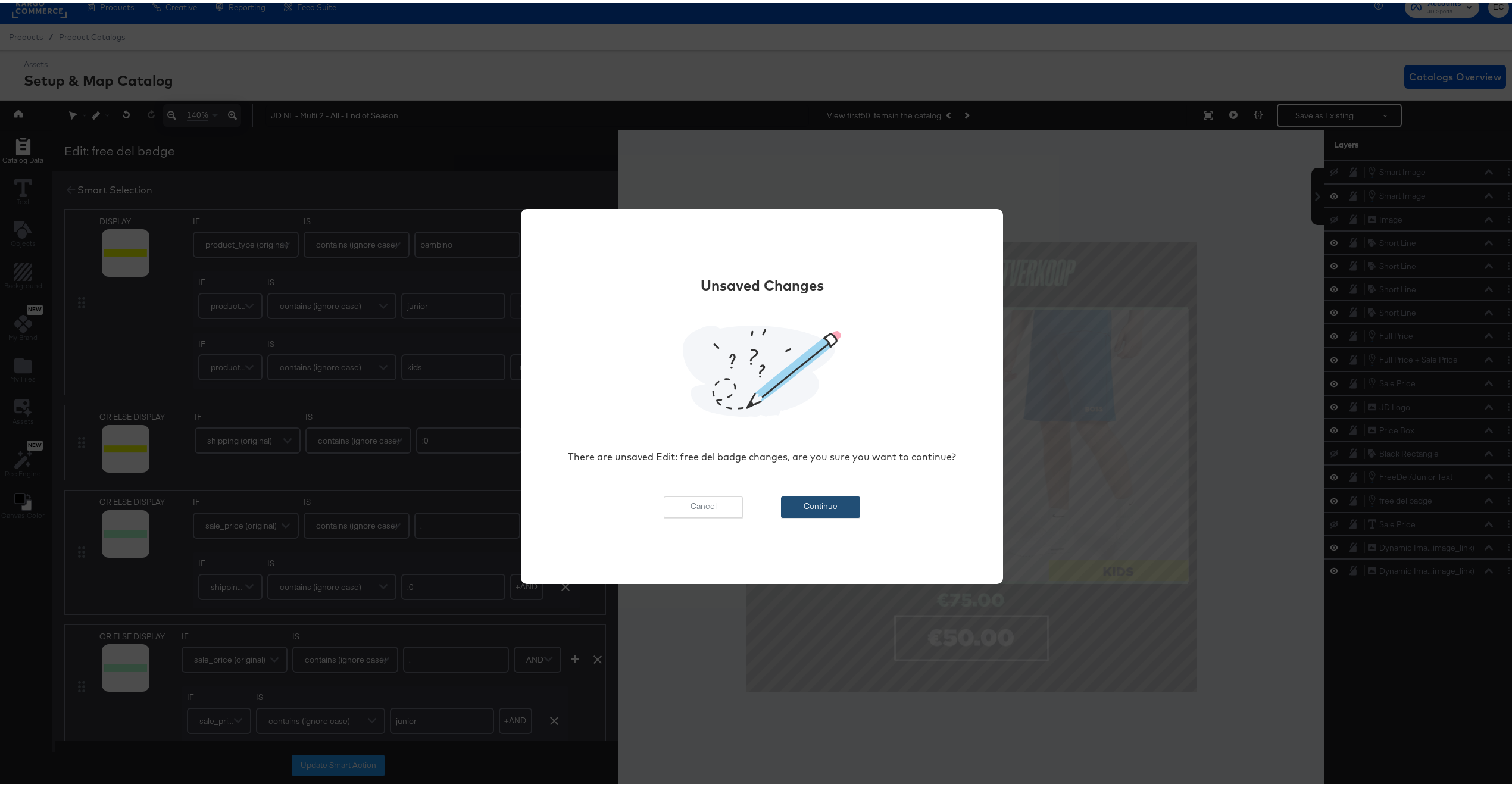
click at [836, 503] on button "Continue" at bounding box center [821, 505] width 79 height 22
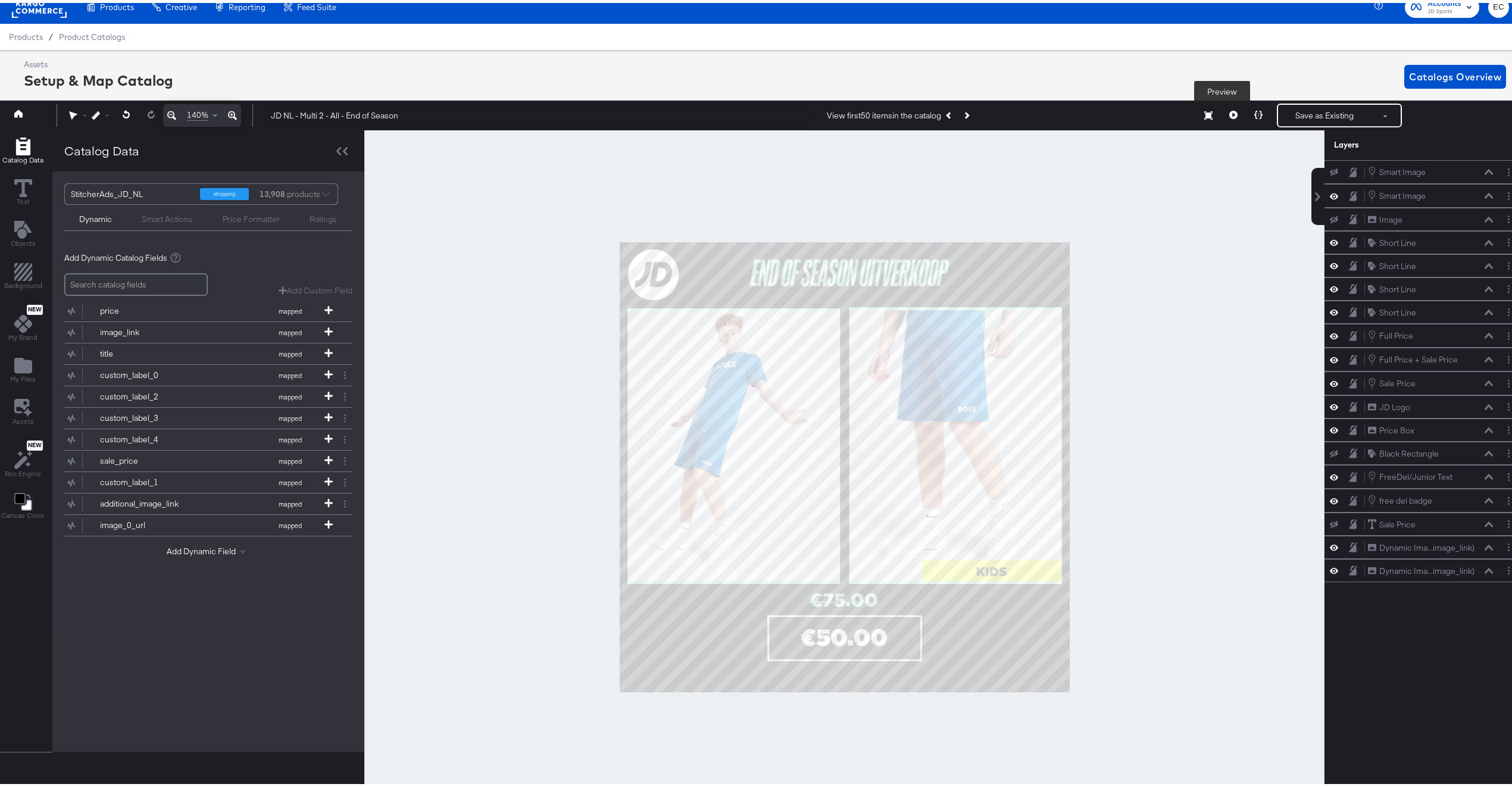
click at [1229, 115] on icon at bounding box center [1233, 112] width 8 height 8
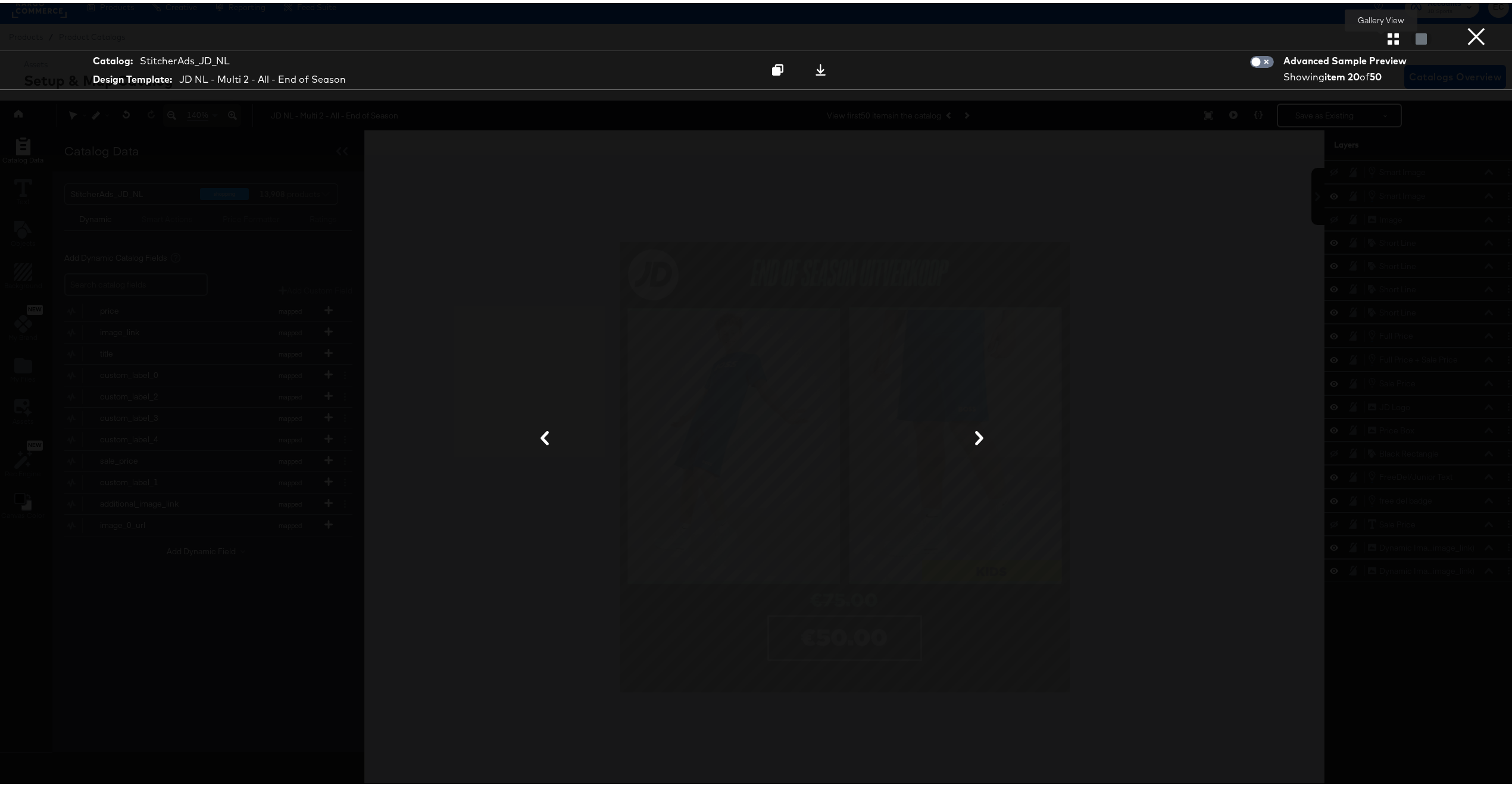
click at [1388, 35] on icon "button" at bounding box center [1393, 36] width 12 height 12
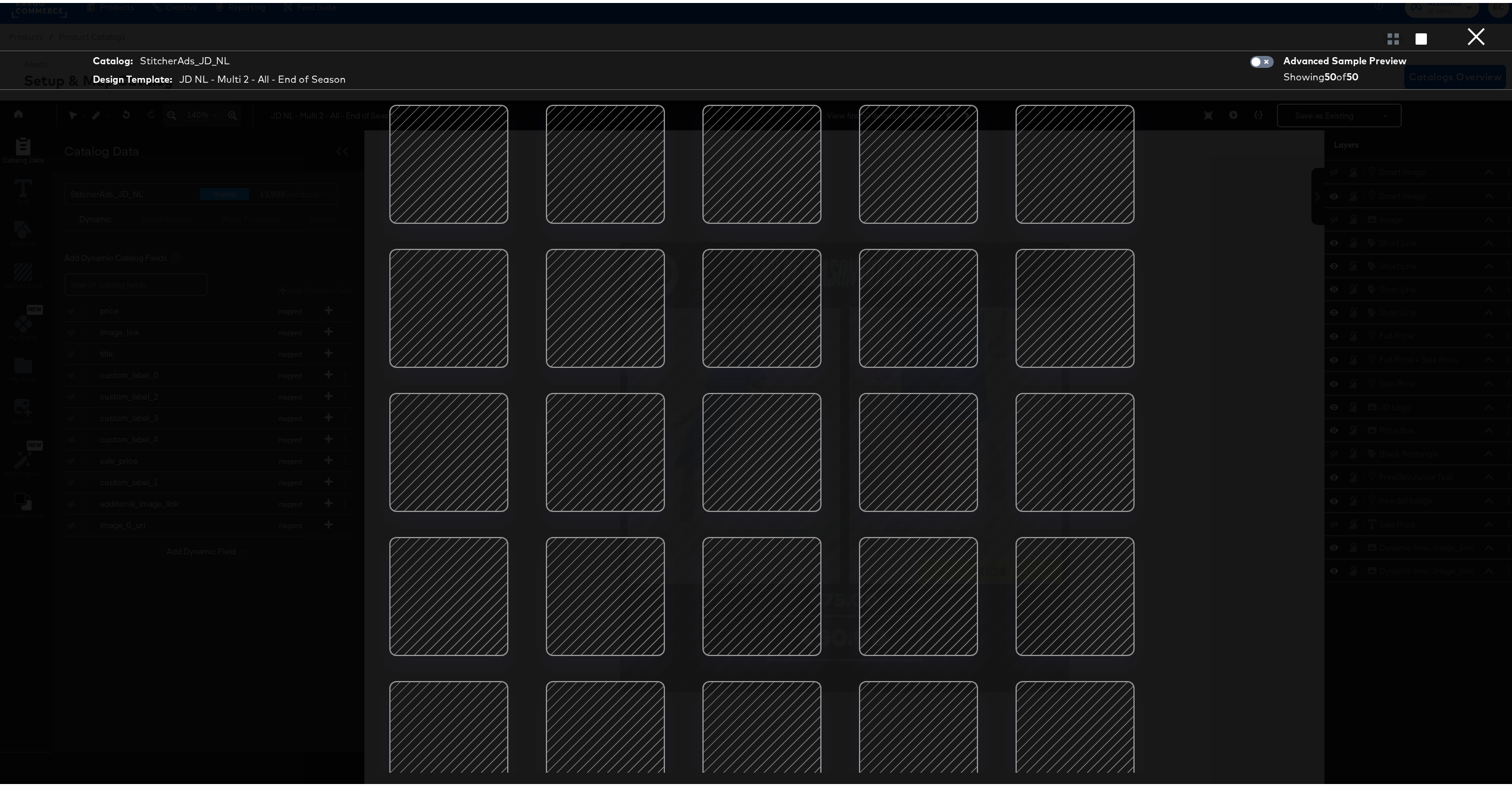
click at [1465, 24] on button "×" at bounding box center [1476, 12] width 24 height 24
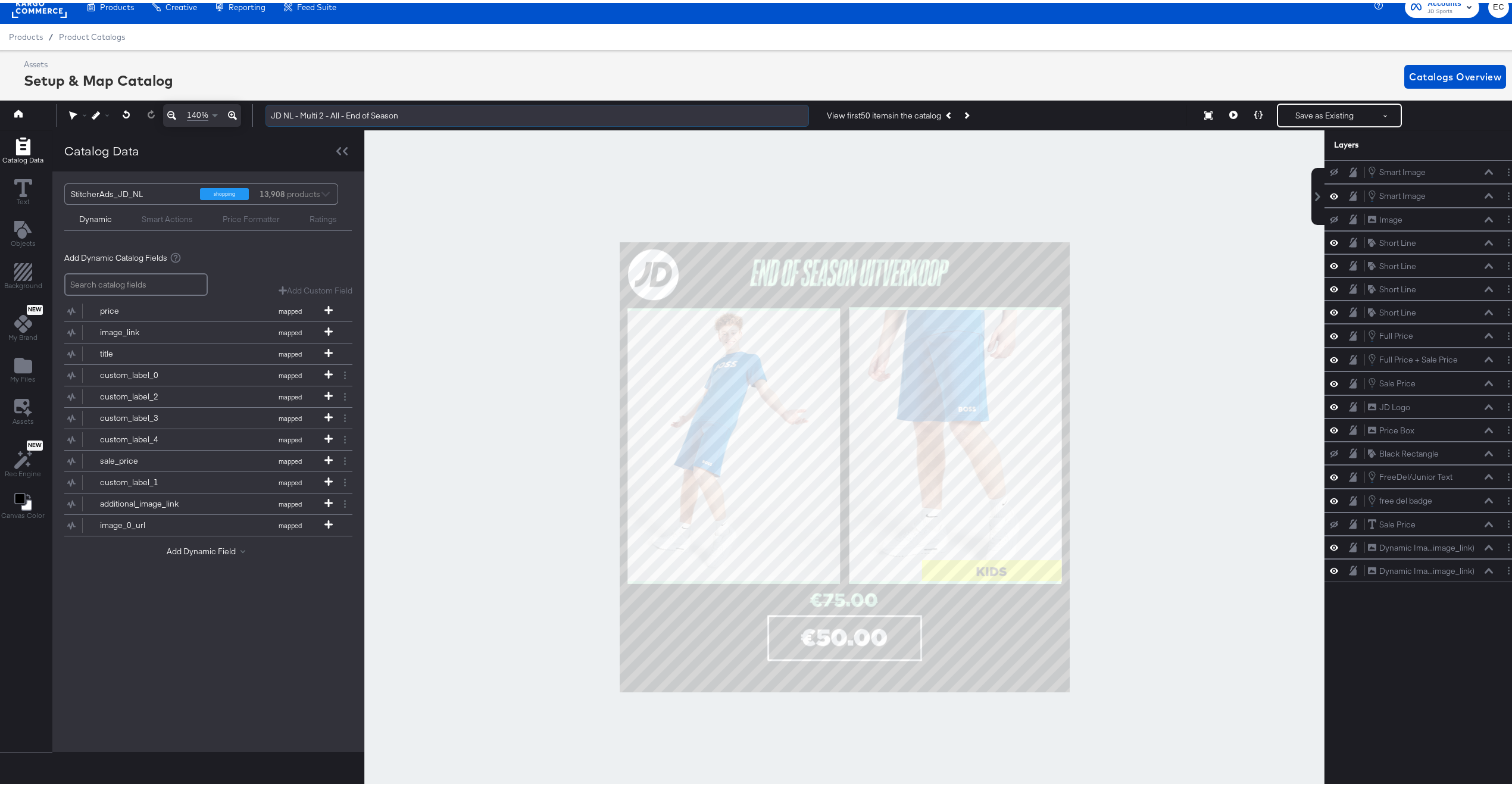
click at [334, 110] on input "JD NL - Multi 2 - All - End of Season" at bounding box center [536, 113] width 543 height 22
type input "JD NL - Multi 2 - BAU + End of Season"
click at [1224, 352] on div at bounding box center [844, 464] width 960 height 674
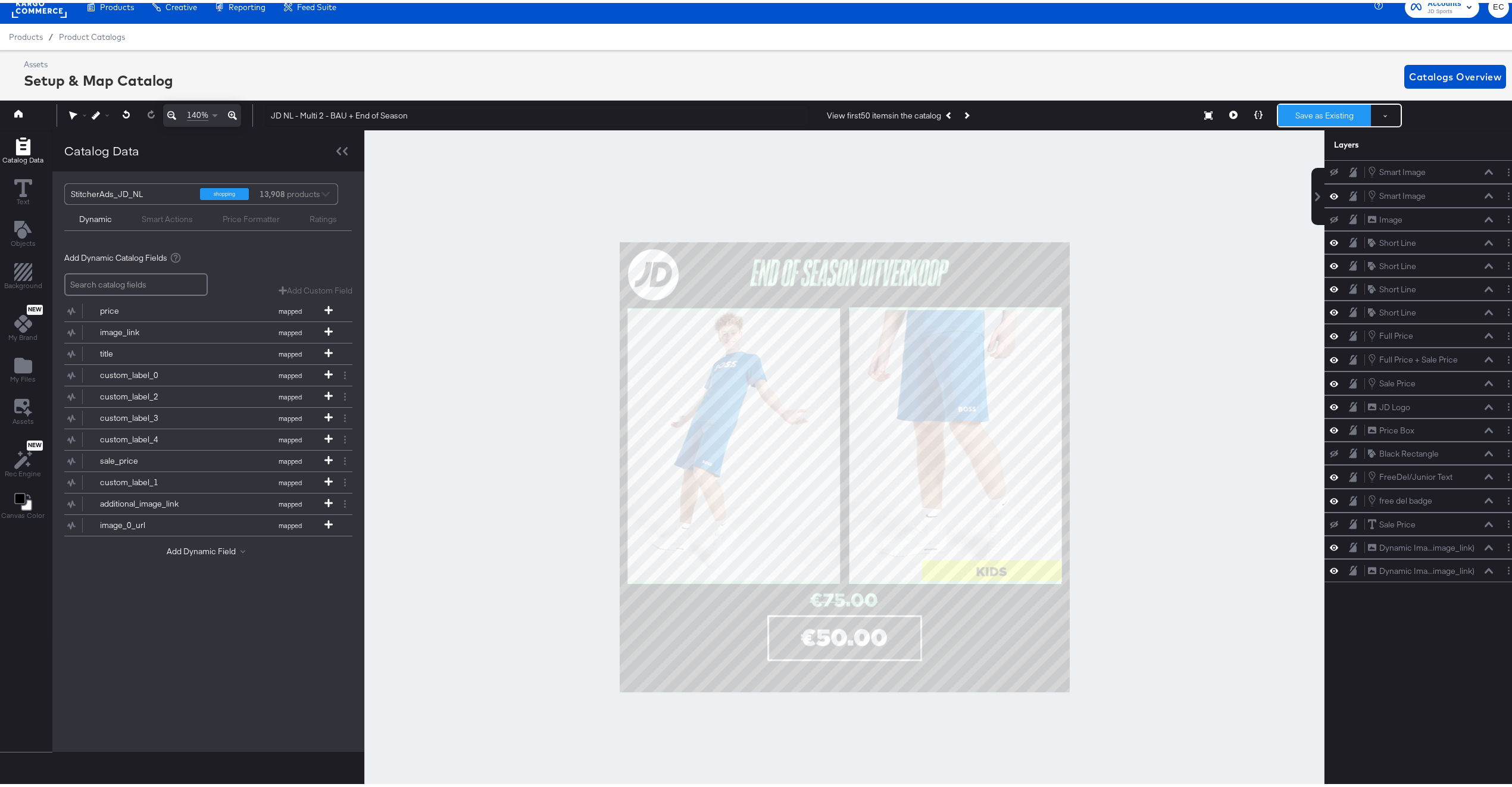
click at [1292, 113] on button "Save as Existing" at bounding box center [1324, 113] width 93 height 22
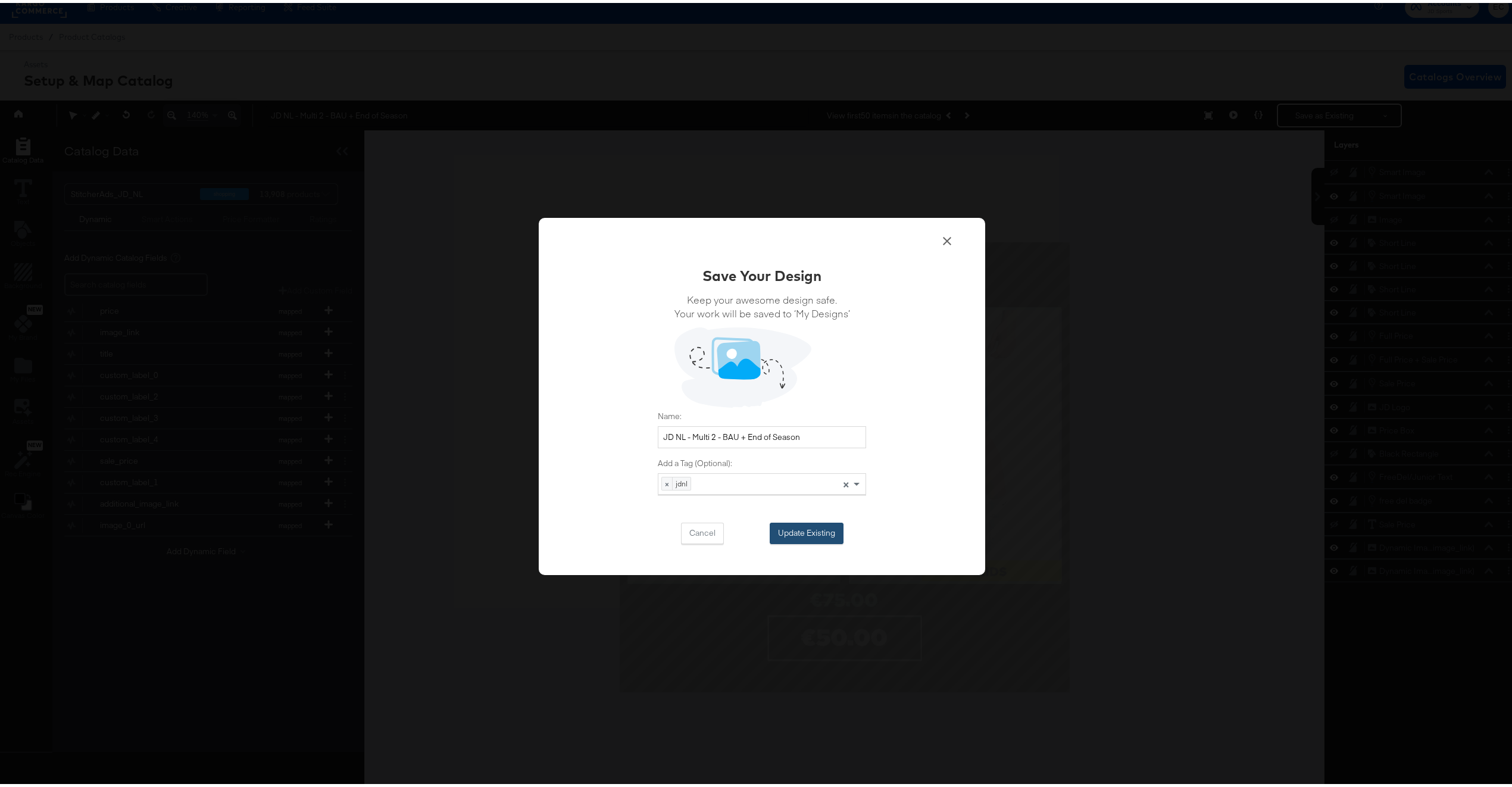
click at [802, 531] on button "Update Existing" at bounding box center [806, 531] width 74 height 22
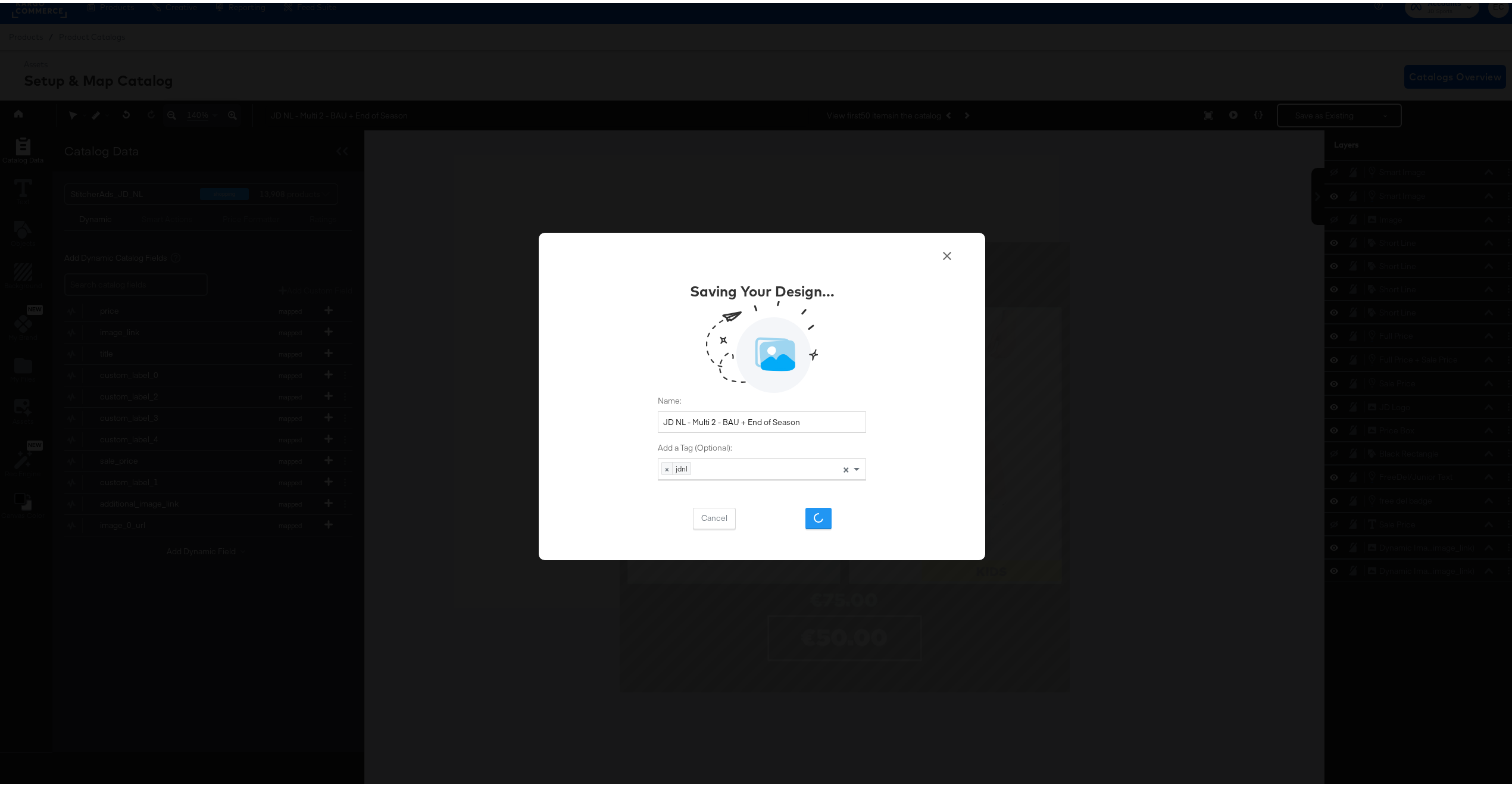
scroll to position [0, 0]
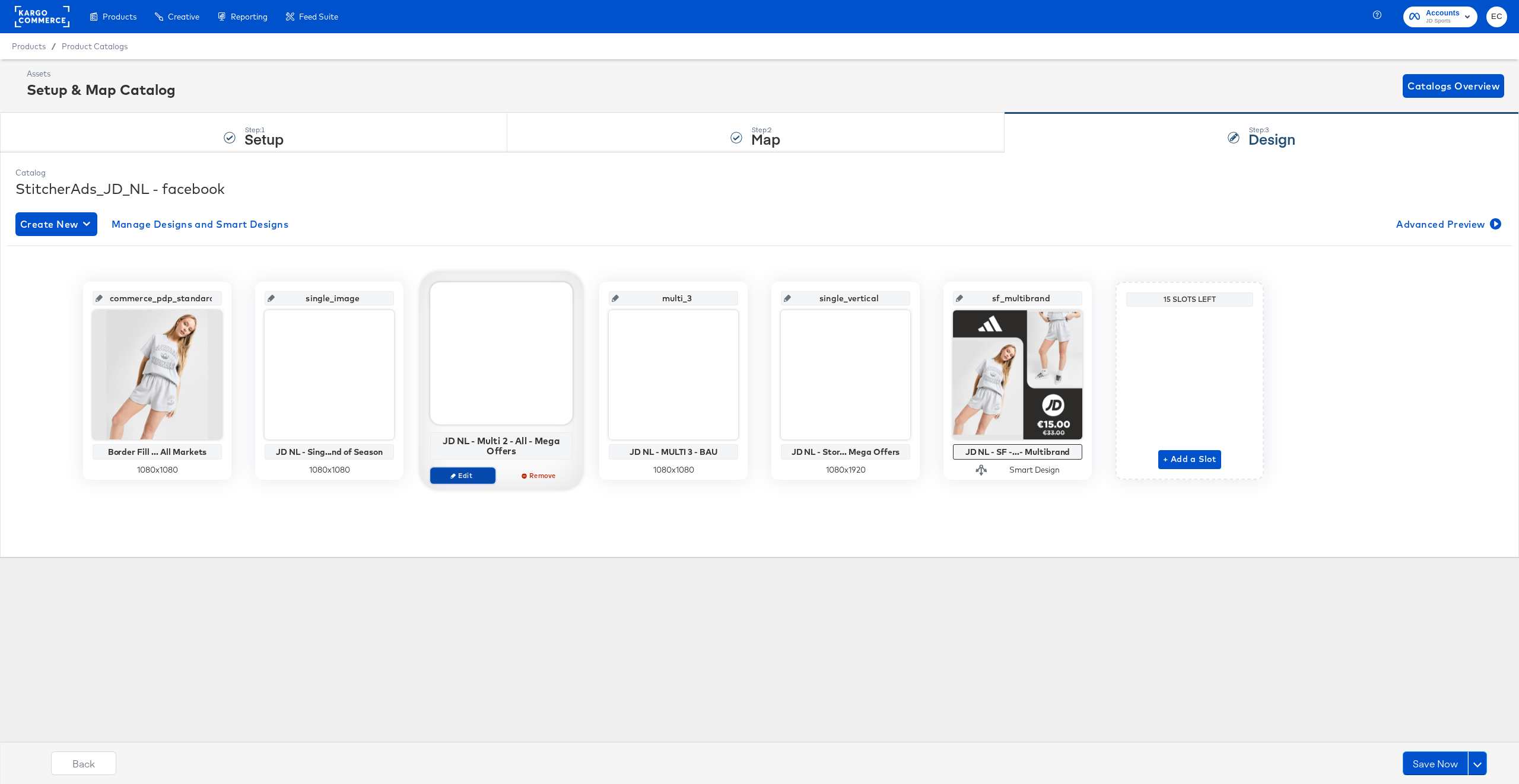
click at [462, 474] on span "Edit" at bounding box center [463, 475] width 55 height 9
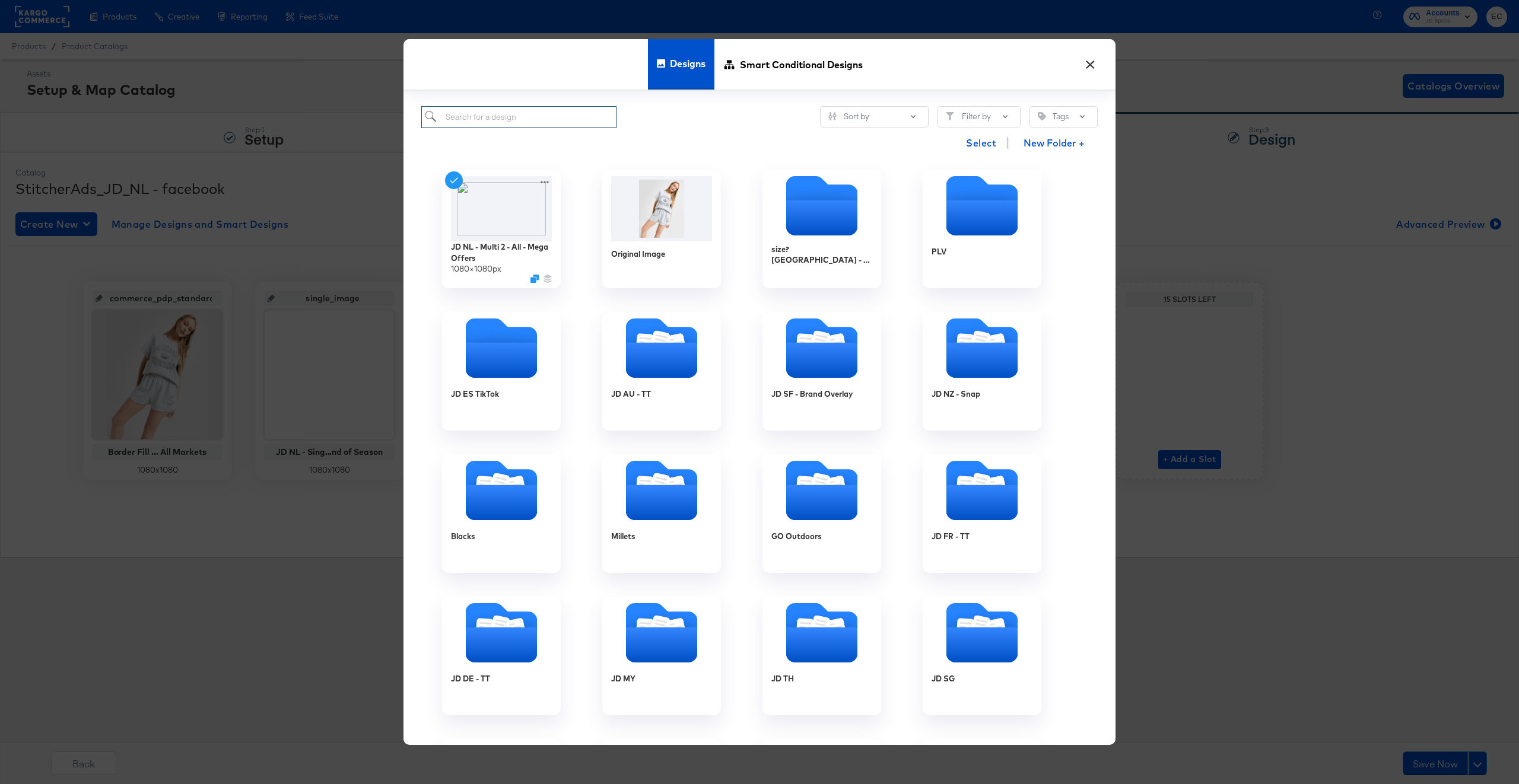
click at [465, 121] on input "search" at bounding box center [519, 117] width 195 height 22
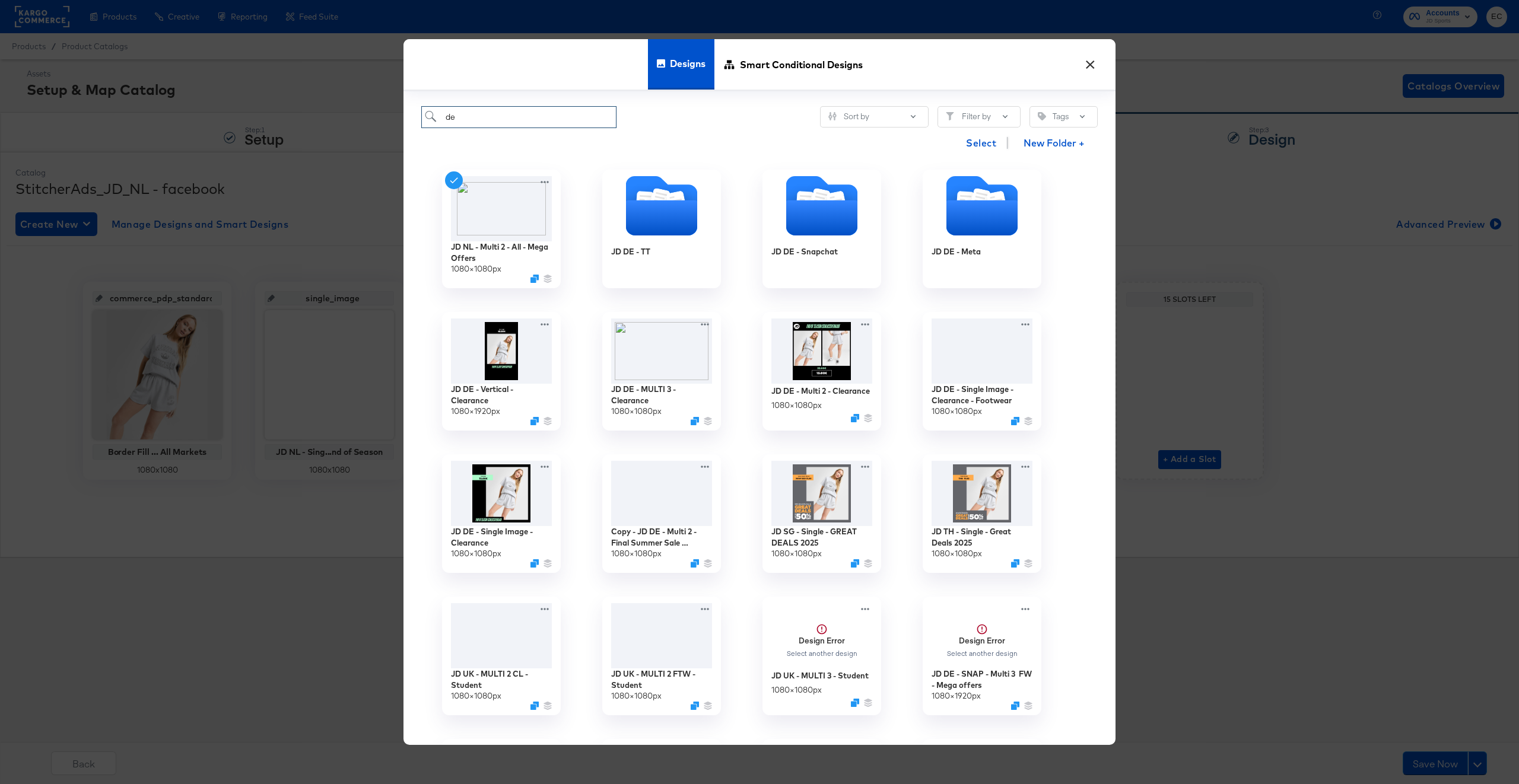
type input "d"
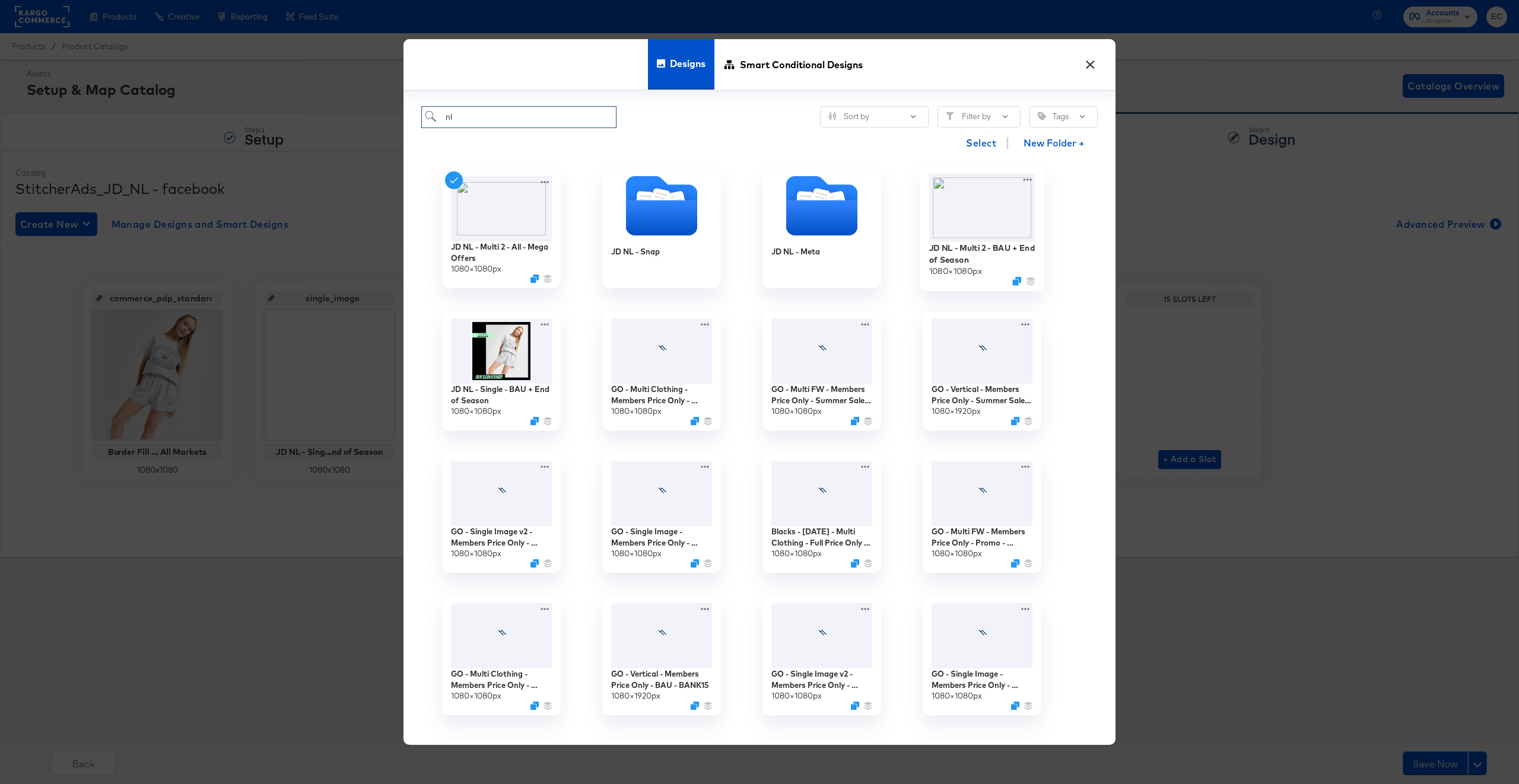
type input "nl"
click at [977, 214] on img at bounding box center [982, 208] width 106 height 68
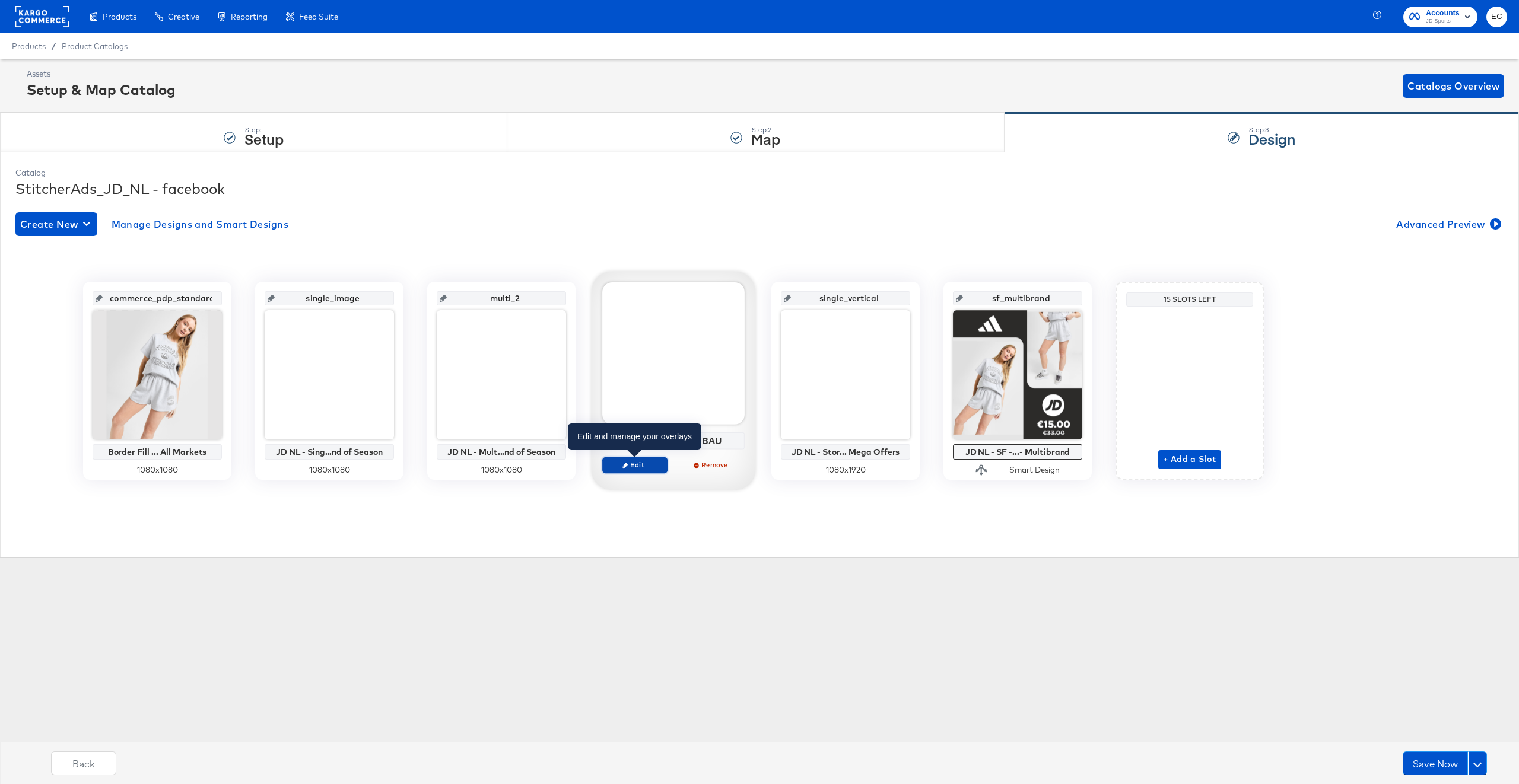
click at [634, 466] on span "Edit" at bounding box center [635, 464] width 55 height 9
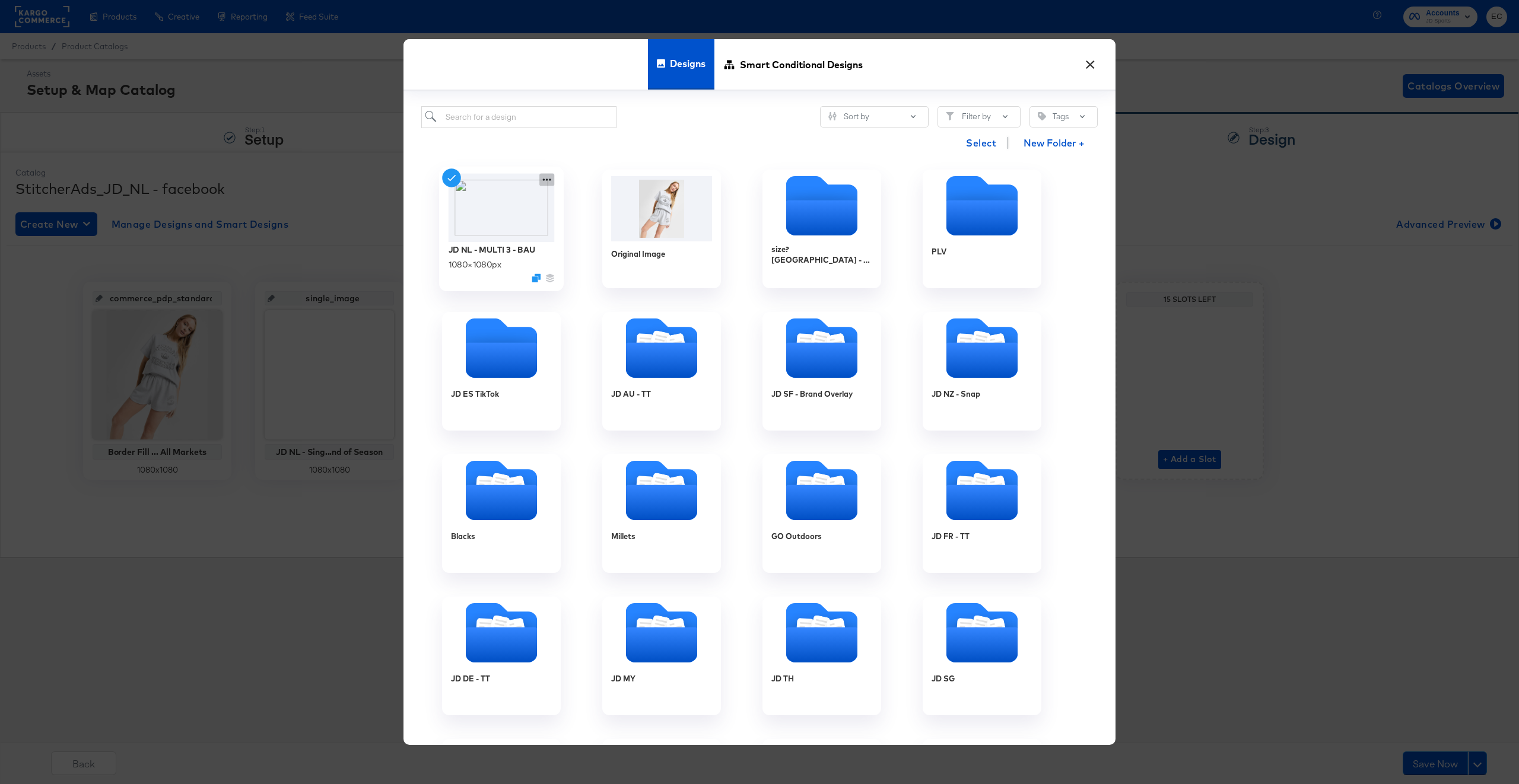
click at [545, 183] on icon at bounding box center [547, 180] width 15 height 12
click at [564, 149] on div "Select New Folder +" at bounding box center [760, 143] width 676 height 30
click at [533, 280] on icon "Duplicate" at bounding box center [535, 278] width 9 height 9
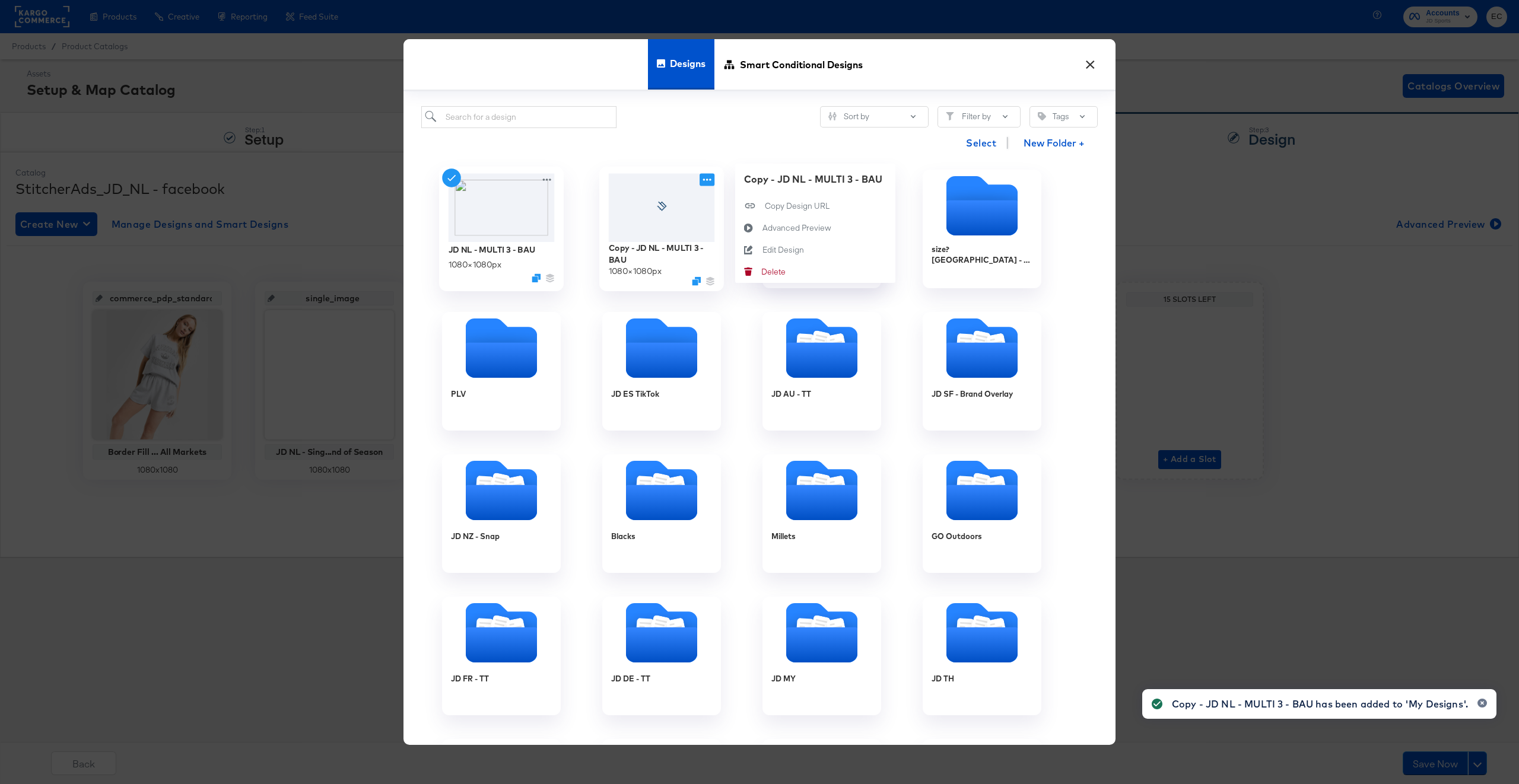
click at [709, 179] on icon at bounding box center [707, 180] width 15 height 12
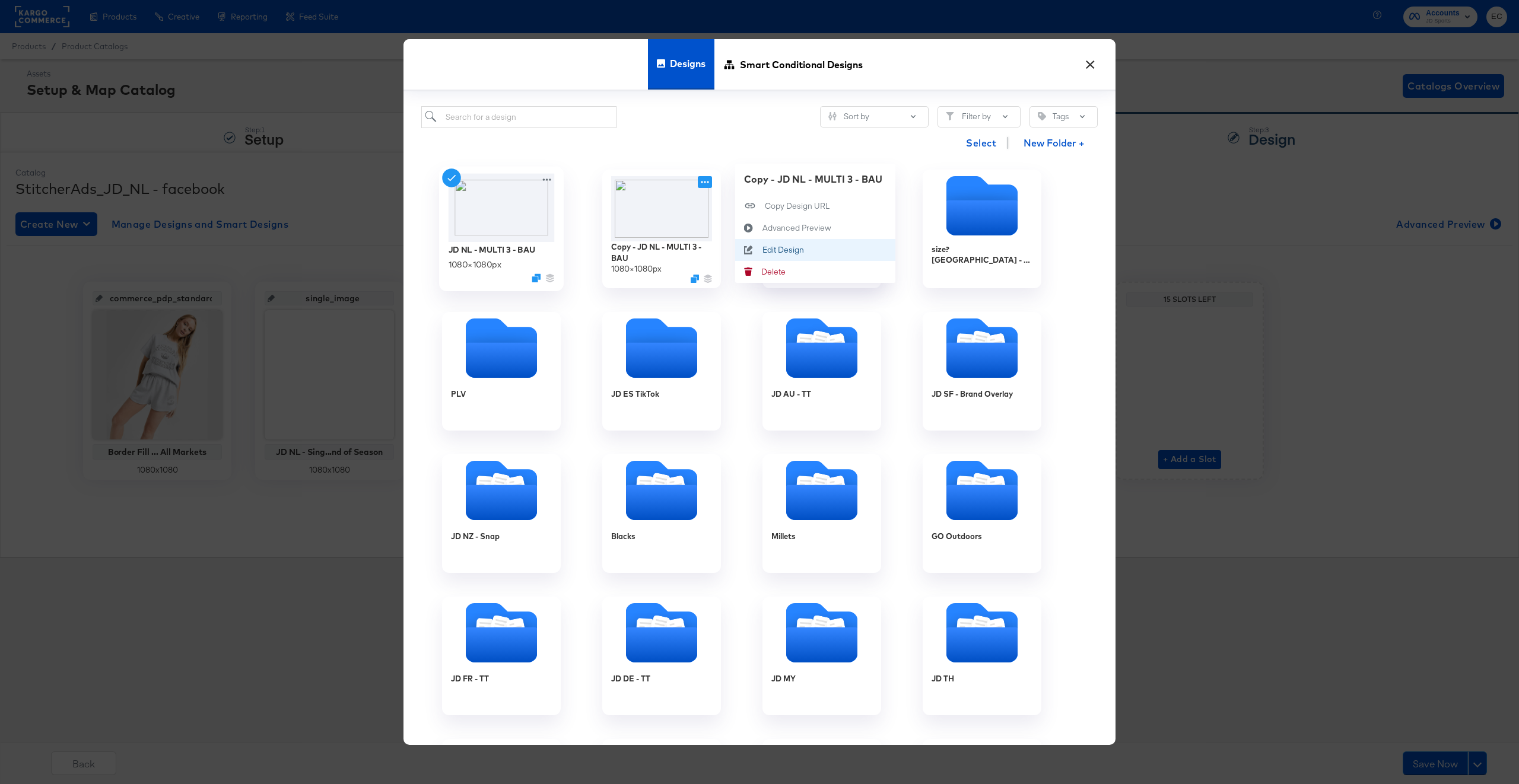
click at [763, 250] on div "Edit Design Edit Design" at bounding box center [763, 250] width 0 height 0
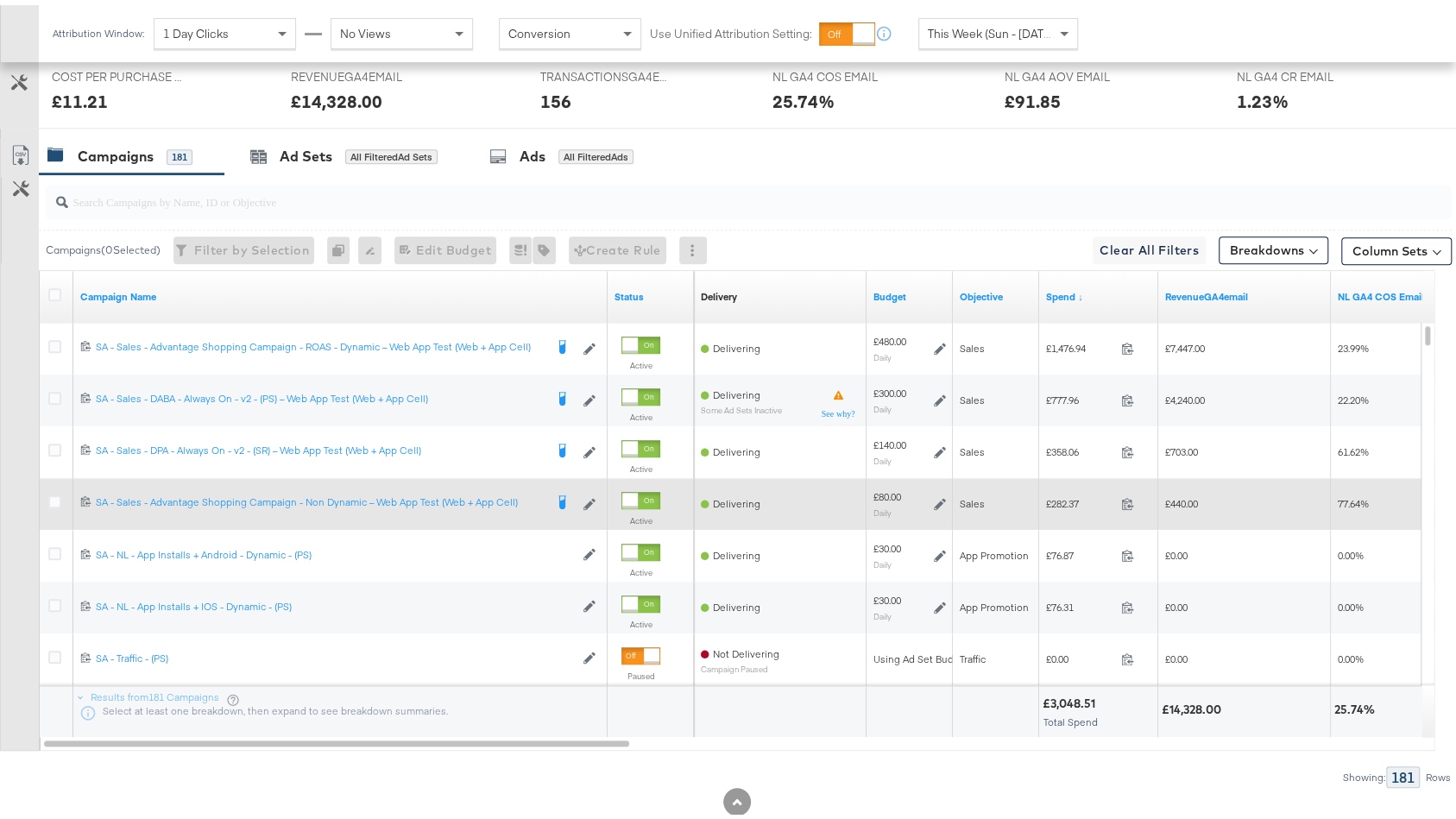
scroll to position [797, 0]
click at [638, 496] on div at bounding box center [630, 496] width 16 height 16
click at [433, 200] on input "search" at bounding box center [696, 189] width 1256 height 34
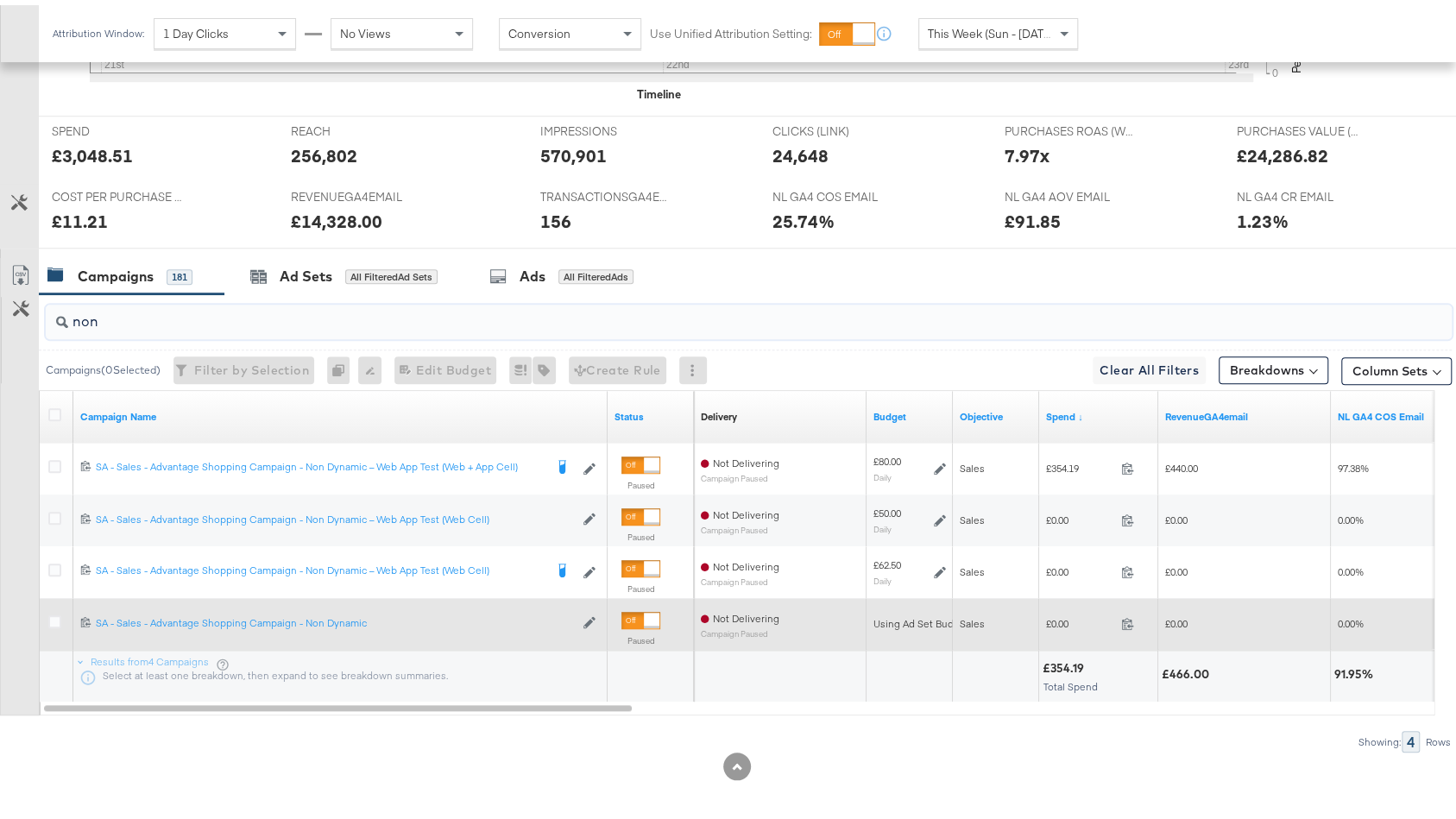
click at [131, 300] on input "non" at bounding box center [696, 309] width 1256 height 34
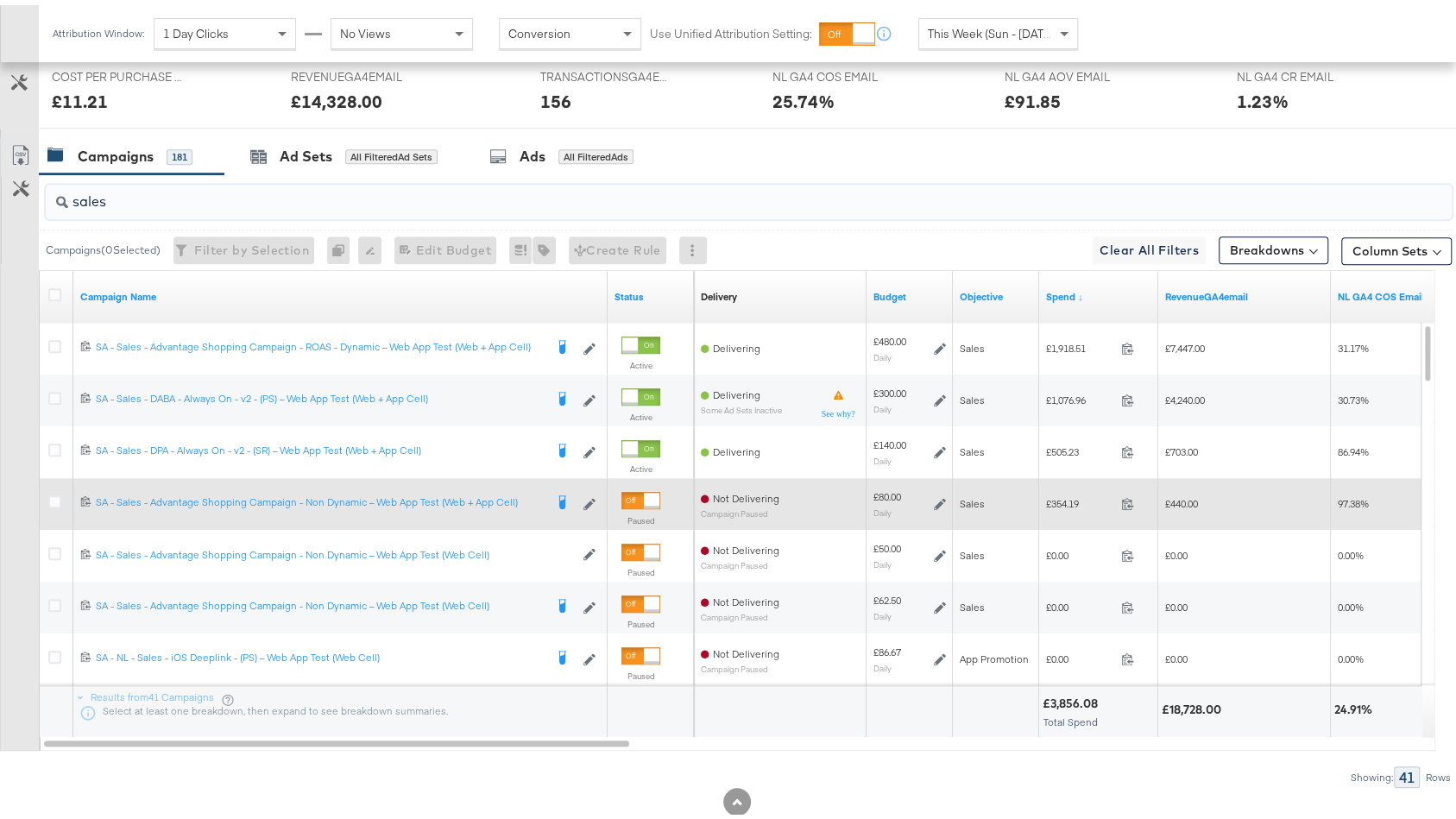
click at [177, 194] on input "sales" at bounding box center [696, 189] width 1256 height 34
type input "b"
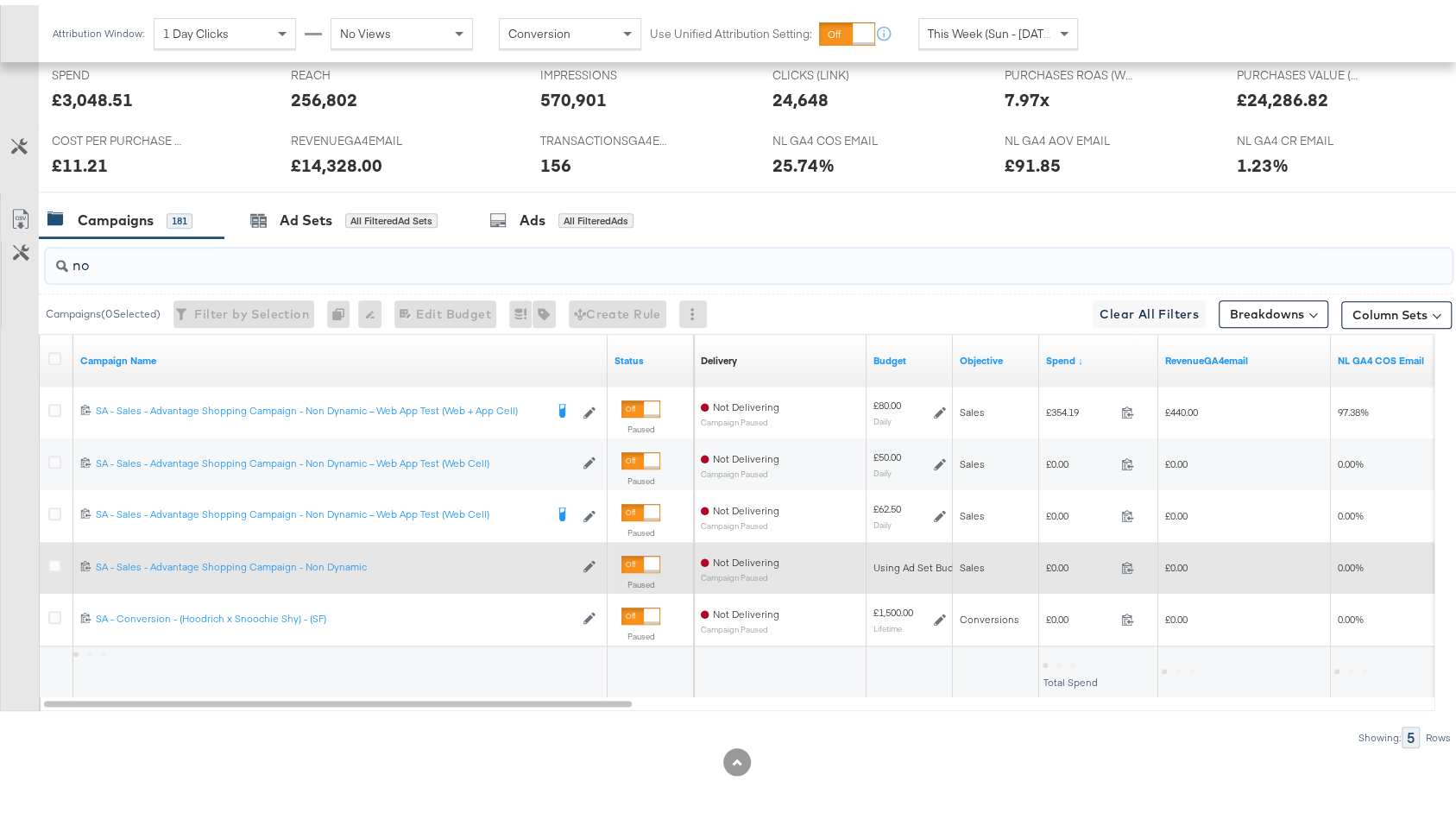
scroll to position [677, 0]
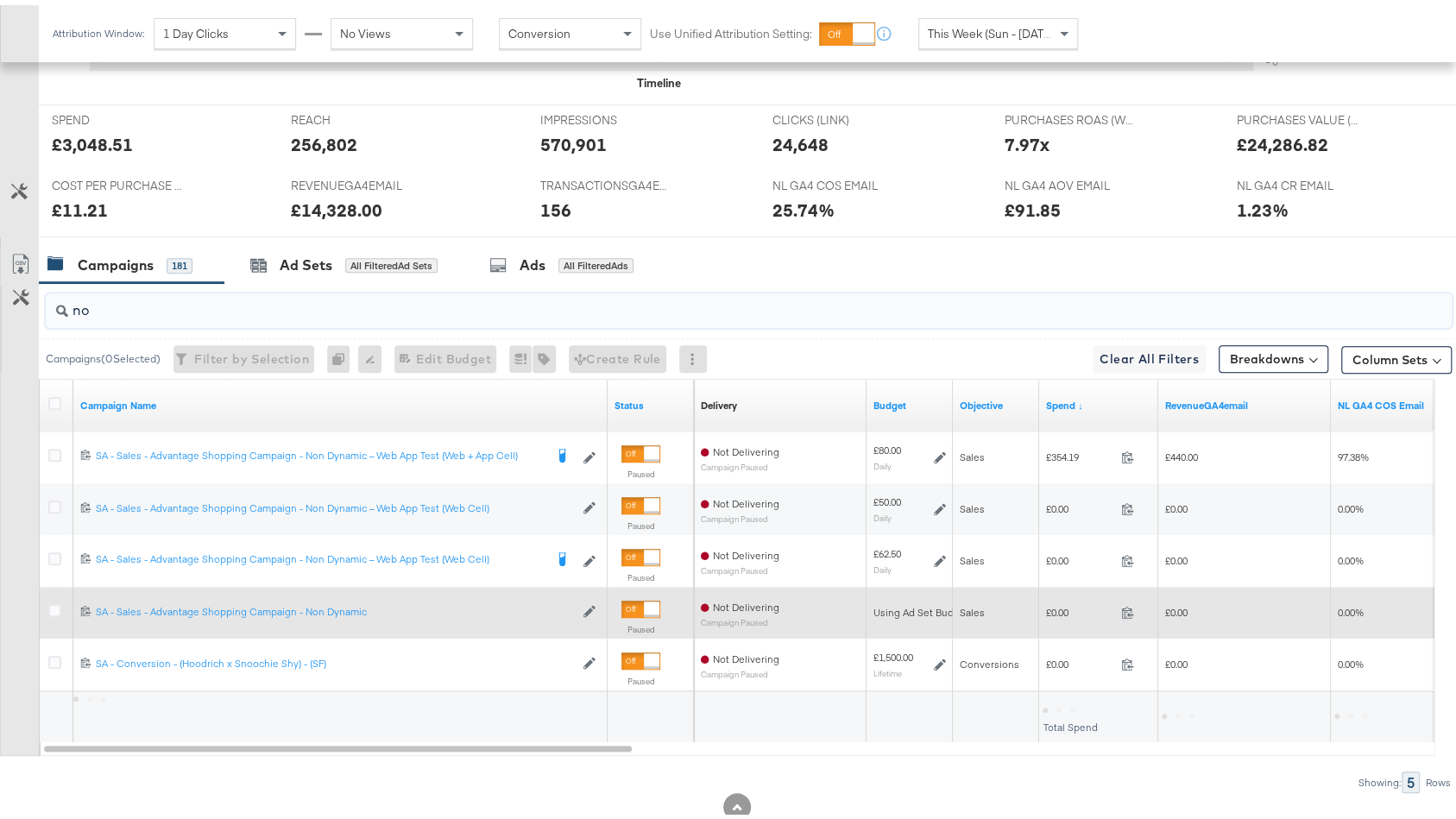
type input "non"
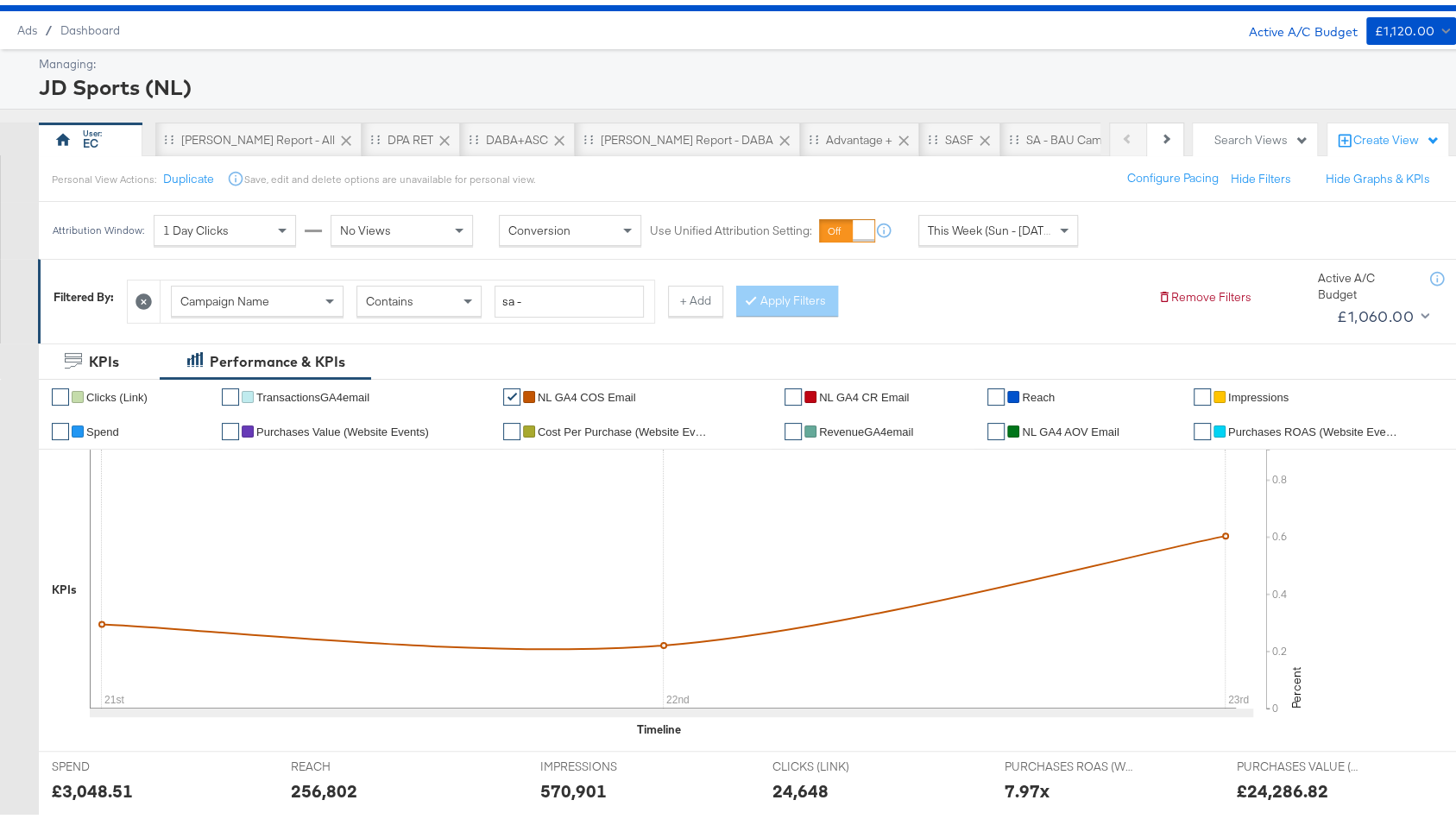
scroll to position [174, 0]
